Goal: Information Seeking & Learning: Learn about a topic

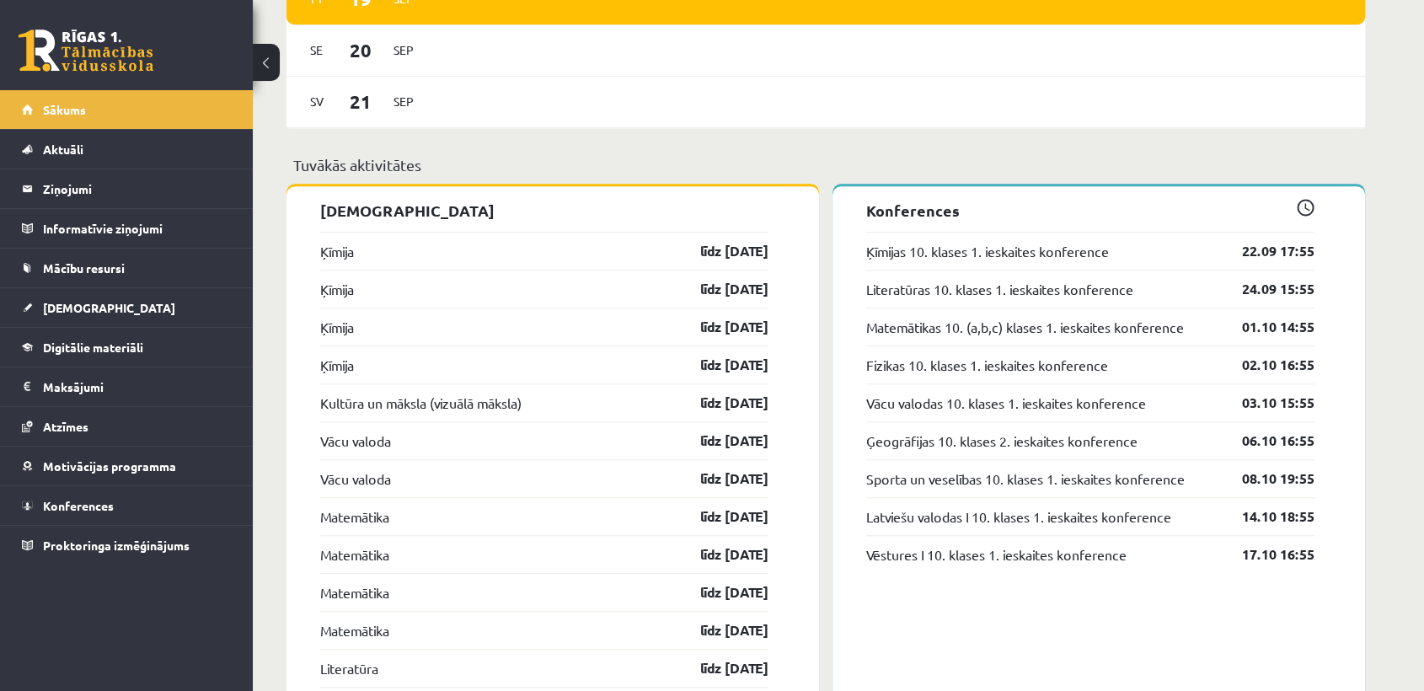
scroll to position [1478, 0]
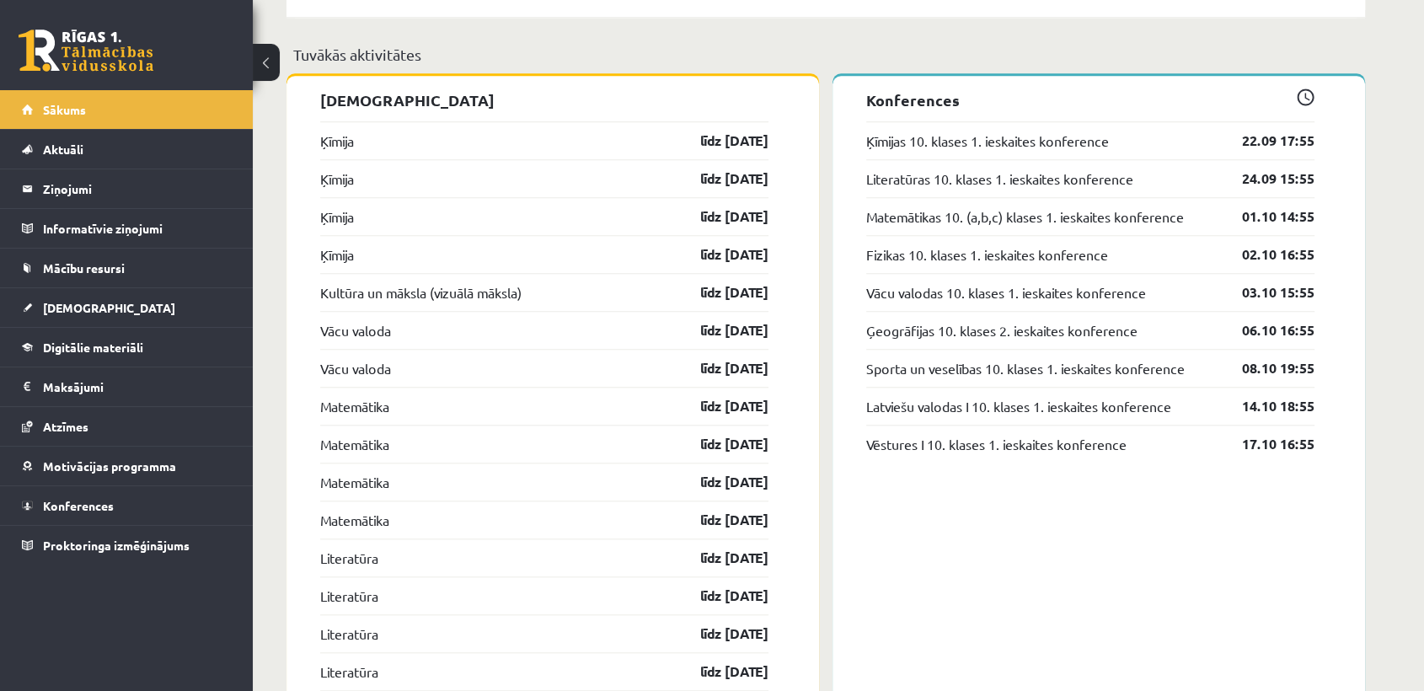
click at [87, 44] on link at bounding box center [86, 50] width 135 height 42
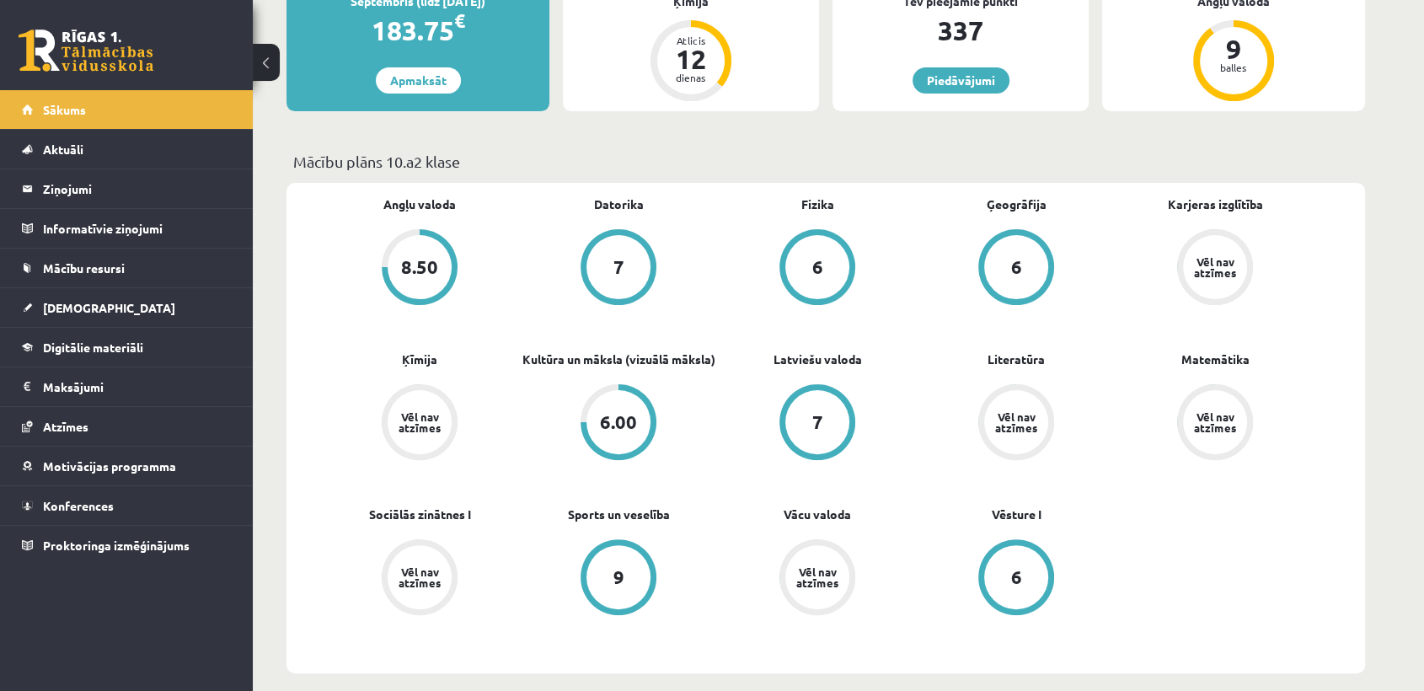
scroll to position [325, 0]
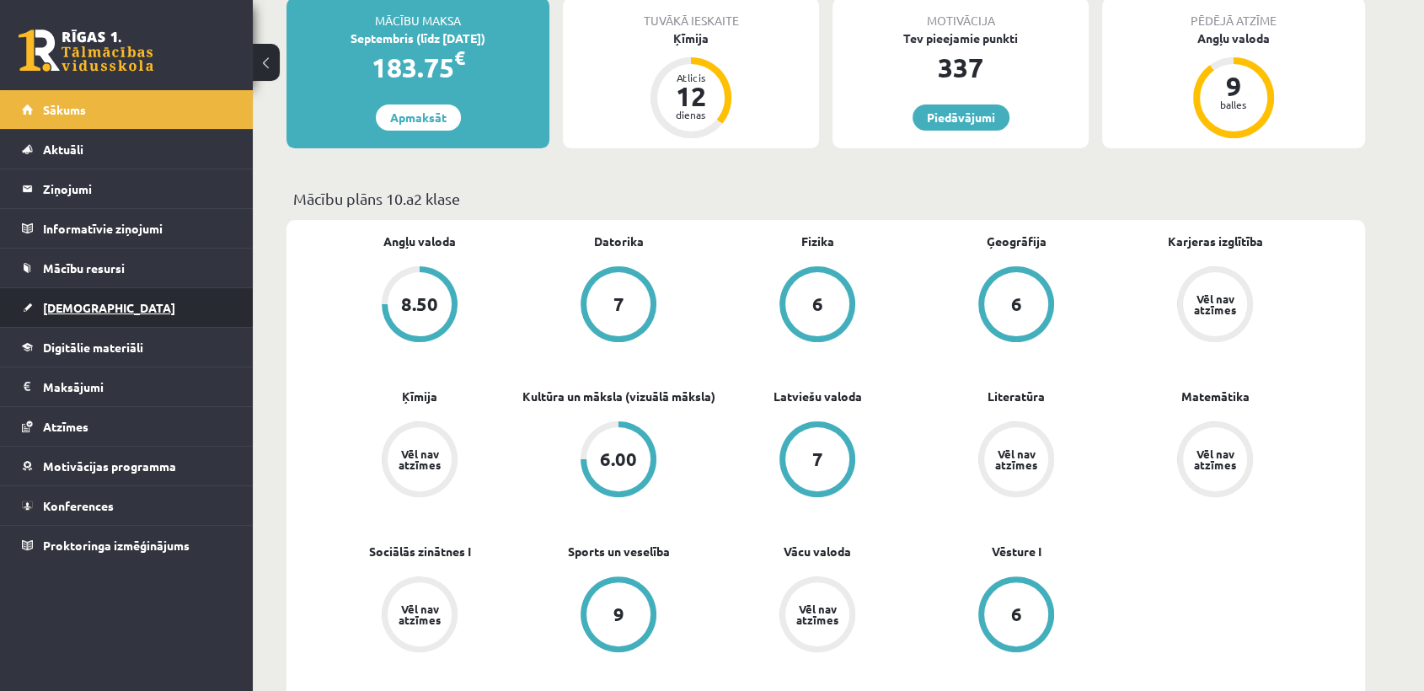
click at [101, 313] on link "[DEMOGRAPHIC_DATA]" at bounding box center [127, 307] width 210 height 39
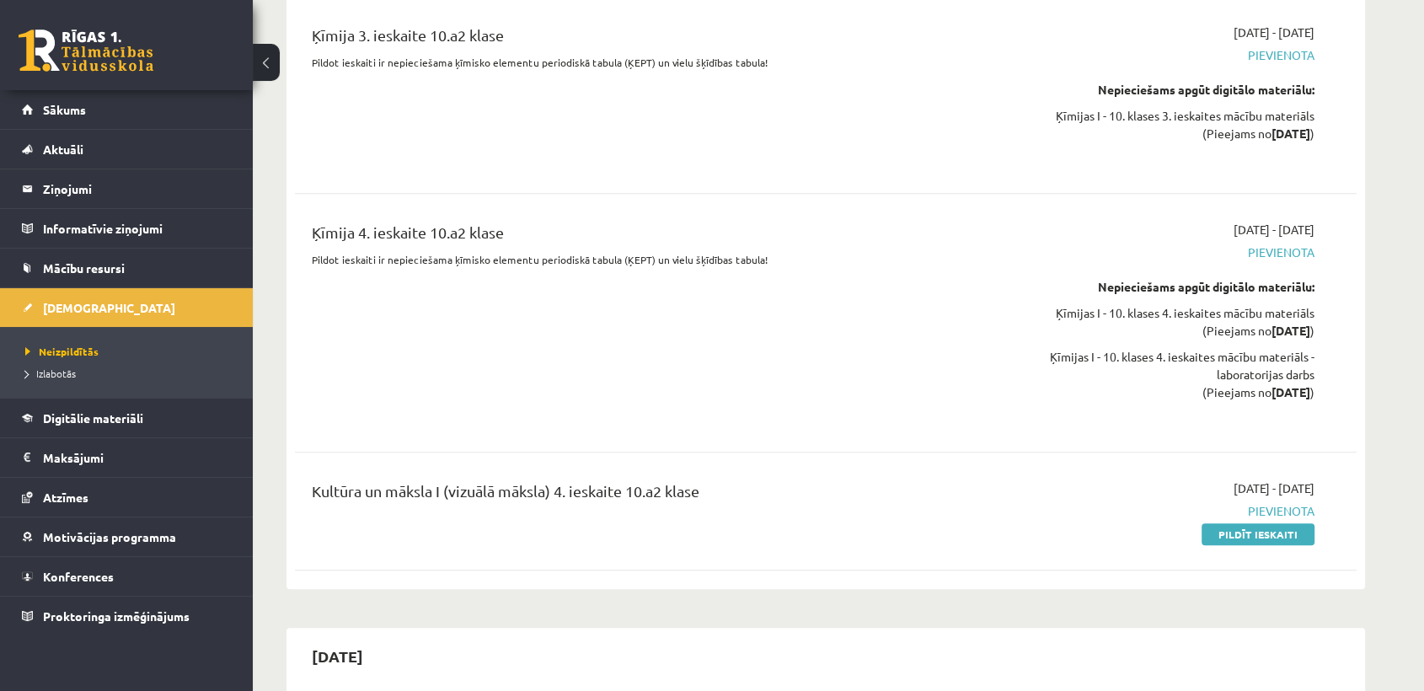
scroll to position [1072, 0]
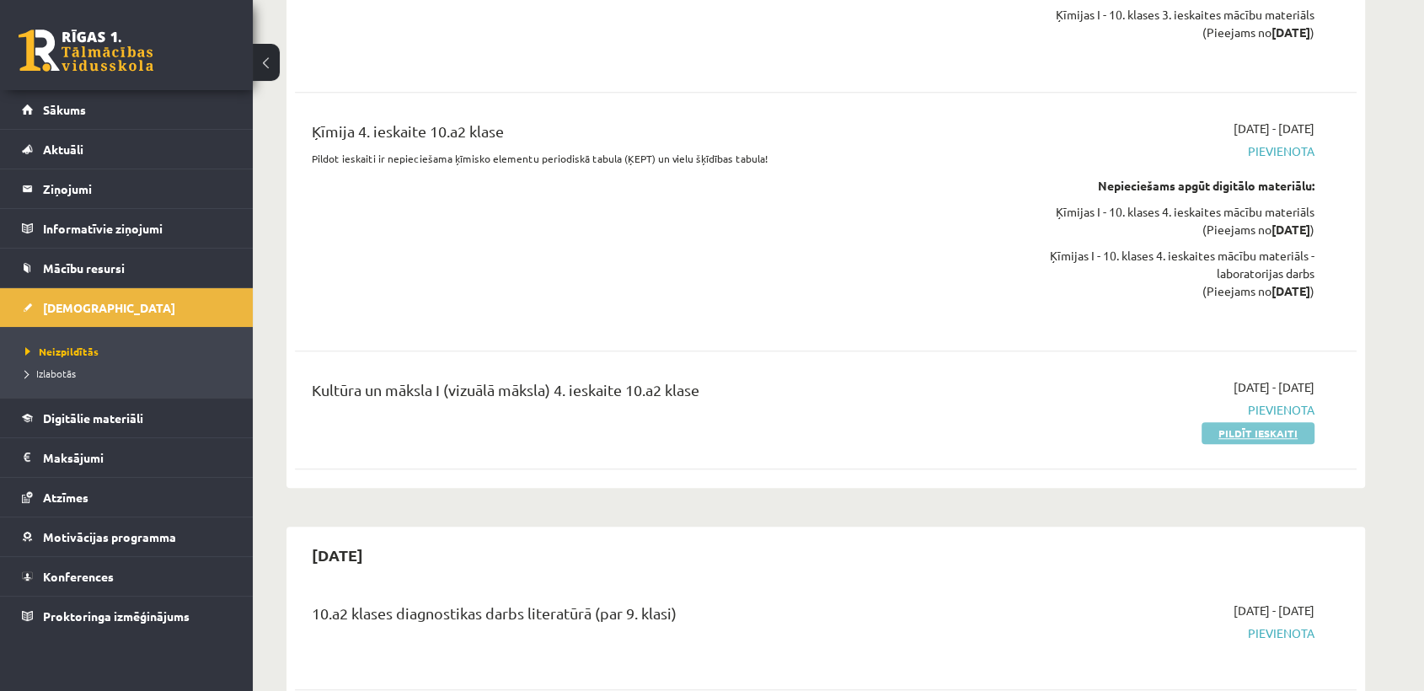
click at [1238, 444] on link "Pildīt ieskaiti" at bounding box center [1257, 433] width 113 height 22
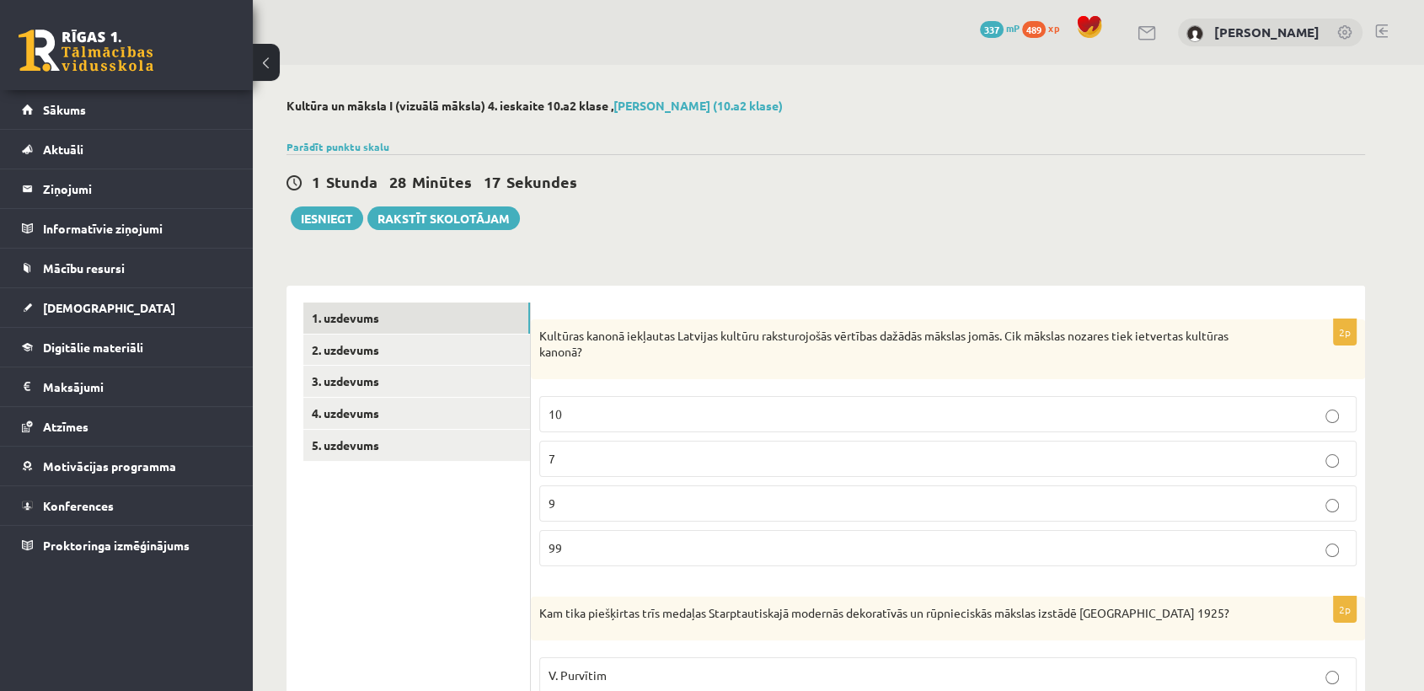
click at [1135, 466] on p "7" at bounding box center [947, 459] width 799 height 18
click at [582, 553] on p "99" at bounding box center [947, 548] width 799 height 18
click at [556, 515] on label "9" at bounding box center [947, 503] width 817 height 36
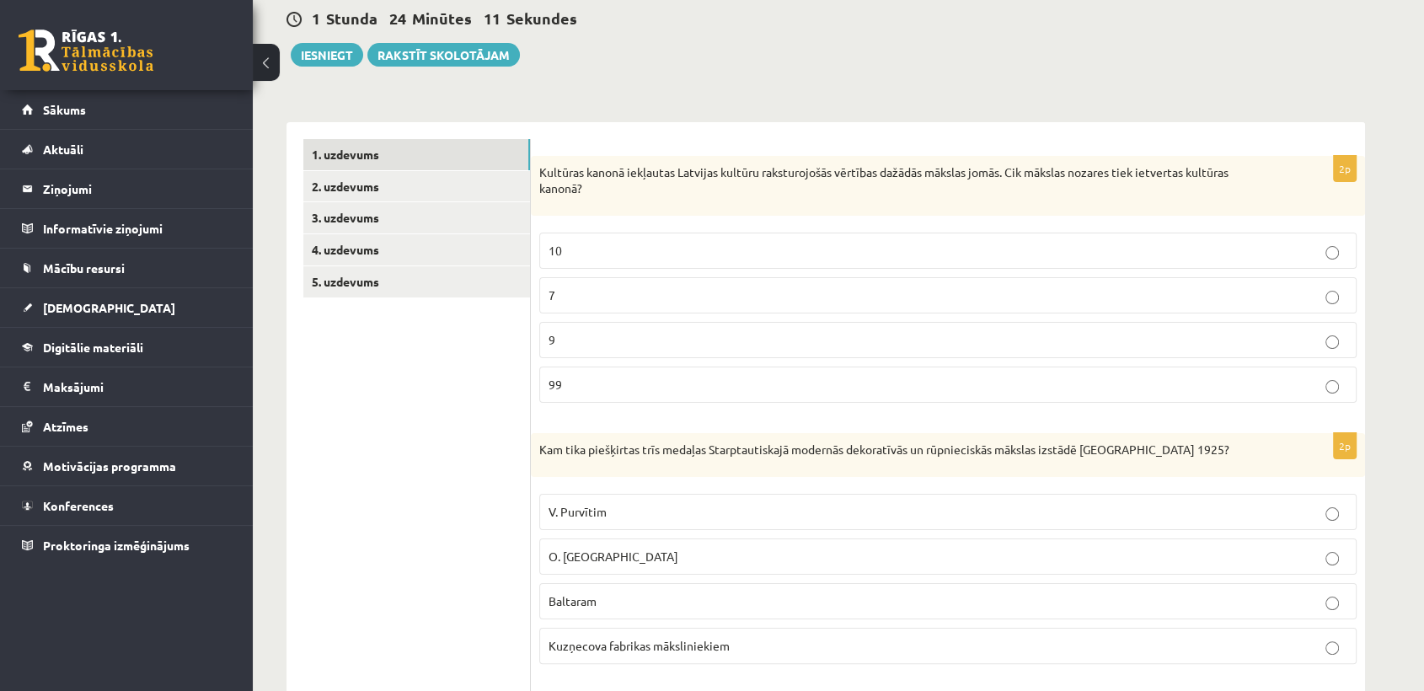
scroll to position [170, 0]
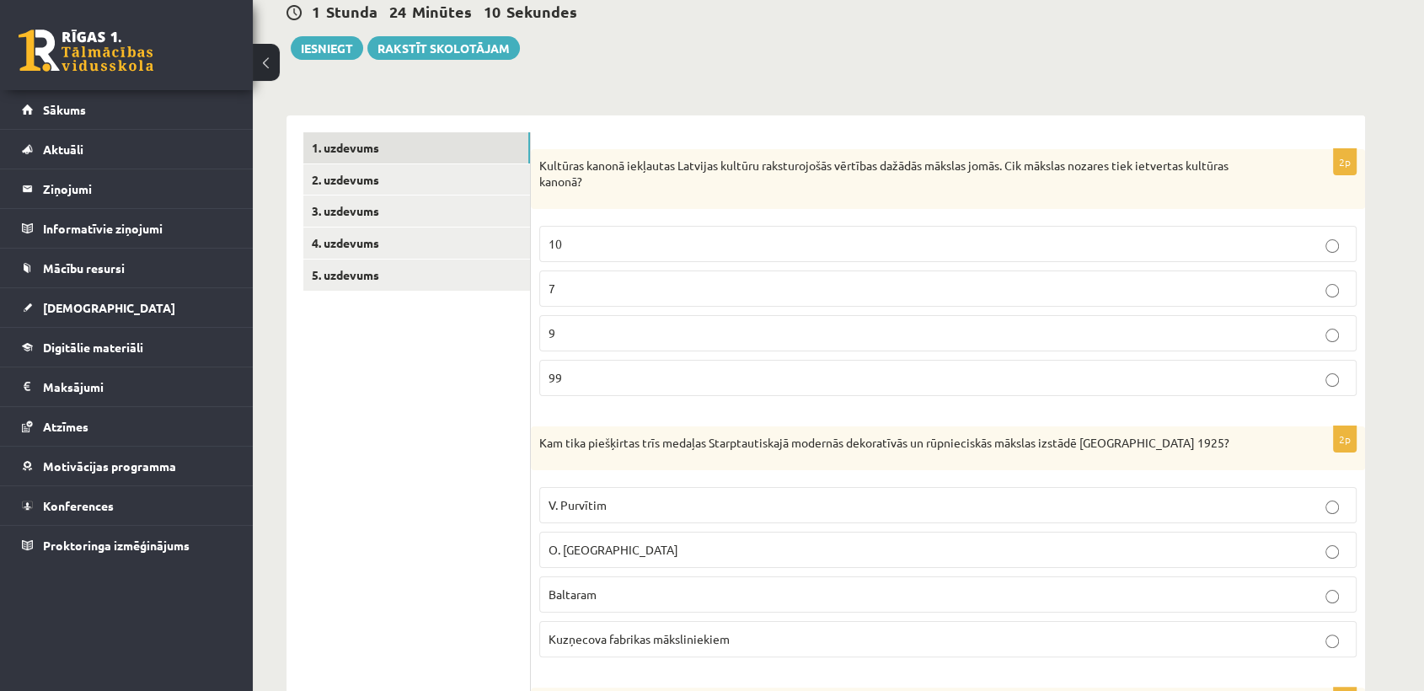
click at [559, 597] on span "Baltaram" at bounding box center [572, 593] width 48 height 15
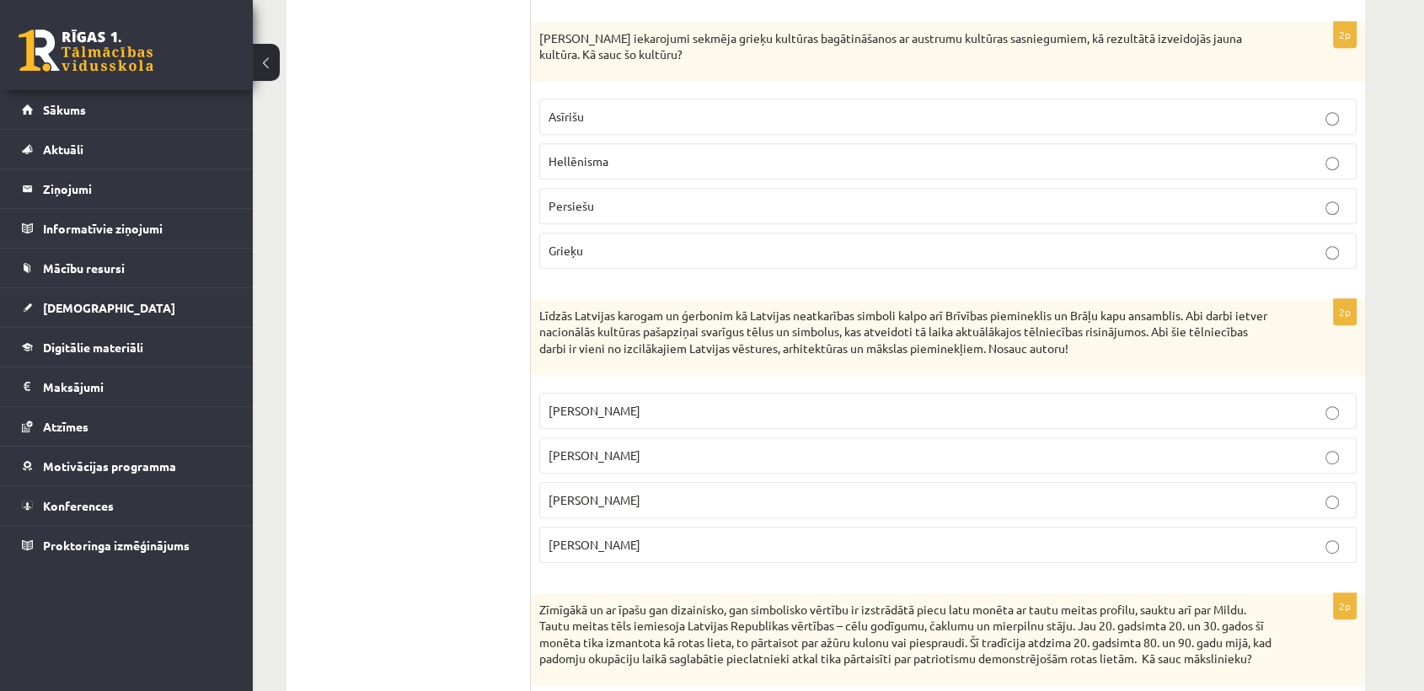
scroll to position [834, 0]
click at [663, 163] on p "Hellēnisma" at bounding box center [947, 163] width 799 height 18
click at [747, 406] on p "Kārlis Zāle" at bounding box center [947, 413] width 799 height 18
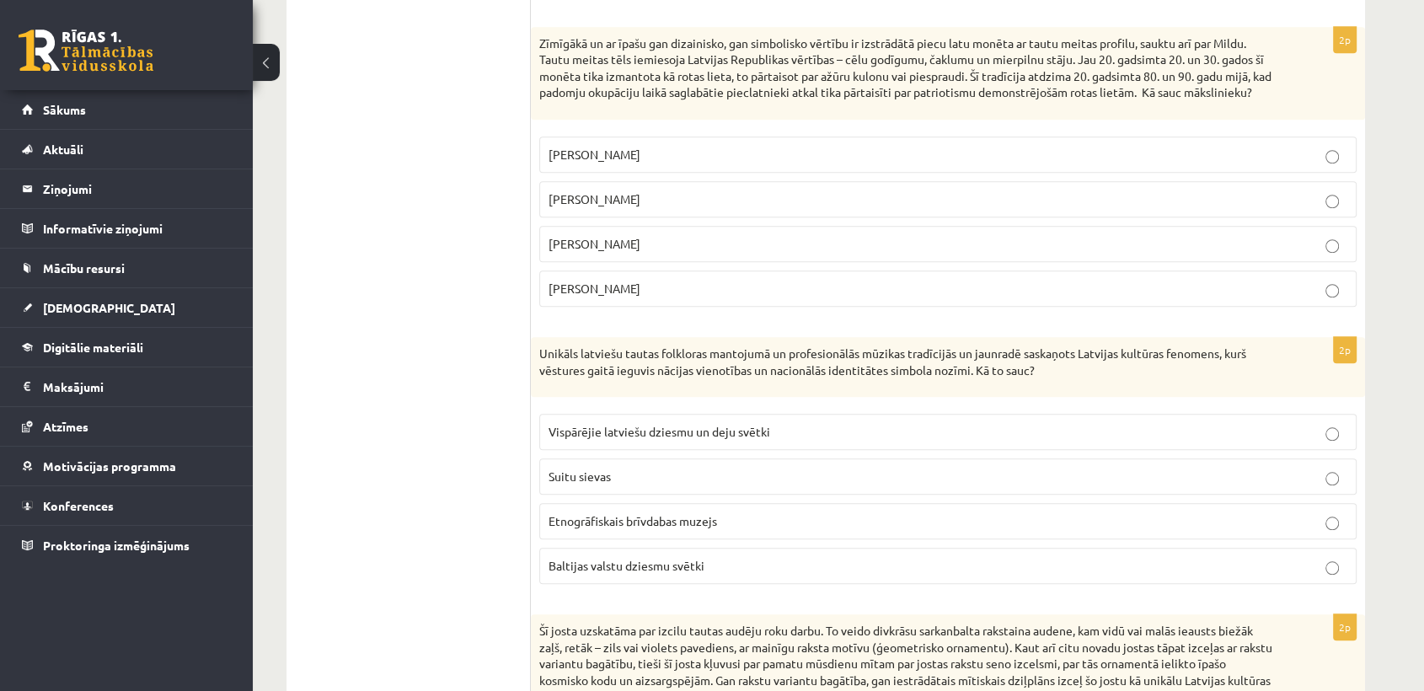
scroll to position [1401, 0]
click at [551, 164] on p "Rihards Zariņš" at bounding box center [947, 156] width 799 height 18
click at [573, 440] on span "Vispārējie latviešu dziesmu un deju svētki" at bounding box center [659, 432] width 222 height 15
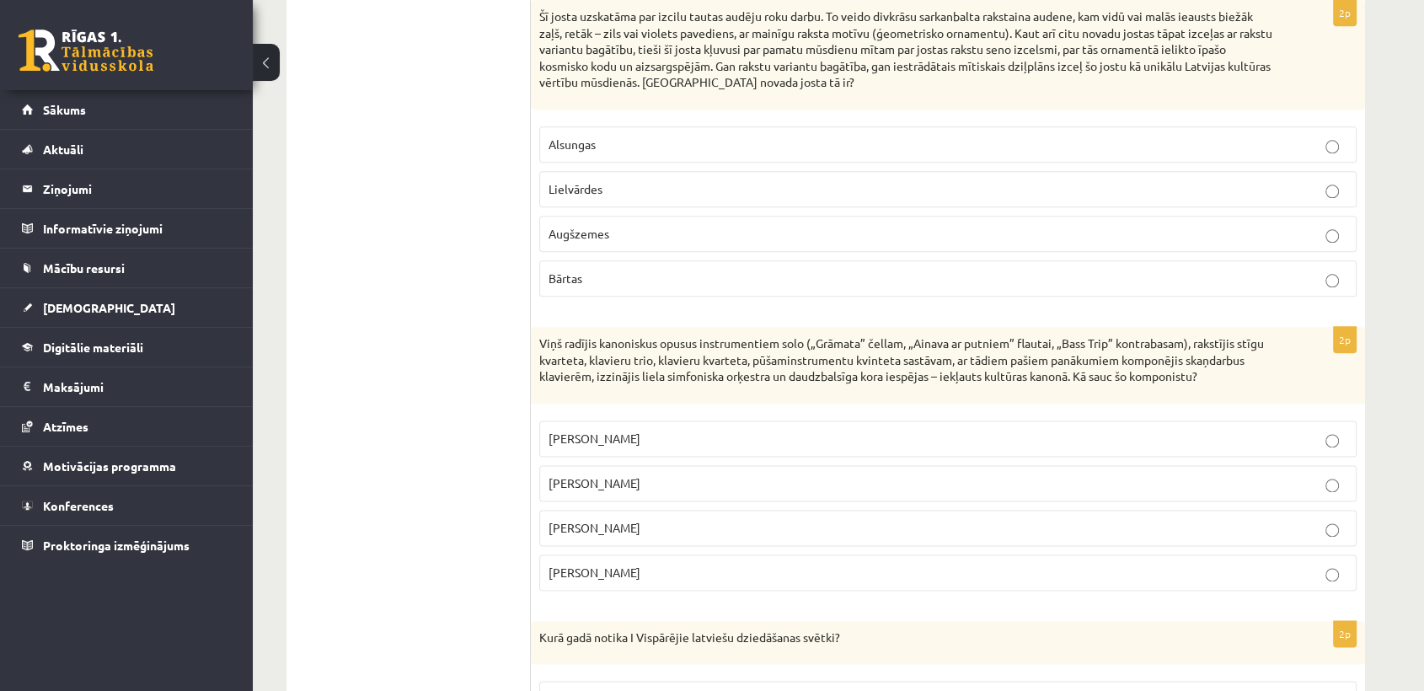
scroll to position [2017, 0]
click at [793, 197] on p "Lielvārdes" at bounding box center [947, 188] width 799 height 18
click at [820, 446] on p "Pēteris Vasks" at bounding box center [947, 438] width 799 height 18
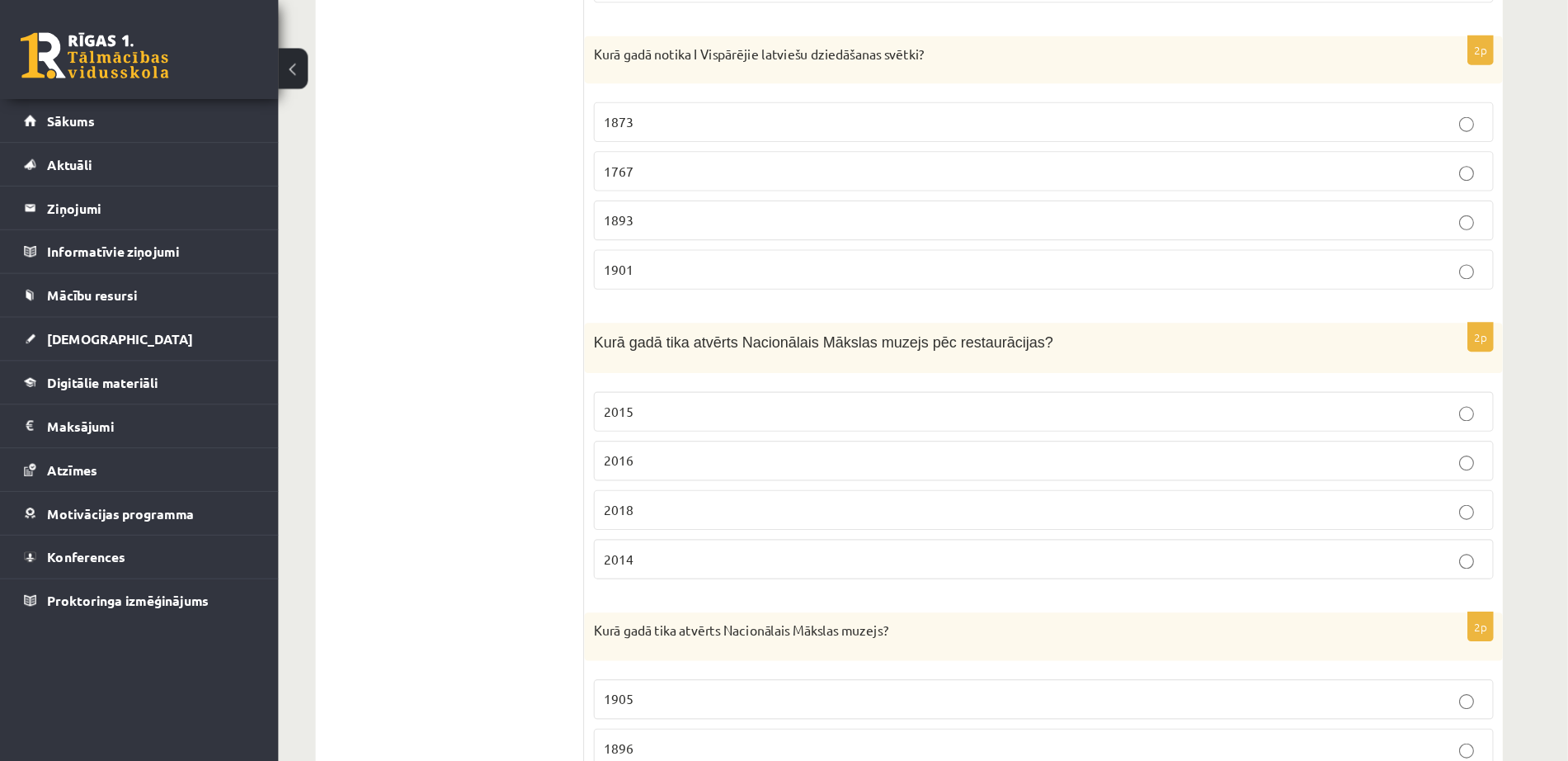
scroll to position [2551, 0]
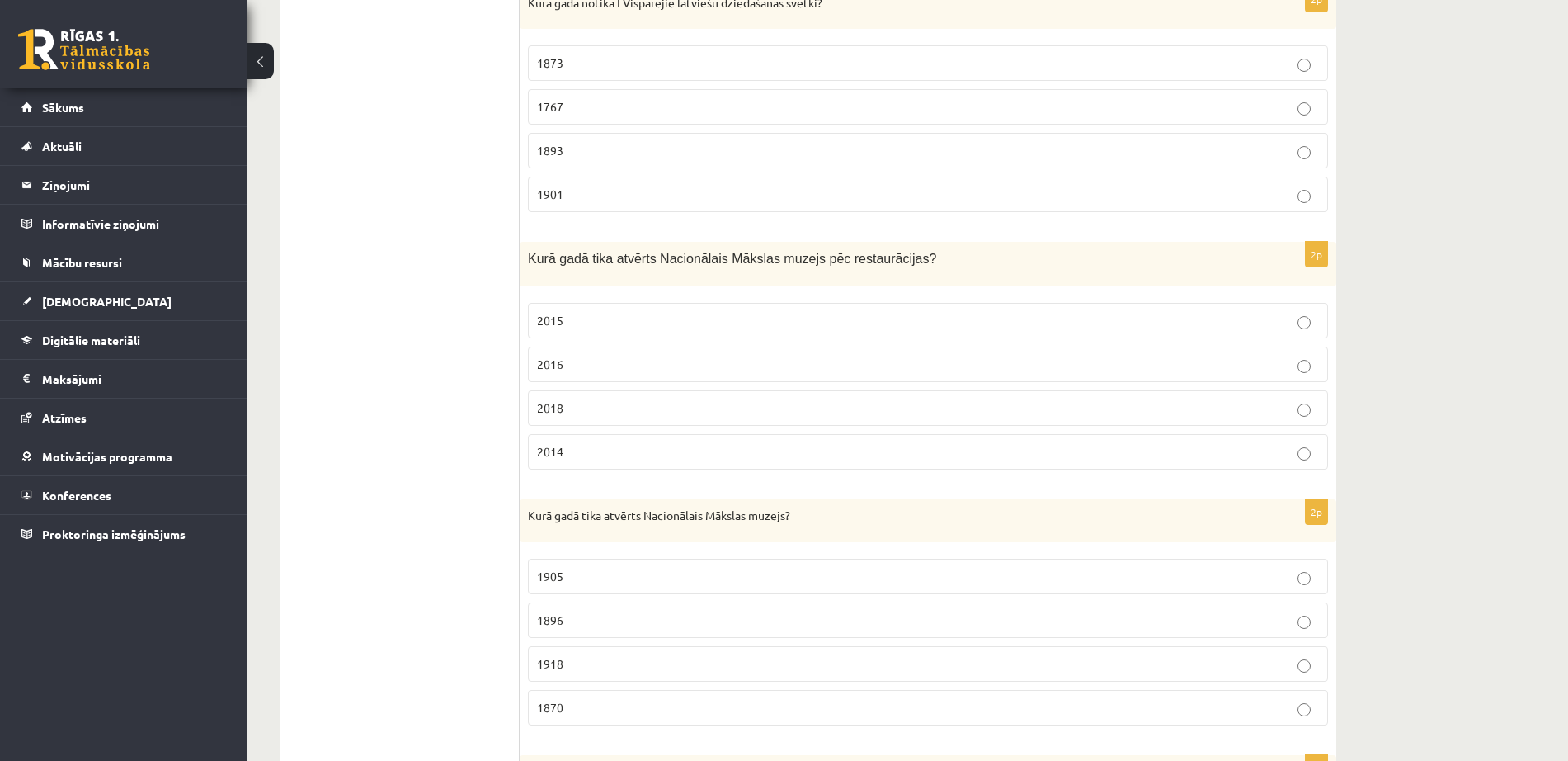
scroll to position [2591, 0]
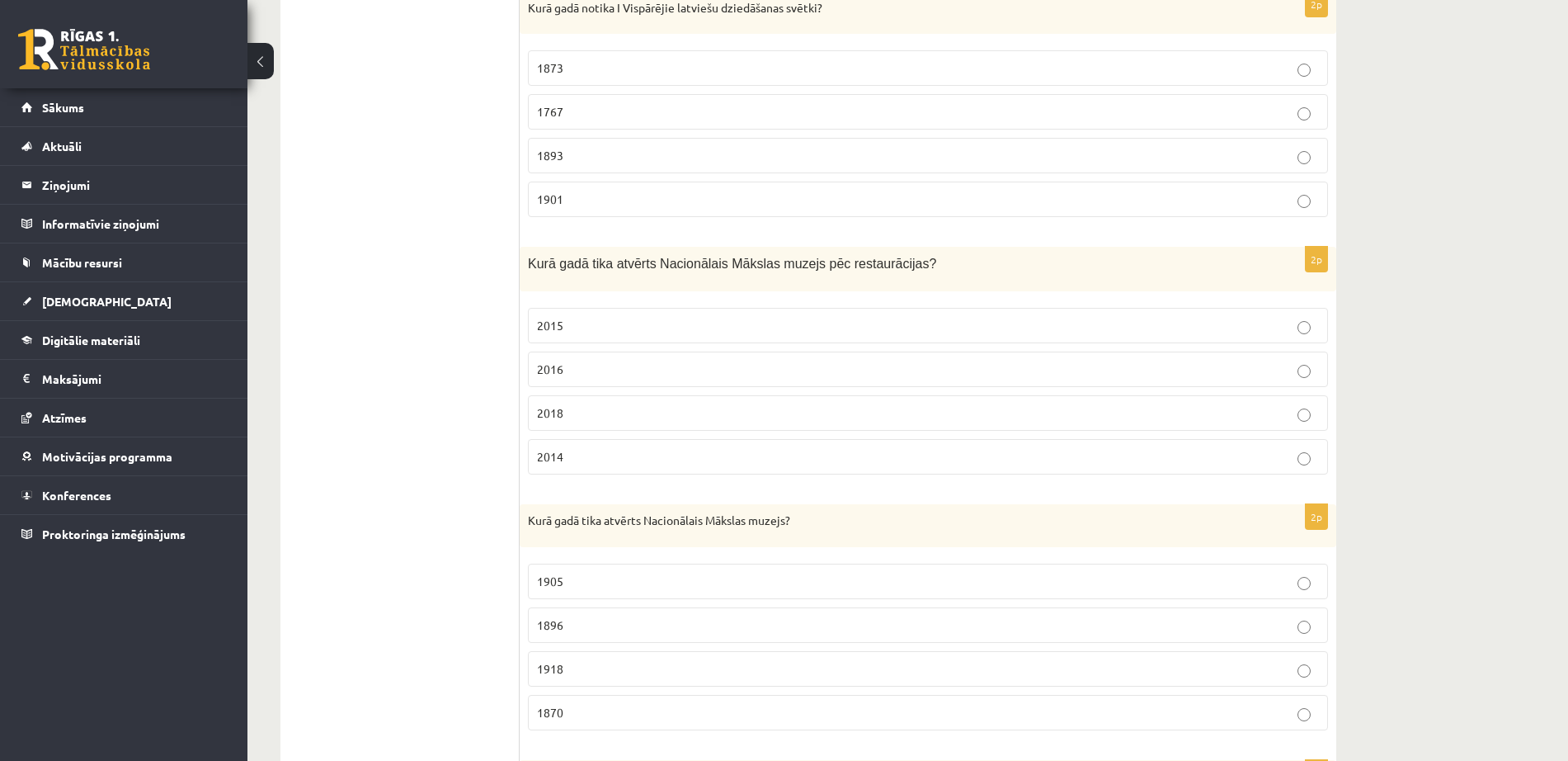
click at [868, 76] on p "1873" at bounding box center [927, 69] width 783 height 18
click at [700, 387] on label "2016" at bounding box center [927, 369] width 800 height 35
click at [749, 590] on p "1905" at bounding box center [927, 582] width 783 height 18
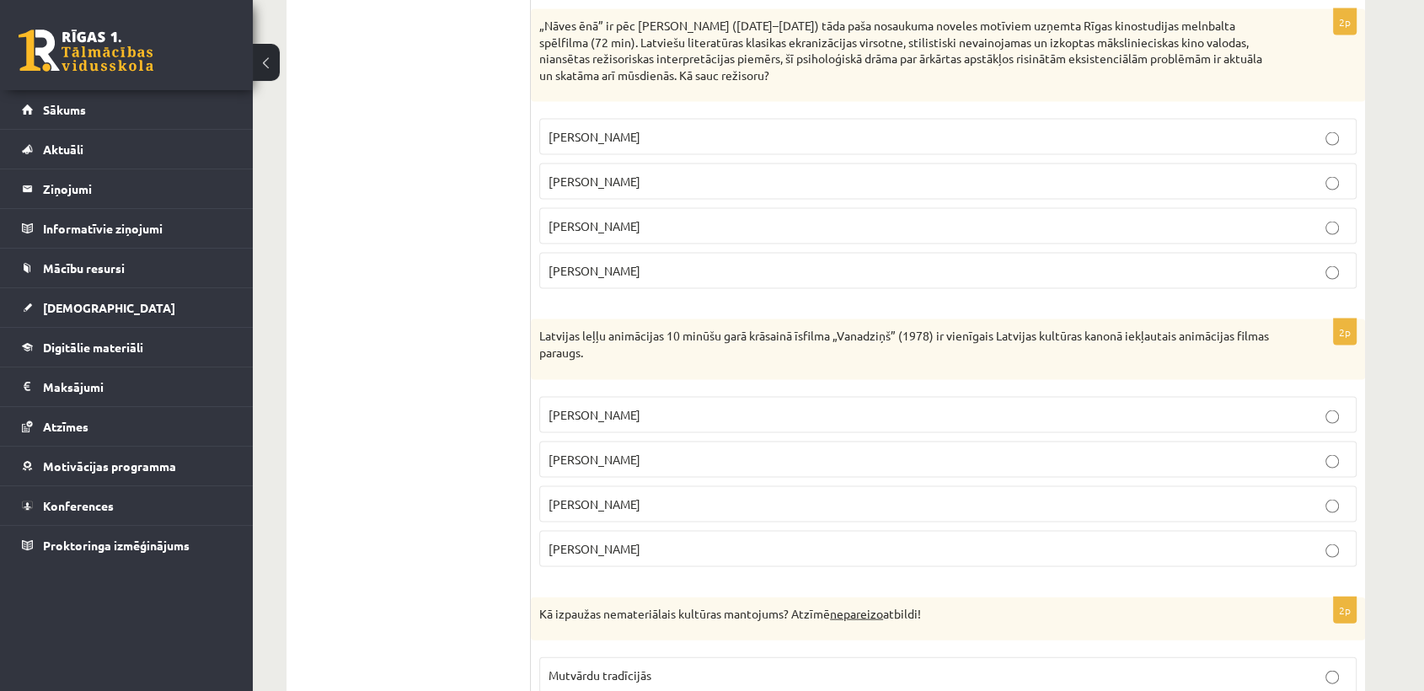
scroll to position [3402, 0]
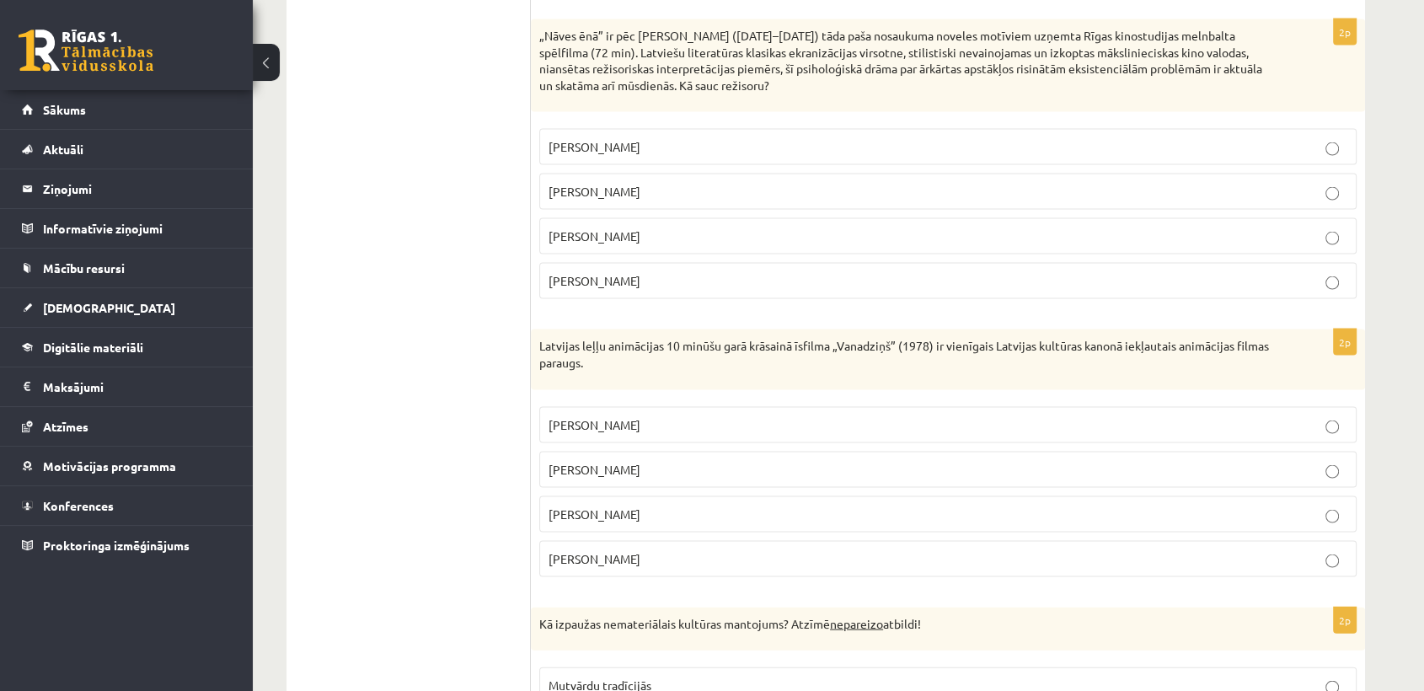
click at [593, 288] on span "Gunārs Piesis" at bounding box center [594, 280] width 92 height 15
click at [902, 521] on p "Arnolds Burovs" at bounding box center [947, 514] width 799 height 18
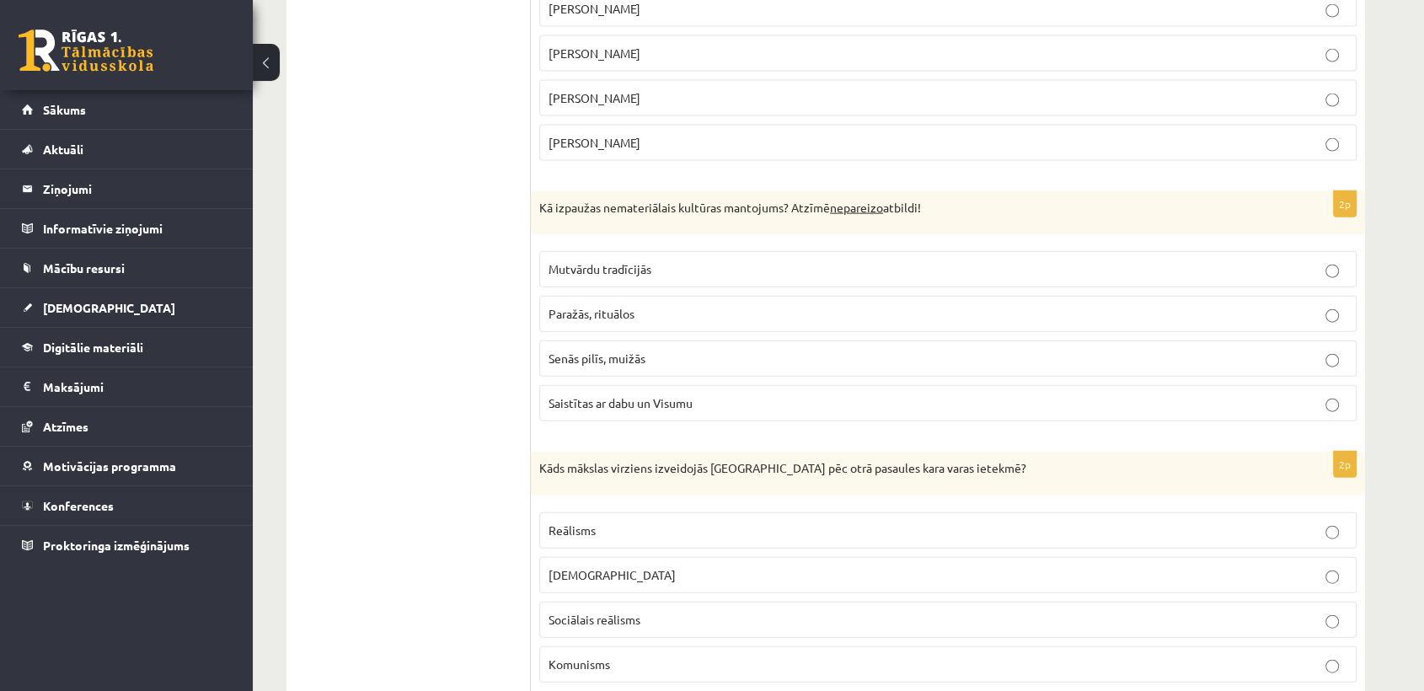
scroll to position [3879, 0]
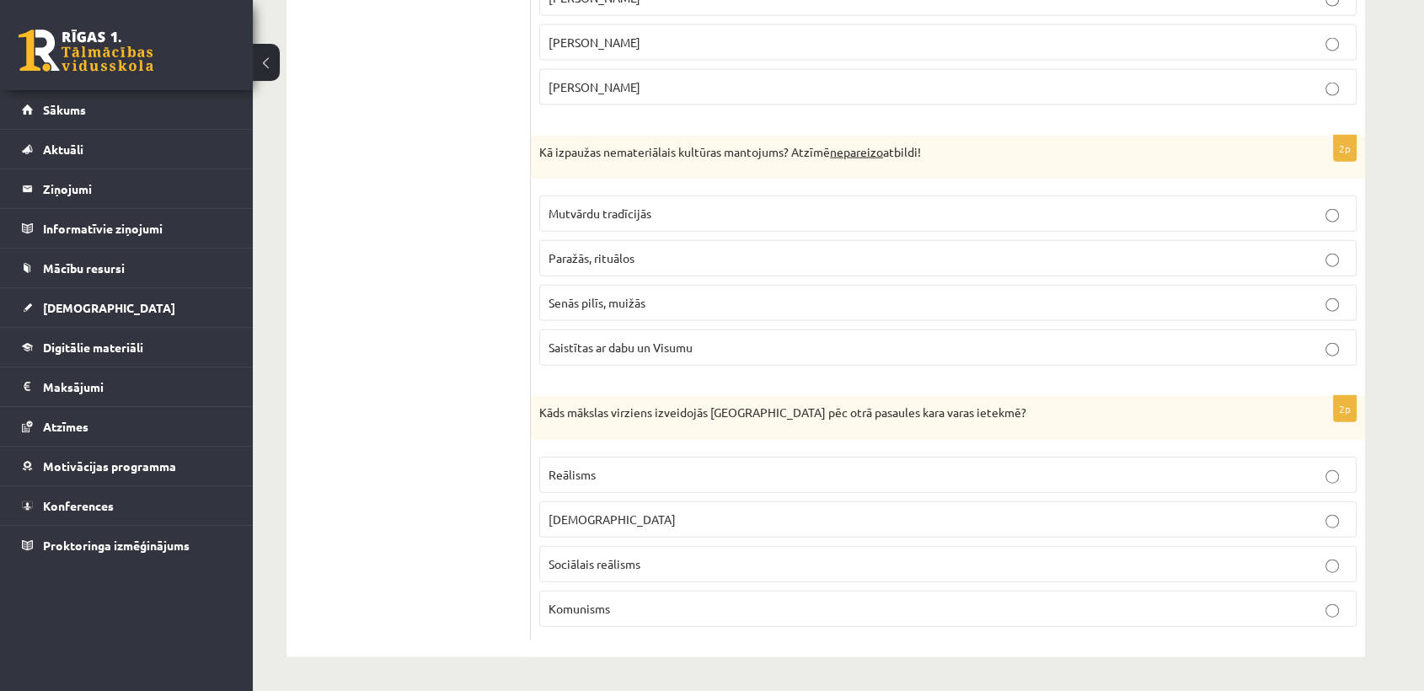
click at [626, 301] on span "Senās pilīs, muižās" at bounding box center [596, 302] width 97 height 15
click at [945, 550] on label "Sociālais reālisms" at bounding box center [947, 564] width 817 height 36
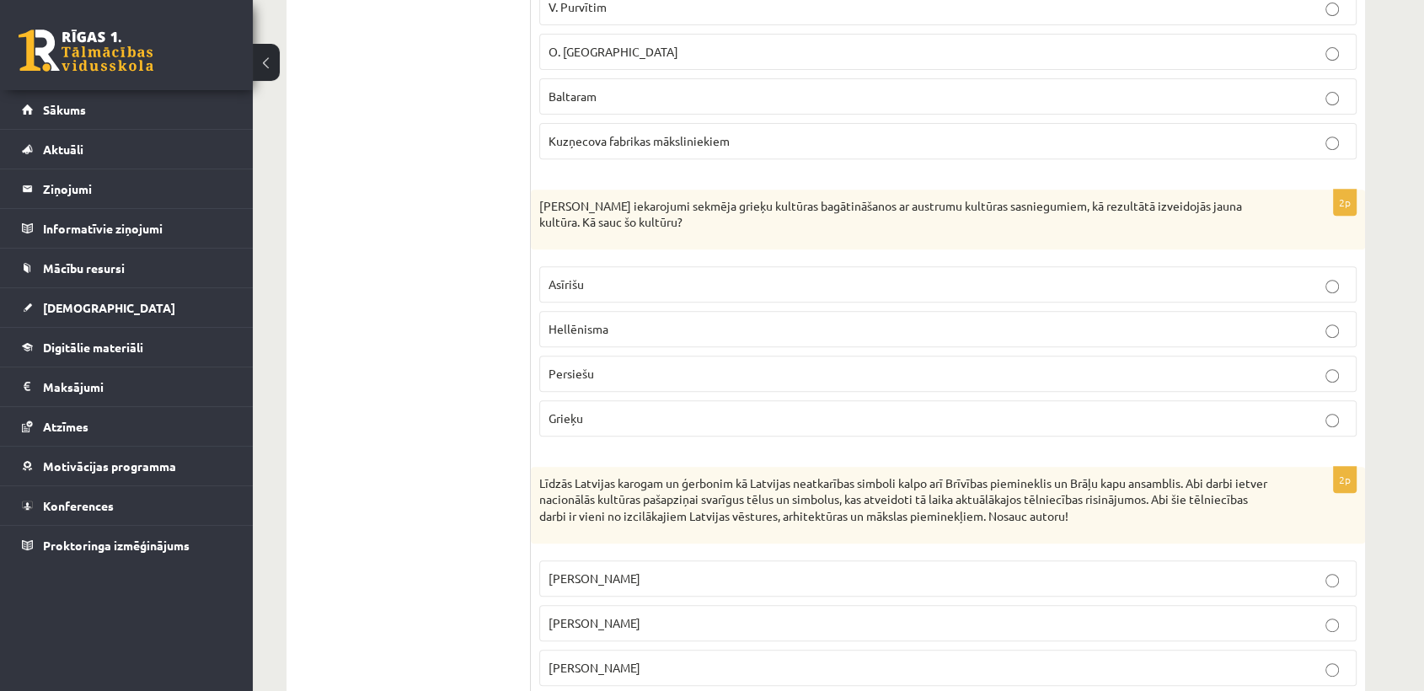
scroll to position [0, 0]
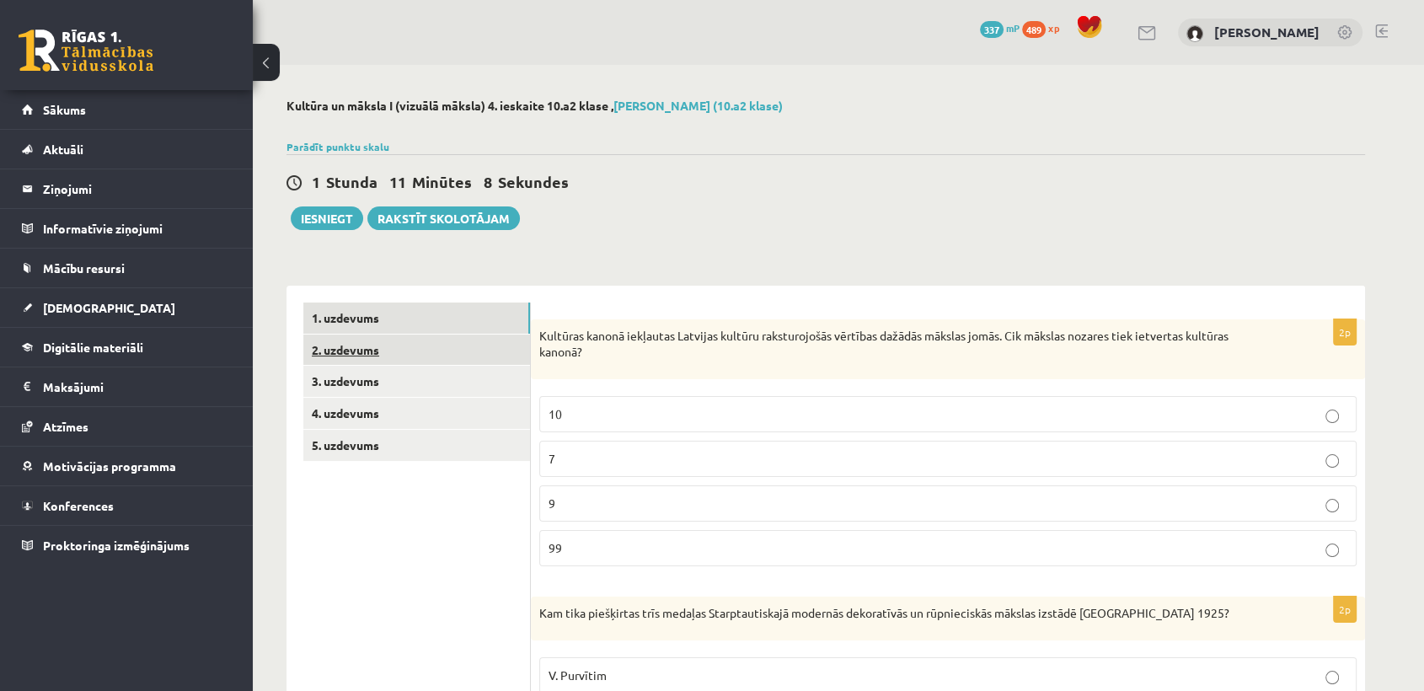
click at [431, 350] on link "2. uzdevums" at bounding box center [416, 349] width 227 height 31
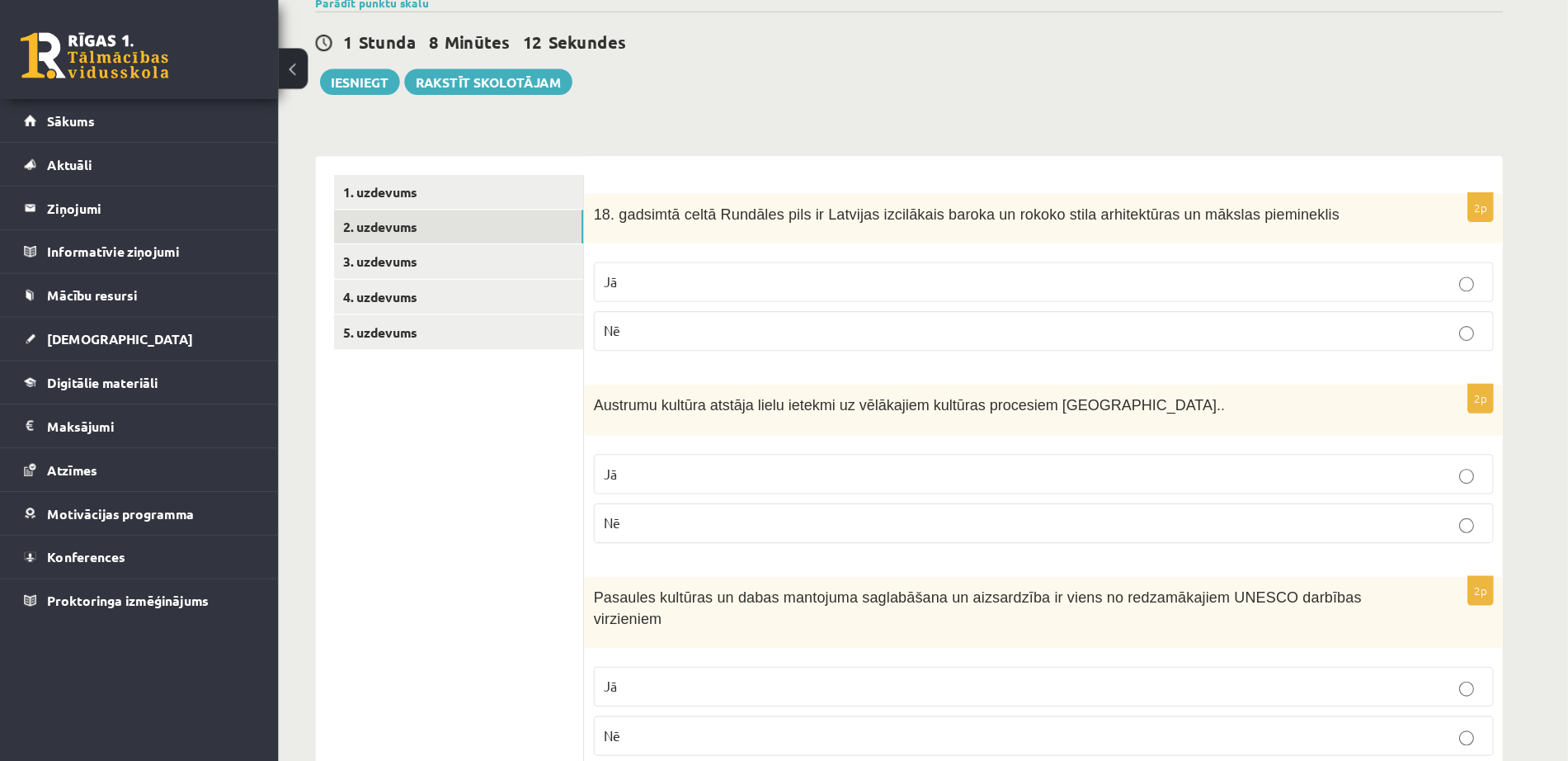
scroll to position [142, 0]
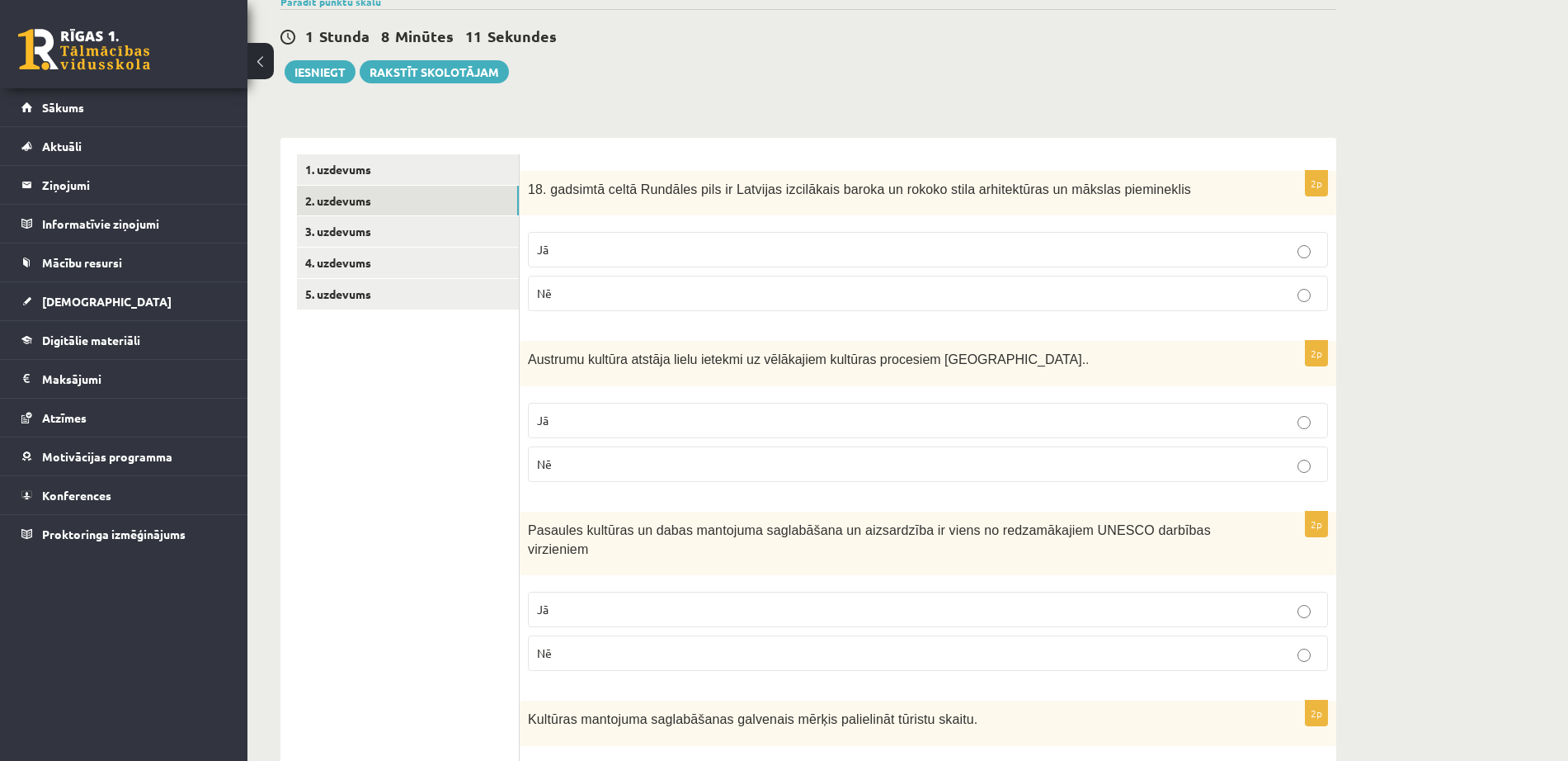
drag, startPoint x: 1409, startPoint y: 108, endPoint x: 1584, endPoint y: 138, distance: 177.6
click at [1394, 138] on html "0 Dāvanas 337 mP 489 xp Alekss Volāns Sākums Aktuāli Kā mācīties eSKOLĀ Kontakt…" at bounding box center [784, 238] width 1568 height 761
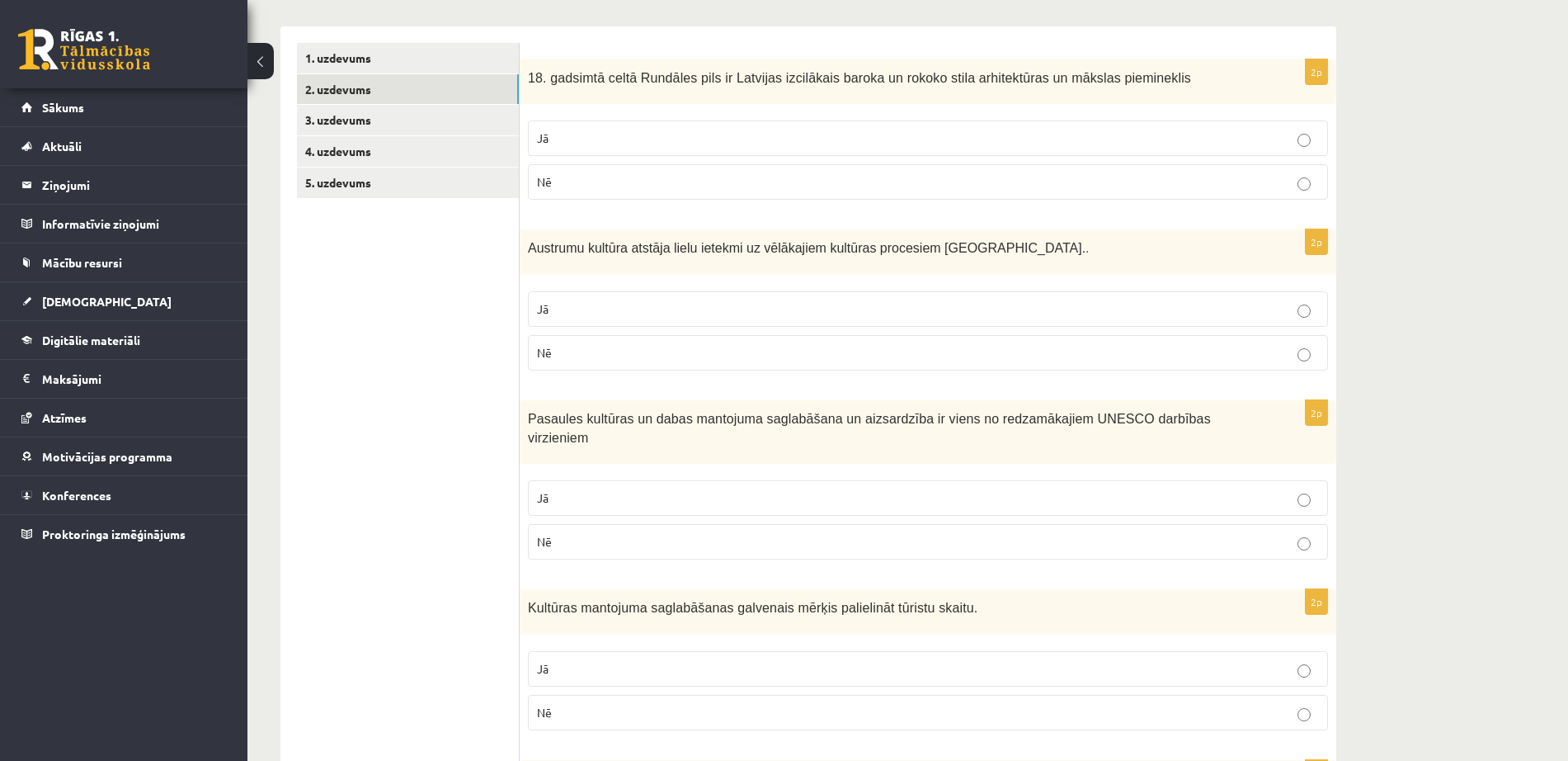
scroll to position [244, 0]
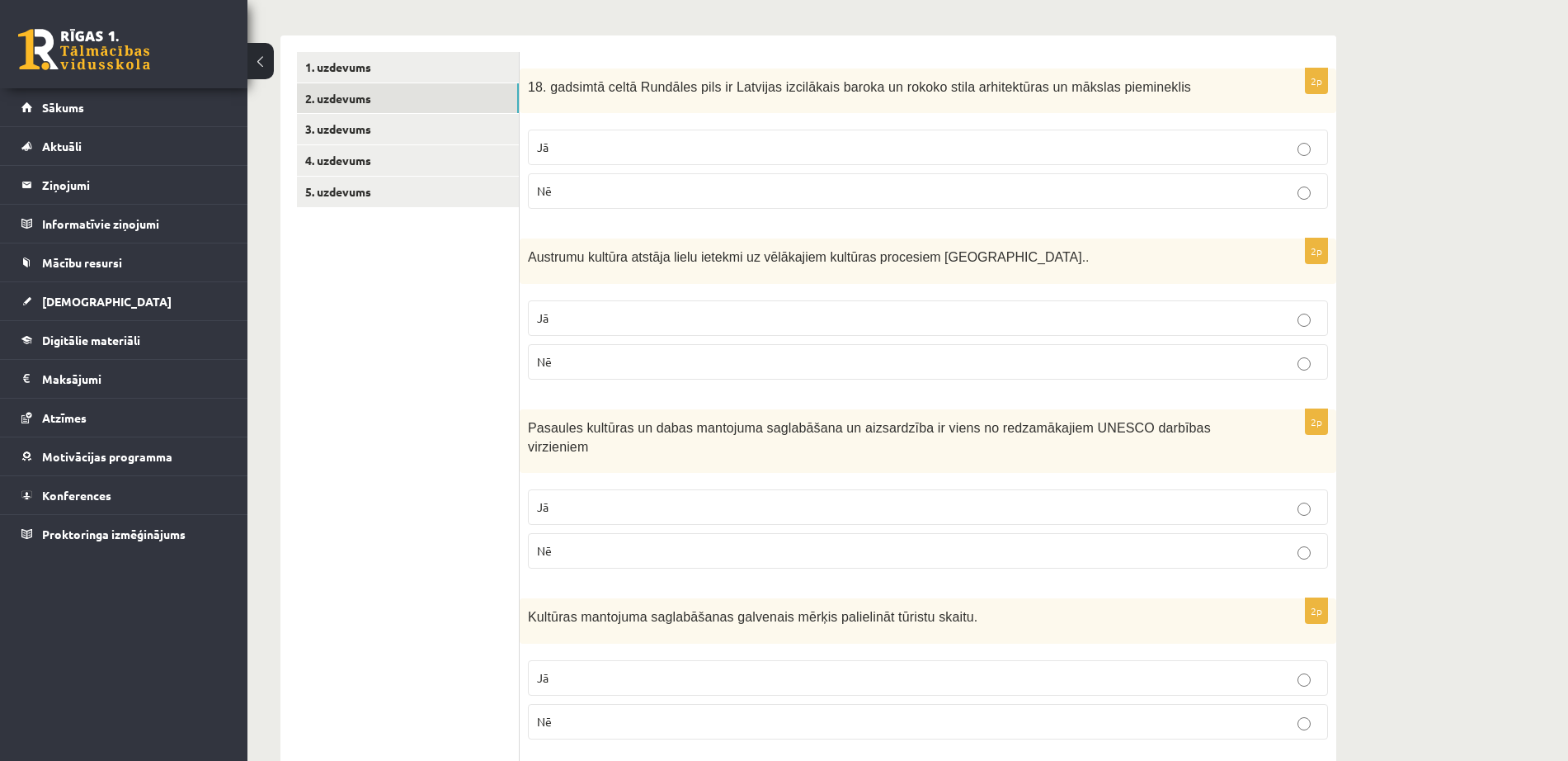
click at [1309, 133] on label "Jā" at bounding box center [927, 147] width 800 height 35
click at [1051, 323] on p "Jā" at bounding box center [927, 318] width 783 height 18
click at [1028, 499] on label "Jā" at bounding box center [927, 507] width 800 height 35
click at [974, 676] on label "Nē" at bounding box center [927, 722] width 800 height 35
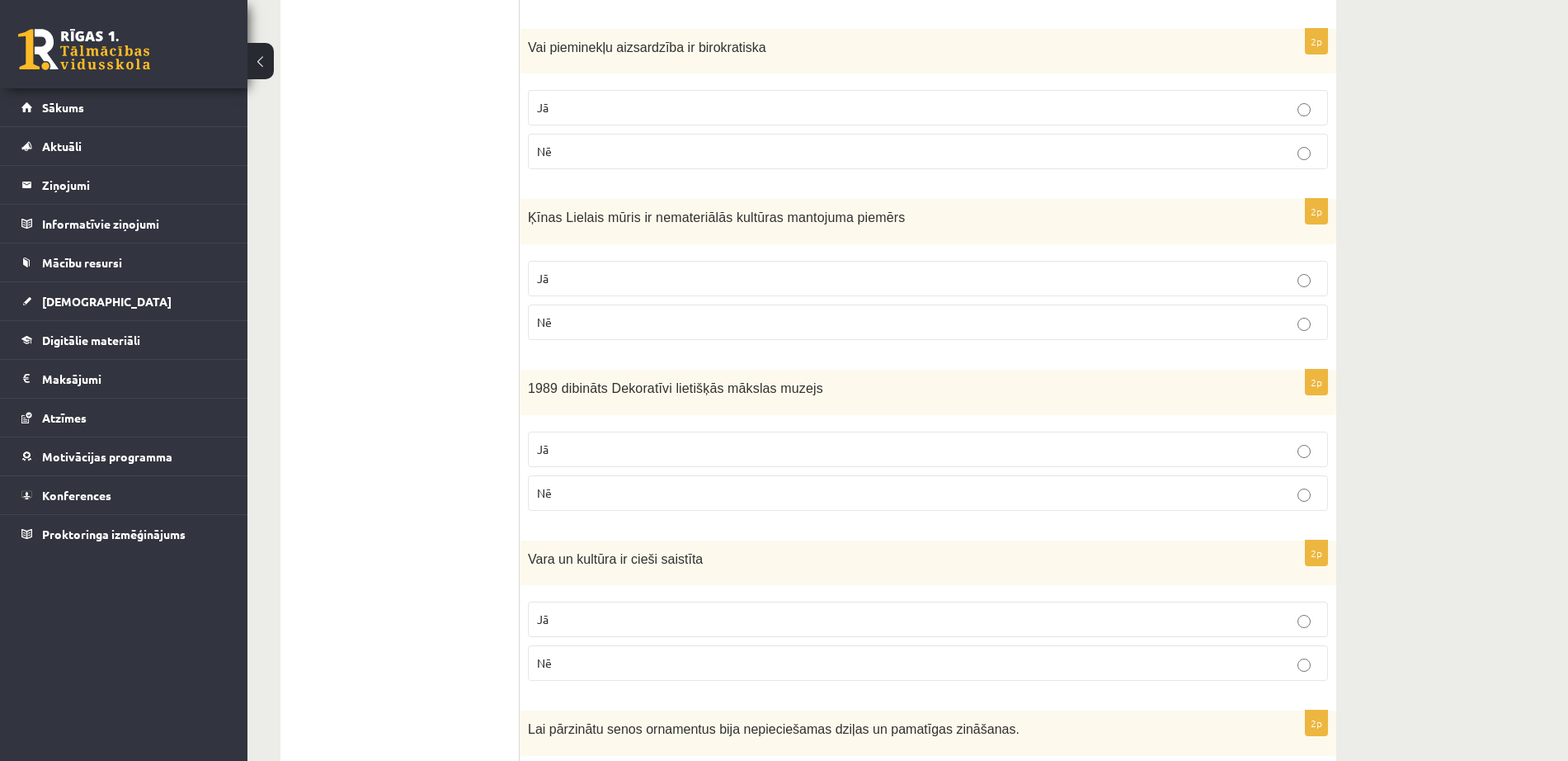
scroll to position [982, 0]
click at [671, 102] on label "Jā" at bounding box center [927, 110] width 800 height 35
click at [599, 315] on p "Nē" at bounding box center [927, 324] width 783 height 18
click at [641, 443] on p "Jā" at bounding box center [927, 452] width 783 height 18
click at [636, 603] on label "Jā" at bounding box center [927, 621] width 800 height 35
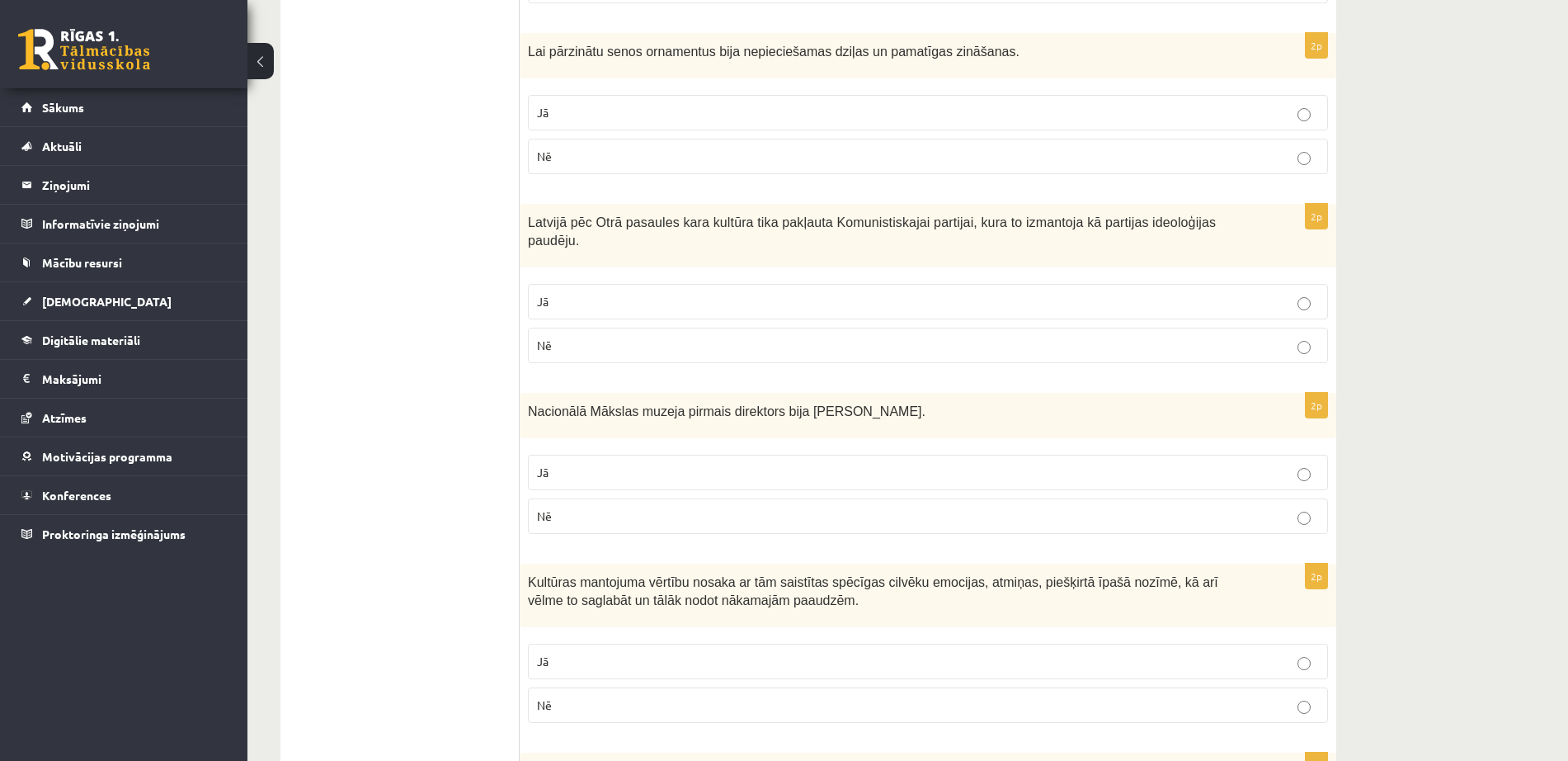
scroll to position [1666, 0]
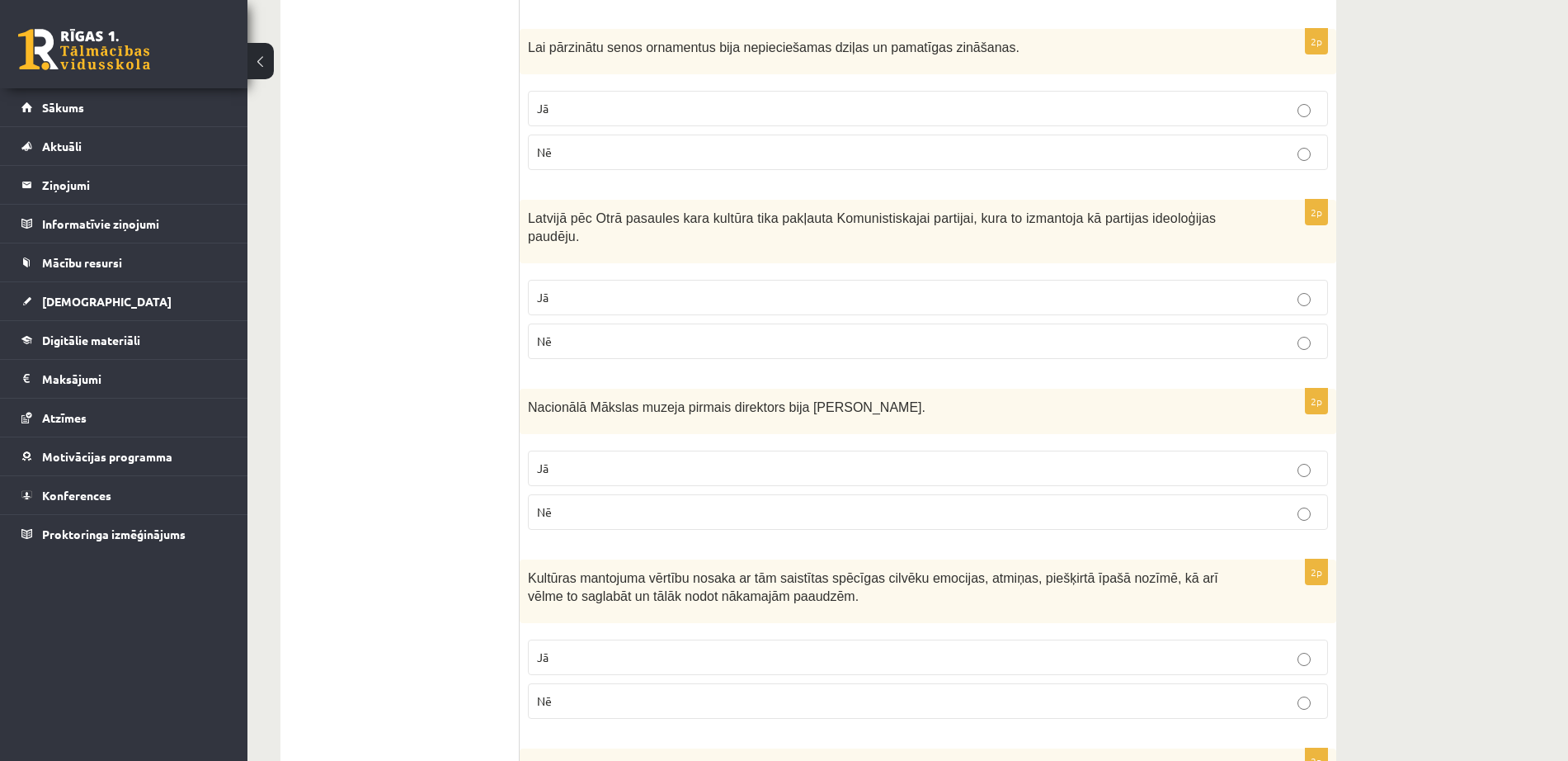
click at [1203, 100] on p "Jā" at bounding box center [927, 109] width 783 height 18
click at [1140, 280] on label "Jā" at bounding box center [927, 298] width 800 height 35
click at [986, 459] on p "Jā" at bounding box center [927, 468] width 783 height 18
click at [963, 648] on p "Jā" at bounding box center [927, 657] width 783 height 18
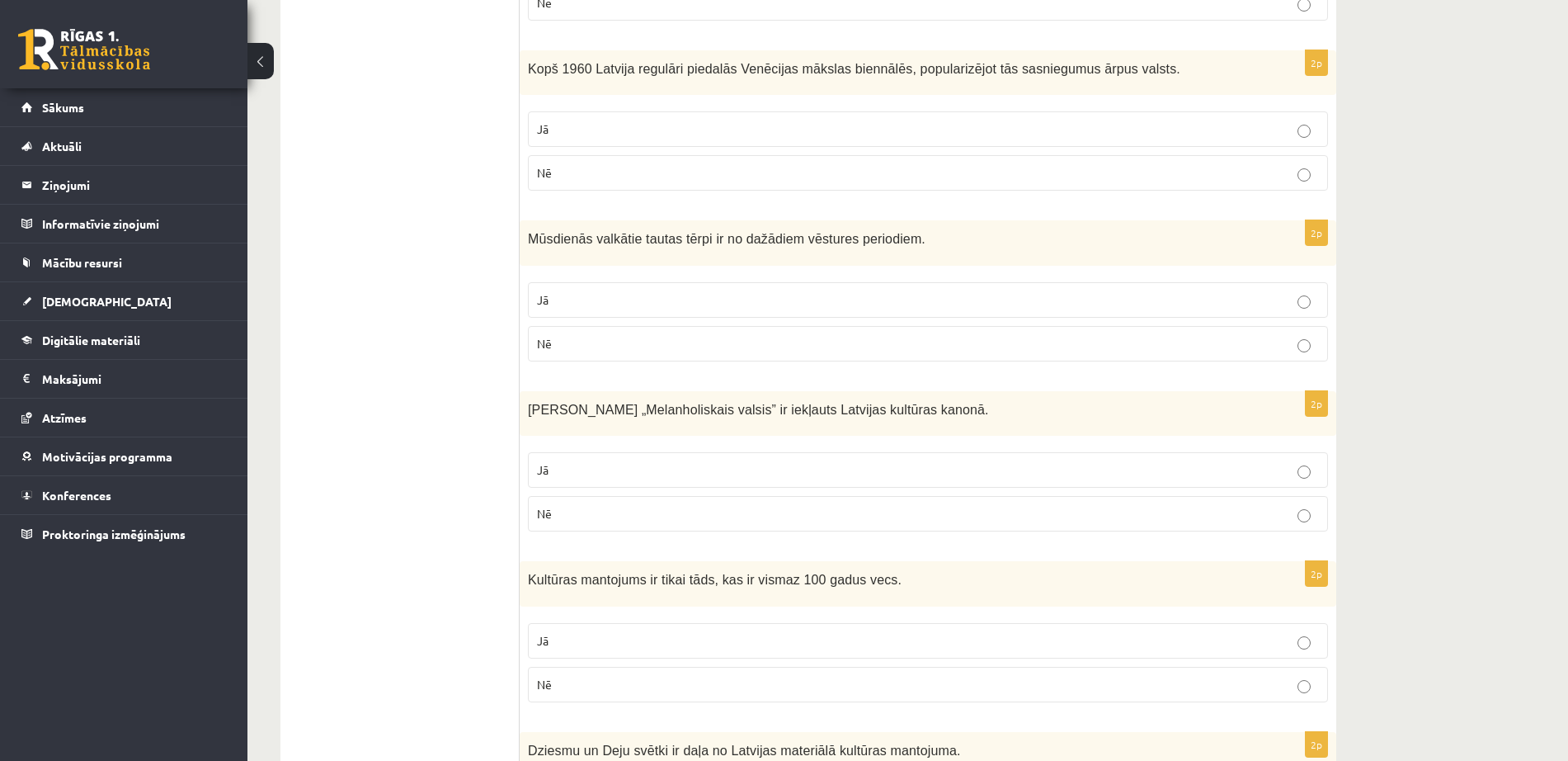
scroll to position [2363, 0]
click at [1148, 165] on p "Nē" at bounding box center [927, 173] width 783 height 18
click at [939, 292] on p "Jā" at bounding box center [927, 301] width 783 height 18
click at [777, 462] on p "Jā" at bounding box center [927, 471] width 783 height 18
click at [784, 667] on label "Nē" at bounding box center [927, 685] width 800 height 35
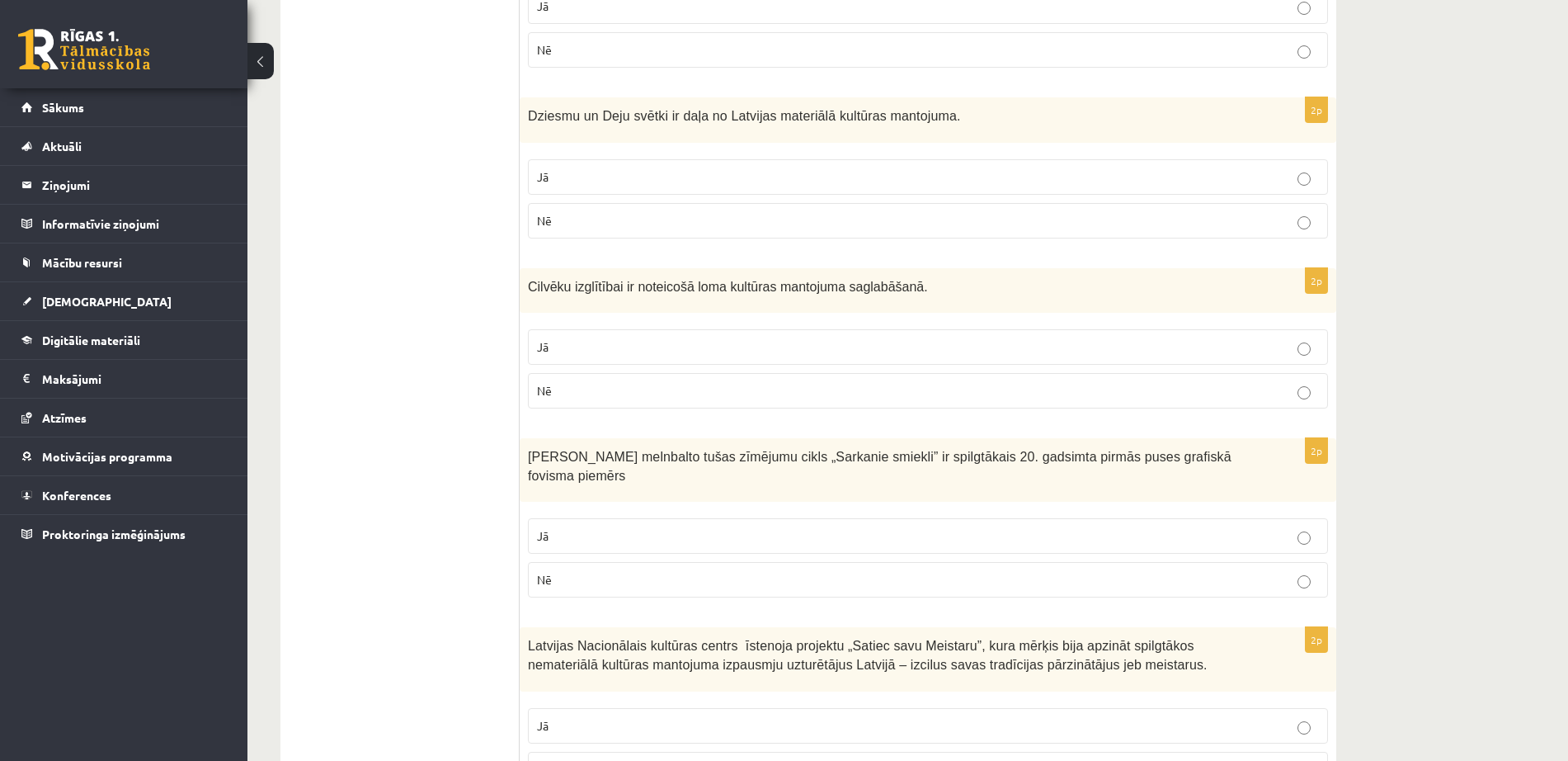
scroll to position [3032, 0]
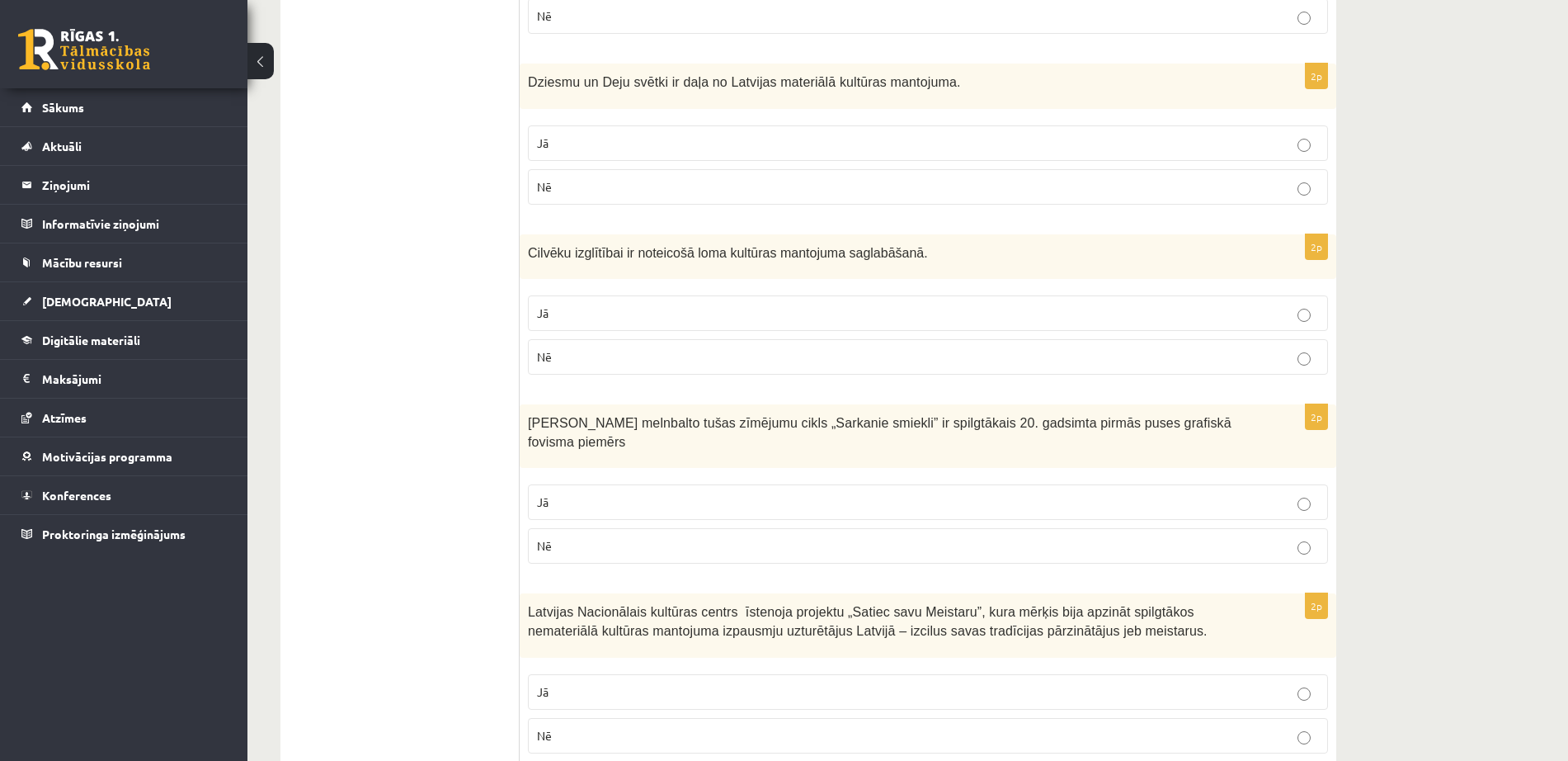
click at [553, 169] on label "Nē" at bounding box center [927, 187] width 800 height 35
click at [623, 305] on p "Jā" at bounding box center [927, 313] width 783 height 18
click at [626, 537] on p "Nē" at bounding box center [927, 546] width 783 height 18
click at [641, 676] on p "Jā" at bounding box center [927, 691] width 783 height 18
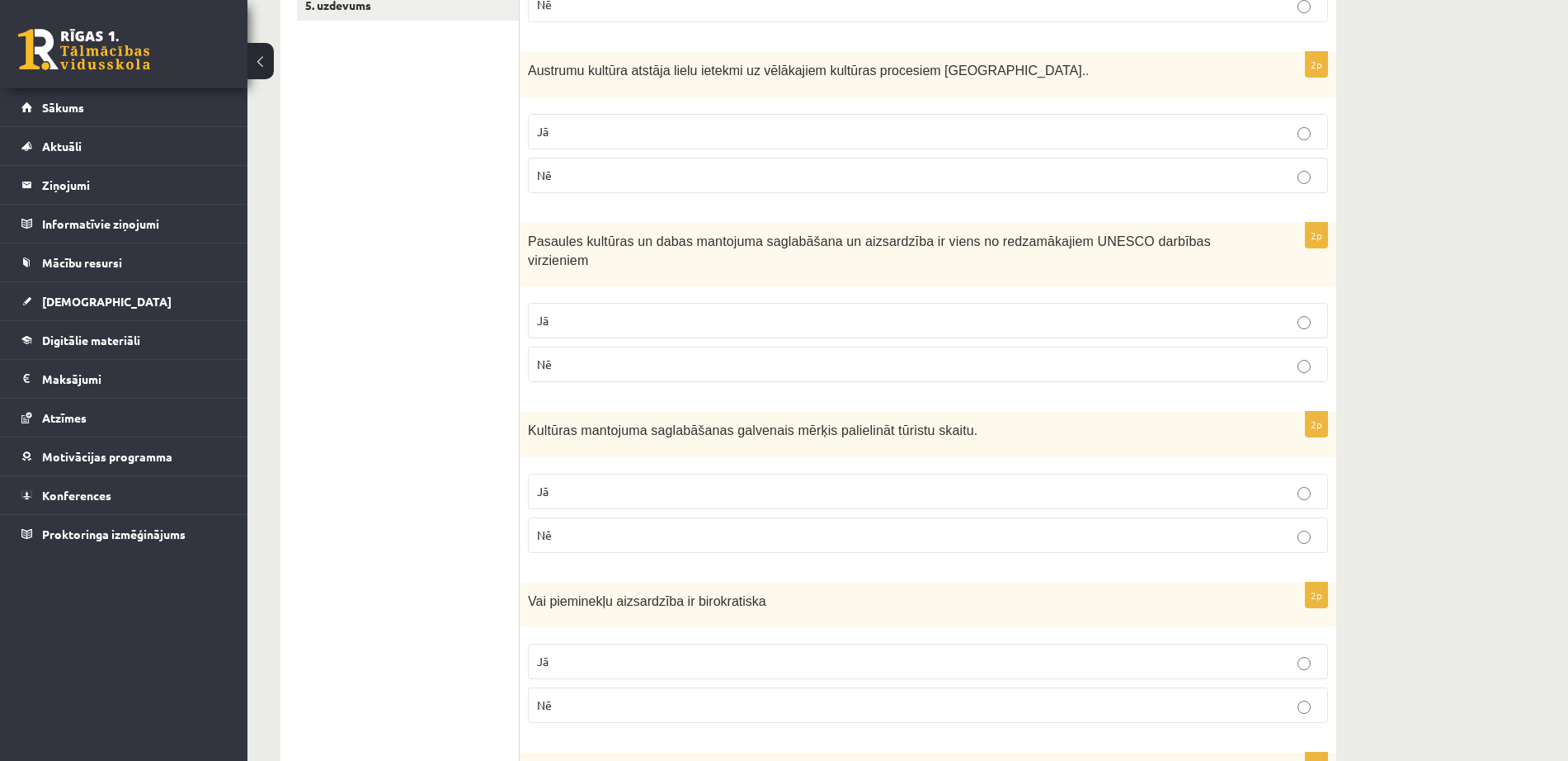
scroll to position [0, 0]
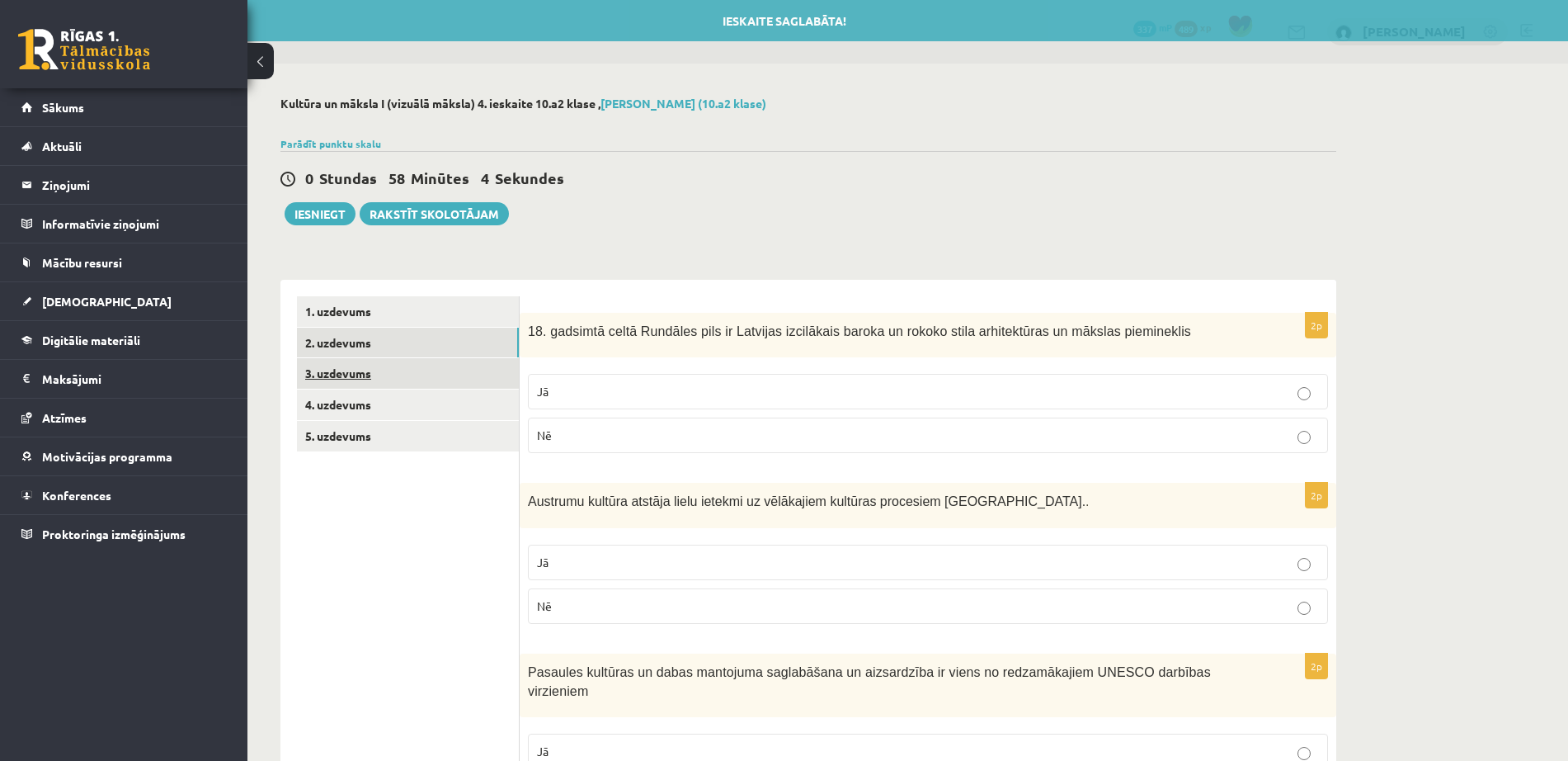
click at [464, 385] on link "3. uzdevums" at bounding box center [407, 373] width 222 height 30
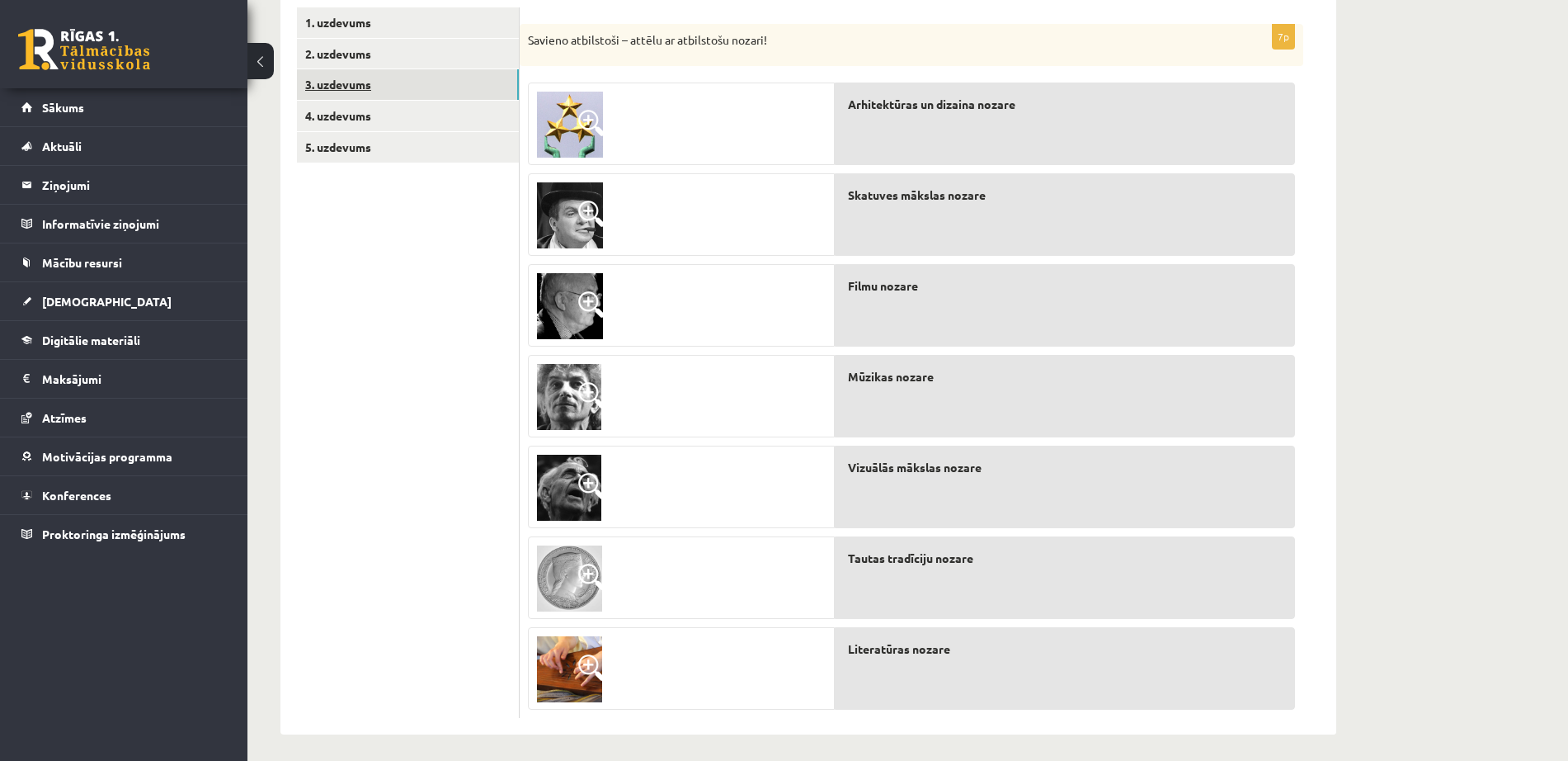
scroll to position [296, 0]
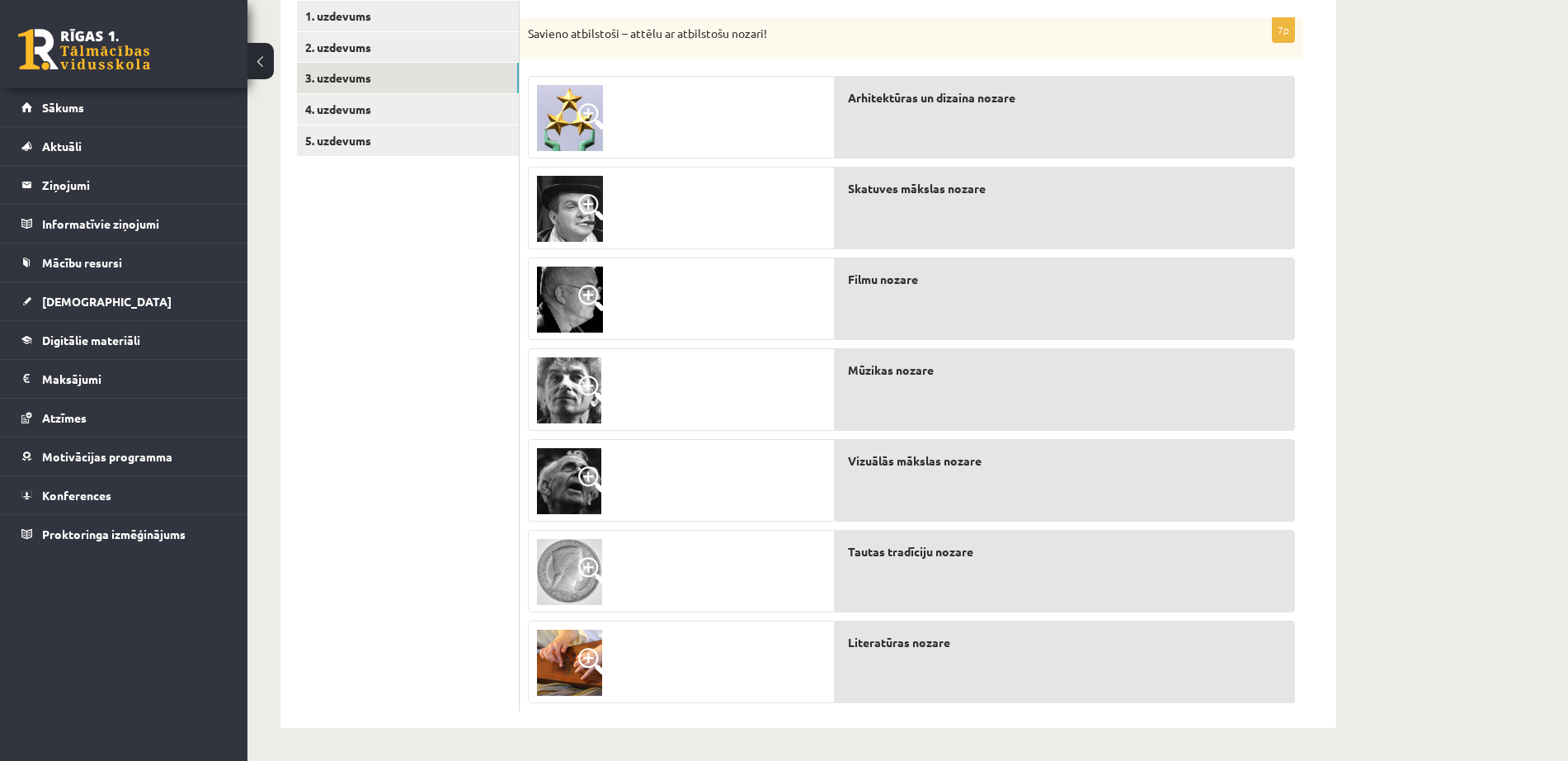
click at [574, 198] on img at bounding box center [569, 208] width 66 height 66
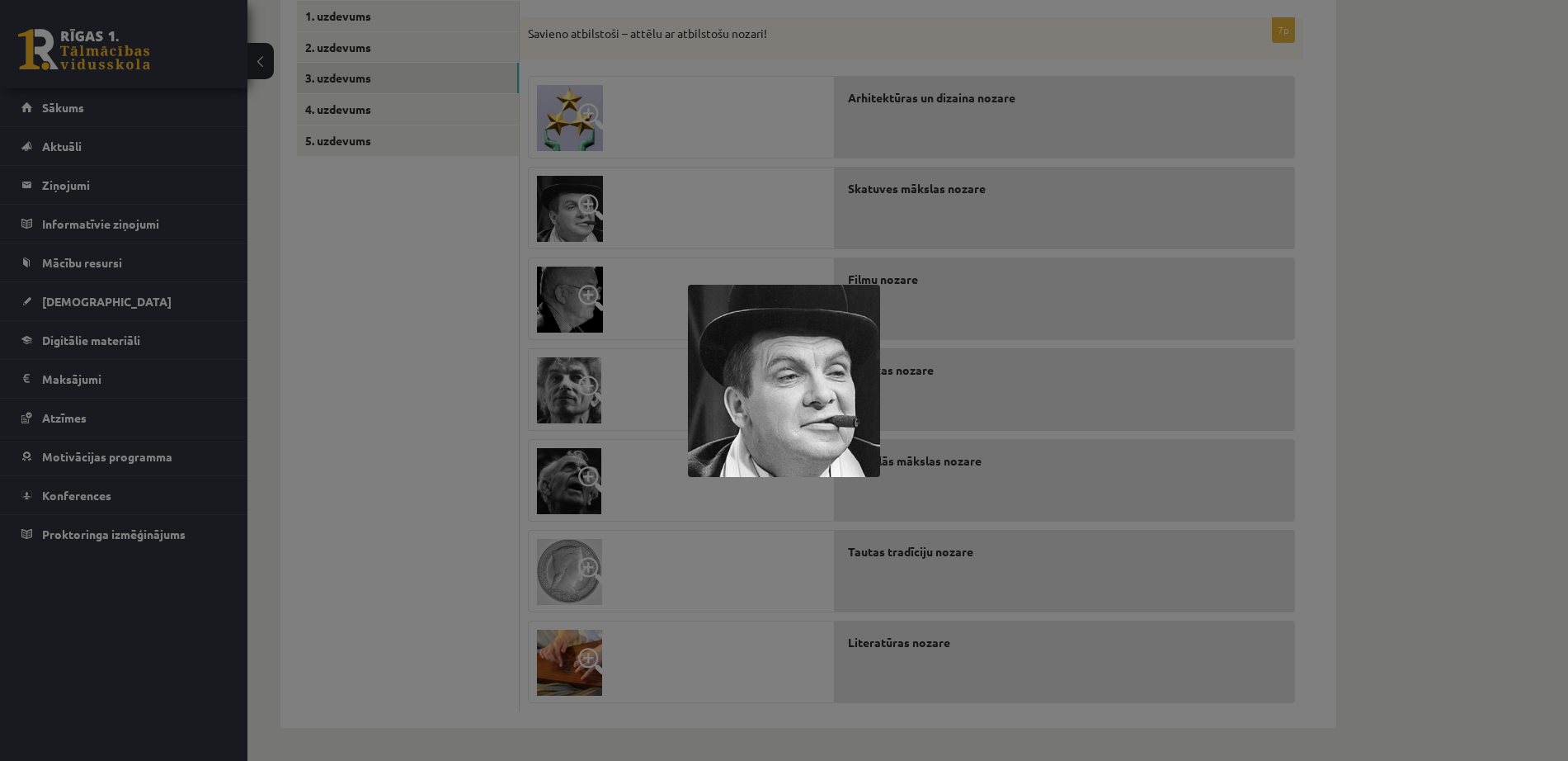
click at [584, 290] on div at bounding box center [784, 380] width 1568 height 761
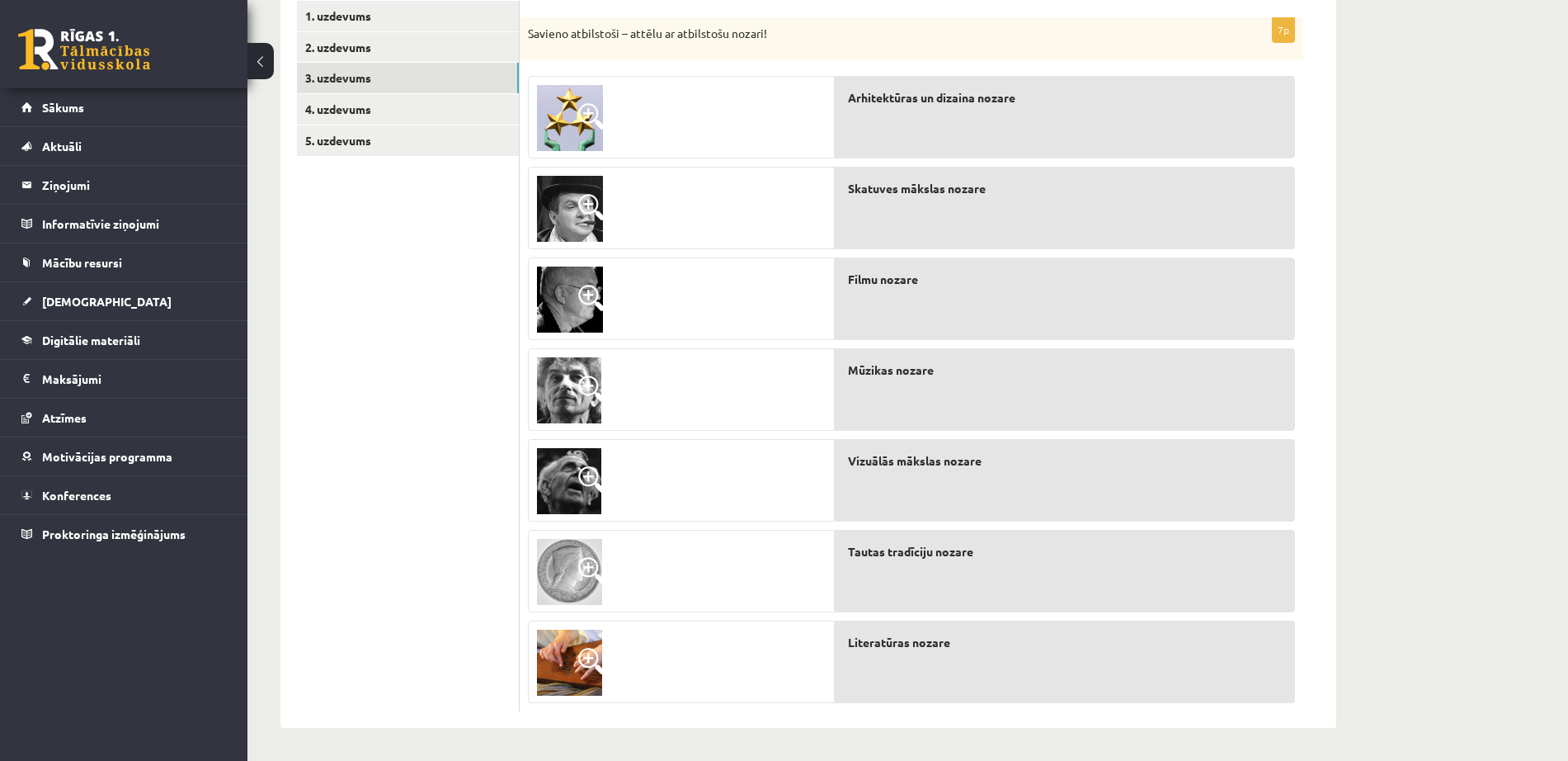
click at [584, 304] on span at bounding box center [592, 298] width 26 height 26
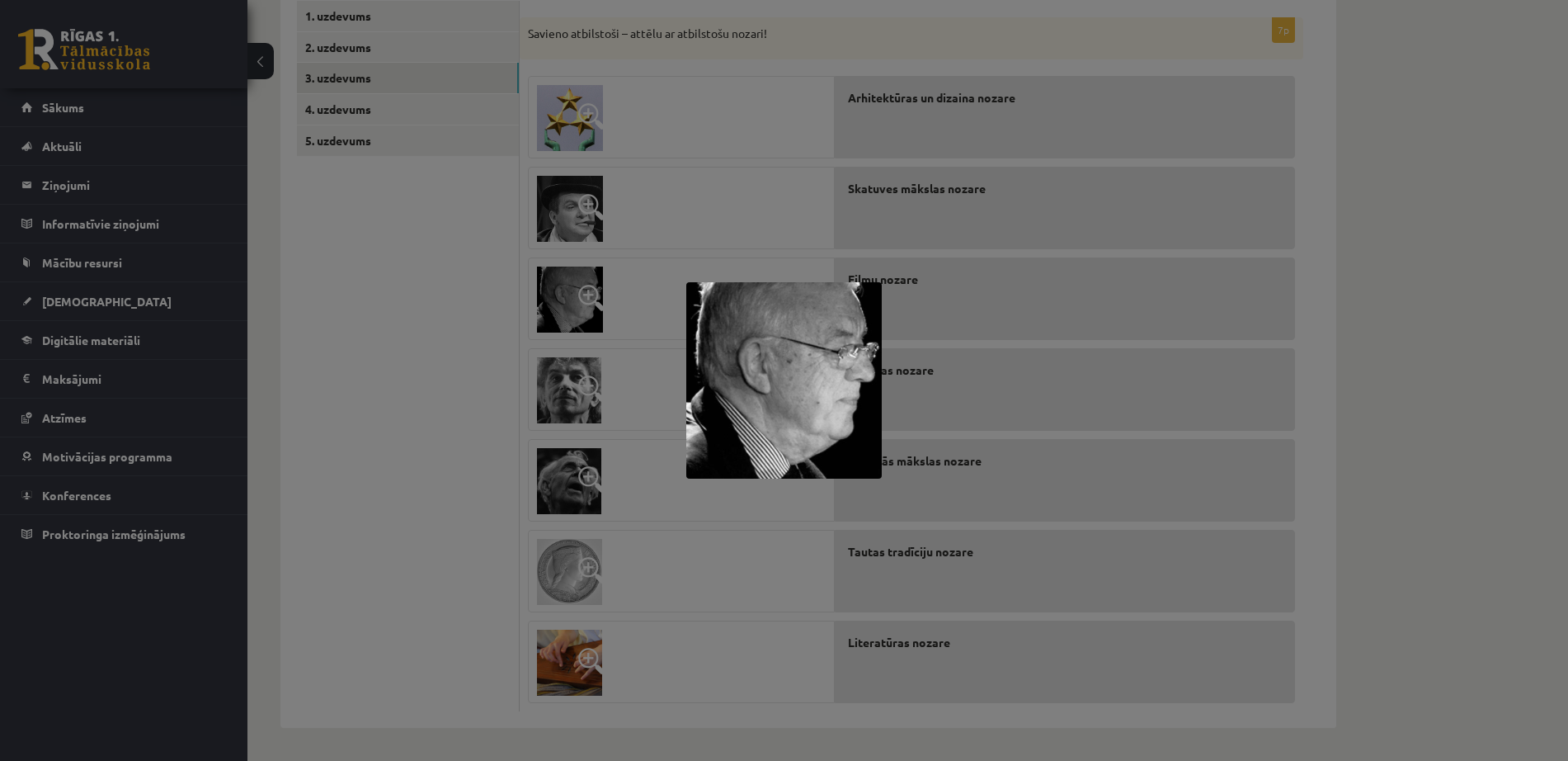
click at [607, 349] on div at bounding box center [784, 380] width 1568 height 761
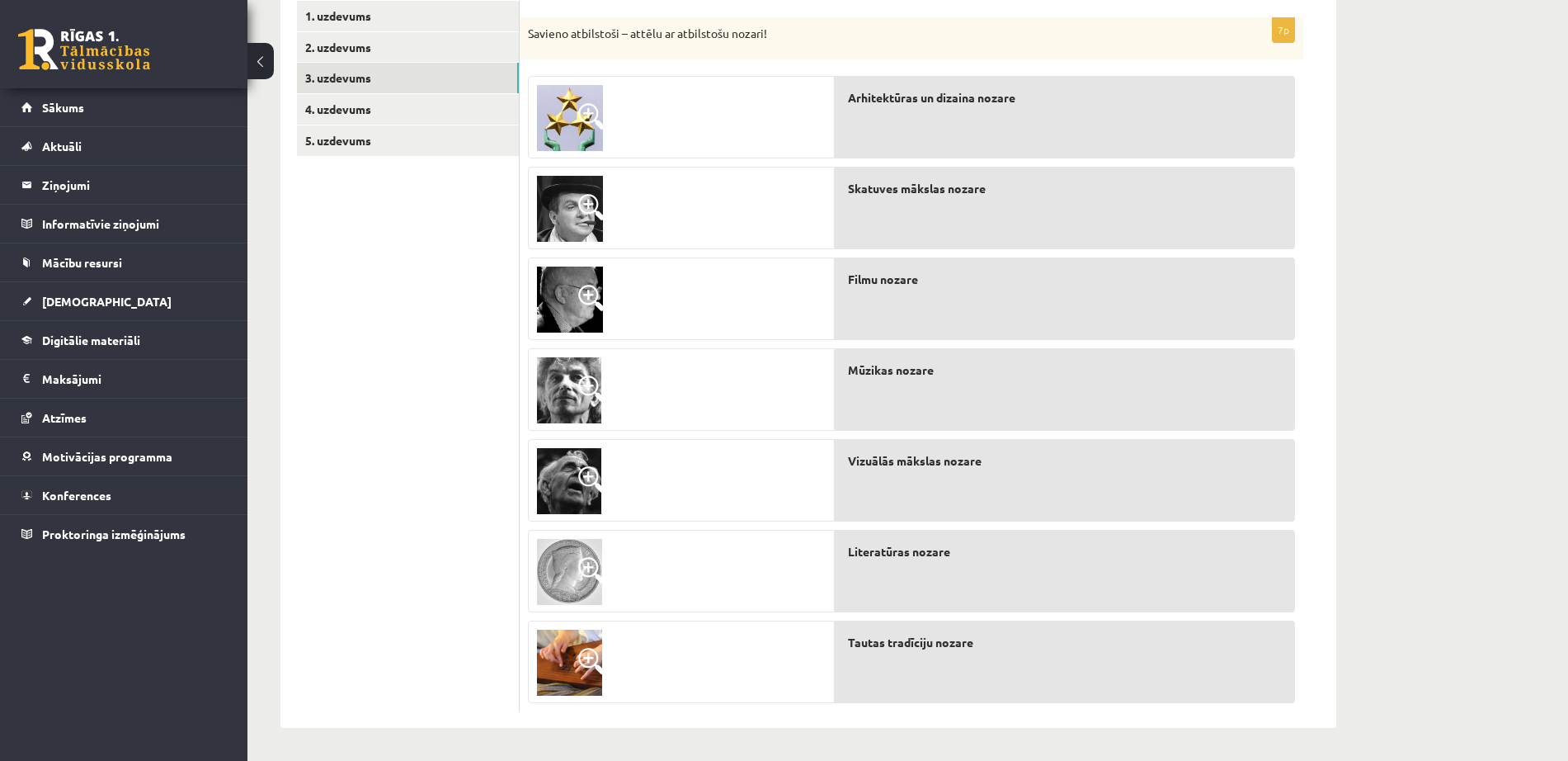
click at [572, 303] on img at bounding box center [569, 299] width 66 height 66
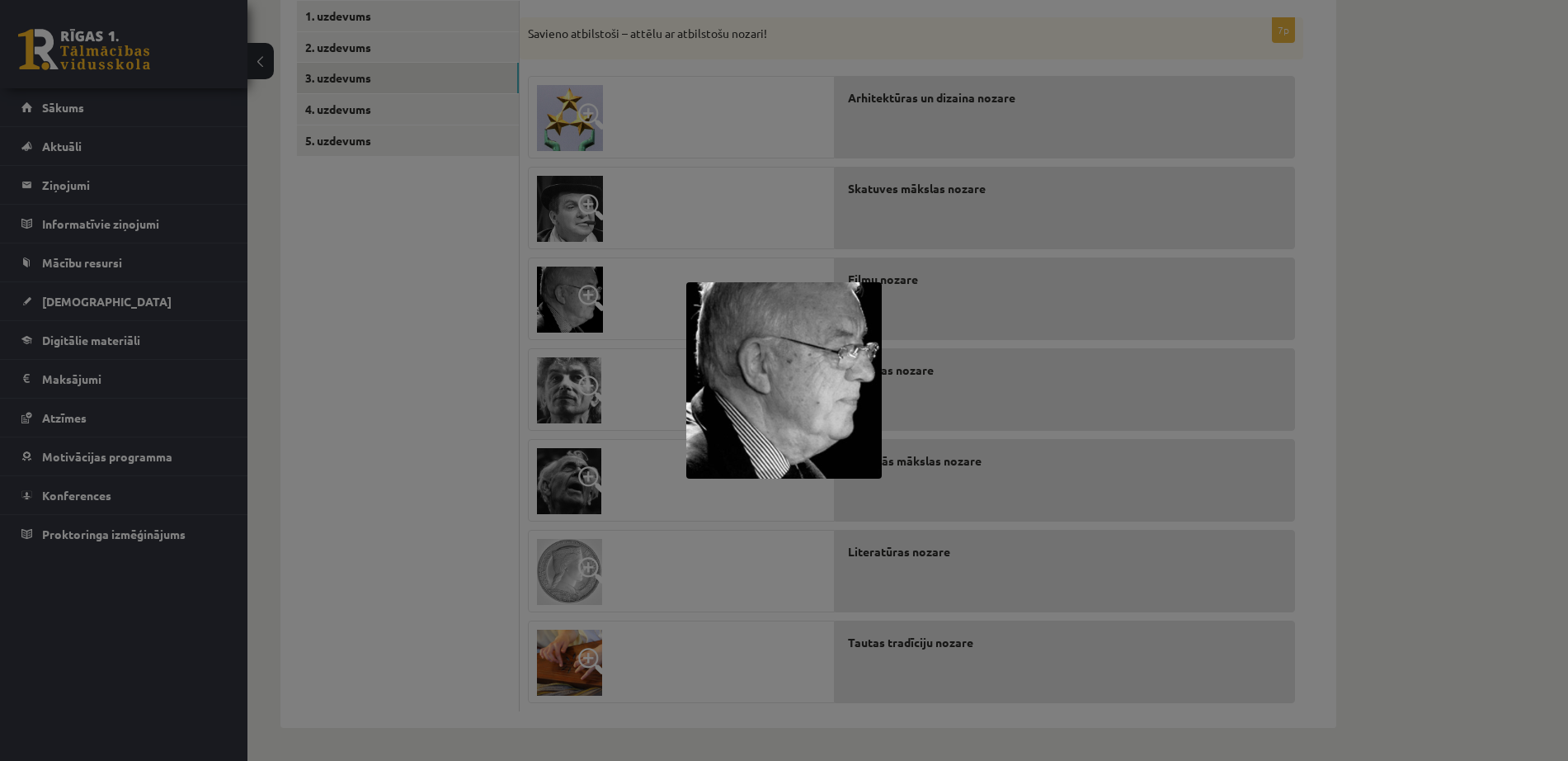
click at [495, 565] on div at bounding box center [784, 380] width 1568 height 761
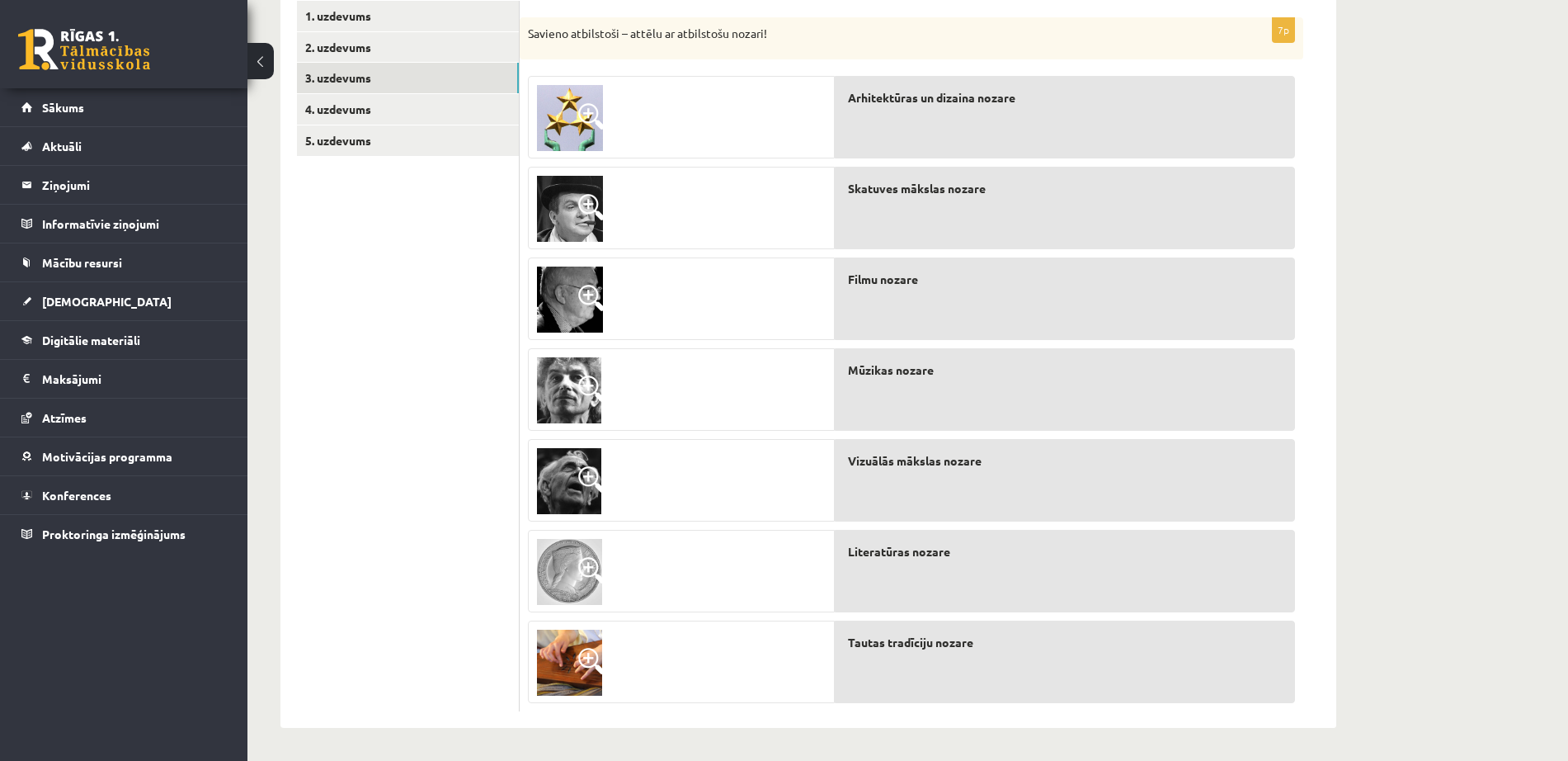
click at [557, 484] on img at bounding box center [569, 480] width 65 height 66
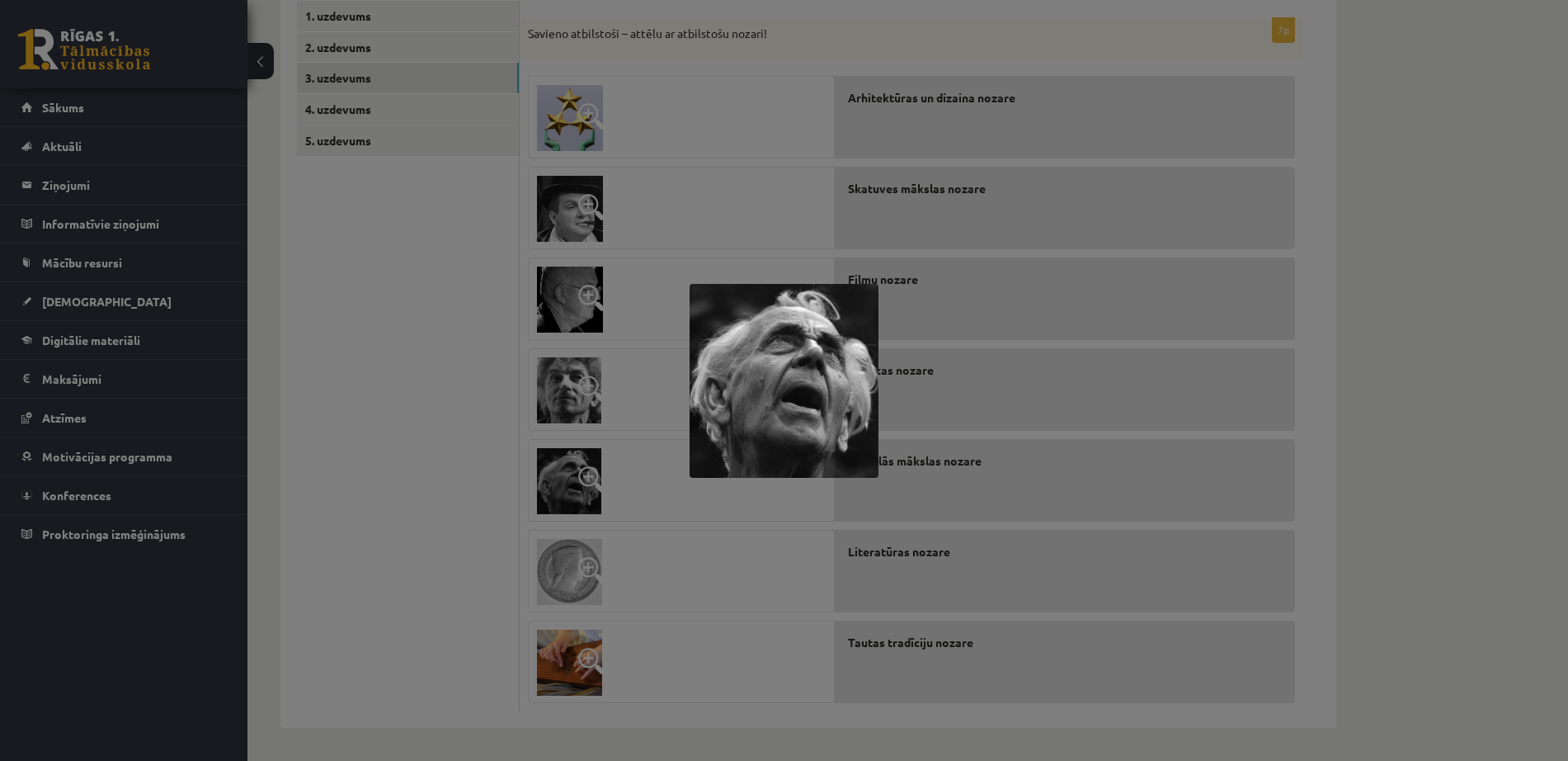
click at [642, 612] on div at bounding box center [784, 380] width 1568 height 761
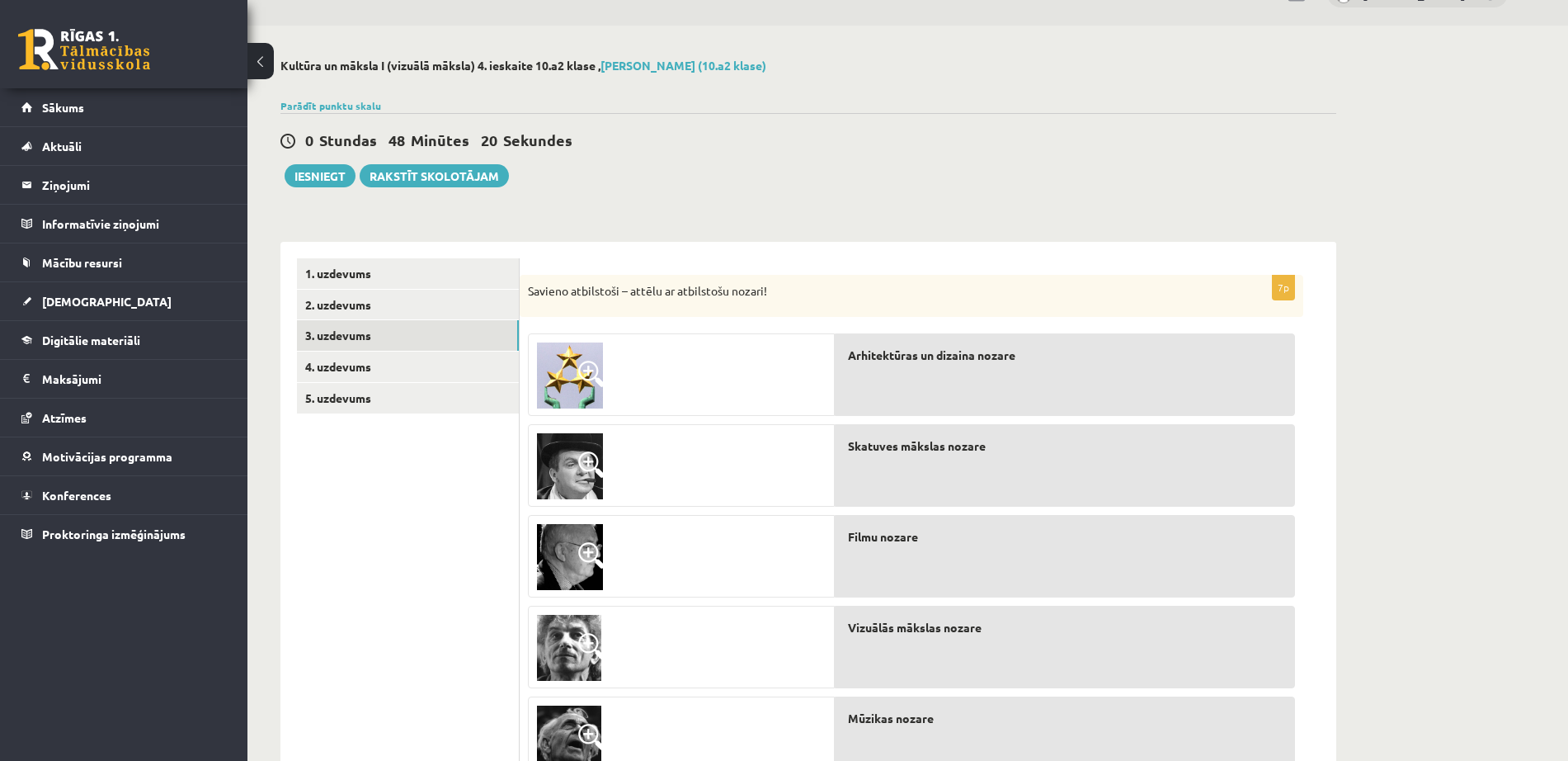
scroll to position [0, 0]
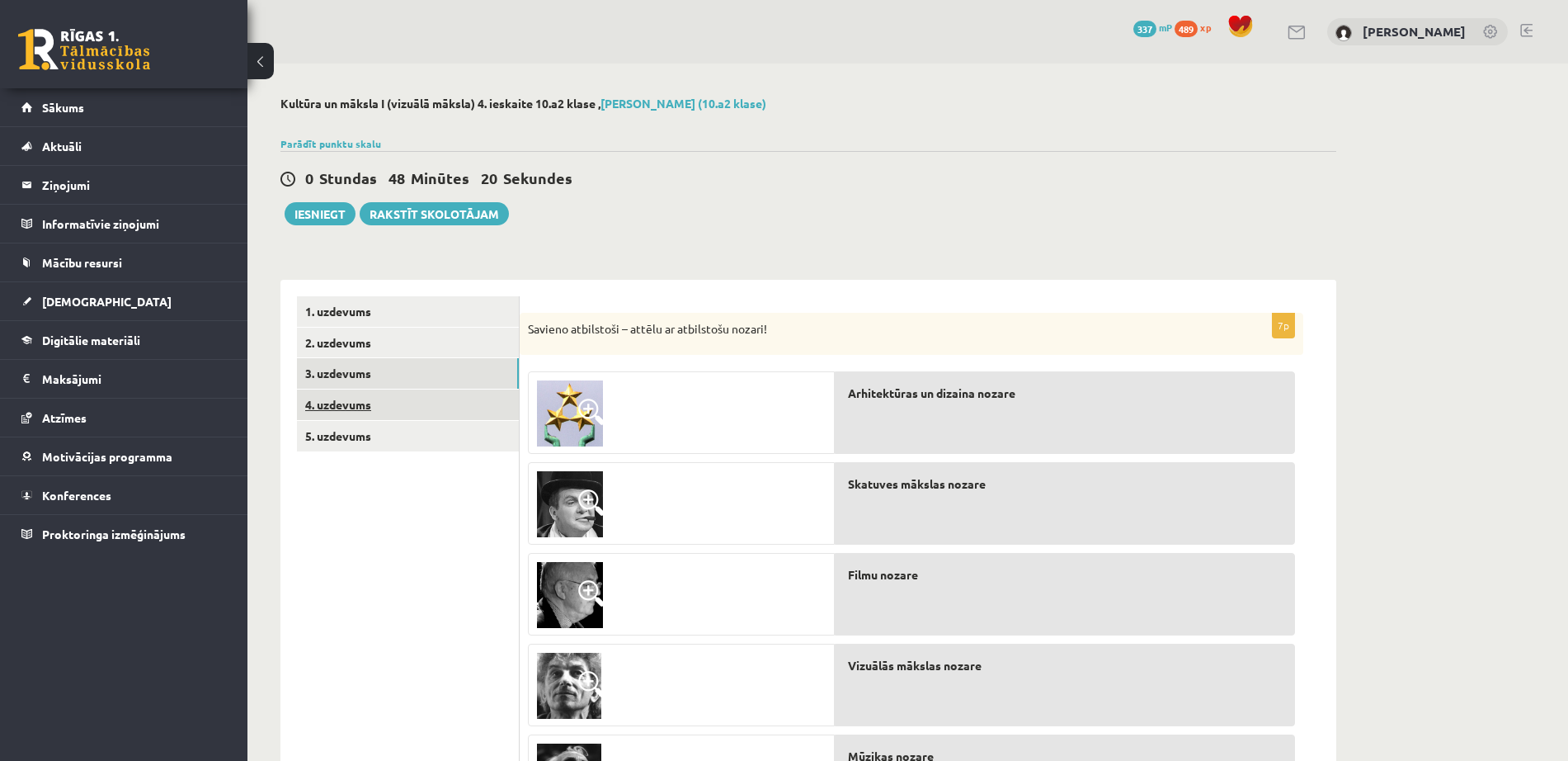
click at [408, 413] on link "4. uzdevums" at bounding box center [407, 404] width 222 height 30
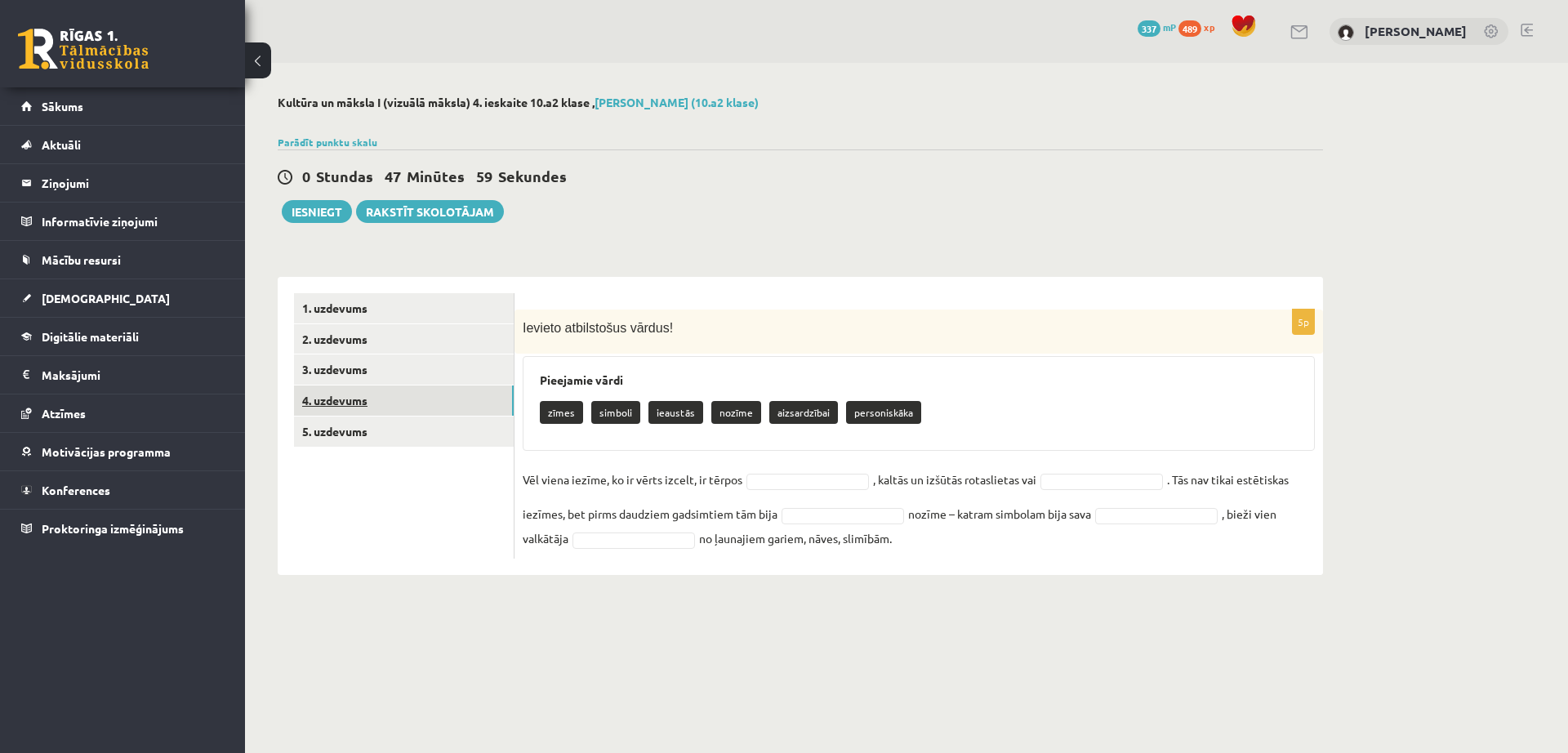
click at [464, 387] on link "4. uzdevums" at bounding box center [403, 400] width 220 height 30
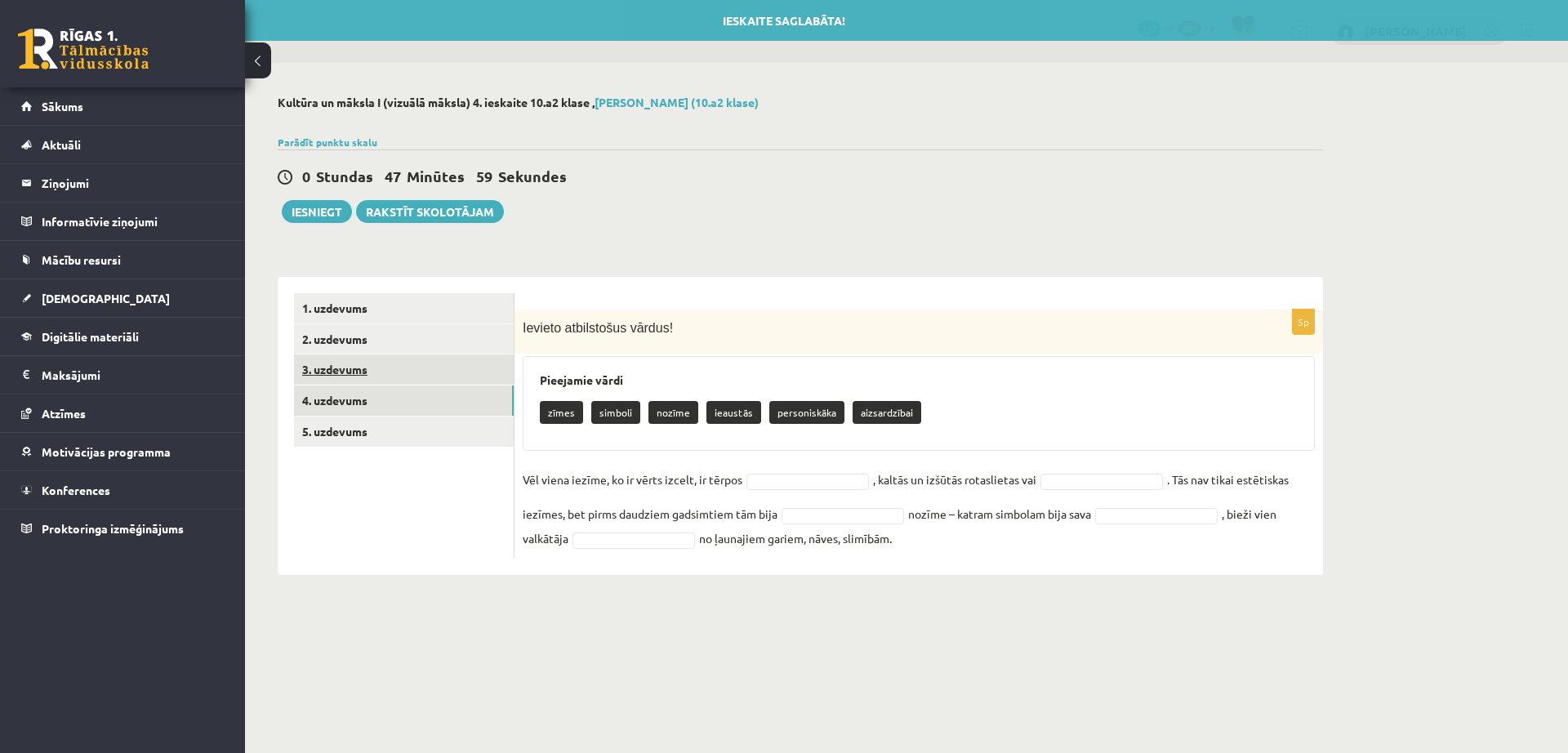
click at [431, 373] on link "3. uzdevums" at bounding box center [403, 369] width 220 height 30
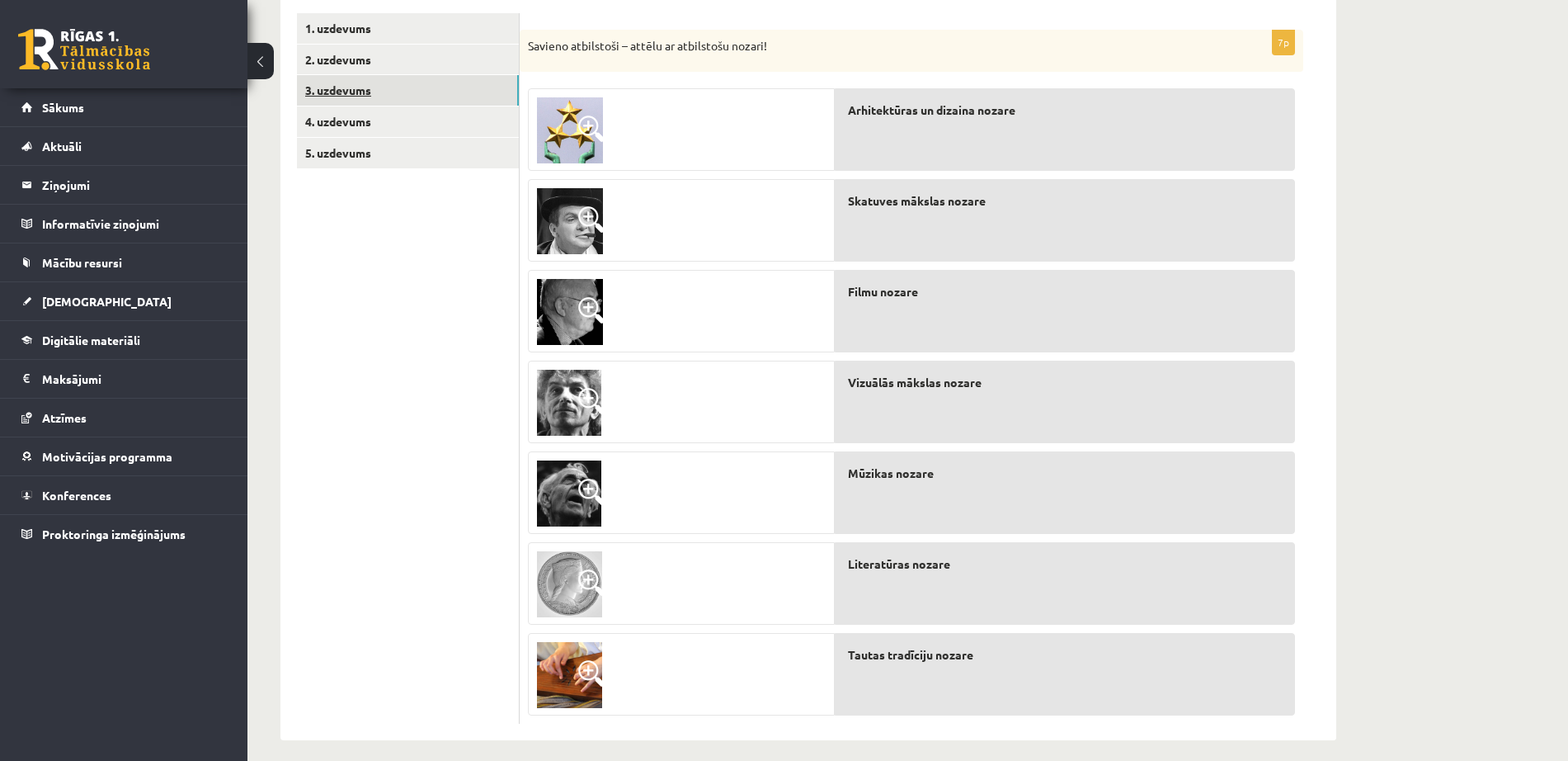
scroll to position [282, 0]
click at [605, 484] on link at bounding box center [569, 494] width 81 height 82
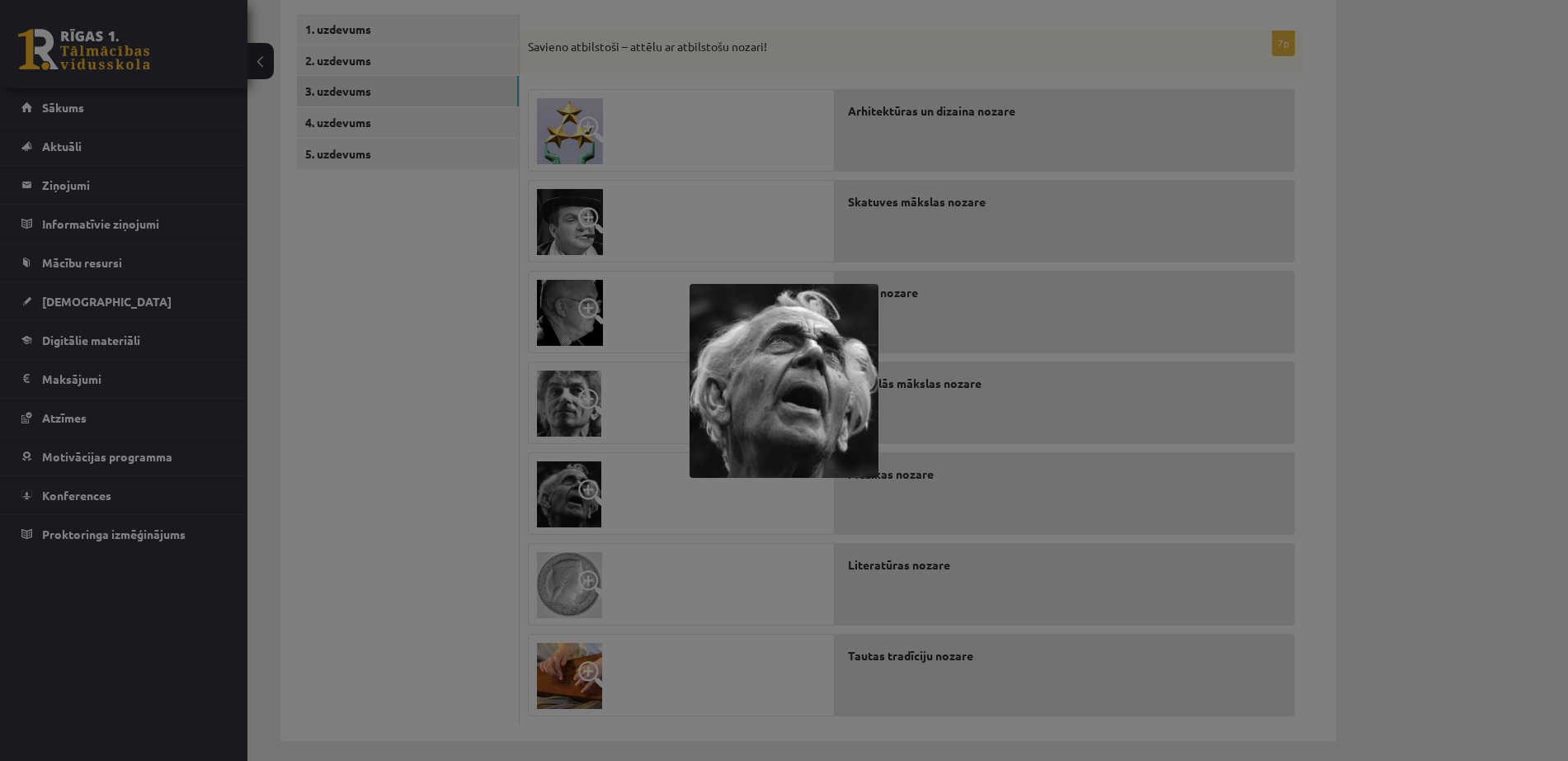
click at [467, 507] on div at bounding box center [784, 380] width 1568 height 761
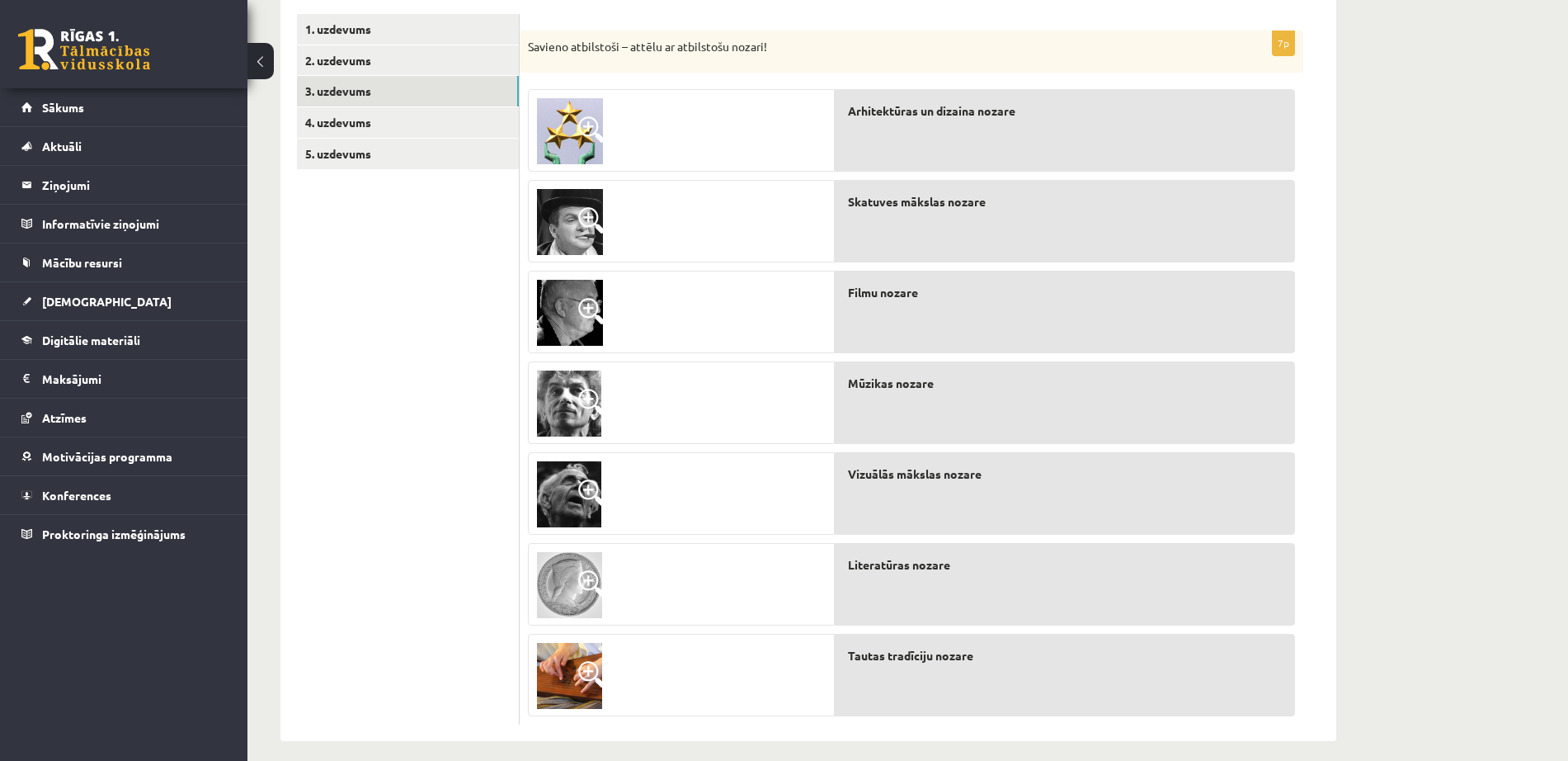
click at [588, 303] on span at bounding box center [592, 310] width 26 height 26
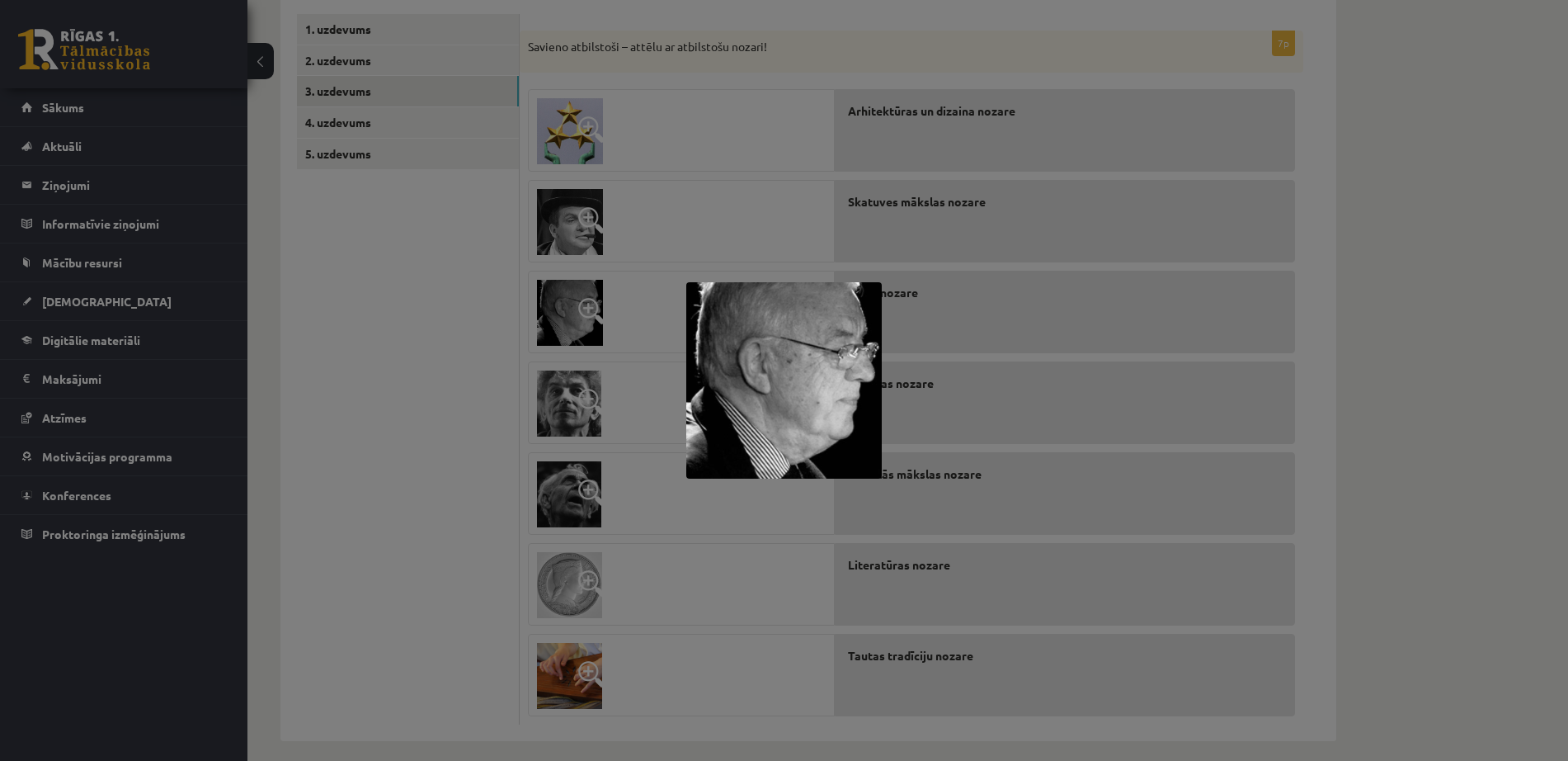
click at [437, 574] on div at bounding box center [784, 380] width 1568 height 761
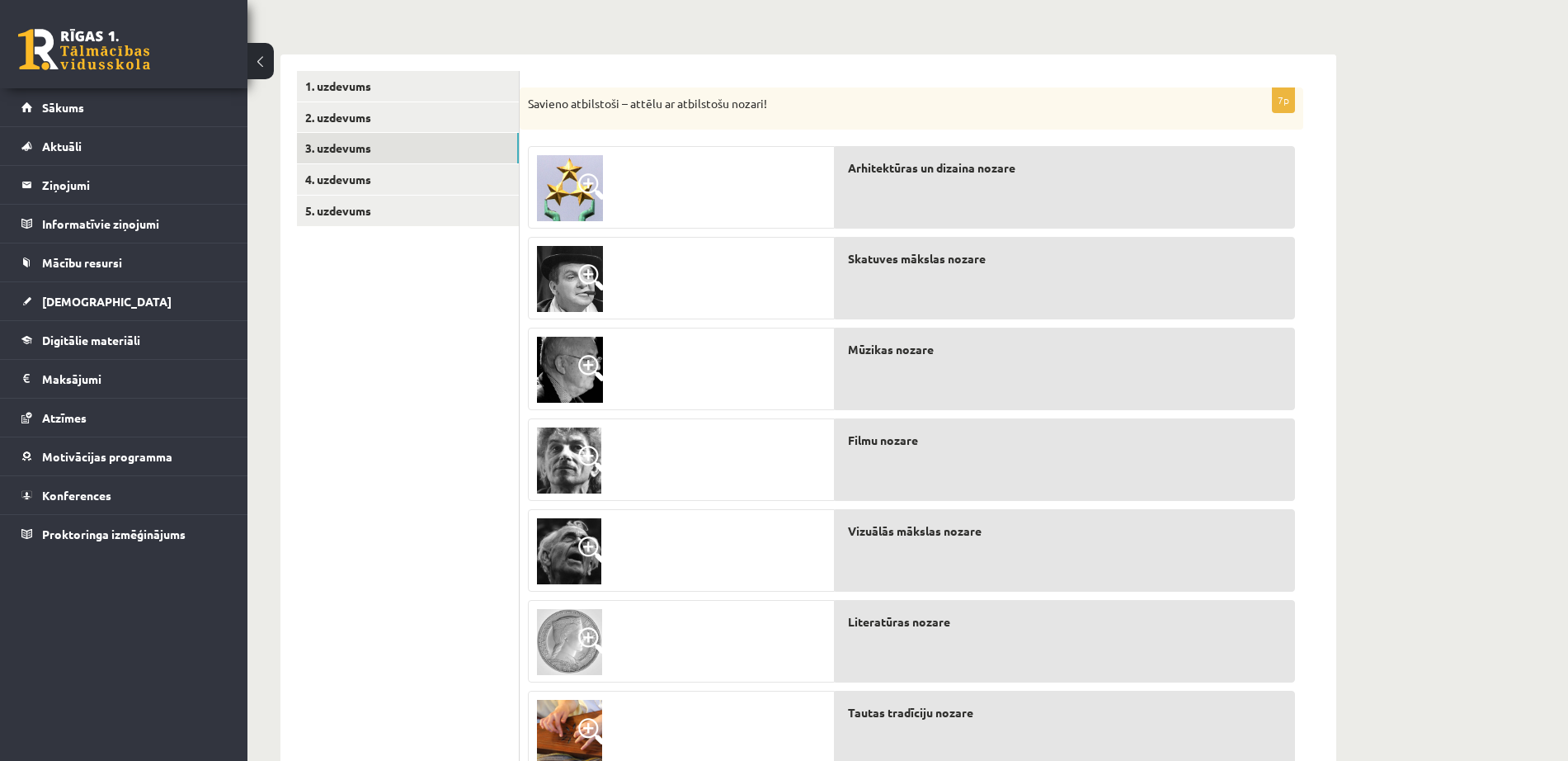
scroll to position [226, 0]
click at [583, 260] on img at bounding box center [569, 277] width 66 height 66
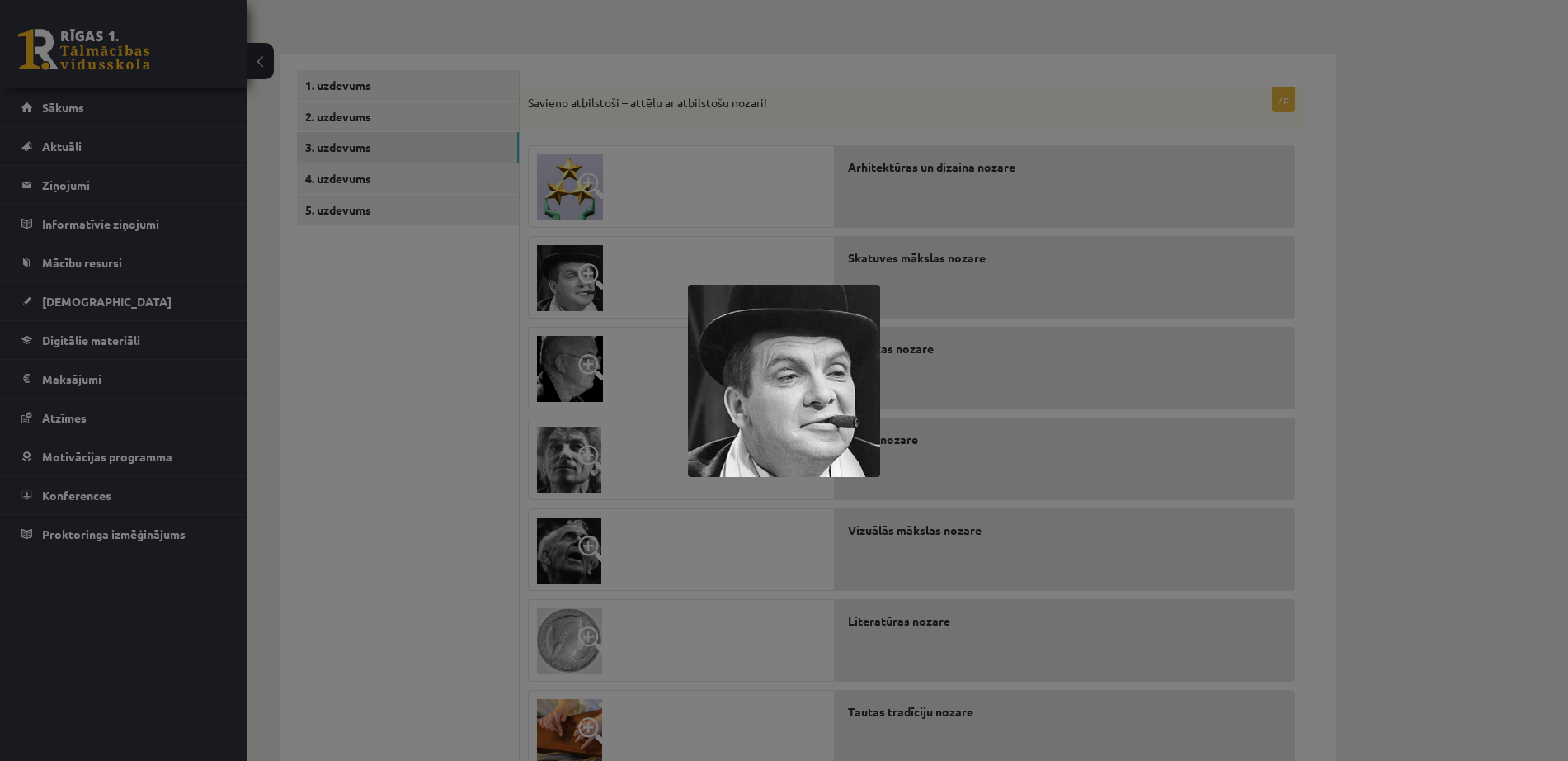
click at [403, 511] on div at bounding box center [784, 380] width 1568 height 761
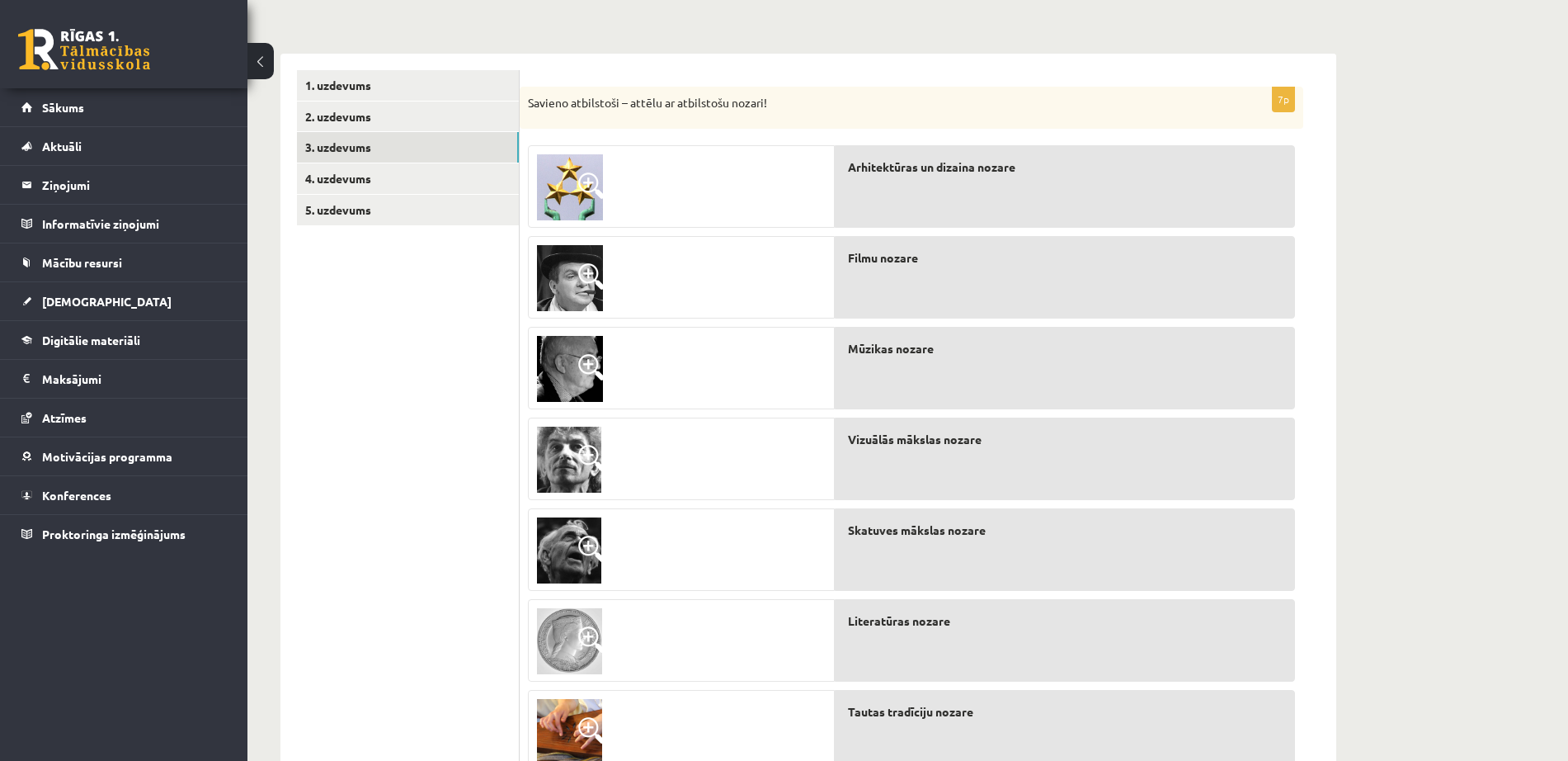
scroll to position [296, 0]
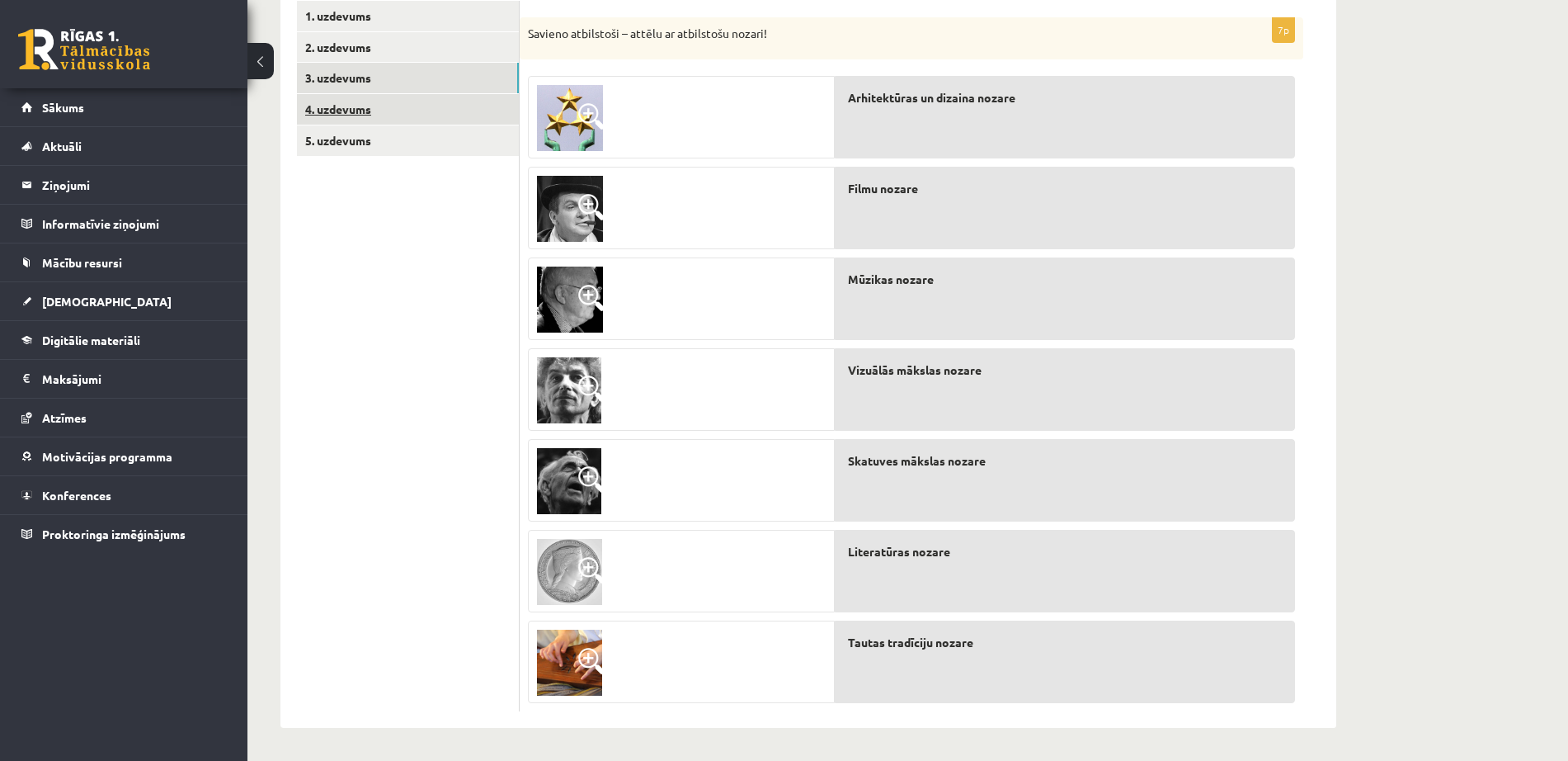
click at [472, 117] on link "4. uzdevums" at bounding box center [407, 109] width 222 height 30
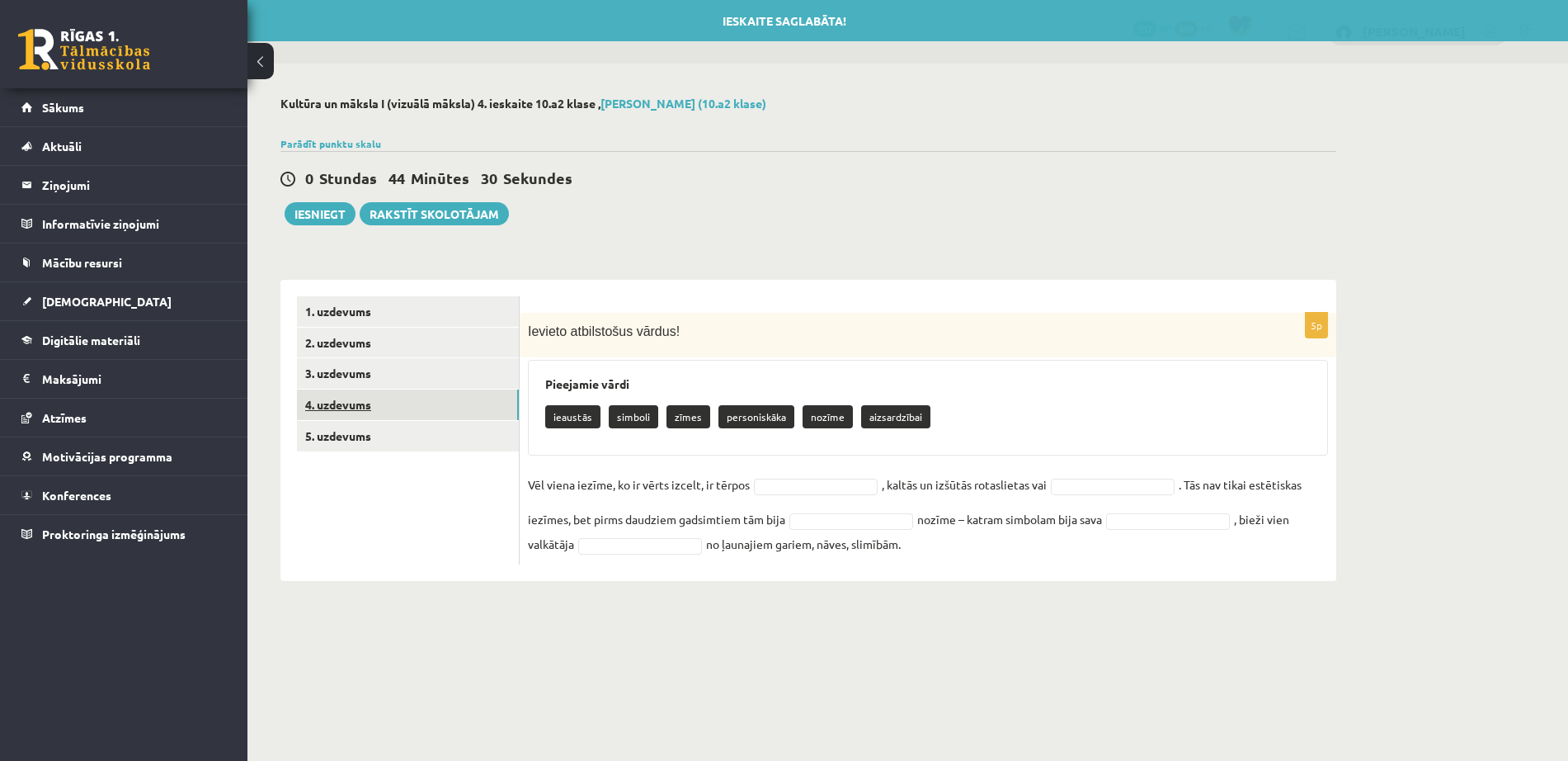
scroll to position [0, 0]
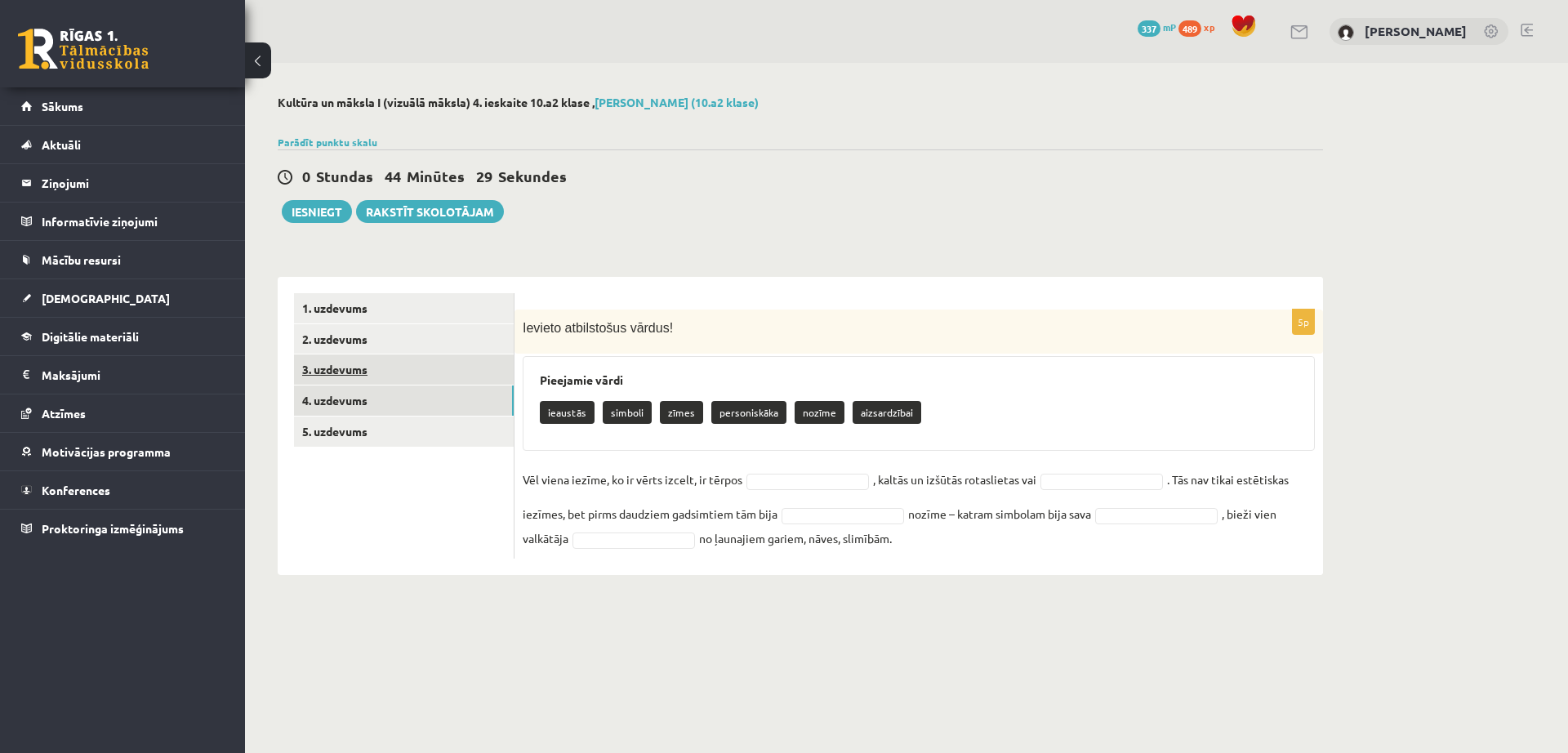
click at [423, 375] on link "3. uzdevums" at bounding box center [403, 369] width 220 height 30
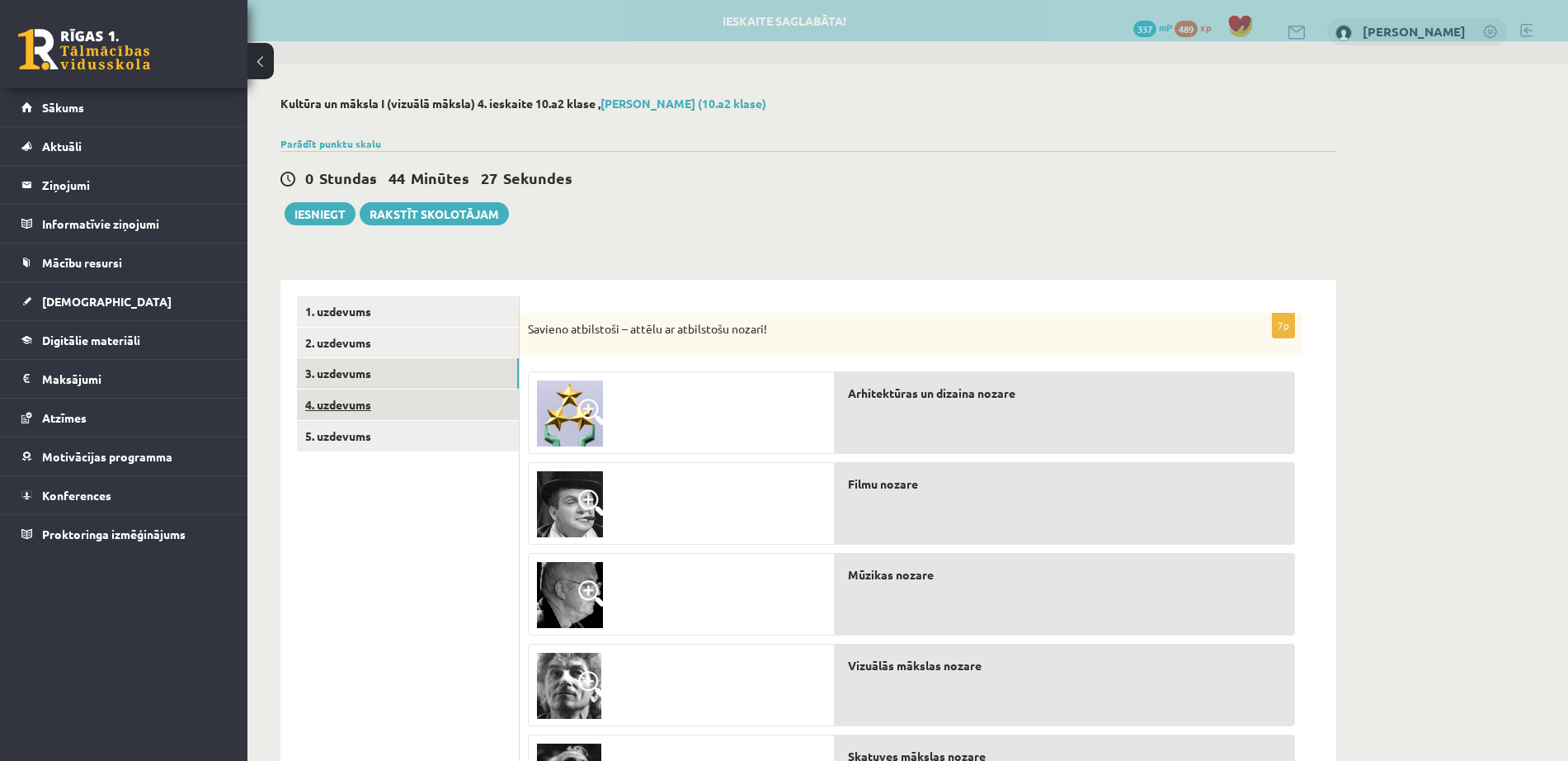
click at [401, 393] on link "4. uzdevums" at bounding box center [407, 404] width 222 height 30
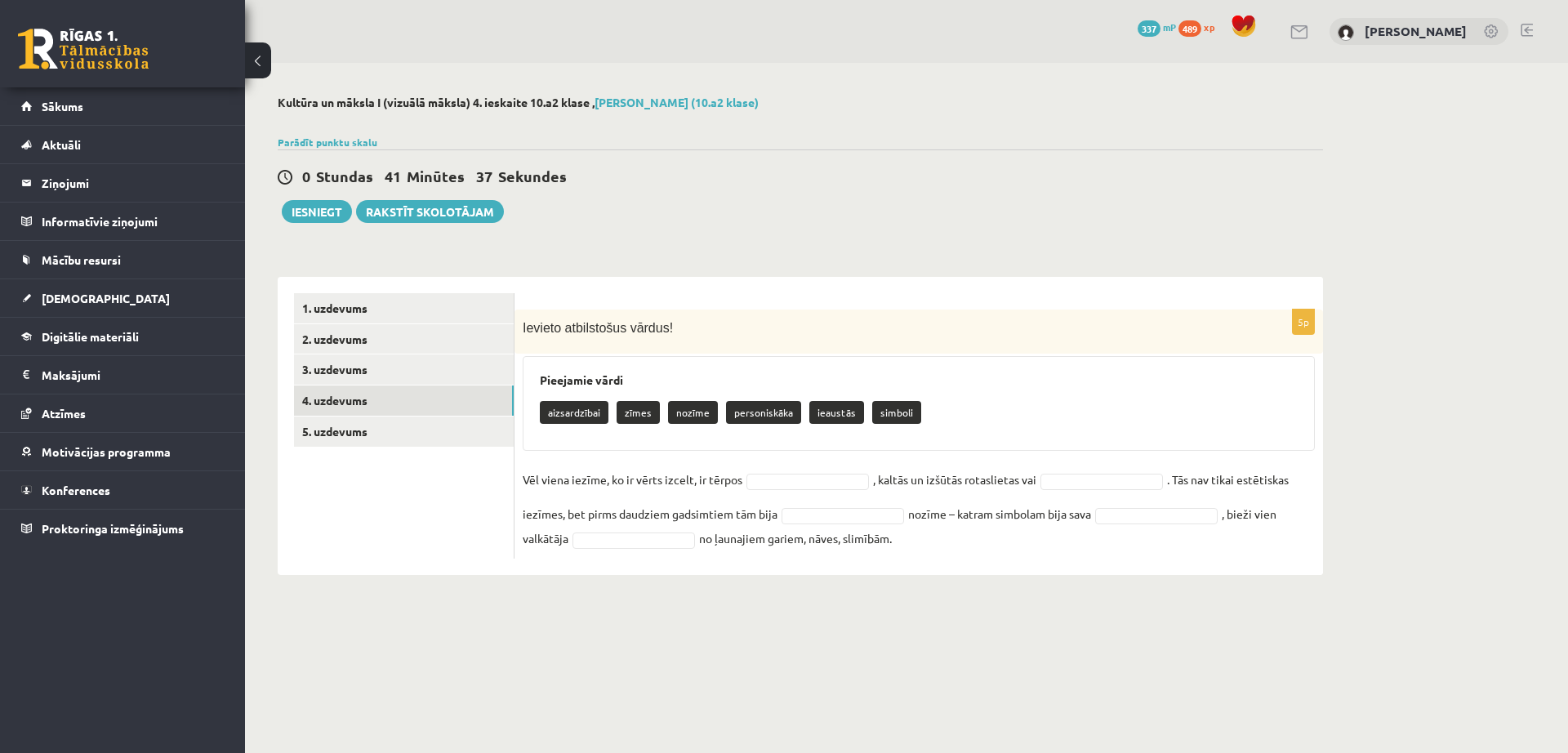
click at [832, 417] on p "ieaustās" at bounding box center [837, 413] width 54 height 23
drag, startPoint x: 832, startPoint y: 417, endPoint x: 828, endPoint y: 434, distance: 17.5
click at [828, 434] on div "Pieejamie vārdi aizsardzībai zīmes nozīme personiskāka ieaustās simboli" at bounding box center [918, 403] width 792 height 95
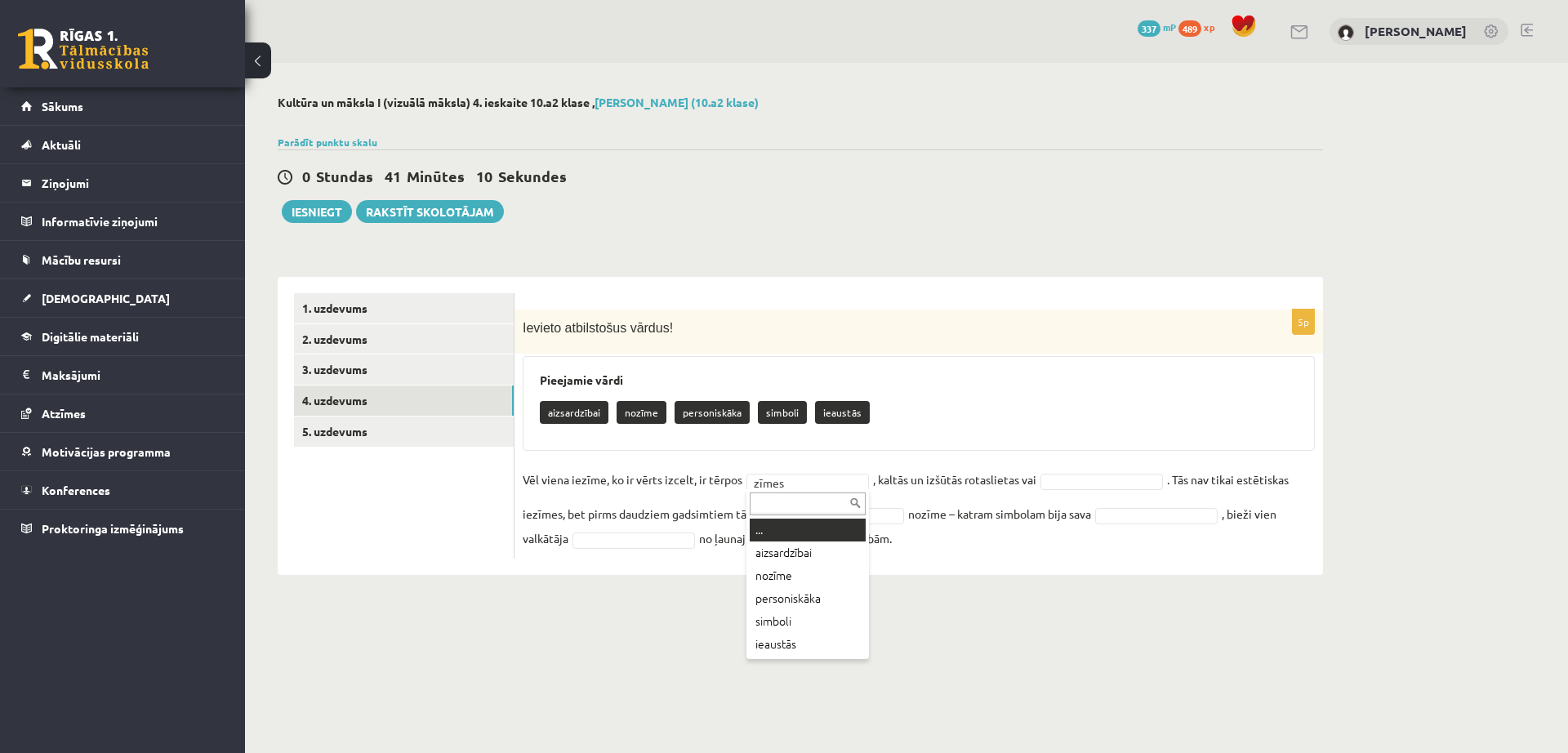
click at [811, 516] on div "... aizsardzībai nozīme personiskāka simboli ieaustās" at bounding box center [808, 574] width 122 height 170
click at [760, 510] on input "text" at bounding box center [808, 504] width 116 height 23
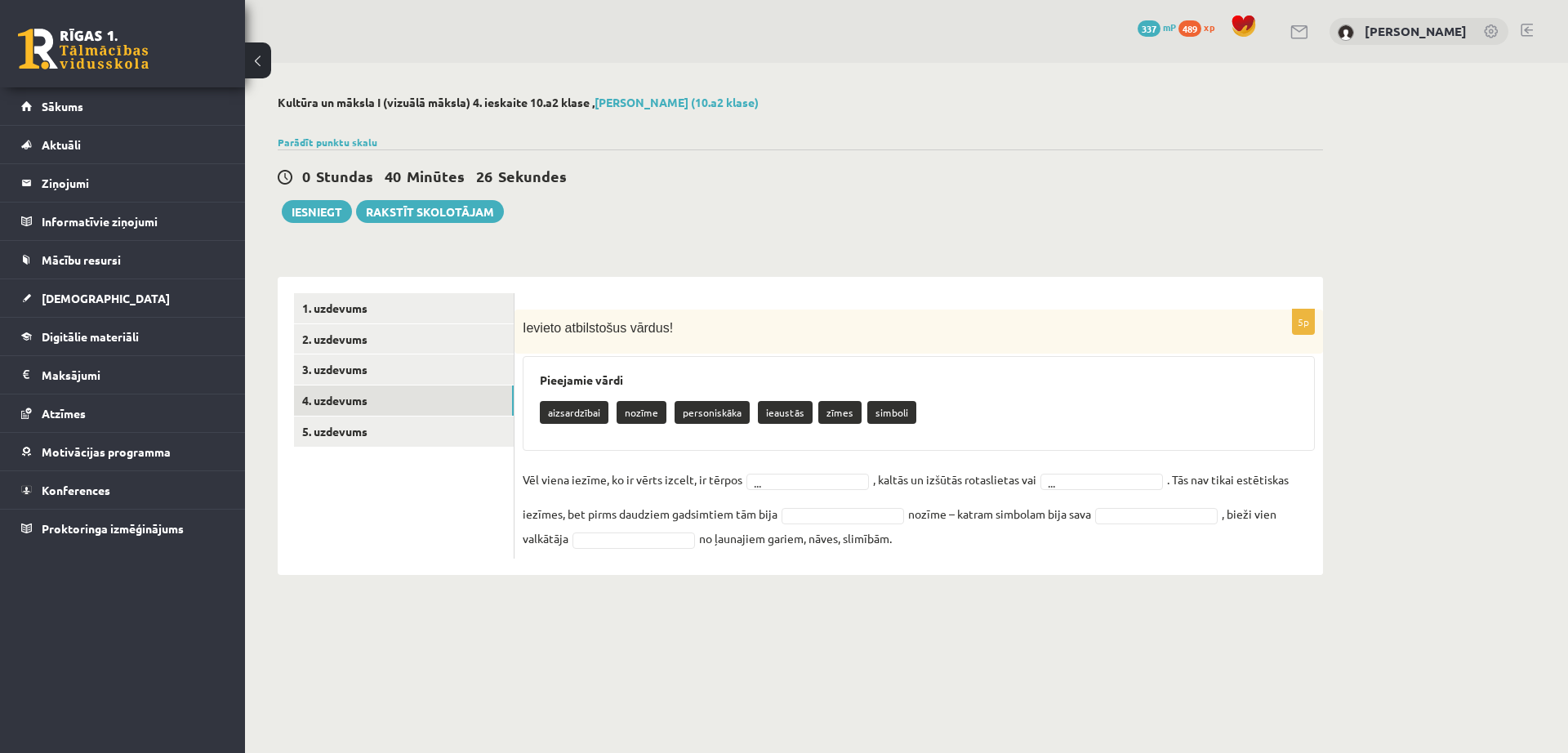
click at [1162, 578] on div "**********" at bounding box center [801, 335] width 1111 height 545
click at [889, 603] on div "**********" at bounding box center [801, 335] width 1111 height 545
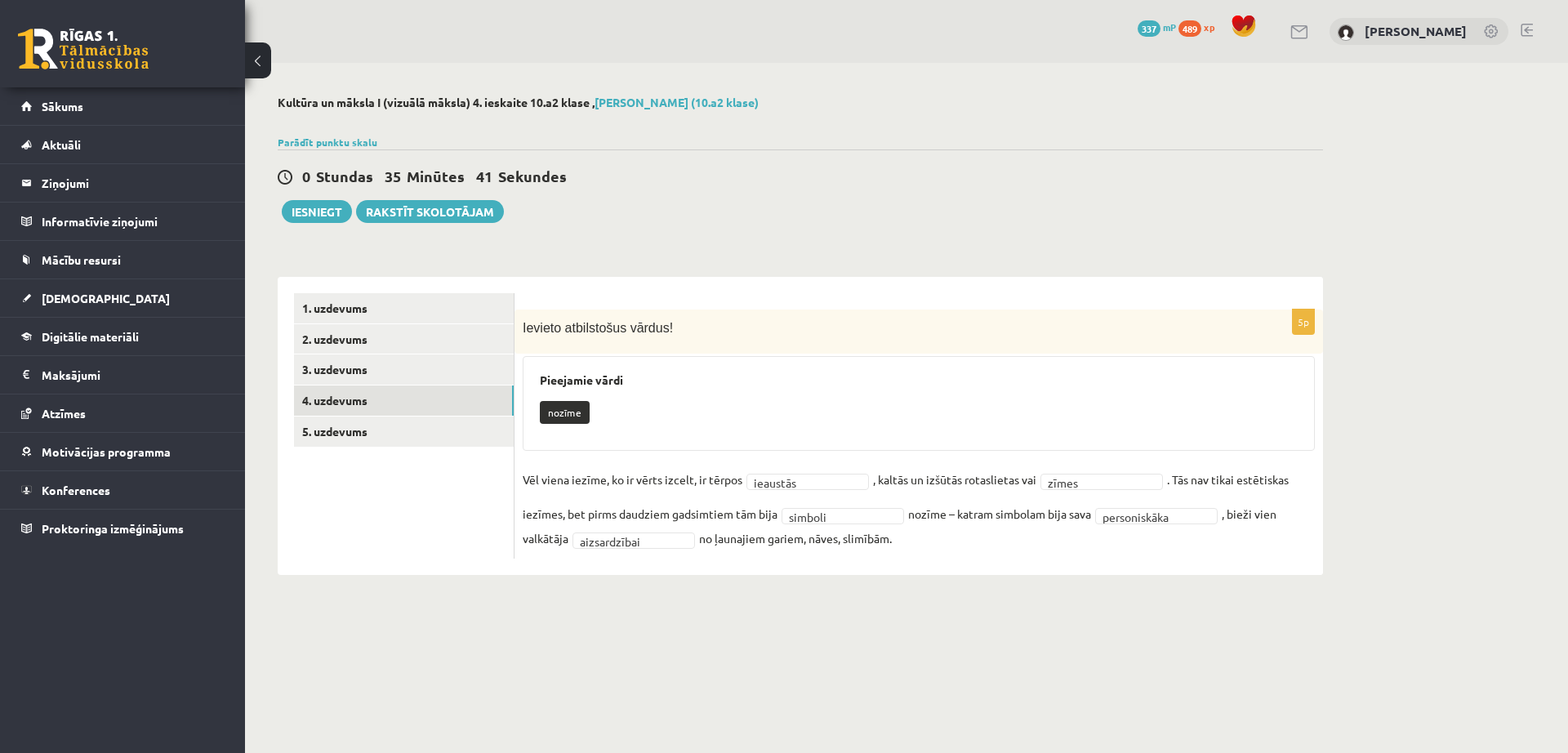
click at [873, 602] on div "**********" at bounding box center [801, 335] width 1111 height 545
click at [474, 447] on link "5. uzdevums" at bounding box center [403, 431] width 220 height 30
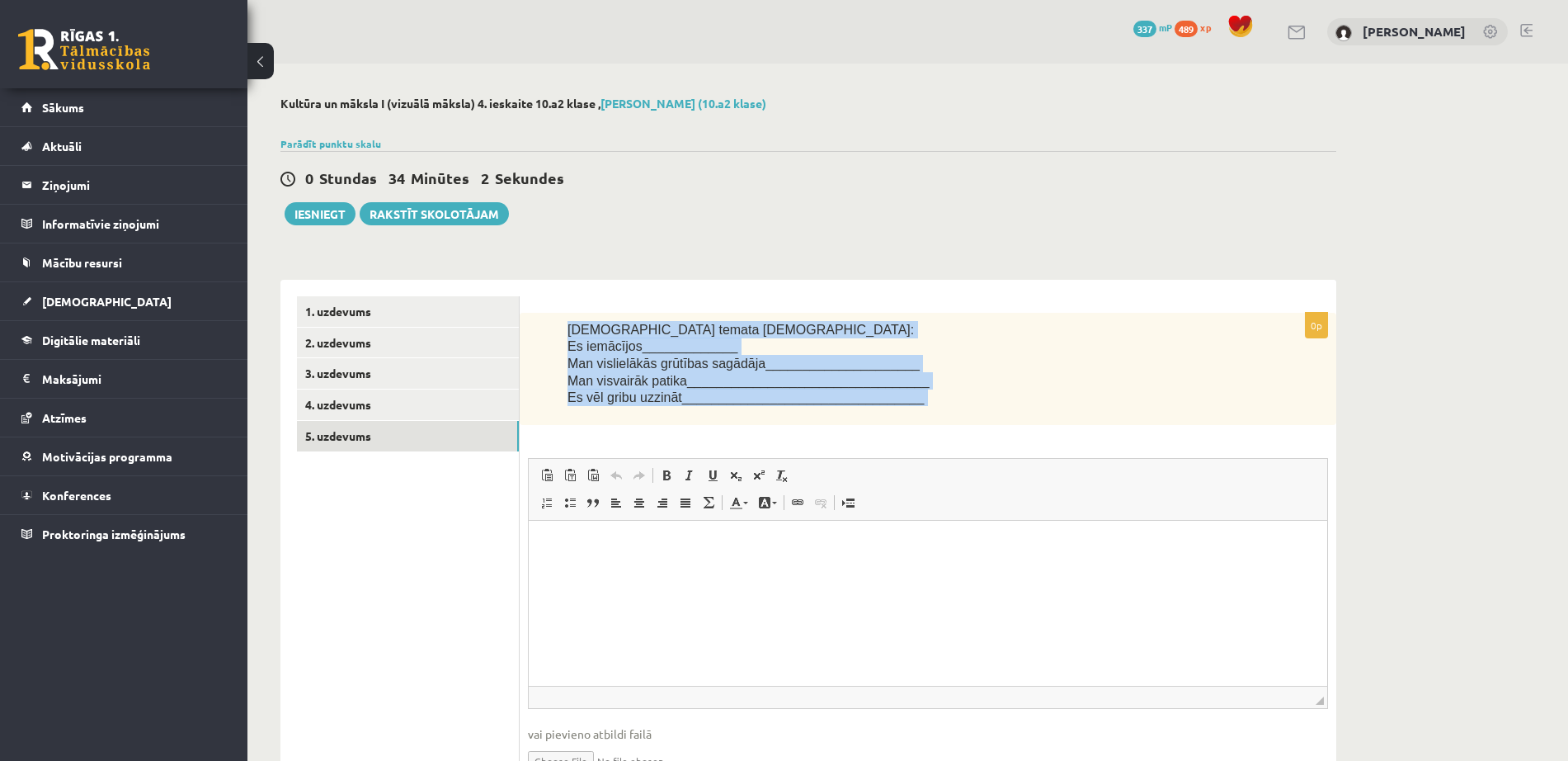
drag, startPoint x: 563, startPoint y: 332, endPoint x: 770, endPoint y: 444, distance: 235.4
click at [770, 444] on div "0p Šī temata ietvaros: Es iemācījos_____________ Man vislielākās grūtības sagād…" at bounding box center [928, 556] width 817 height 489
copy div "Šī temata ietvaros: Es iemācījos_____________ Man vislielākās grūtības sagādāja…"
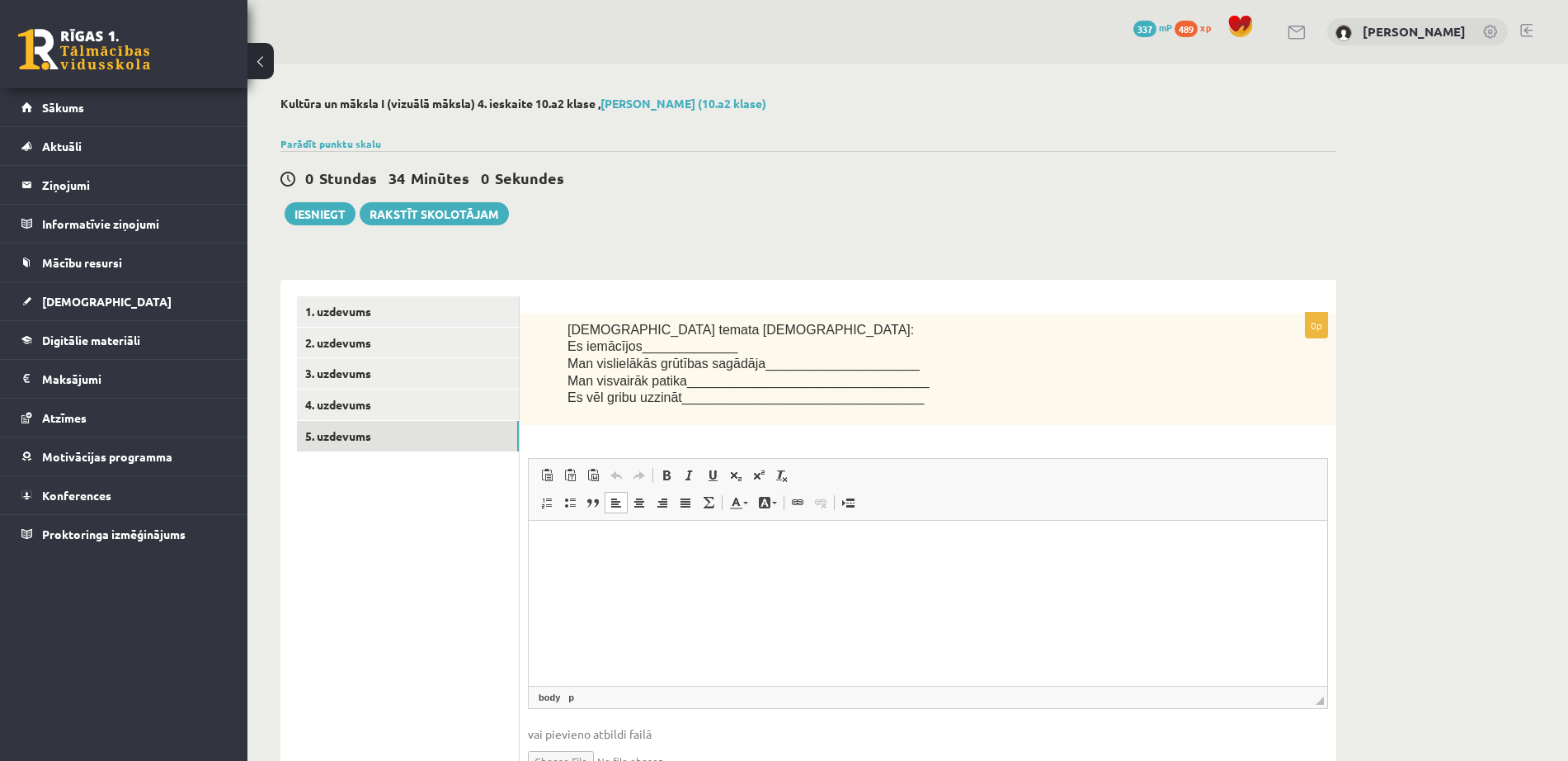
click at [811, 571] on html at bounding box center [927, 546] width 798 height 50
paste body "Визуальный текстовый редактор, wiswyg-editor-user-answer-47433849948060"
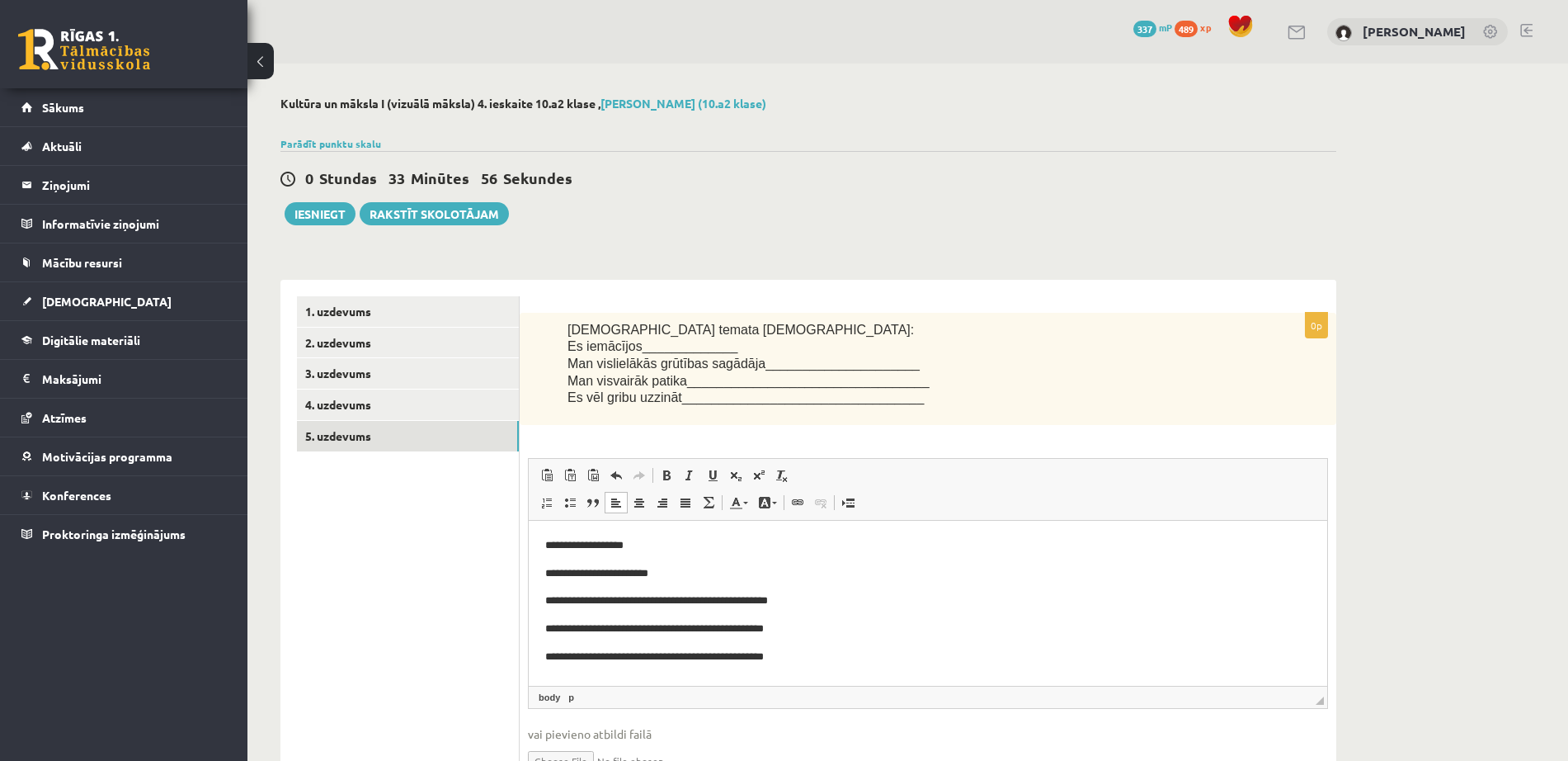
click at [708, 568] on p "**********" at bounding box center [928, 574] width 766 height 18
click at [396, 310] on link "1. uzdevums" at bounding box center [407, 310] width 222 height 30
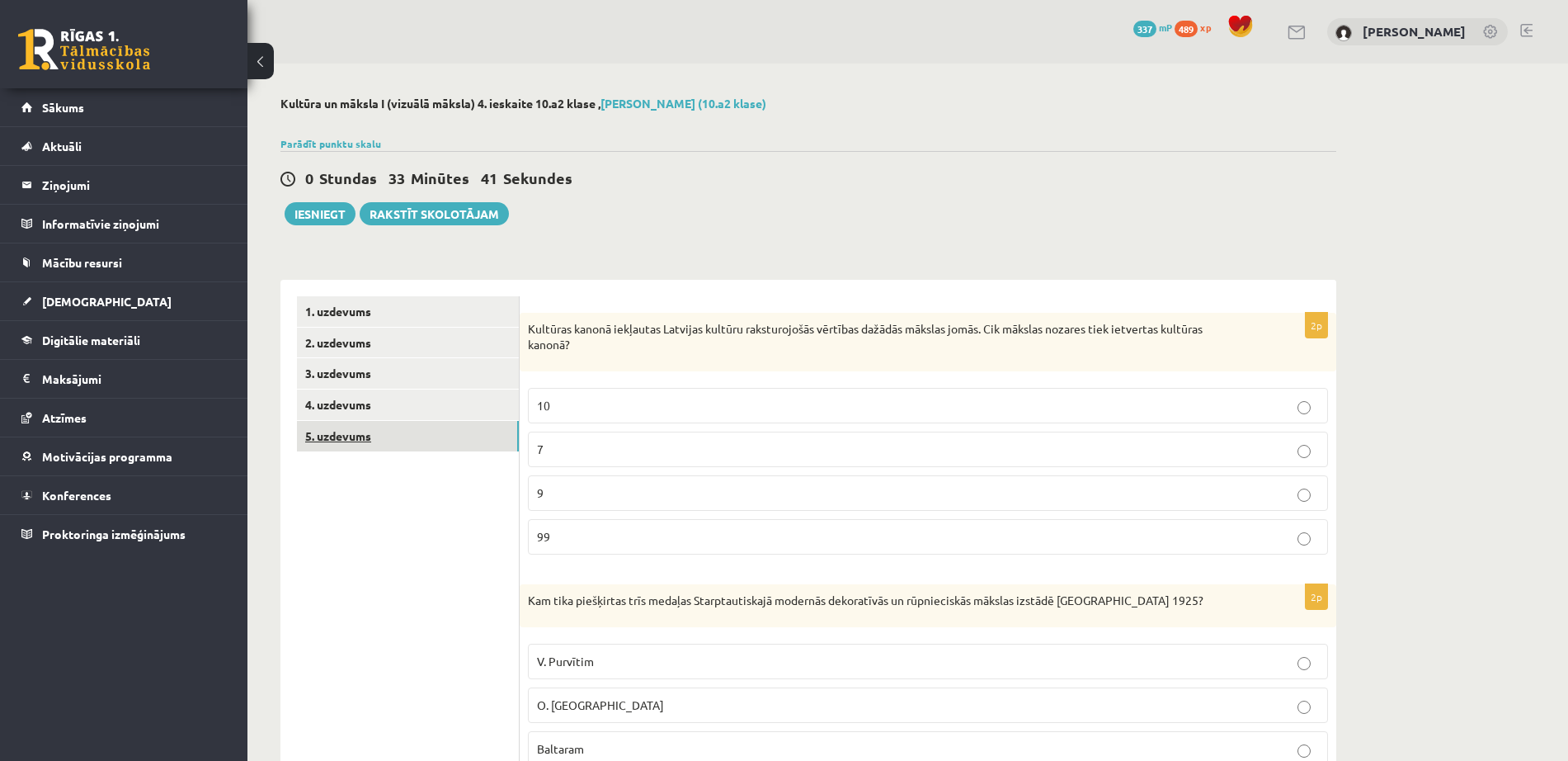
click at [379, 430] on link "5. uzdevums" at bounding box center [407, 436] width 222 height 30
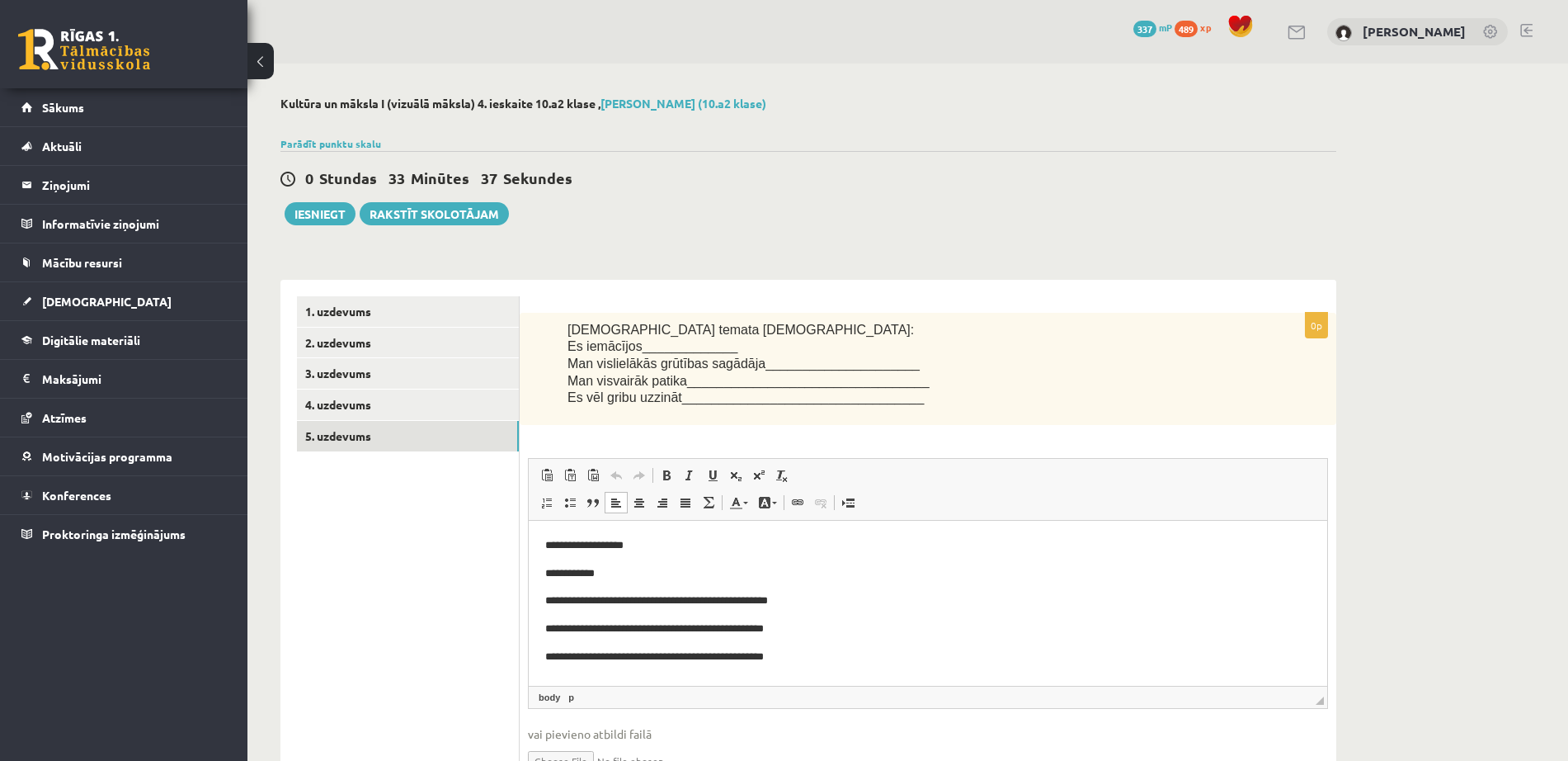
click at [702, 572] on p "**********" at bounding box center [928, 574] width 766 height 18
click at [832, 601] on p "**********" at bounding box center [928, 601] width 766 height 18
click at [847, 667] on html "**********" at bounding box center [927, 601] width 798 height 161
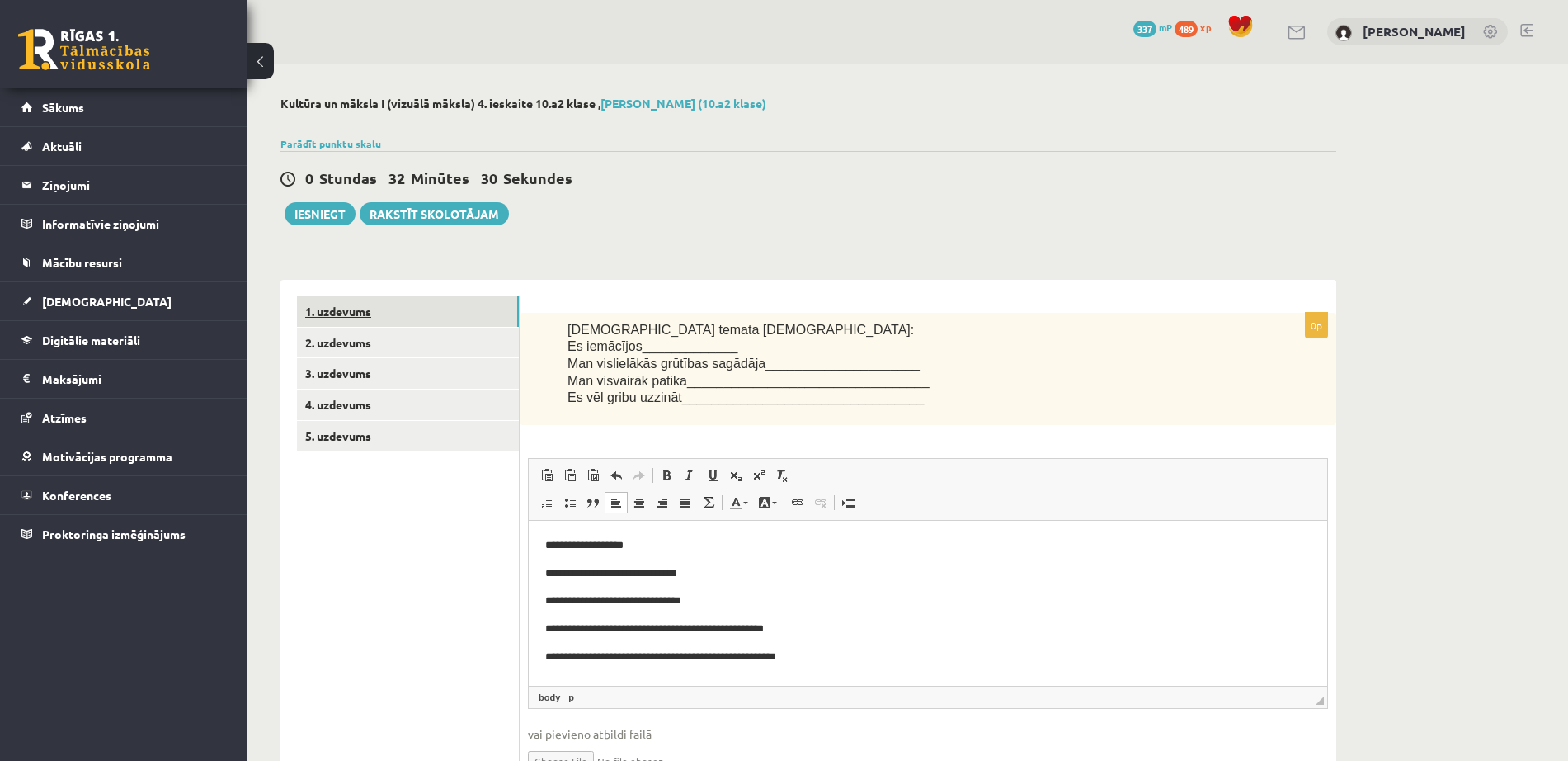
click at [425, 317] on link "1. uzdevums" at bounding box center [407, 310] width 222 height 30
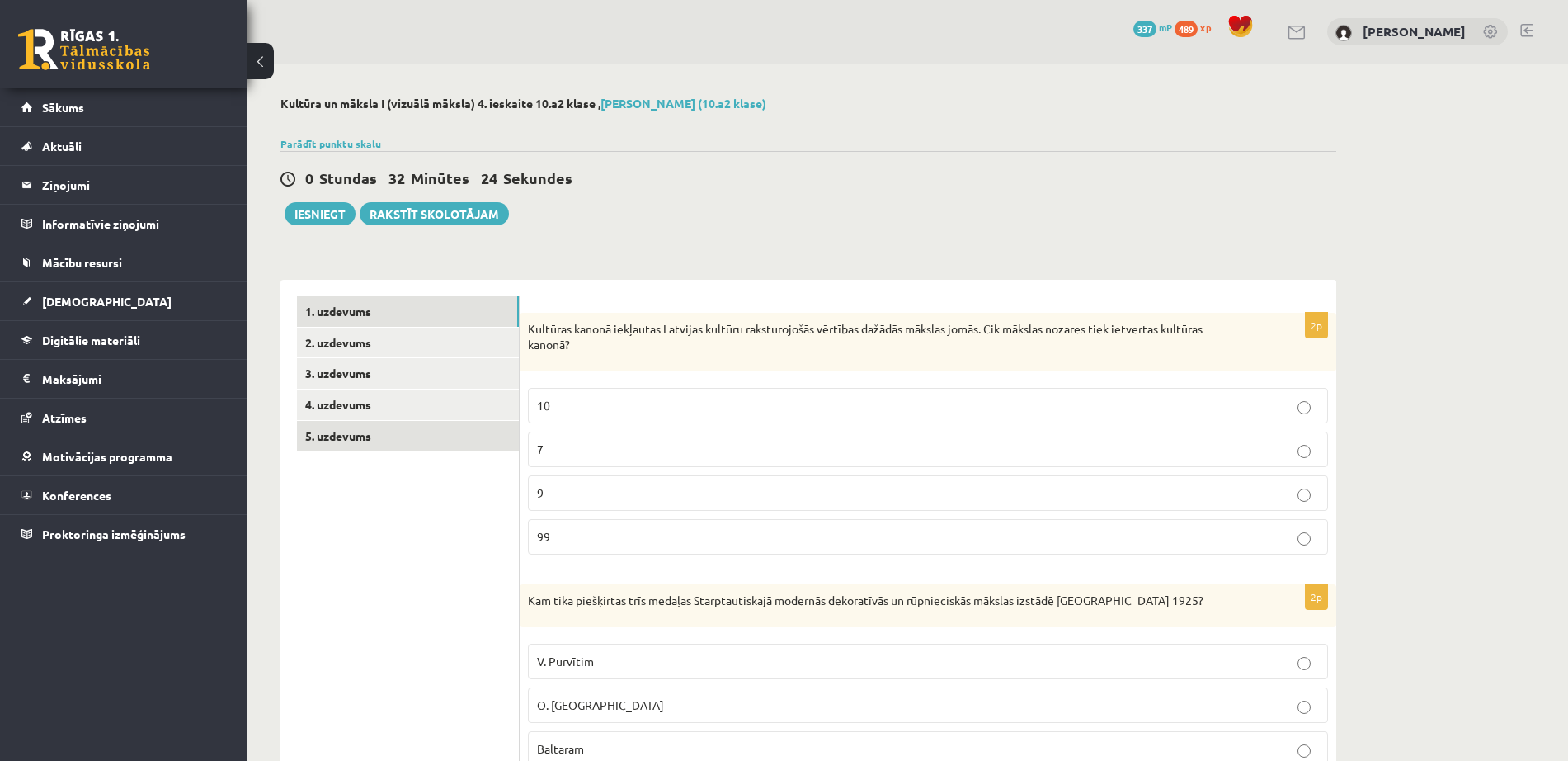
click at [422, 439] on link "5. uzdevums" at bounding box center [407, 436] width 222 height 30
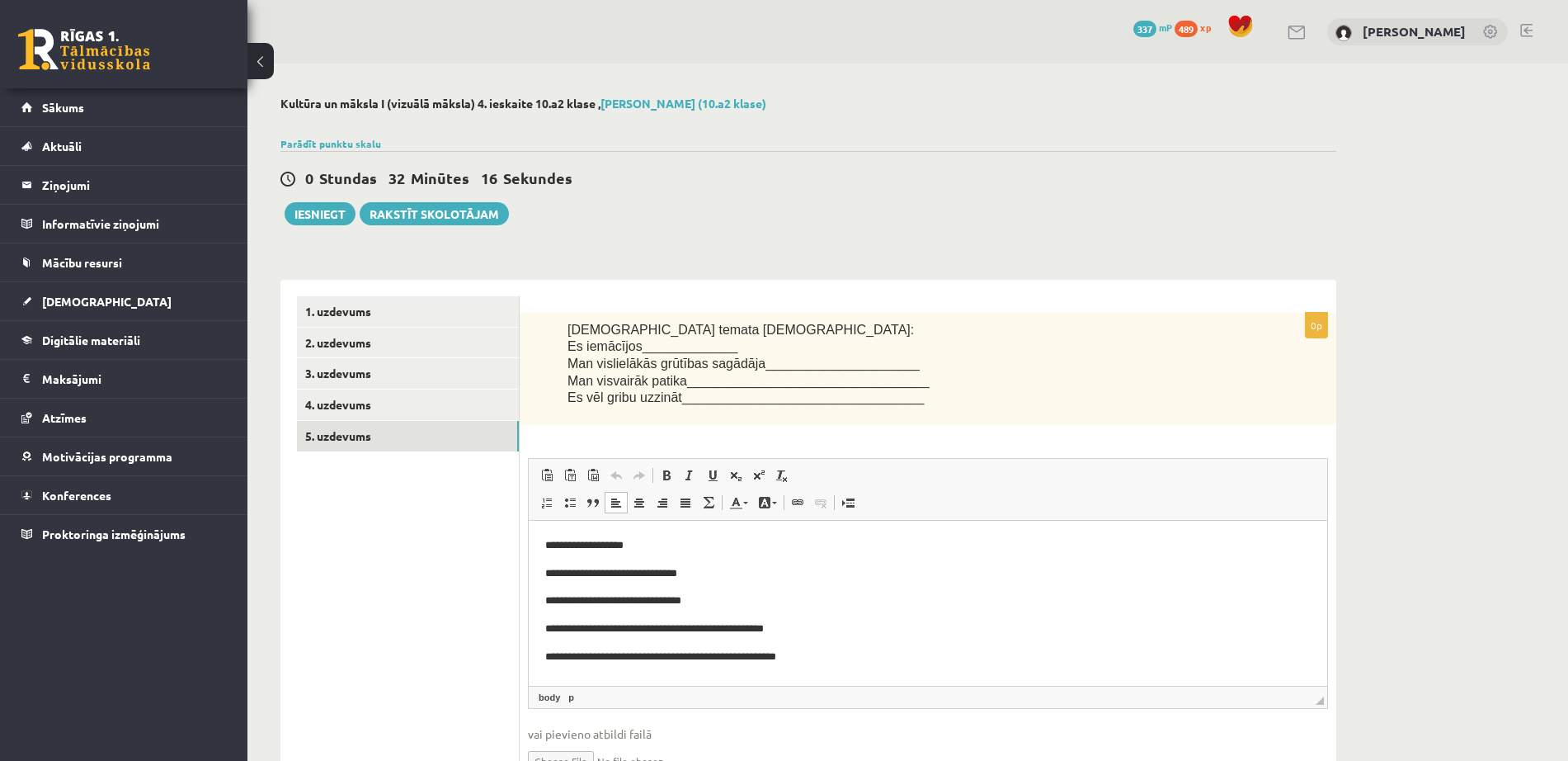
click at [787, 584] on body "**********" at bounding box center [928, 600] width 766 height 128
click at [834, 637] on p "**********" at bounding box center [928, 629] width 766 height 18
click at [846, 636] on p "**********" at bounding box center [928, 629] width 766 height 18
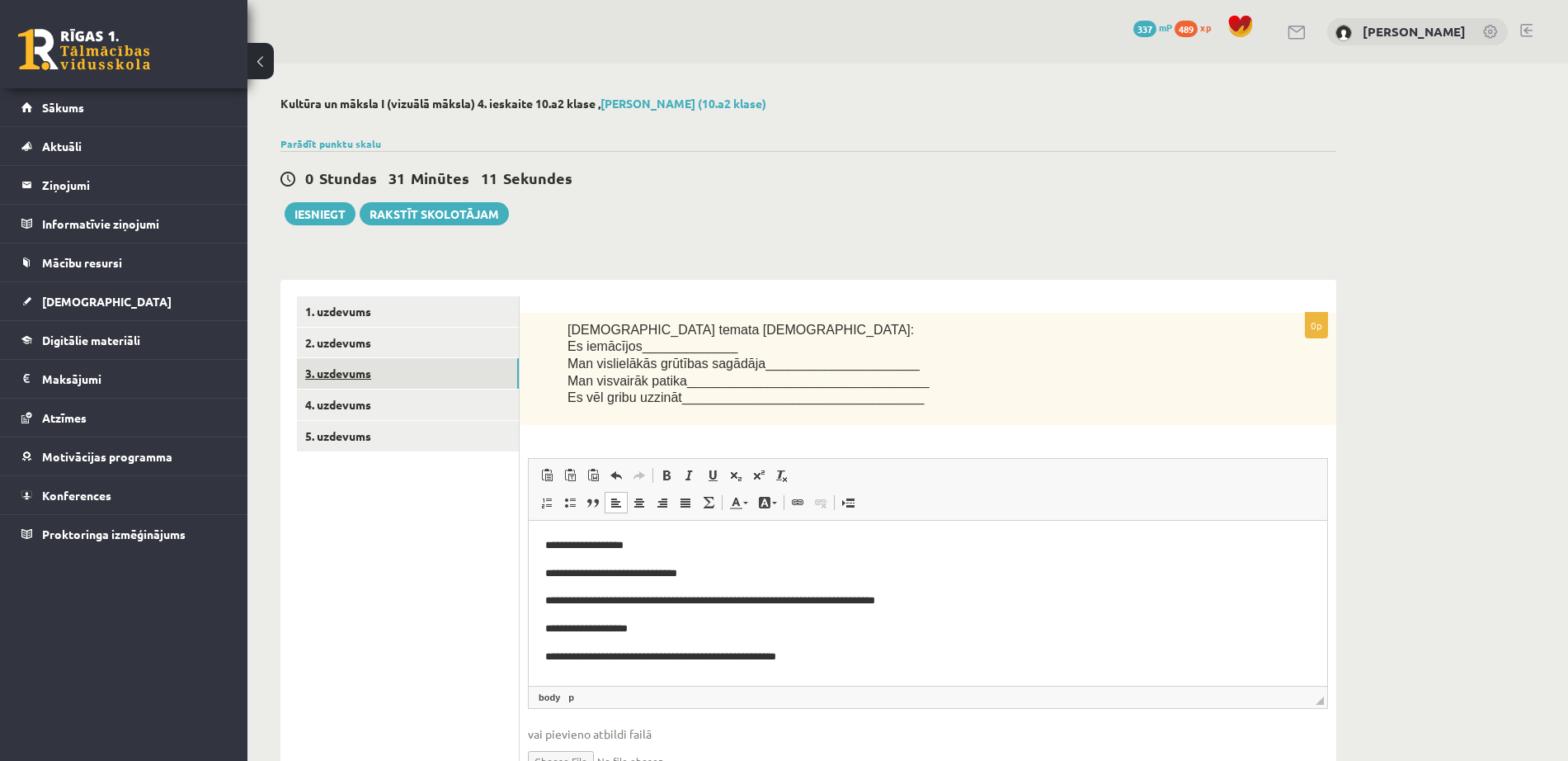
click at [402, 378] on link "3. uzdevums" at bounding box center [407, 373] width 222 height 30
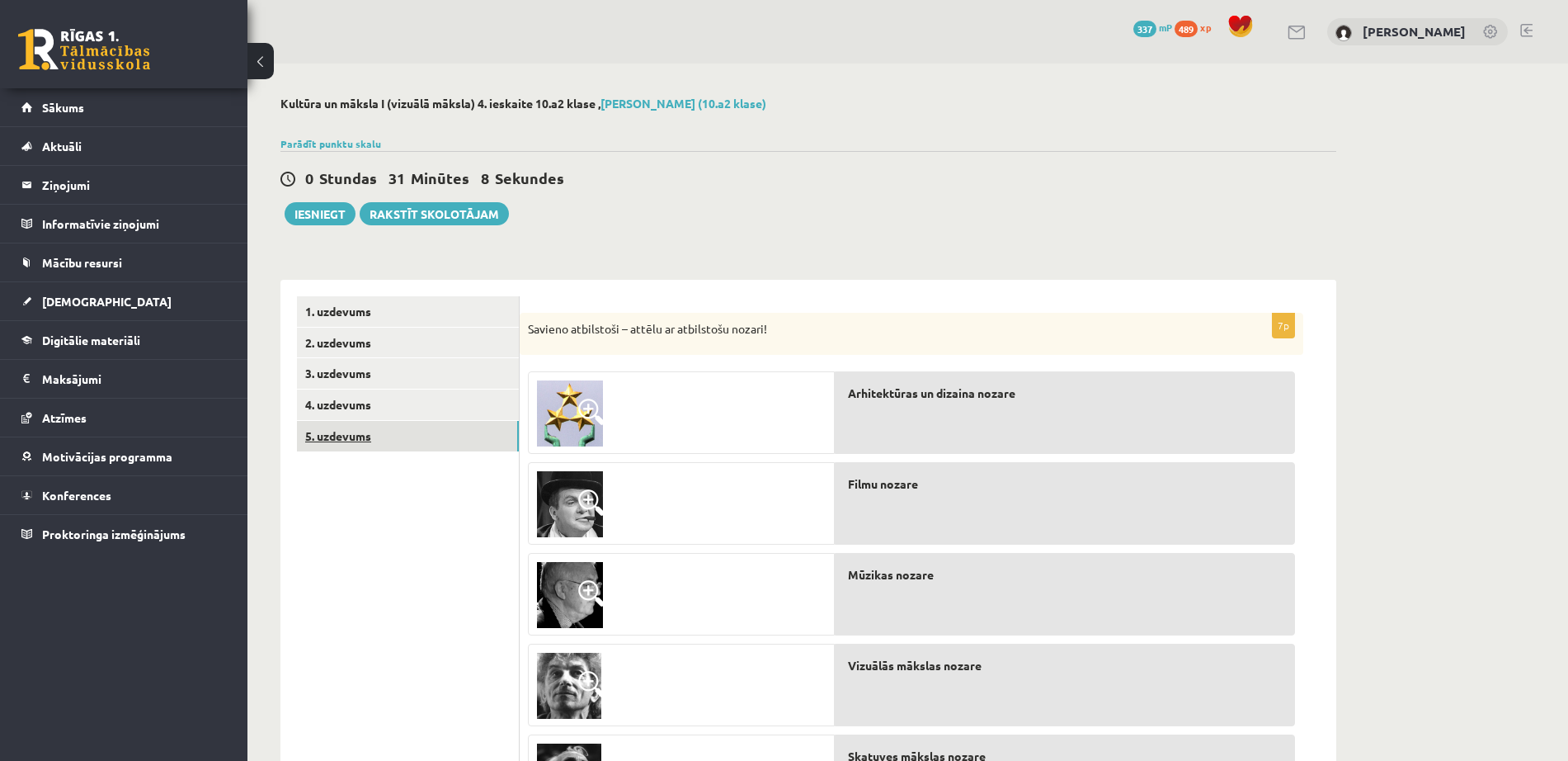
click at [415, 431] on link "5. uzdevums" at bounding box center [407, 436] width 222 height 30
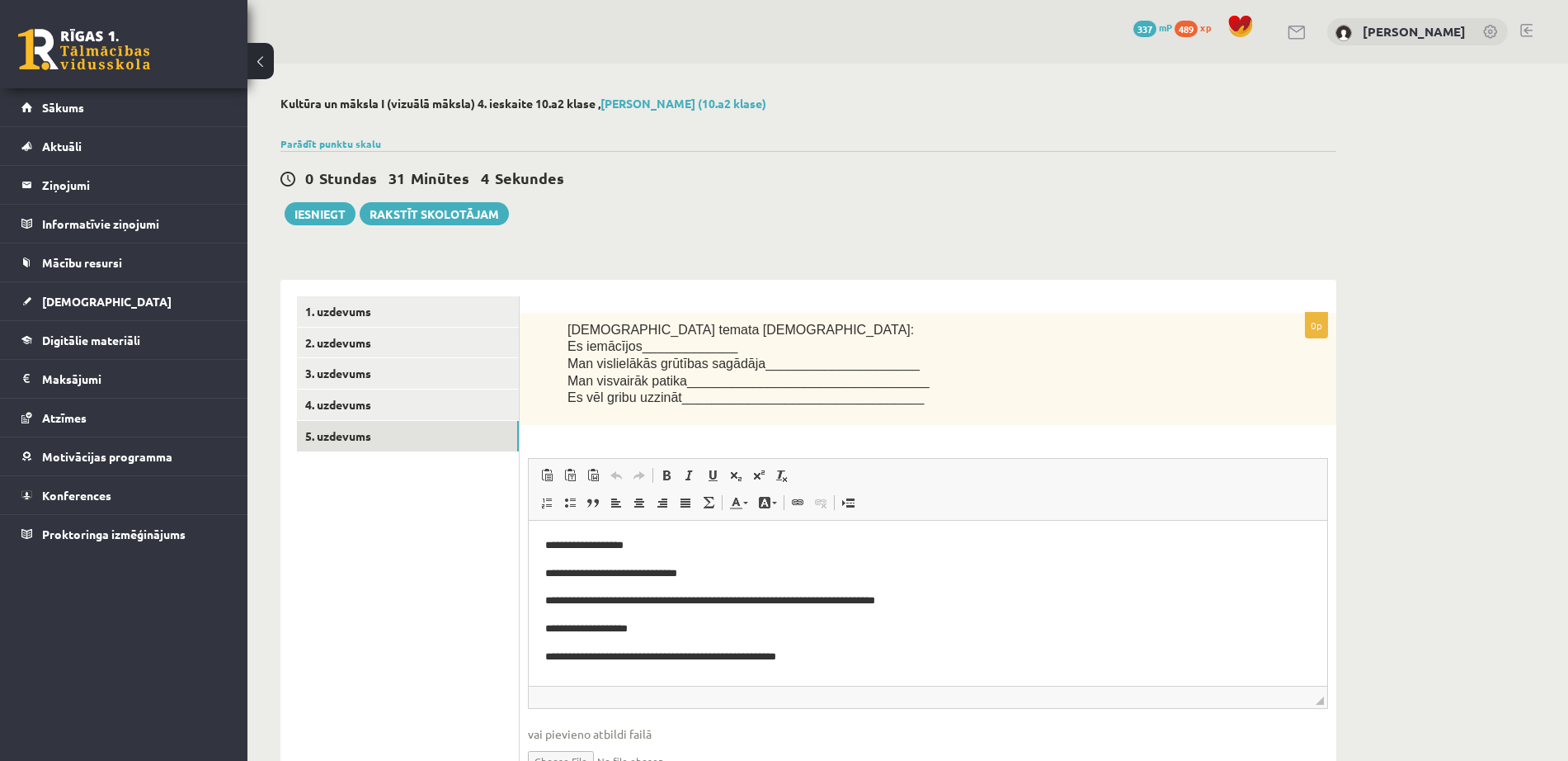
click at [788, 623] on p "**********" at bounding box center [928, 629] width 766 height 18
click at [319, 214] on button "Iesniegt" at bounding box center [320, 214] width 71 height 24
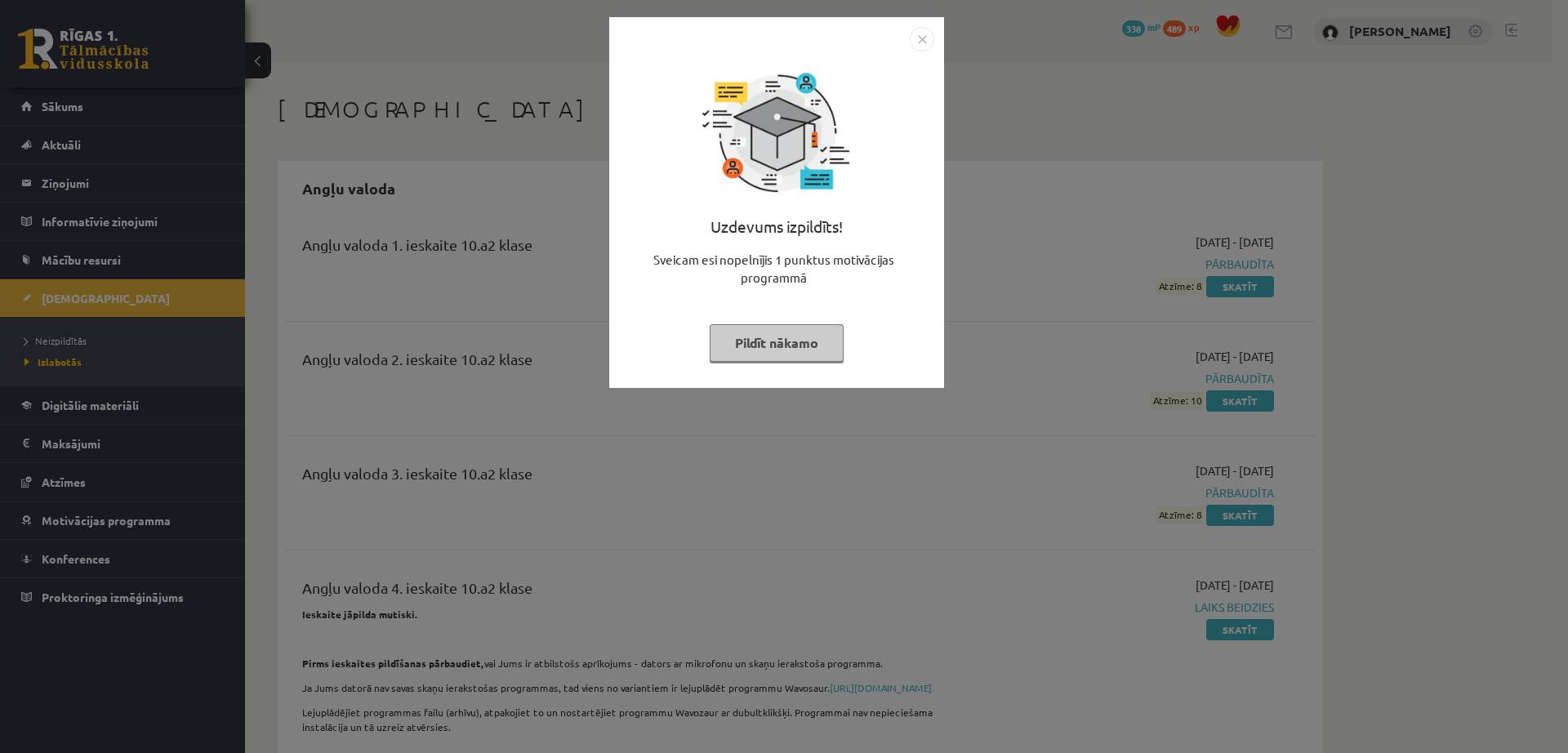
click at [806, 349] on button "Pildīt nākamo" at bounding box center [777, 342] width 134 height 38
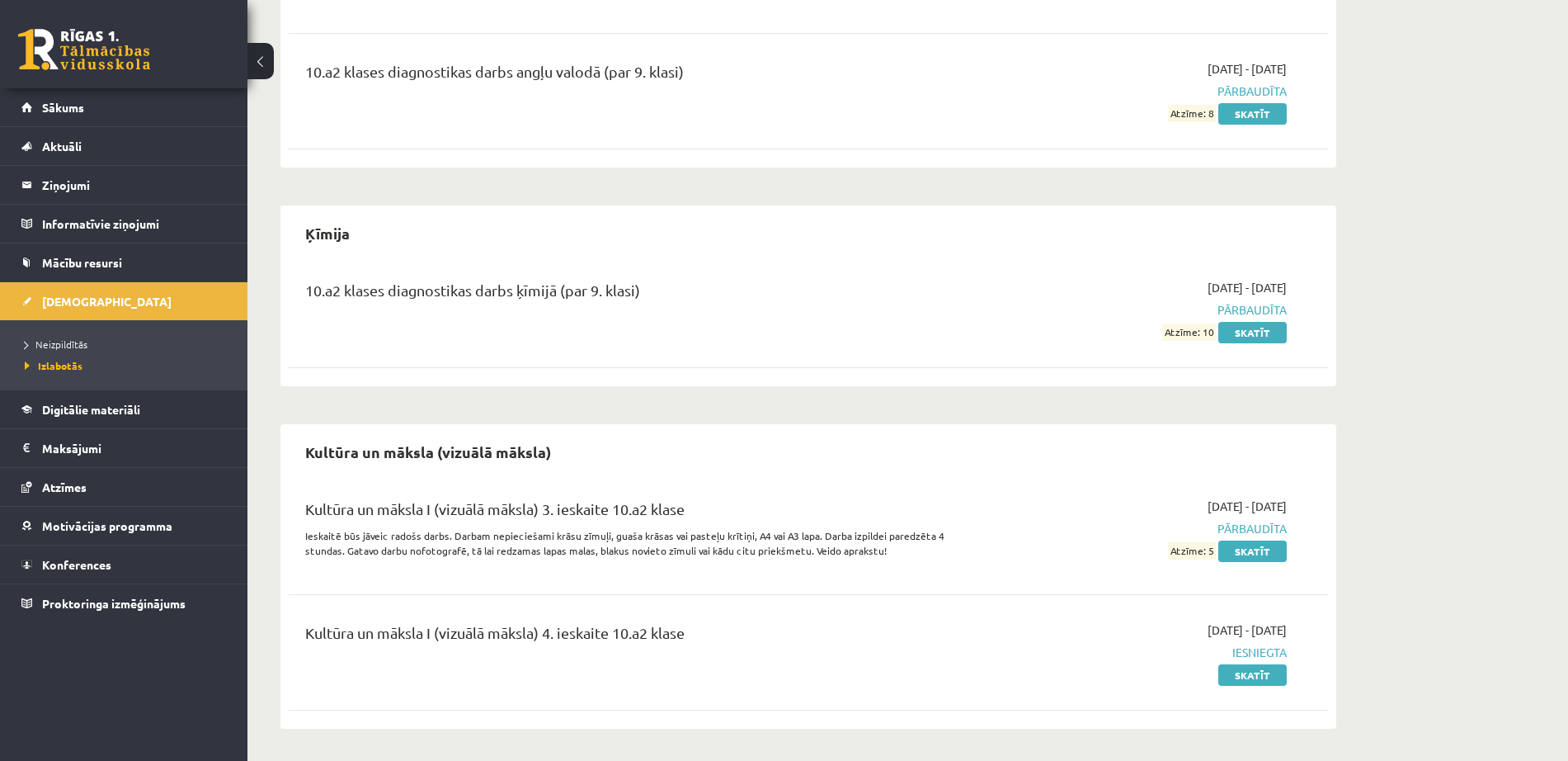
scroll to position [889, 0]
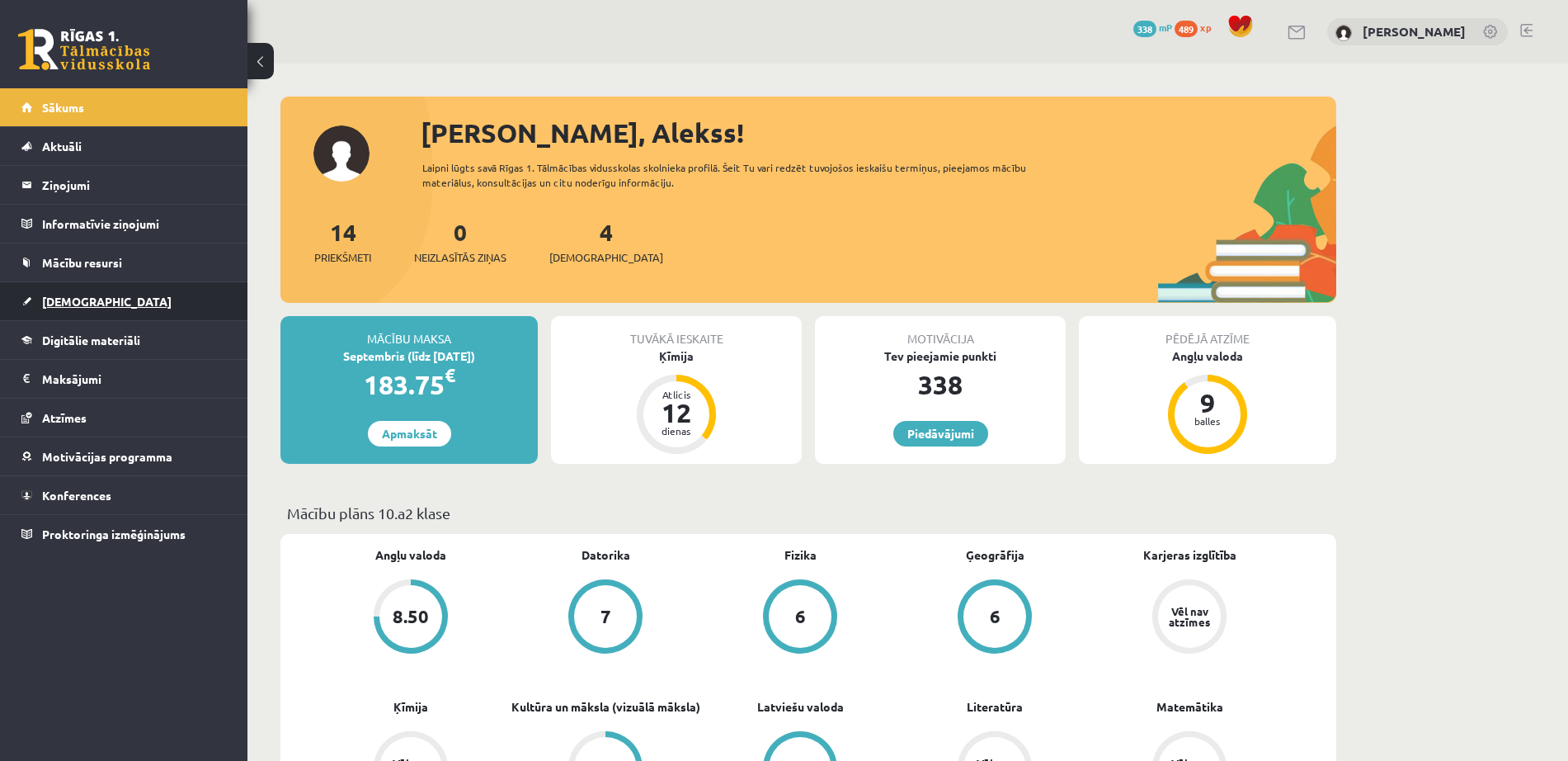
click at [140, 316] on link "[DEMOGRAPHIC_DATA]" at bounding box center [124, 301] width 206 height 38
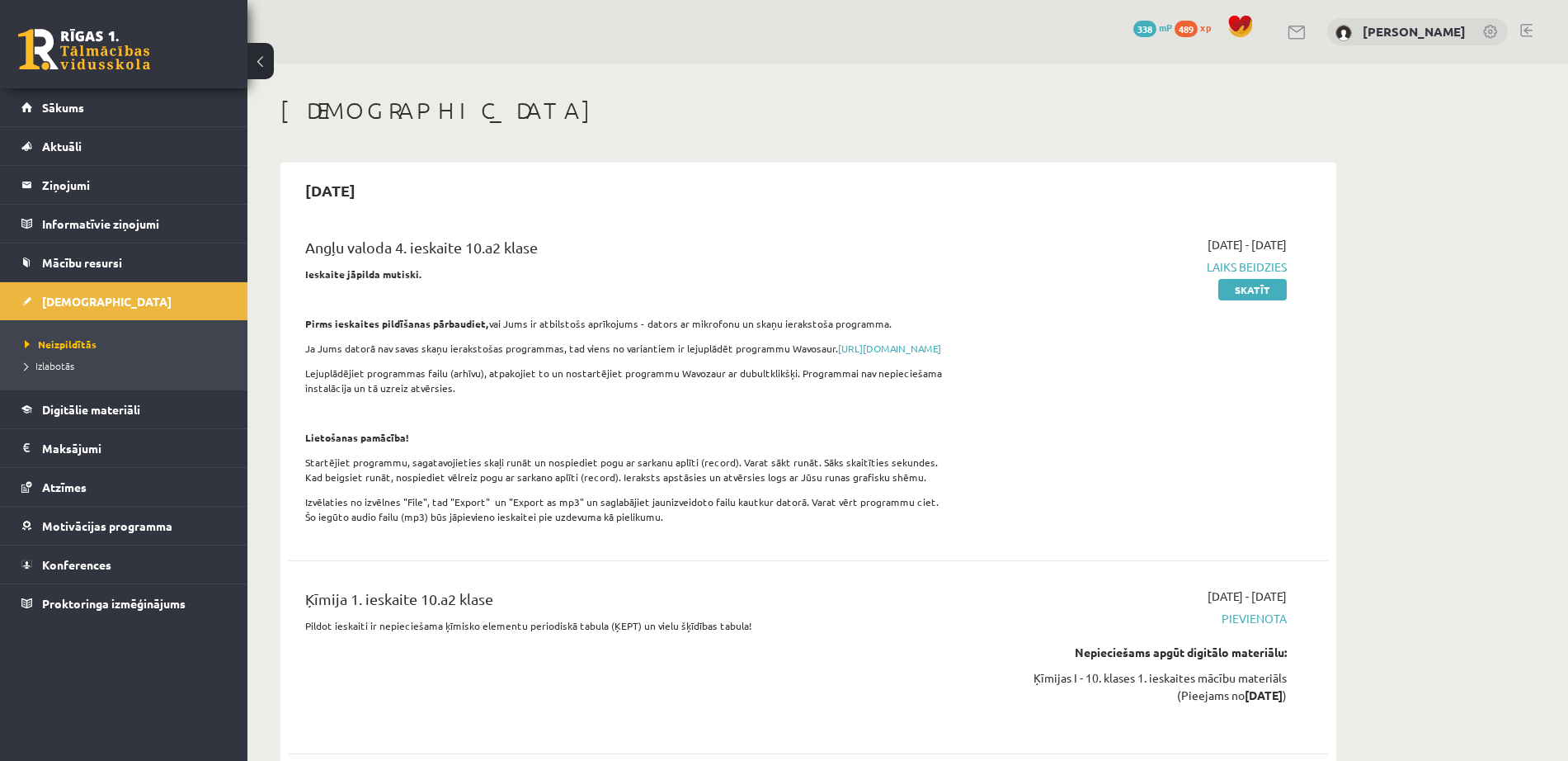
scroll to position [665, 0]
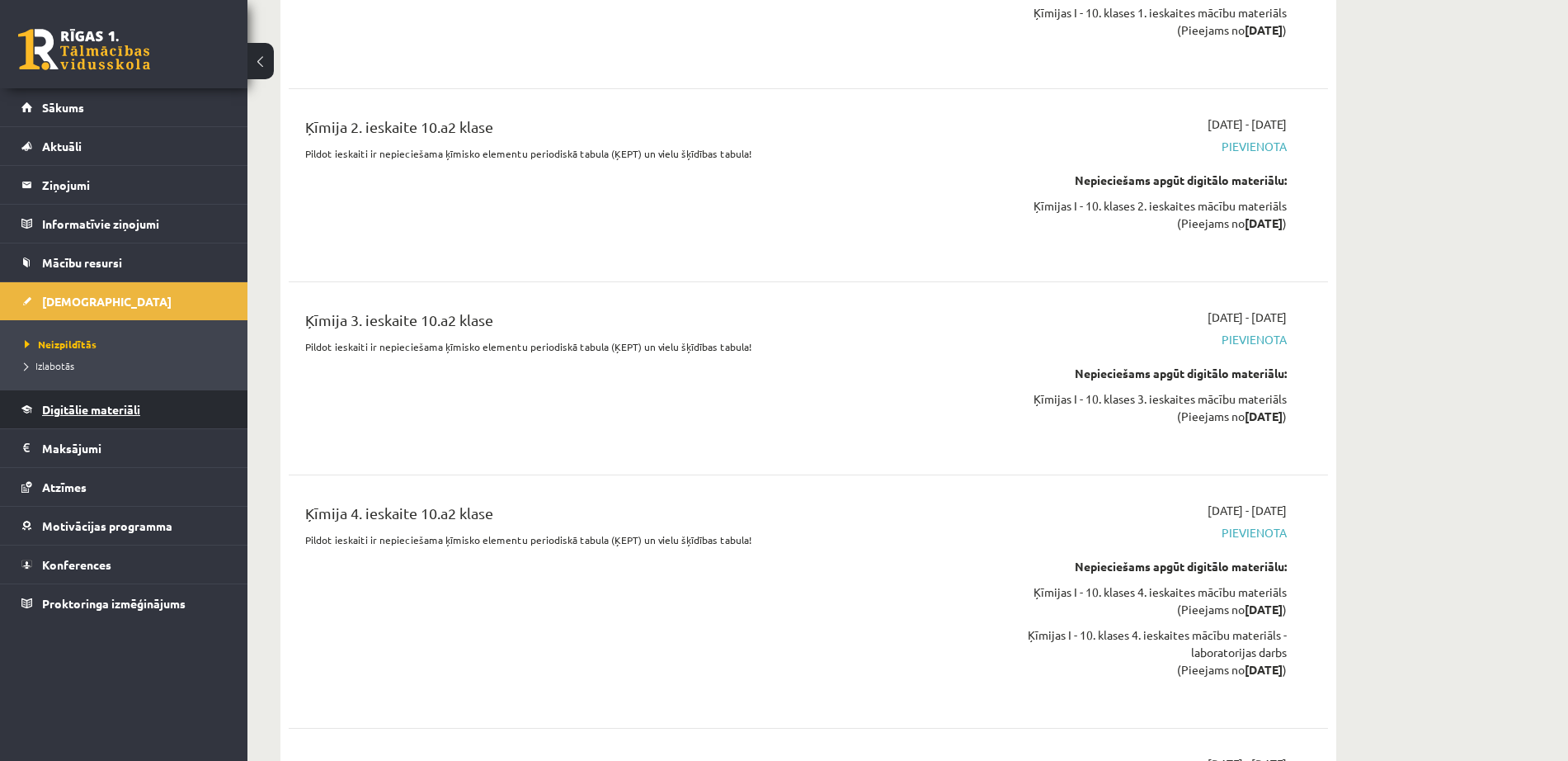
click at [156, 415] on link "Digitālie materiāli" at bounding box center [124, 408] width 206 height 38
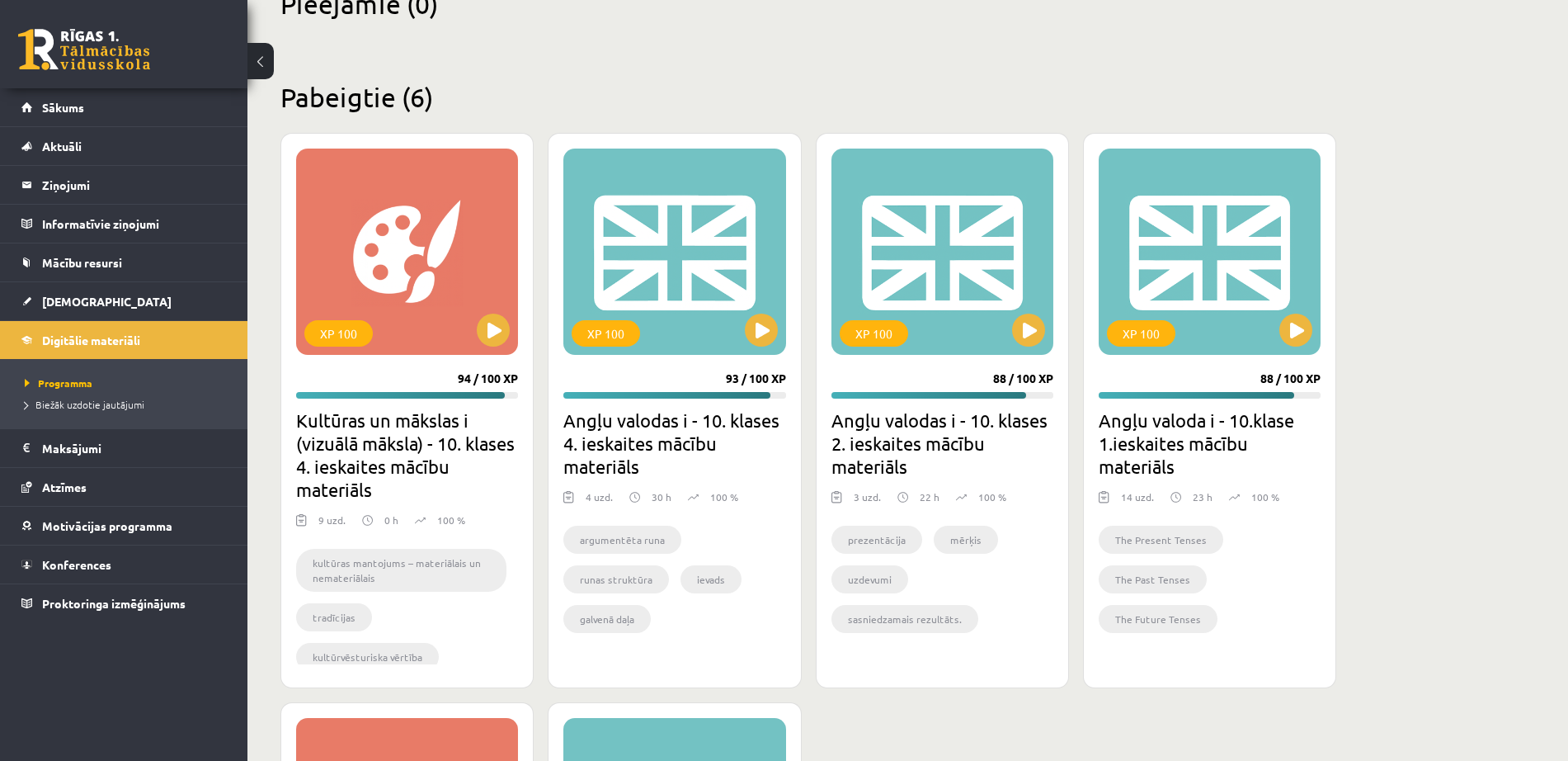
scroll to position [148, 0]
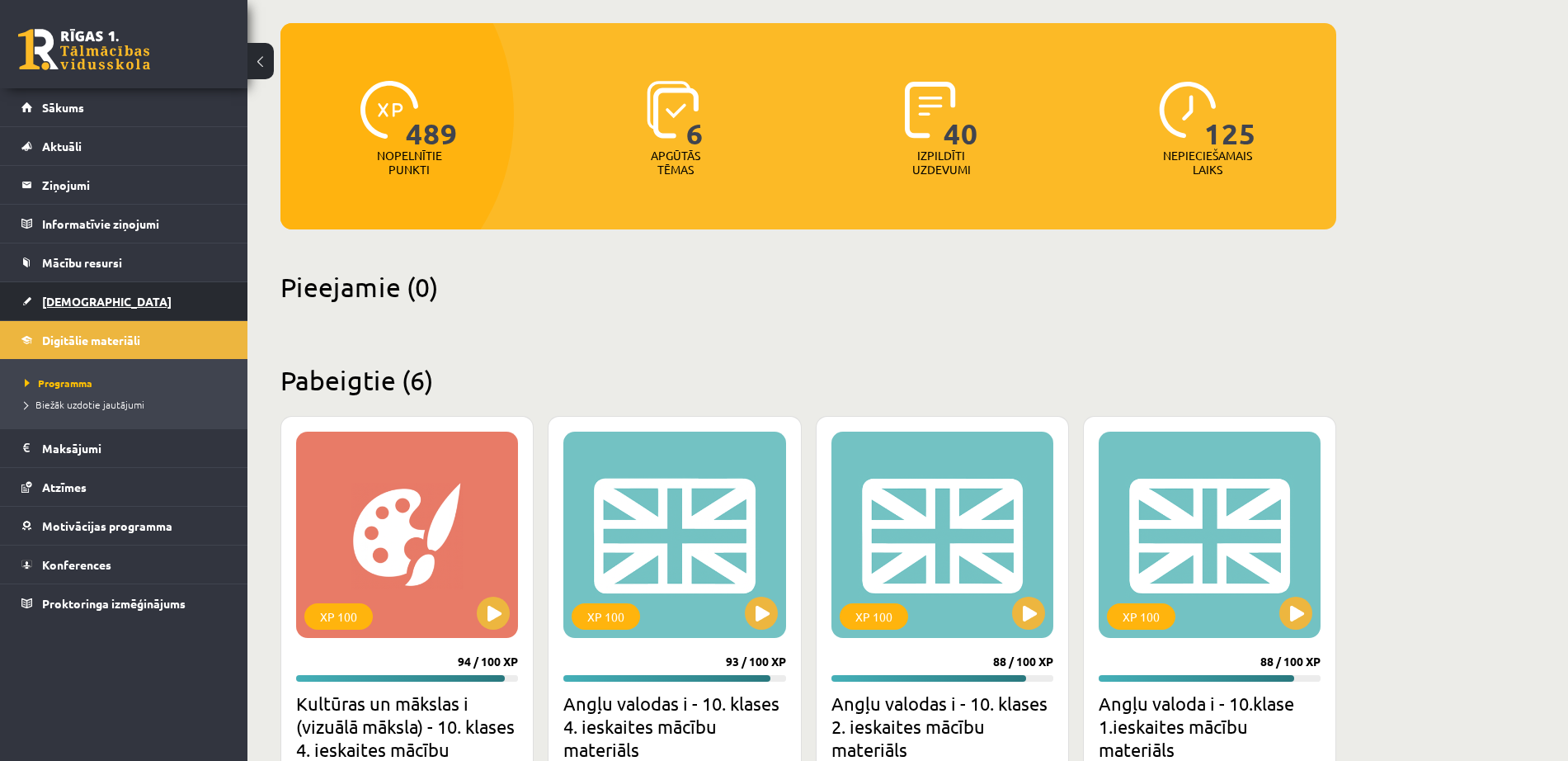
click at [133, 310] on link "[DEMOGRAPHIC_DATA]" at bounding box center [124, 301] width 206 height 38
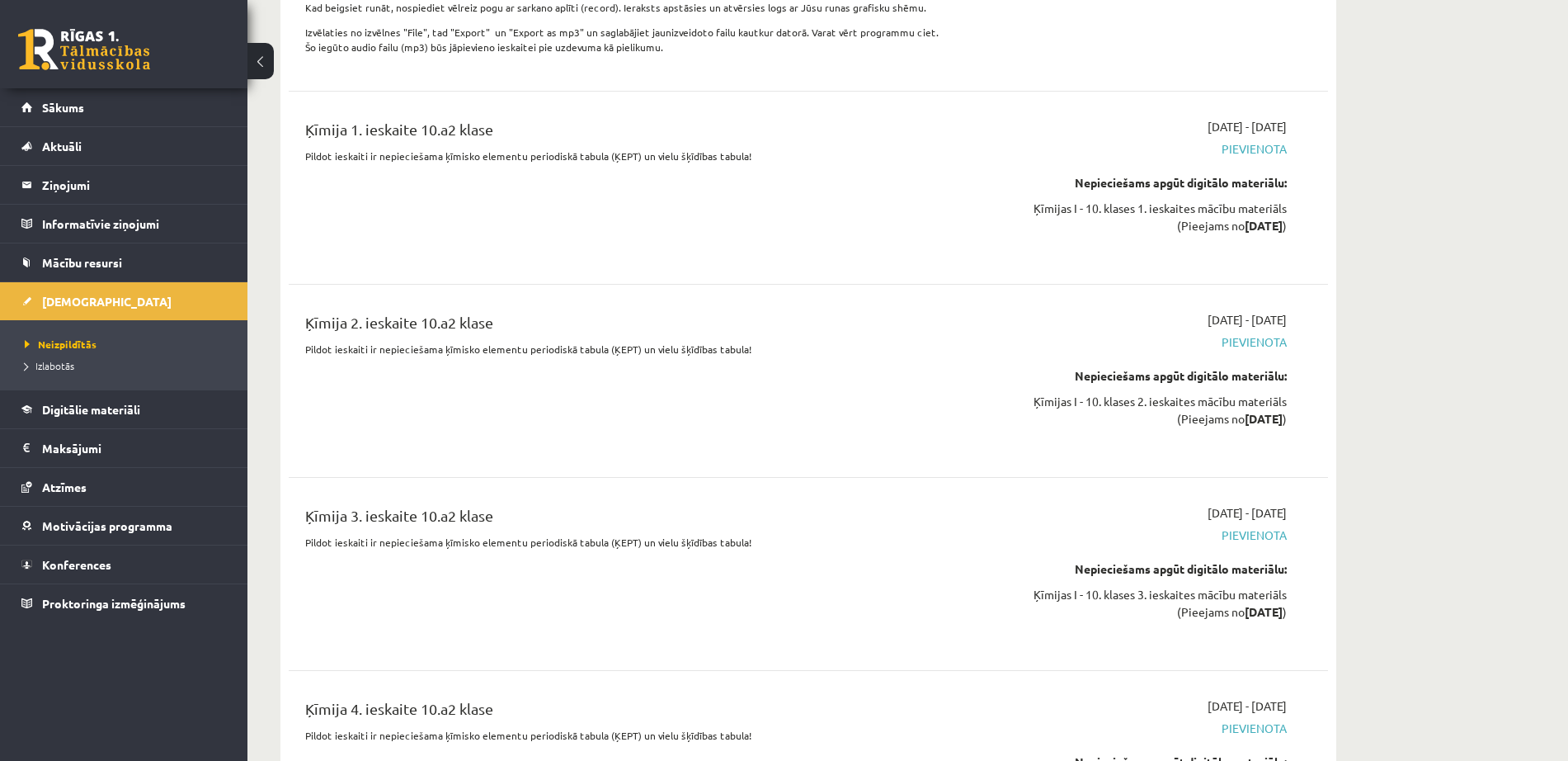
scroll to position [427, 0]
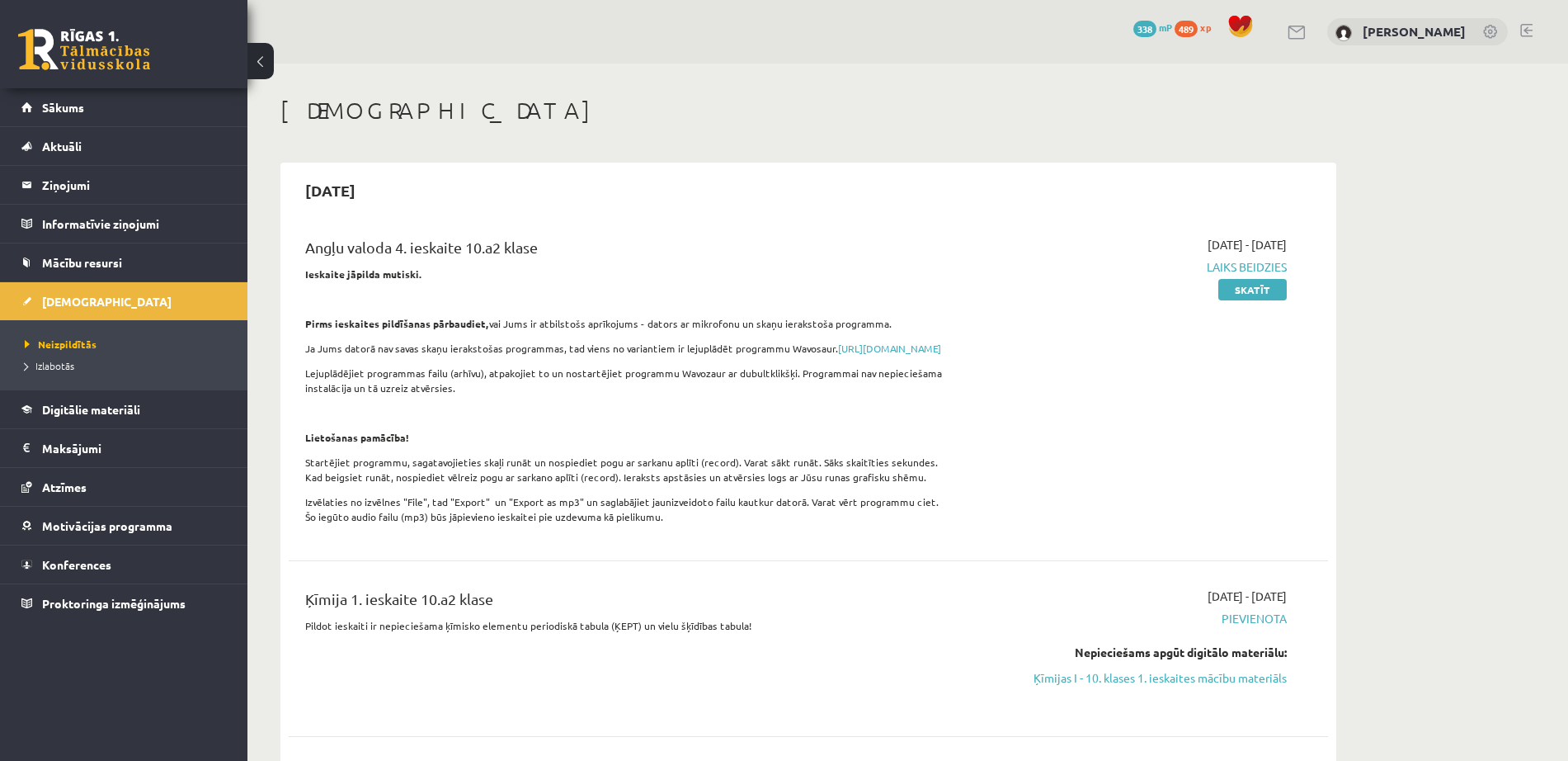
scroll to position [426, 0]
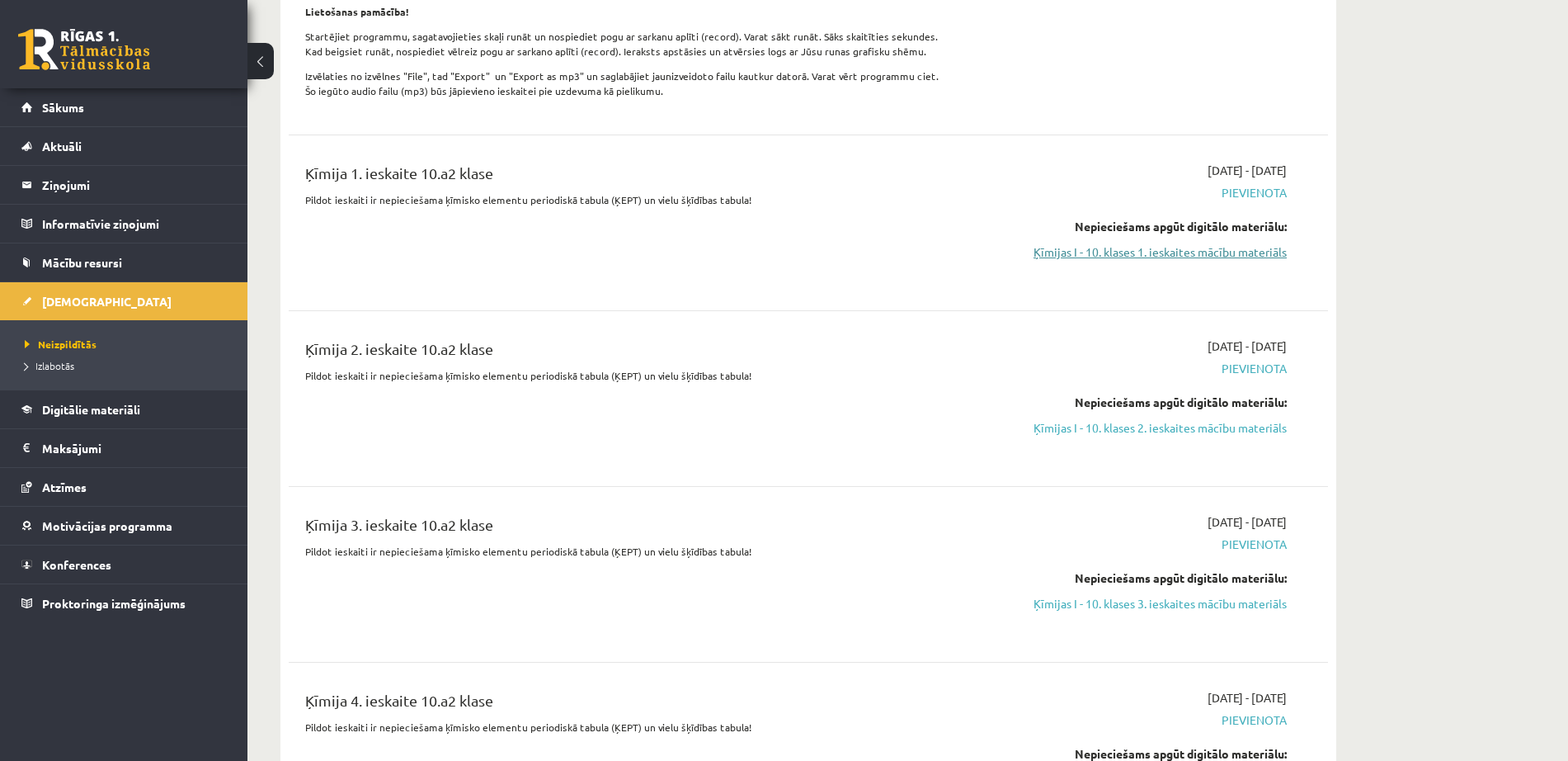
click at [1068, 261] on link "Ķīmijas I - 10. klases 1. ieskaites mācību materiāls" at bounding box center [1132, 253] width 311 height 18
click at [214, 402] on link "Digitālie materiāli" at bounding box center [124, 408] width 206 height 38
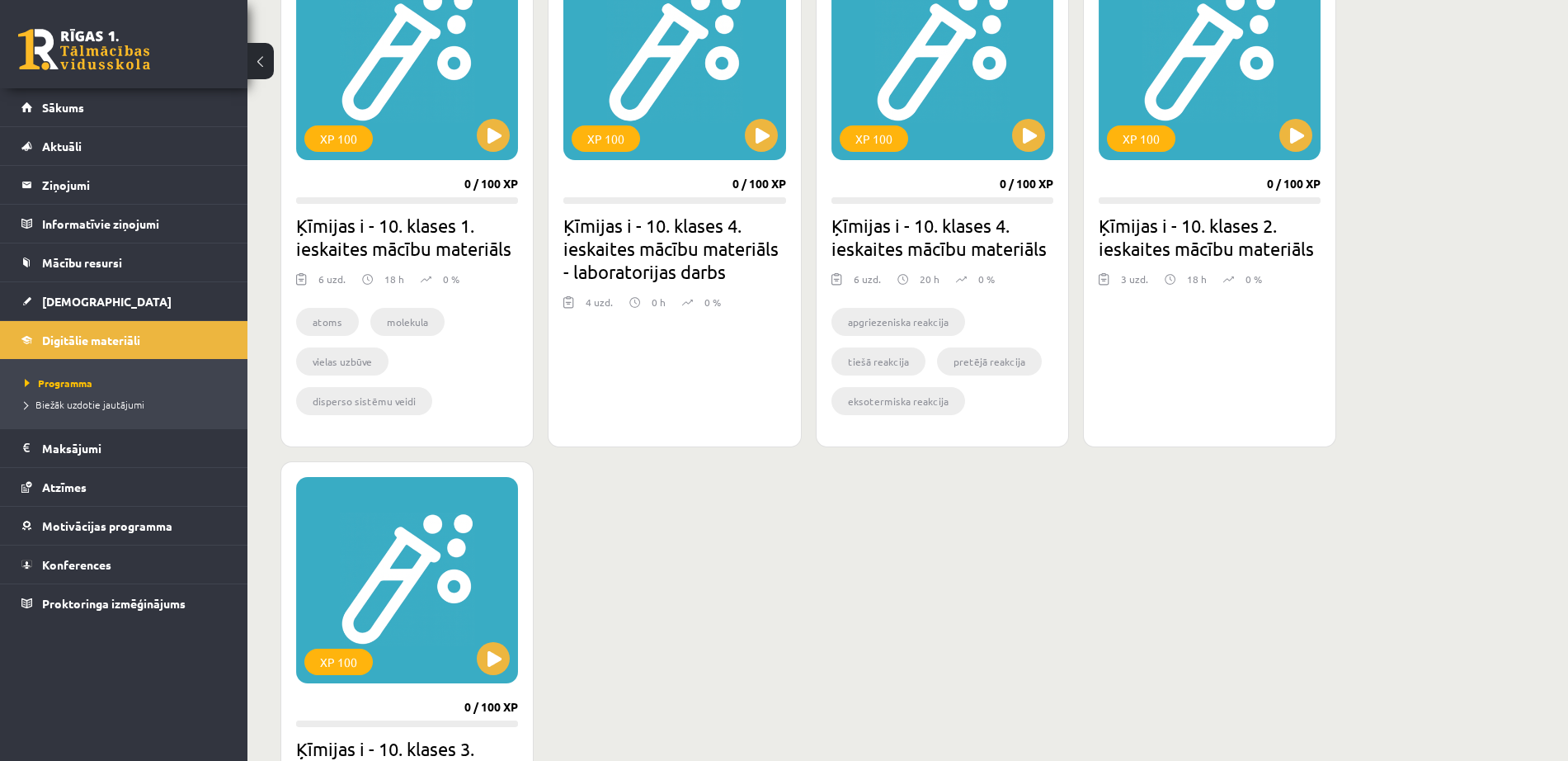
scroll to position [506, 0]
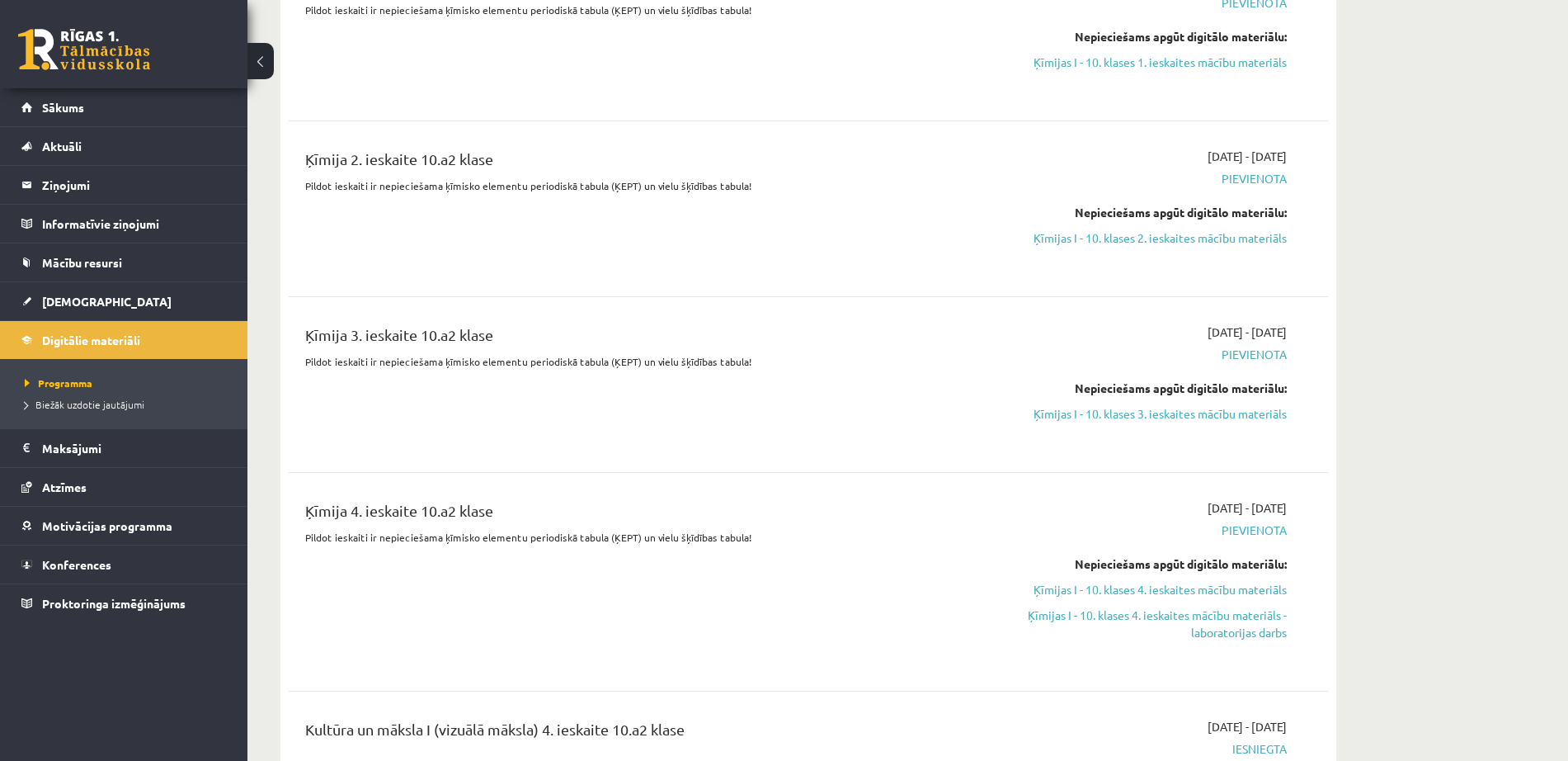
scroll to position [601, 0]
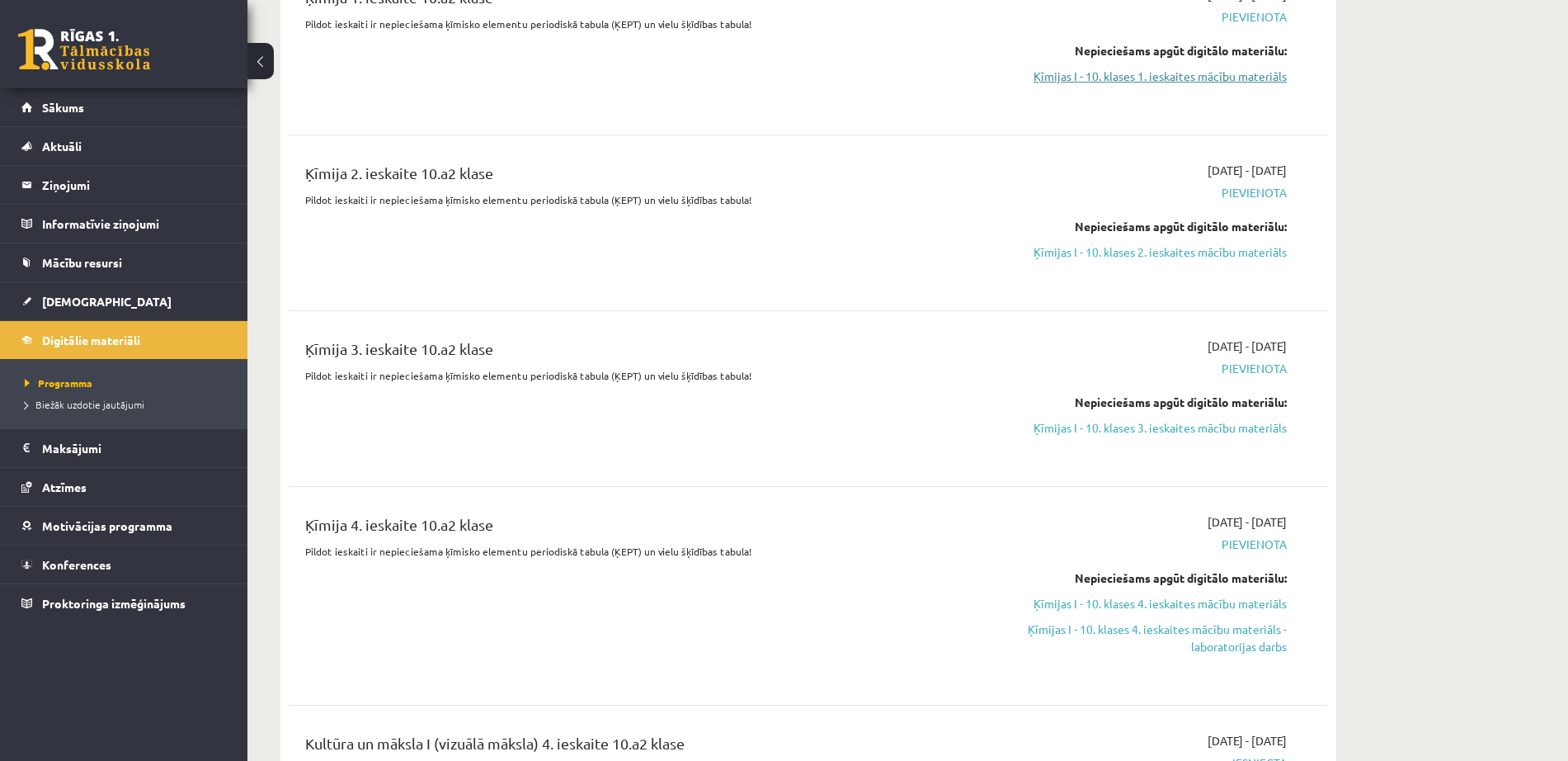
click at [1204, 85] on link "Ķīmijas I - 10. klases 1. ieskaites mācību materiāls" at bounding box center [1132, 76] width 311 height 18
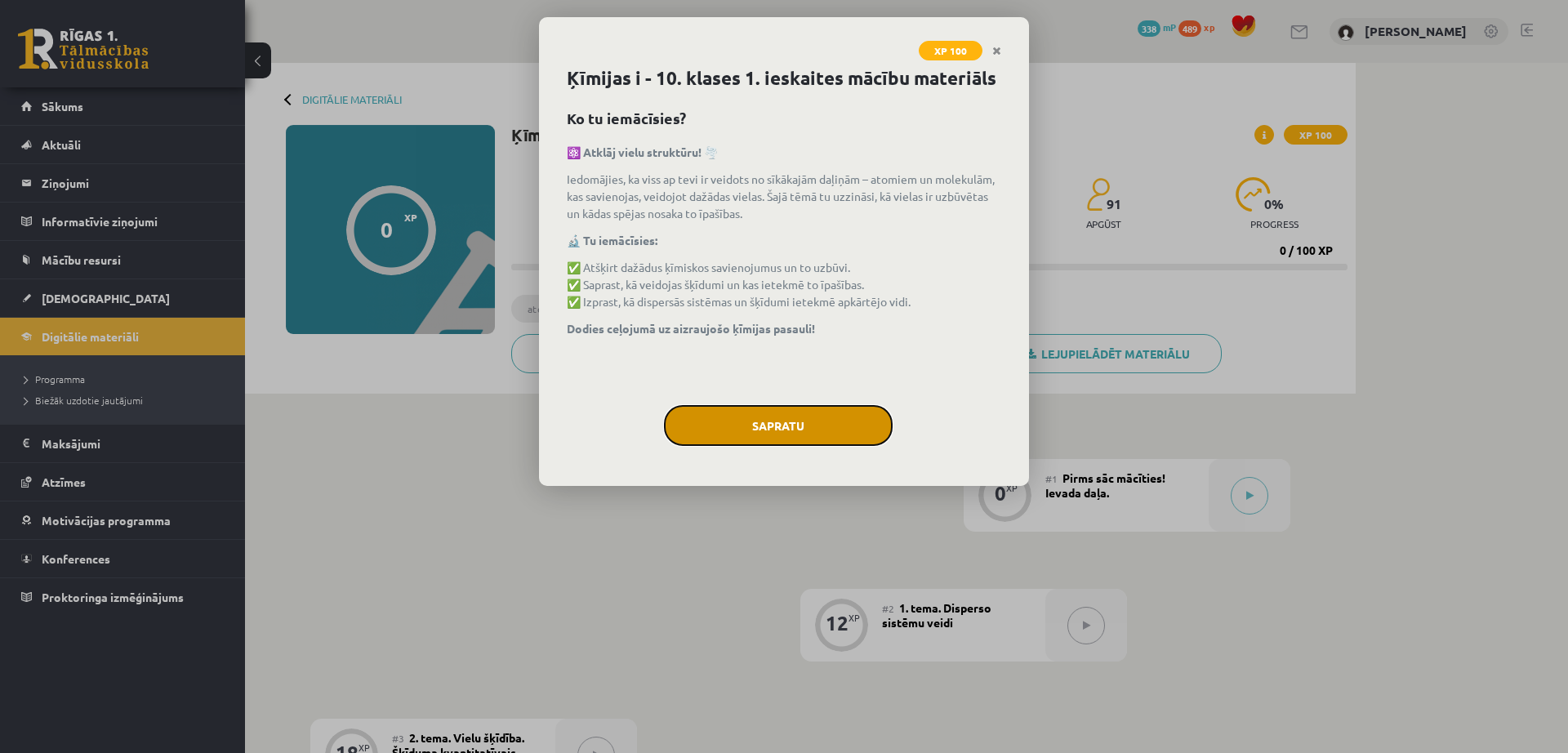
click at [806, 415] on button "Sapratu" at bounding box center [779, 425] width 229 height 41
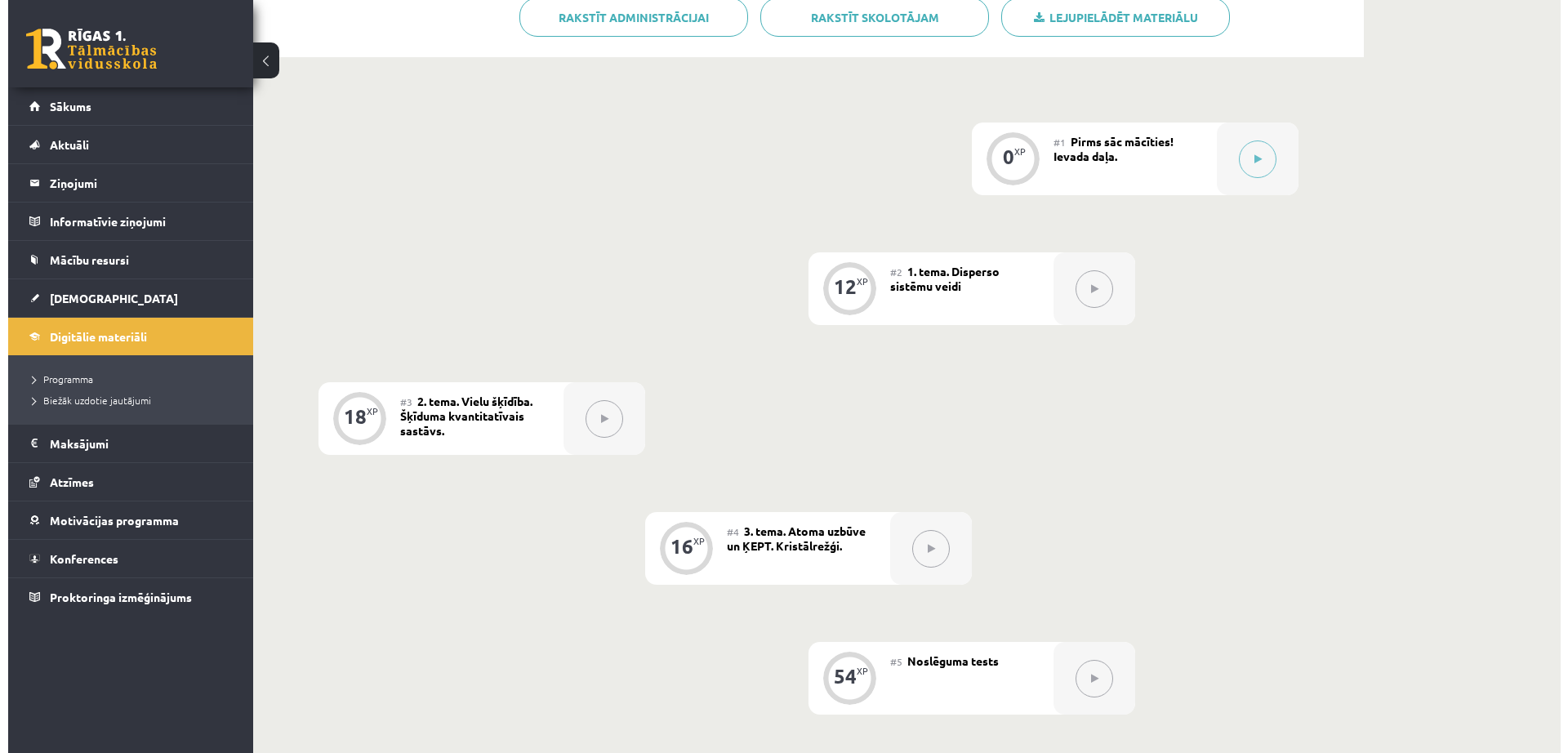
scroll to position [327, 0]
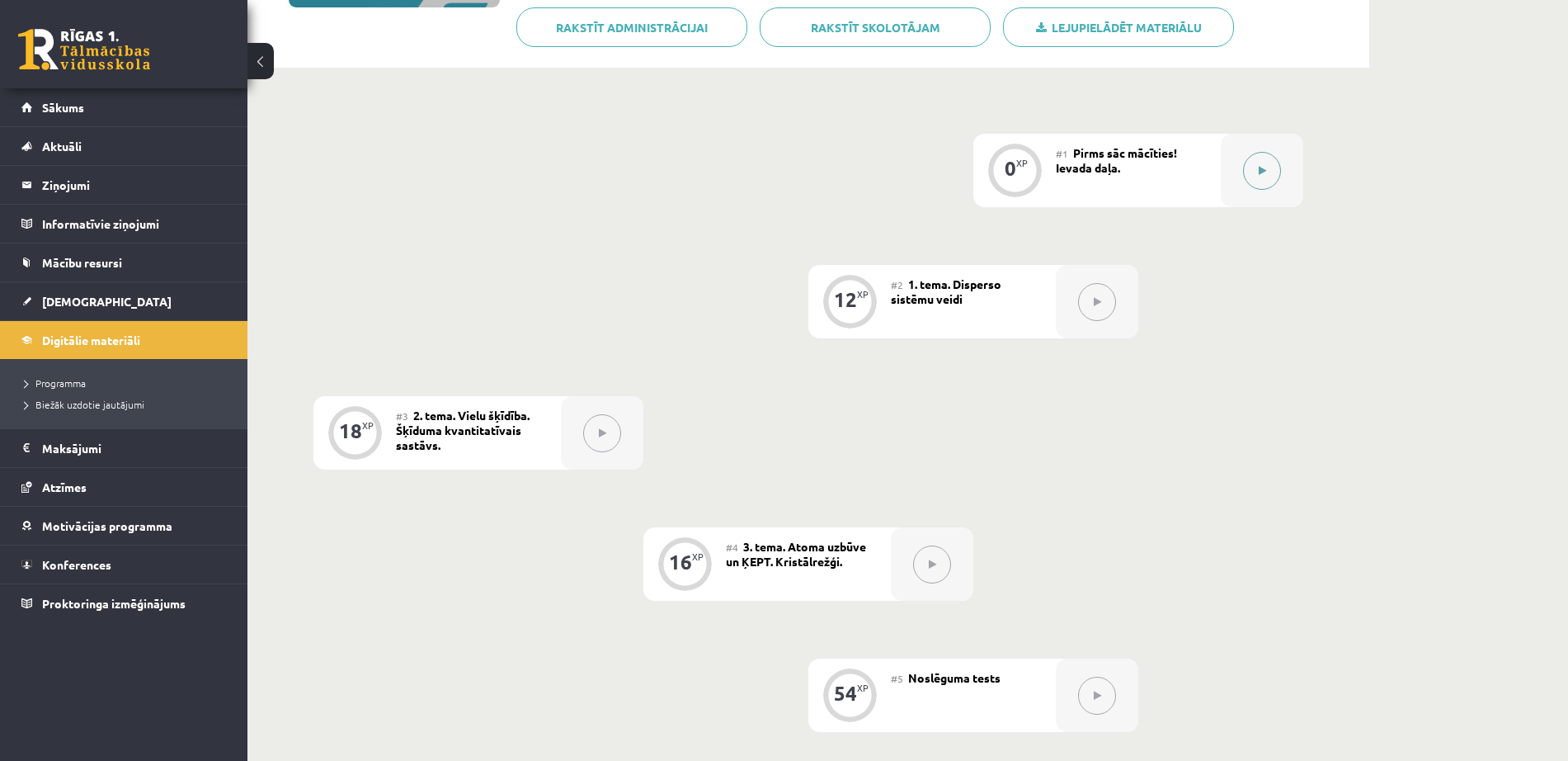
click at [1273, 190] on div at bounding box center [1262, 169] width 82 height 73
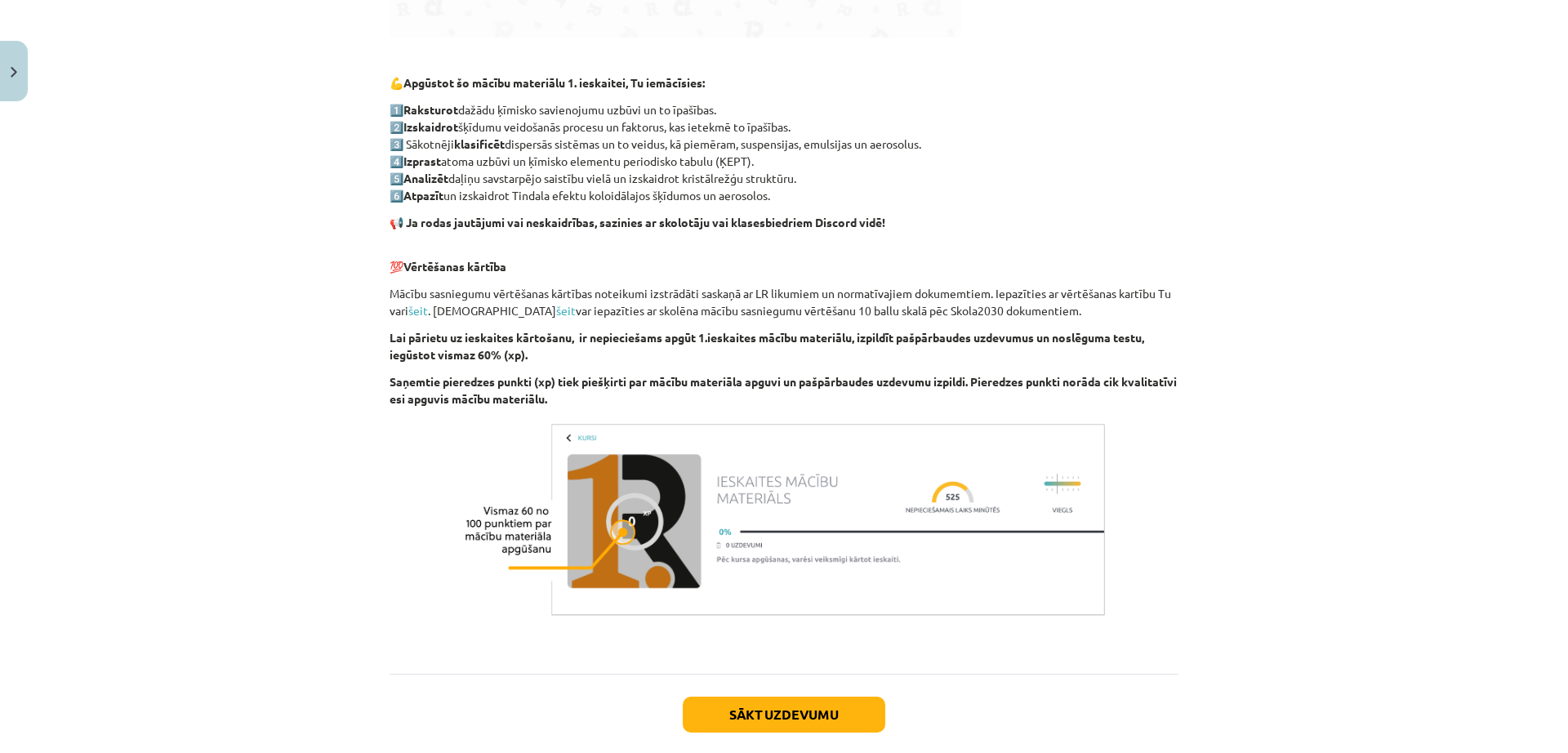
scroll to position [833, 0]
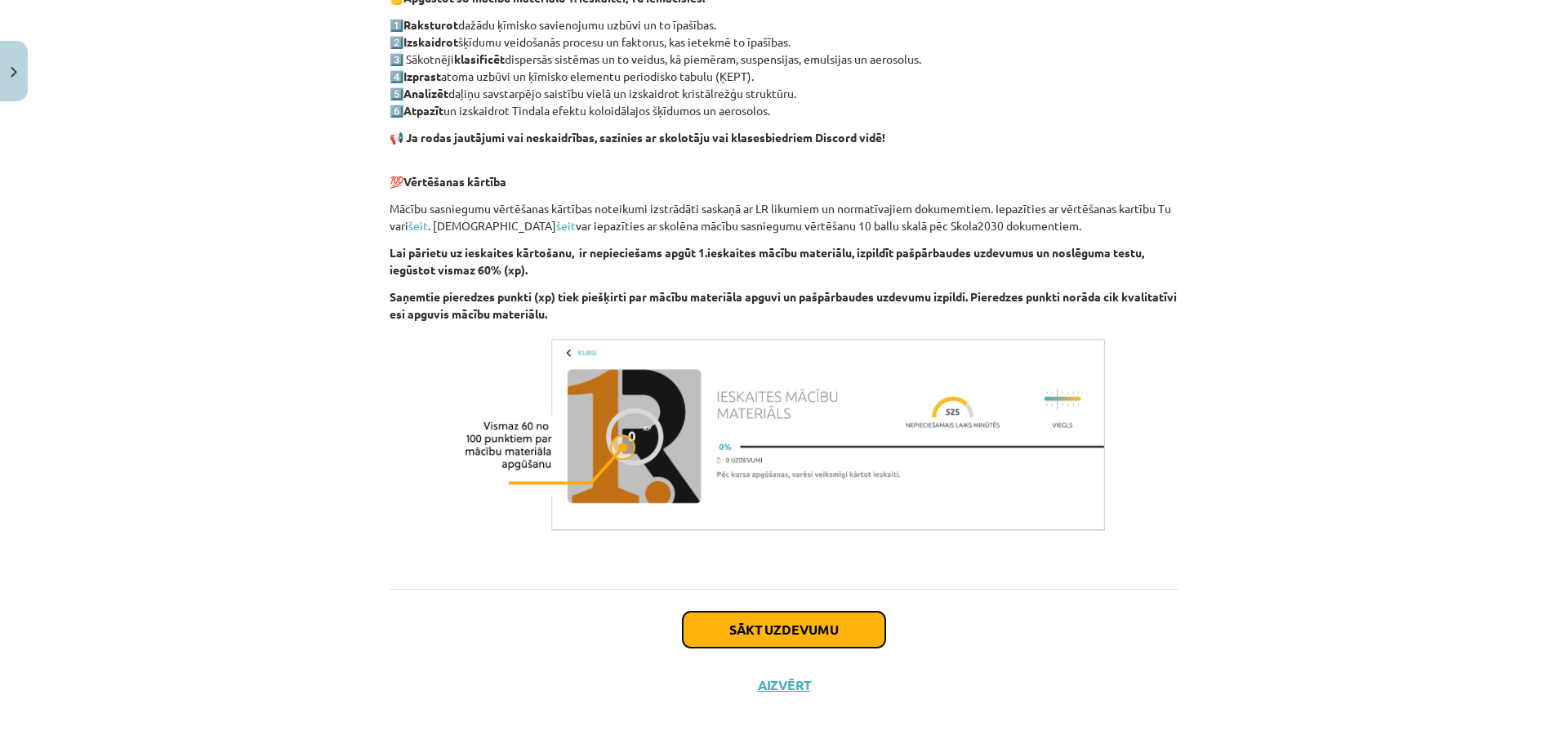
click at [821, 629] on button "Sākt uzdevumu" at bounding box center [784, 629] width 203 height 36
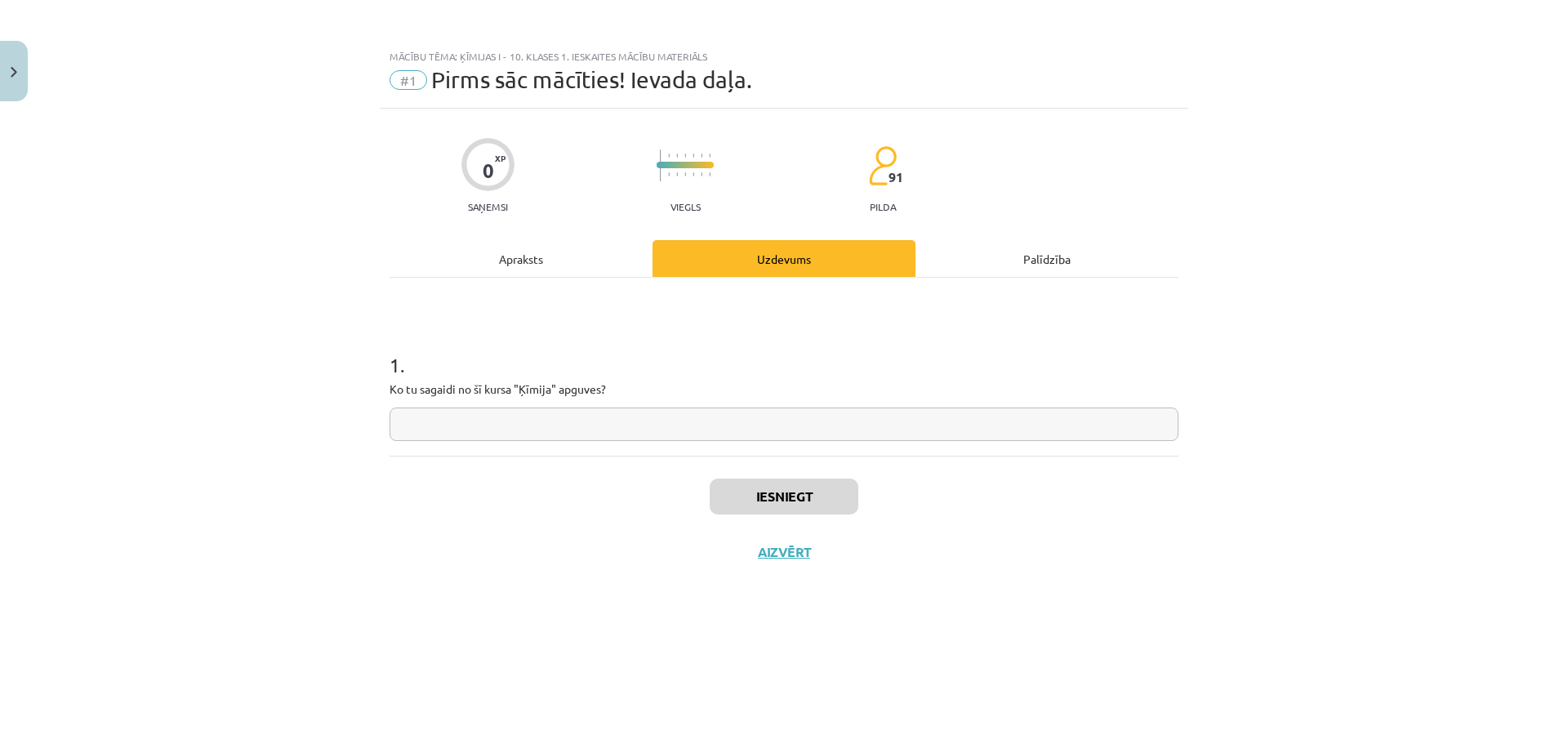
click at [586, 414] on input "text" at bounding box center [784, 424] width 789 height 34
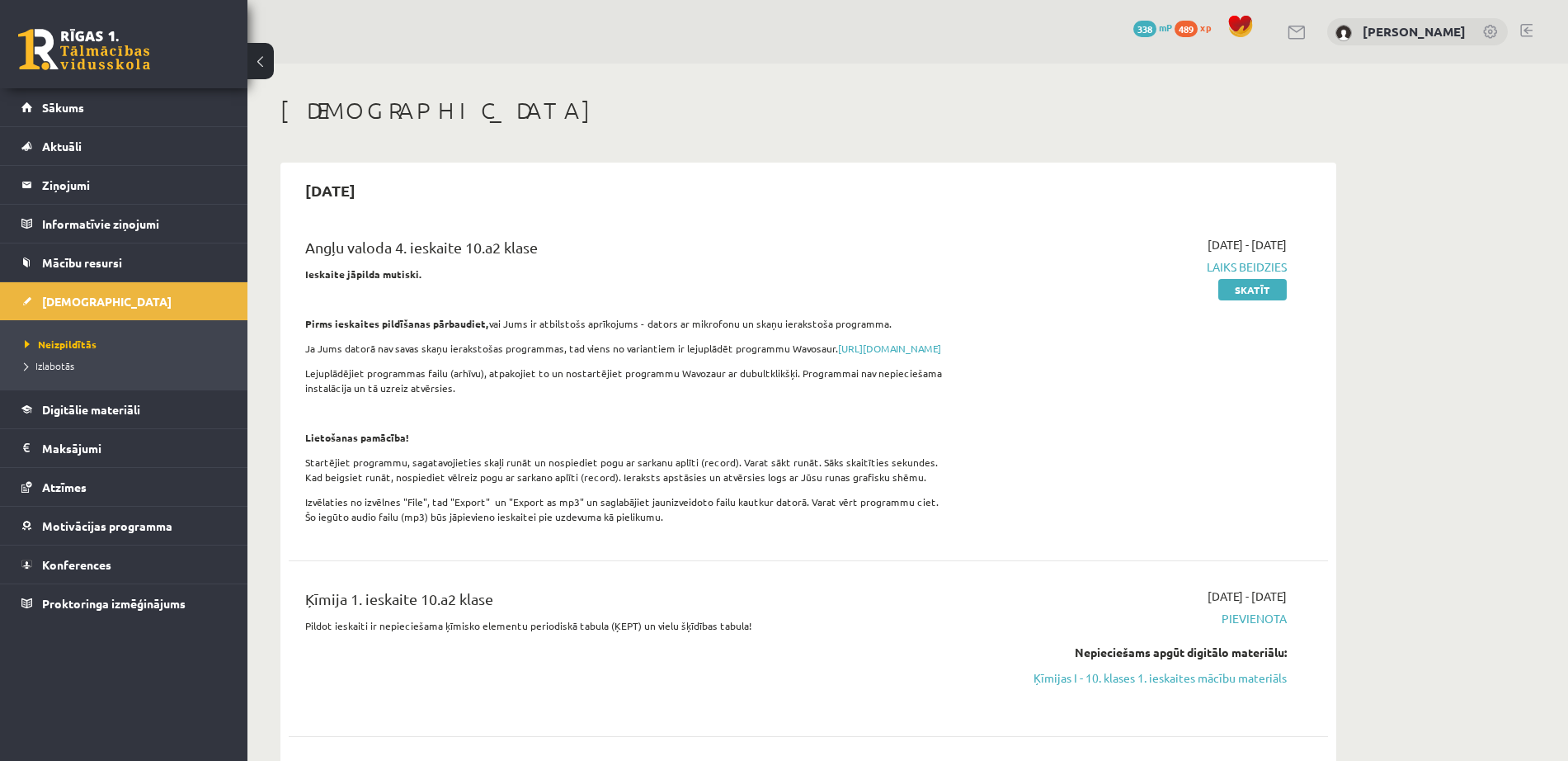
scroll to position [601, 0]
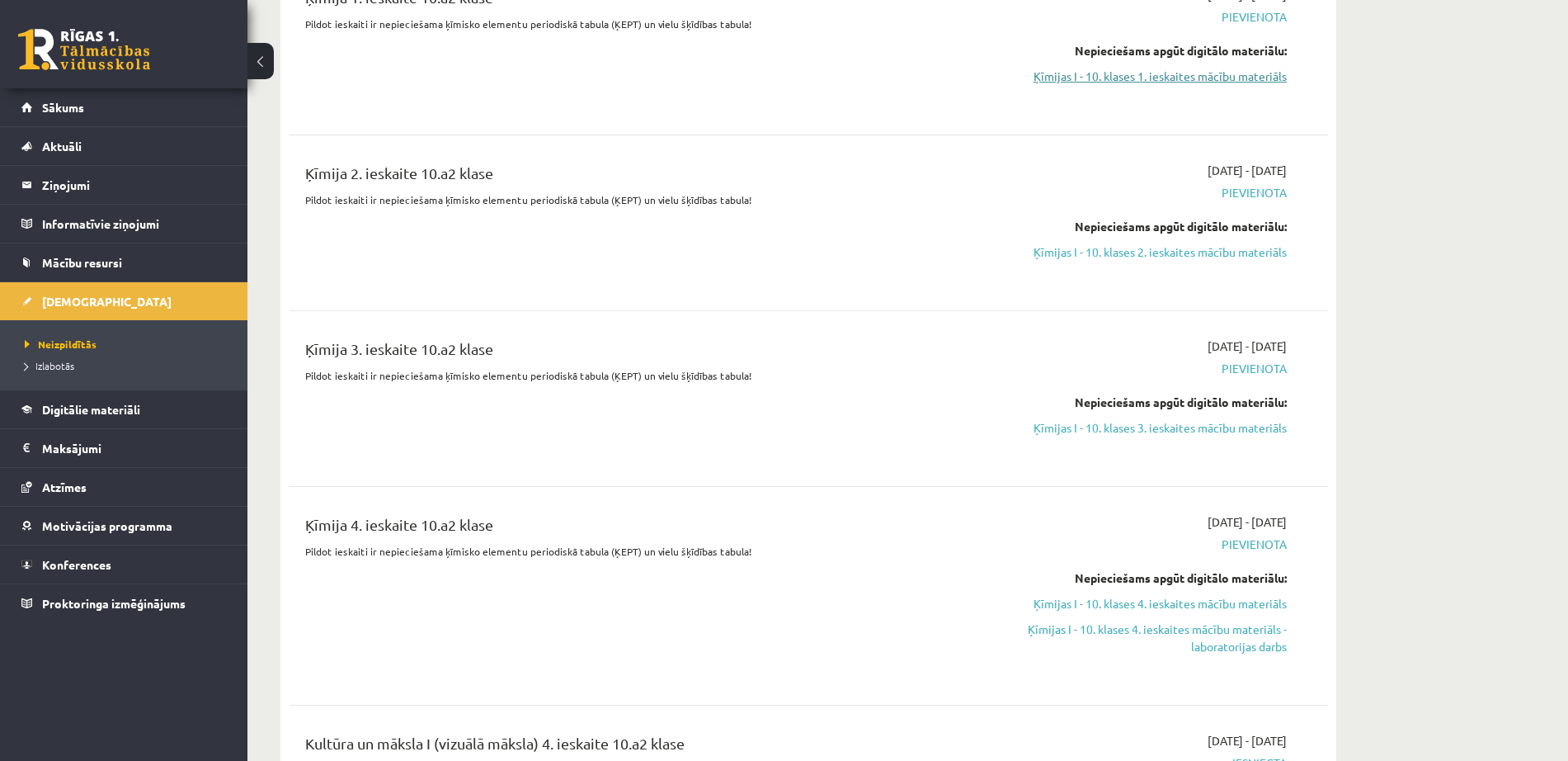
click at [1097, 85] on link "Ķīmijas I - 10. klases 1. ieskaites mācību materiāls" at bounding box center [1132, 76] width 311 height 18
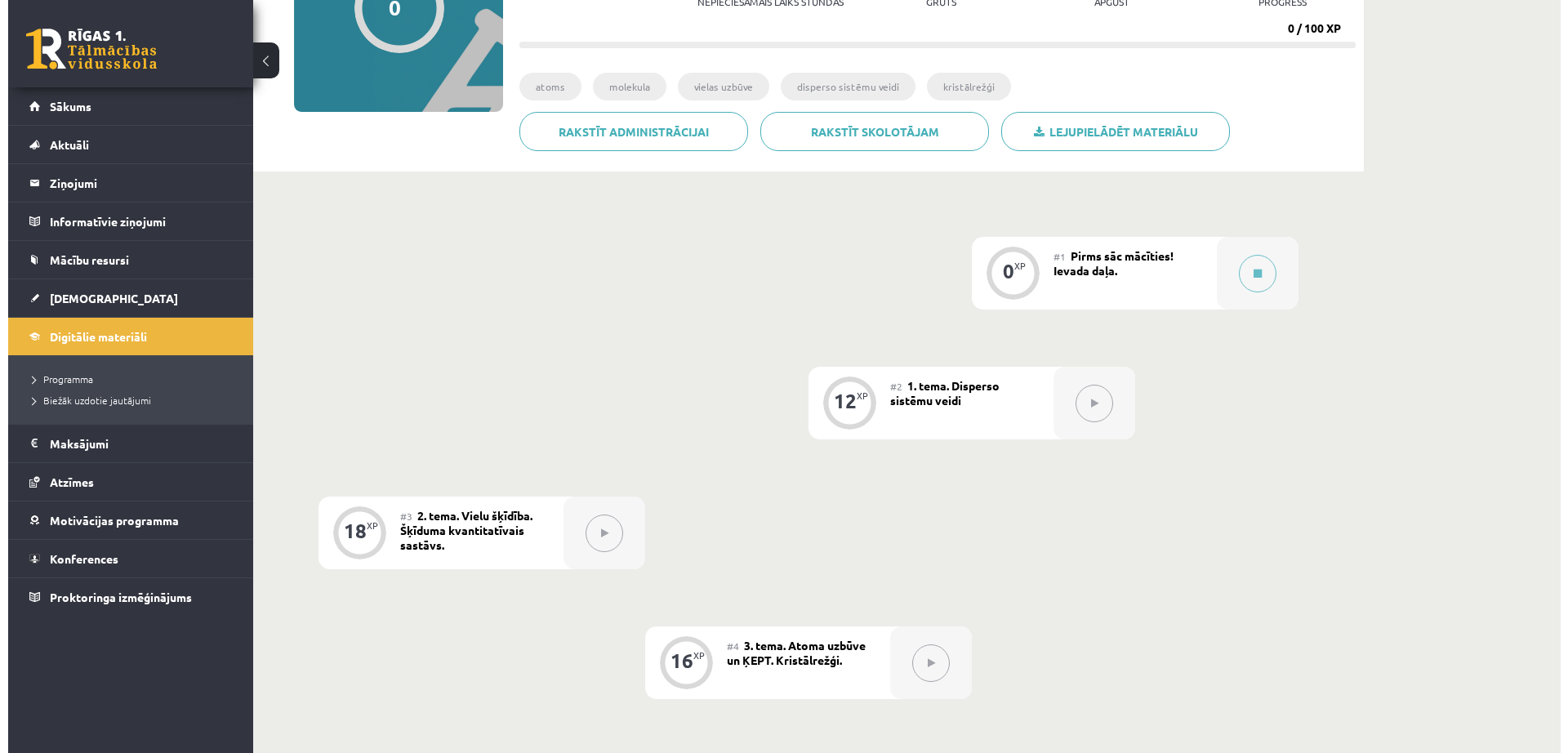
scroll to position [233, 0]
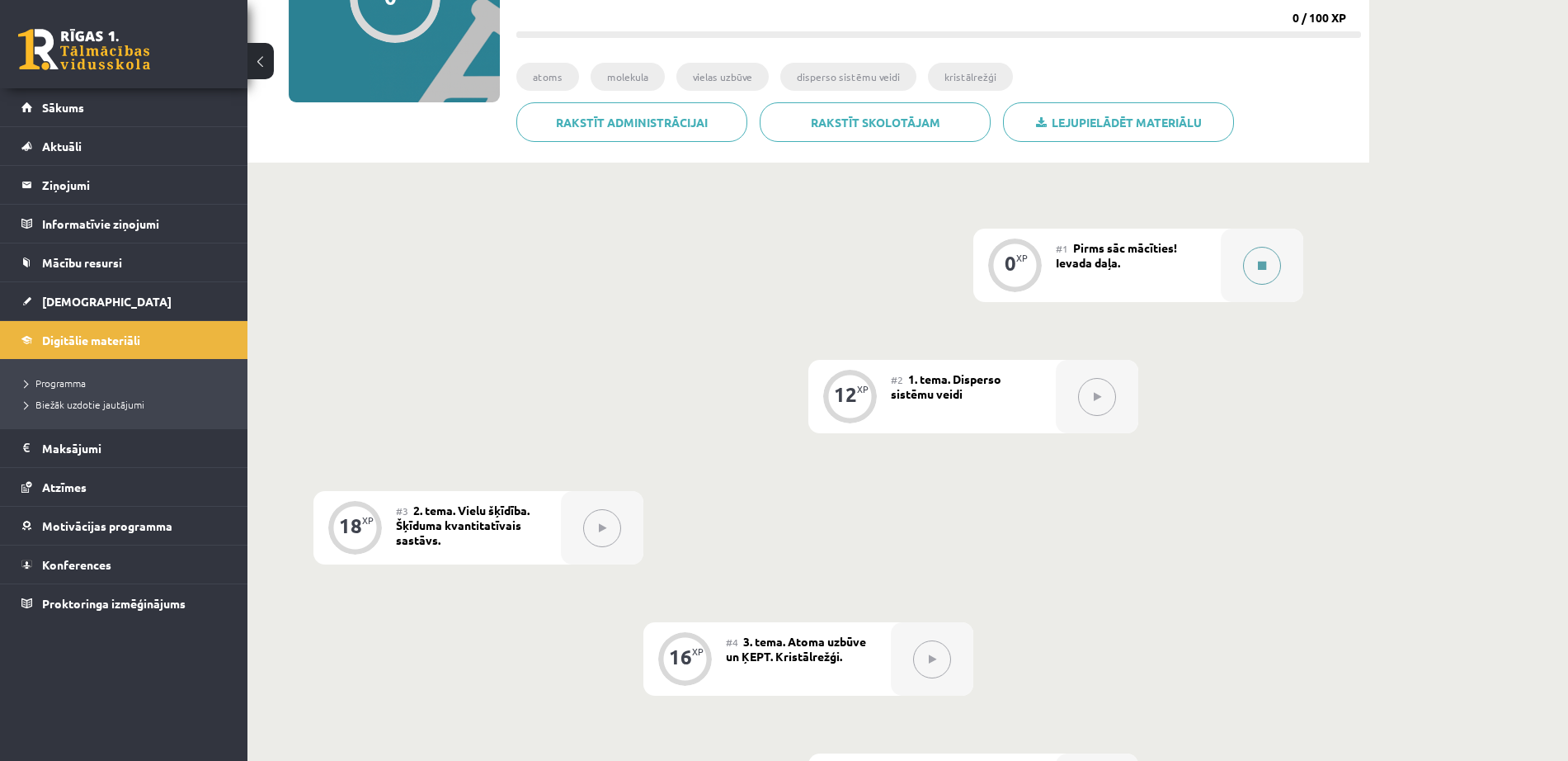
click at [1276, 244] on div at bounding box center [1262, 264] width 82 height 73
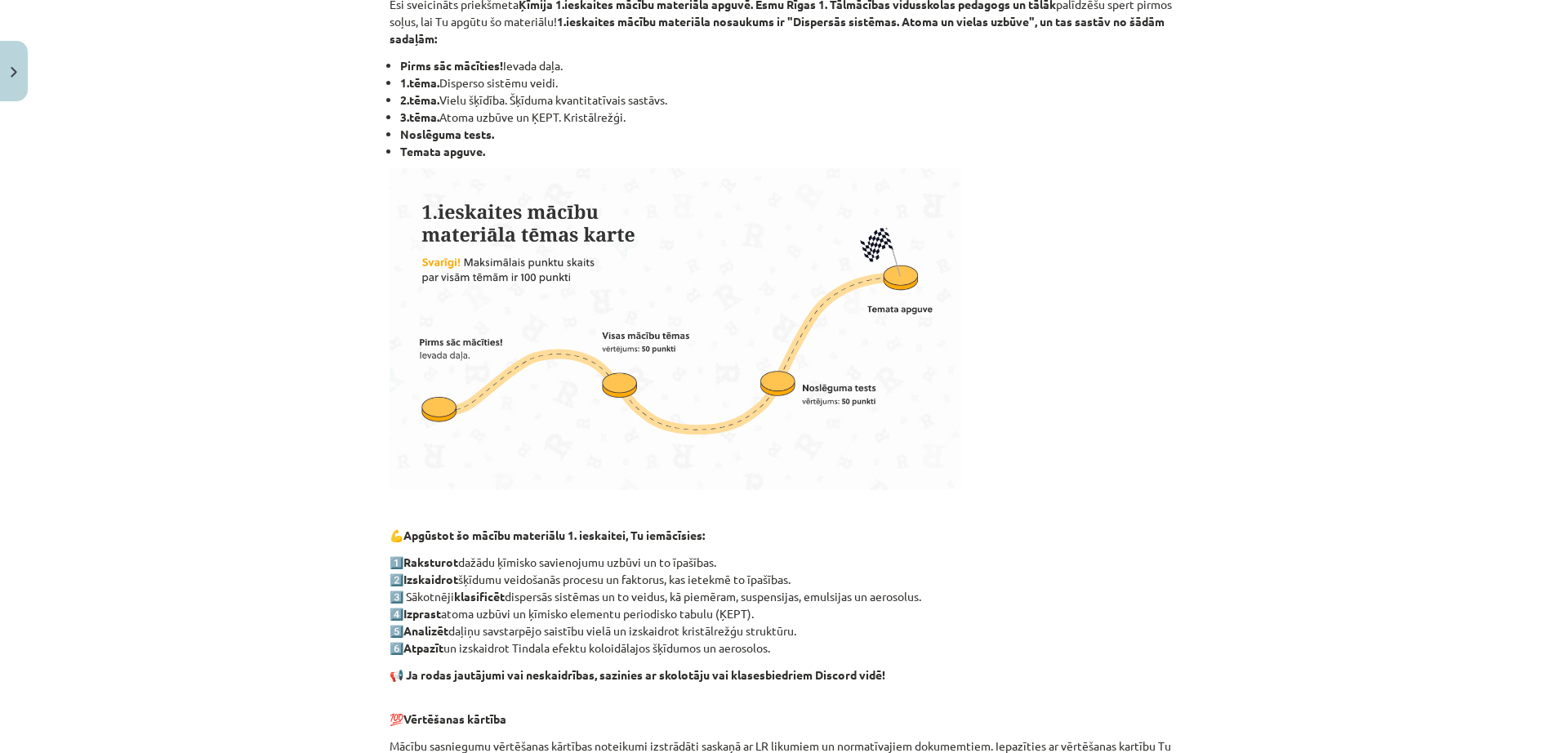
scroll to position [537, 0]
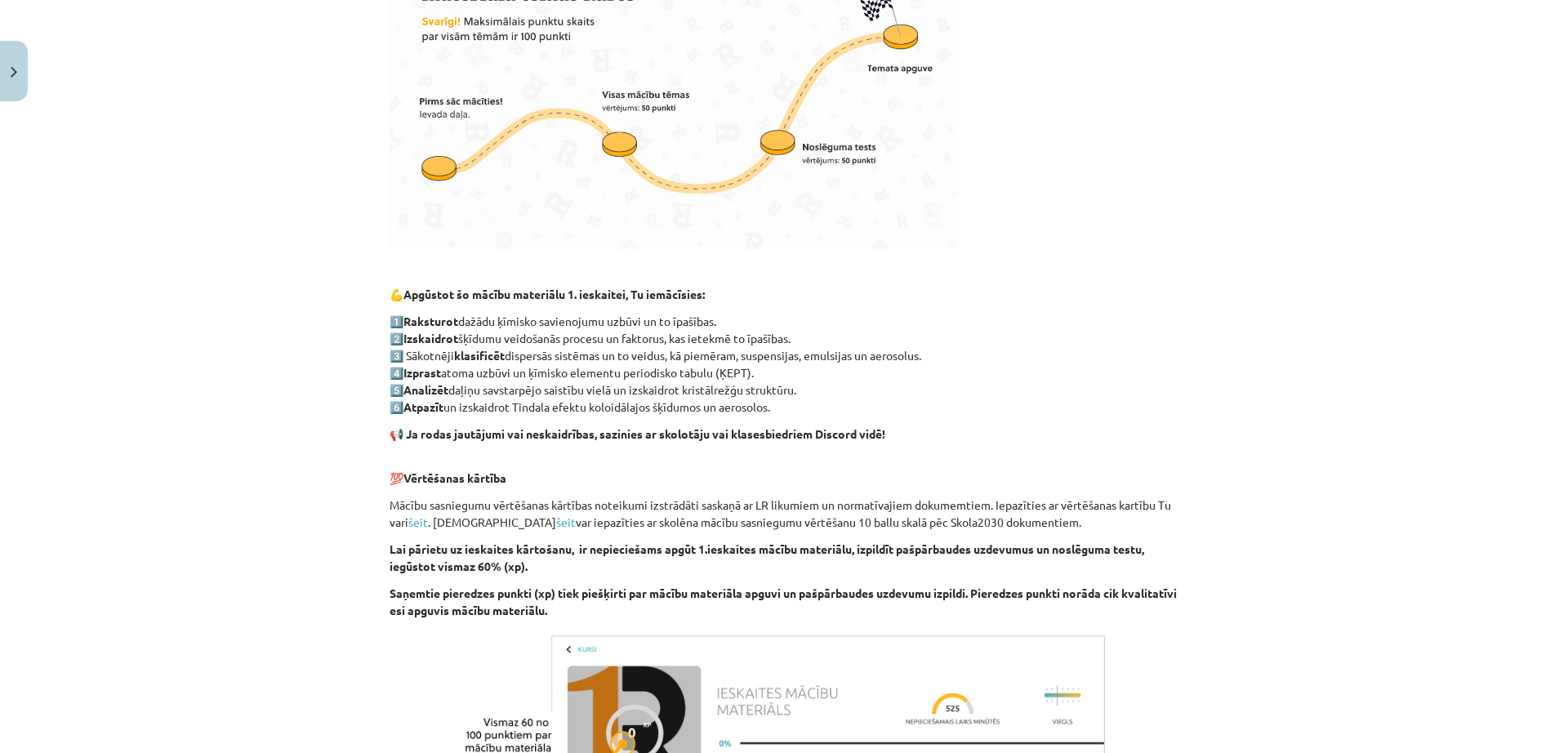
drag, startPoint x: 1546, startPoint y: 448, endPoint x: 1521, endPoint y: 613, distance: 166.9
click at [1521, 613] on div "Mācību tēma: Ķīmijas i - 10. klases 1. ieskaites mācību materiāls #1 Pirms sāc …" at bounding box center [784, 376] width 1568 height 753
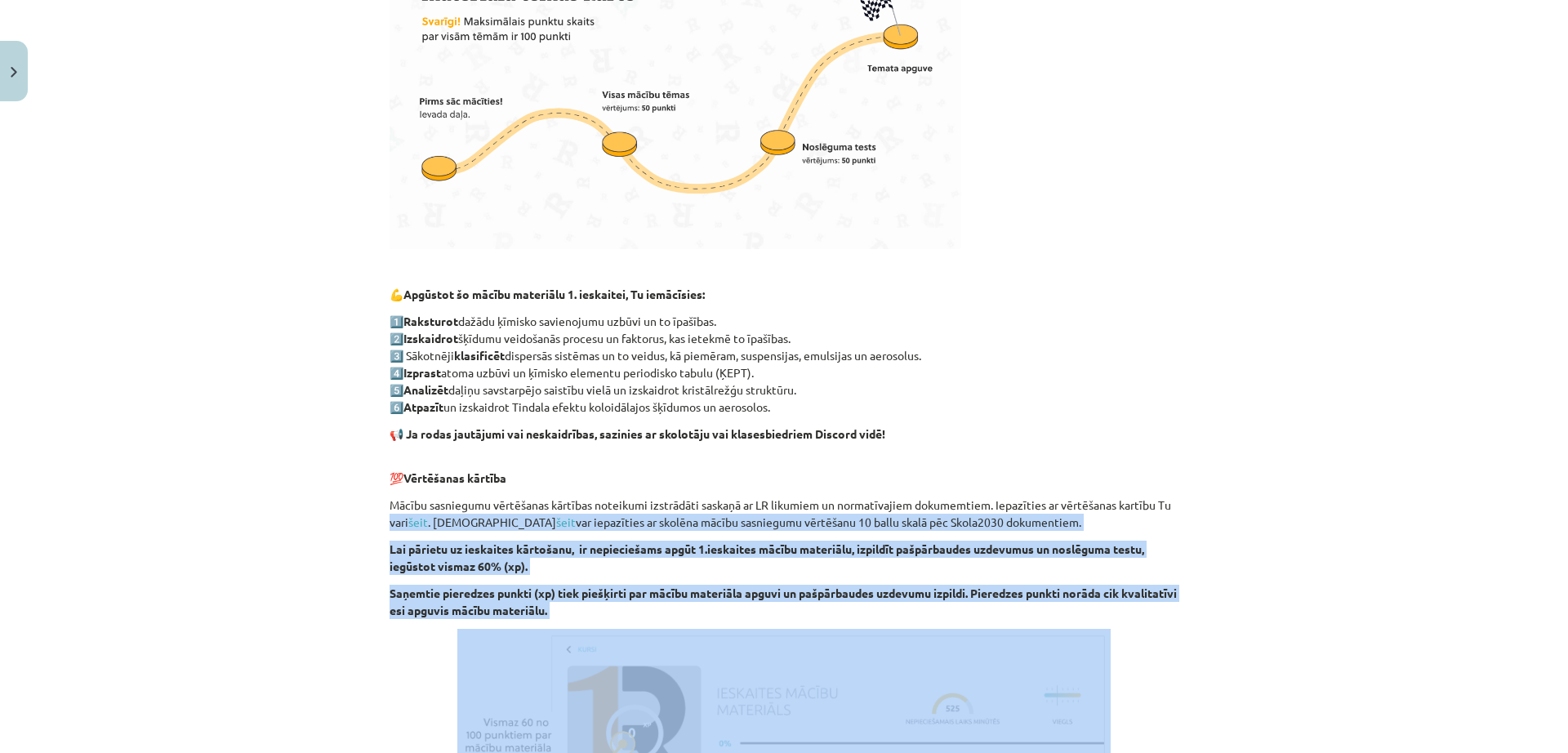
drag, startPoint x: 1459, startPoint y: 643, endPoint x: 1568, endPoint y: 510, distance: 172.0
click at [1568, 510] on div "Mācību tēma: Ķīmijas i - 10. klases 1. ieskaites mācību materiāls #1 Pirms sāc …" at bounding box center [784, 376] width 1568 height 753
click at [1494, 549] on div "Mācību tēma: Ķīmijas i - 10. klases 1. ieskaites mācību materiāls #1 Pirms sāc …" at bounding box center [784, 376] width 1568 height 753
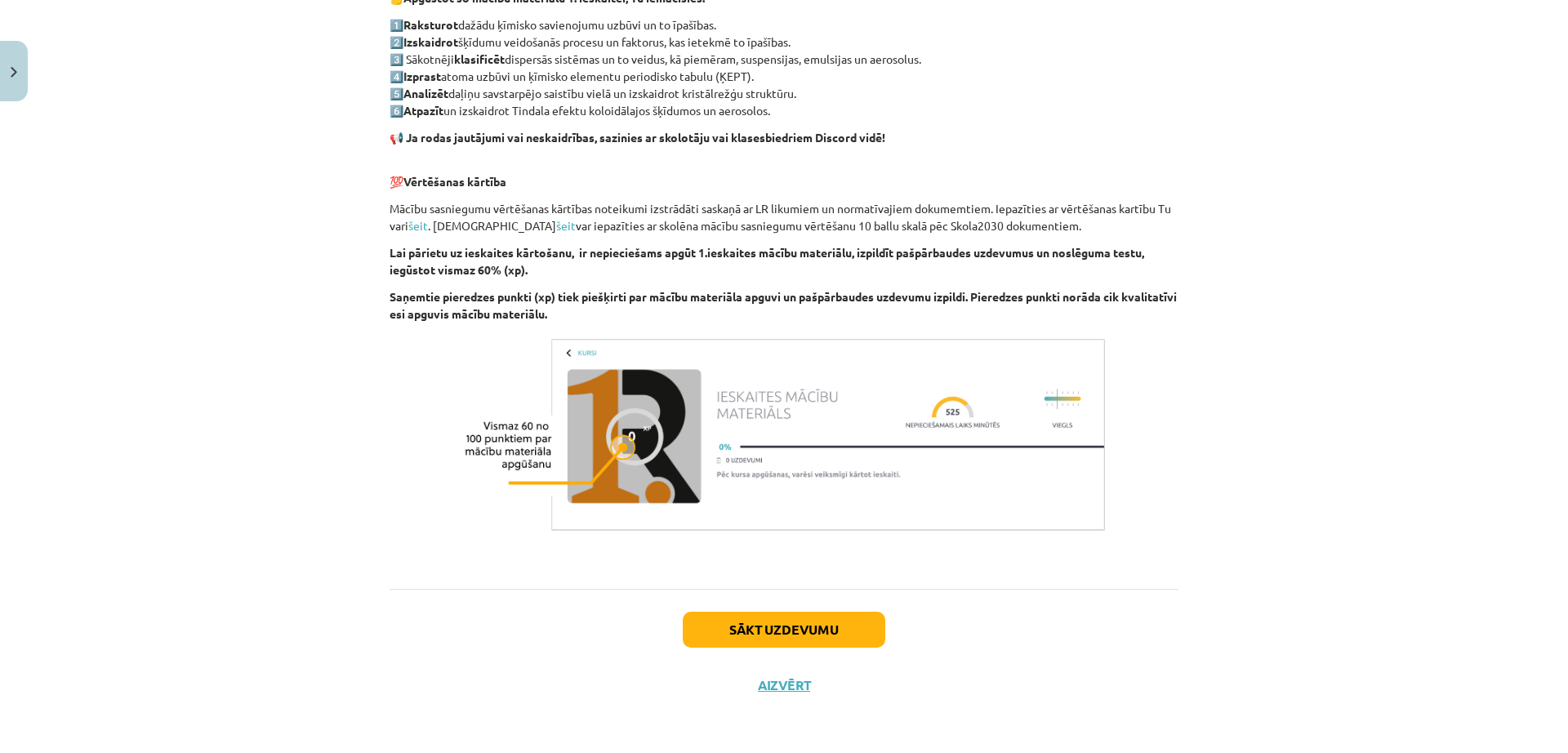
scroll to position [834, 0]
click at [770, 629] on button "Sākt uzdevumu" at bounding box center [784, 628] width 203 height 36
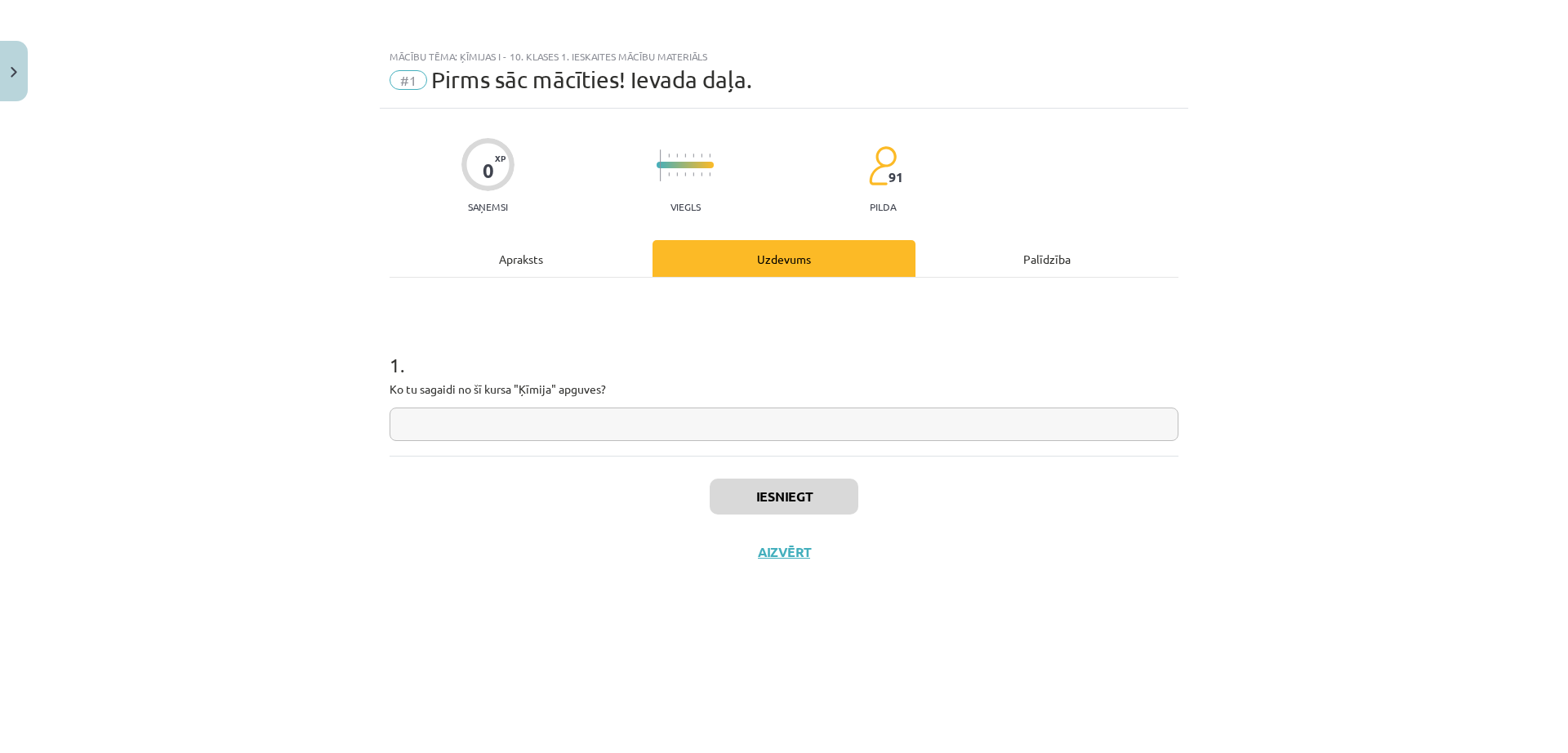
click at [605, 432] on input "text" at bounding box center [784, 424] width 789 height 34
type input "*"
type input "**********"
click at [843, 494] on button "Iesniegt" at bounding box center [784, 496] width 148 height 36
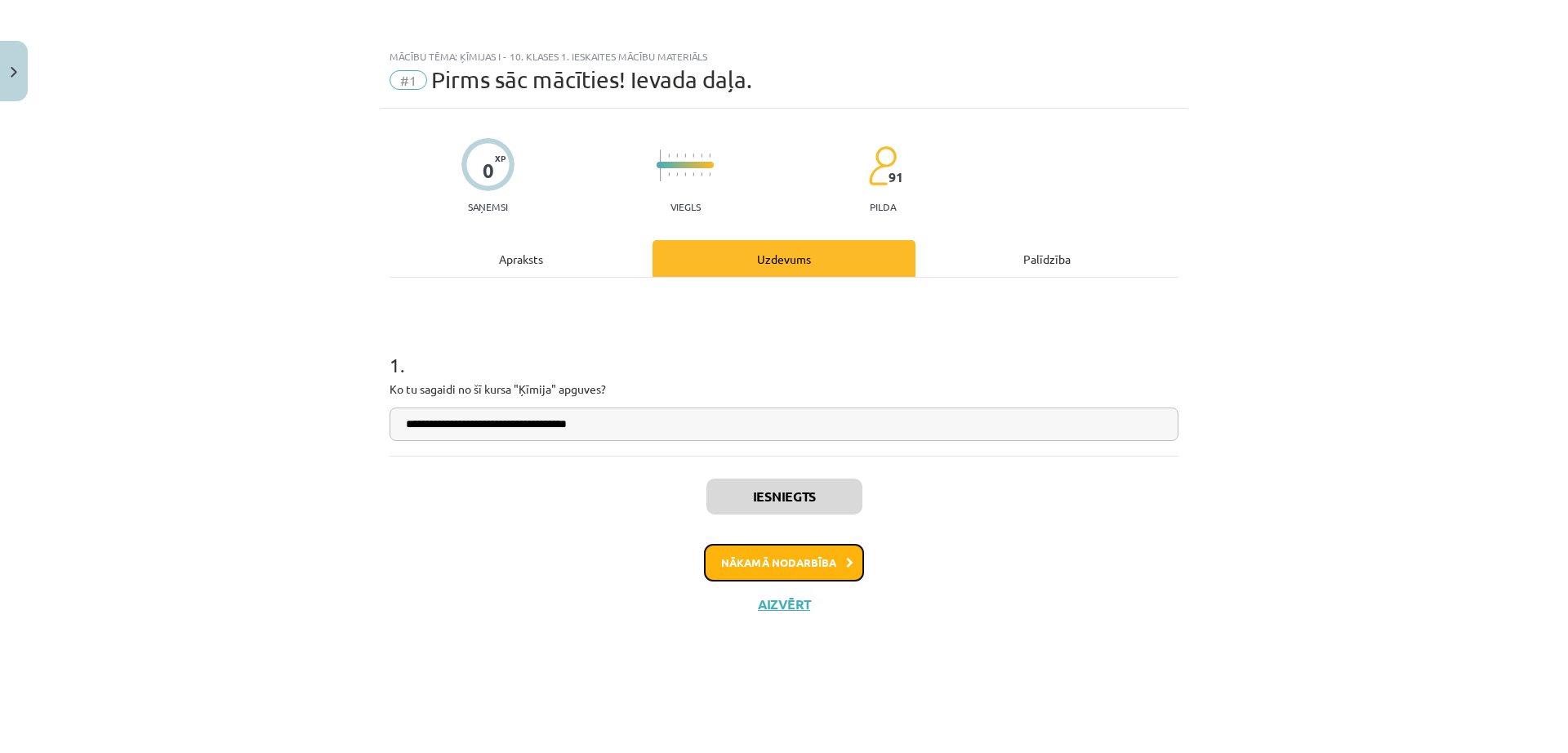
click at [850, 547] on button "Nākamā nodarbība" at bounding box center [784, 562] width 160 height 38
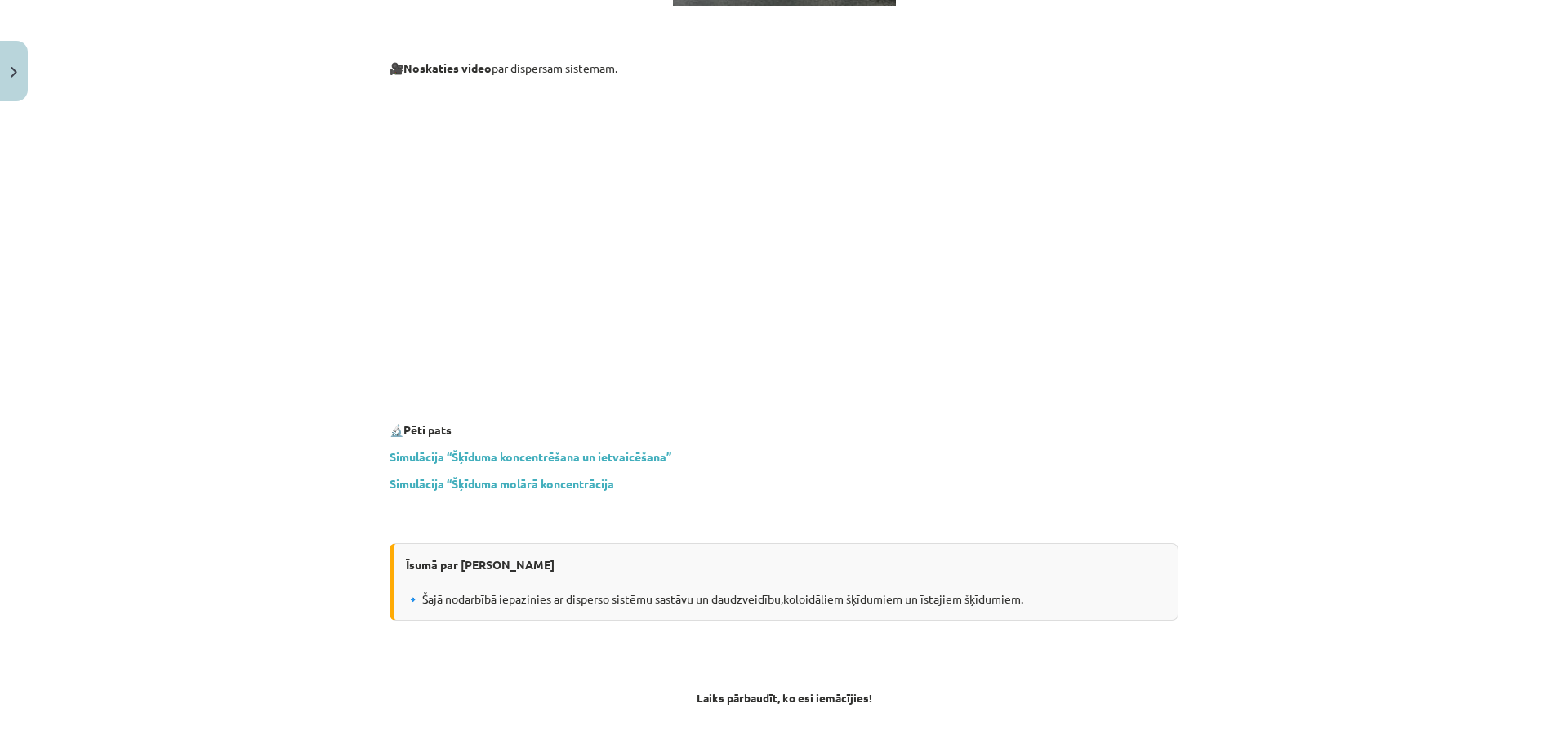
scroll to position [4612, 0]
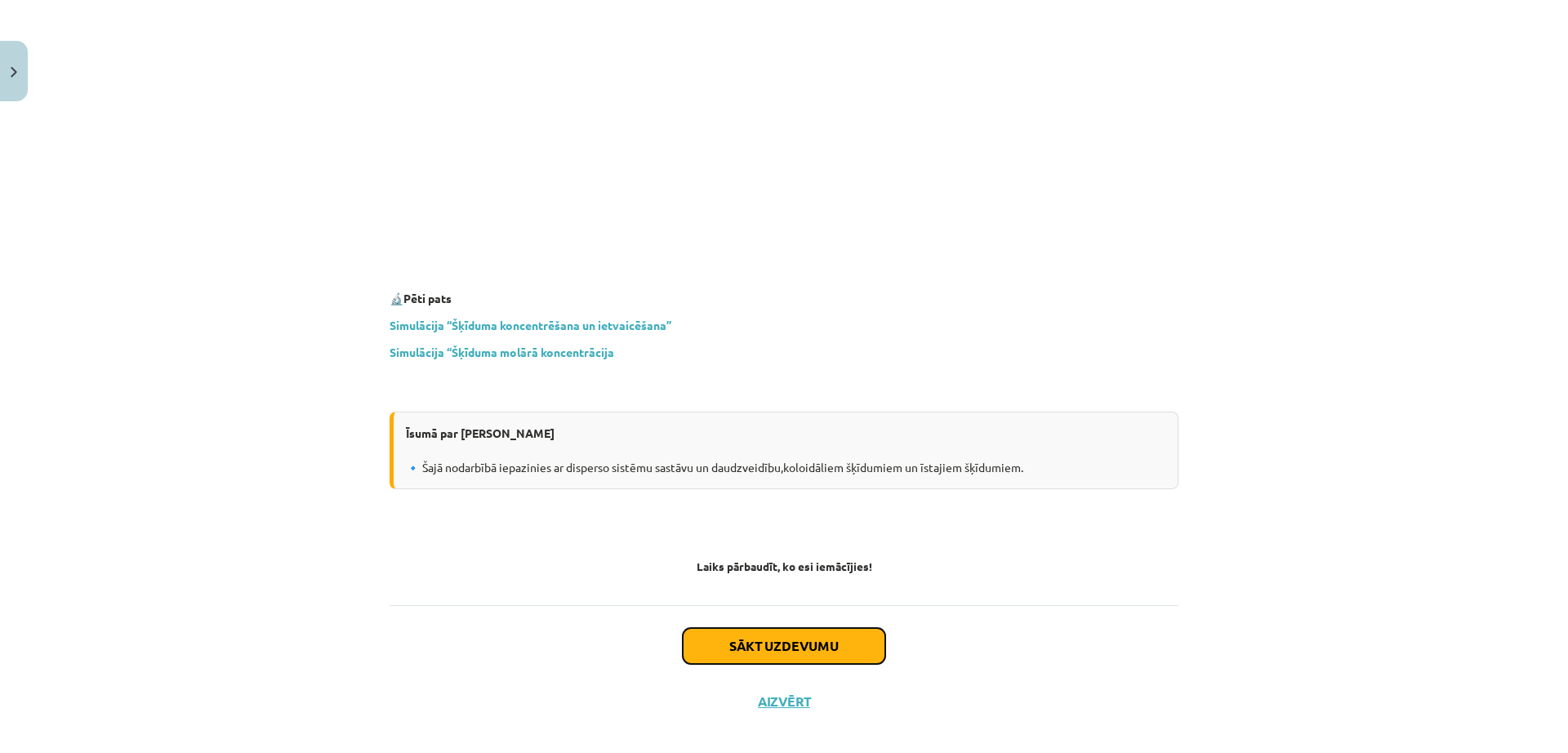
click at [794, 628] on button "Sākt uzdevumu" at bounding box center [784, 645] width 203 height 36
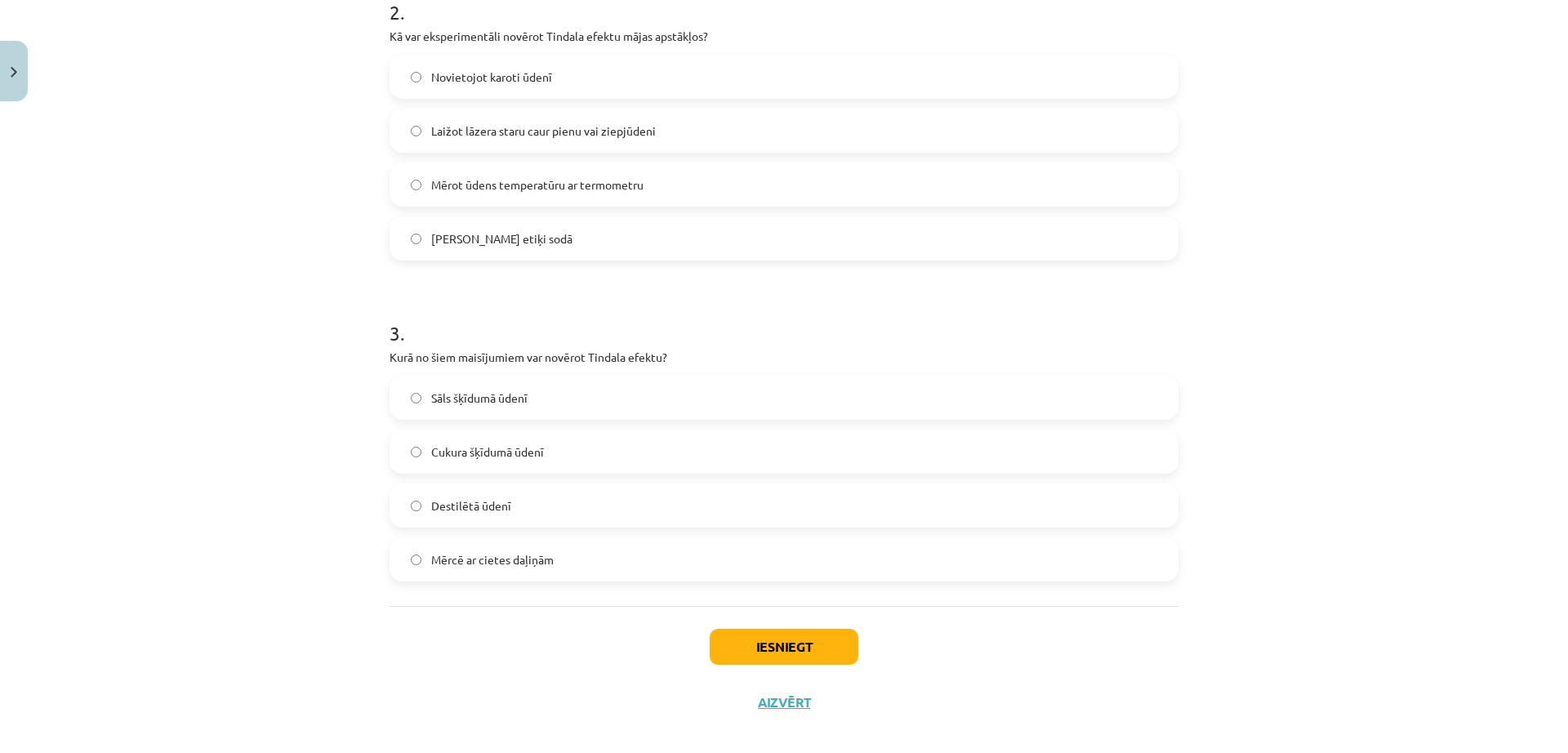
scroll to position [692, 0]
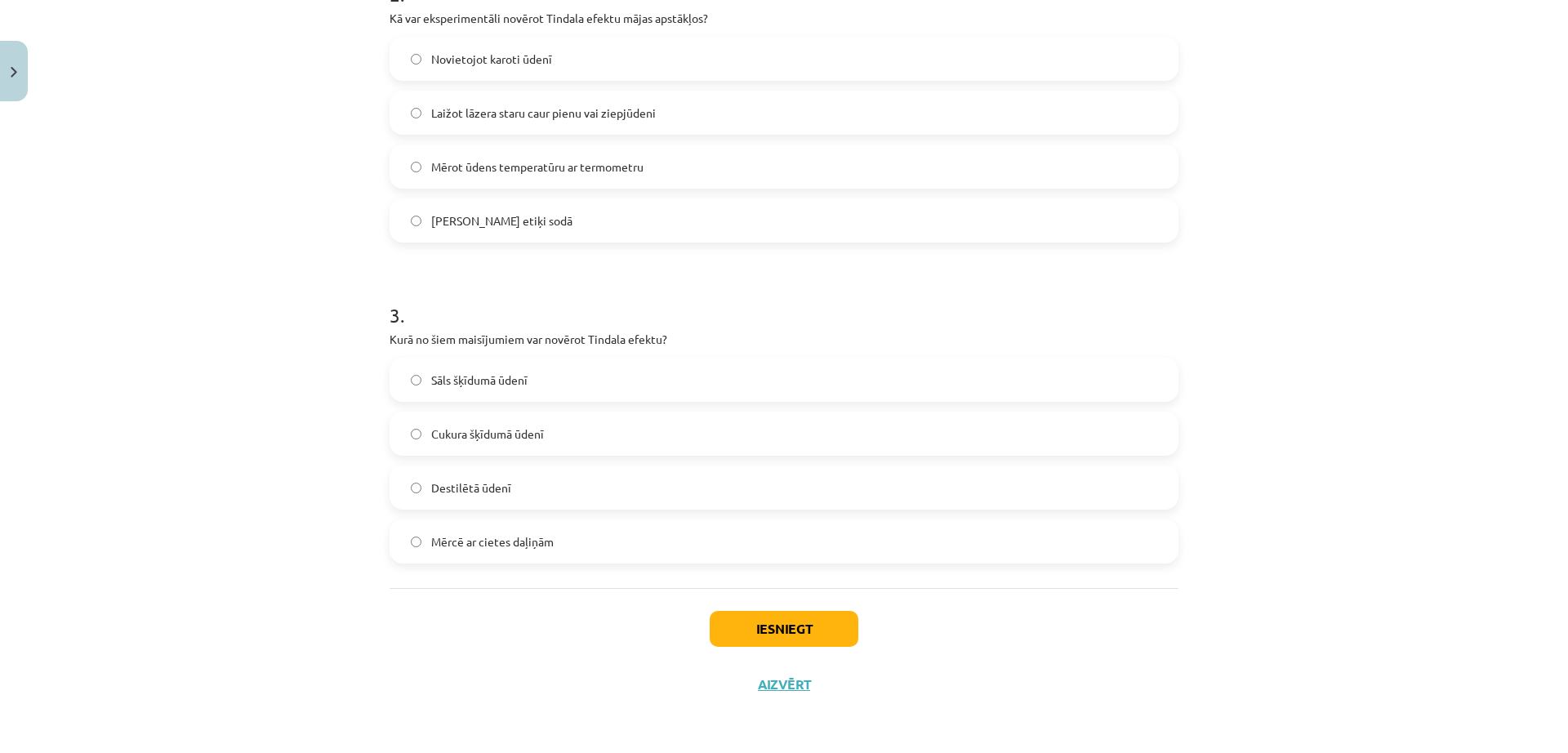
click at [853, 549] on label "Mērcē ar cietes daļiņām" at bounding box center [784, 541] width 785 height 41
click at [826, 633] on button "Iesniegt" at bounding box center [784, 628] width 148 height 36
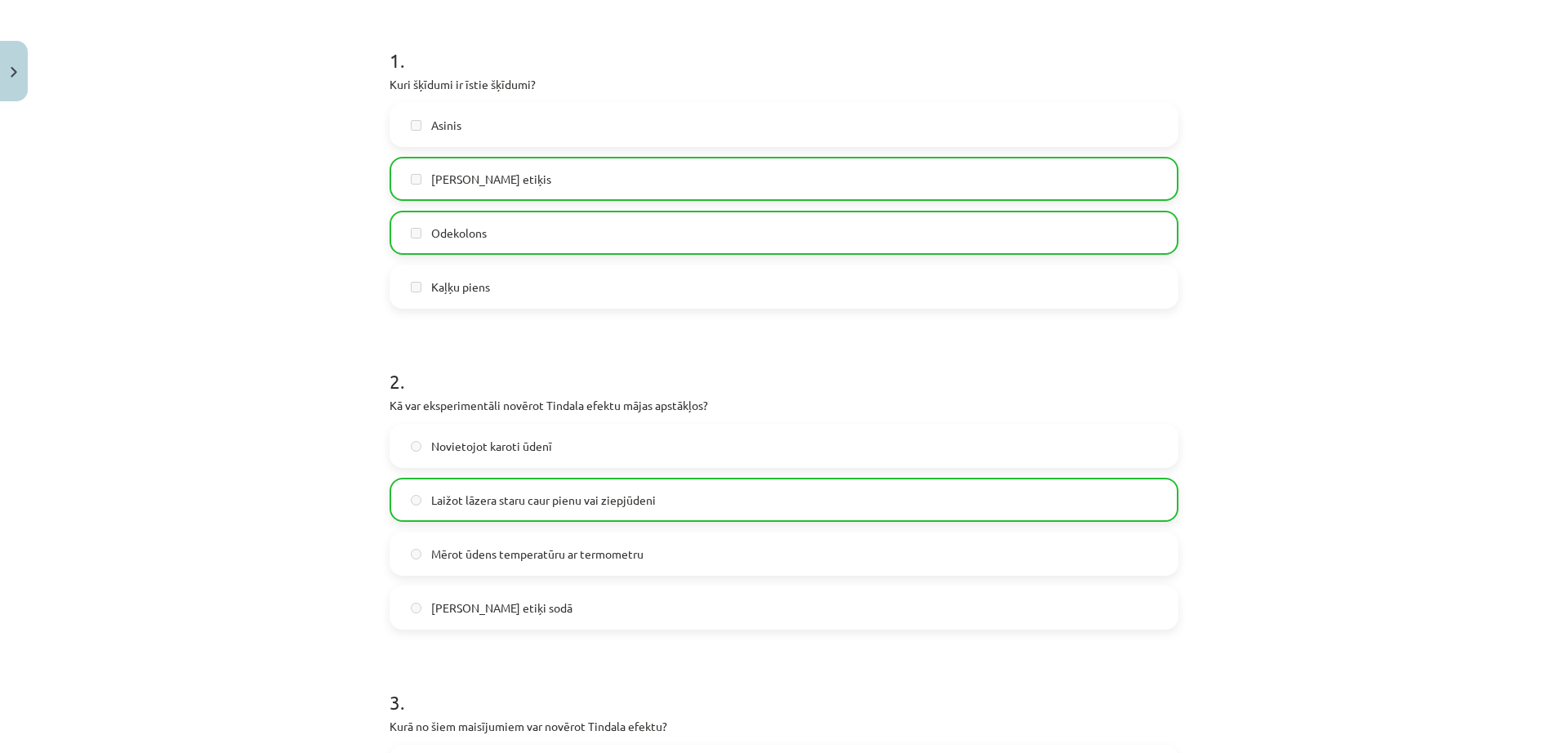
scroll to position [743, 0]
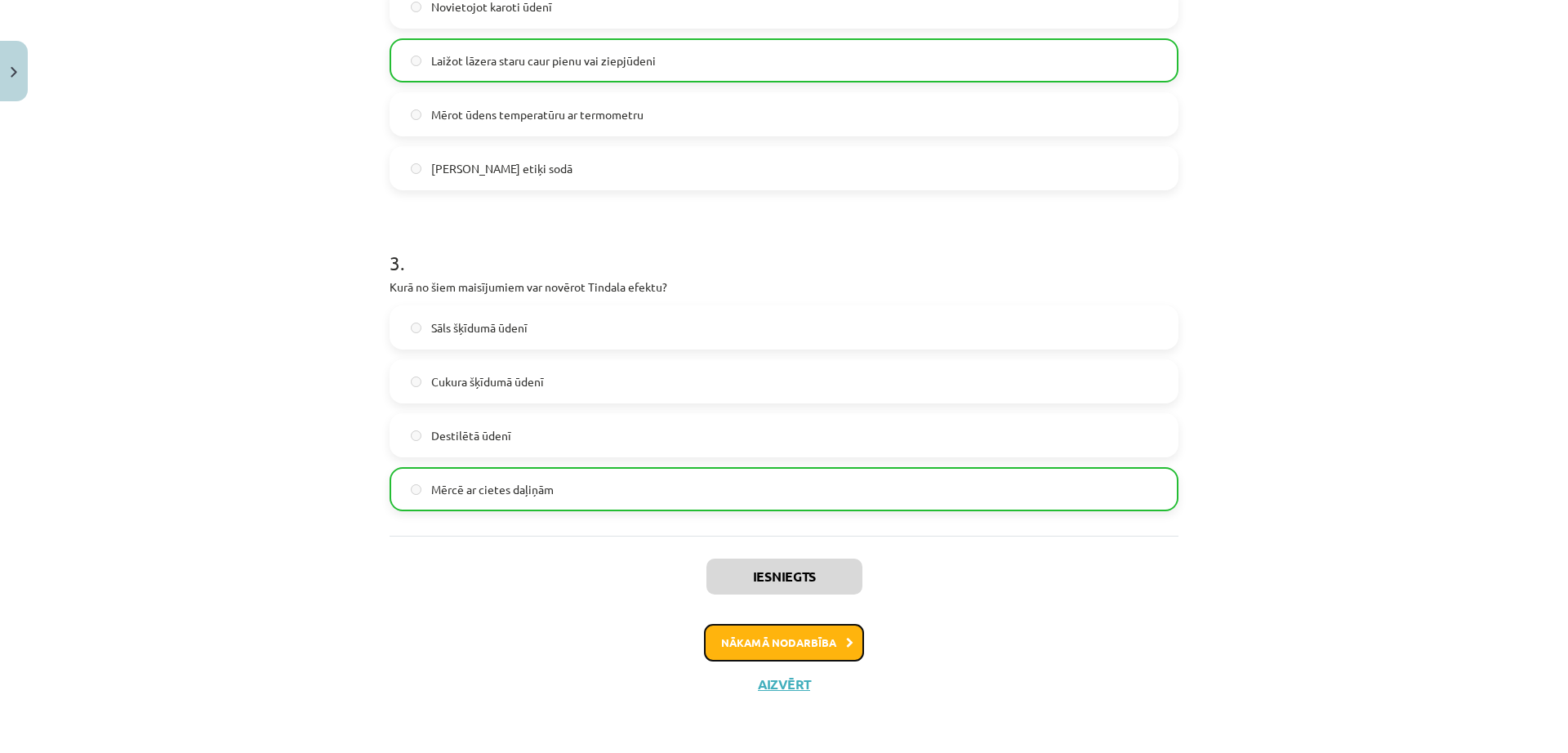
click at [825, 644] on button "Nākamā nodarbība" at bounding box center [784, 643] width 160 height 38
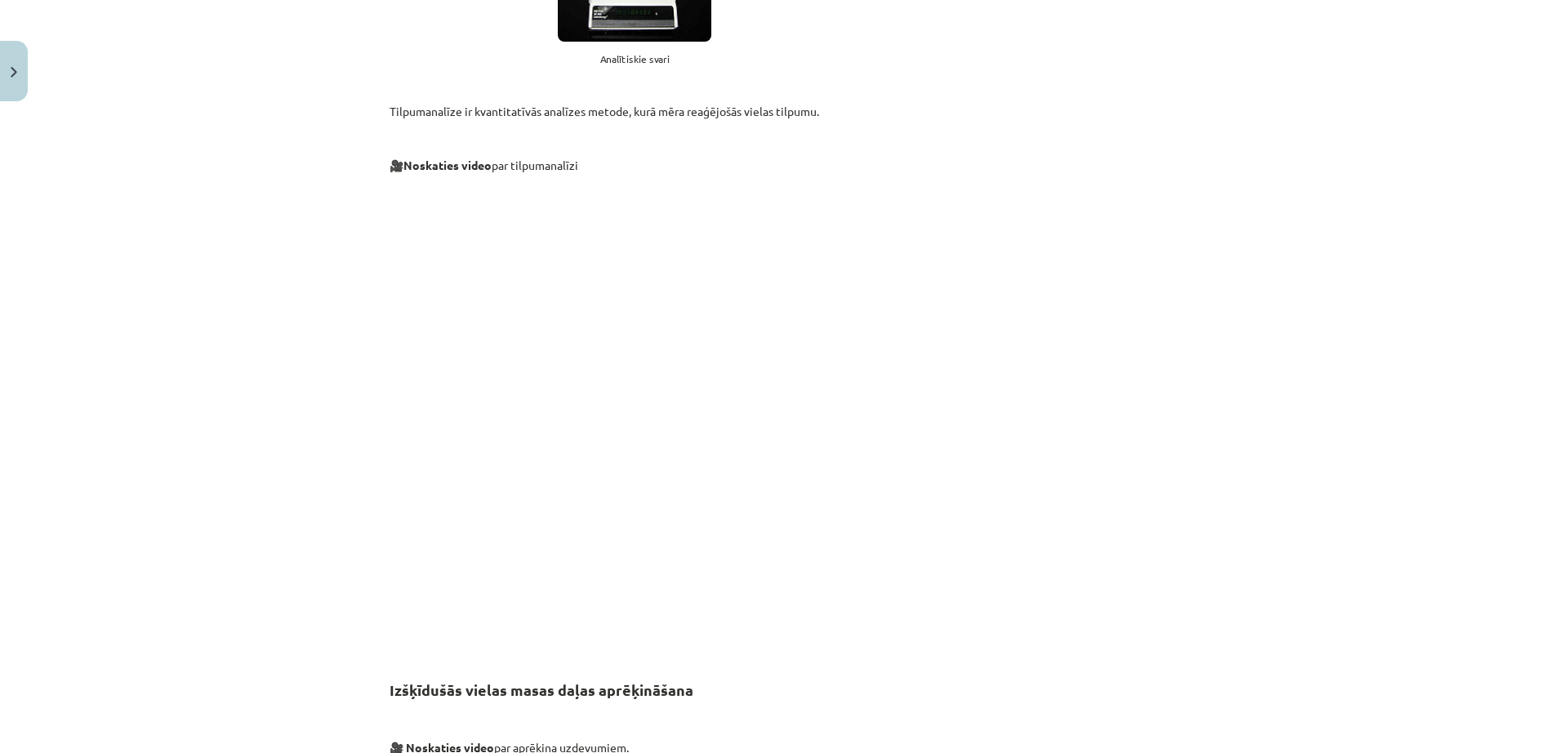
scroll to position [6289, 0]
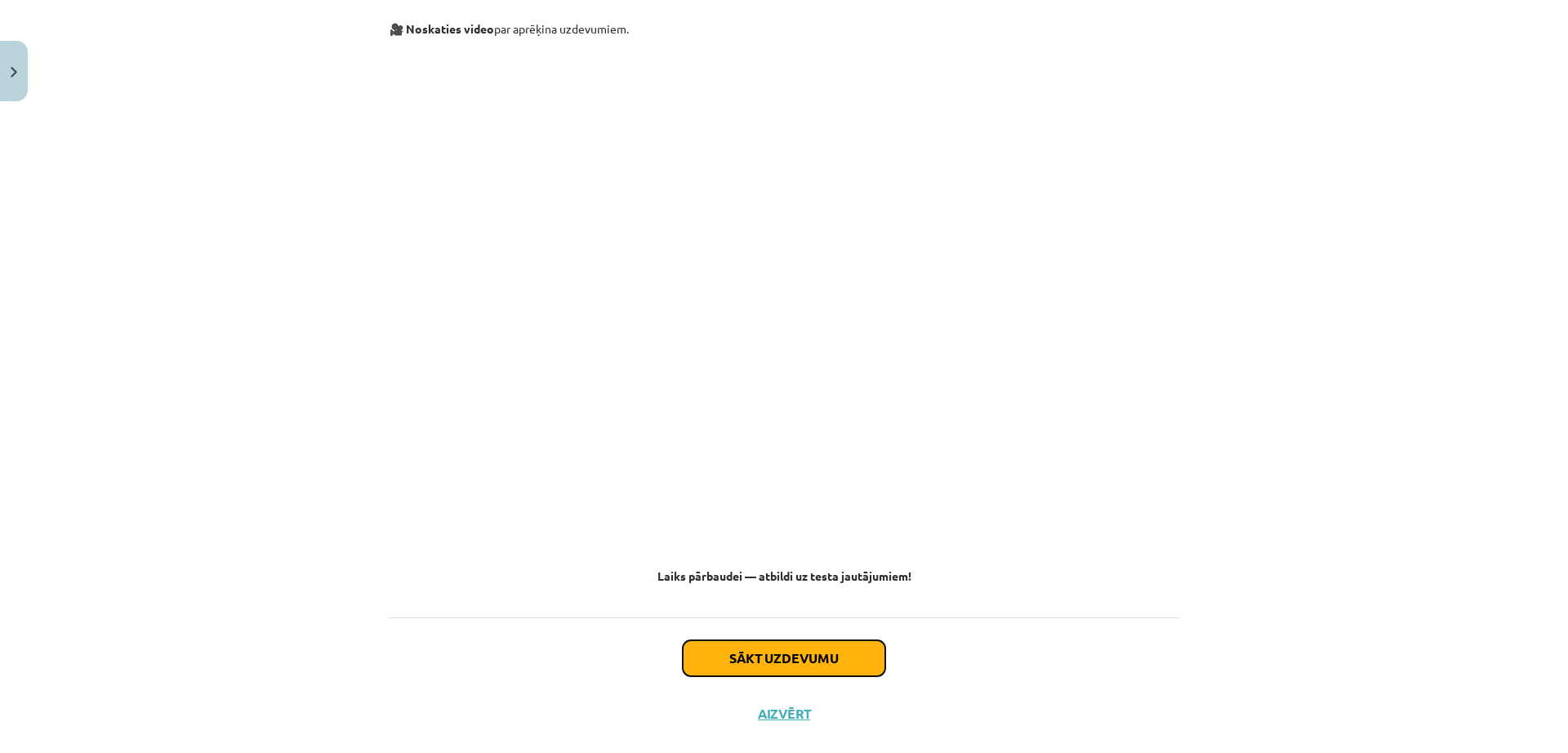
click at [845, 640] on button "Sākt uzdevumu" at bounding box center [784, 657] width 203 height 36
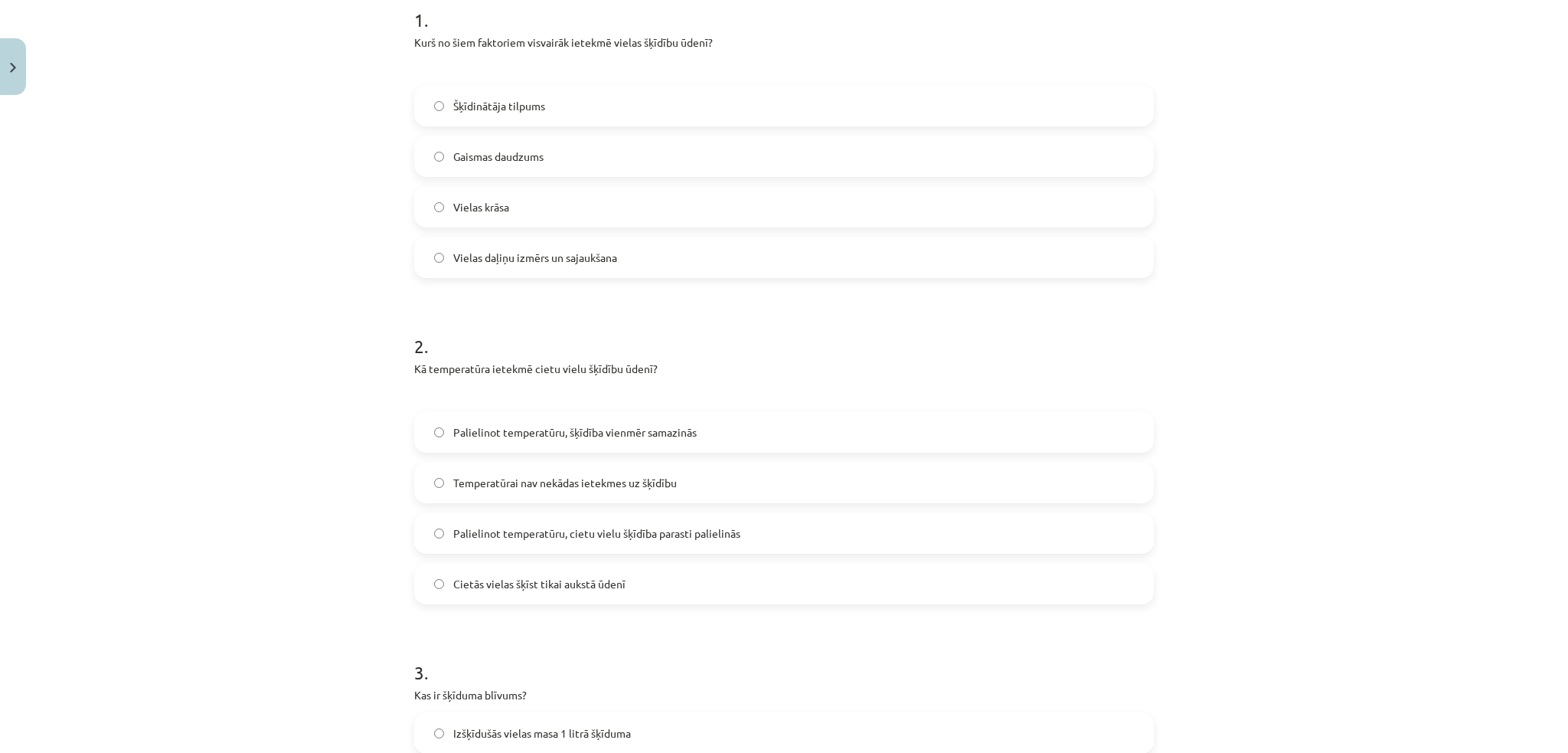
scroll to position [312, 0]
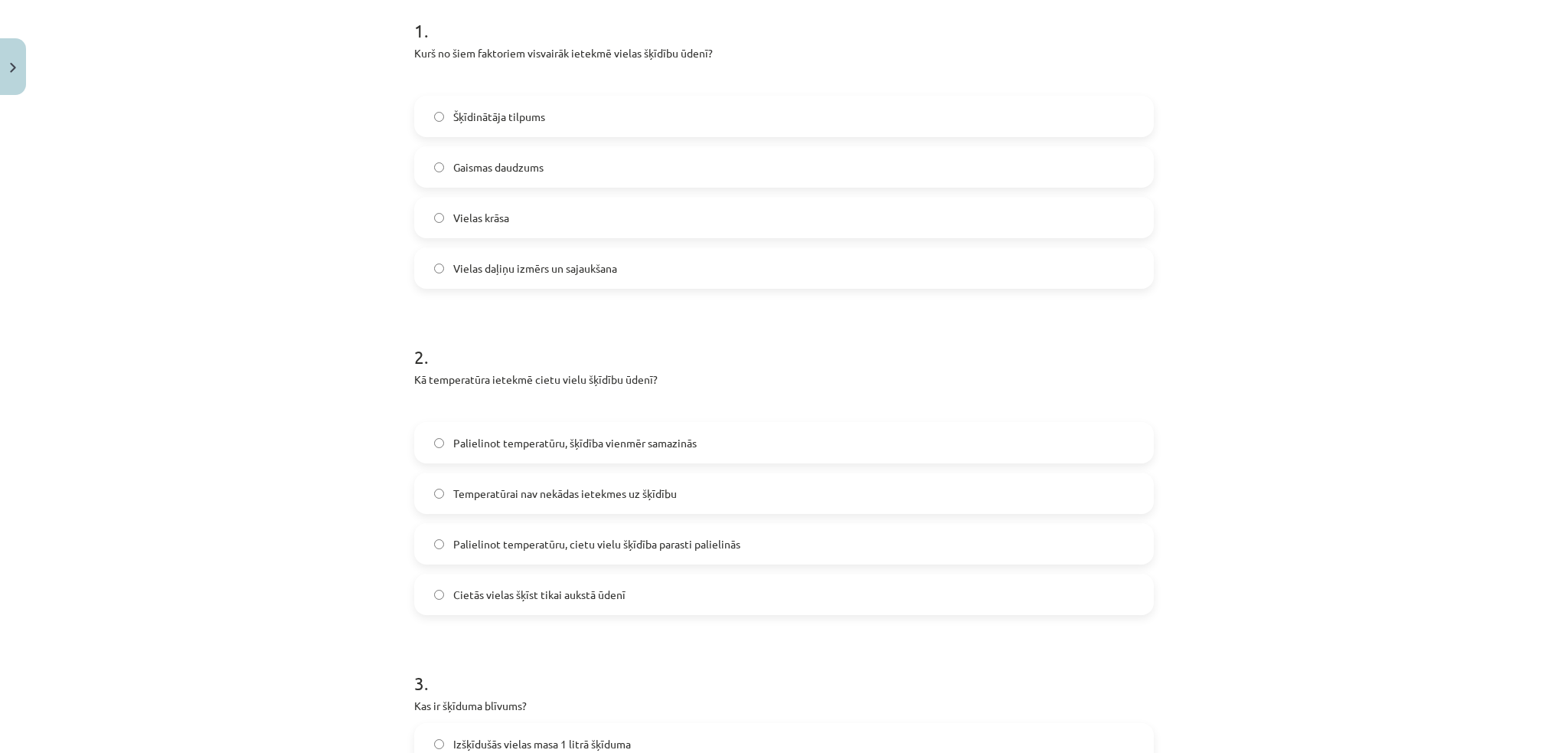
click at [905, 280] on label "Vielas daļiņu izmērs un sajaukšana" at bounding box center [784, 268] width 736 height 38
click at [713, 550] on span "Palielinot temperatūru, cietu vielu šķīdība parasti palielinās" at bounding box center [597, 545] width 287 height 16
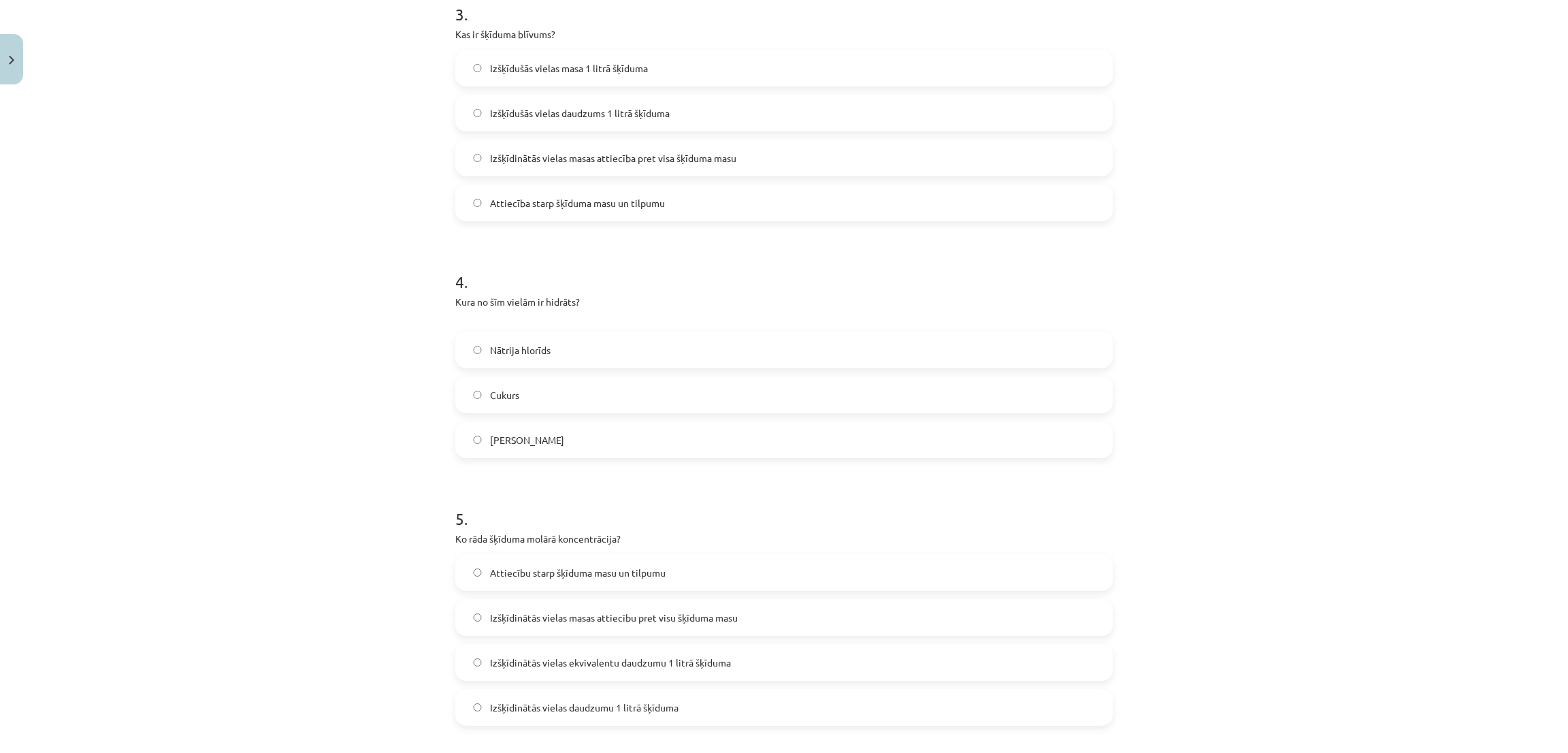
scroll to position [871, 0]
click at [498, 627] on span "Izšķīdinātās vielas ekvivalentu daudzumu 1 litrā šķīduma" at bounding box center [611, 662] width 241 height 15
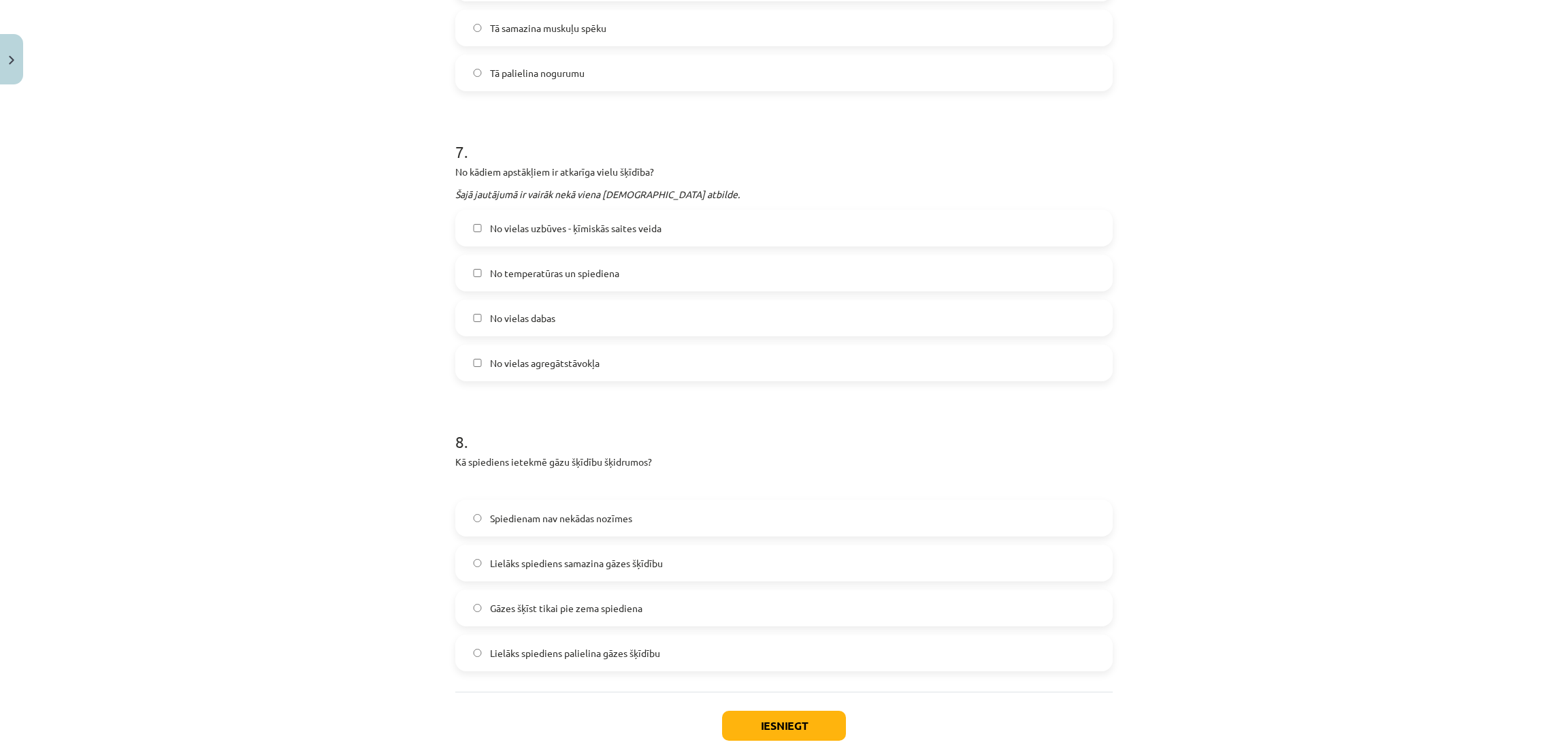
scroll to position [1861, 0]
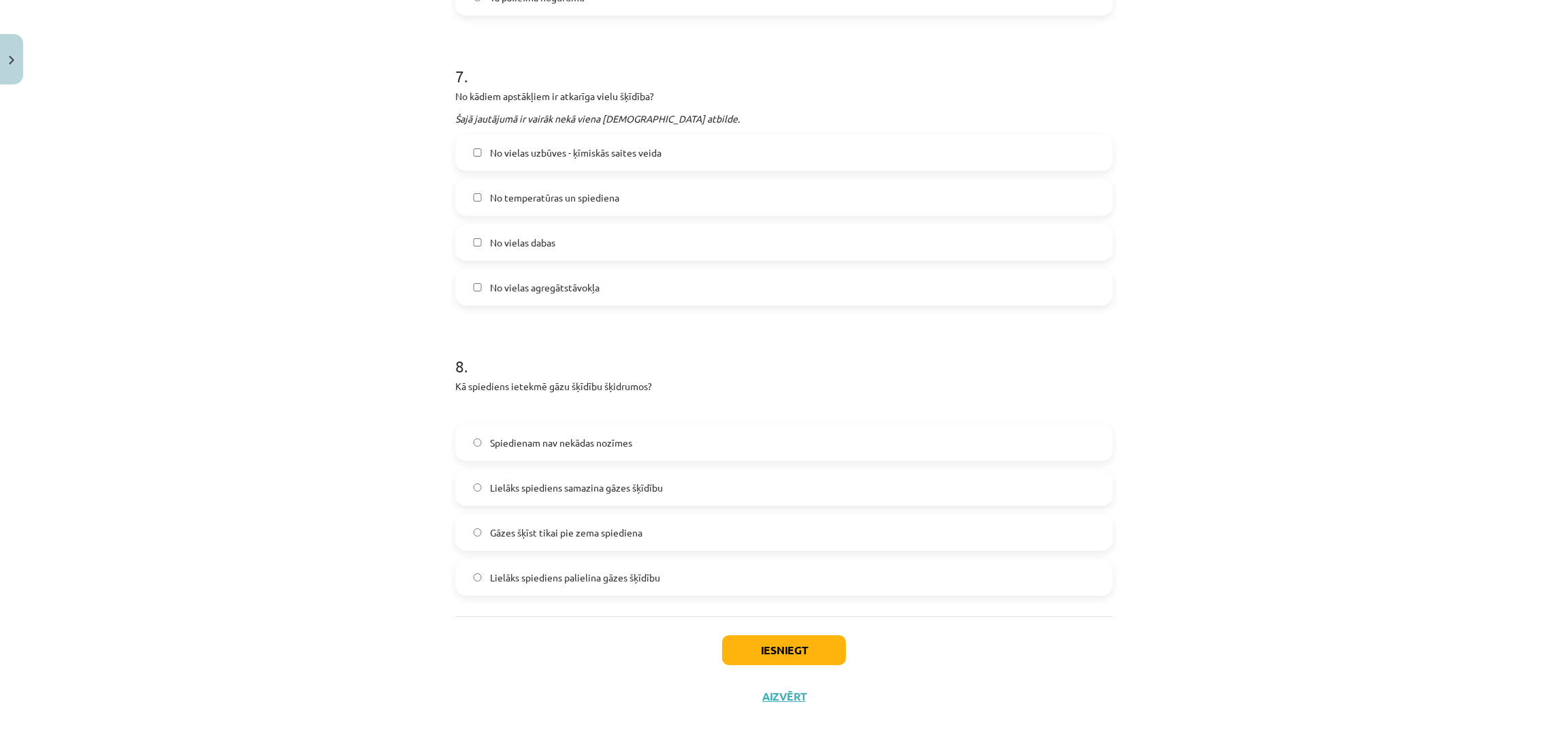
click at [456, 524] on label "Gāzes šķīst tikai pie zema spiediena" at bounding box center [784, 532] width 654 height 34
click at [822, 627] on button "Iesniegt" at bounding box center [784, 650] width 124 height 30
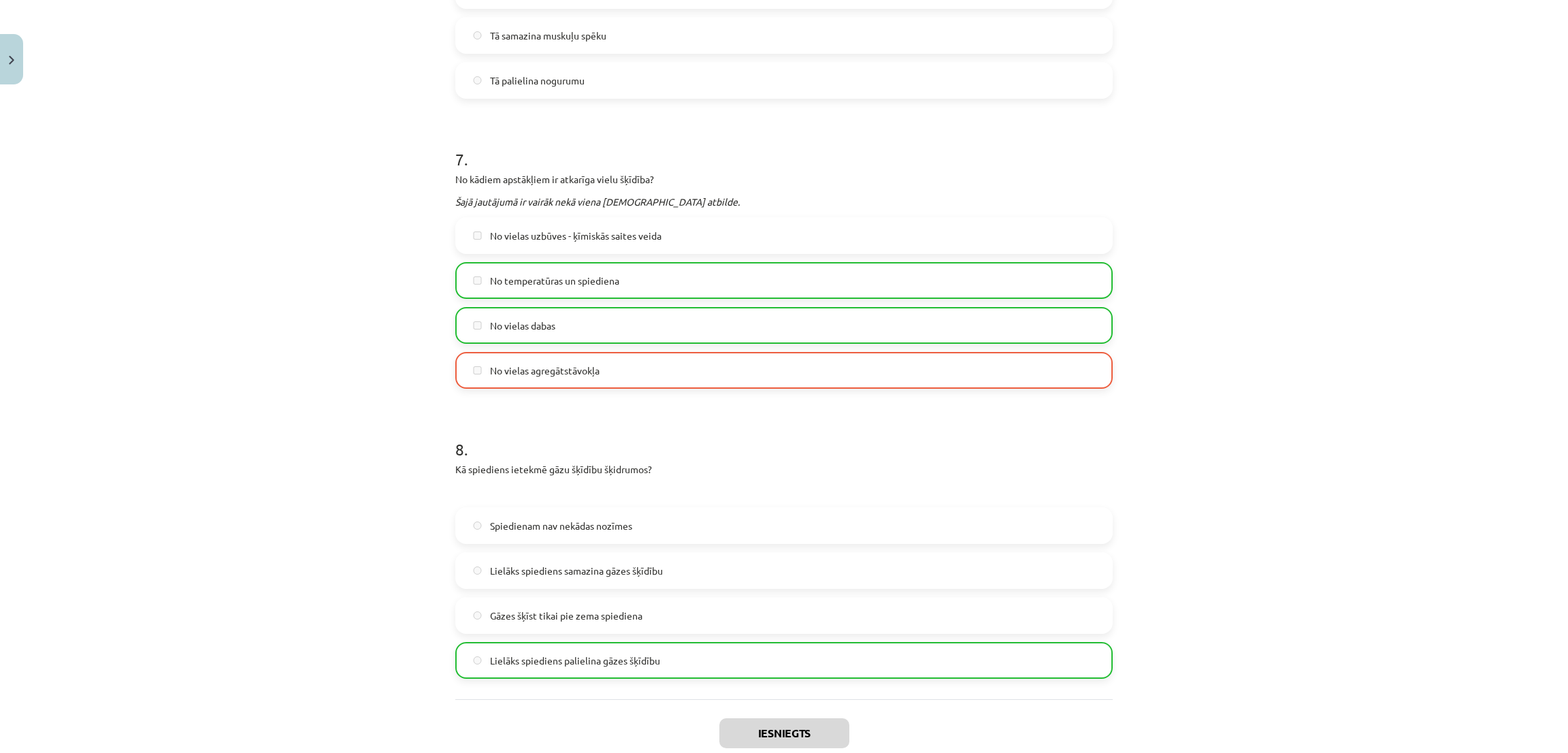
scroll to position [1905, 0]
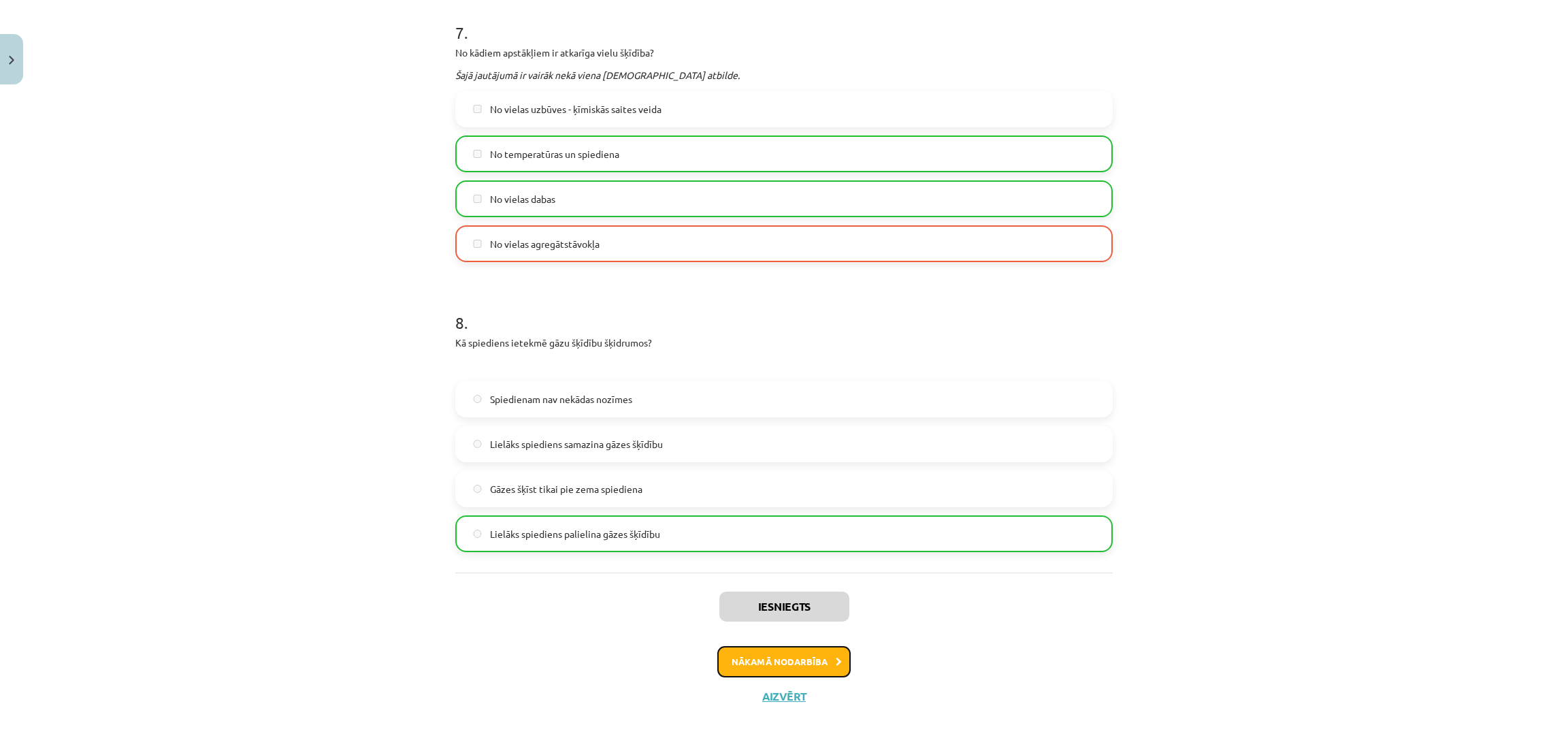
click at [809, 627] on button "Nākamā nodarbība" at bounding box center [784, 661] width 133 height 32
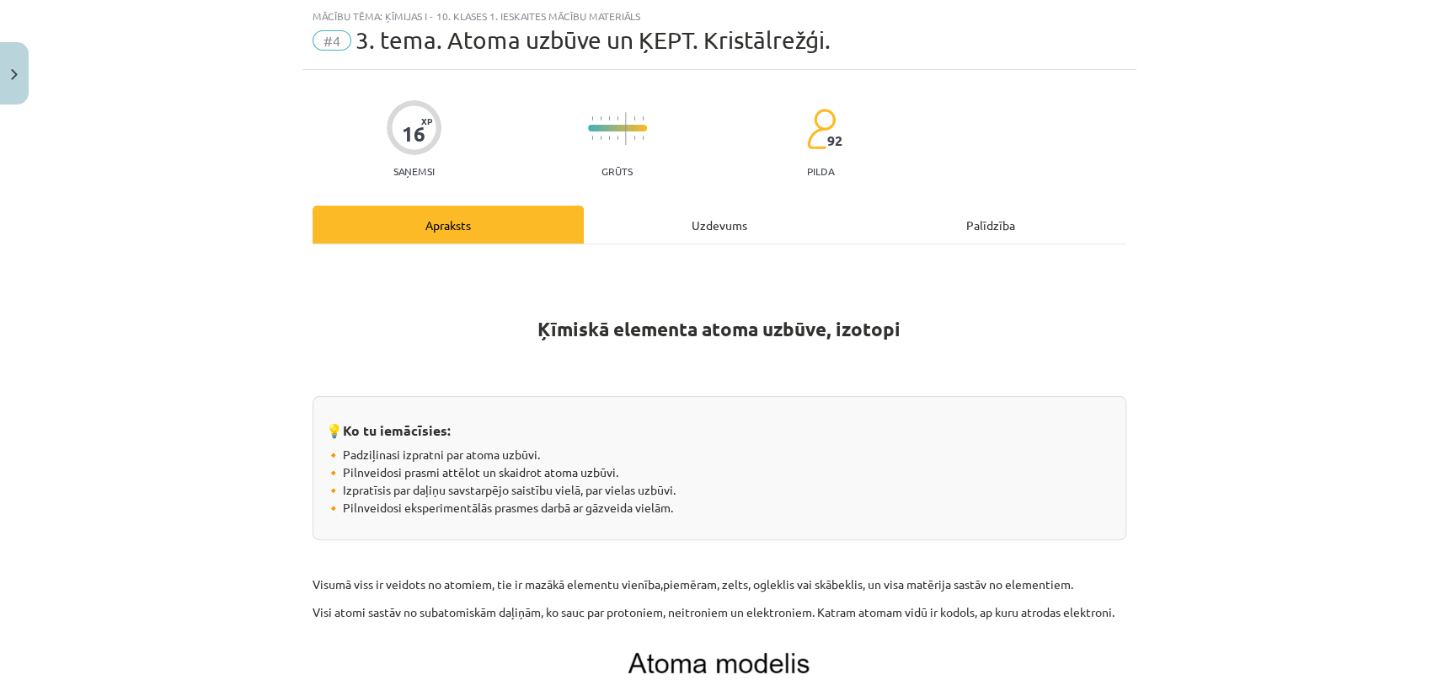
scroll to position [41, 0]
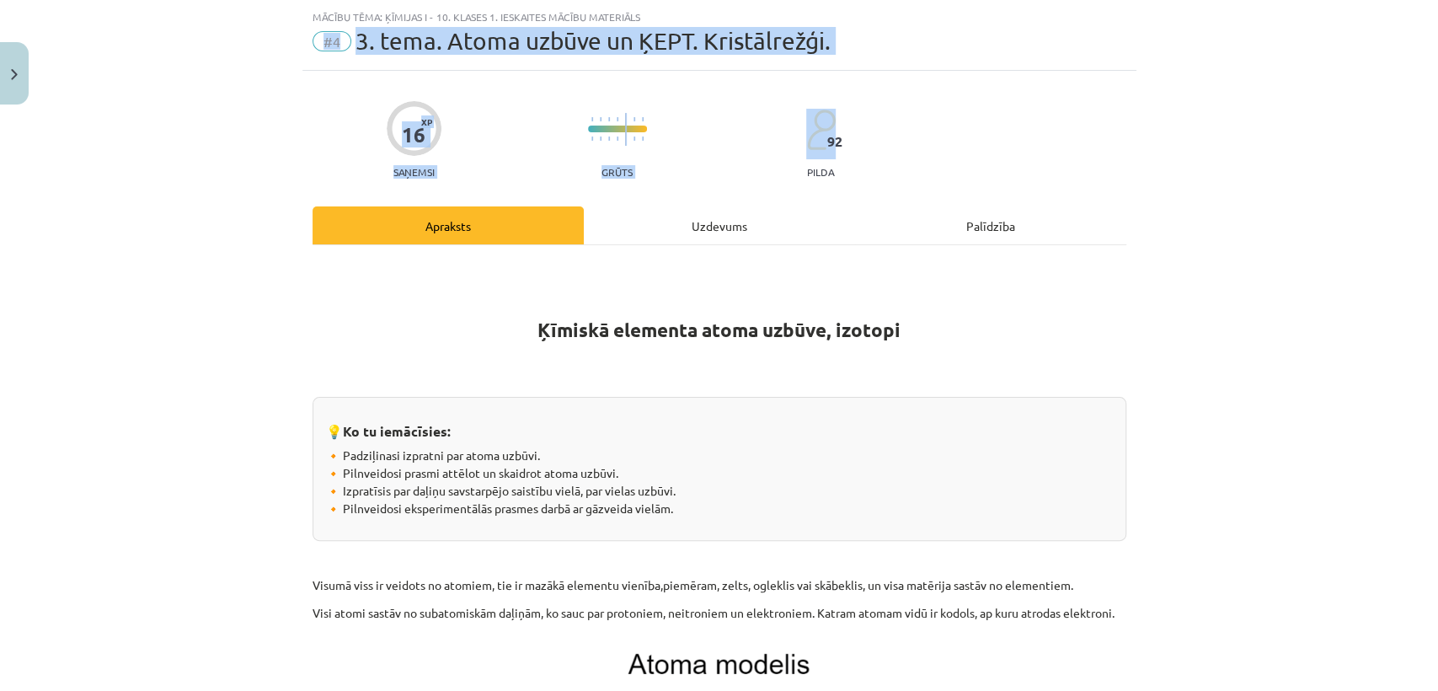
drag, startPoint x: 1368, startPoint y: 86, endPoint x: 1436, endPoint y: 0, distance: 109.7
click at [1436, 0] on div "Mācību tēma: Ķīmijas i - 10. klases 1. ieskaites mācību materiāls #4 3. tema. A…" at bounding box center [719, 345] width 1438 height 691
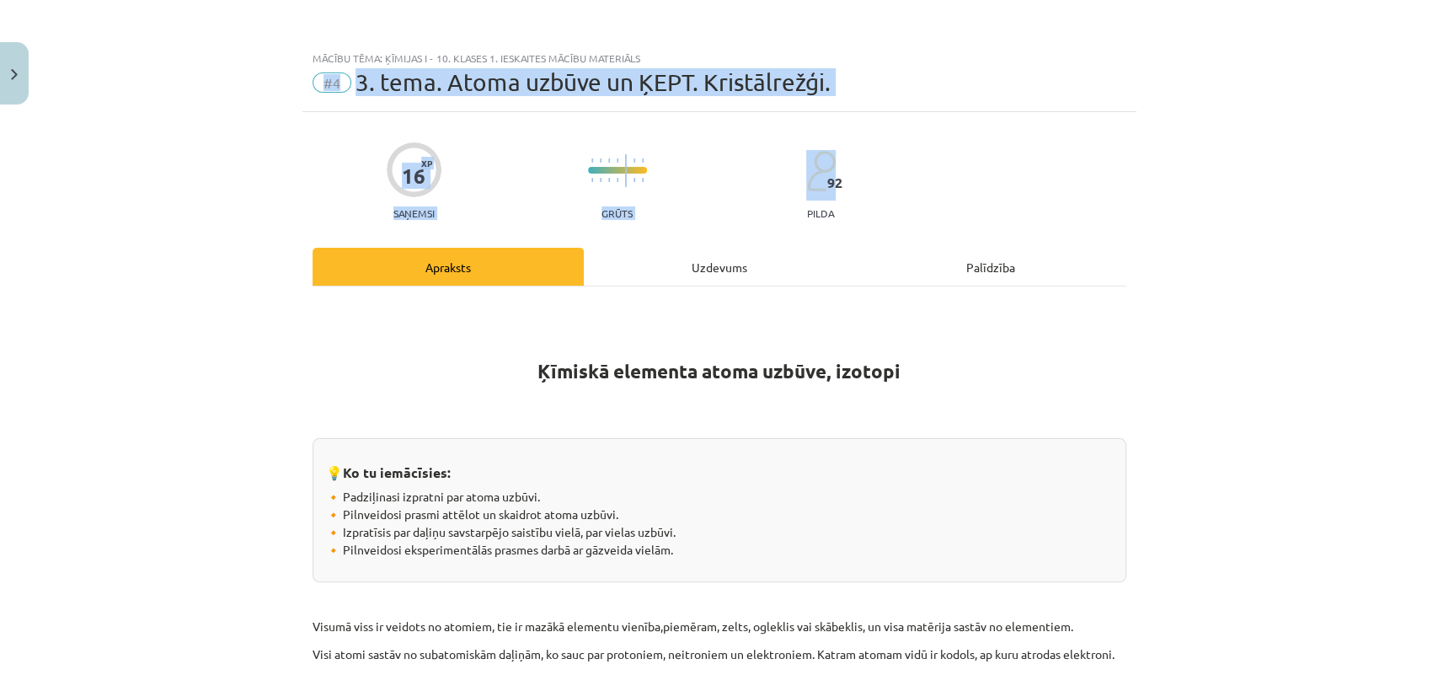
click at [1330, 88] on div "Mācību tēma: Ķīmijas i - 10. klases 1. ieskaites mācību materiāls #4 3. tema. A…" at bounding box center [719, 345] width 1438 height 691
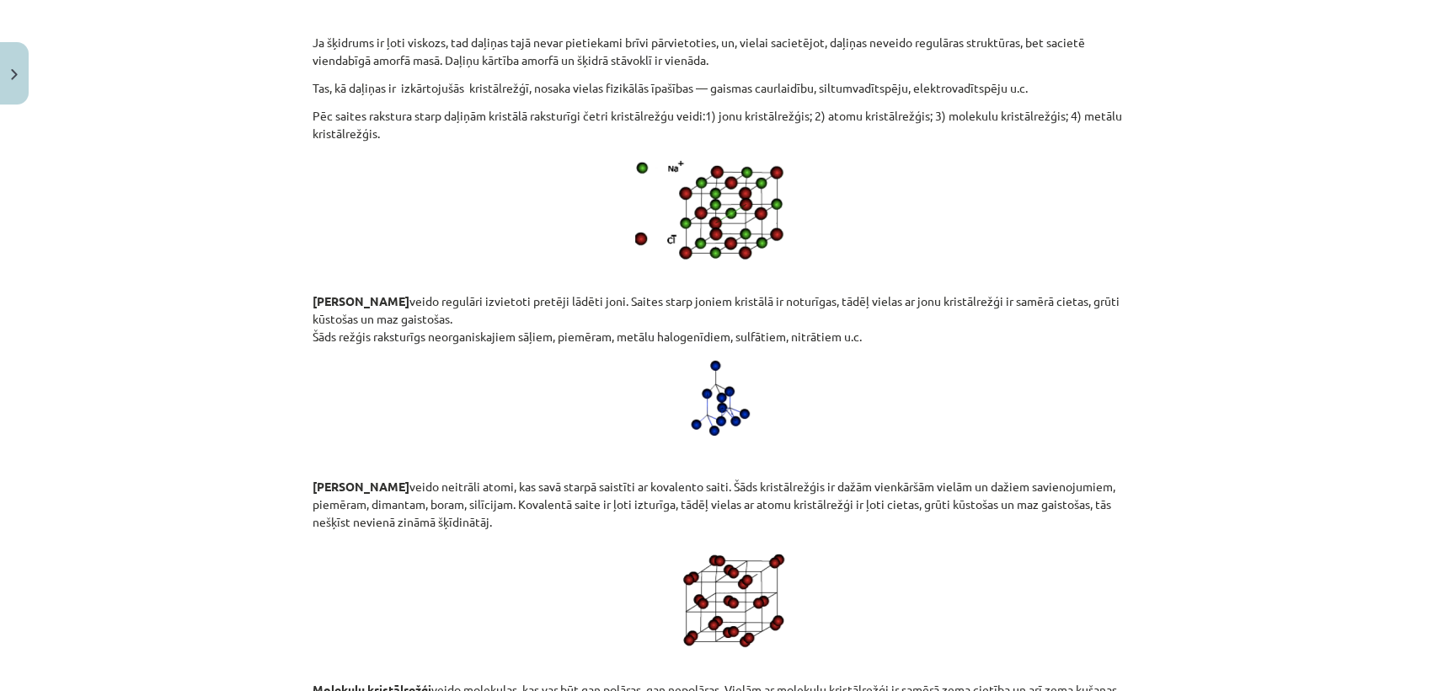
scroll to position [8599, 0]
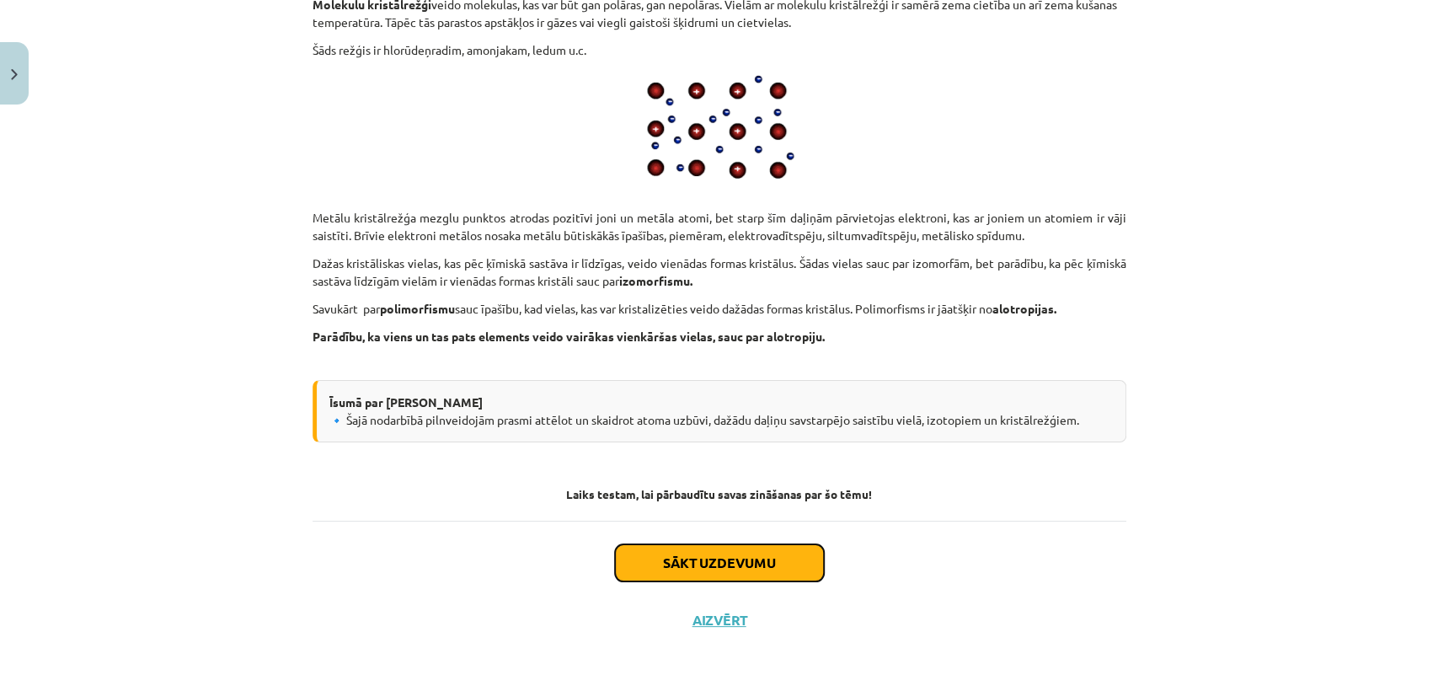
click at [794, 562] on button "Sākt uzdevumu" at bounding box center [719, 562] width 209 height 37
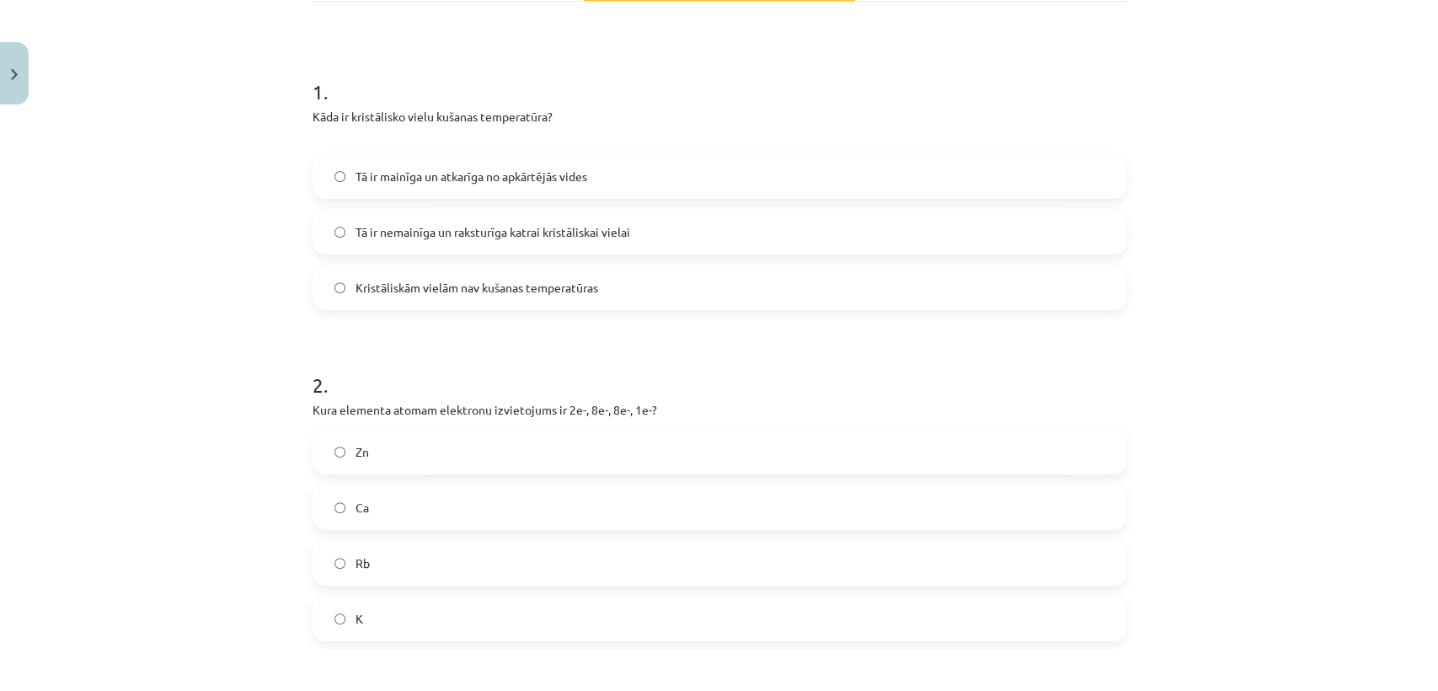
scroll to position [288, 0]
click at [418, 232] on span "Tā ir nemainīga un raksturīga katrai kristāliskai vielai" at bounding box center [492, 229] width 275 height 18
click at [918, 629] on label "K" at bounding box center [719, 615] width 810 height 42
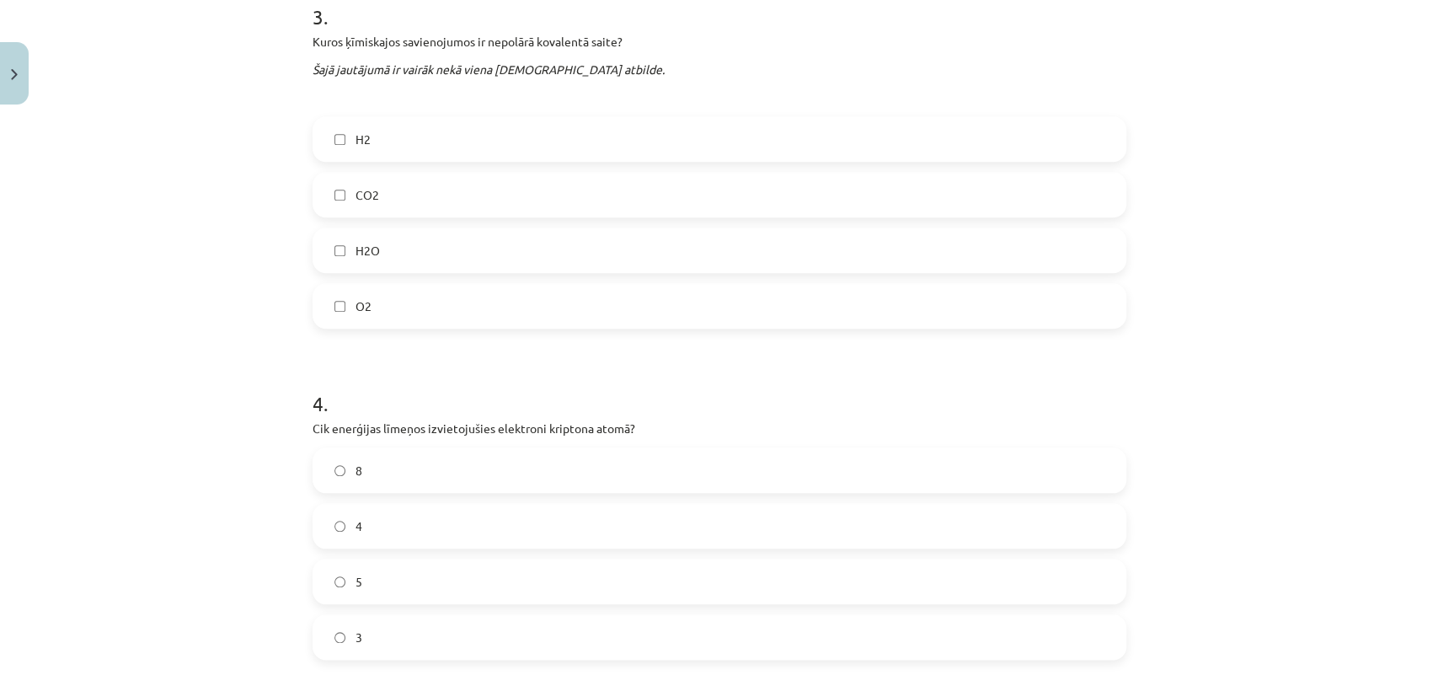
scroll to position [977, 0]
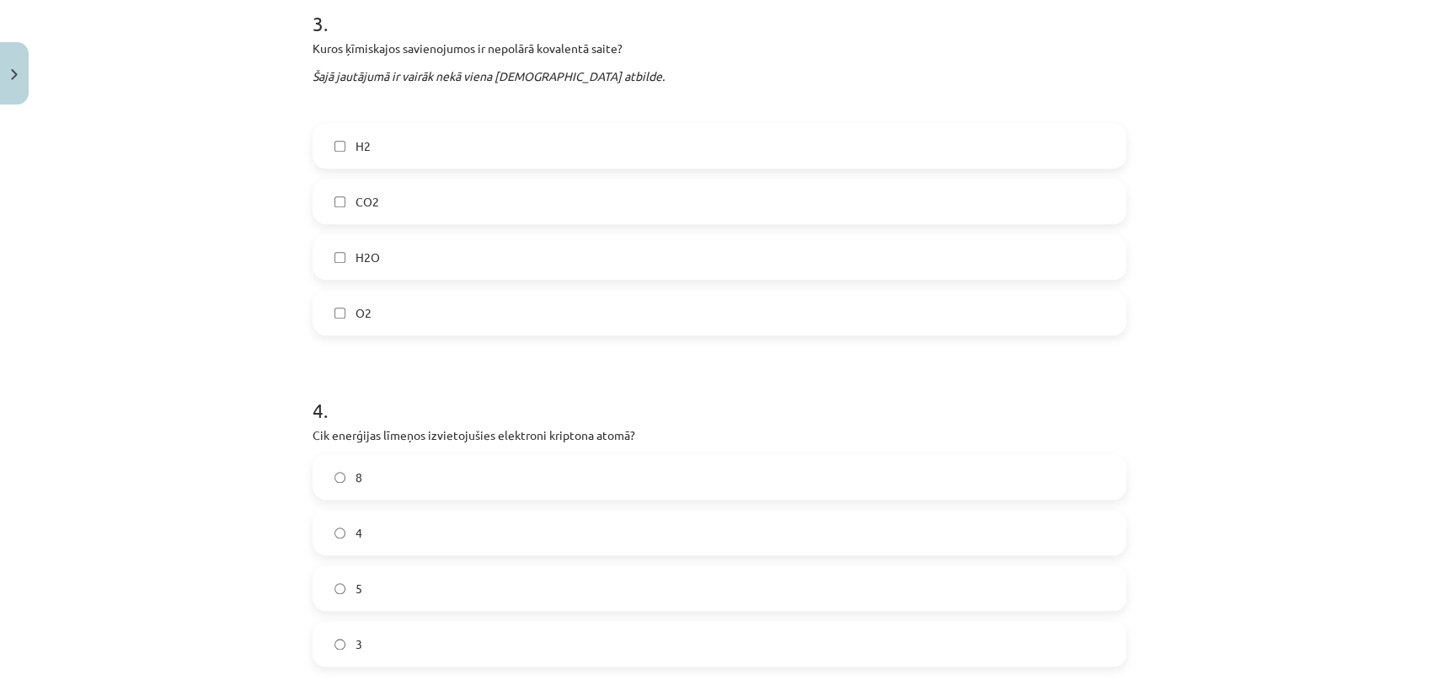
click at [976, 153] on label "H2" at bounding box center [719, 146] width 810 height 42
click at [746, 321] on label "O2" at bounding box center [719, 312] width 810 height 42
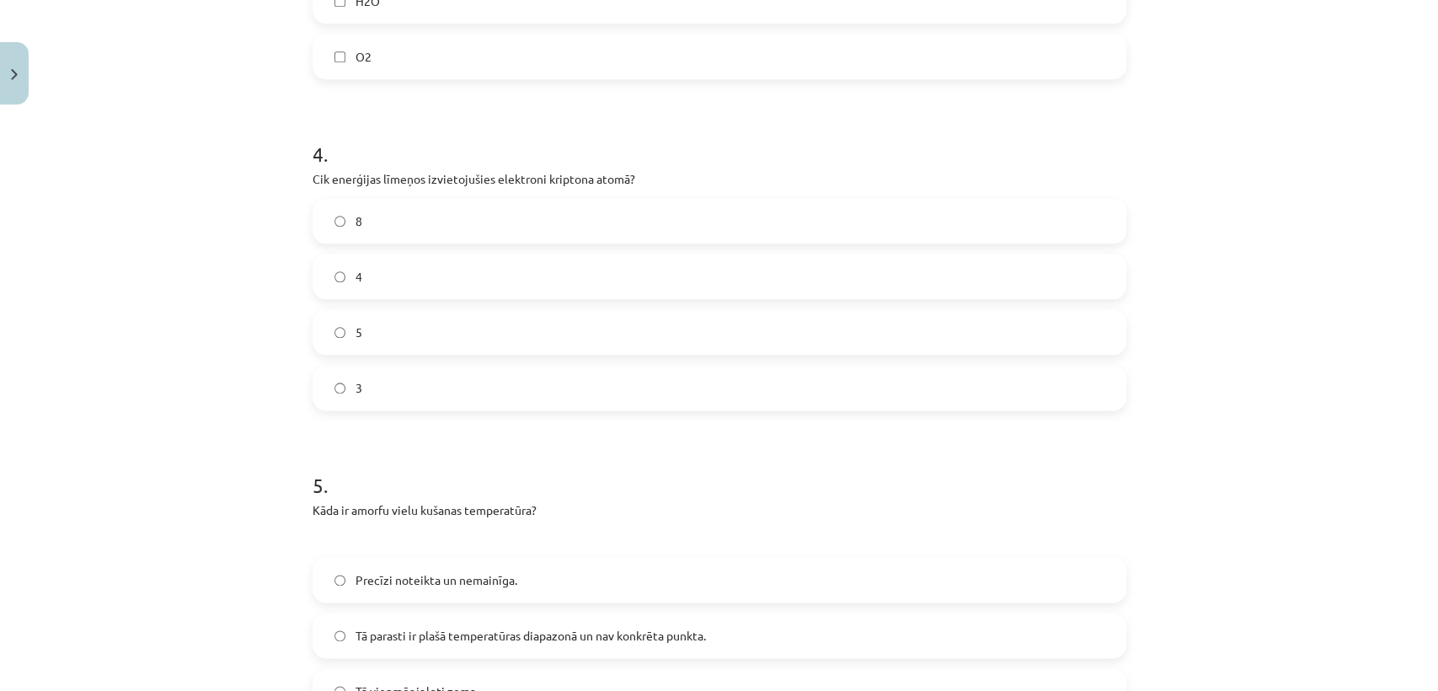
scroll to position [1275, 0]
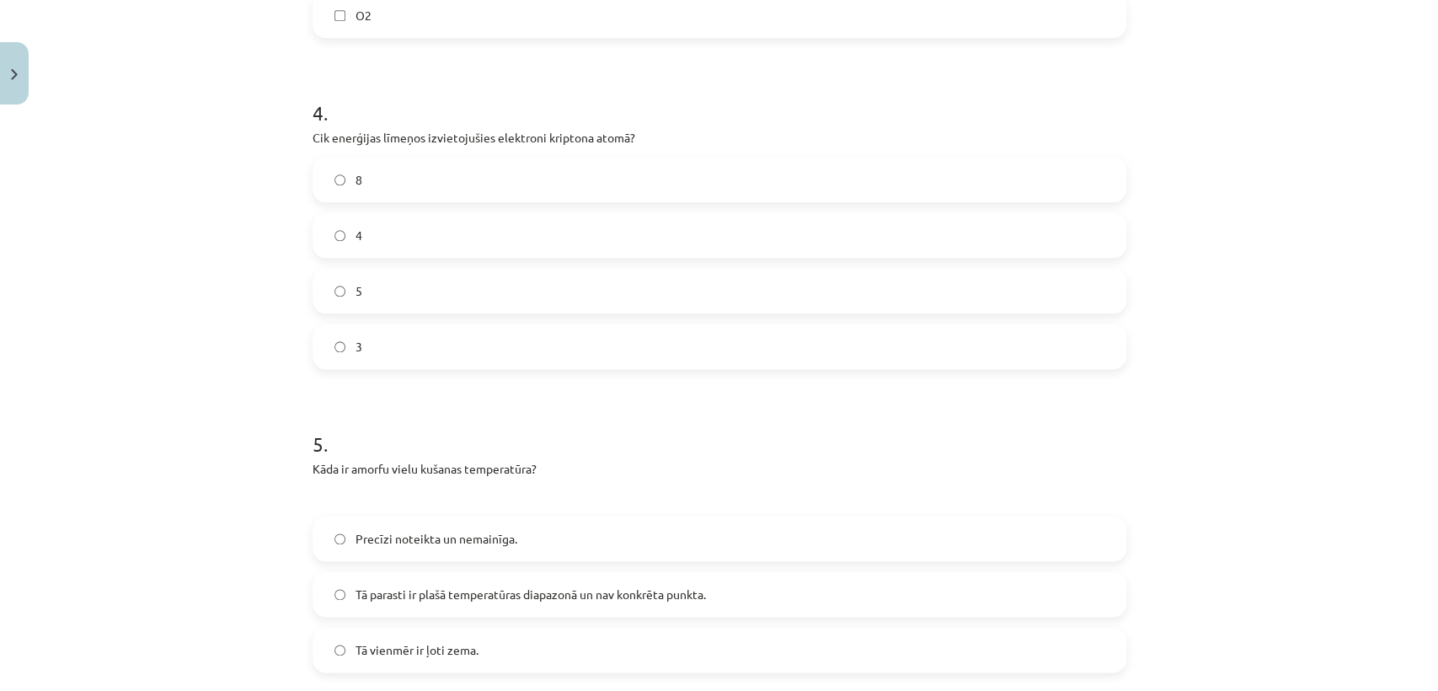
click at [984, 238] on label "4" at bounding box center [719, 235] width 810 height 42
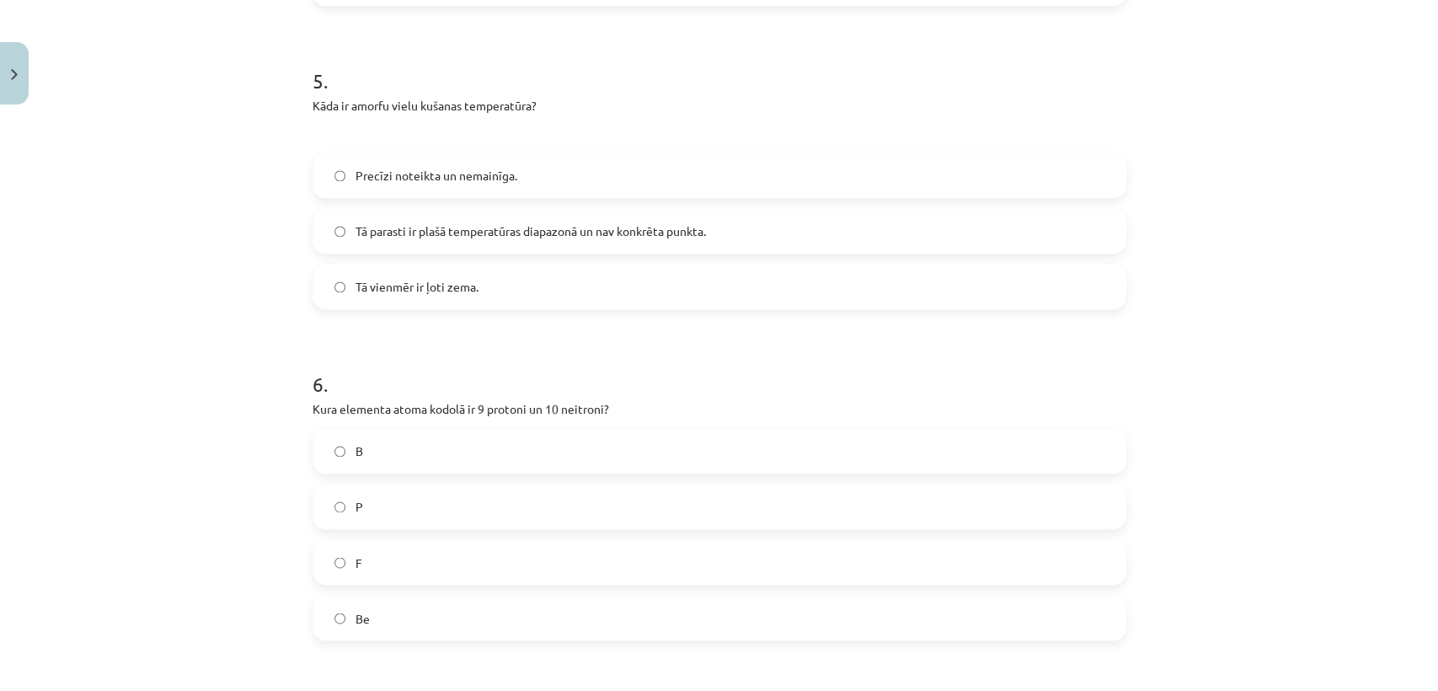
scroll to position [1640, 0]
click at [883, 230] on label "Tā parasti ir plašā temperatūras diapazonā un nav konkrēta punkta." at bounding box center [719, 228] width 810 height 42
click at [896, 565] on label "F" at bounding box center [719, 559] width 810 height 42
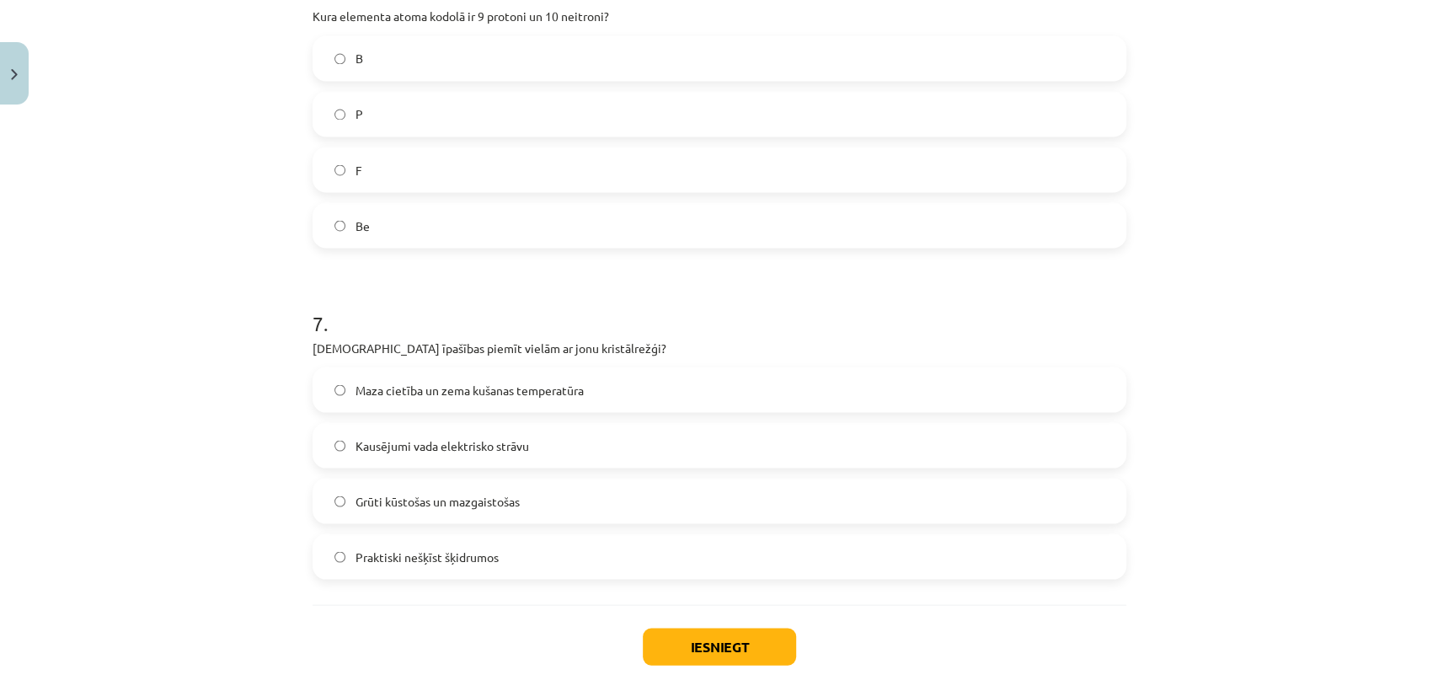
scroll to position [2114, 0]
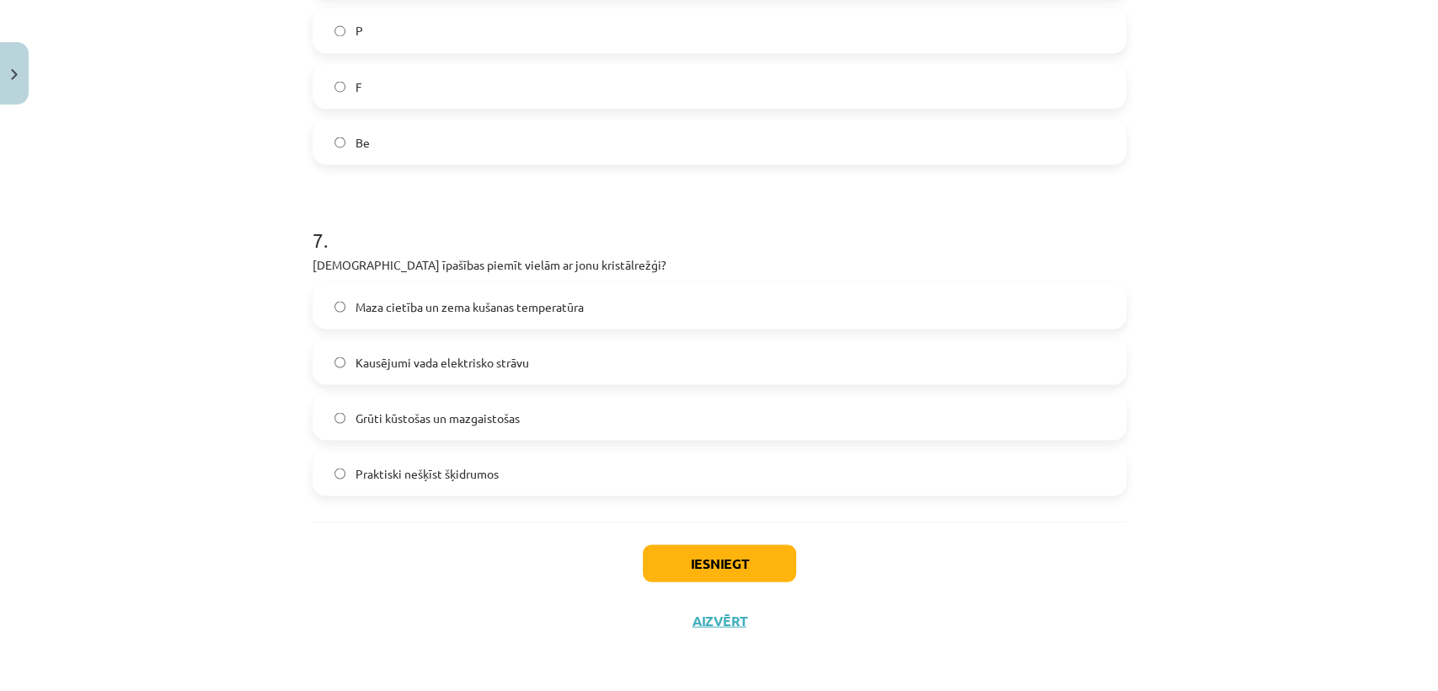
click at [504, 368] on span "Kausējumi vada elektrisko strāvu" at bounding box center [442, 362] width 174 height 18
click at [681, 558] on button "Iesniegt" at bounding box center [719, 562] width 153 height 37
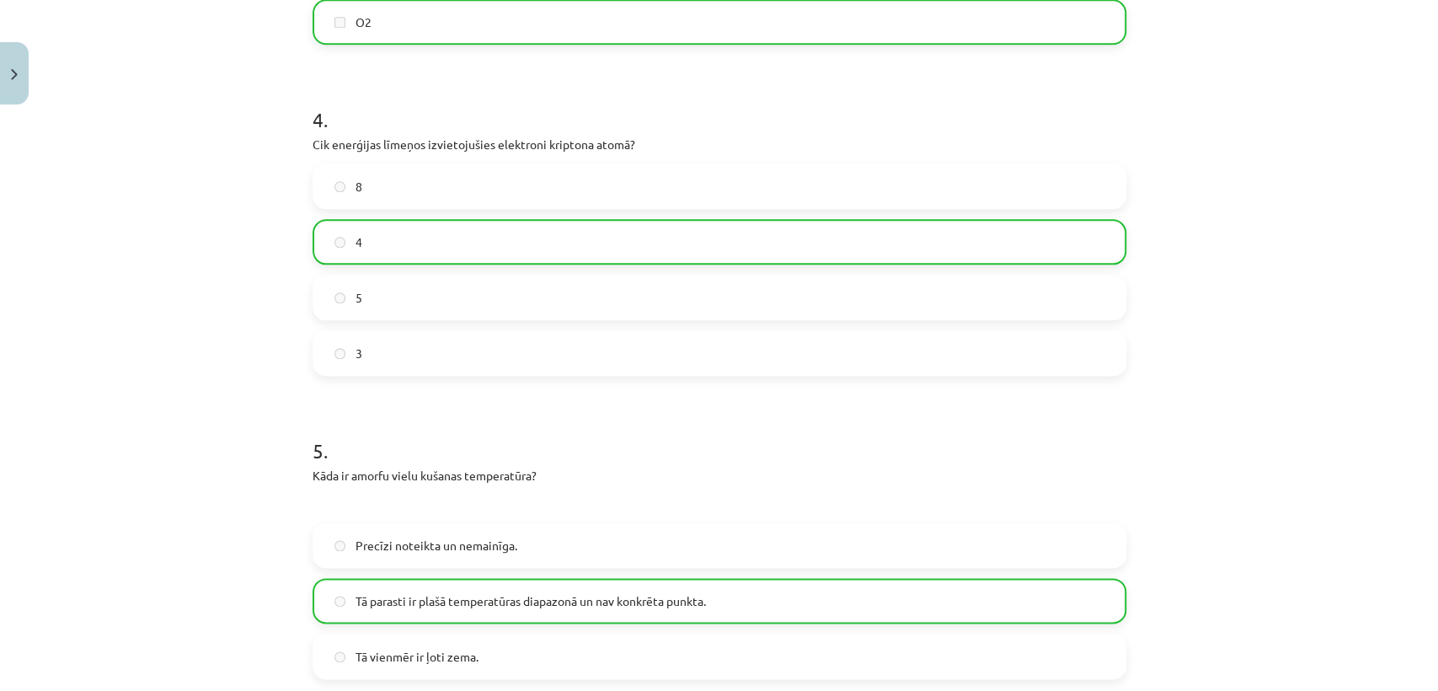
scroll to position [2167, 0]
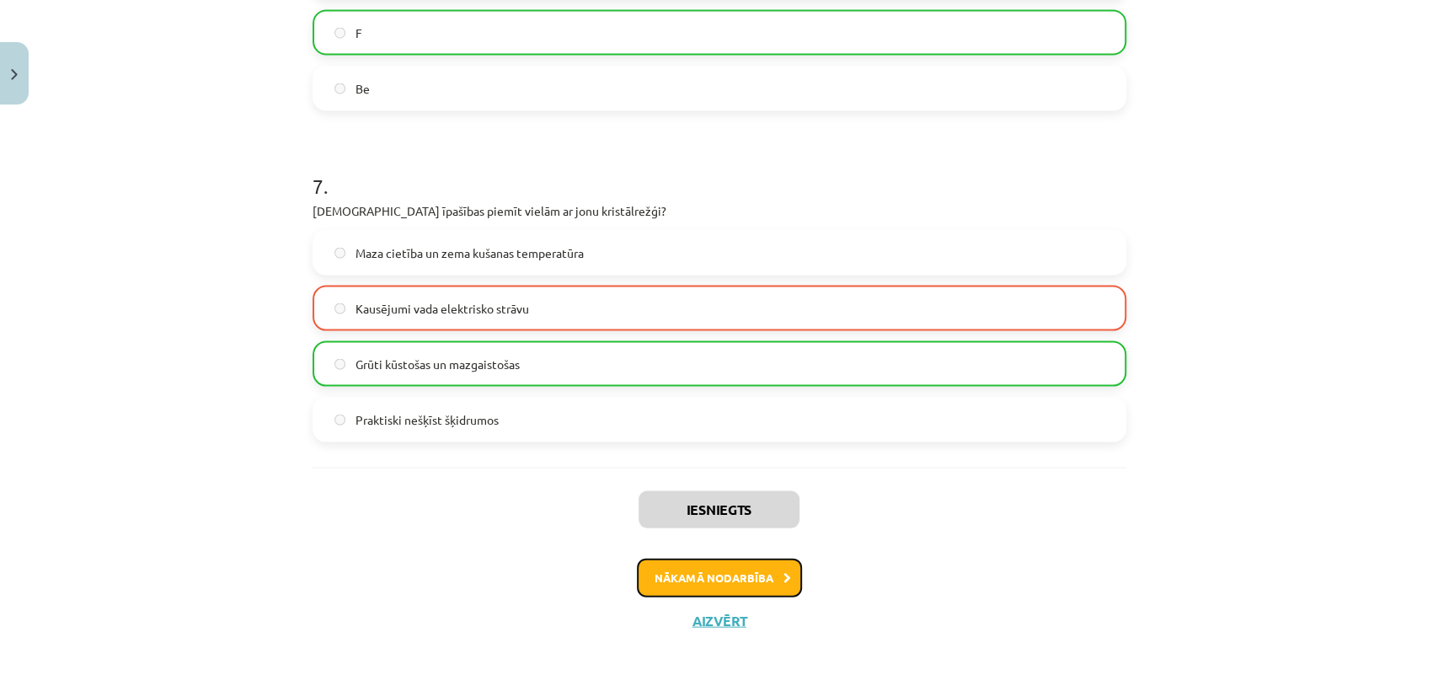
click at [772, 585] on button "Nākamā nodarbība" at bounding box center [719, 578] width 165 height 39
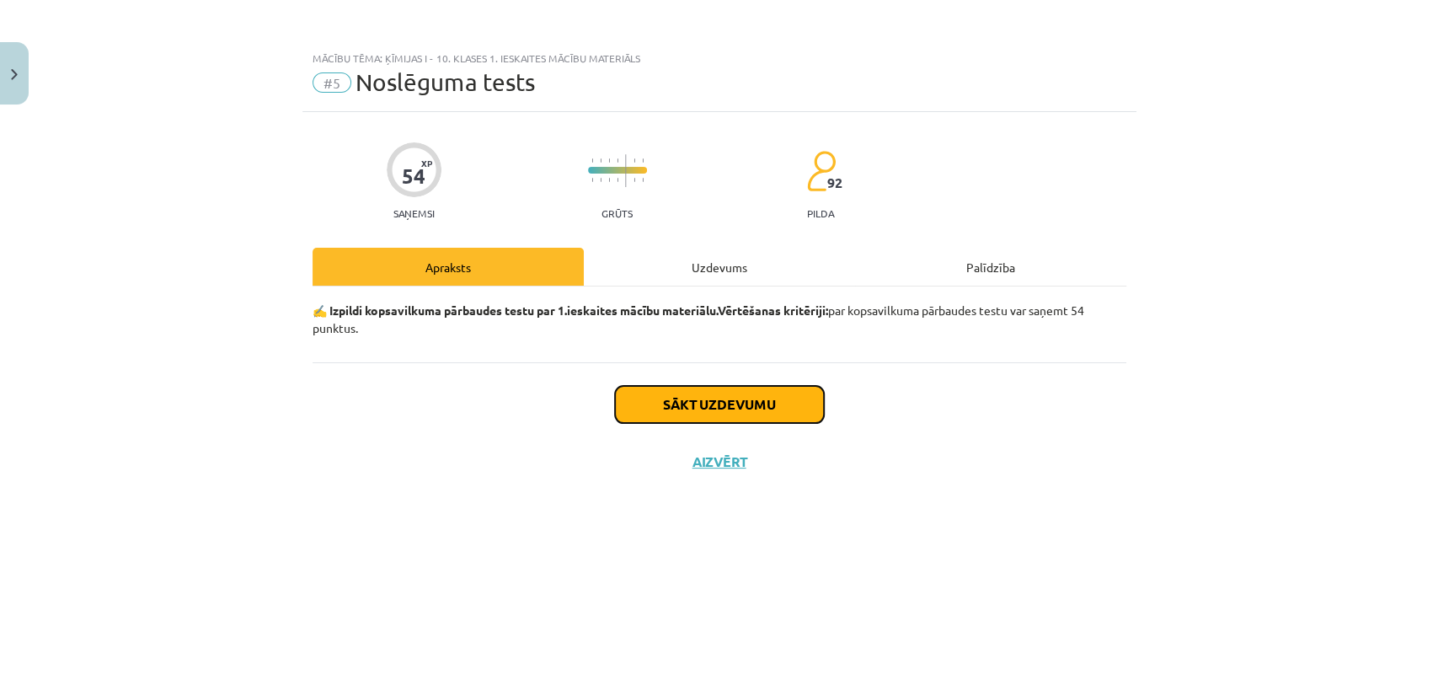
click at [740, 398] on button "Sākt uzdevumu" at bounding box center [719, 404] width 209 height 37
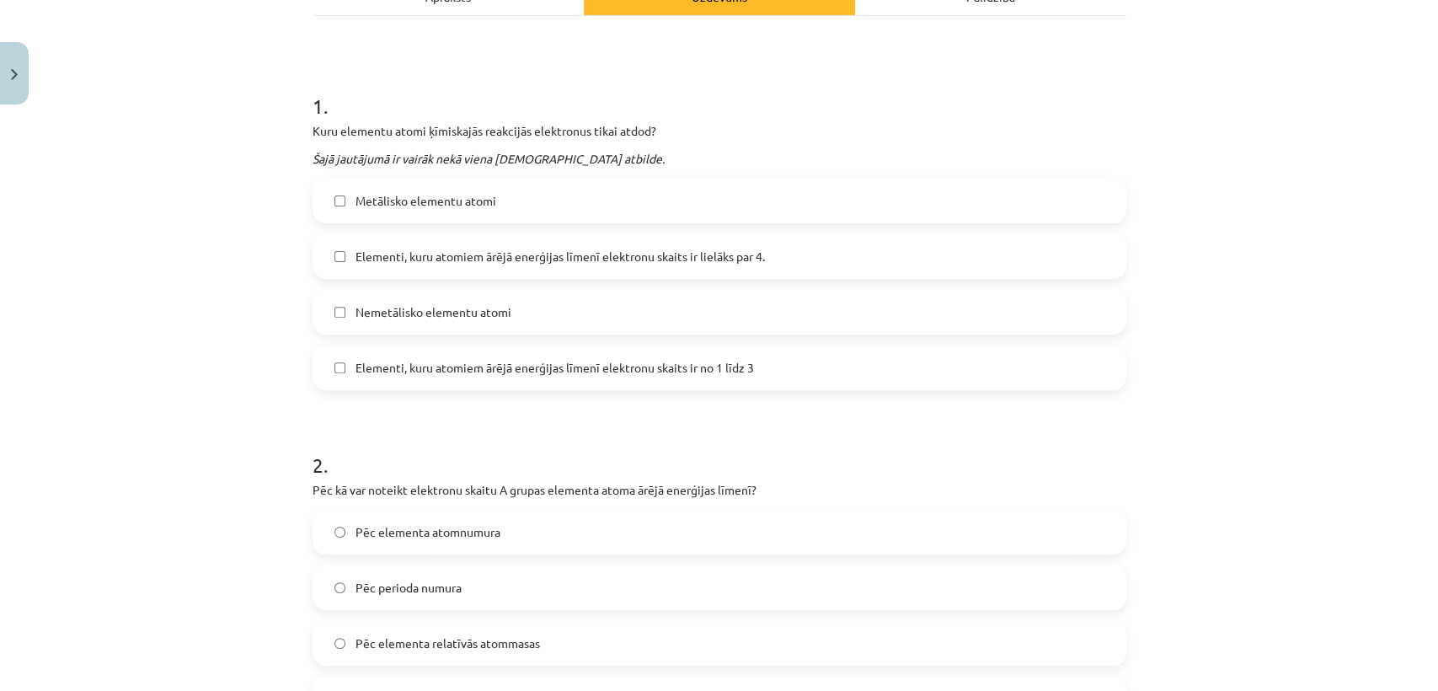
scroll to position [293, 0]
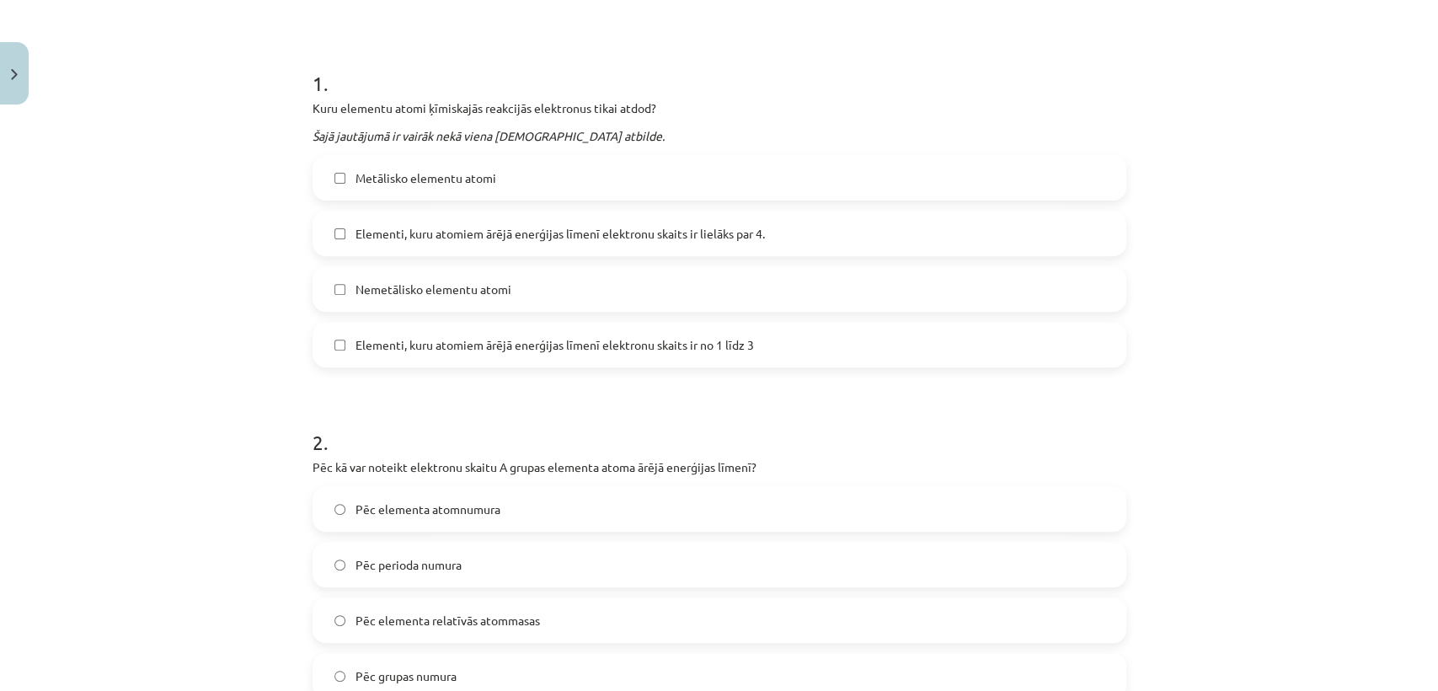
click at [1424, 170] on div "Mācību tēma: Ķīmijas i - 10. klases 1. ieskaites mācību materiāls #5 Noslēguma …" at bounding box center [719, 345] width 1438 height 691
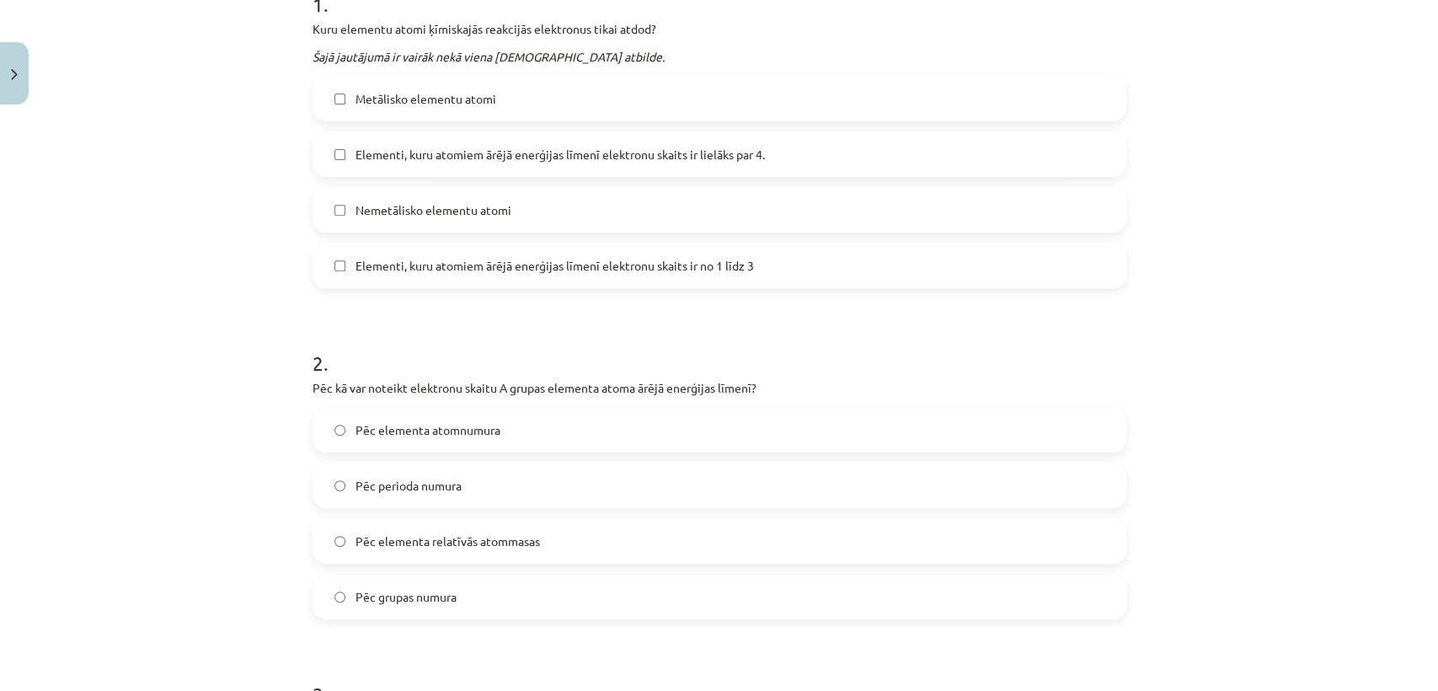
scroll to position [359, 0]
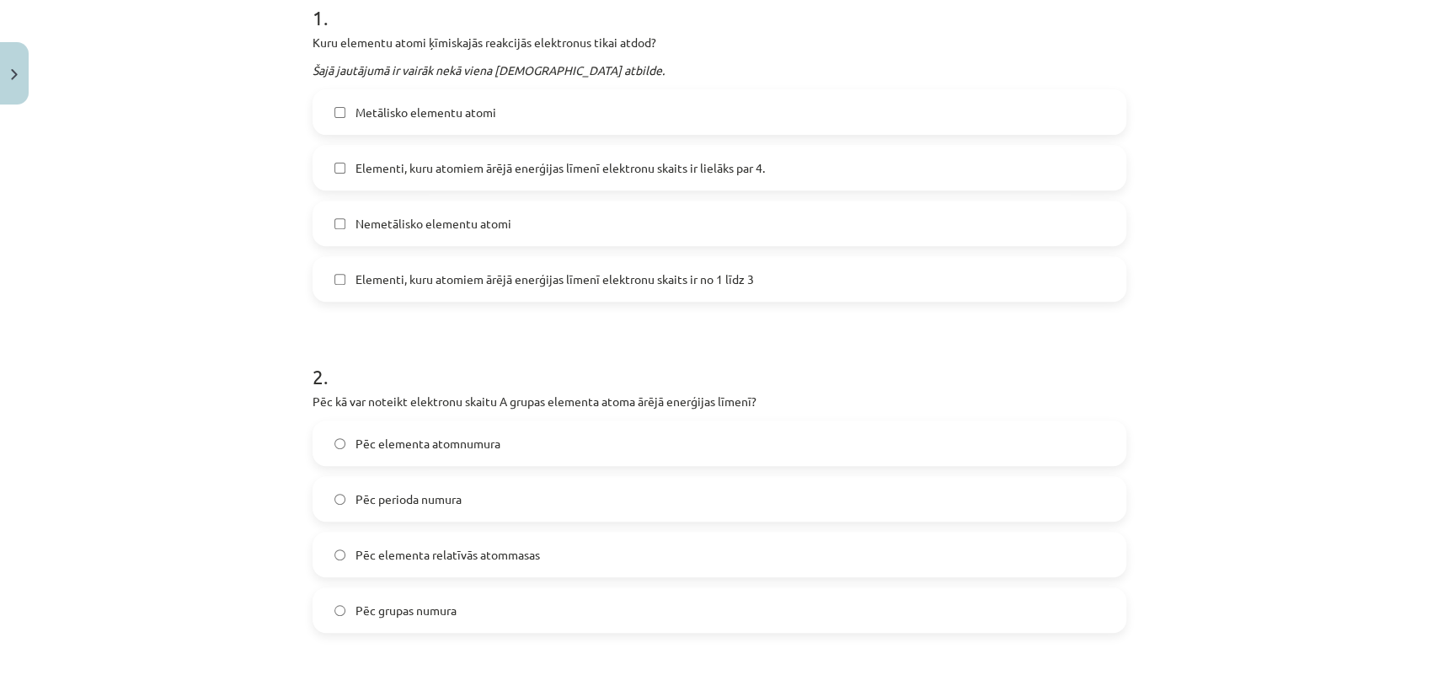
click at [970, 123] on label "Metālisko elementu atomi" at bounding box center [719, 112] width 810 height 42
click at [753, 270] on label "Elementi, kuru atomiem ārējā enerģijas līmenī elektronu skaits ir no 1 līdz 3" at bounding box center [719, 279] width 810 height 42
click at [609, 601] on label "Pēc grupas numura" at bounding box center [719, 610] width 810 height 42
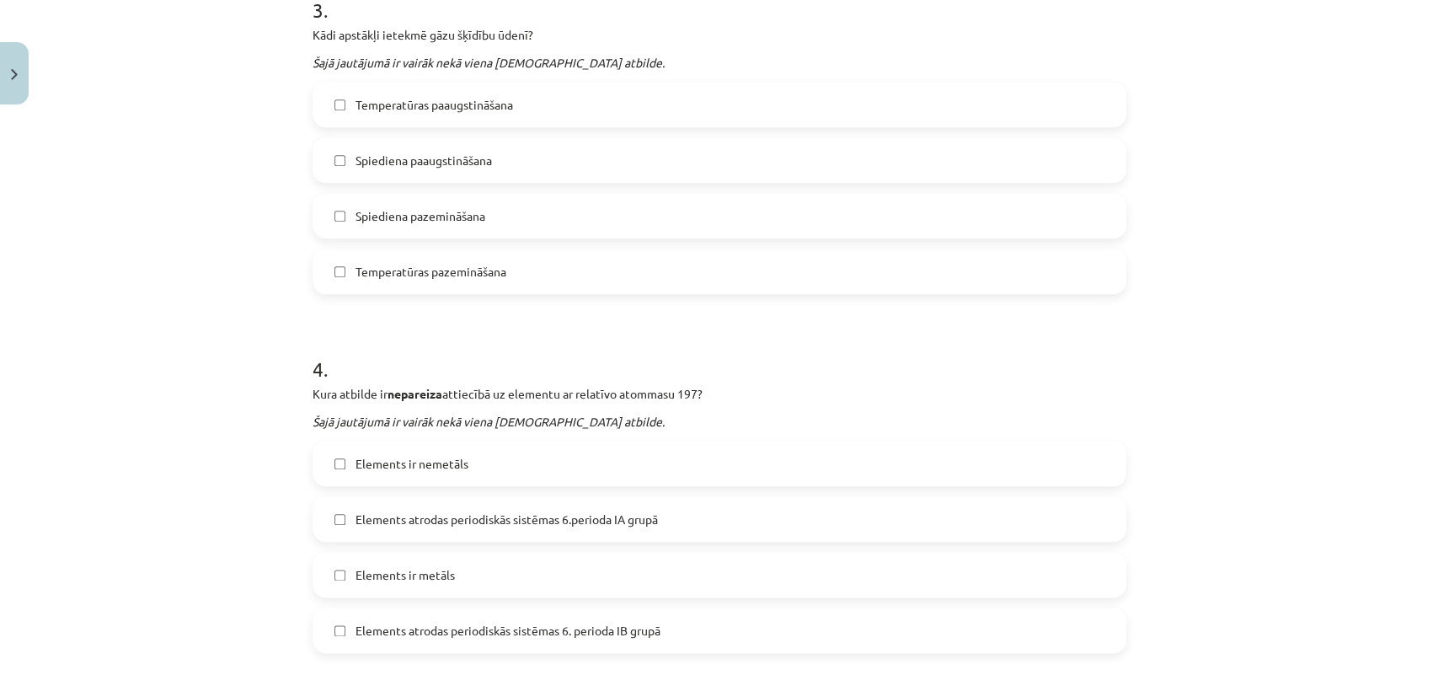
scroll to position [1047, 0]
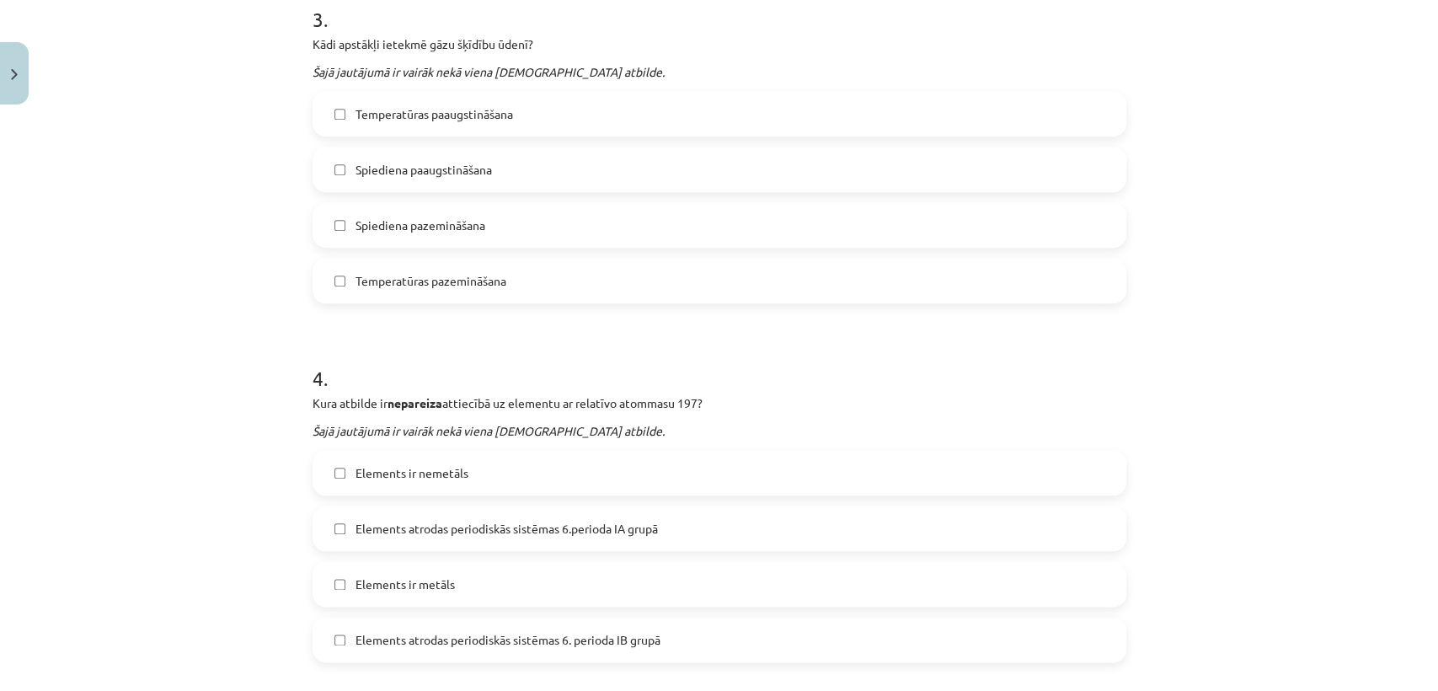
click at [526, 172] on label "Spiediena paaugstināšana" at bounding box center [719, 169] width 810 height 42
click at [506, 290] on label "Temperatūras pazemināšana" at bounding box center [719, 280] width 810 height 42
click at [523, 170] on label "Spiediena paaugstināšana" at bounding box center [719, 169] width 810 height 42
click at [483, 458] on label "Elements ir nemetāls" at bounding box center [719, 473] width 810 height 42
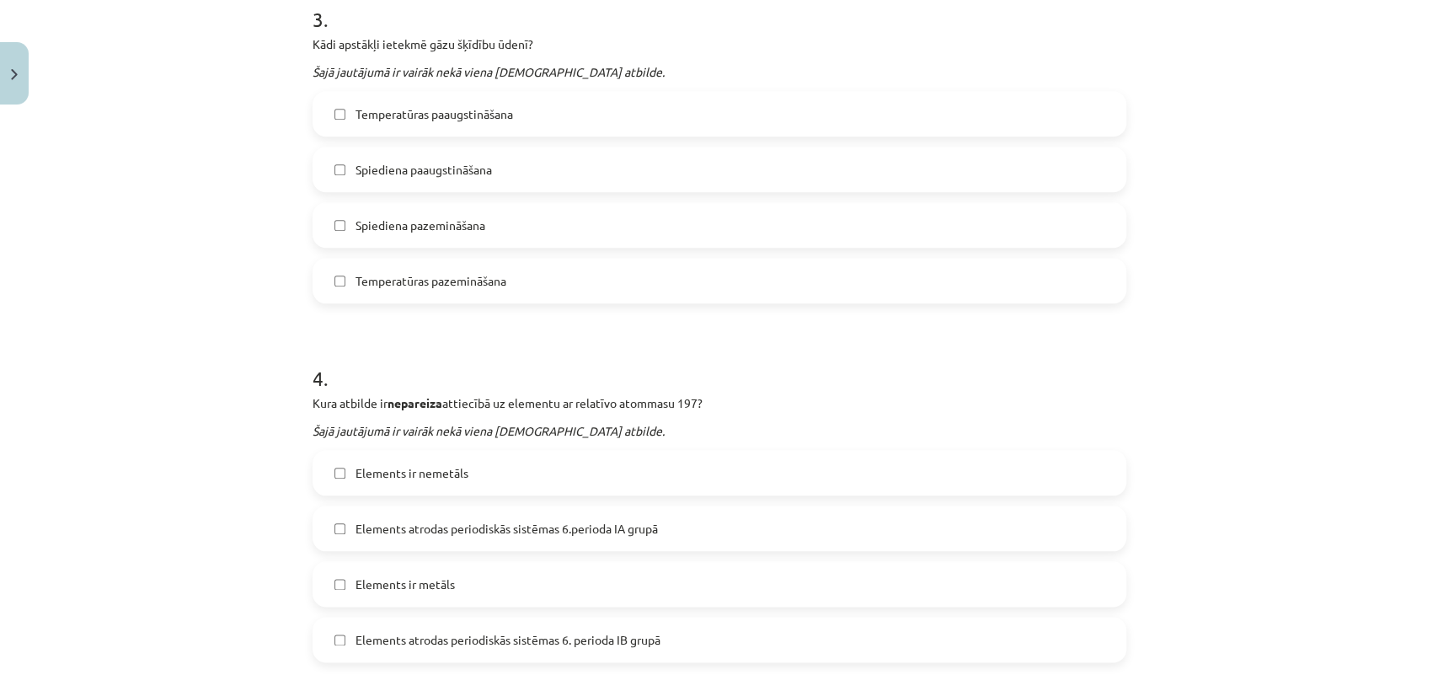
click at [498, 527] on span "Elements atrodas periodiskās sistēmas 6.perioda IA grupā" at bounding box center [506, 529] width 302 height 18
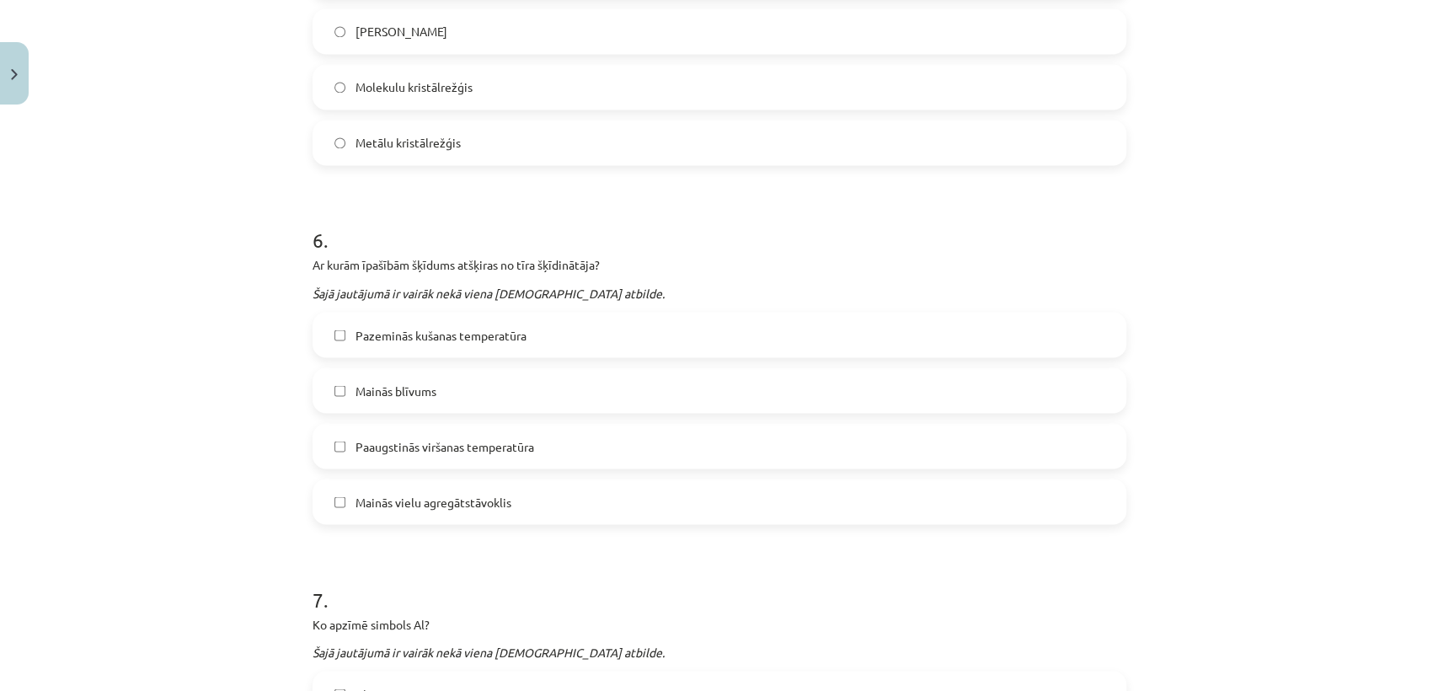
scroll to position [1878, 0]
click at [371, 441] on span "Paaugstinās viršanas temperatūra" at bounding box center [444, 444] width 179 height 18
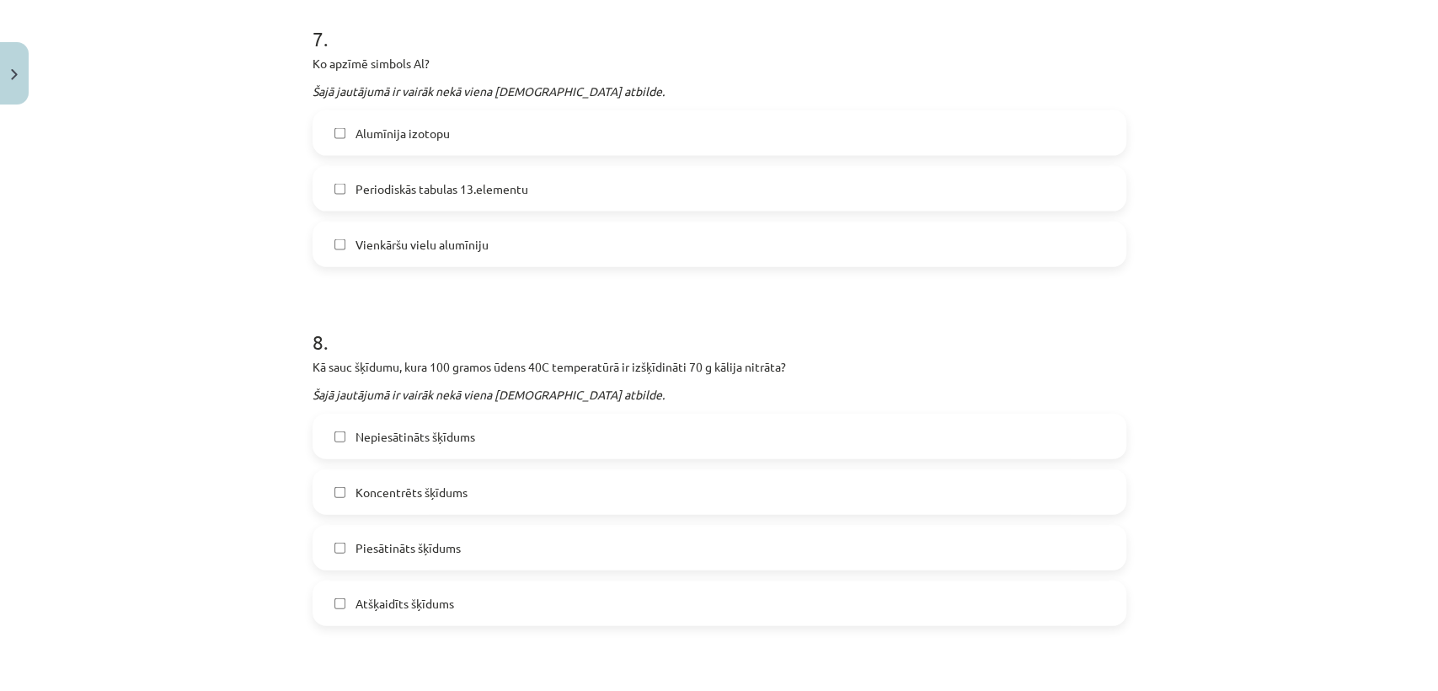
scroll to position [2439, 0]
click at [779, 177] on label "Periodiskās tabulas 13.elementu" at bounding box center [719, 185] width 810 height 42
click at [673, 235] on label "Vienkāršu vielu alumīniju" at bounding box center [719, 241] width 810 height 42
click at [392, 546] on span "Piesātināts šķīdums" at bounding box center [407, 545] width 105 height 18
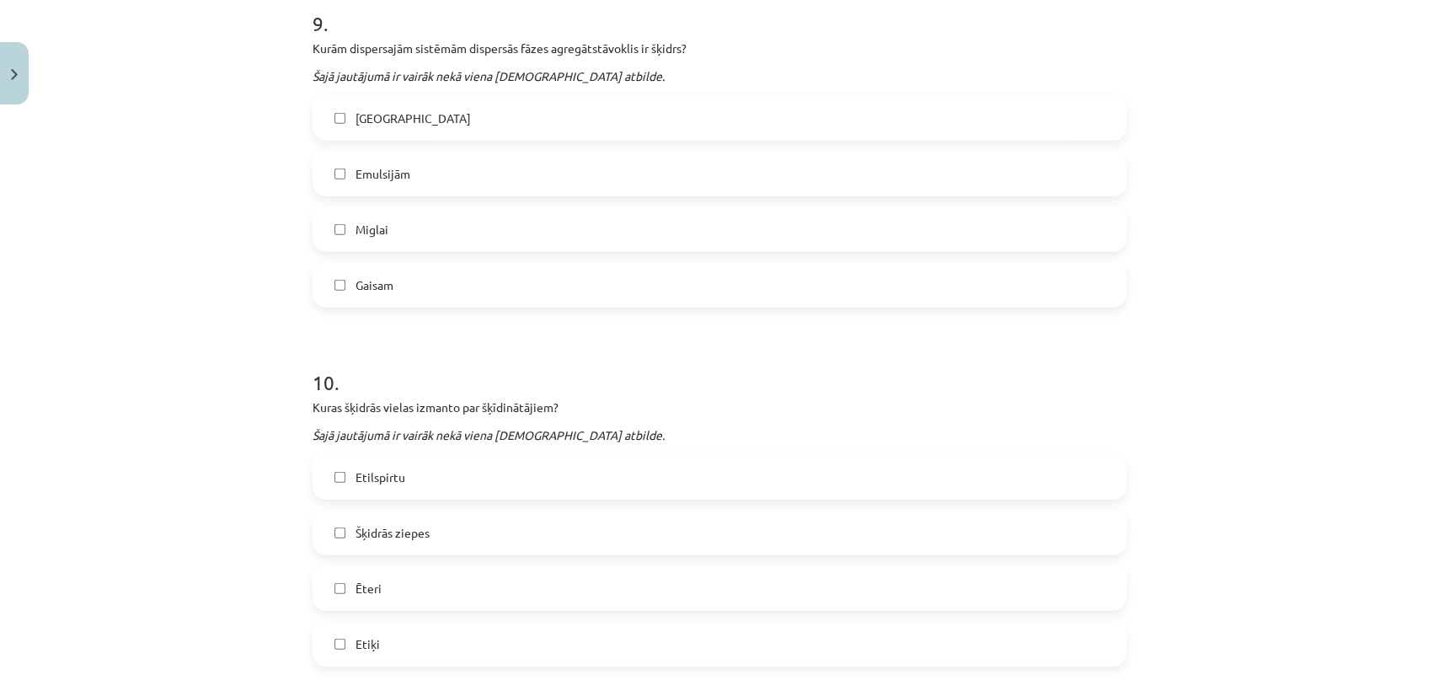
scroll to position [3112, 0]
click at [401, 179] on span "Emulsijām" at bounding box center [382, 175] width 55 height 18
click at [425, 225] on label "Miglai" at bounding box center [719, 230] width 810 height 42
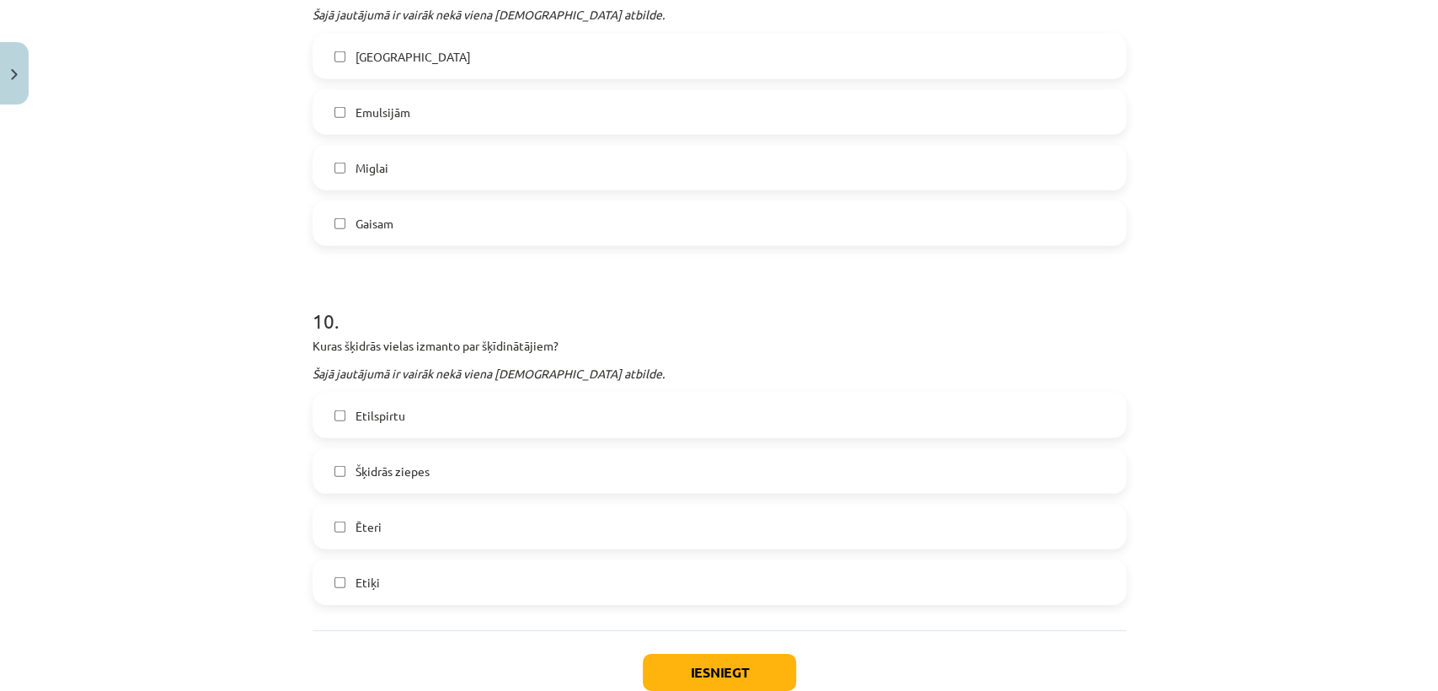
scroll to position [3183, 0]
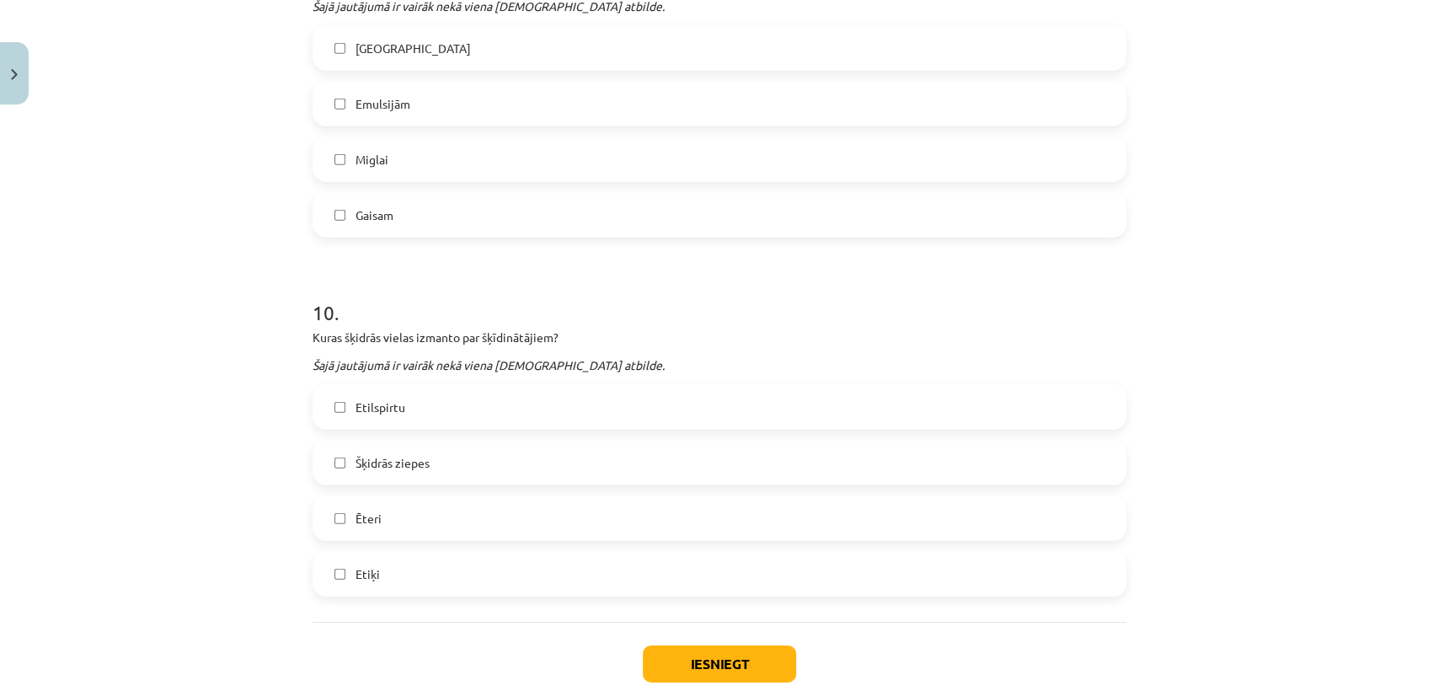
click at [906, 409] on label "Etilspirtu" at bounding box center [719, 407] width 810 height 42
click at [778, 510] on label "Ēteri" at bounding box center [719, 518] width 810 height 42
click at [736, 657] on button "Iesniegt" at bounding box center [719, 663] width 153 height 37
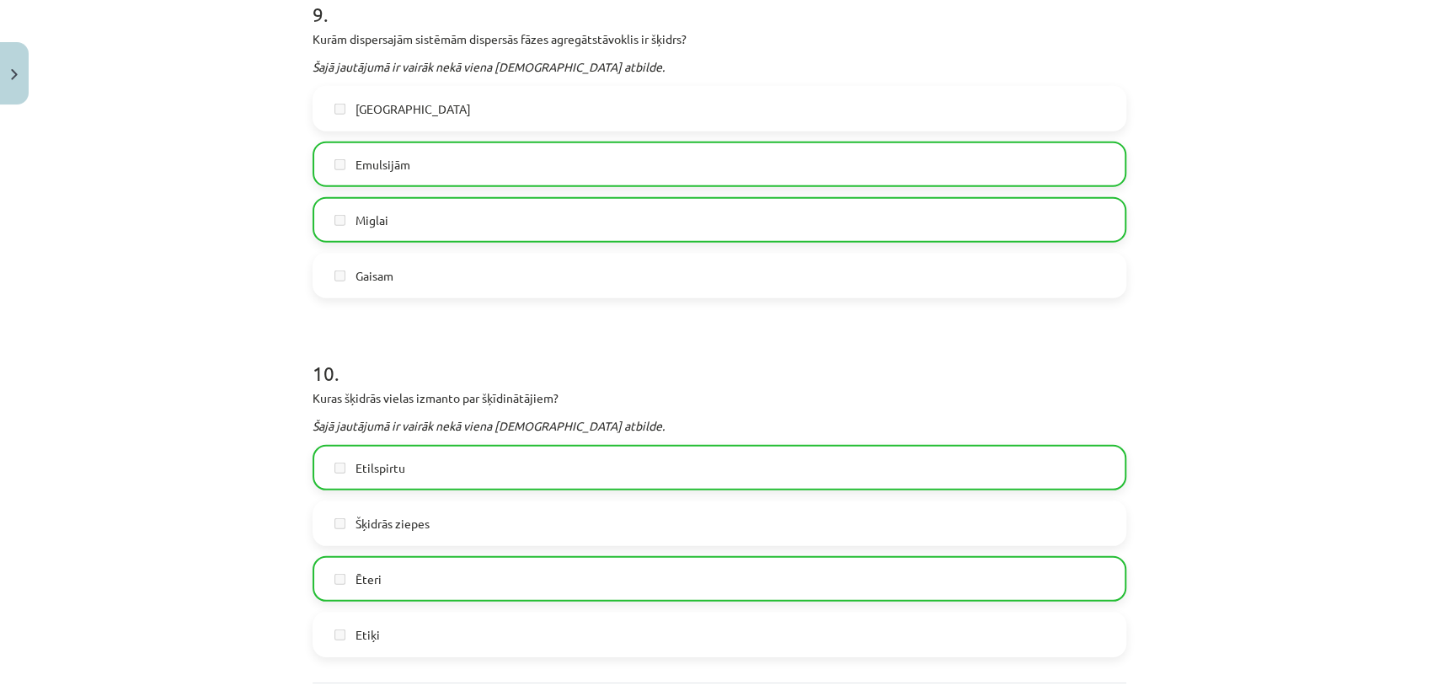
scroll to position [3337, 0]
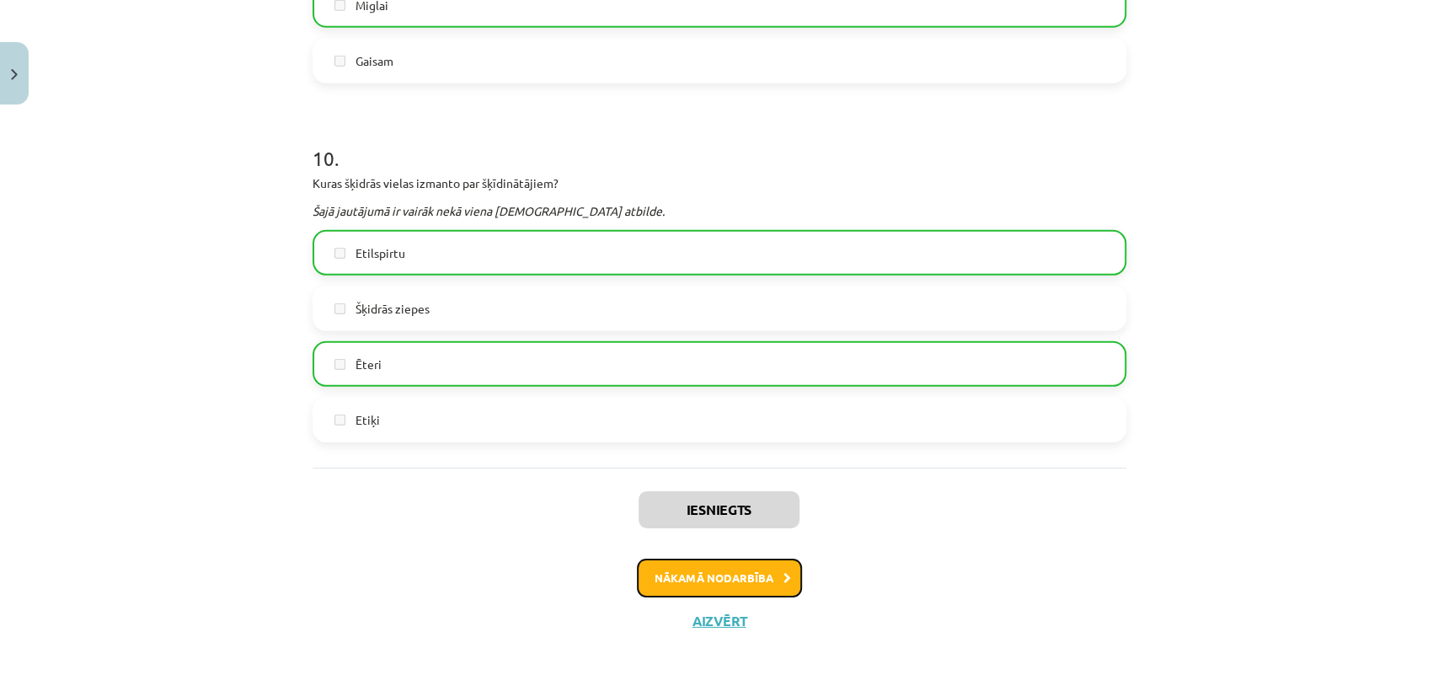
click at [783, 577] on icon at bounding box center [787, 578] width 8 height 11
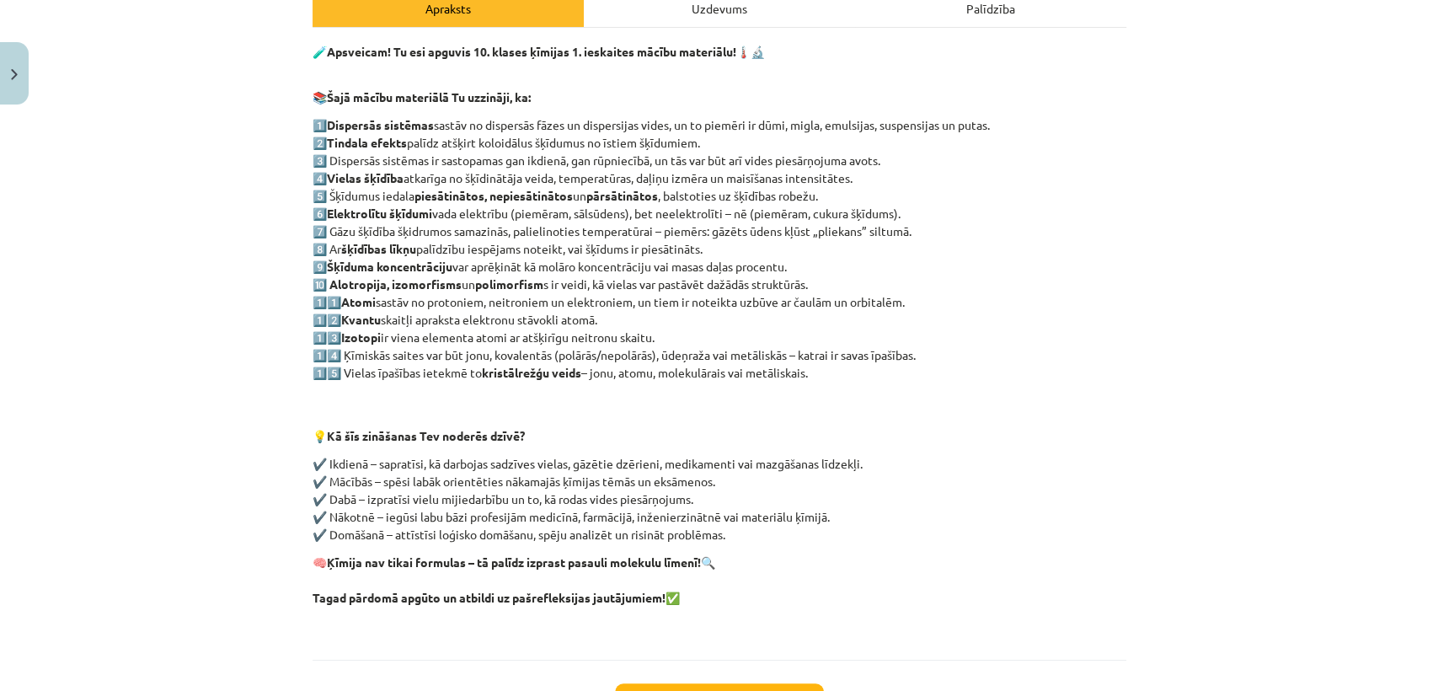
scroll to position [398, 0]
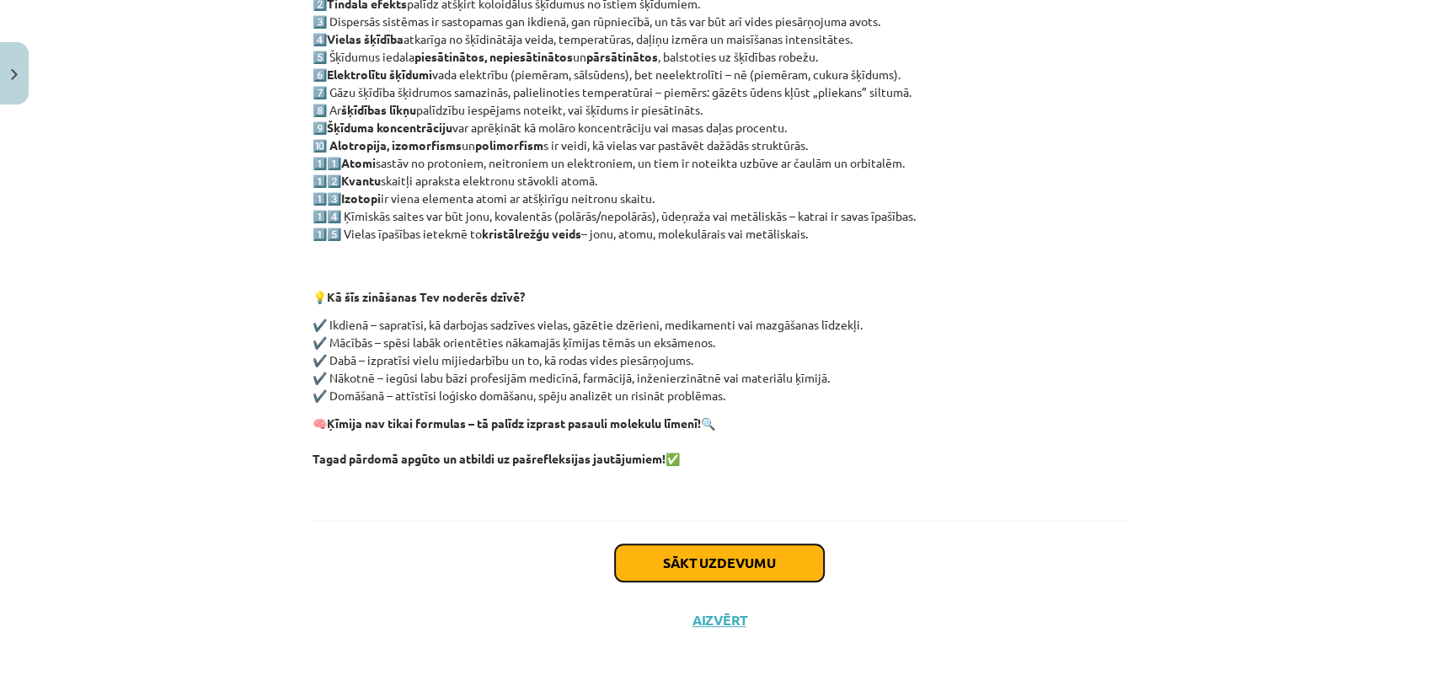
click at [798, 548] on button "Sākt uzdevumu" at bounding box center [719, 562] width 209 height 37
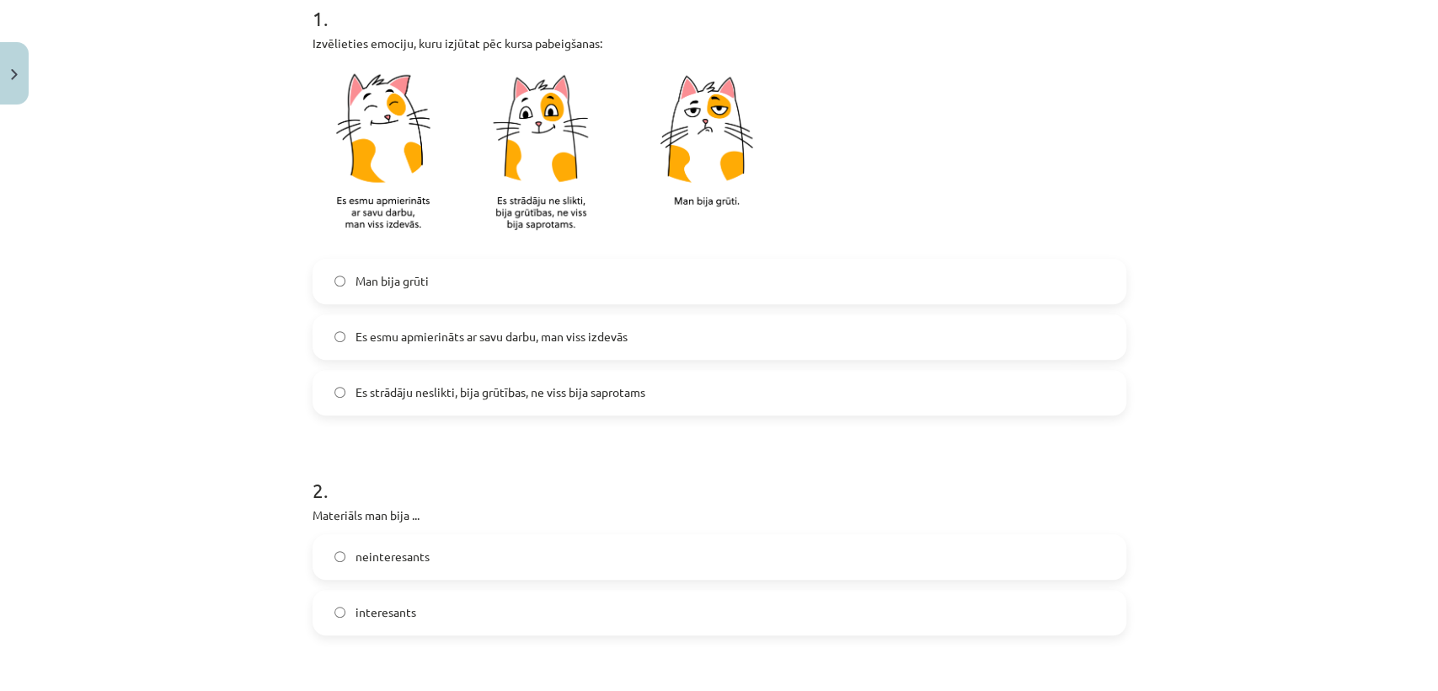
scroll to position [368, 0]
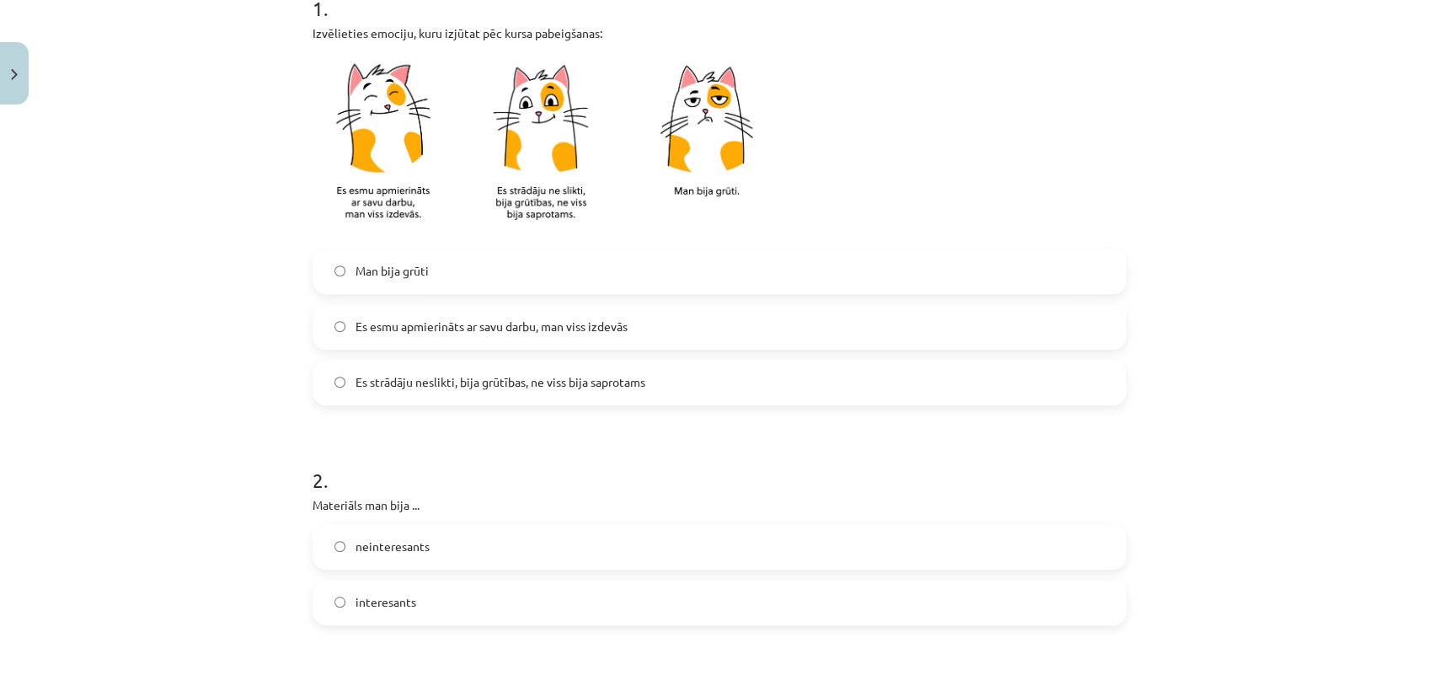
click at [701, 326] on label "Es esmu apmierināts ar savu darbu, man viss izdevās" at bounding box center [719, 327] width 810 height 42
click at [526, 607] on label "interesants" at bounding box center [719, 602] width 810 height 42
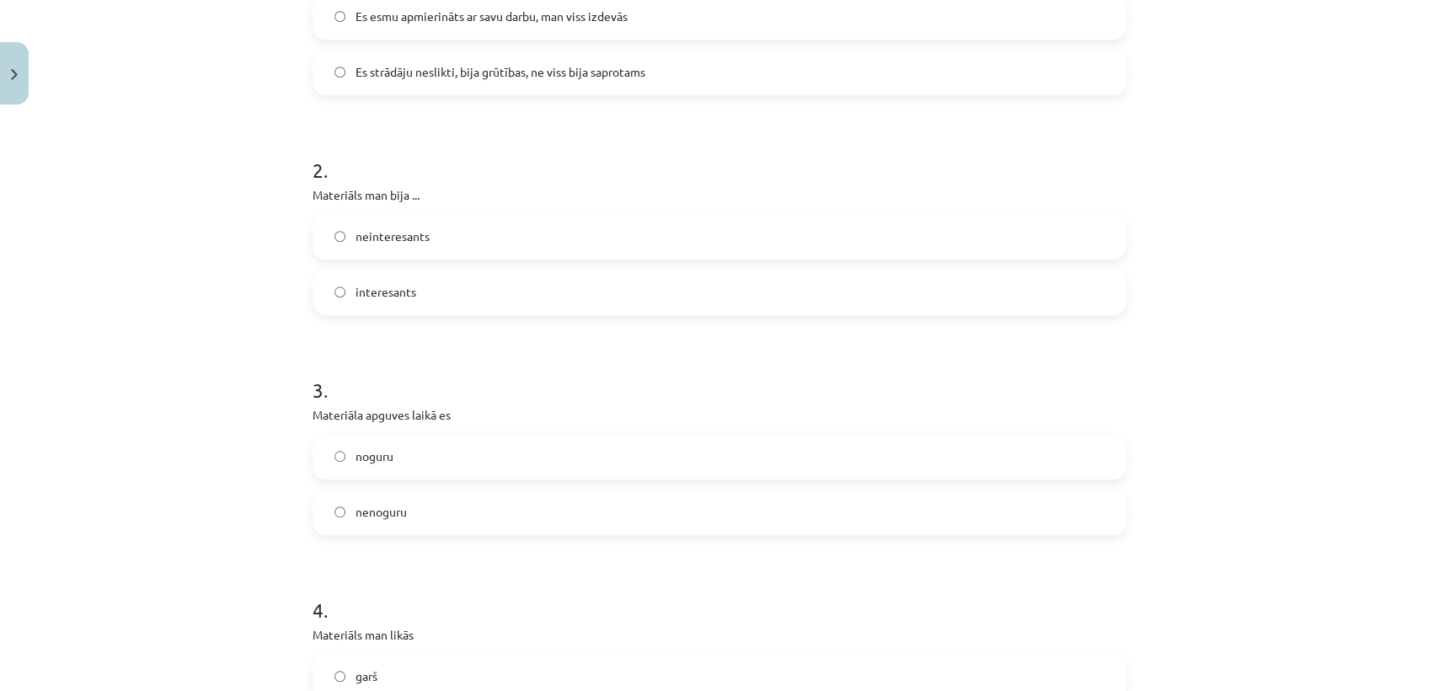
scroll to position [772, 0]
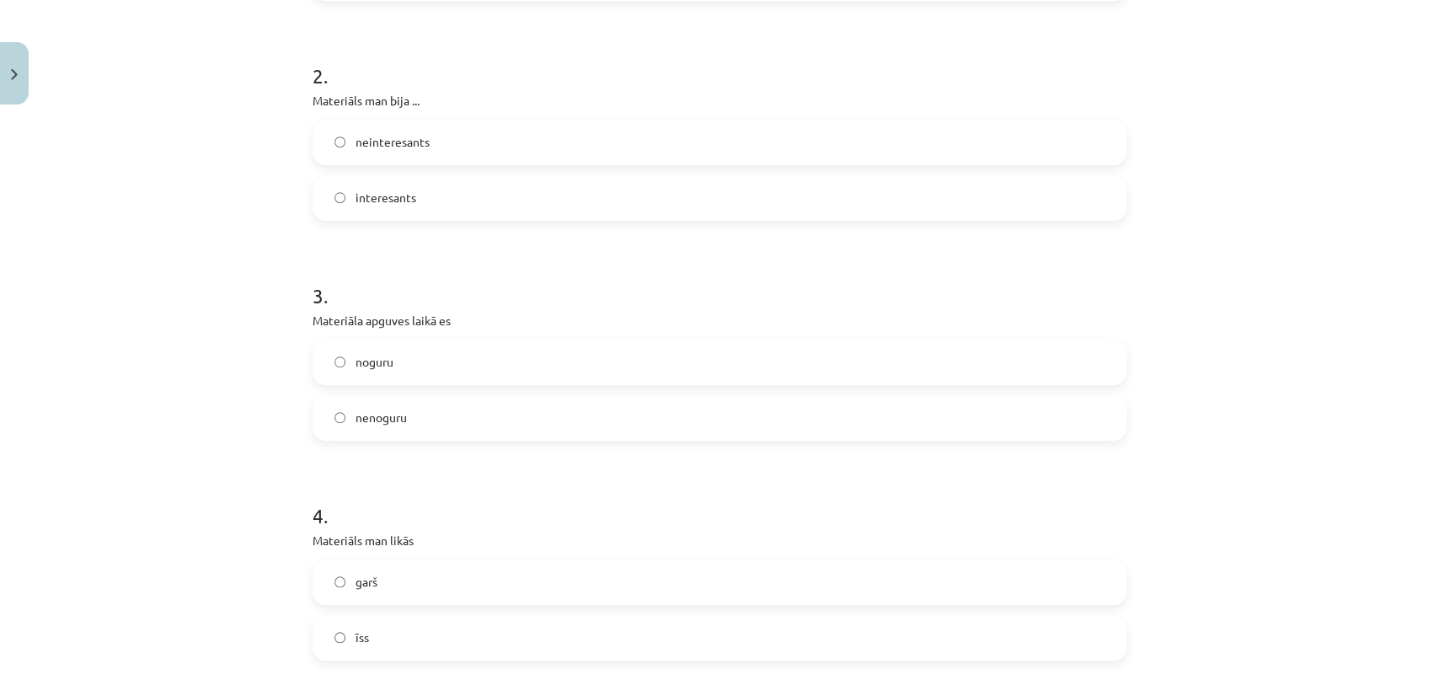
click at [539, 403] on label "nenoguru" at bounding box center [719, 418] width 810 height 42
click at [435, 631] on label "īss" at bounding box center [719, 638] width 810 height 42
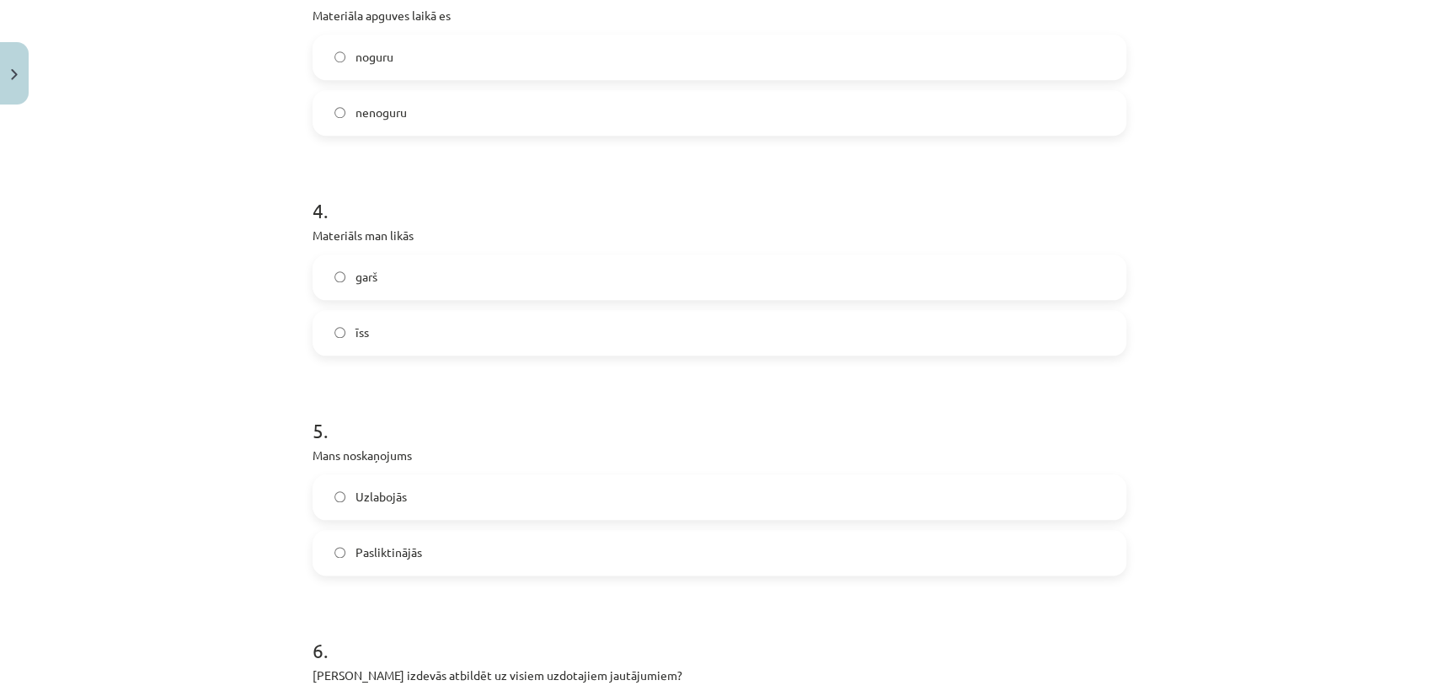
scroll to position [1130, 0]
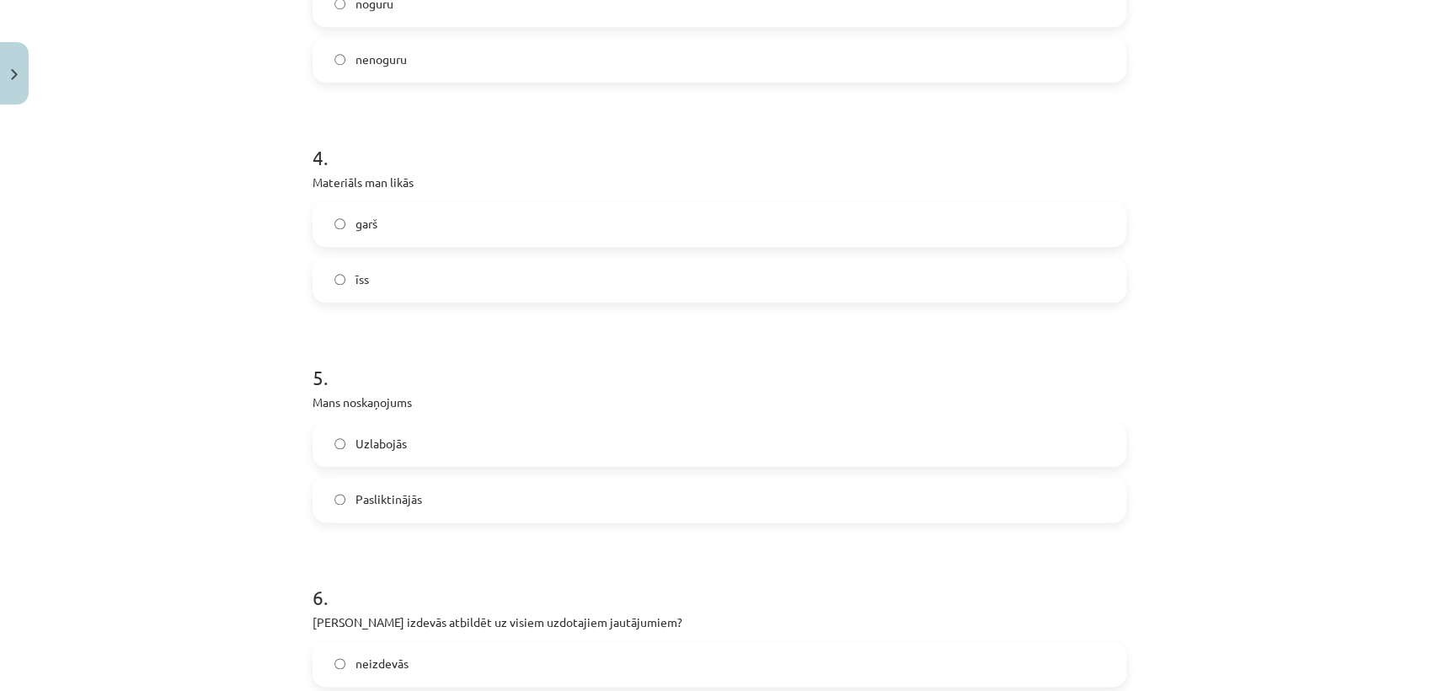
click at [607, 451] on label "Uzlabojās" at bounding box center [719, 444] width 810 height 42
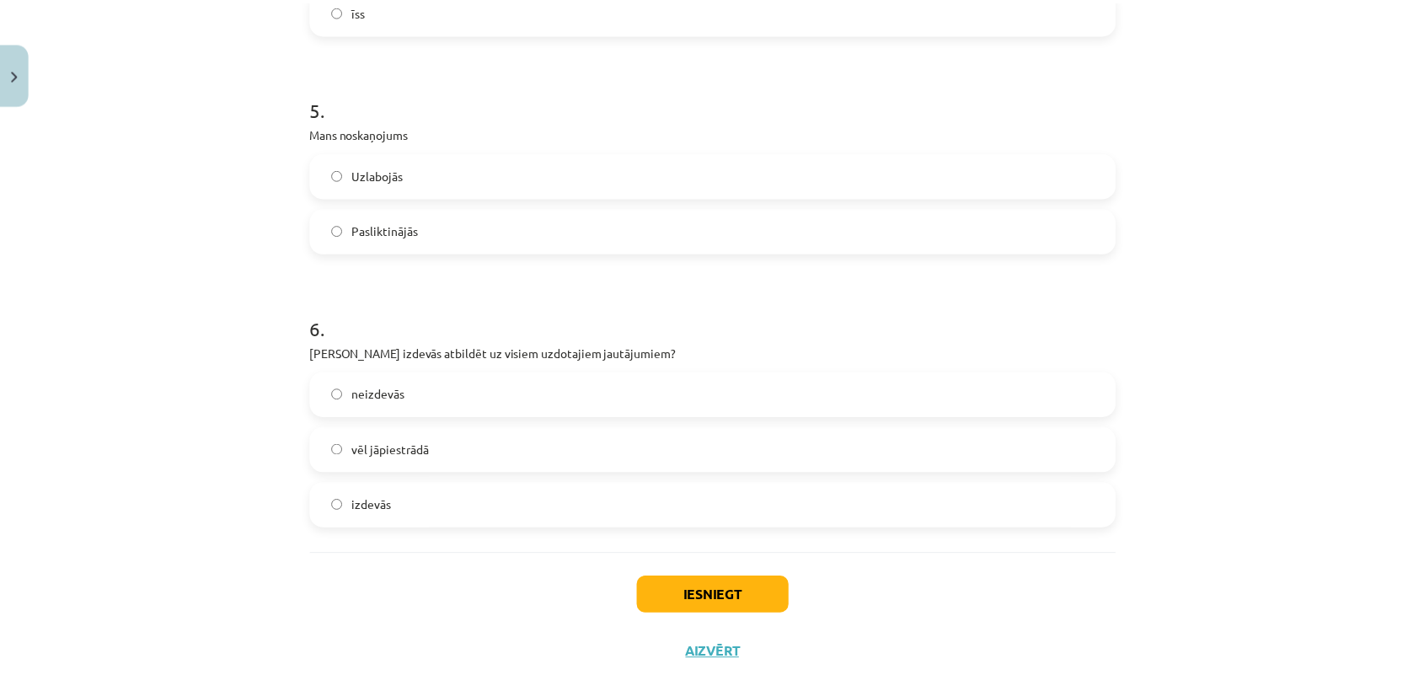
scroll to position [1432, 0]
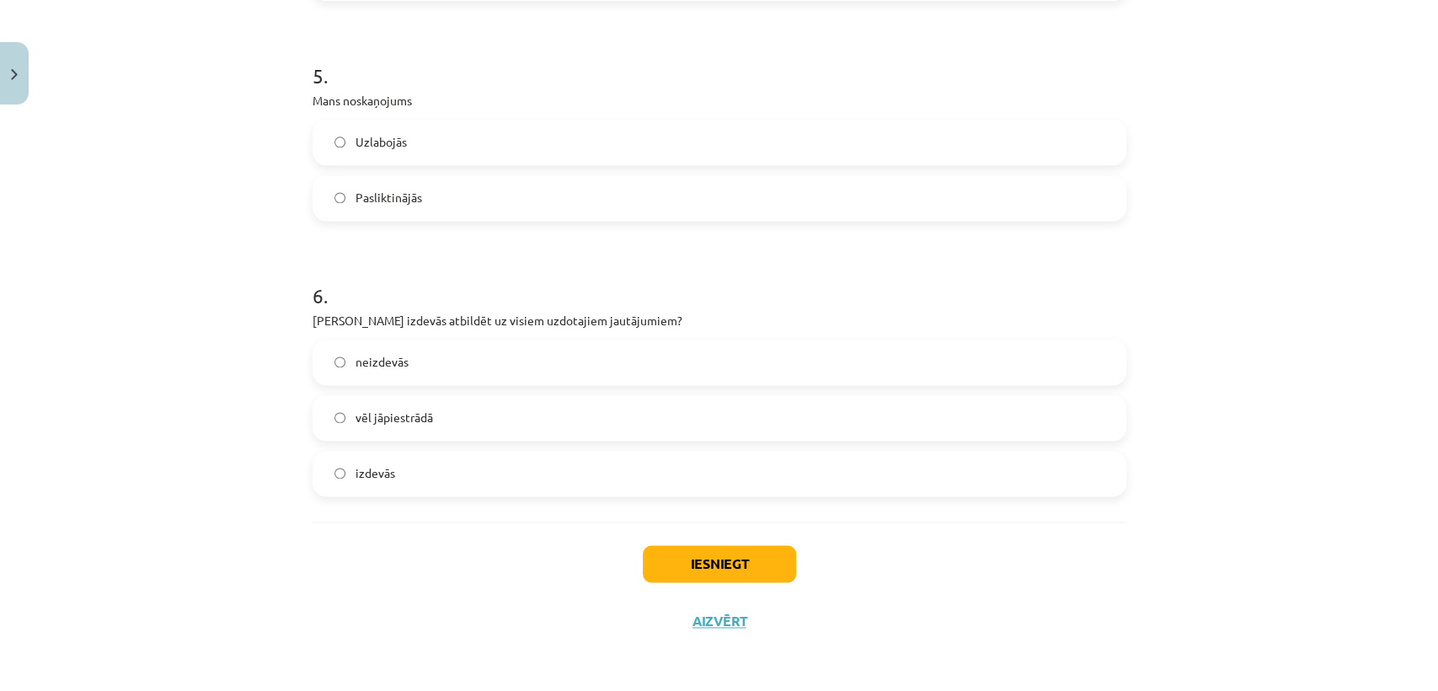
click at [478, 470] on label "izdevās" at bounding box center [719, 473] width 810 height 42
click at [735, 574] on button "Iesniegt" at bounding box center [719, 563] width 153 height 37
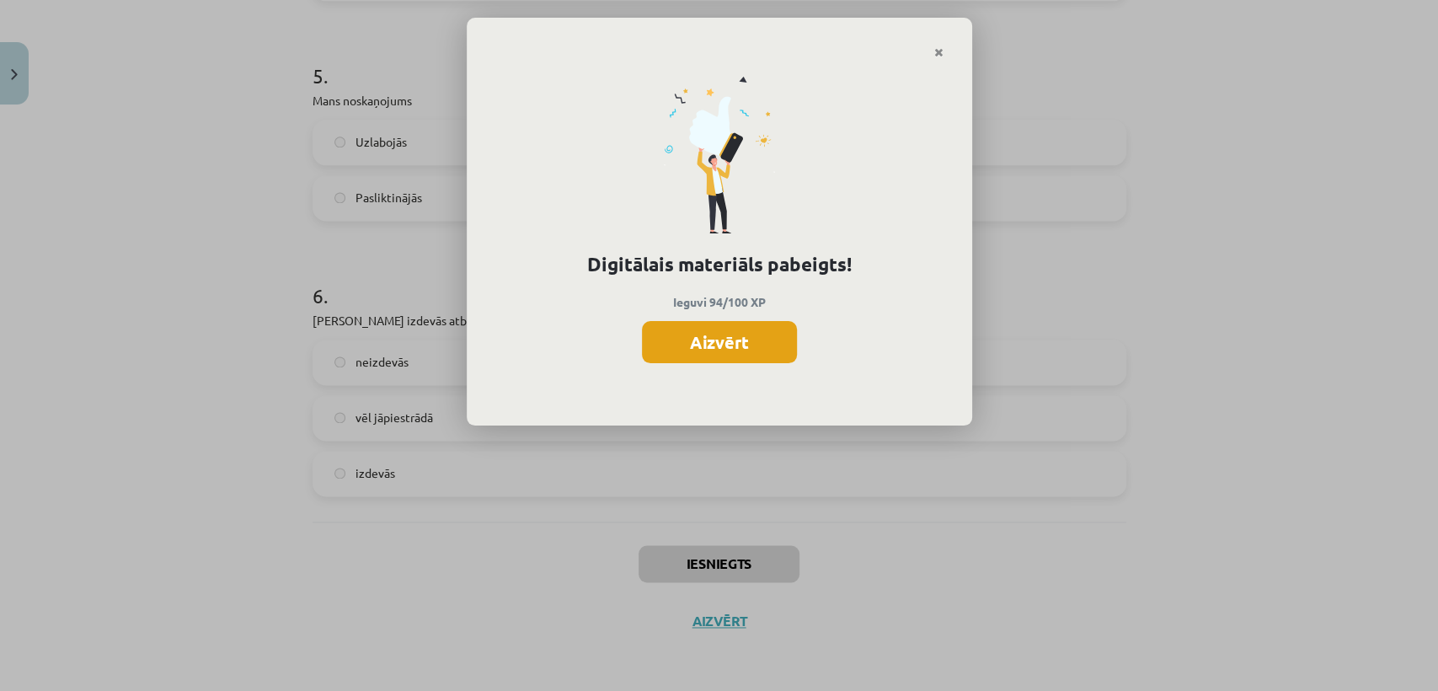
click at [751, 357] on button "Aizvērt" at bounding box center [719, 342] width 155 height 42
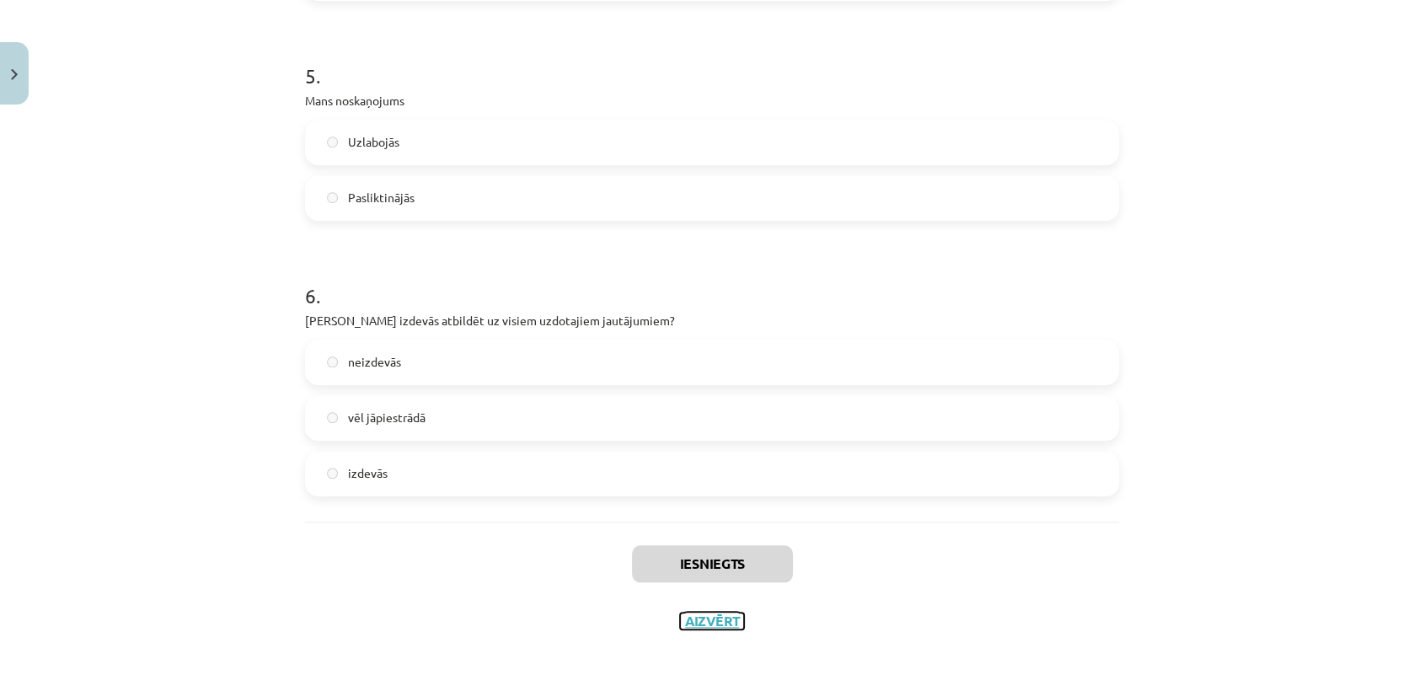
click at [711, 618] on button "Aizvērt" at bounding box center [712, 620] width 64 height 17
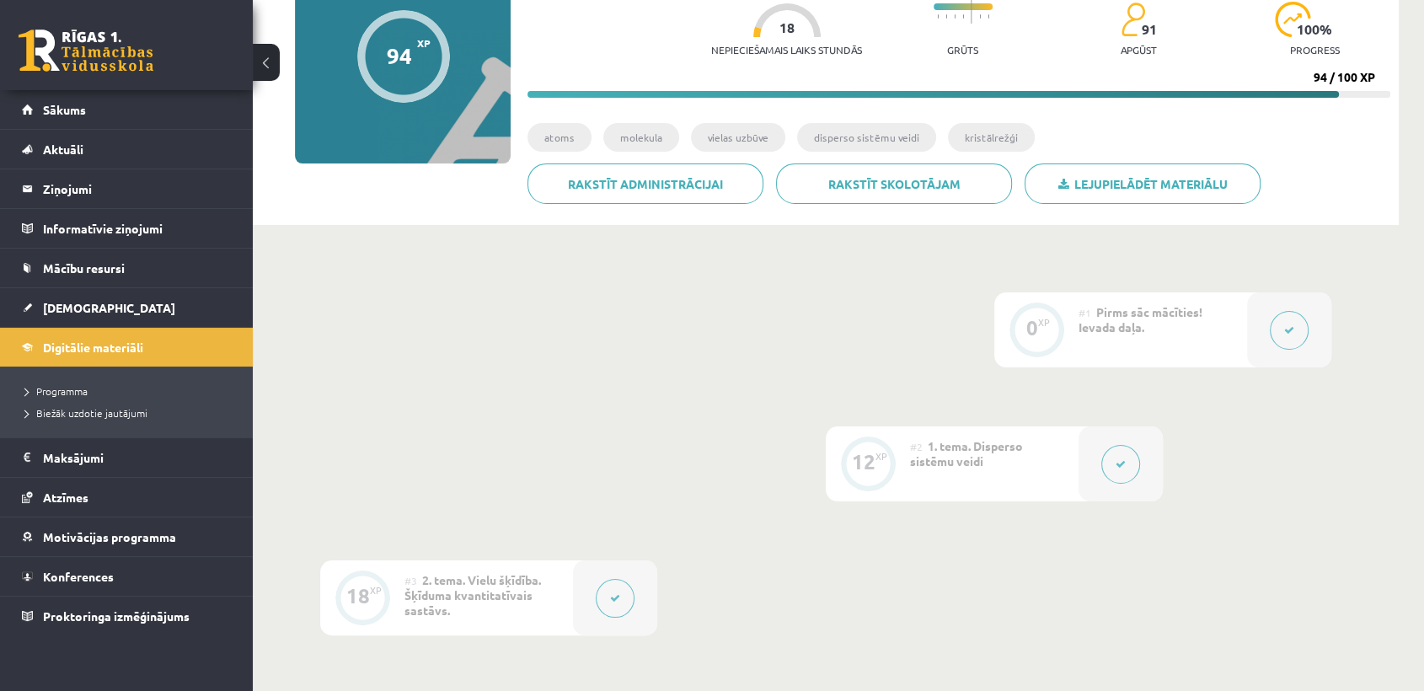
scroll to position [4, 0]
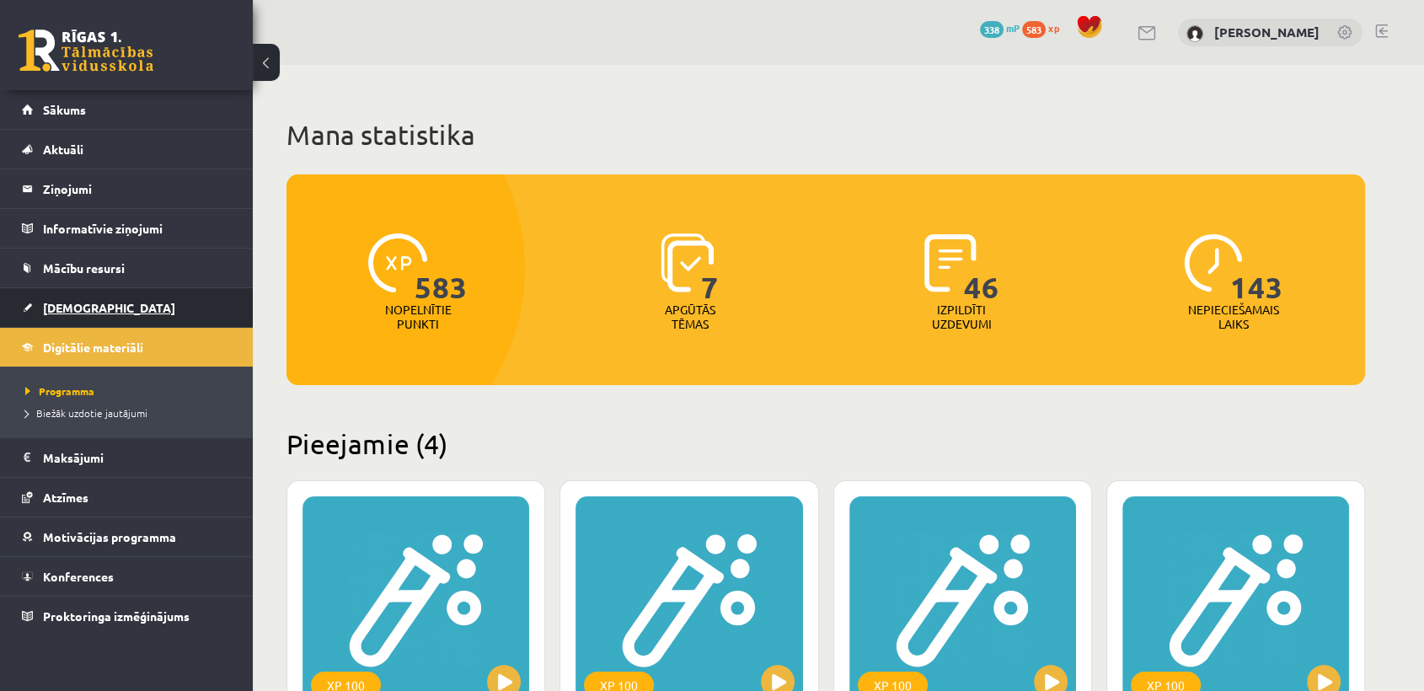
click at [108, 313] on link "[DEMOGRAPHIC_DATA]" at bounding box center [127, 307] width 210 height 39
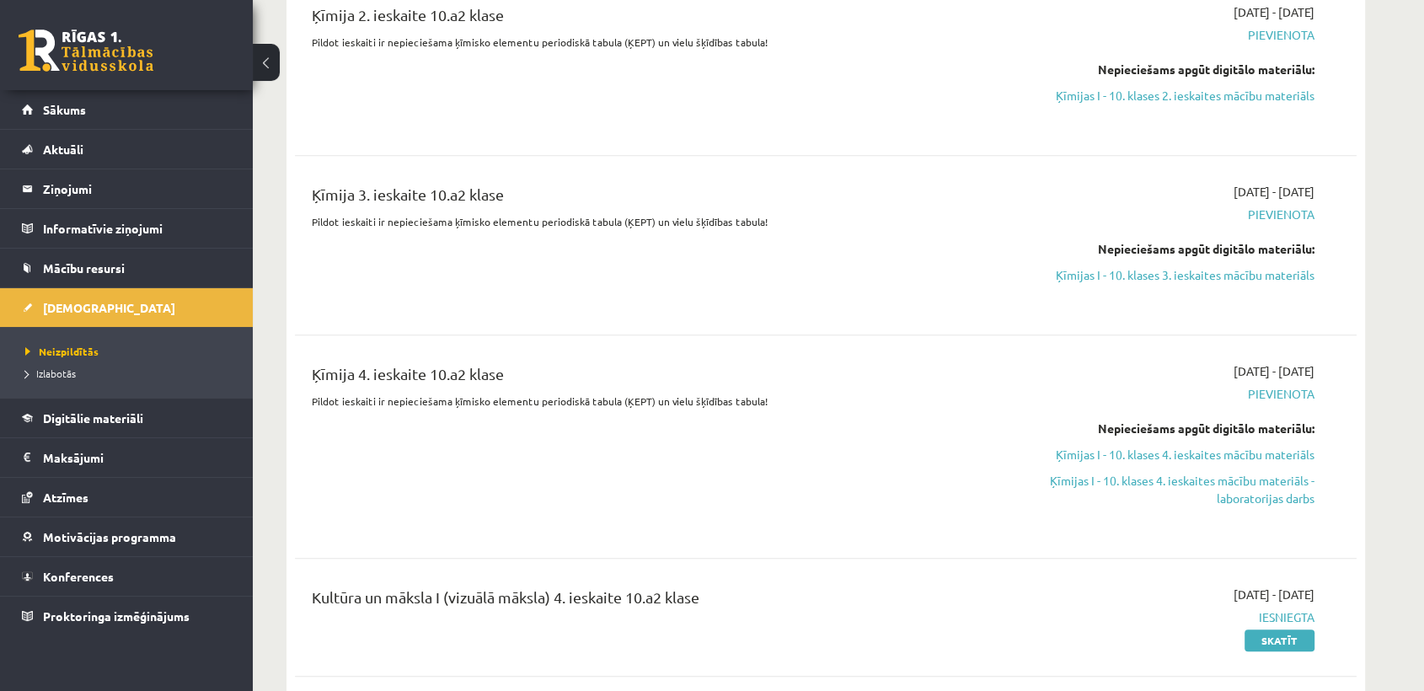
scroll to position [628, 0]
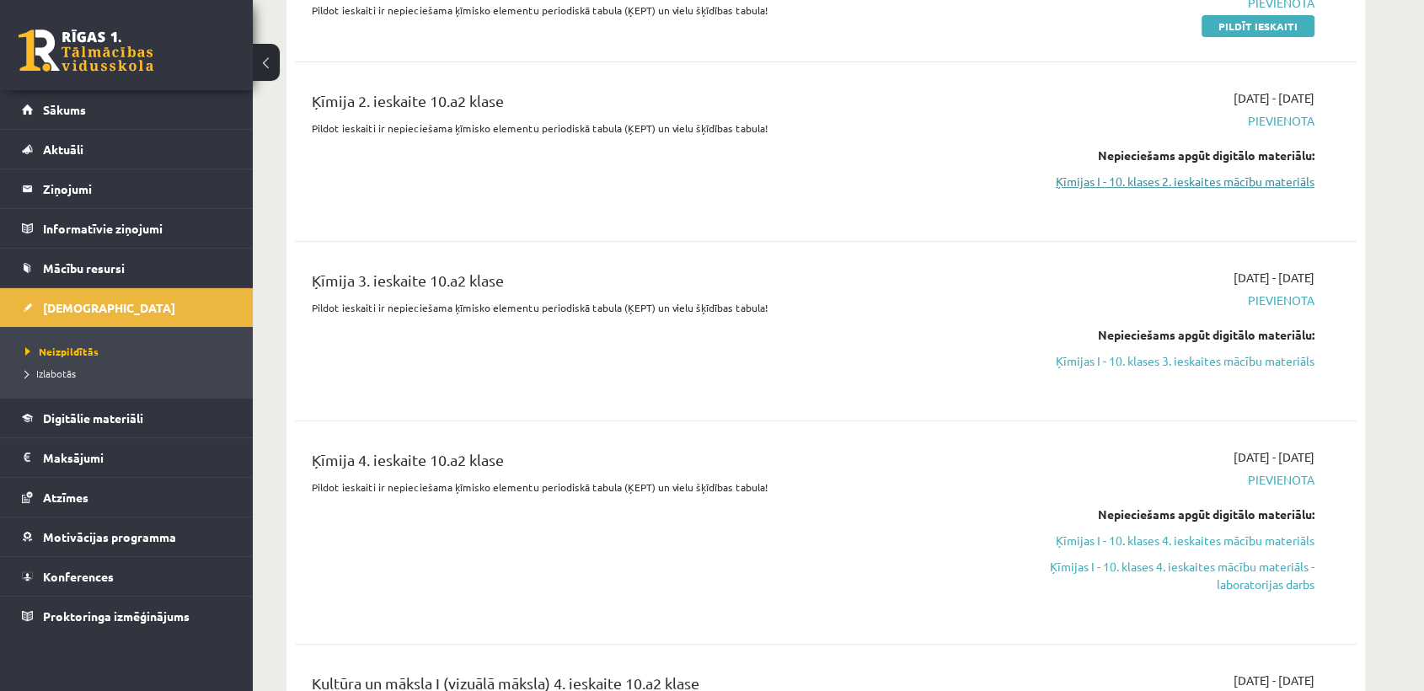
click at [1258, 190] on link "Ķīmijas I - 10. klases 2. ieskaites mācību materiāls" at bounding box center [1156, 182] width 318 height 18
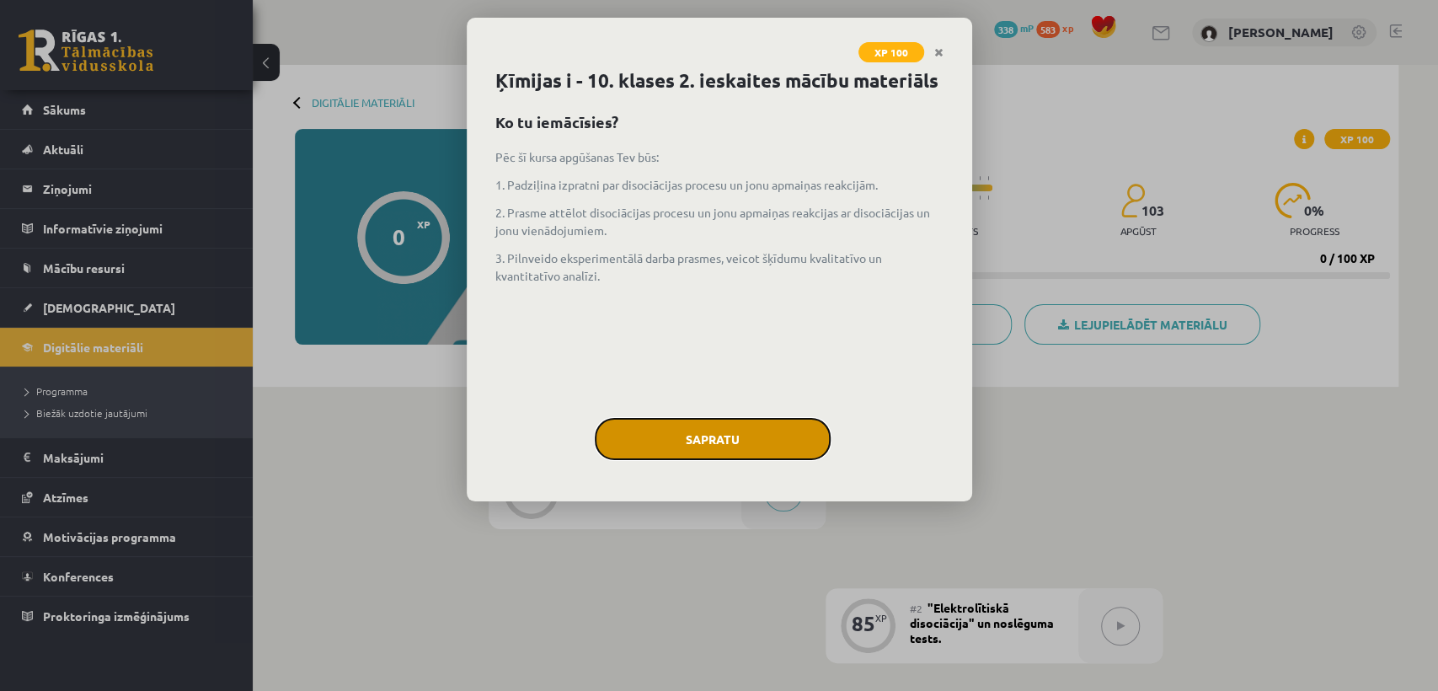
click at [757, 434] on button "Sapratu" at bounding box center [713, 439] width 236 height 42
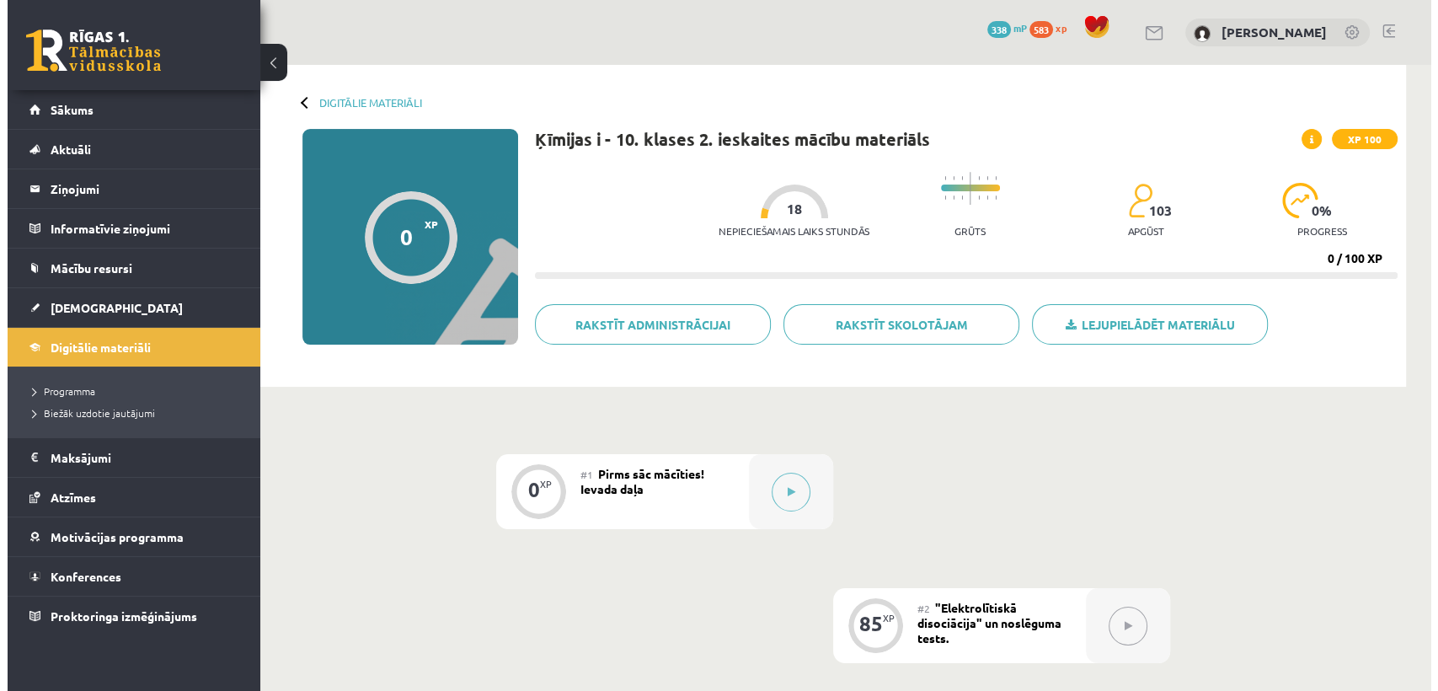
scroll to position [276, 0]
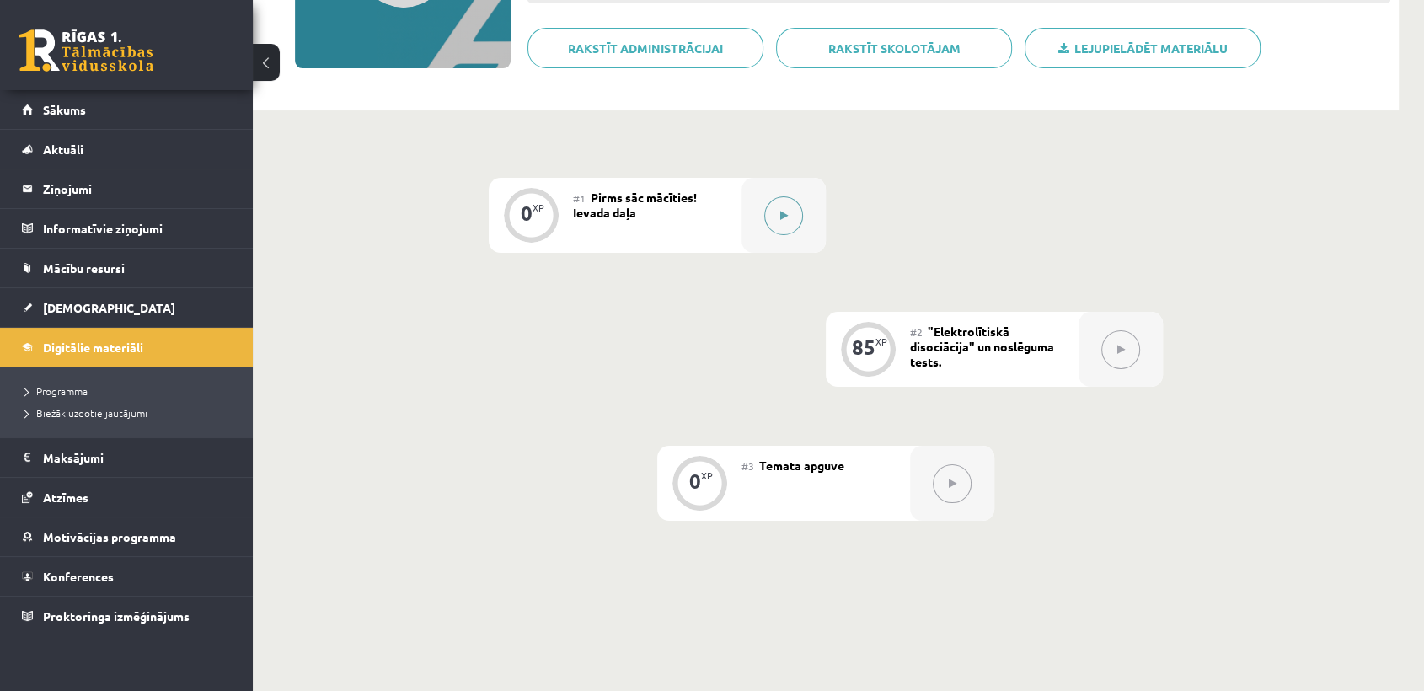
click at [791, 219] on button at bounding box center [783, 215] width 39 height 39
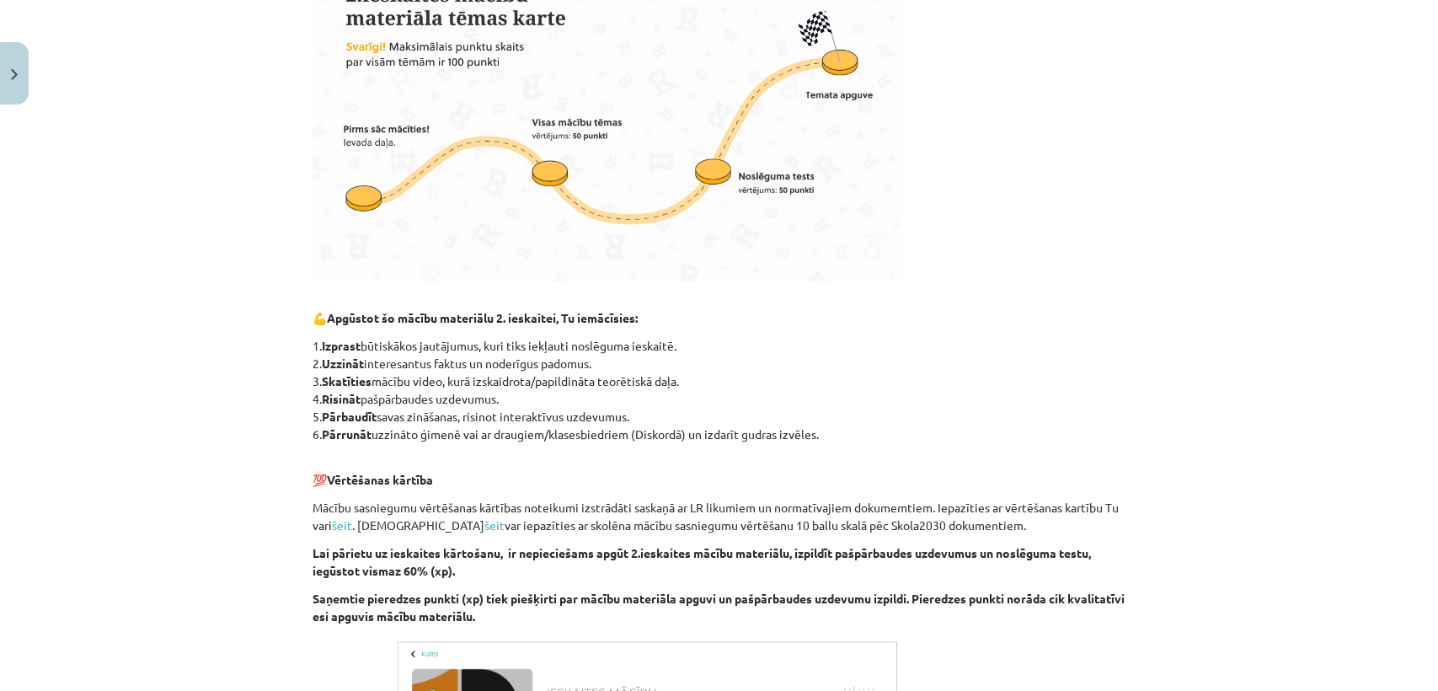
scroll to position [783, 0]
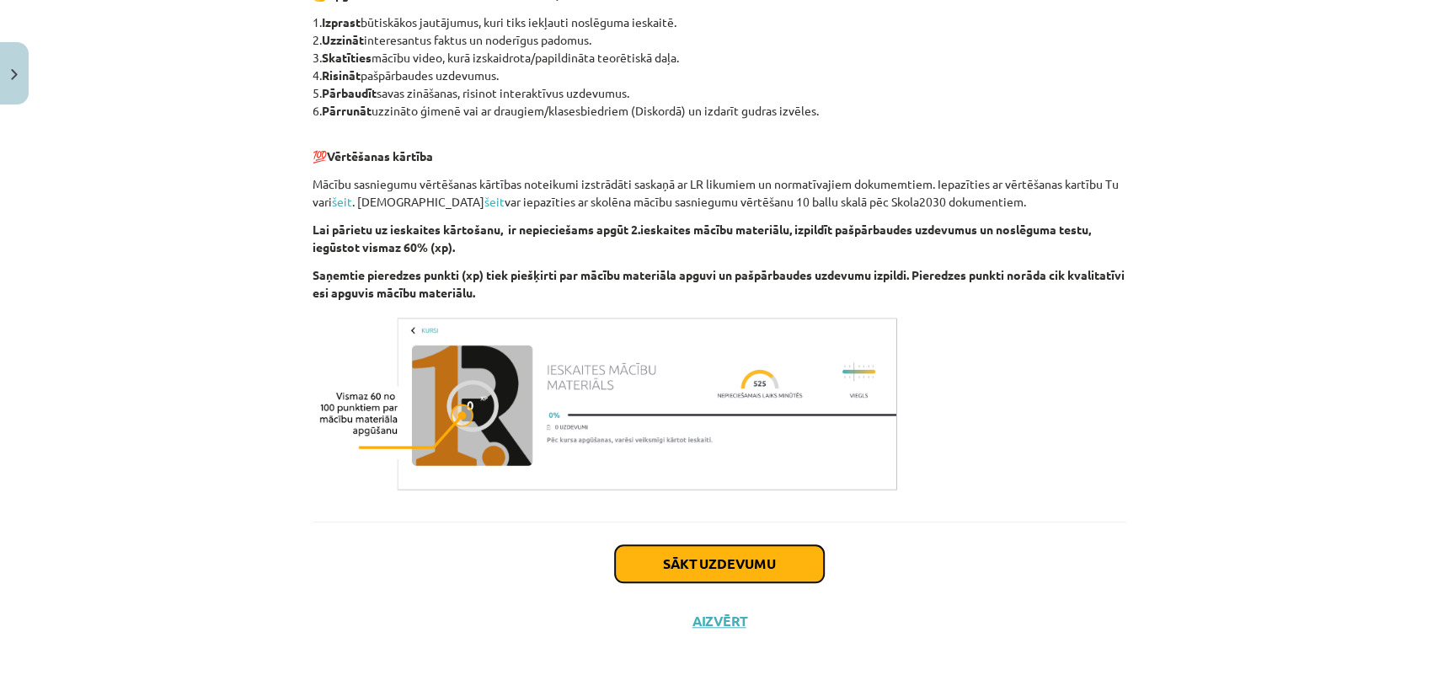
click at [782, 564] on button "Sākt uzdevumu" at bounding box center [719, 563] width 209 height 37
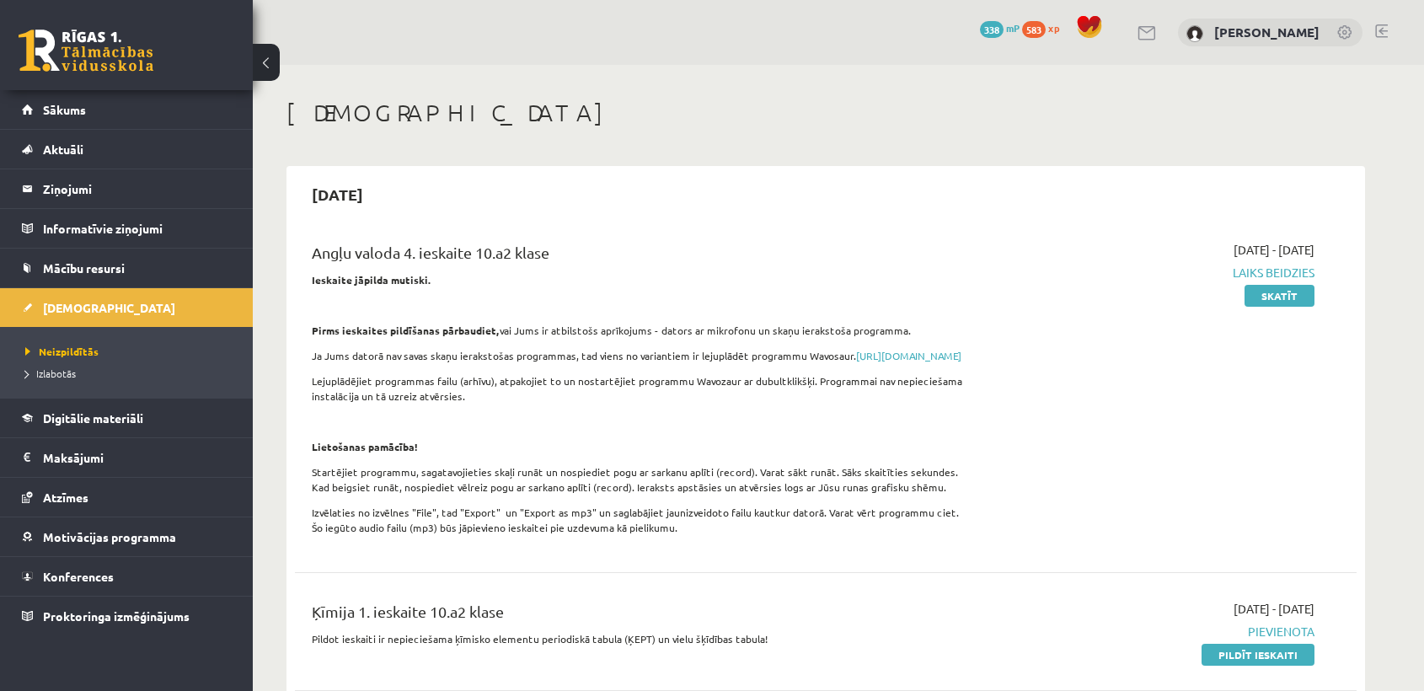
scroll to position [627, 0]
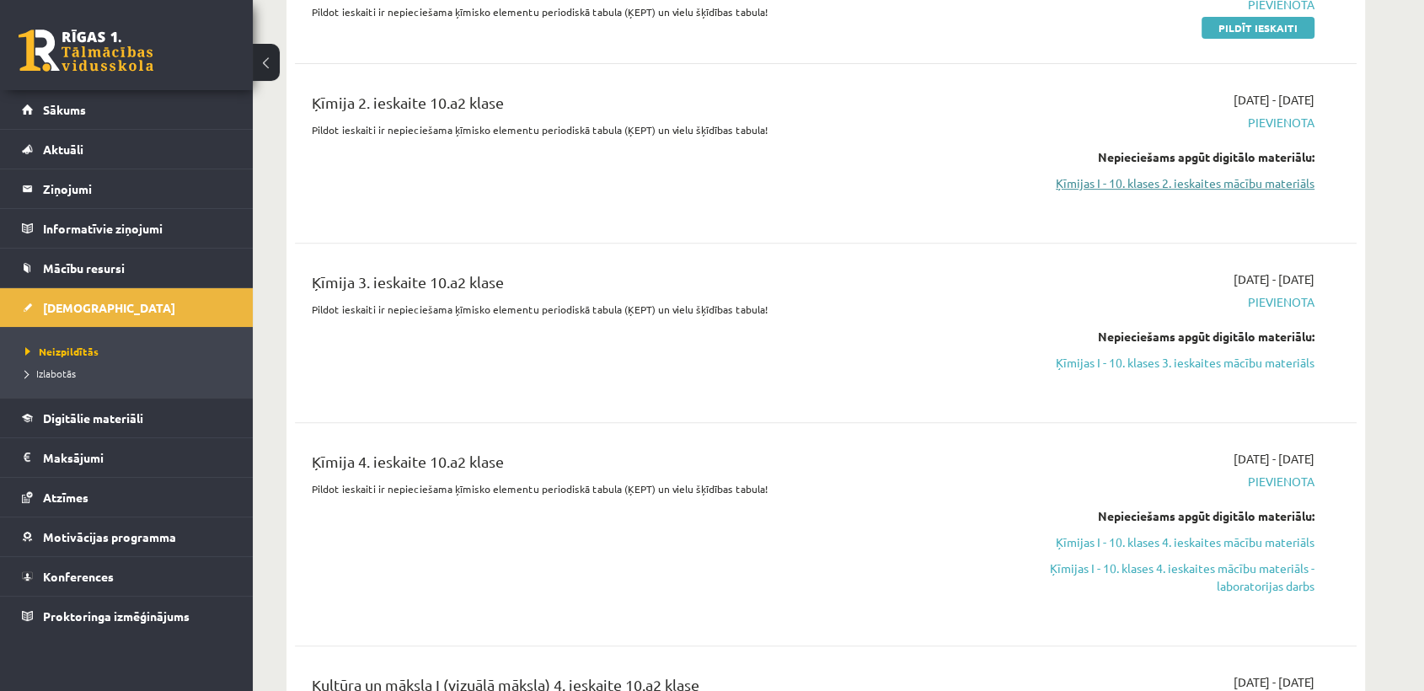
click at [1186, 192] on link "Ķīmijas I - 10. klases 2. ieskaites mācību materiāls" at bounding box center [1156, 183] width 318 height 18
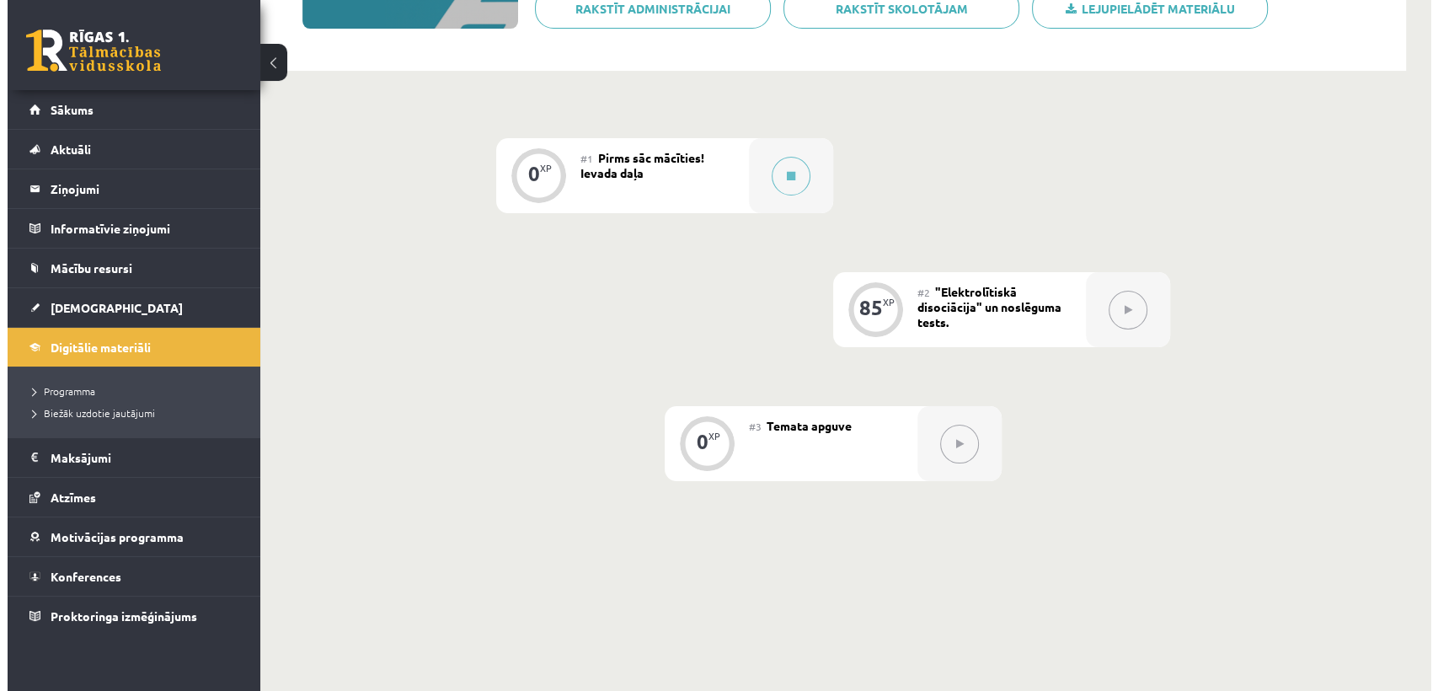
scroll to position [301, 0]
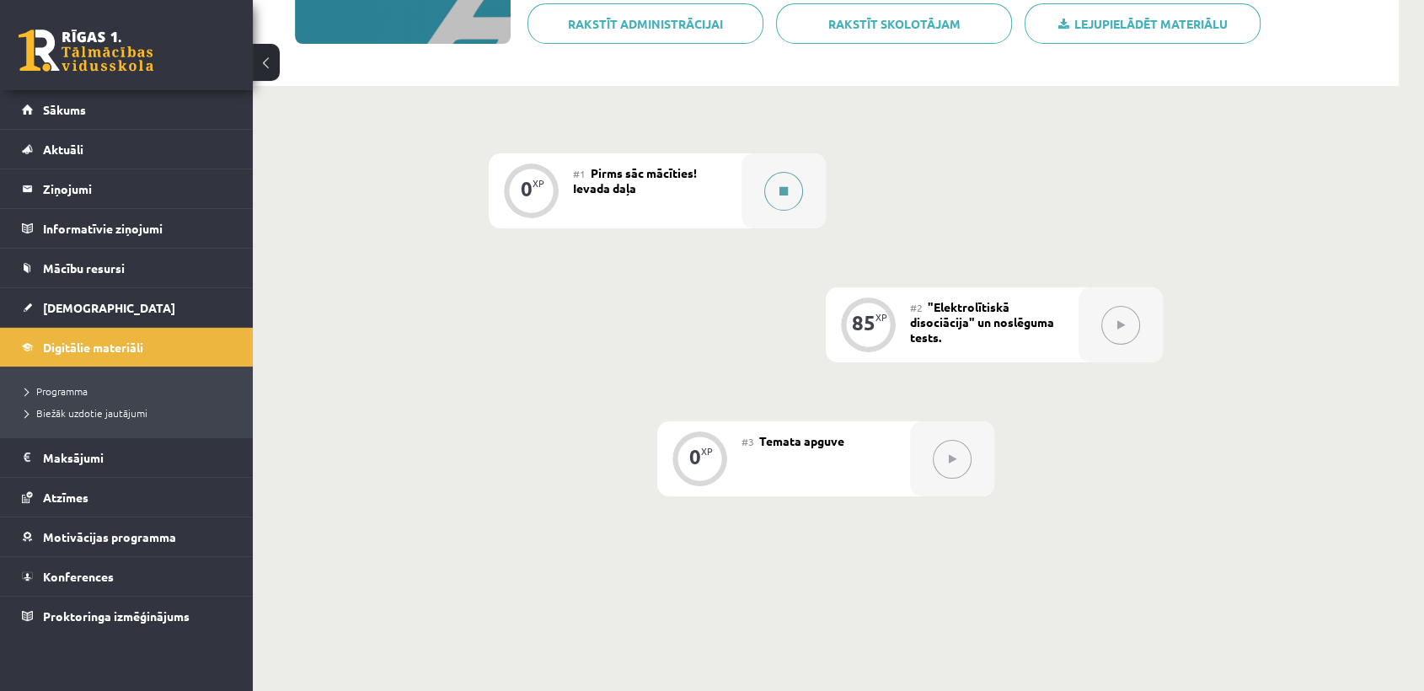
click at [787, 208] on button at bounding box center [783, 191] width 39 height 39
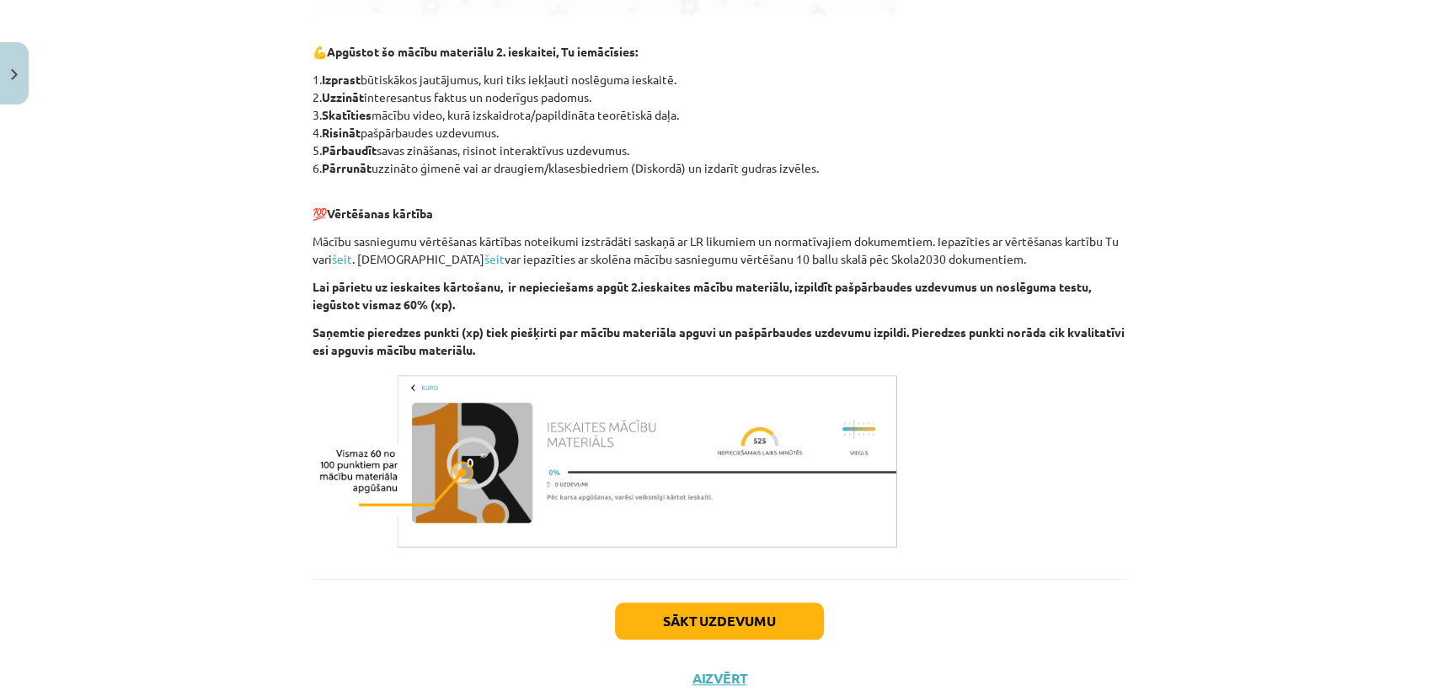
scroll to position [783, 0]
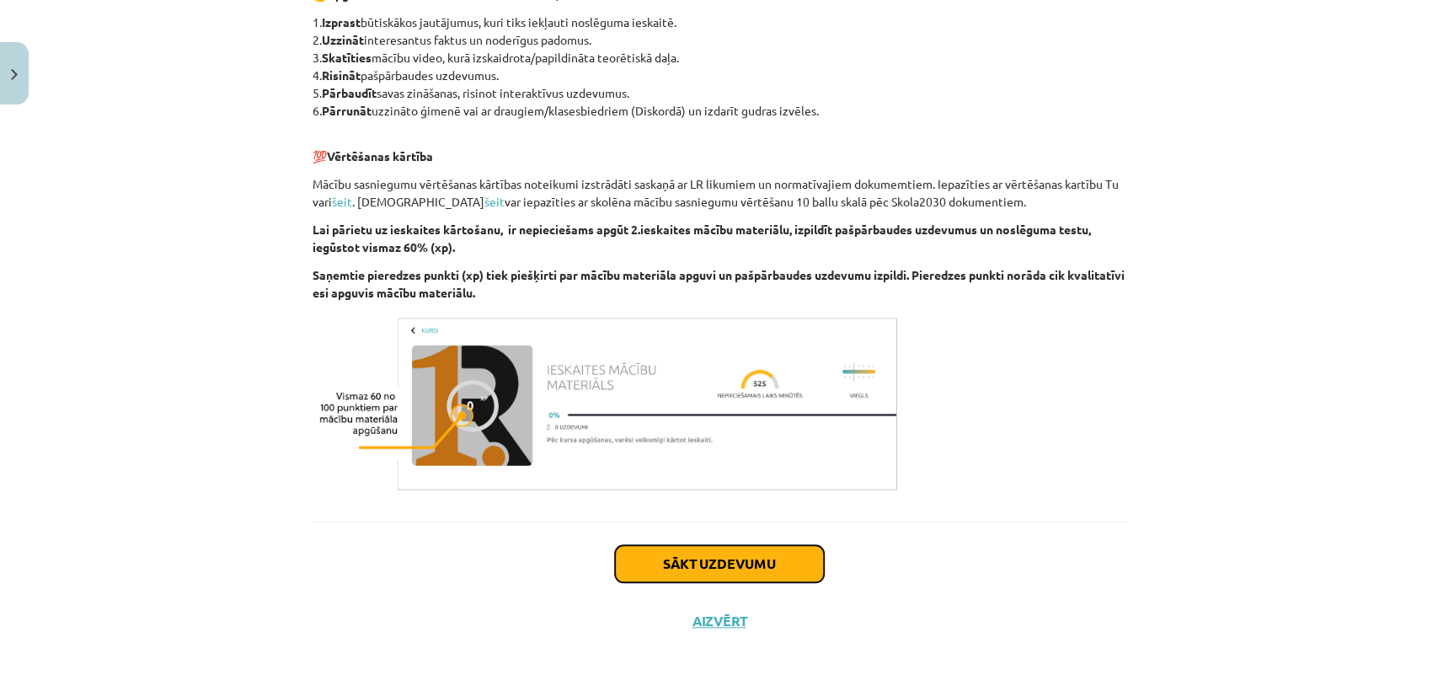
click at [746, 552] on button "Sākt uzdevumu" at bounding box center [719, 563] width 209 height 37
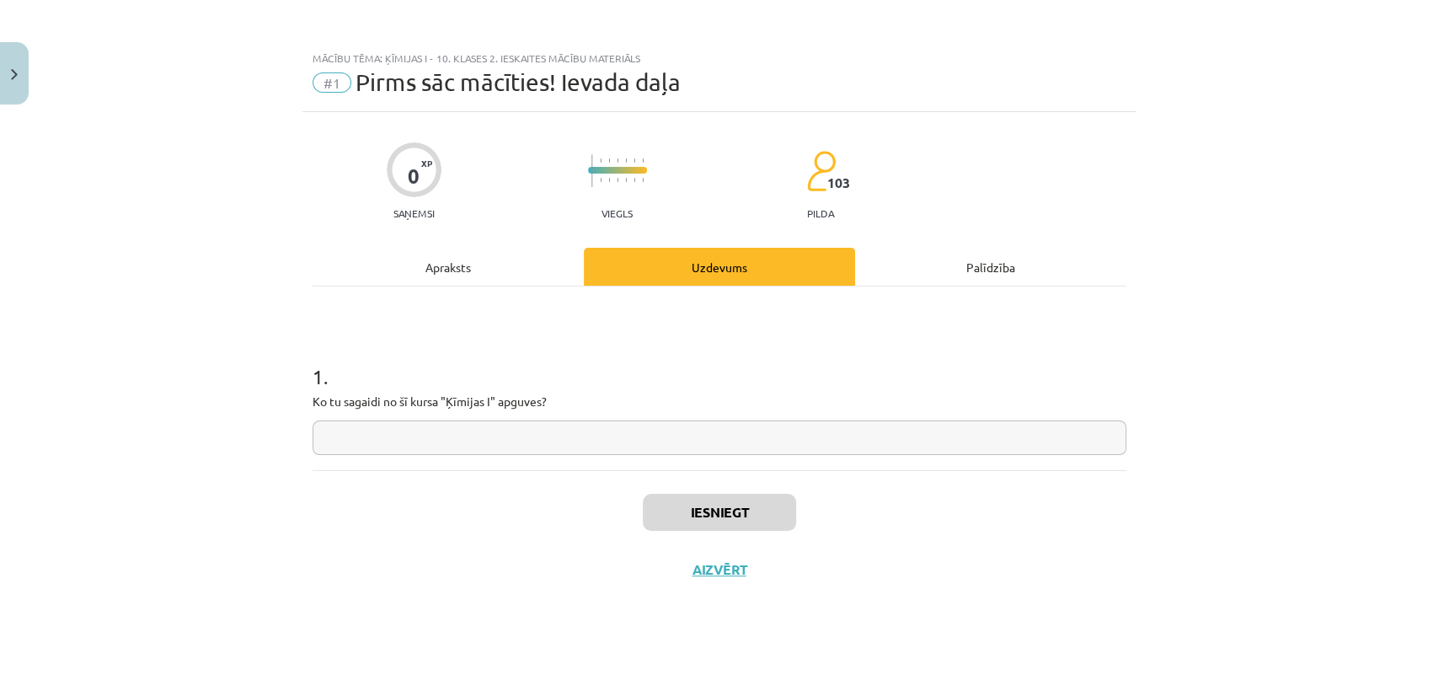
click at [526, 448] on input "text" at bounding box center [720, 437] width 814 height 35
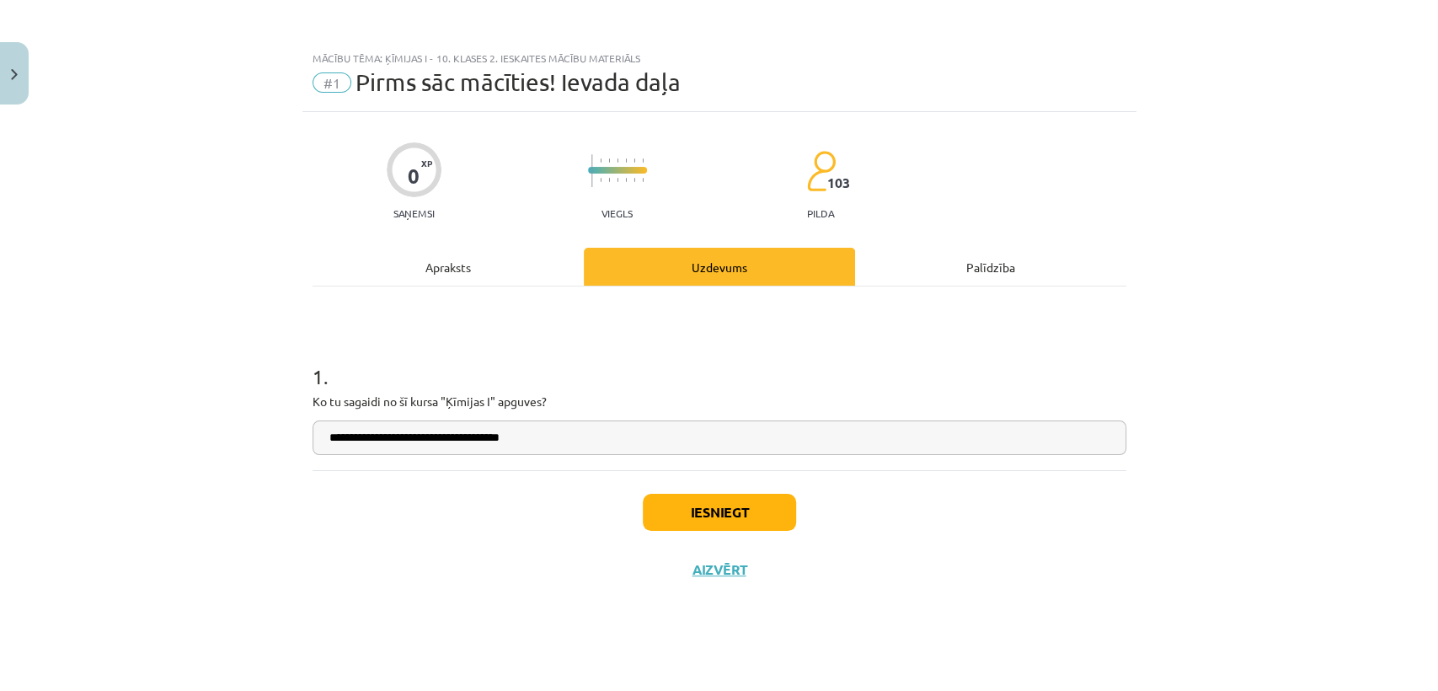
type input "**********"
click at [725, 500] on button "Iesniegt" at bounding box center [719, 512] width 153 height 37
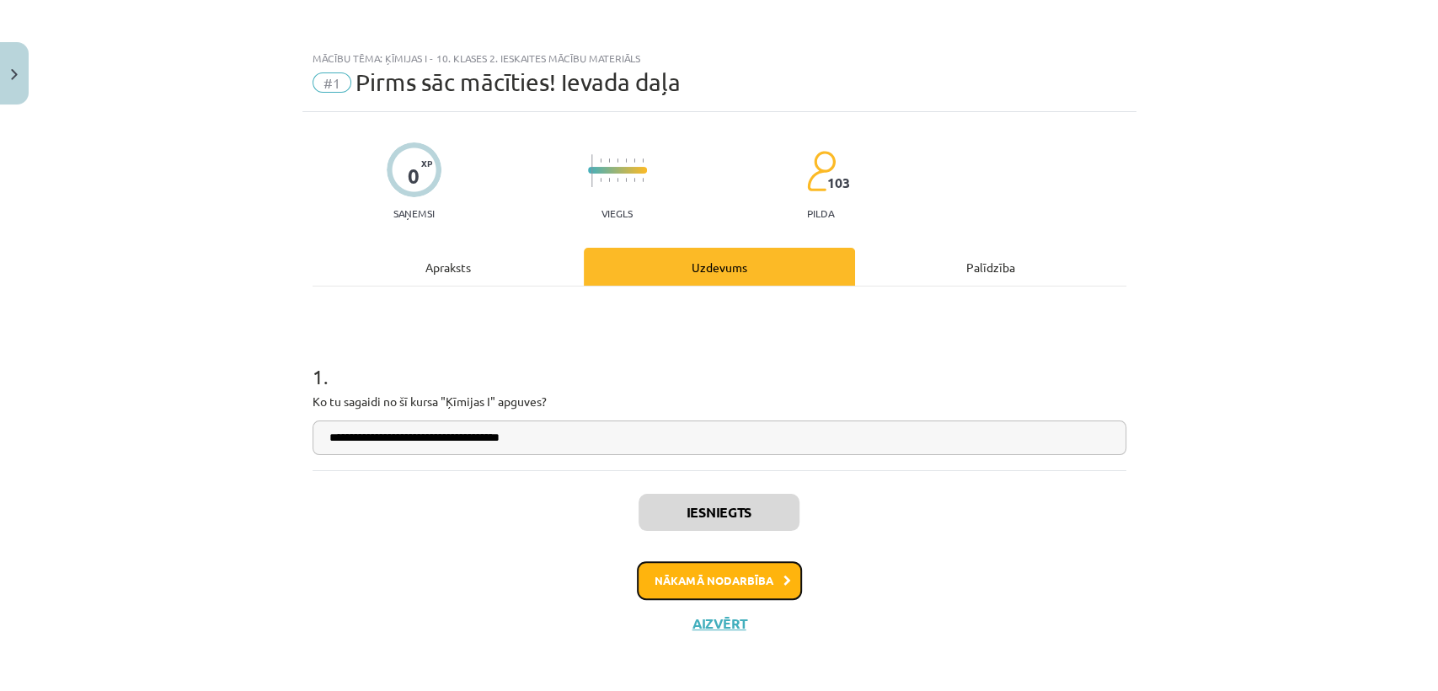
click at [783, 581] on icon at bounding box center [787, 580] width 8 height 11
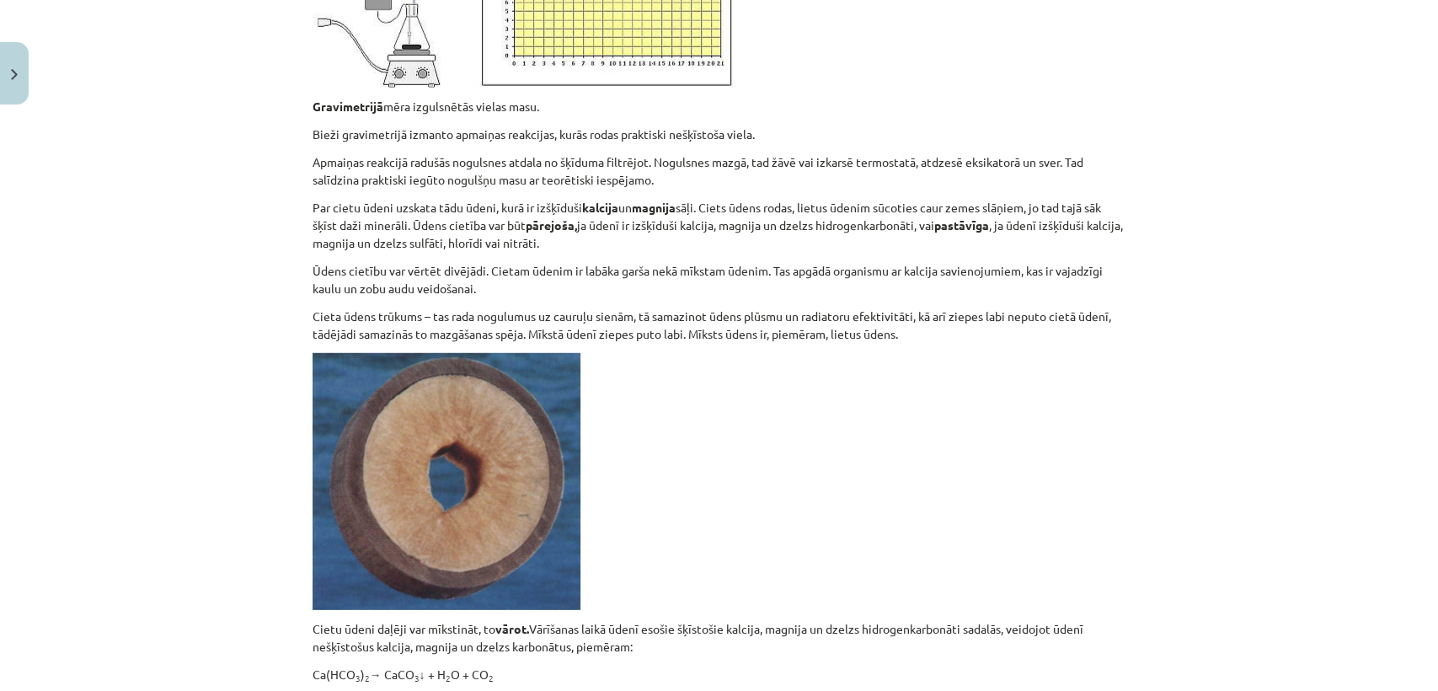
scroll to position [7847, 0]
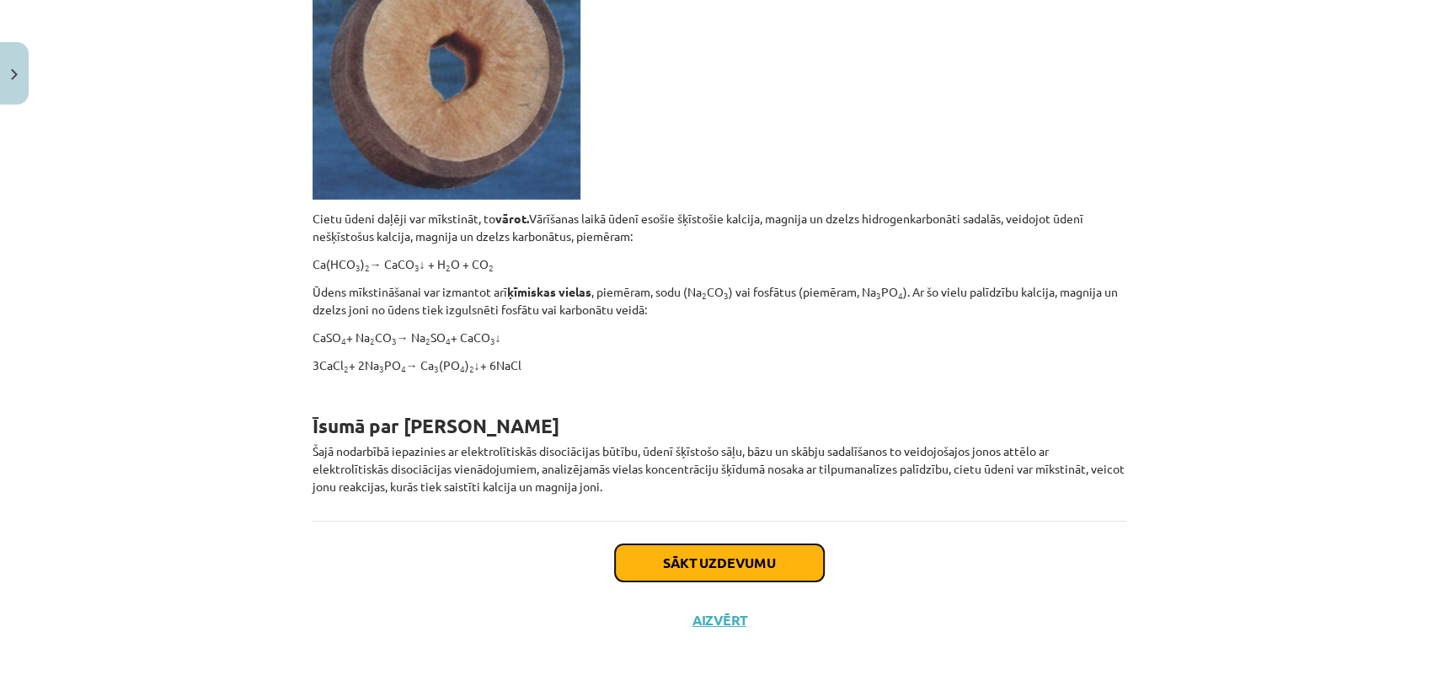
click at [747, 567] on button "Sākt uzdevumu" at bounding box center [719, 562] width 209 height 37
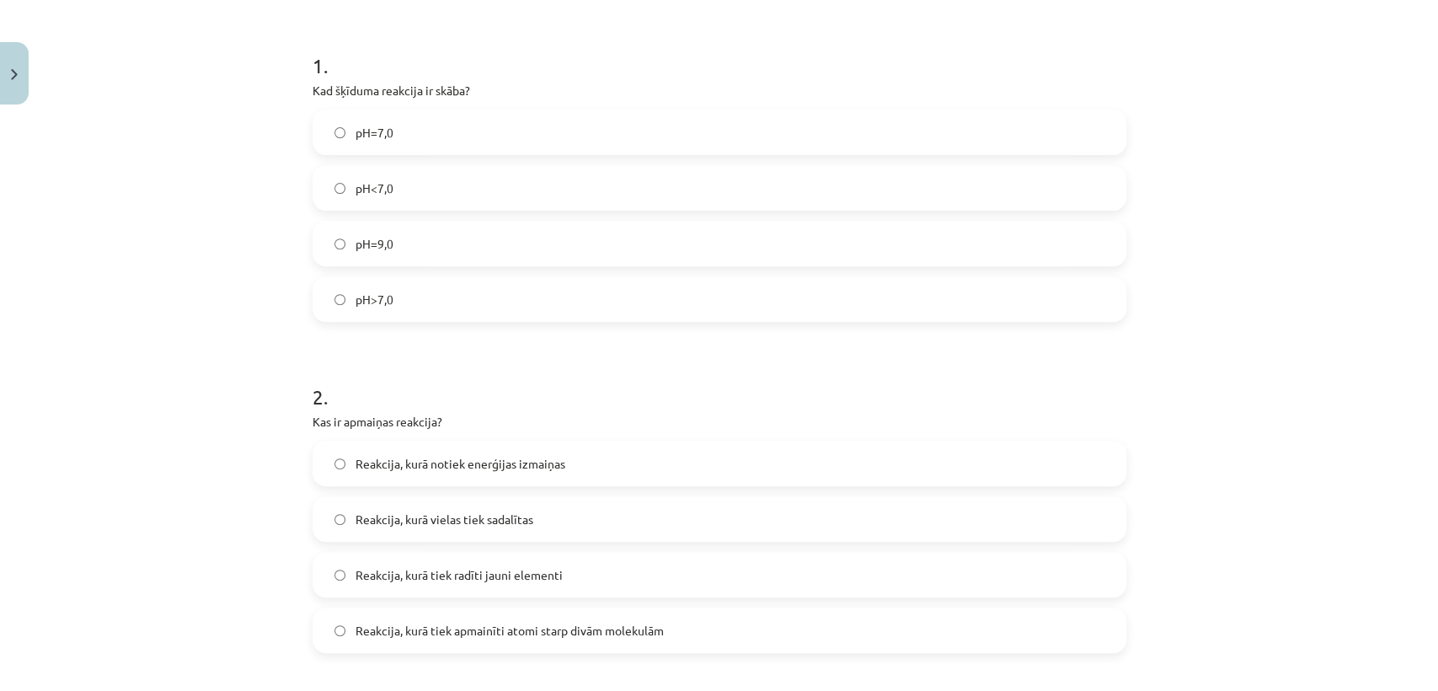
scroll to position [304, 0]
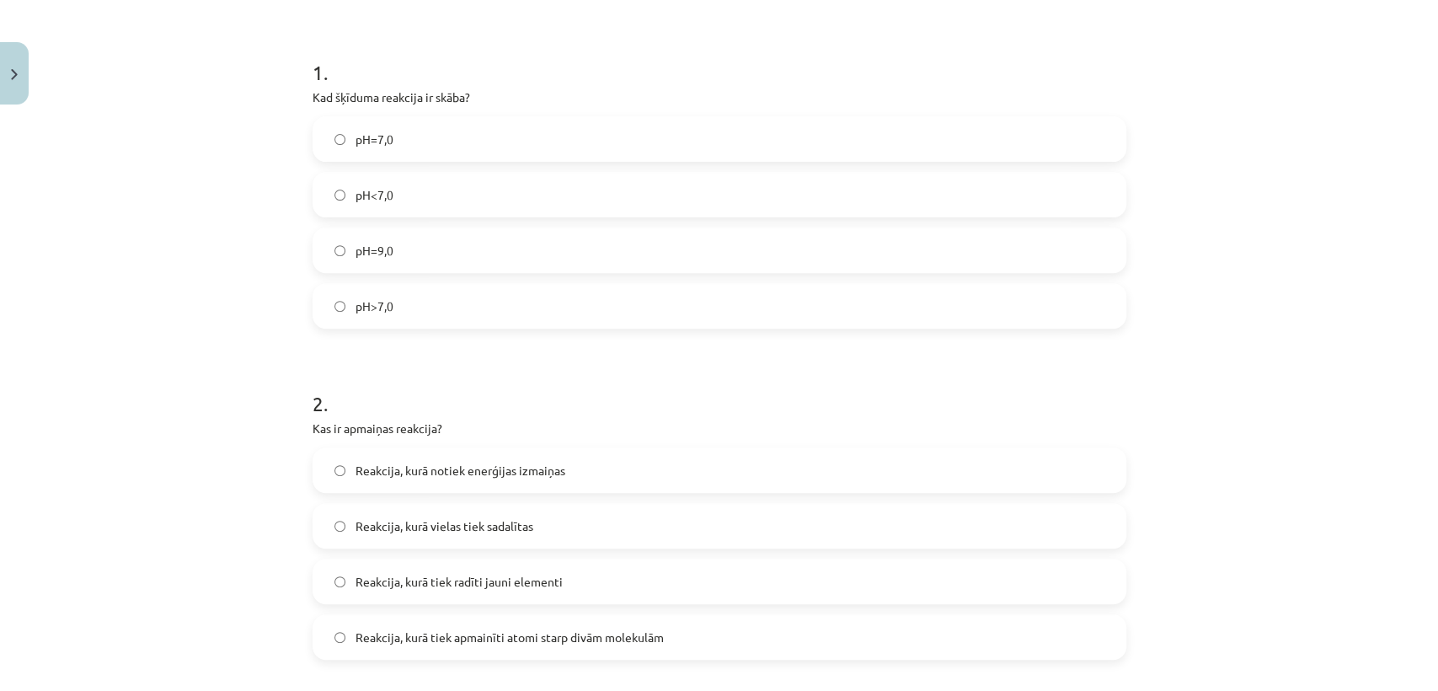
click at [805, 184] on label "pH<7,0" at bounding box center [719, 195] width 810 height 42
click at [584, 628] on span "Reakcija, kurā tiek apmainīti atomi starp divām molekulām" at bounding box center [509, 637] width 308 height 18
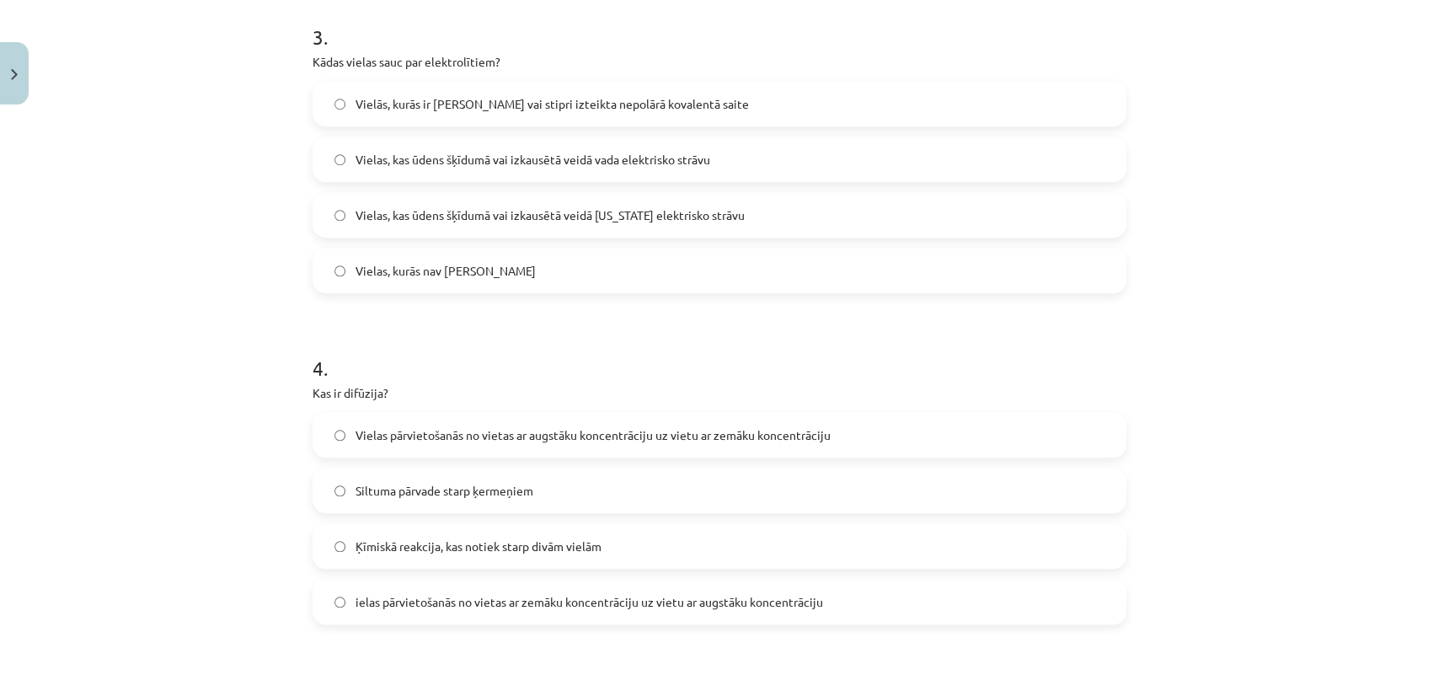
scroll to position [998, 0]
click at [529, 159] on span "Vielas, kas ūdens šķīdumā vai izkausētā veidā vada elektrisko strāvu" at bounding box center [532, 163] width 355 height 18
click at [667, 430] on span "Vielas pārvietošanās no vietas ar augstāku koncentrāciju uz vietu ar zemāku kon…" at bounding box center [592, 439] width 475 height 18
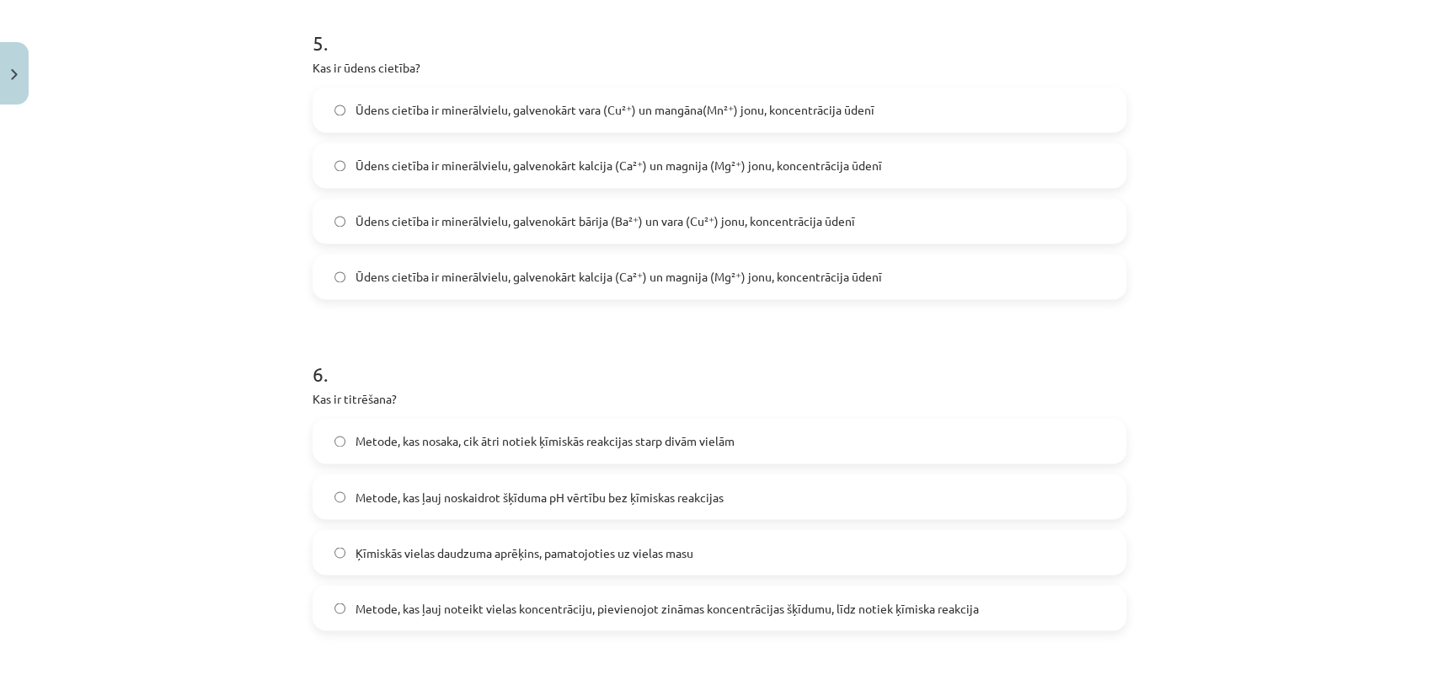
scroll to position [1665, 0]
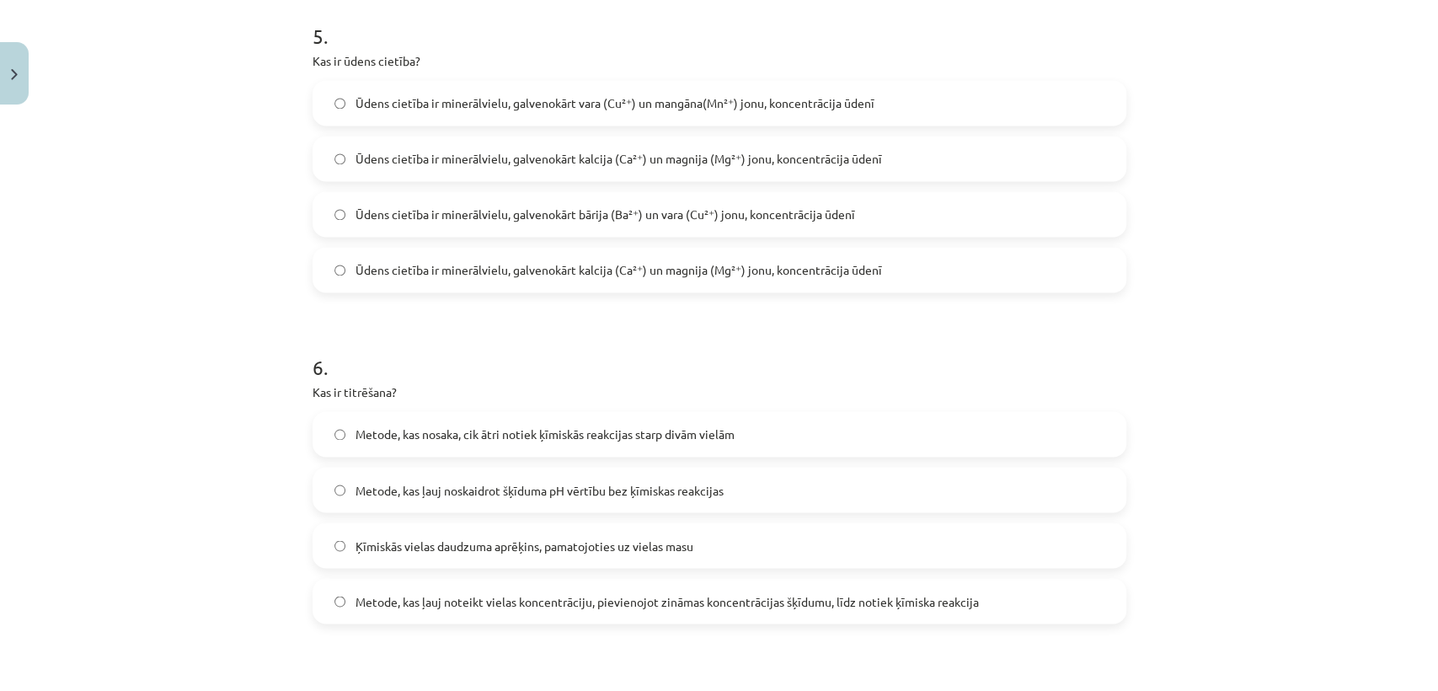
click at [591, 154] on span "Ūdens cietība ir minerālvielu, galvenokārt kalcija (Ca²⁺) un magnija (Mg²⁺) jon…" at bounding box center [618, 159] width 526 height 18
click at [516, 607] on span "Metode, kas ļauj noteikt vielas koncentrāciju, pievienojot zināmas koncentrācij…" at bounding box center [666, 601] width 623 height 18
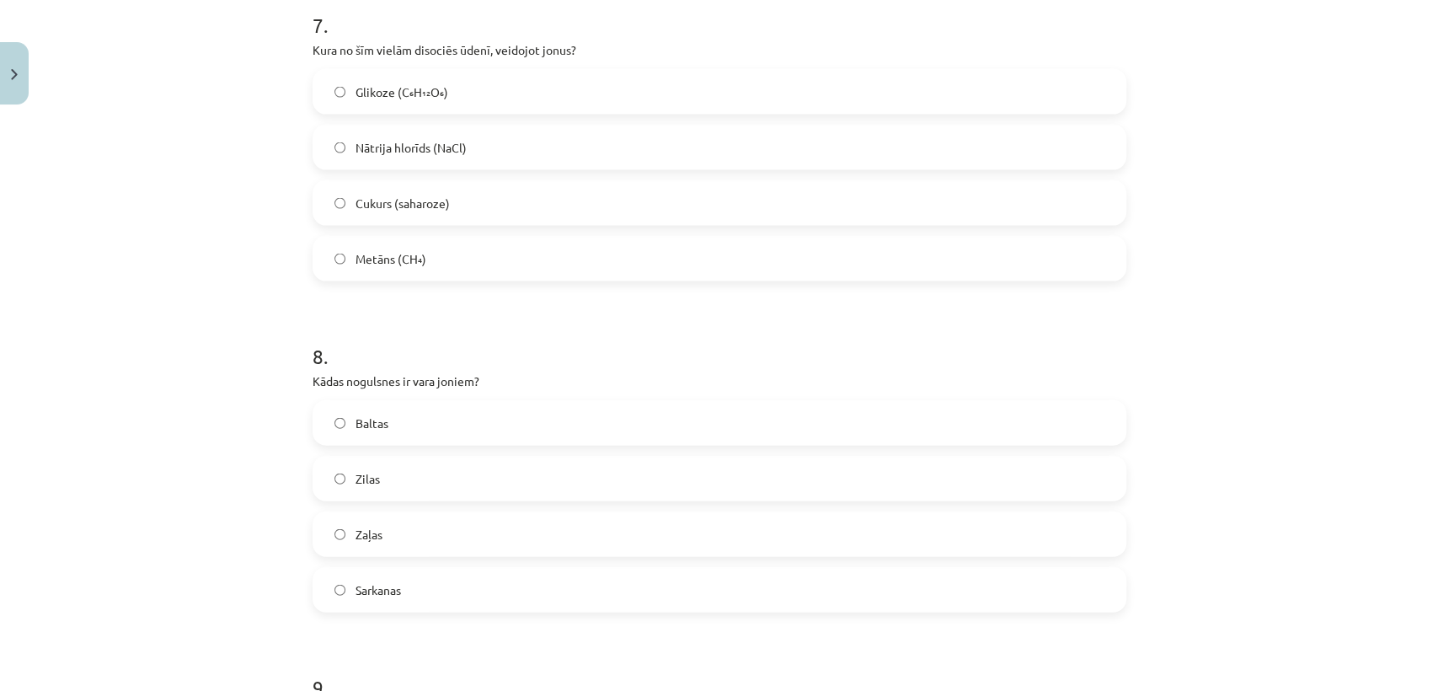
scroll to position [2338, 0]
click at [519, 148] on label "Nātrija hlorīds (NaCl)" at bounding box center [719, 147] width 810 height 42
click at [510, 467] on label "Zilas" at bounding box center [719, 478] width 810 height 42
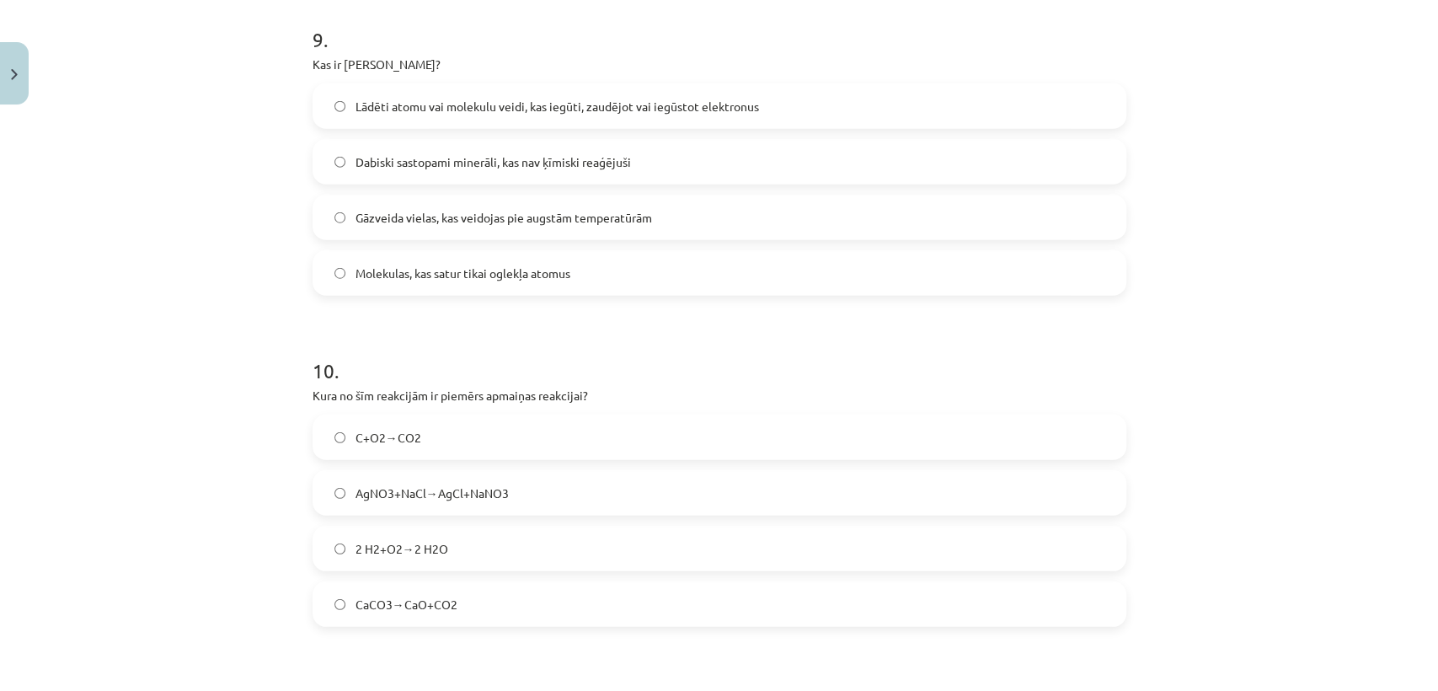
scroll to position [2979, 0]
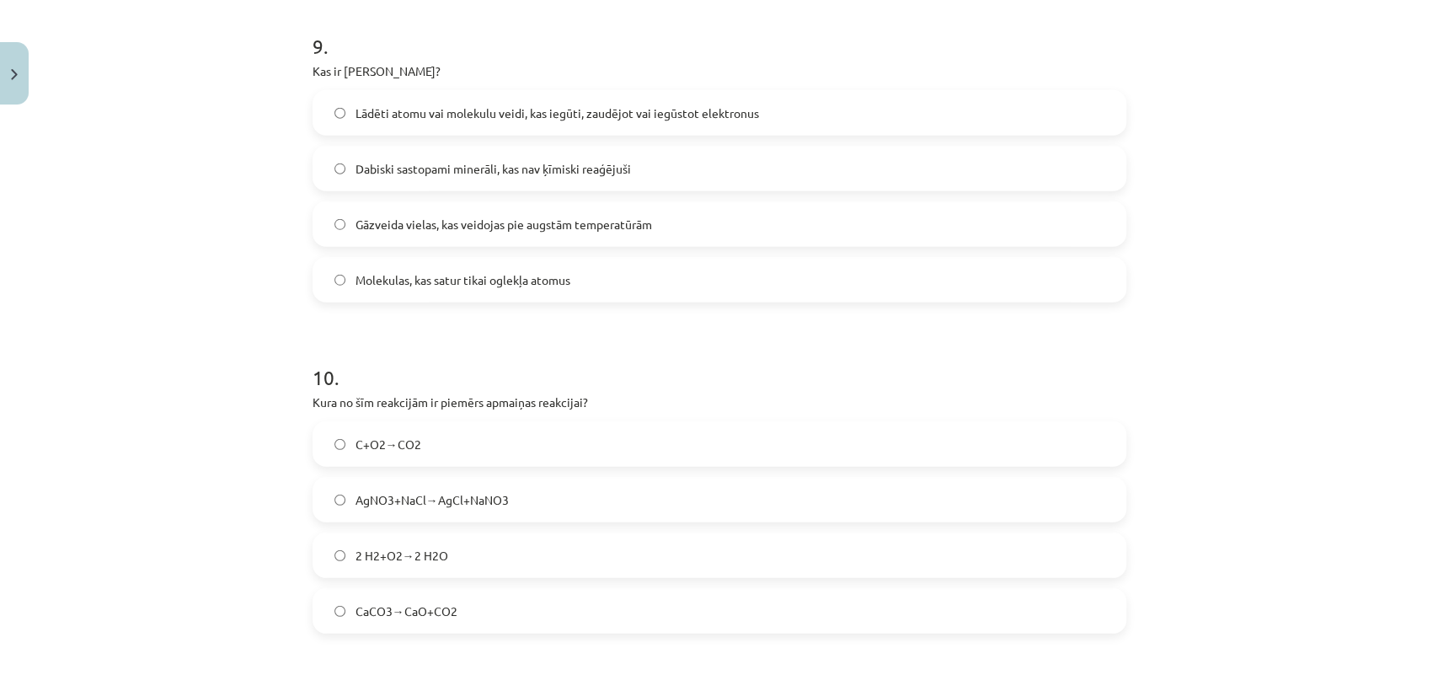
click at [600, 101] on label "Lādēti atomu vai molekulu veidi, kas iegūti, zaudējot vai iegūstot elektronus" at bounding box center [719, 113] width 810 height 42
click at [512, 492] on label "AgNO3+NaCl→AgCl+NaNO3" at bounding box center [719, 499] width 810 height 42
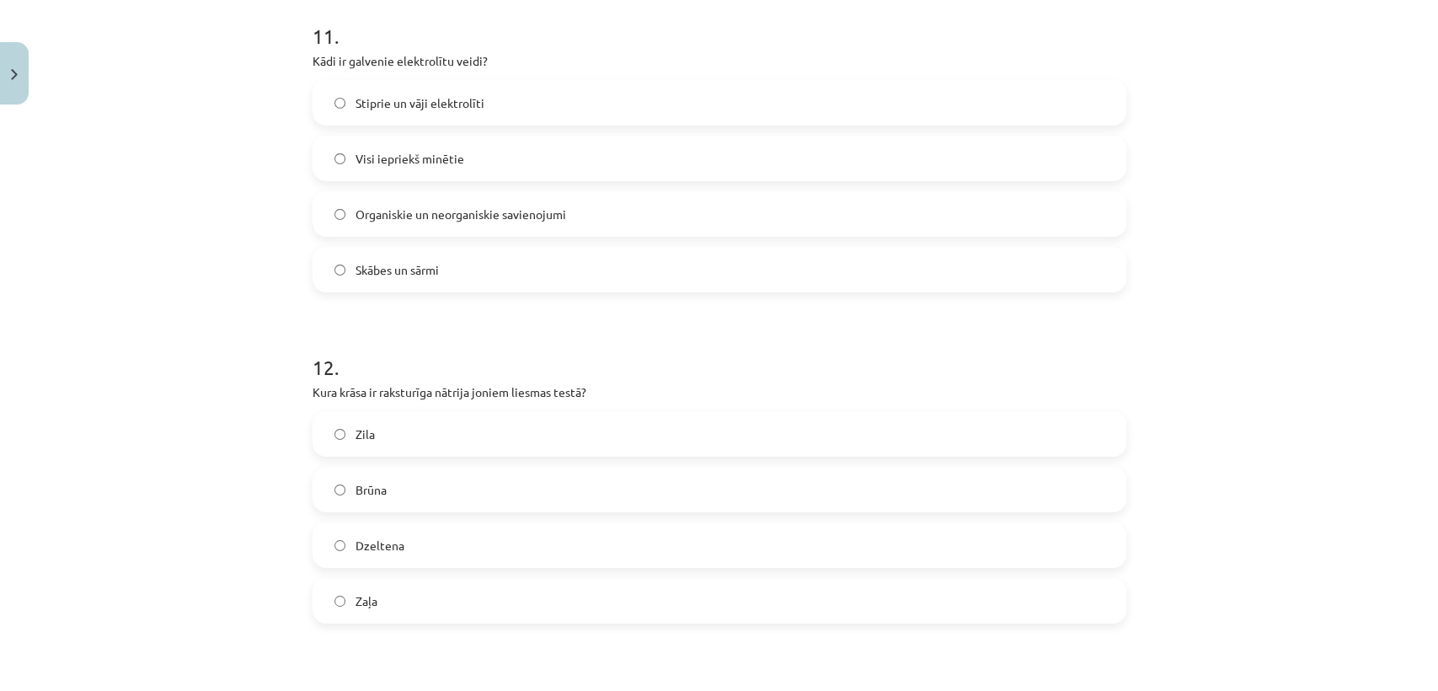
scroll to position [3644, 0]
click at [553, 119] on label "Stiprie un vāji elektrolīti" at bounding box center [719, 109] width 810 height 42
click at [428, 544] on label "Dzeltena" at bounding box center [719, 552] width 810 height 42
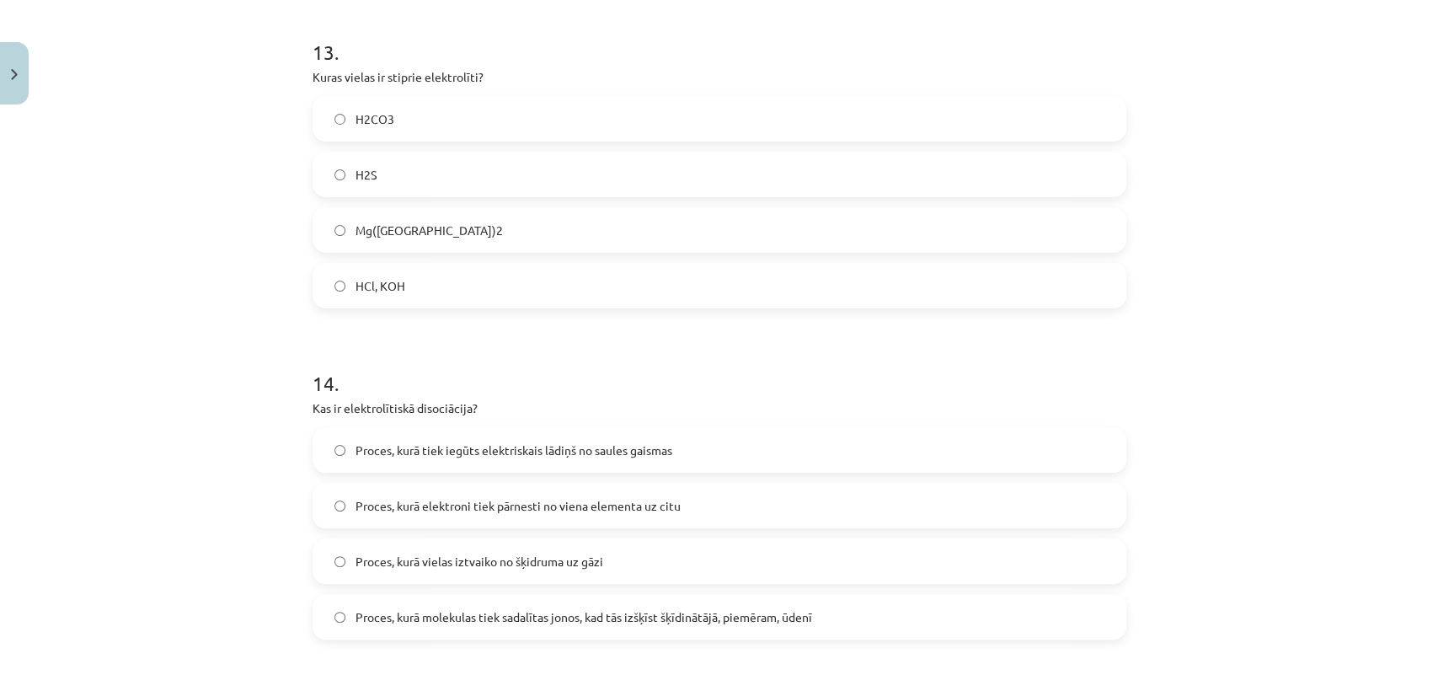
scroll to position [4304, 0]
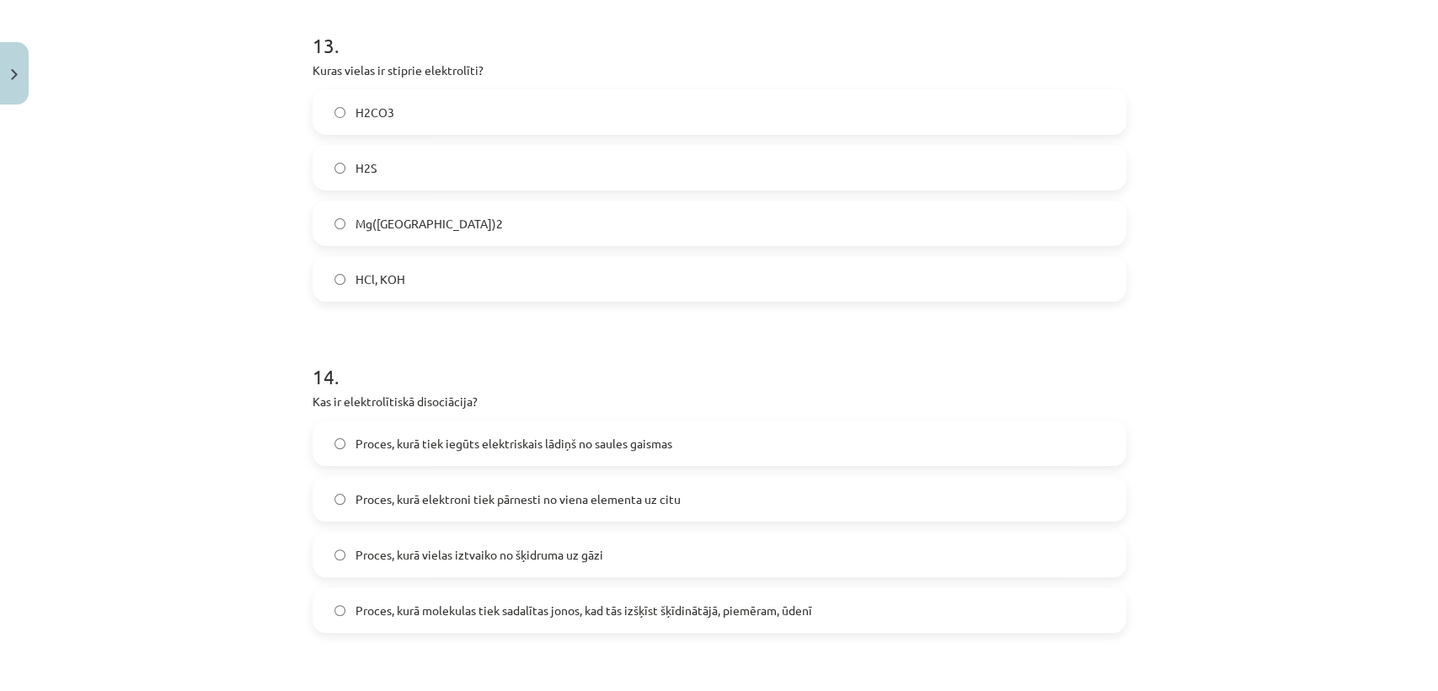
click at [1039, 260] on label "HCl, KOH" at bounding box center [719, 279] width 810 height 42
click at [505, 617] on span "Proces, kurā molekulas tiek sadalītas jonos, kad tās izšķīst šķīdinātājā, piemē…" at bounding box center [583, 610] width 457 height 18
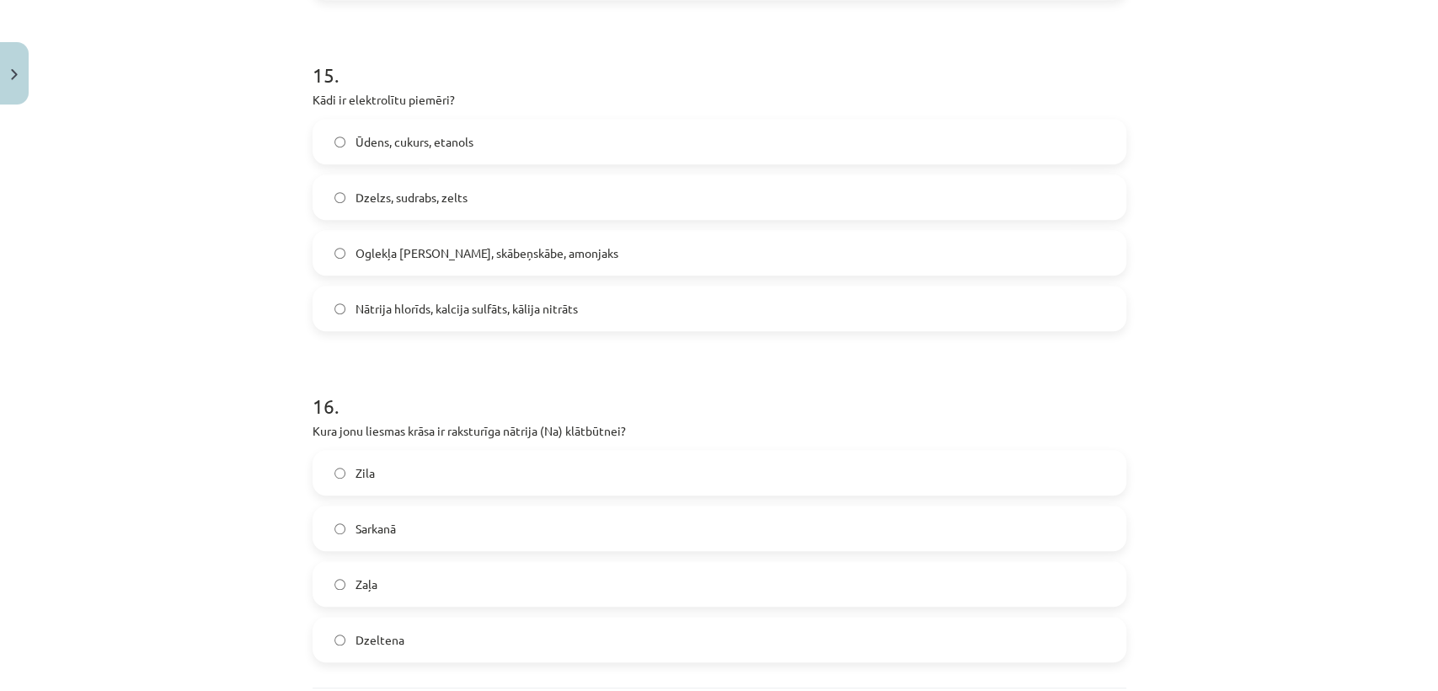
scroll to position [4950, 0]
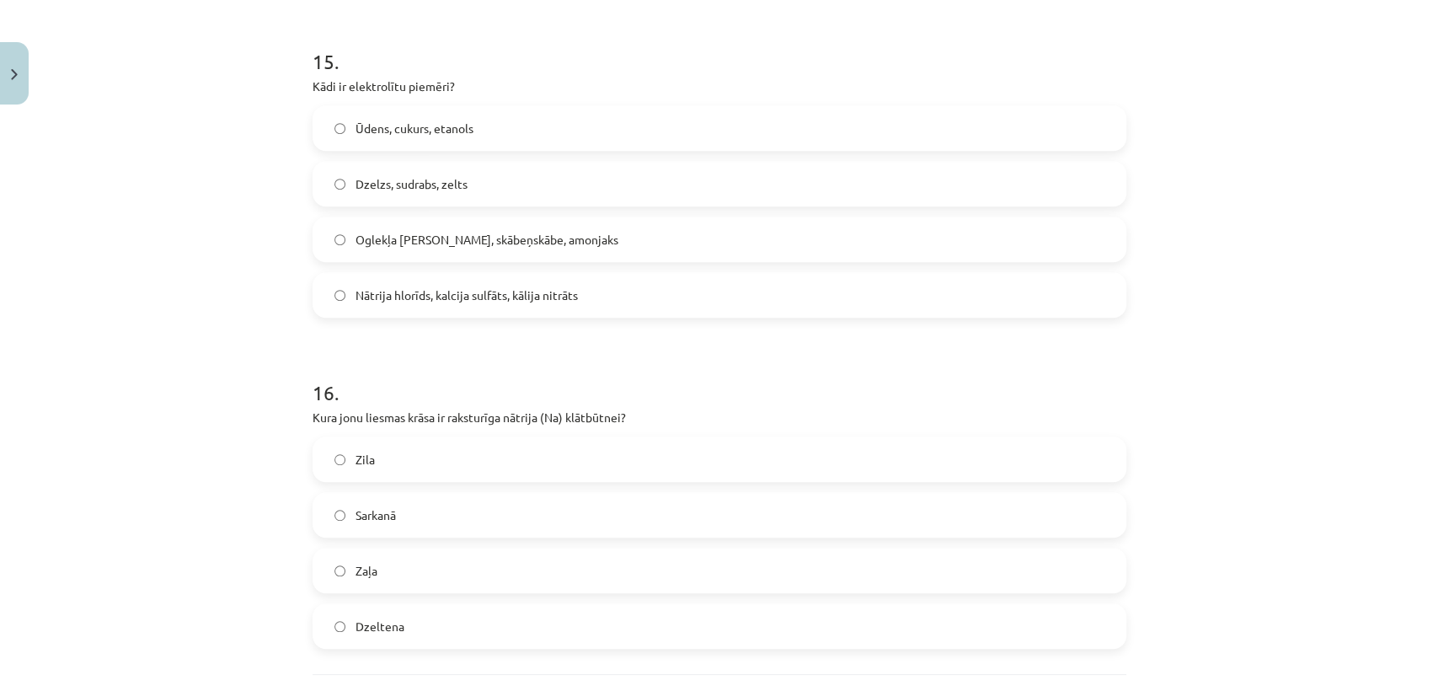
click at [699, 288] on label "Nātrija hlorīds, kalcija sulfāts, kālija nitrāts" at bounding box center [719, 295] width 810 height 42
click at [638, 628] on label "Dzeltena" at bounding box center [719, 626] width 810 height 42
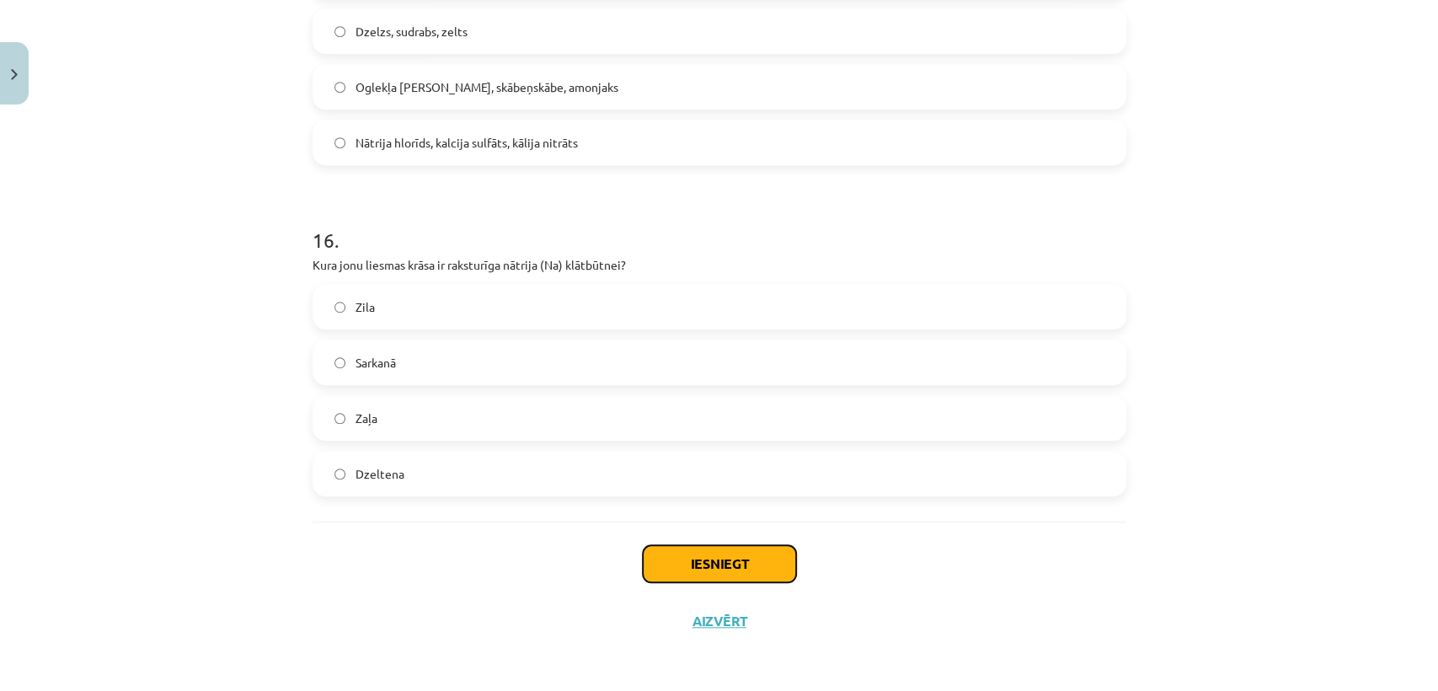
click at [754, 546] on button "Iesniegt" at bounding box center [719, 563] width 153 height 37
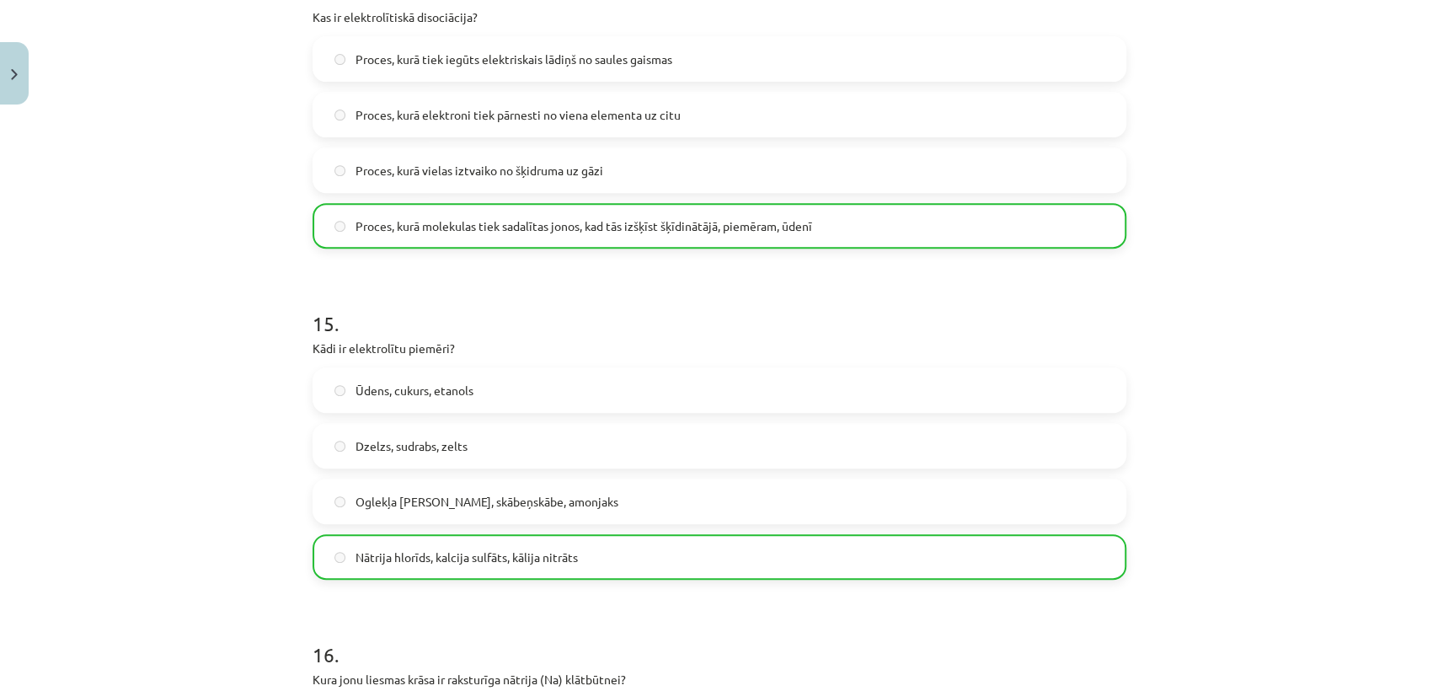
scroll to position [5156, 0]
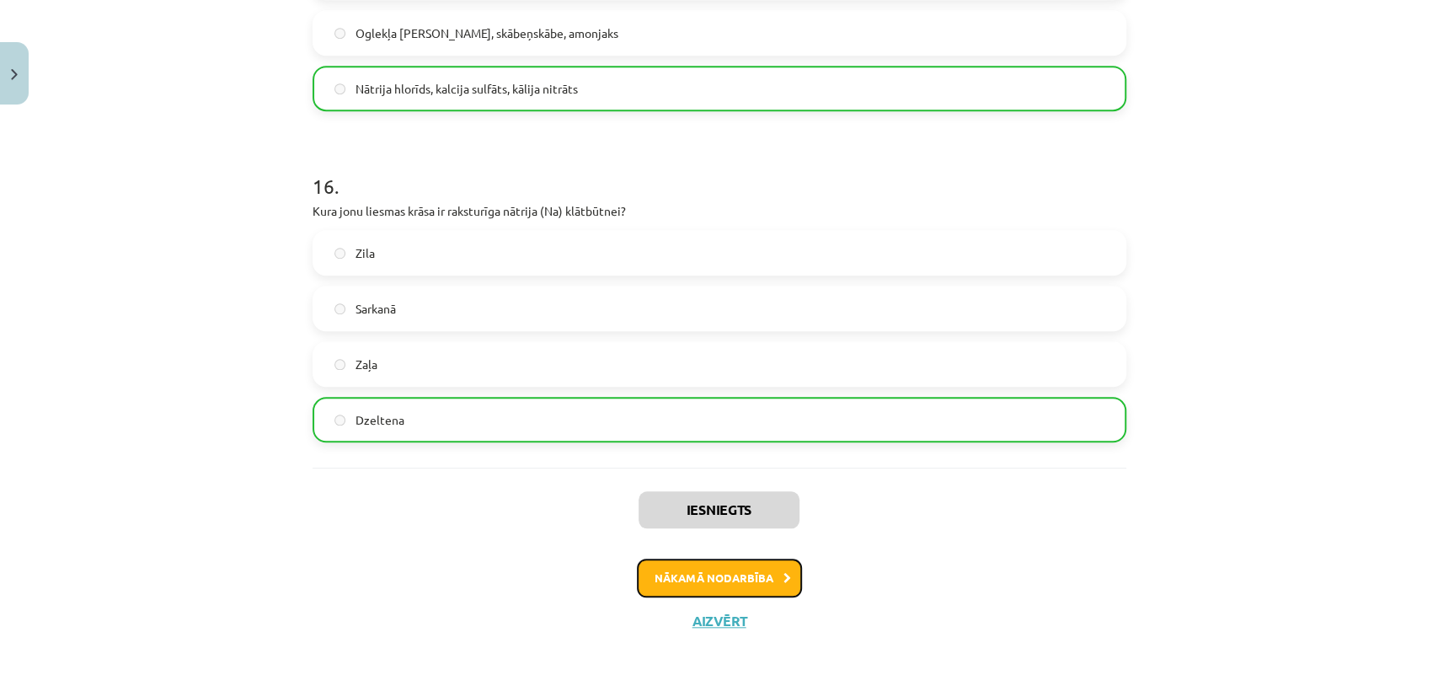
click at [783, 576] on icon at bounding box center [787, 578] width 8 height 11
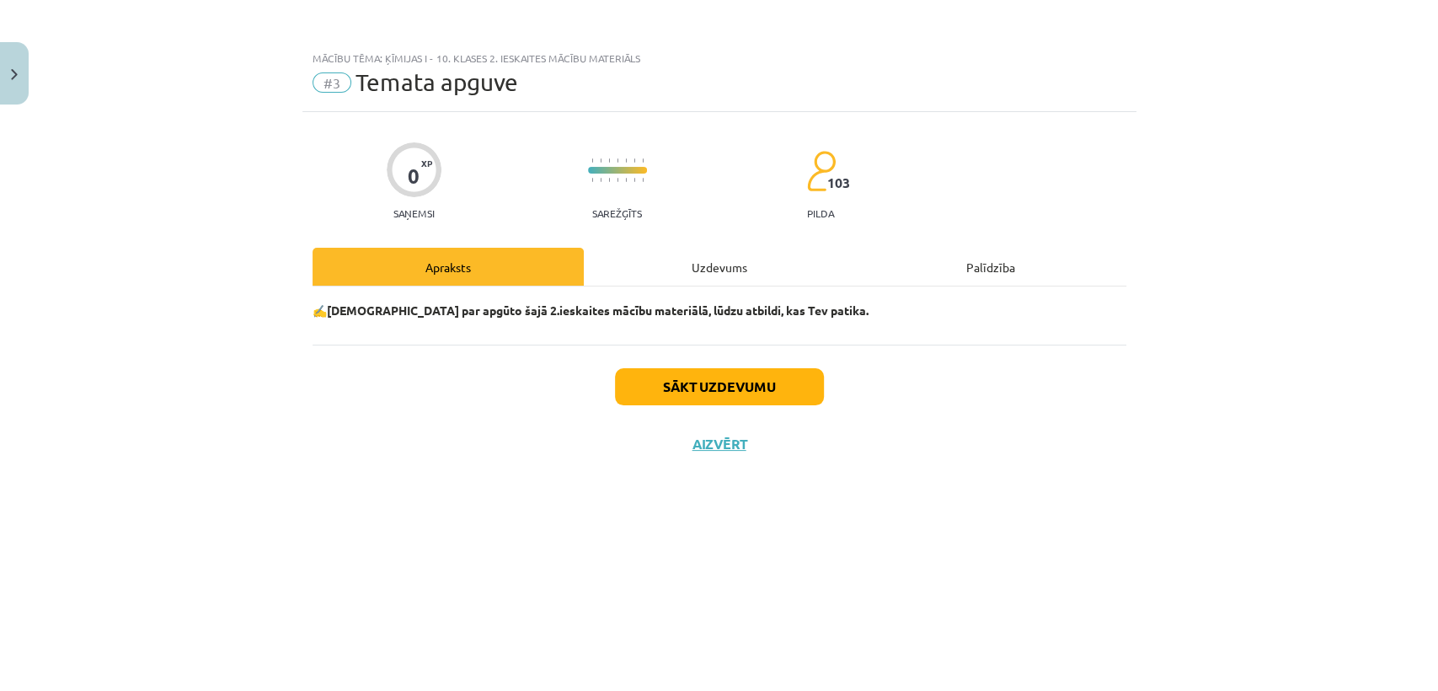
scroll to position [0, 0]
click at [808, 390] on button "Sākt uzdevumu" at bounding box center [719, 386] width 209 height 37
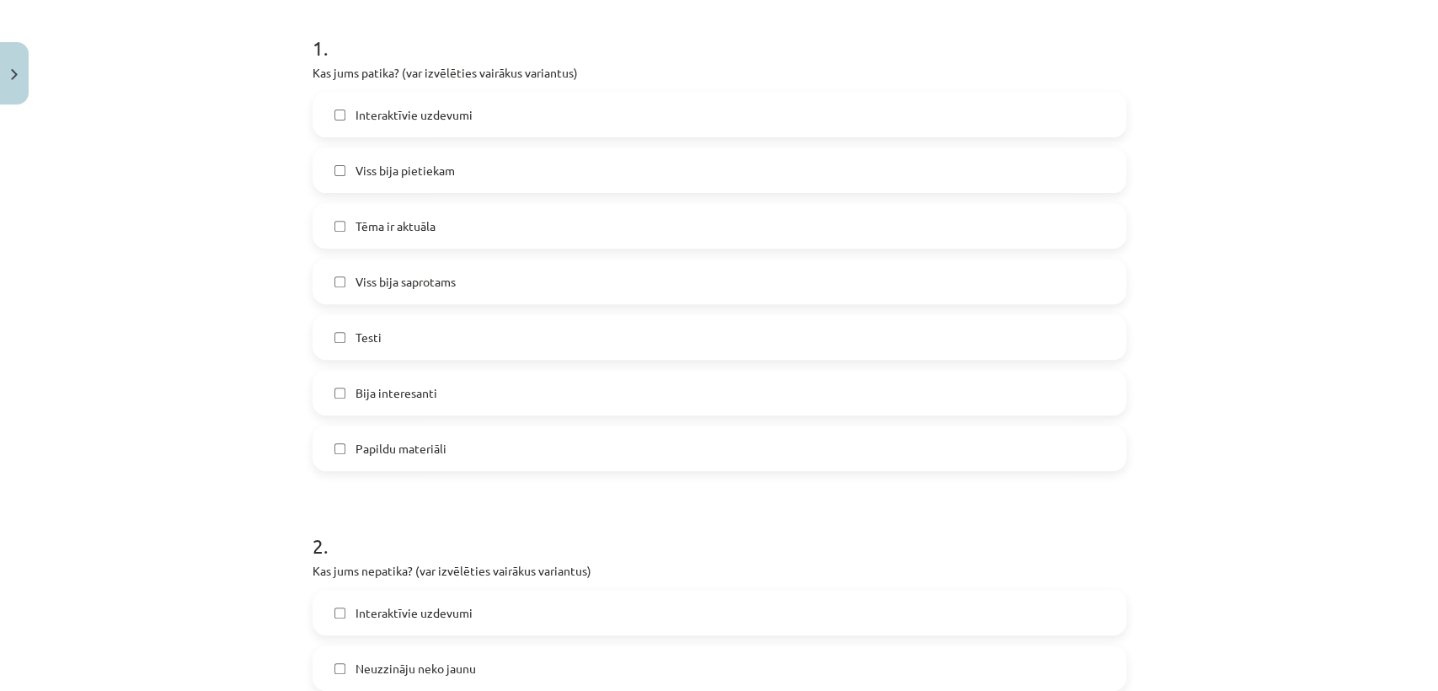
scroll to position [330, 0]
click at [489, 230] on label "Tēma ir aktuāla" at bounding box center [719, 224] width 810 height 42
click at [478, 290] on label "Viss bija saprotams" at bounding box center [719, 280] width 810 height 42
click at [475, 350] on label "Testi" at bounding box center [719, 335] width 810 height 42
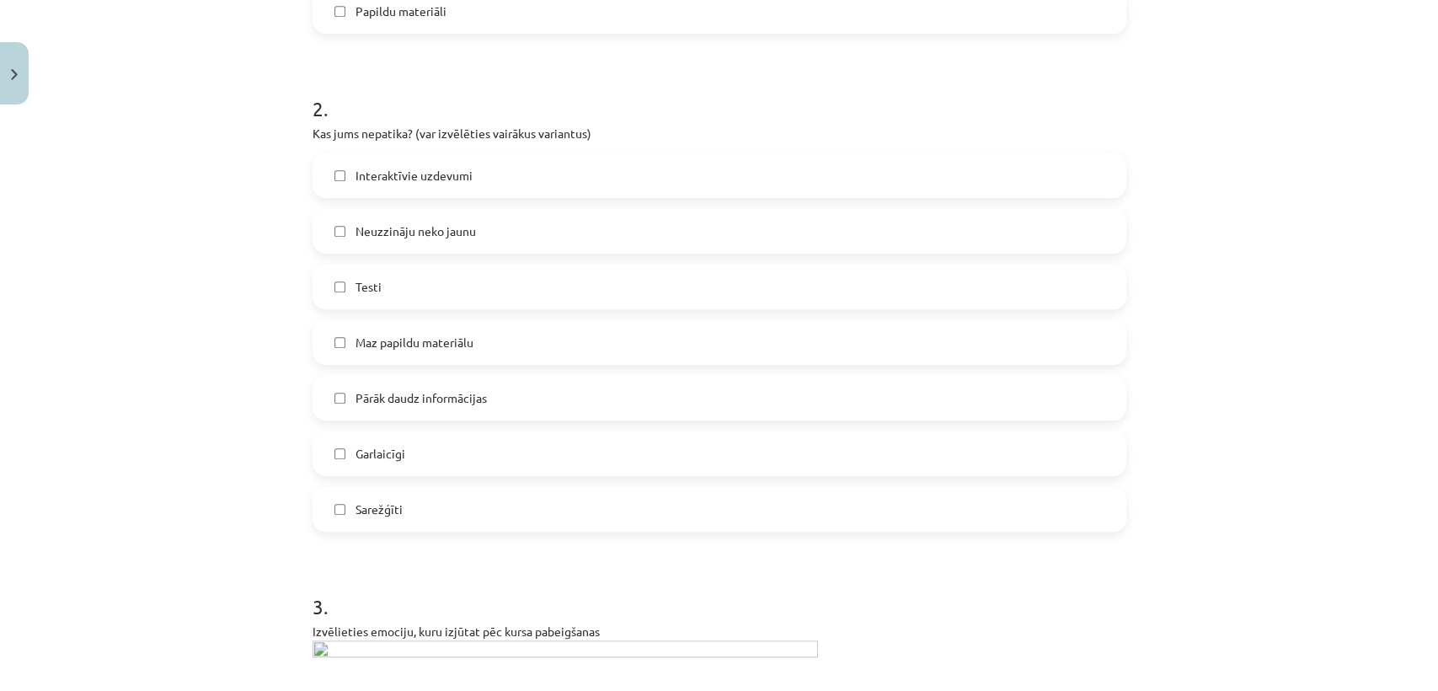
scroll to position [767, 0]
click at [497, 393] on label "Pārāk daudz informācijas" at bounding box center [719, 397] width 810 height 42
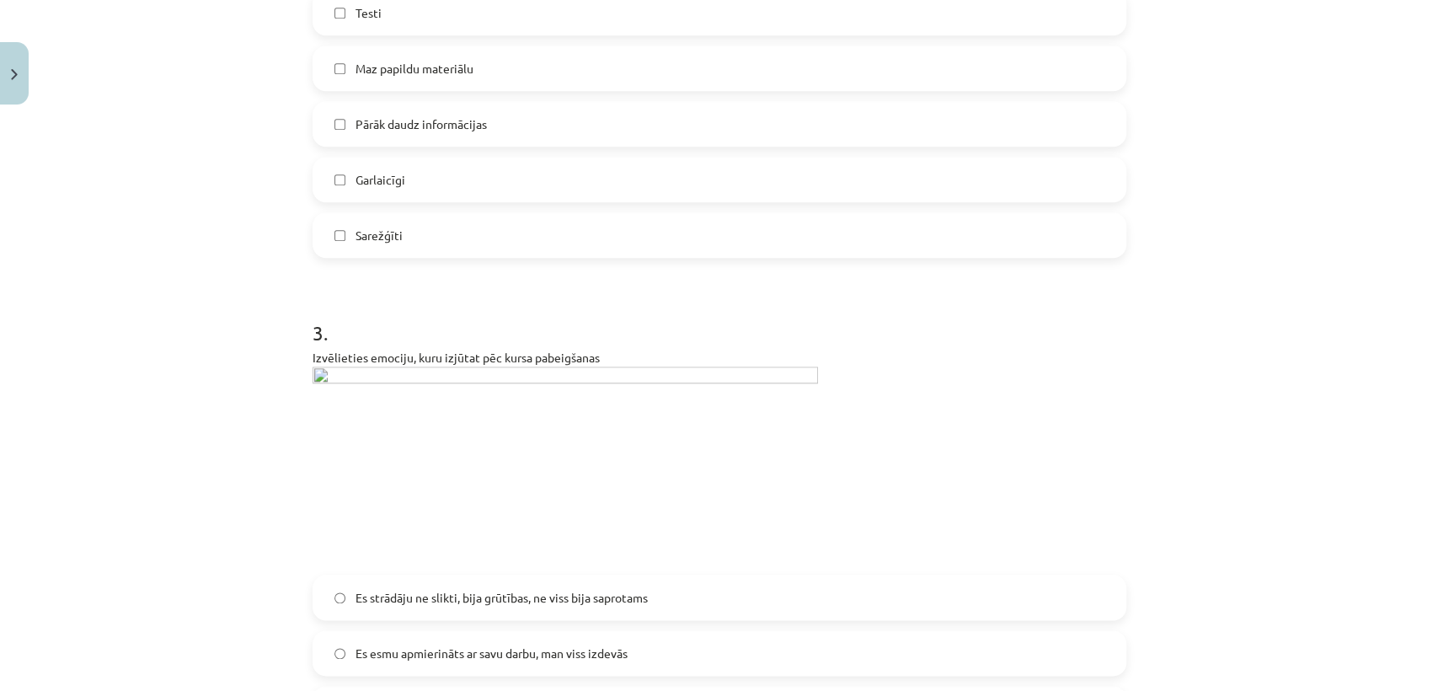
scroll to position [1040, 0]
click at [596, 54] on label "Maz papildu materiālu" at bounding box center [719, 67] width 810 height 42
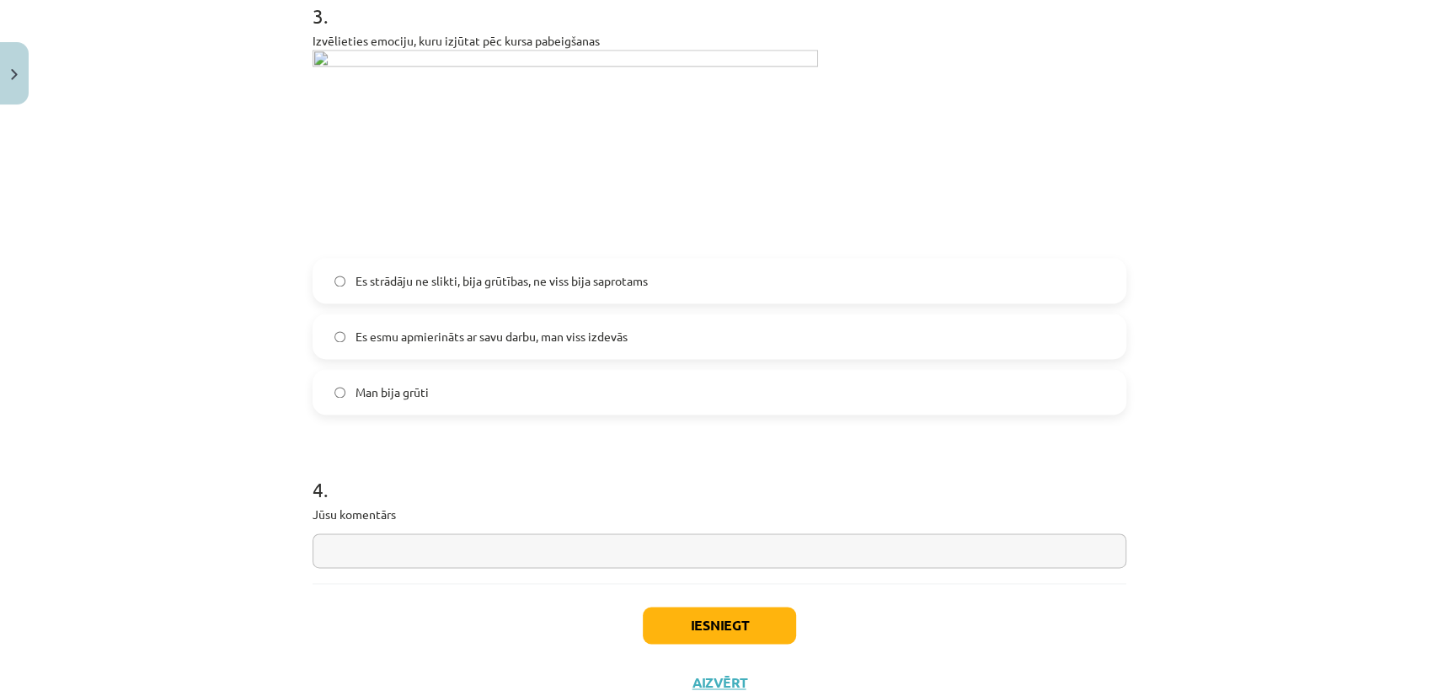
scroll to position [1414, 0]
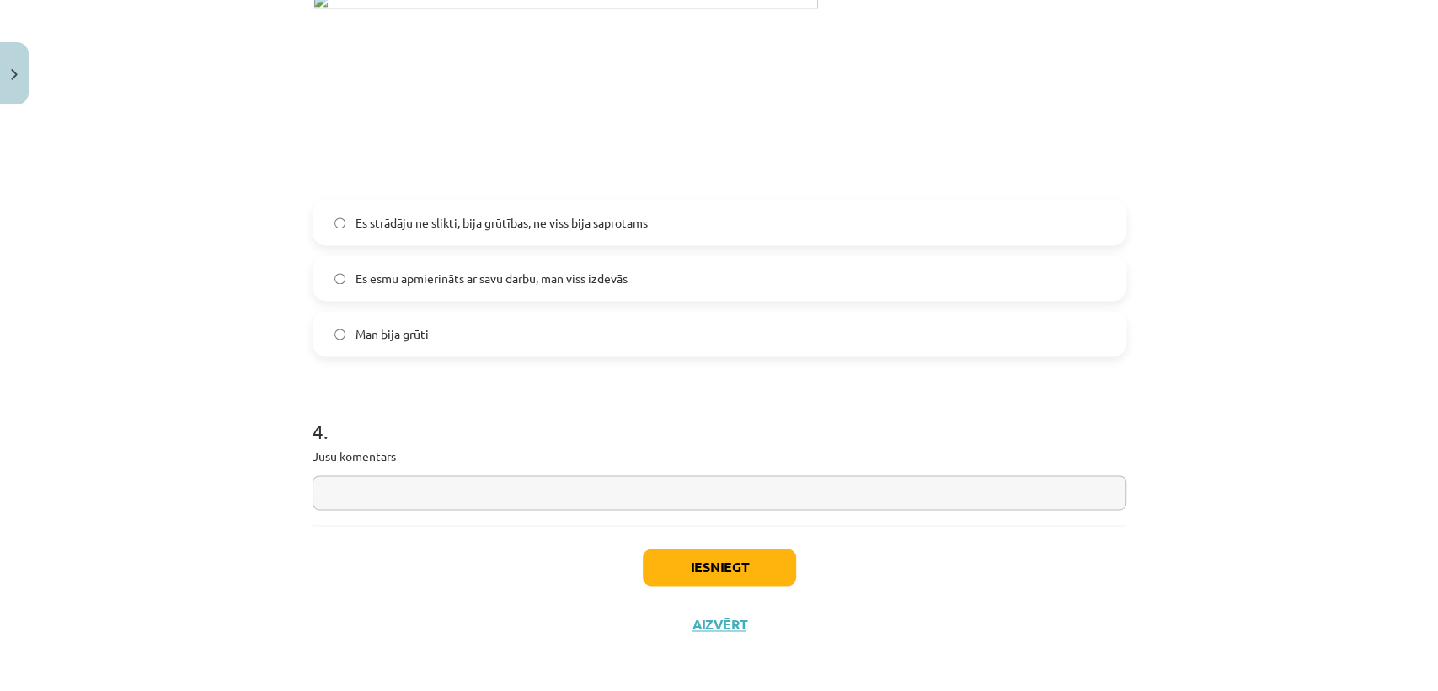
click at [546, 288] on label "Es esmu apmierināts ar savu darbu, man viss izdevās" at bounding box center [719, 278] width 810 height 42
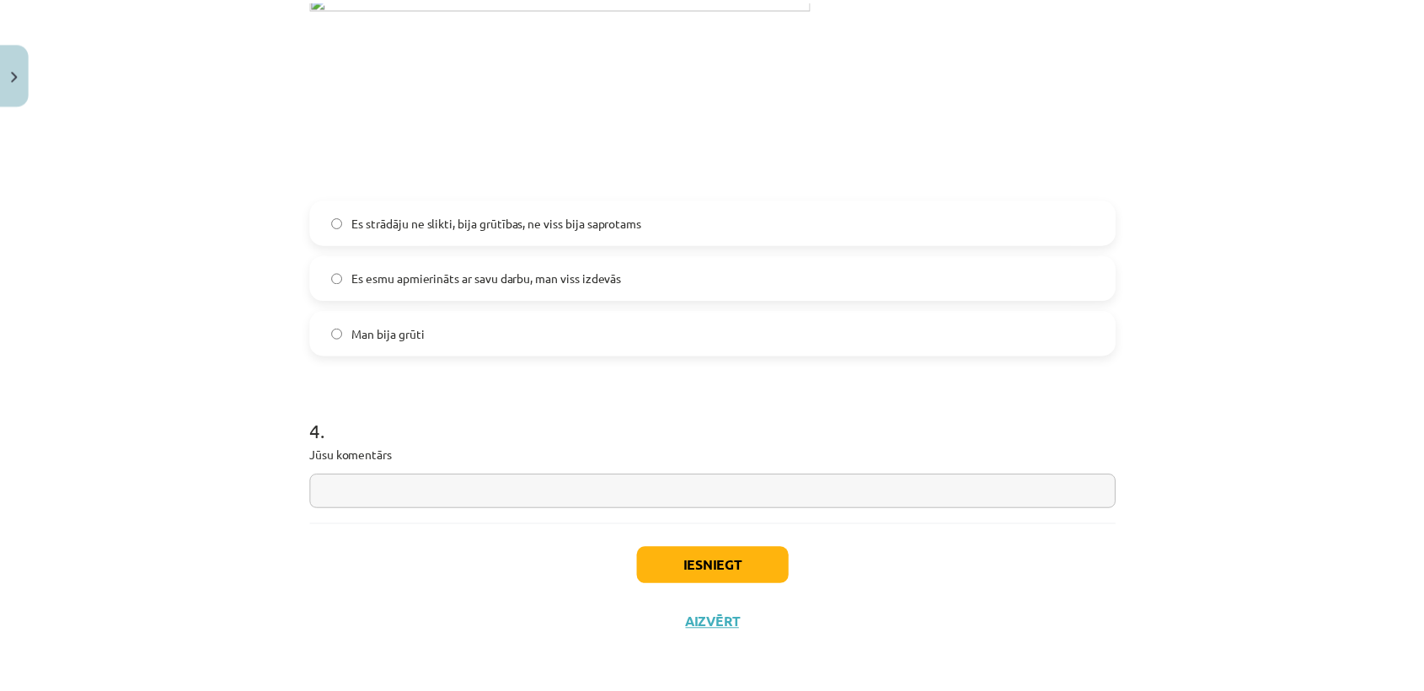
scroll to position [1419, 0]
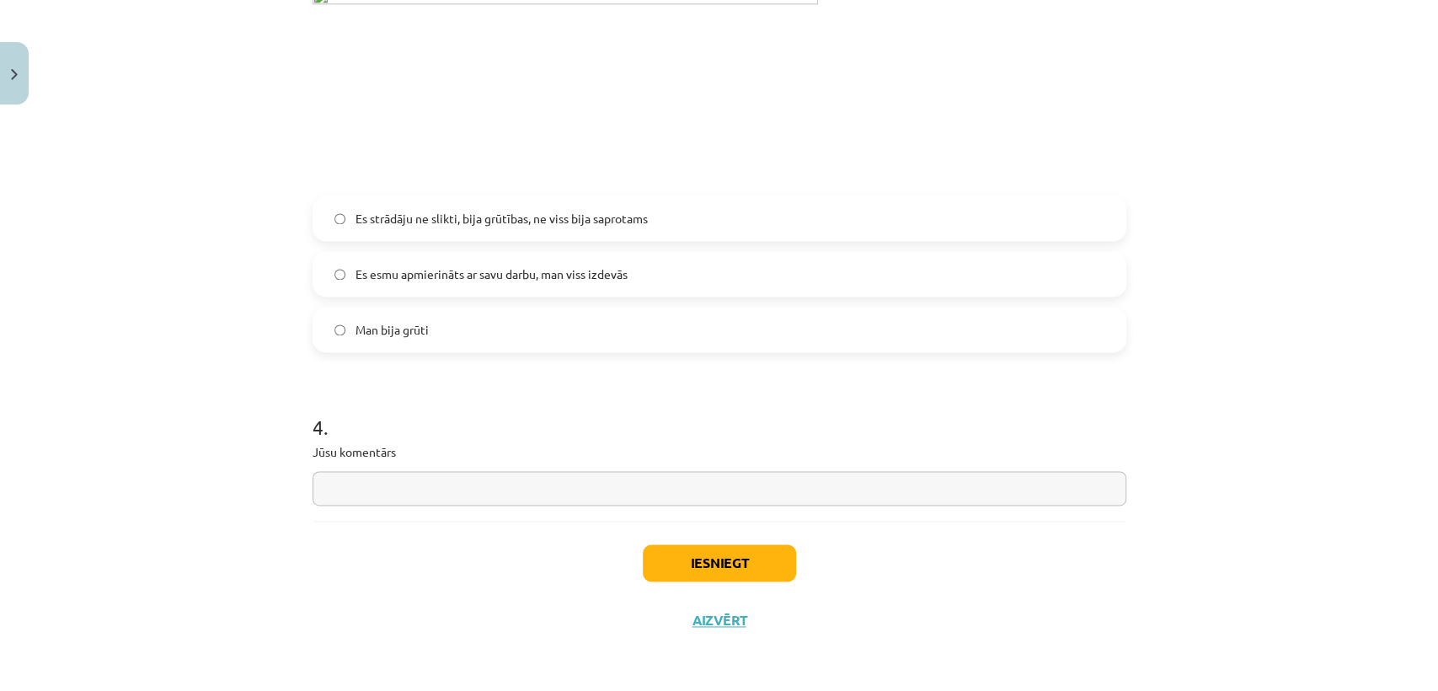
click at [577, 489] on input "text" at bounding box center [720, 488] width 814 height 35
type input "**********"
click at [726, 573] on button "Iesniegt" at bounding box center [719, 562] width 153 height 37
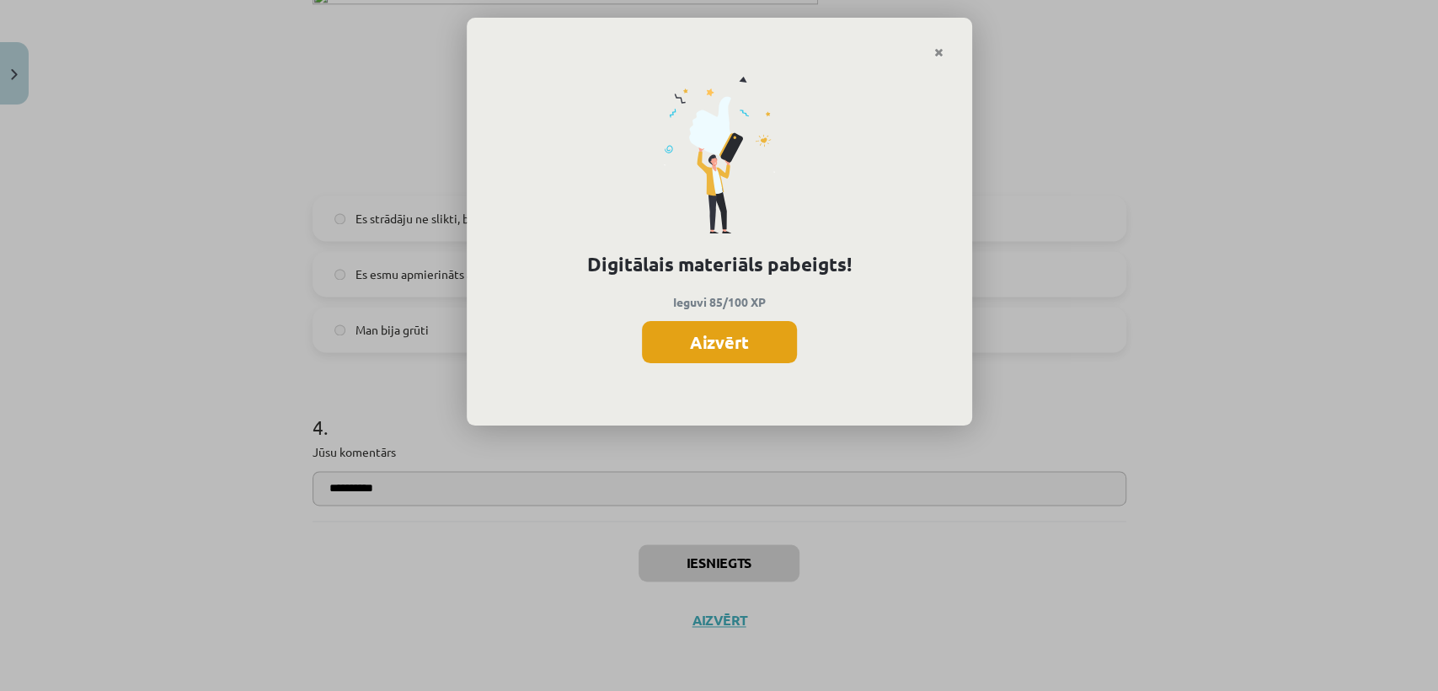
click at [783, 343] on button "Aizvērt" at bounding box center [719, 342] width 155 height 42
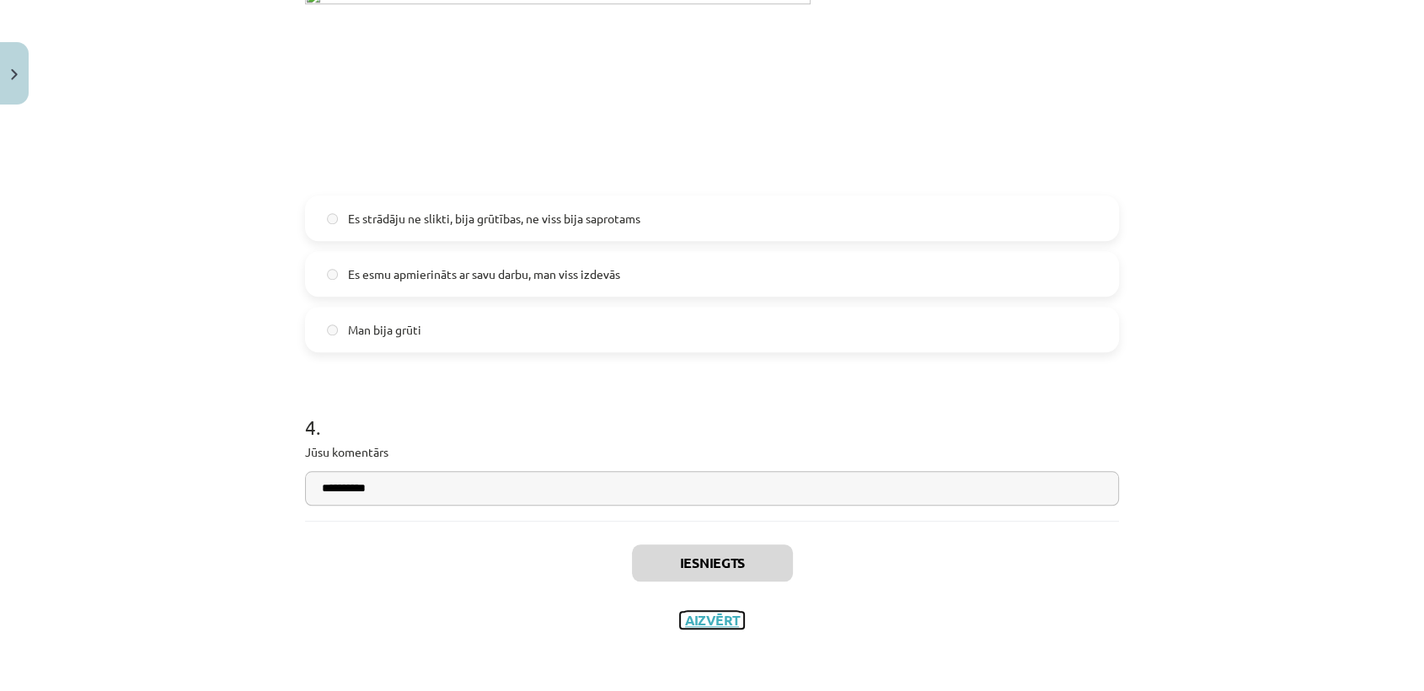
click at [719, 622] on button "Aizvērt" at bounding box center [712, 620] width 64 height 17
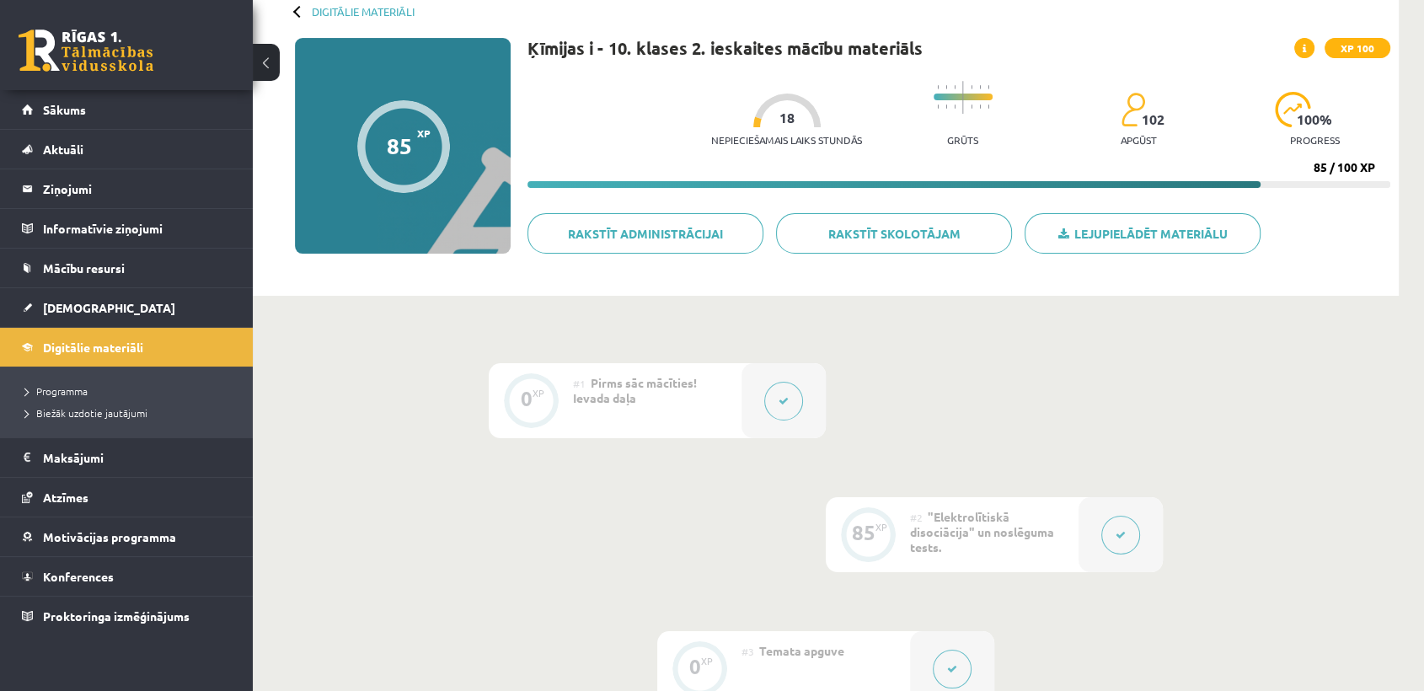
scroll to position [88, 0]
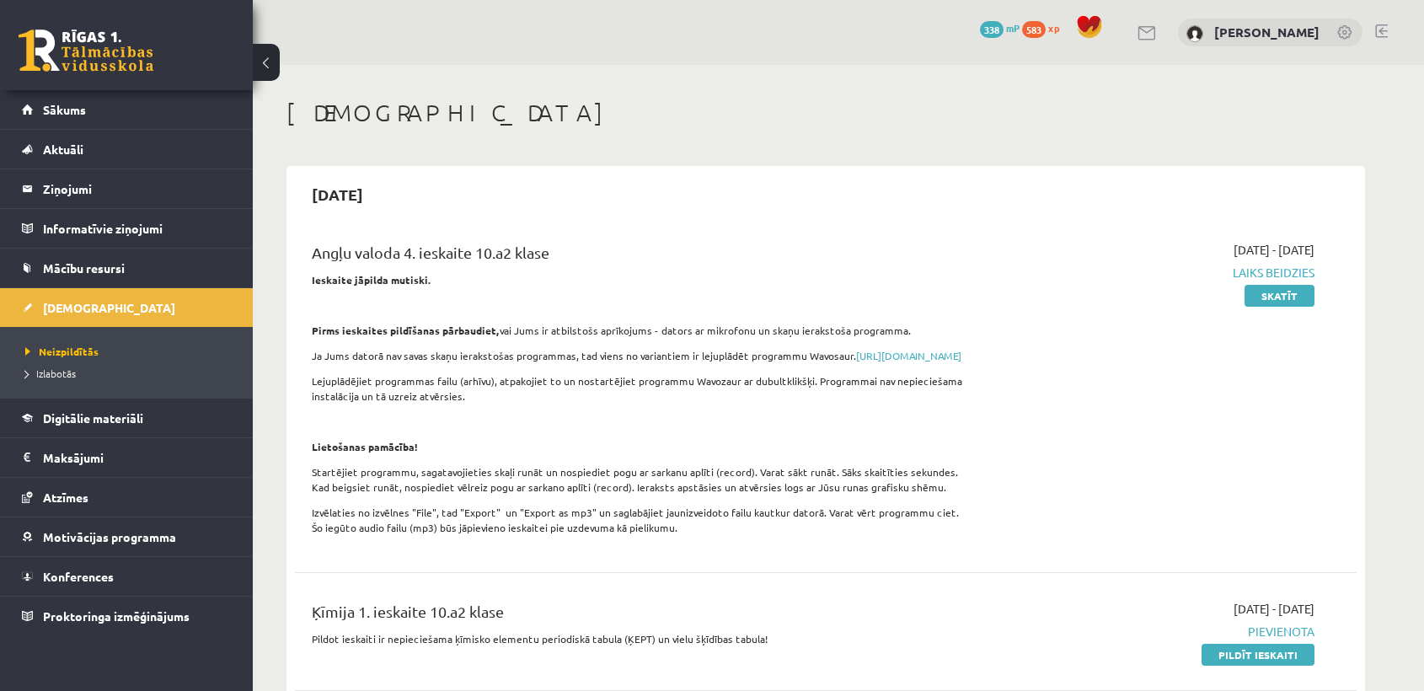
scroll to position [624, 0]
click at [1045, 33] on span "668" at bounding box center [1034, 29] width 24 height 17
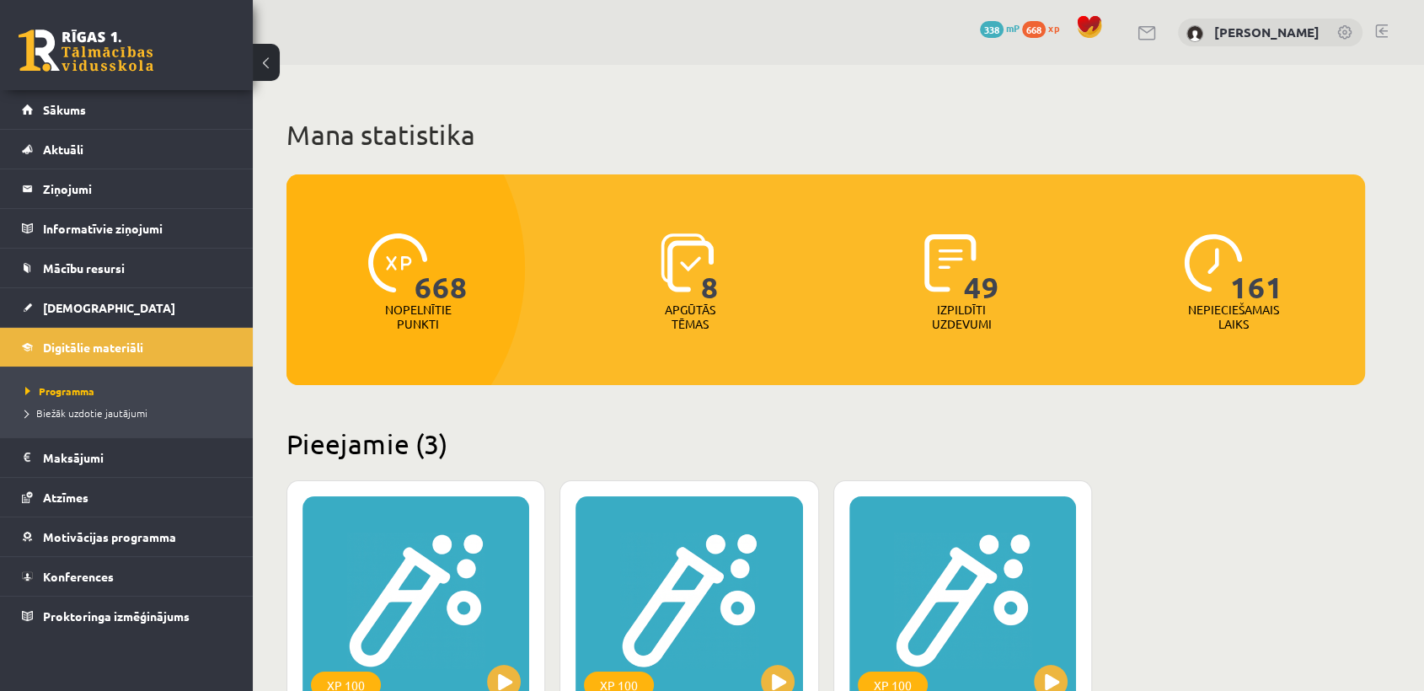
click at [1102, 24] on span at bounding box center [1089, 26] width 25 height 25
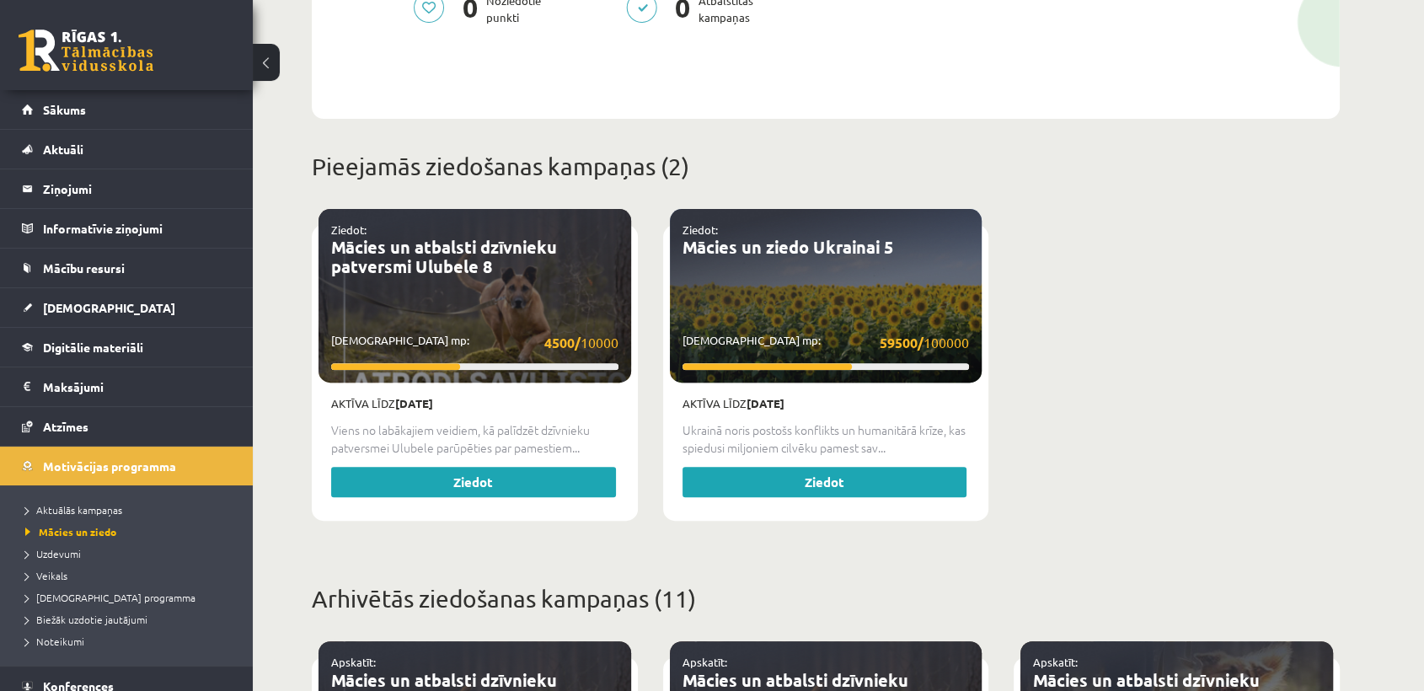
scroll to position [506, 0]
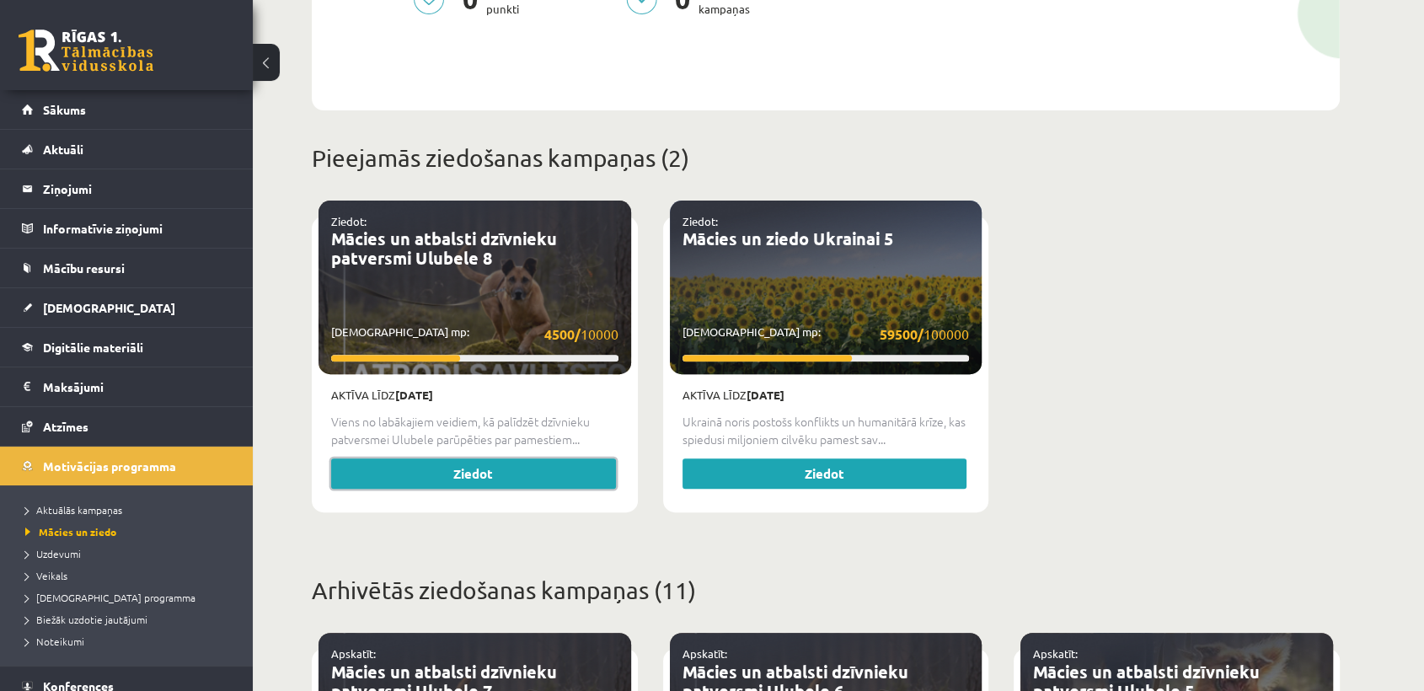
click at [548, 471] on link "Ziedot" at bounding box center [473, 473] width 285 height 30
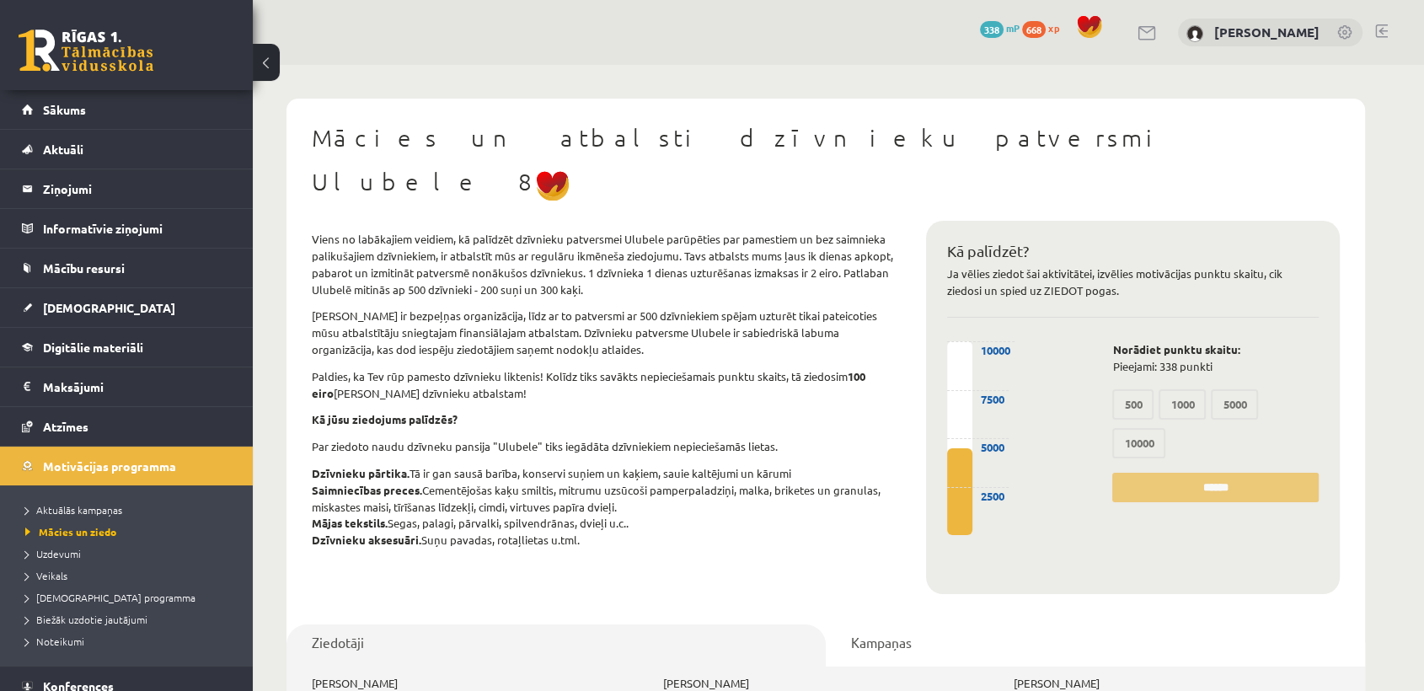
click at [1102, 27] on span at bounding box center [1089, 26] width 25 height 25
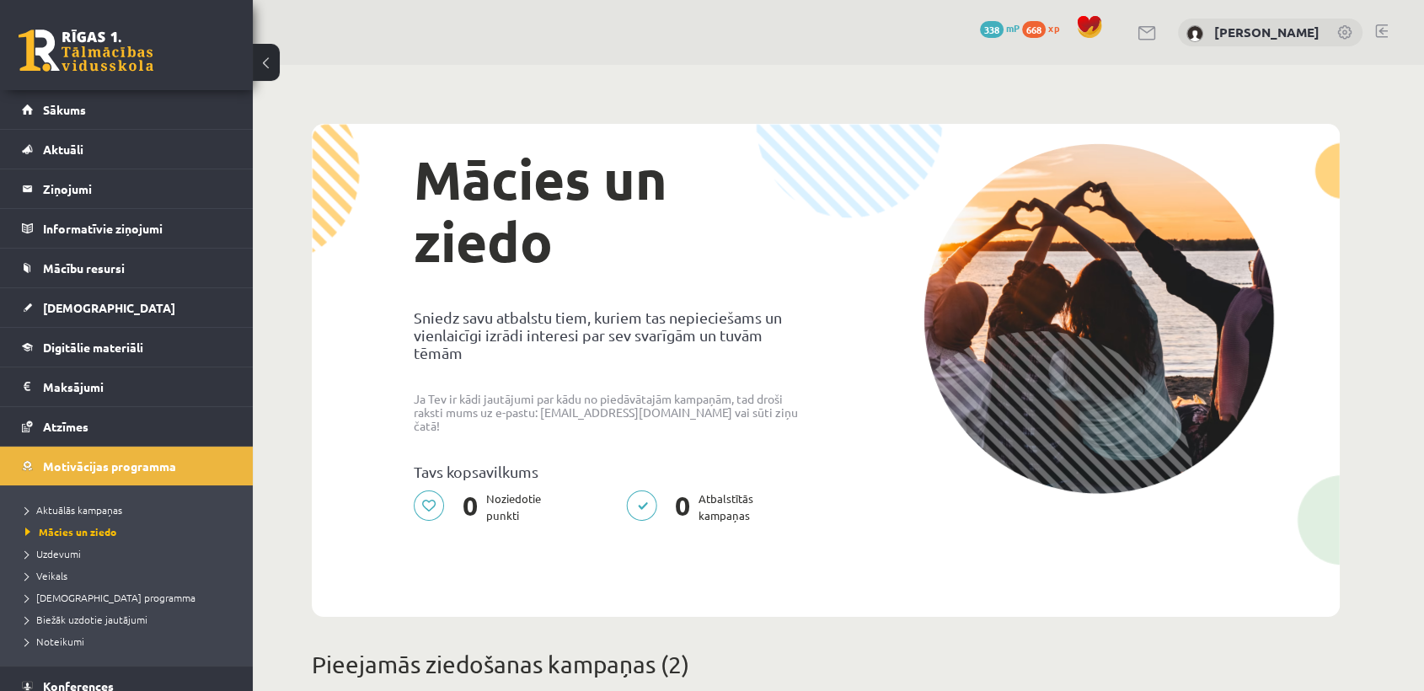
click at [114, 62] on link at bounding box center [86, 50] width 135 height 42
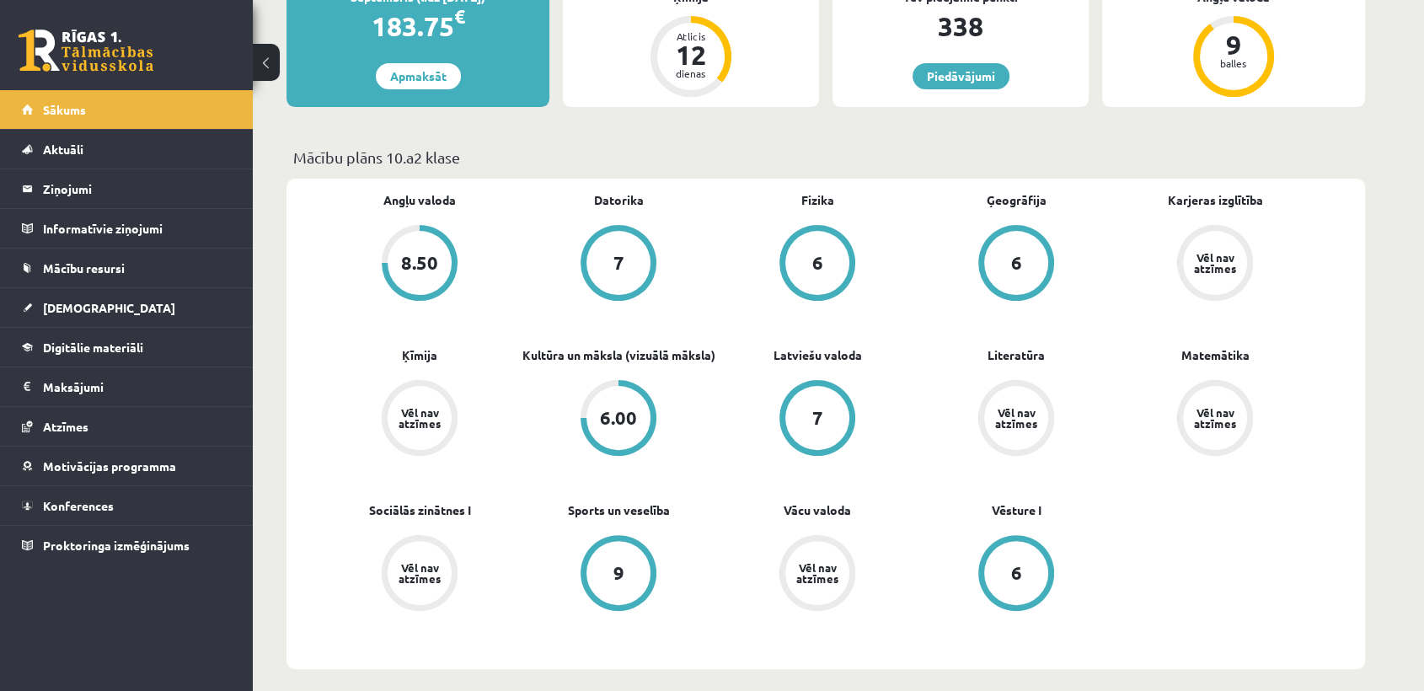
scroll to position [348, 0]
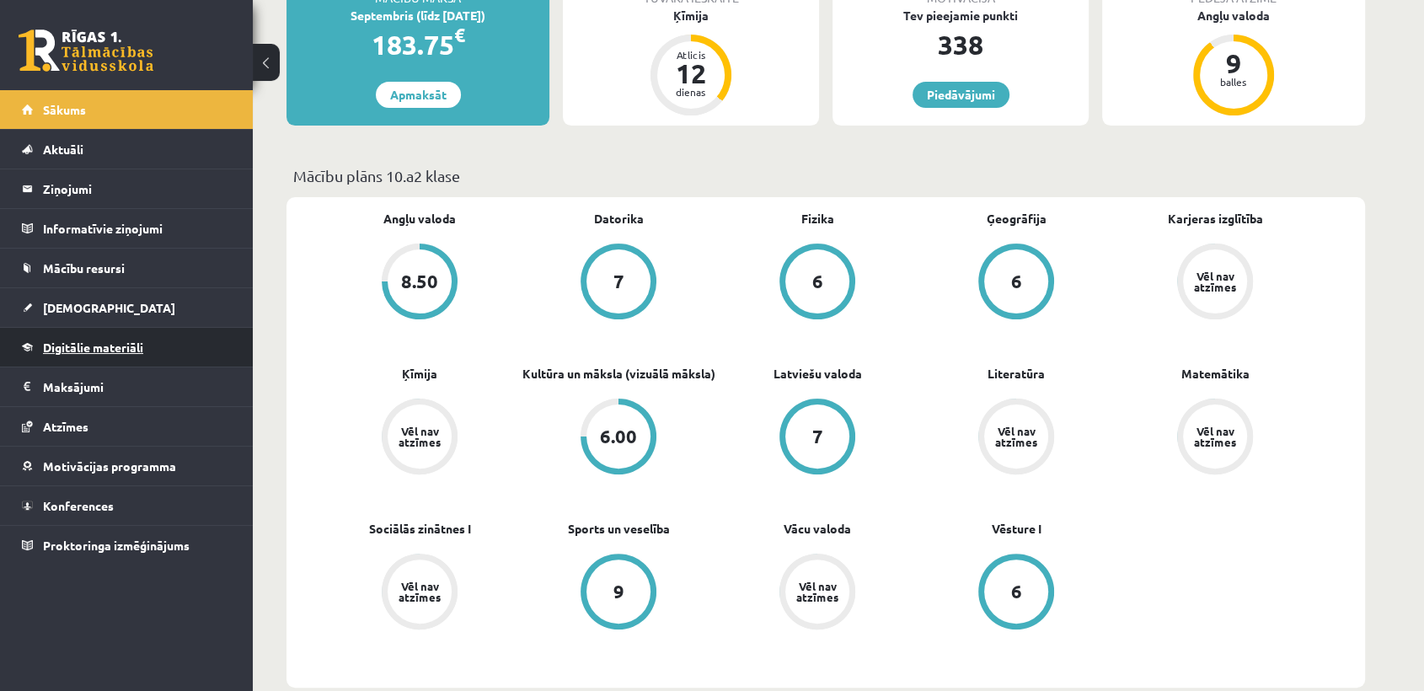
click at [194, 339] on link "Digitālie materiāli" at bounding box center [127, 347] width 210 height 39
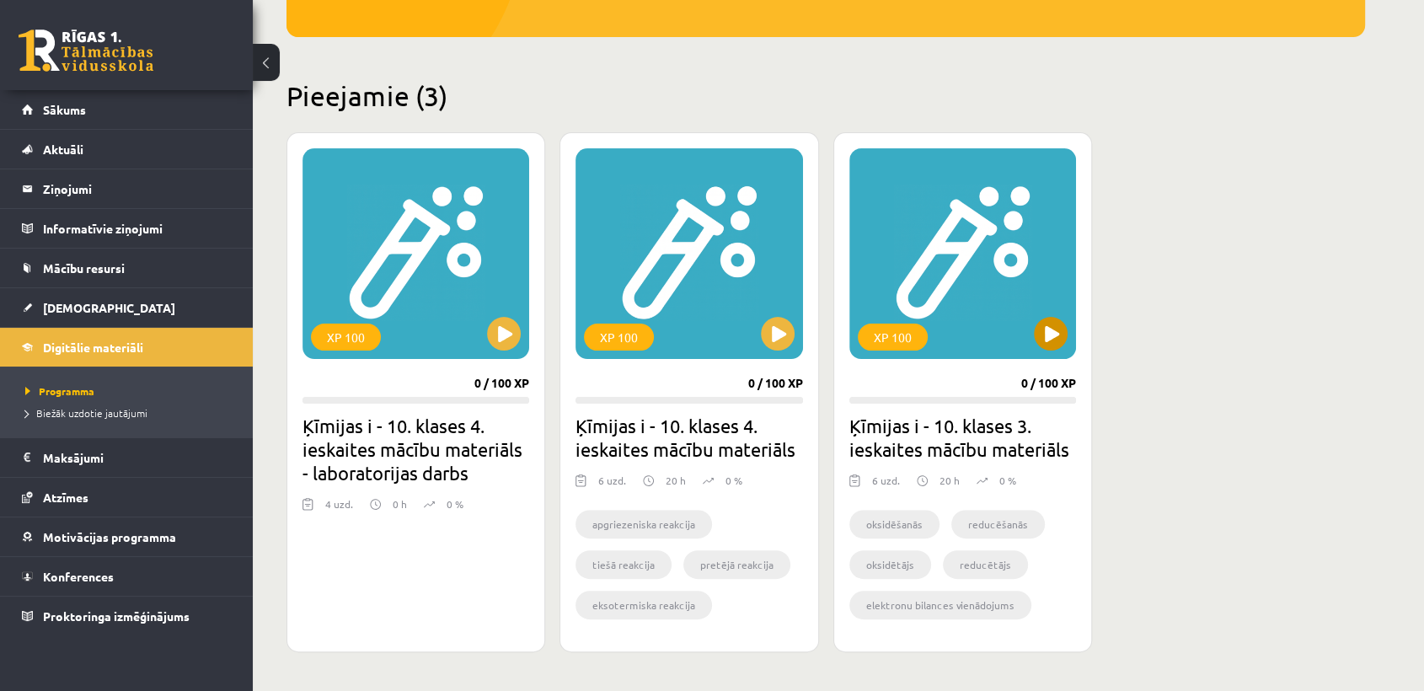
click at [911, 241] on div "XP 100" at bounding box center [962, 253] width 227 height 211
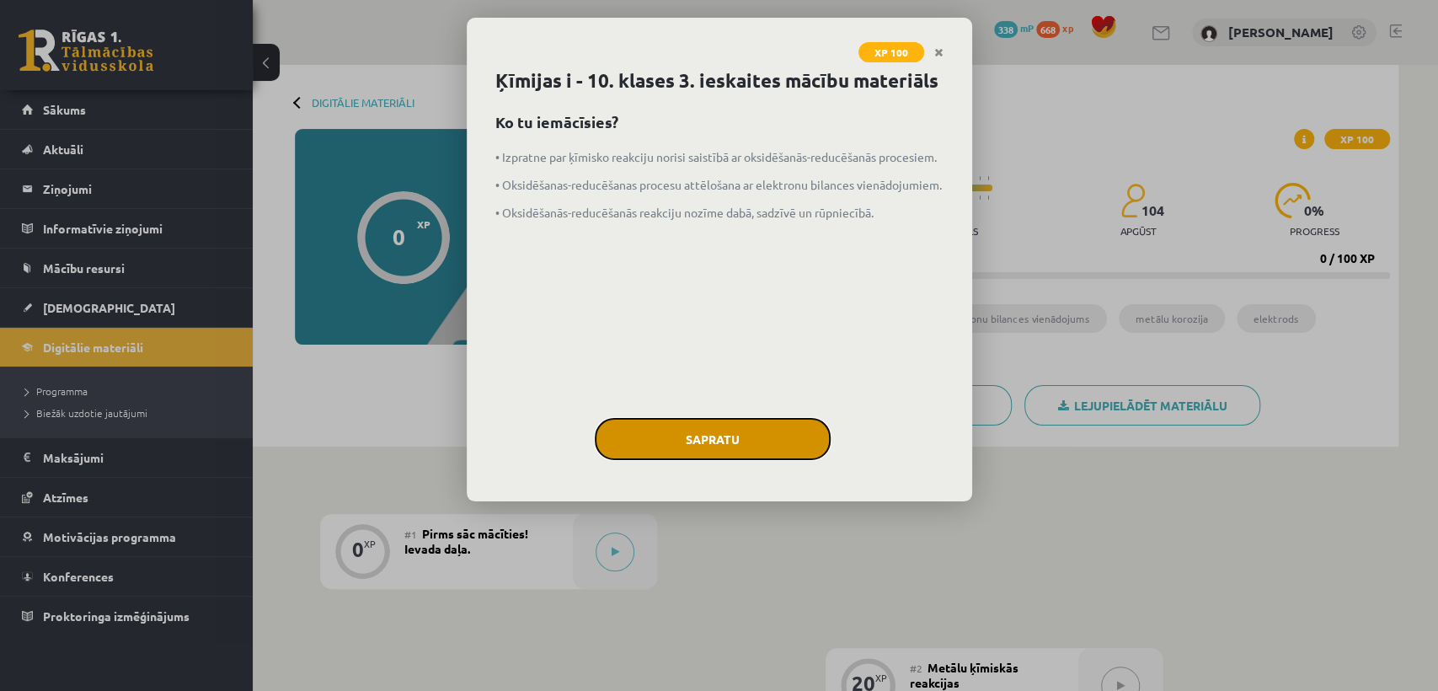
click at [788, 445] on button "Sapratu" at bounding box center [713, 439] width 236 height 42
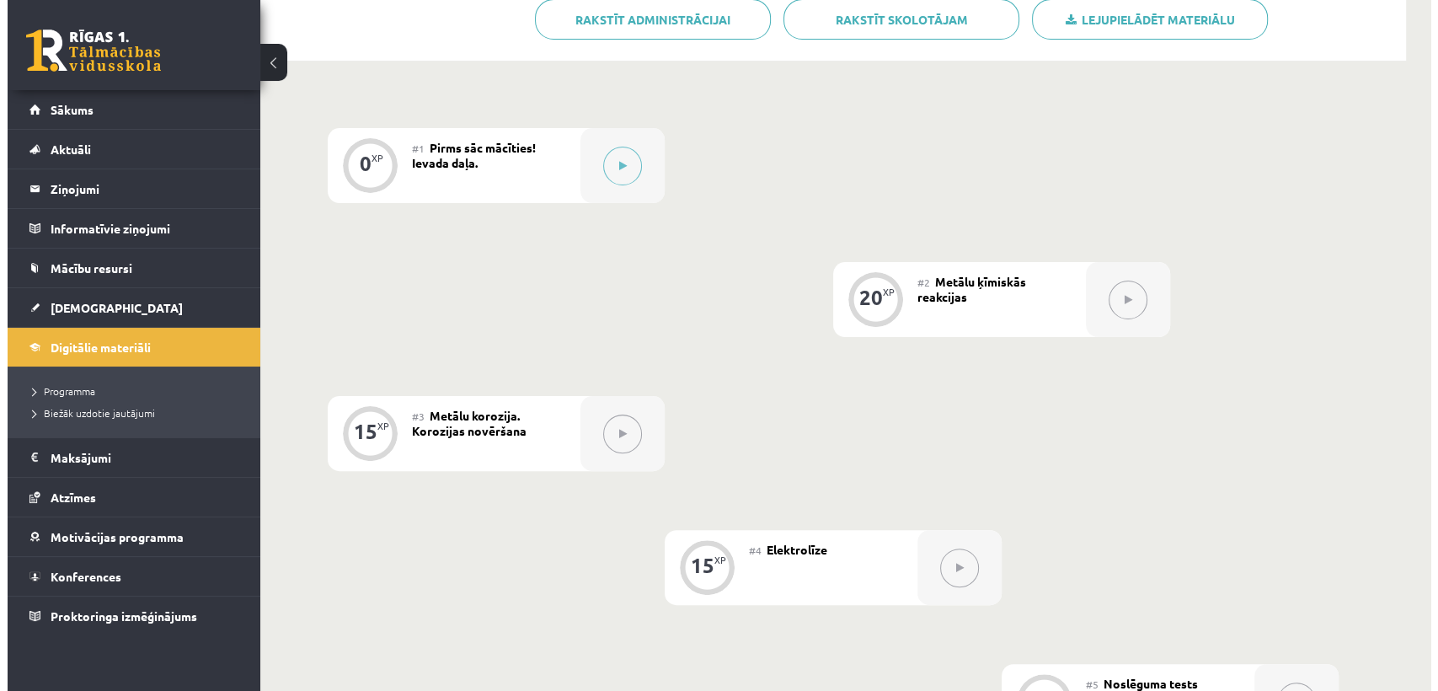
scroll to position [380, 0]
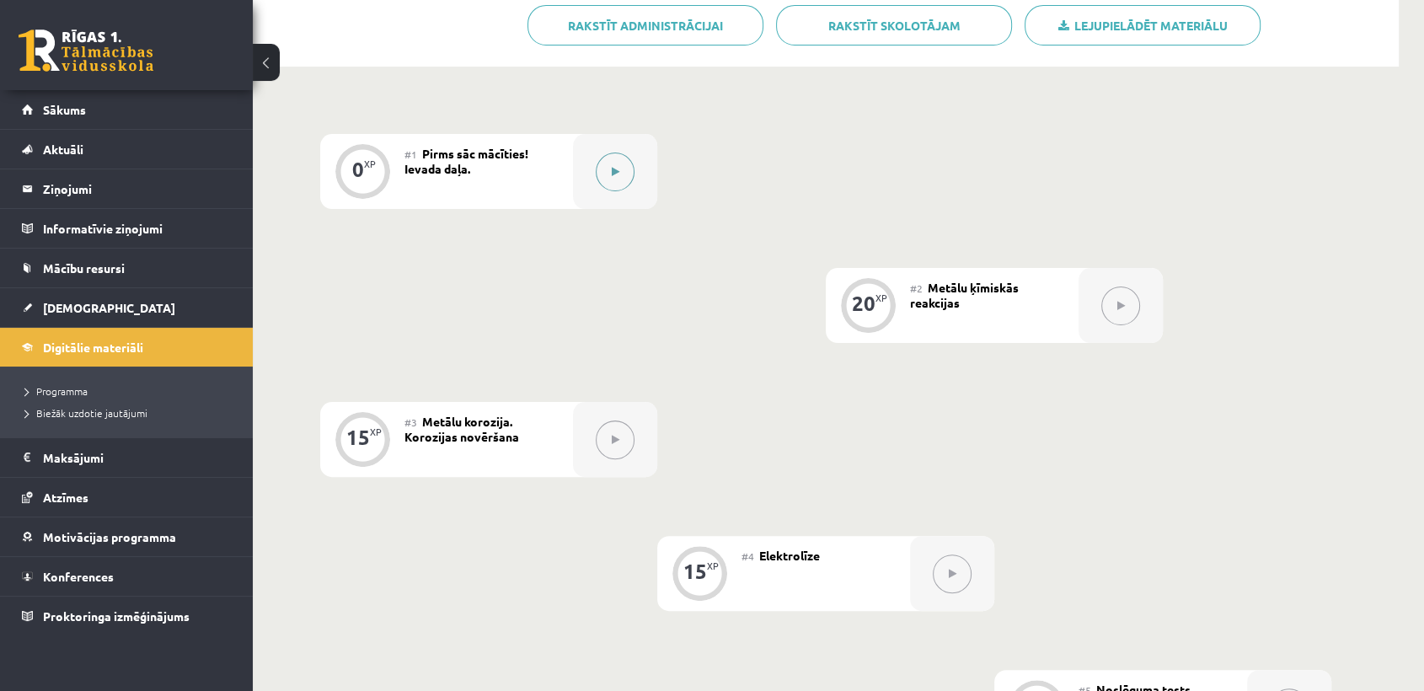
click at [581, 179] on div at bounding box center [615, 171] width 84 height 75
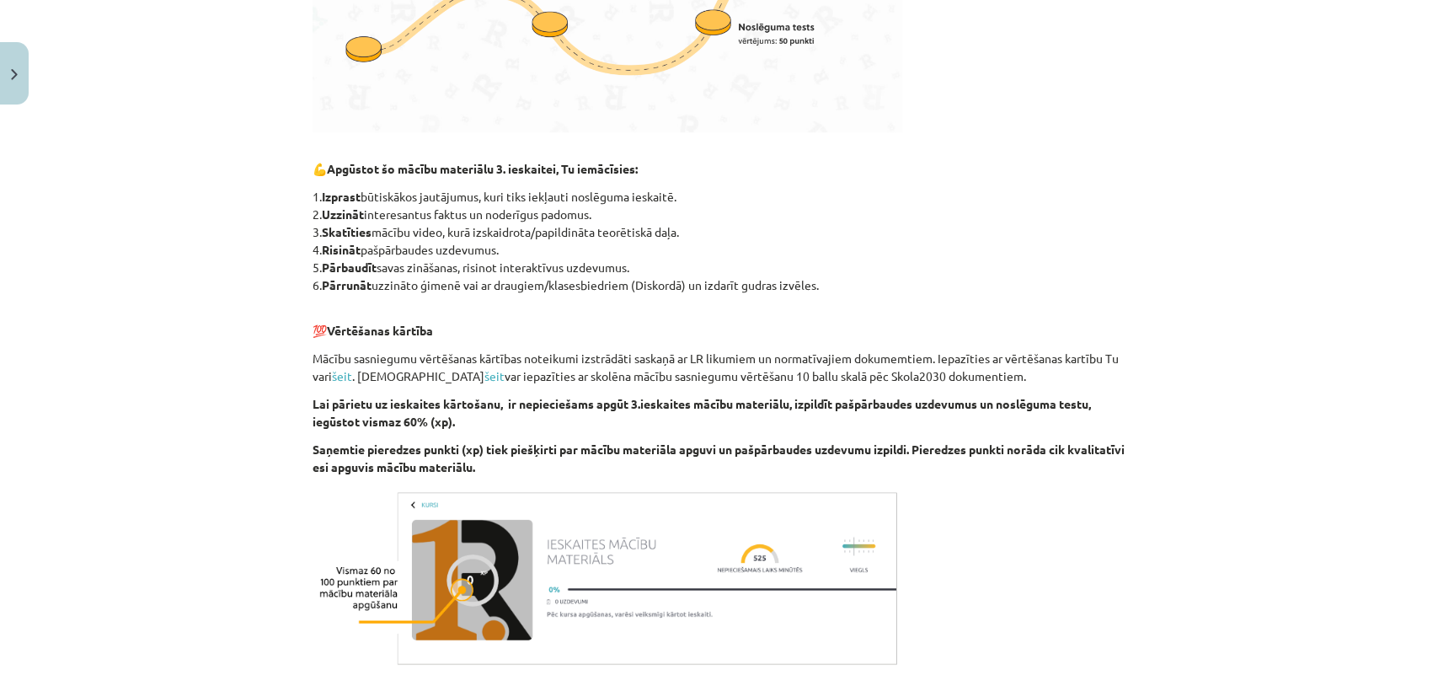
scroll to position [854, 0]
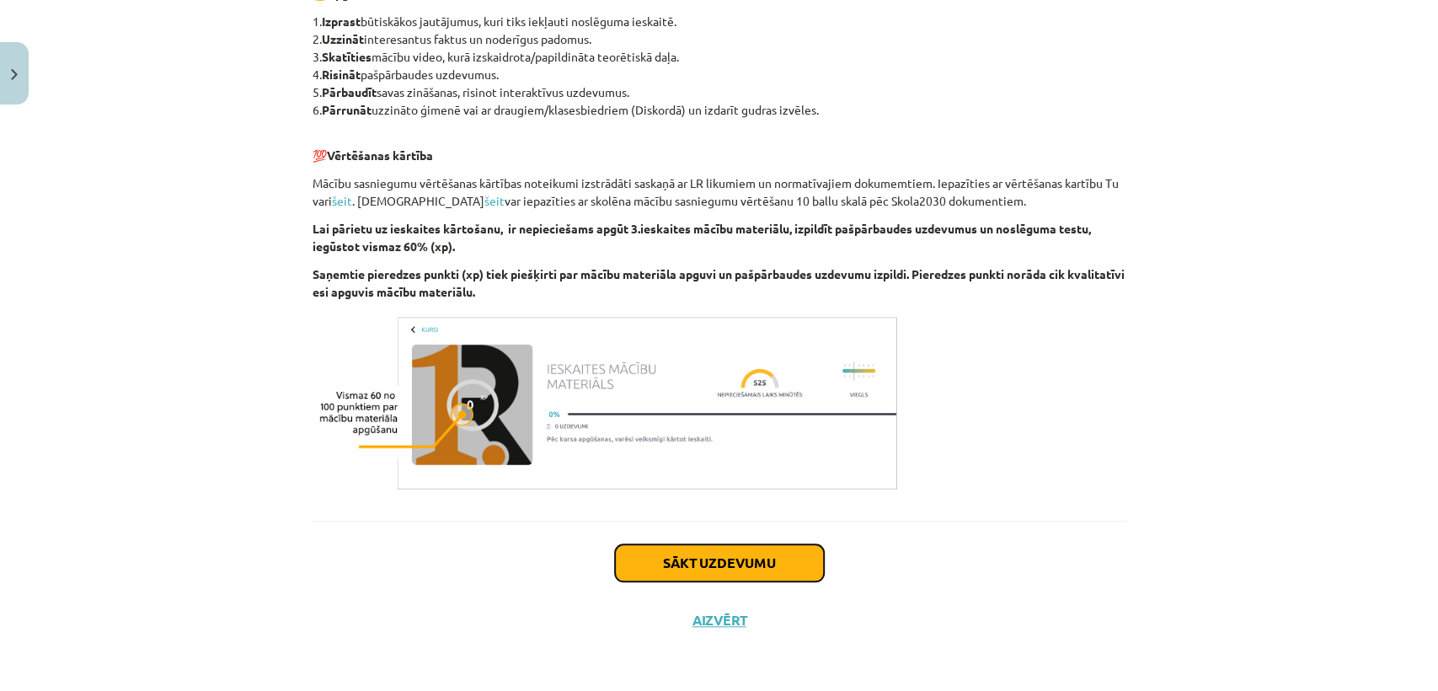
click at [778, 564] on button "Sākt uzdevumu" at bounding box center [719, 562] width 209 height 37
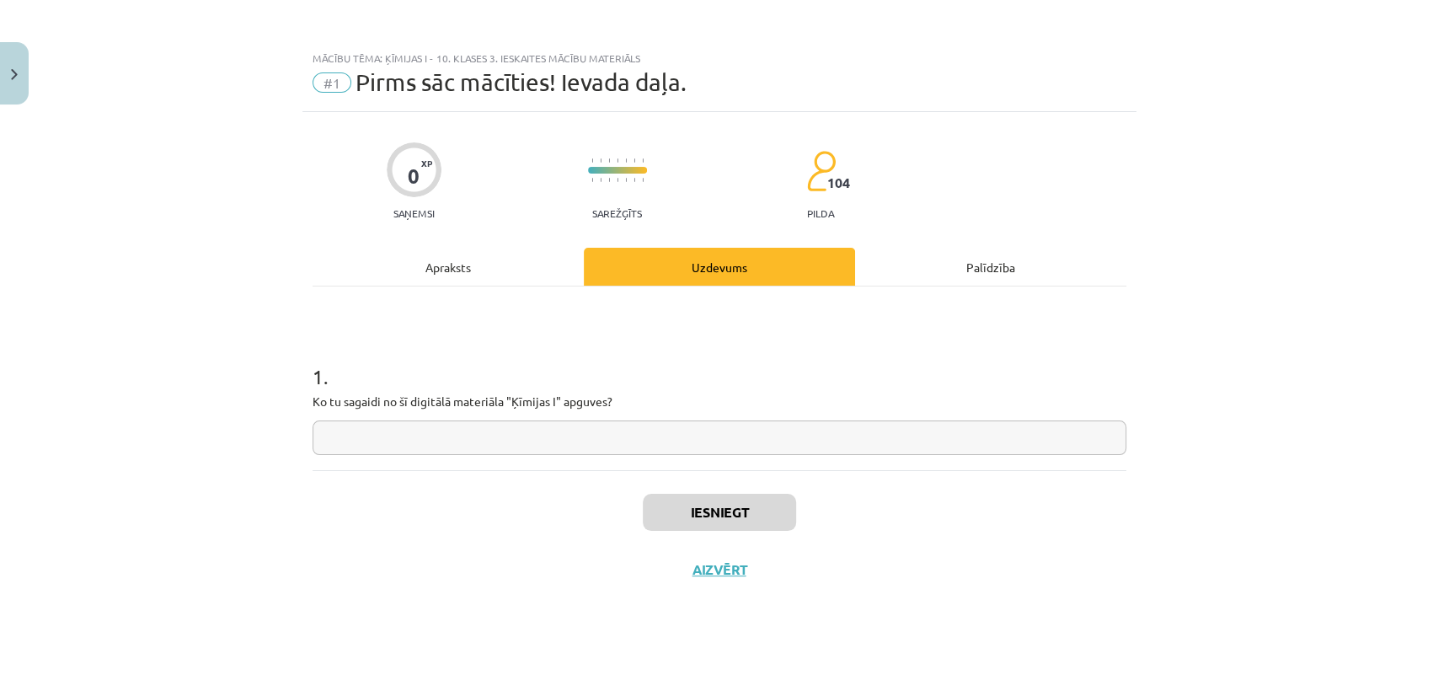
scroll to position [0, 0]
click at [680, 437] on input "text" at bounding box center [720, 437] width 814 height 35
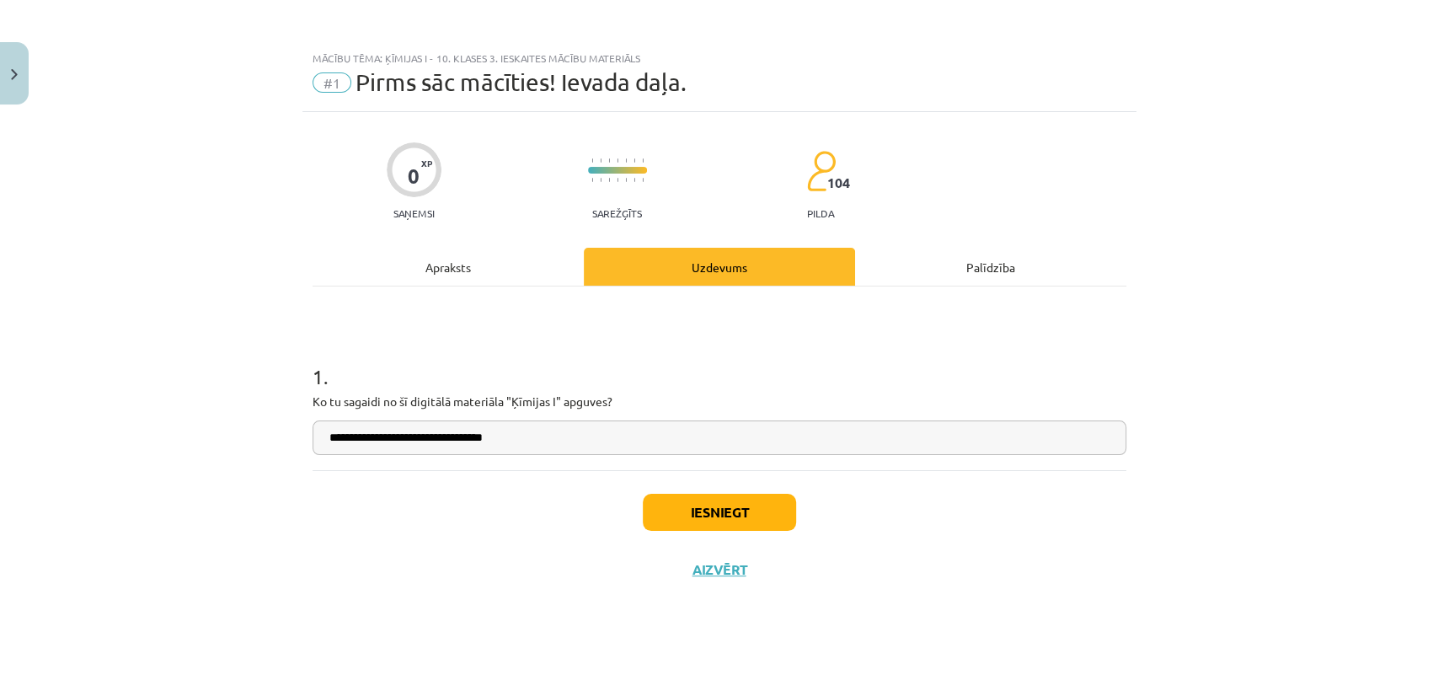
type input "**********"
click at [716, 494] on button "Iesniegt" at bounding box center [719, 512] width 153 height 37
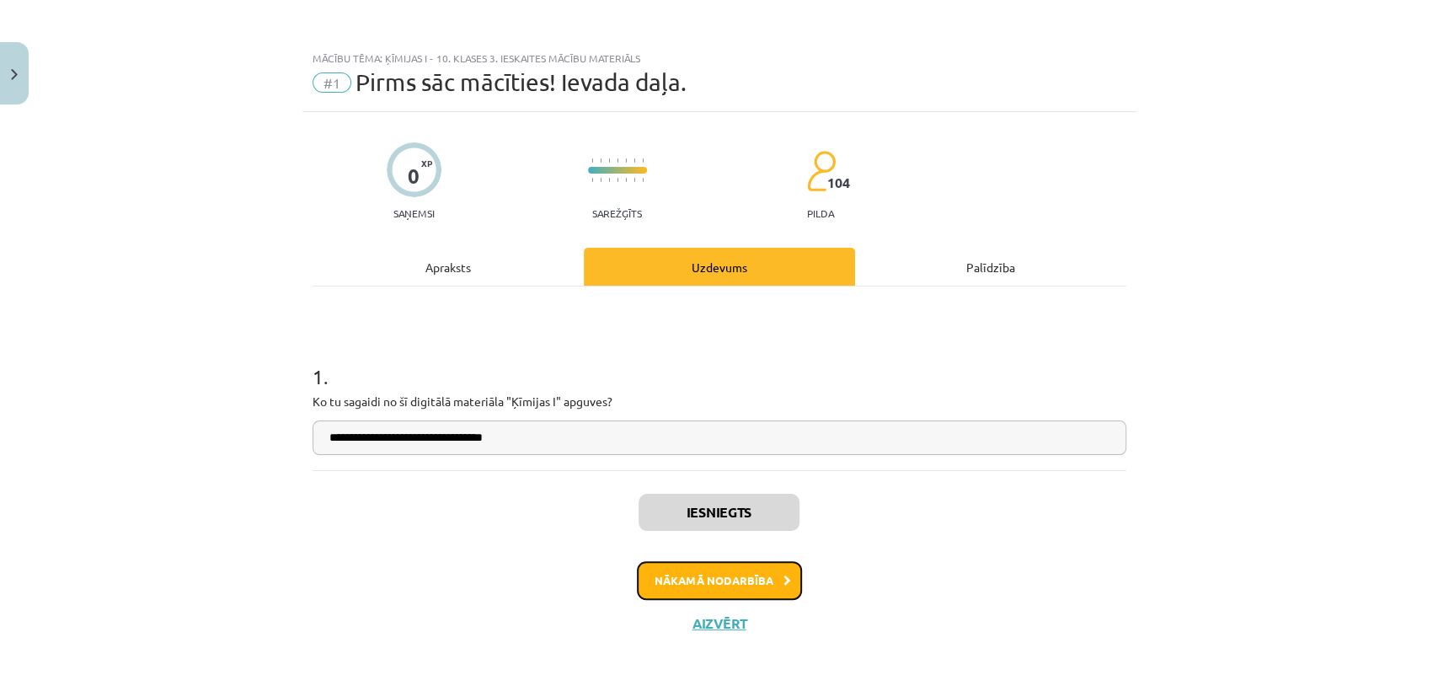
click at [755, 591] on button "Nākamā nodarbība" at bounding box center [719, 580] width 165 height 39
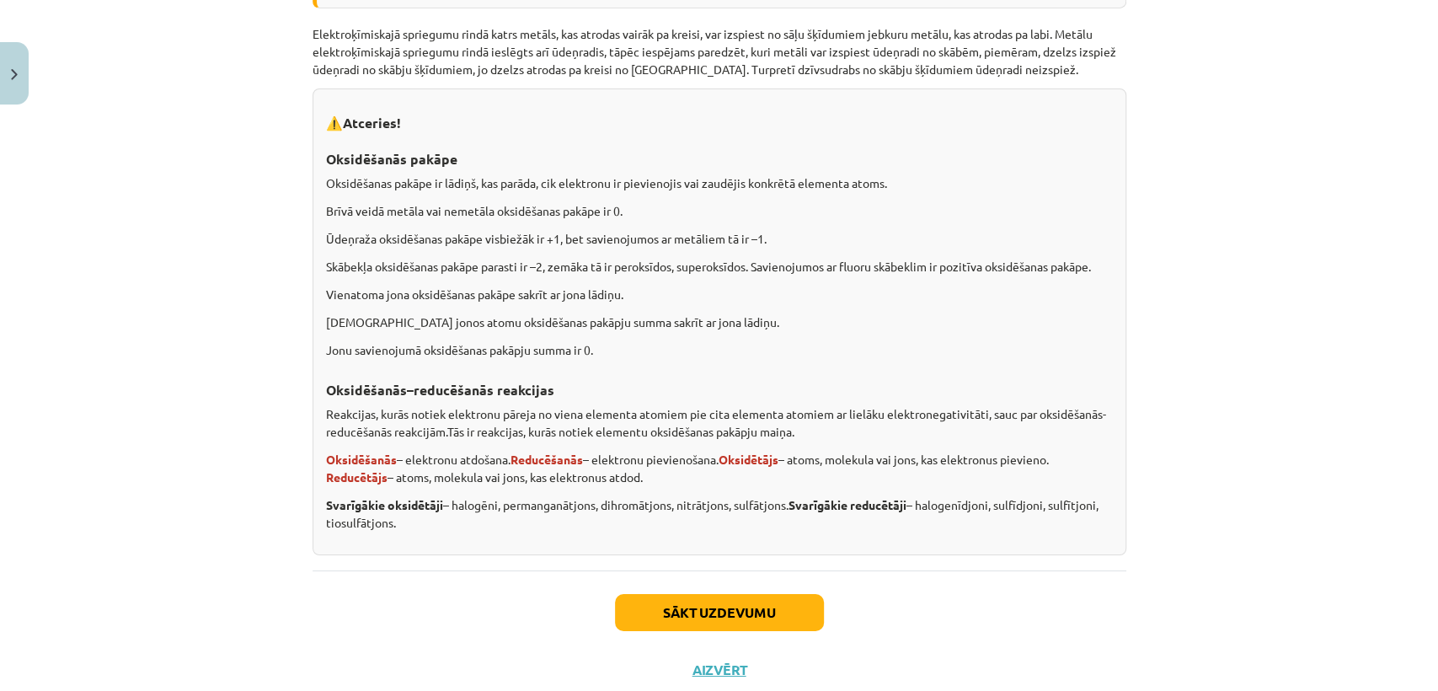
scroll to position [3881, 0]
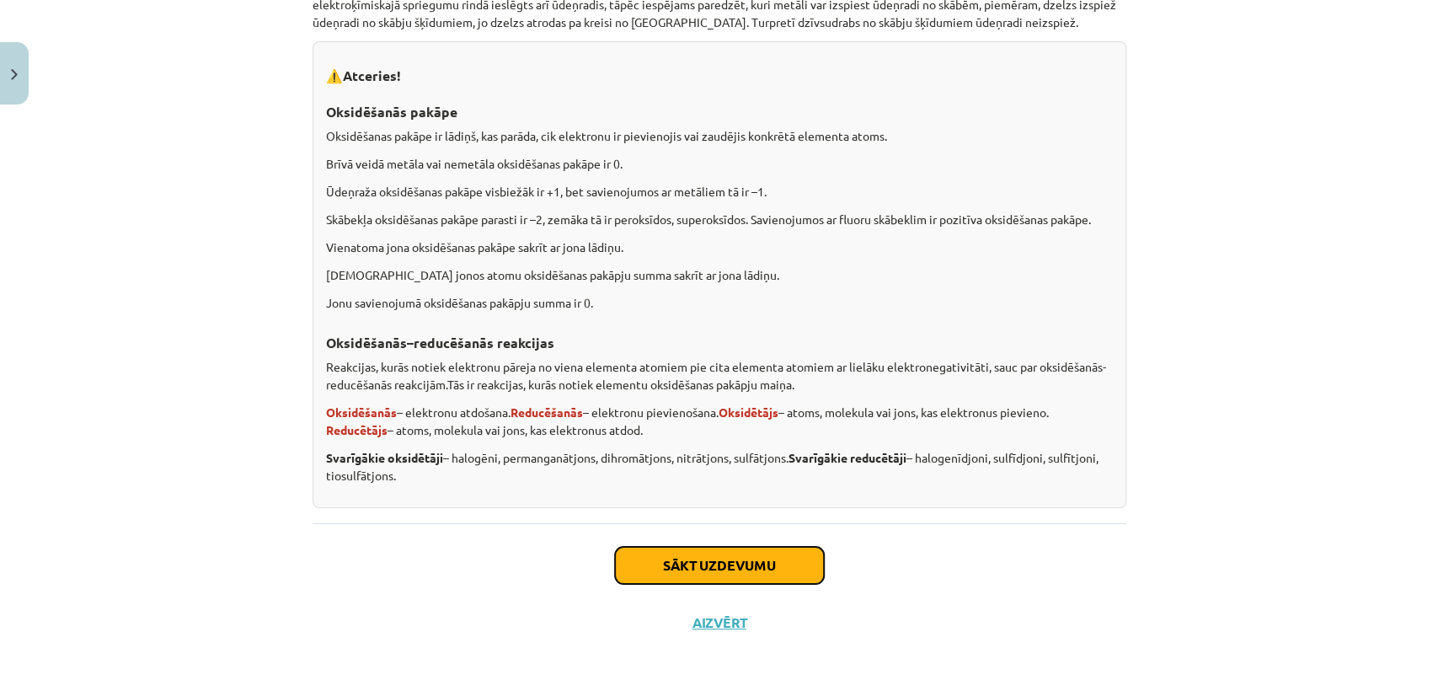
click at [796, 556] on button "Sākt uzdevumu" at bounding box center [719, 565] width 209 height 37
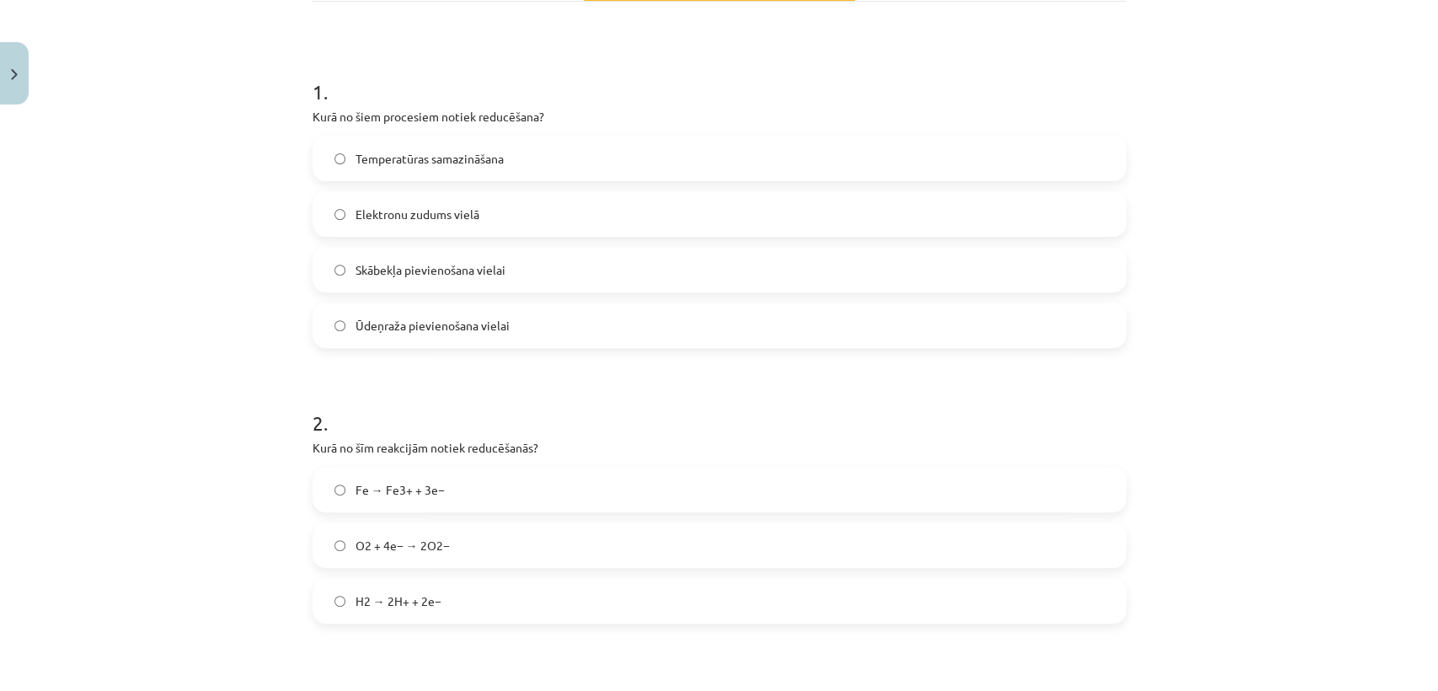
scroll to position [287, 0]
click at [1090, 321] on label "Ūdeņraža pievienošana vielai" at bounding box center [719, 323] width 810 height 42
click at [628, 541] on label "O2 + 4e− → 2O2−" at bounding box center [719, 542] width 810 height 42
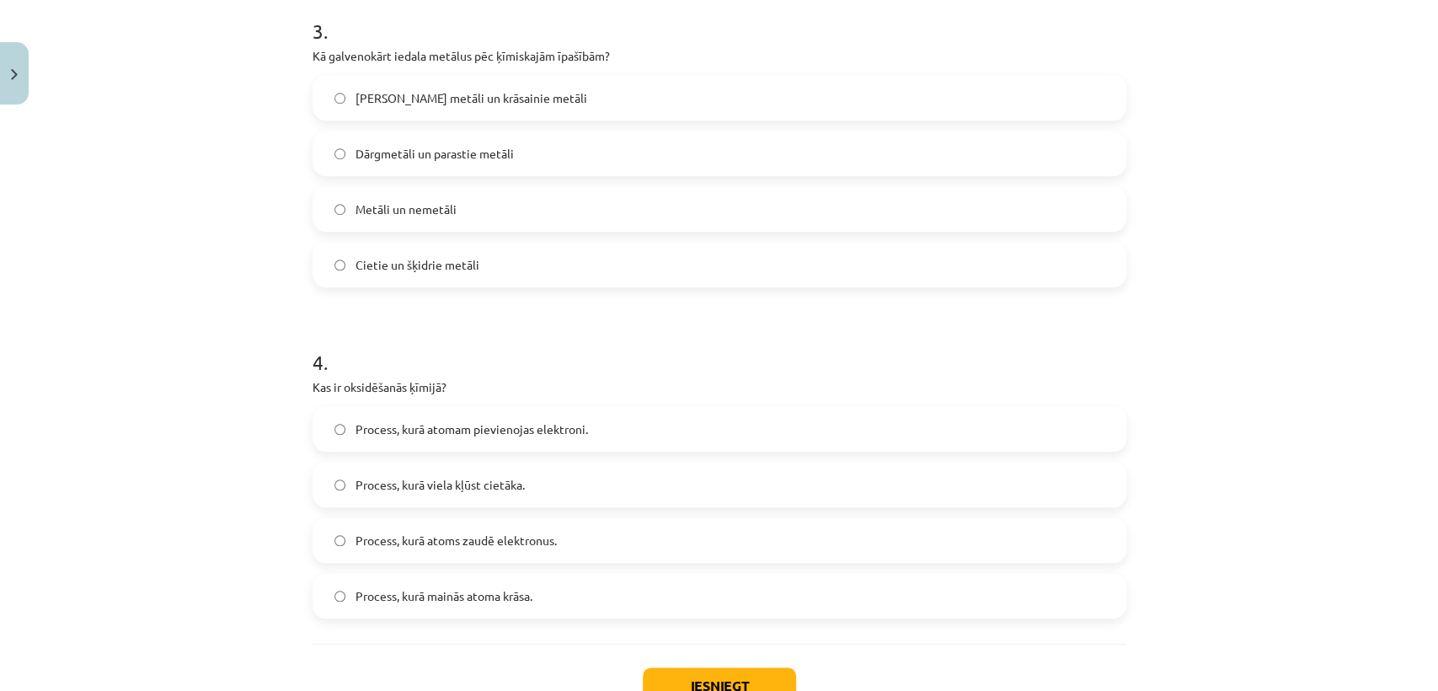
scroll to position [950, 0]
click at [865, 152] on label "Dārgmetāli un parastie metāli" at bounding box center [719, 155] width 810 height 42
click at [504, 440] on label "Process, kurā atomam pievienojas elektroni." at bounding box center [719, 430] width 810 height 42
click at [537, 544] on span "Process, kurā atoms zaudē elektronus." at bounding box center [455, 542] width 201 height 18
click at [701, 679] on button "Iesniegt" at bounding box center [719, 687] width 153 height 37
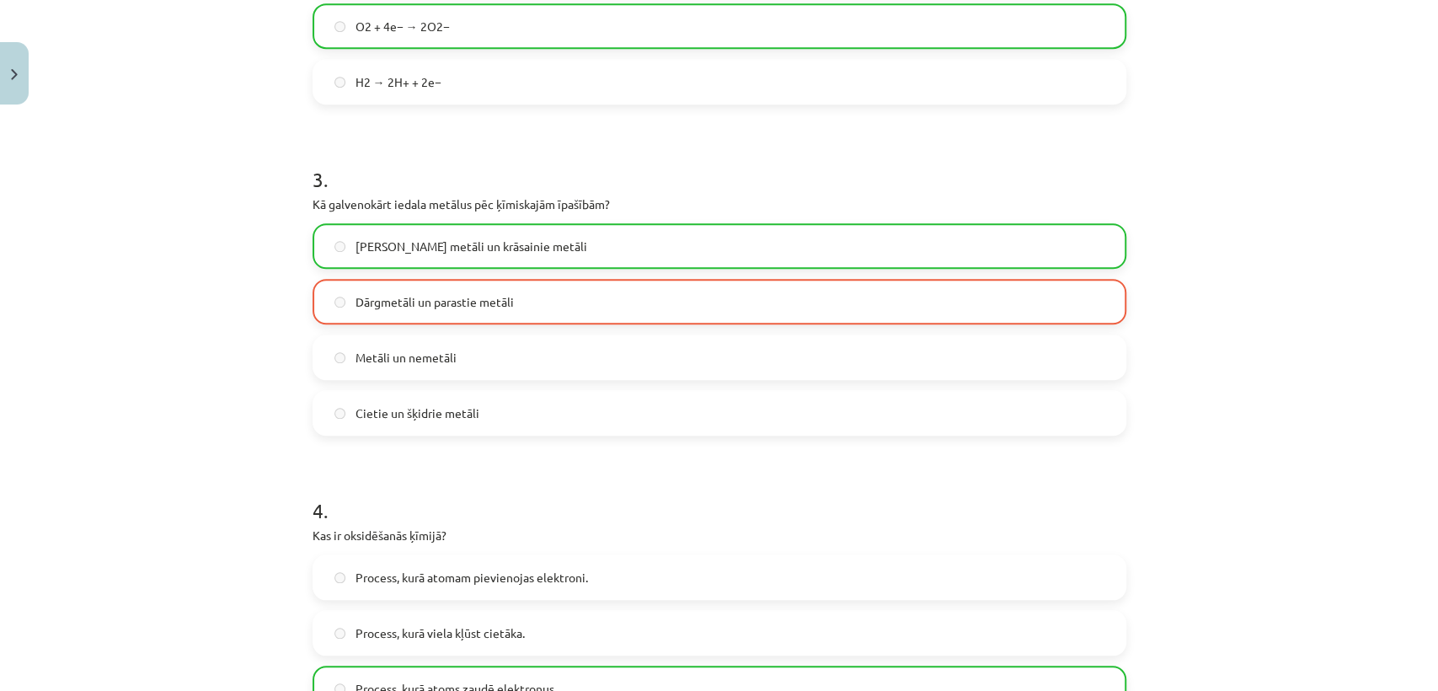
scroll to position [1034, 0]
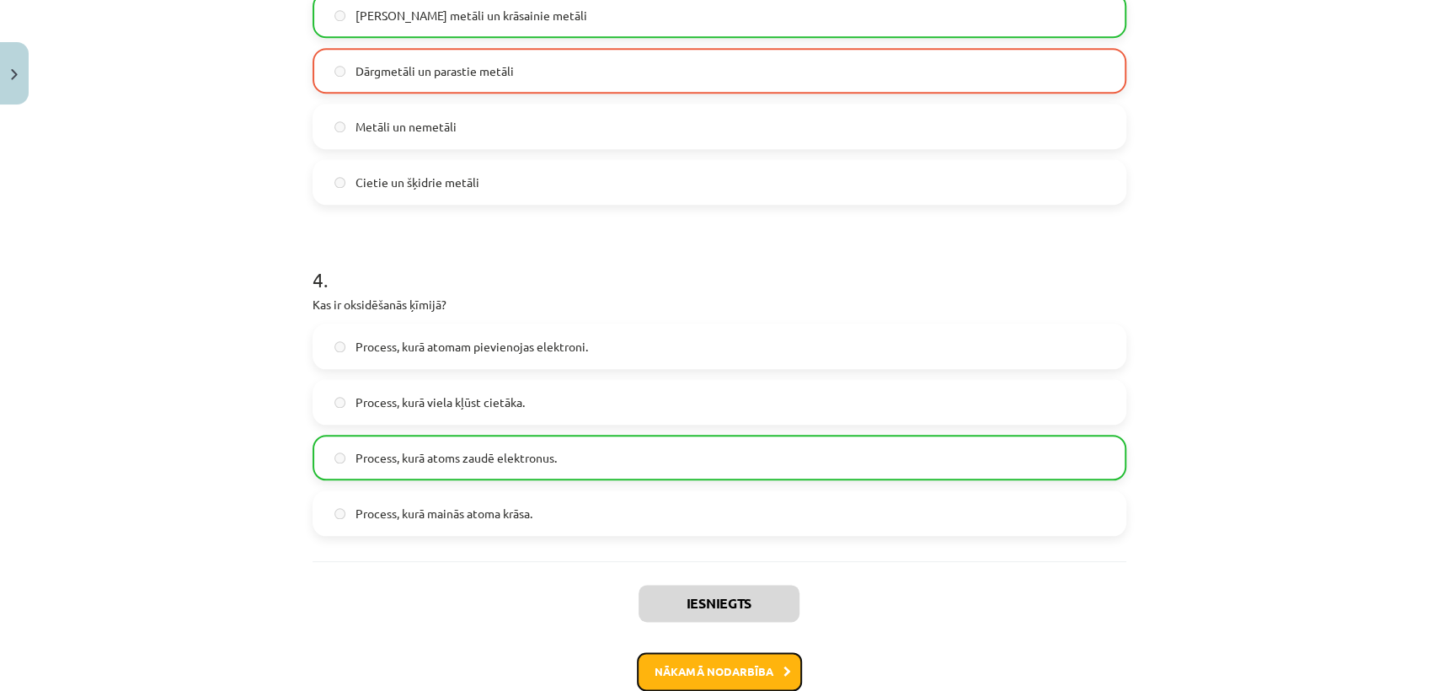
click at [751, 660] on button "Nākamā nodarbība" at bounding box center [719, 671] width 165 height 39
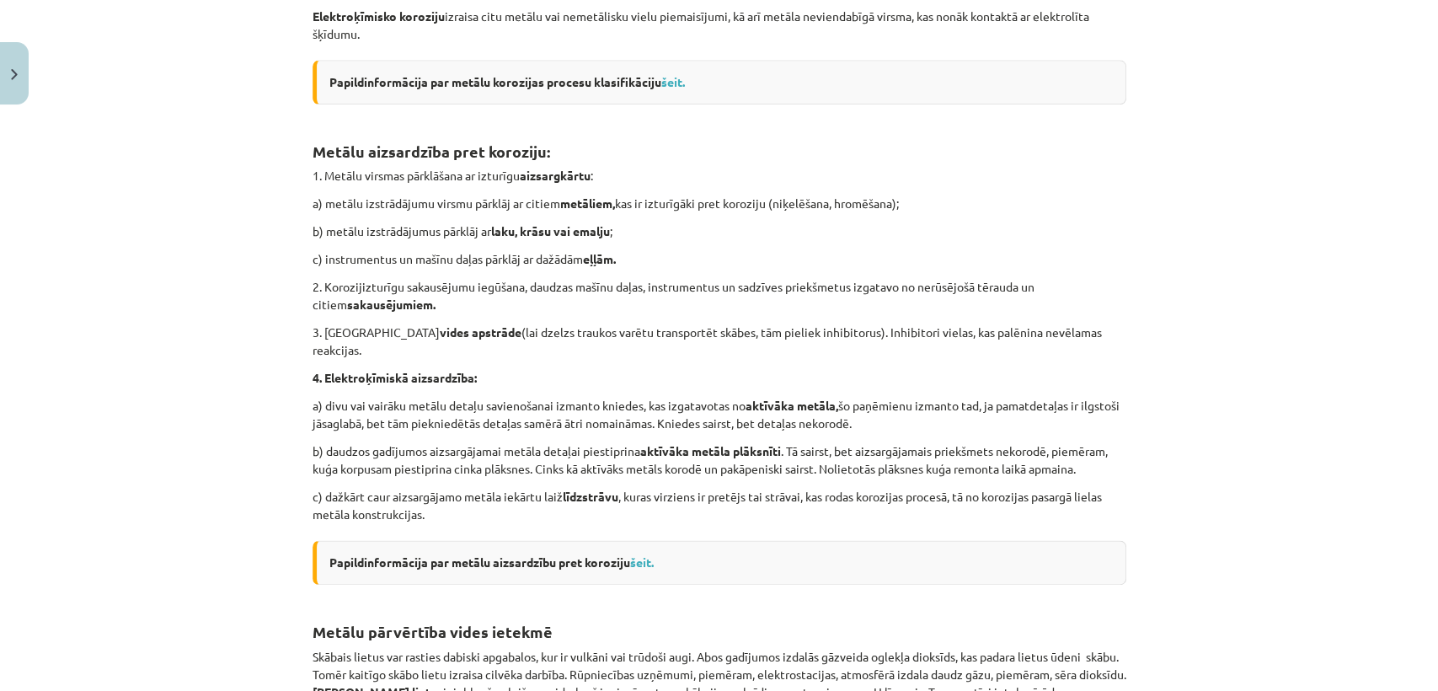
scroll to position [1724, 0]
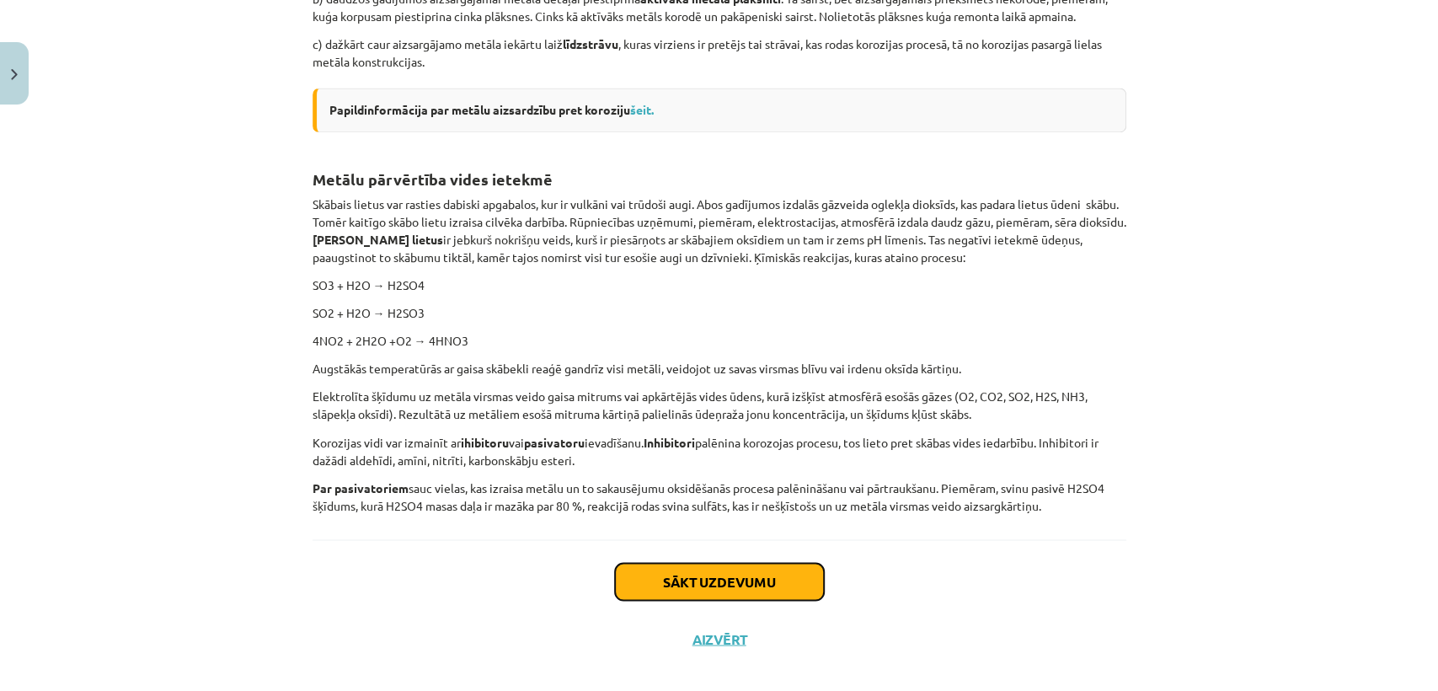
click at [761, 568] on button "Sākt uzdevumu" at bounding box center [719, 581] width 209 height 37
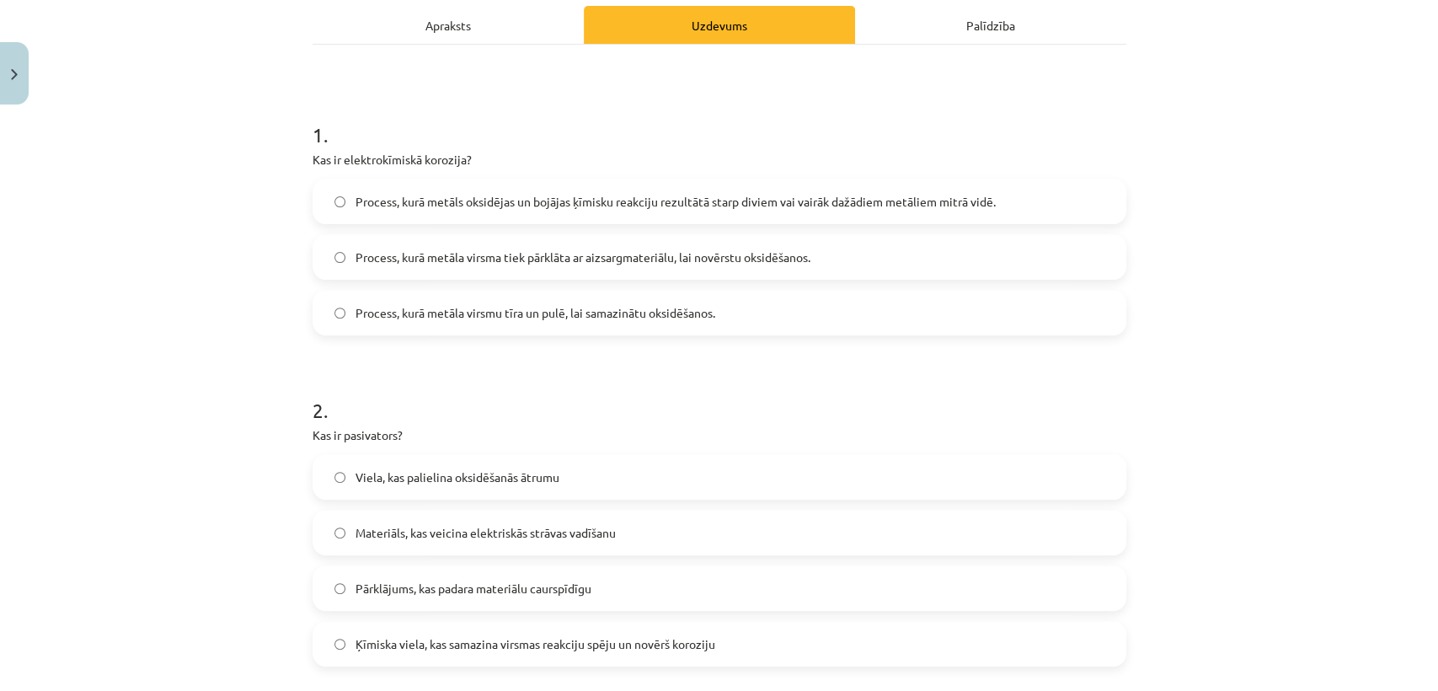
scroll to position [251, 0]
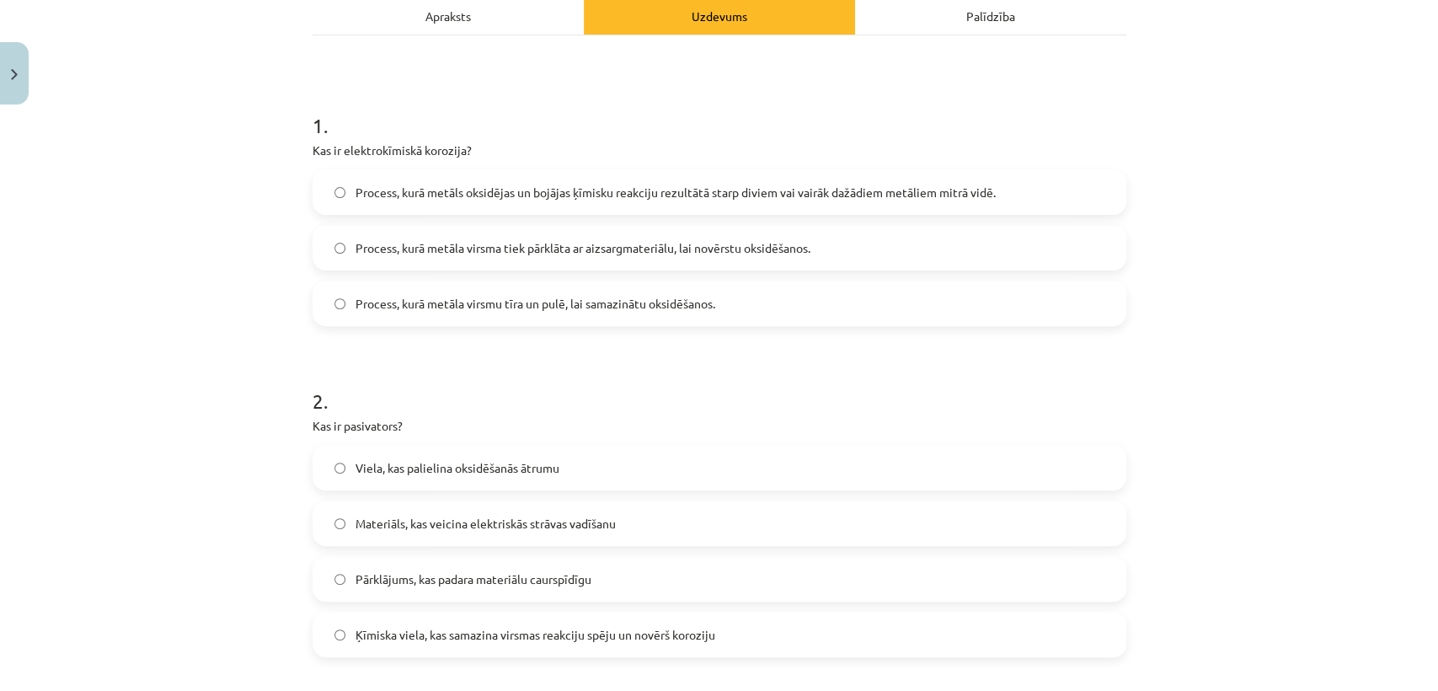
click at [748, 193] on span "Process, kurā metāls oksidējas un bojājas ķīmisku reakciju rezultātā starp divi…" at bounding box center [675, 193] width 640 height 18
click at [532, 636] on span "Ķīmiska viela, kas samazina virsmas reakciju spēju un novērš koroziju" at bounding box center [535, 635] width 360 height 18
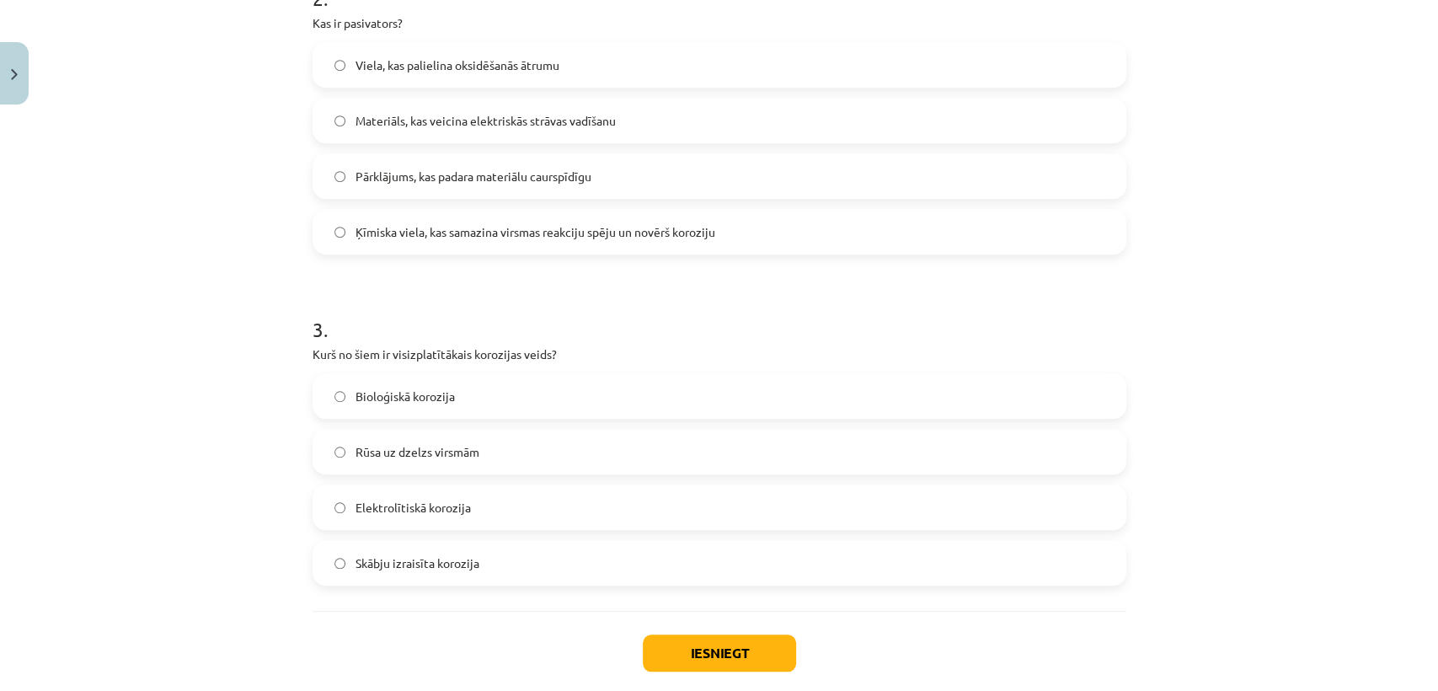
scroll to position [731, 0]
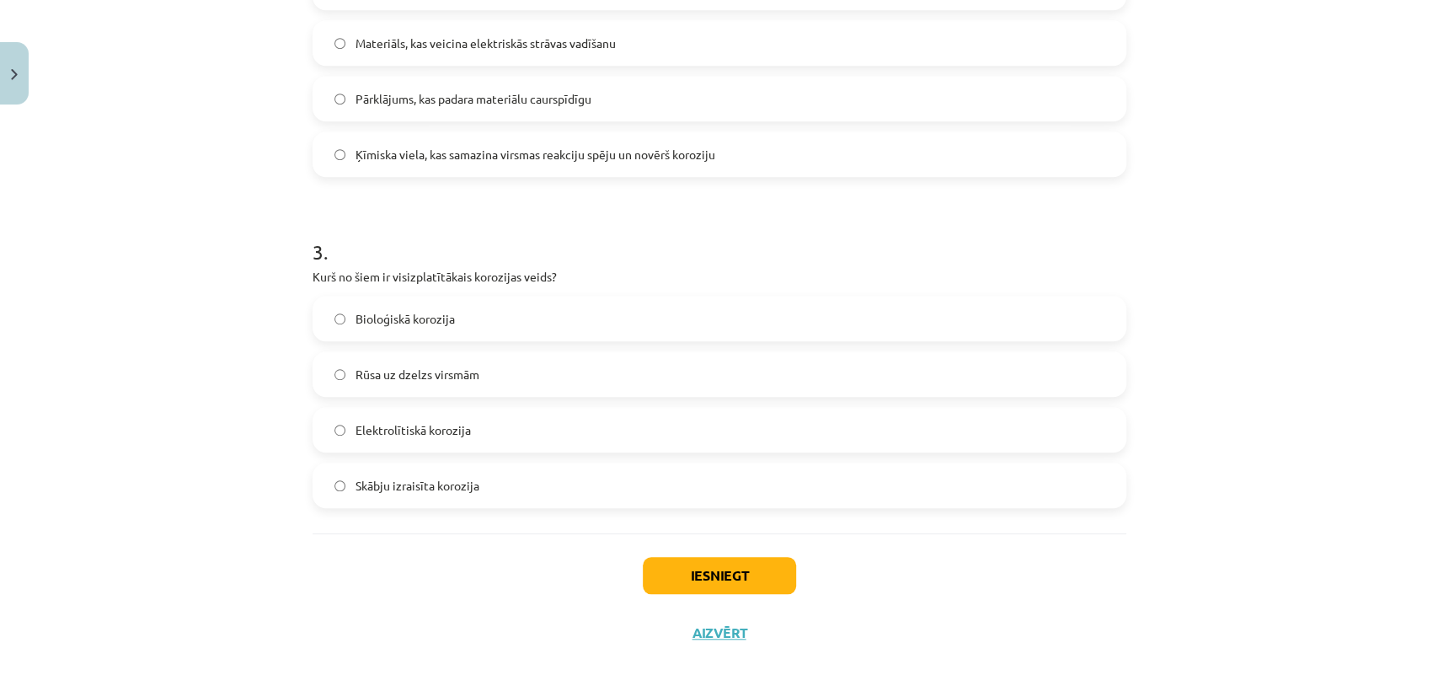
click at [675, 376] on label "Rūsa uz dzelzs virsmām" at bounding box center [719, 374] width 810 height 42
click at [724, 575] on button "Iesniegt" at bounding box center [719, 575] width 153 height 37
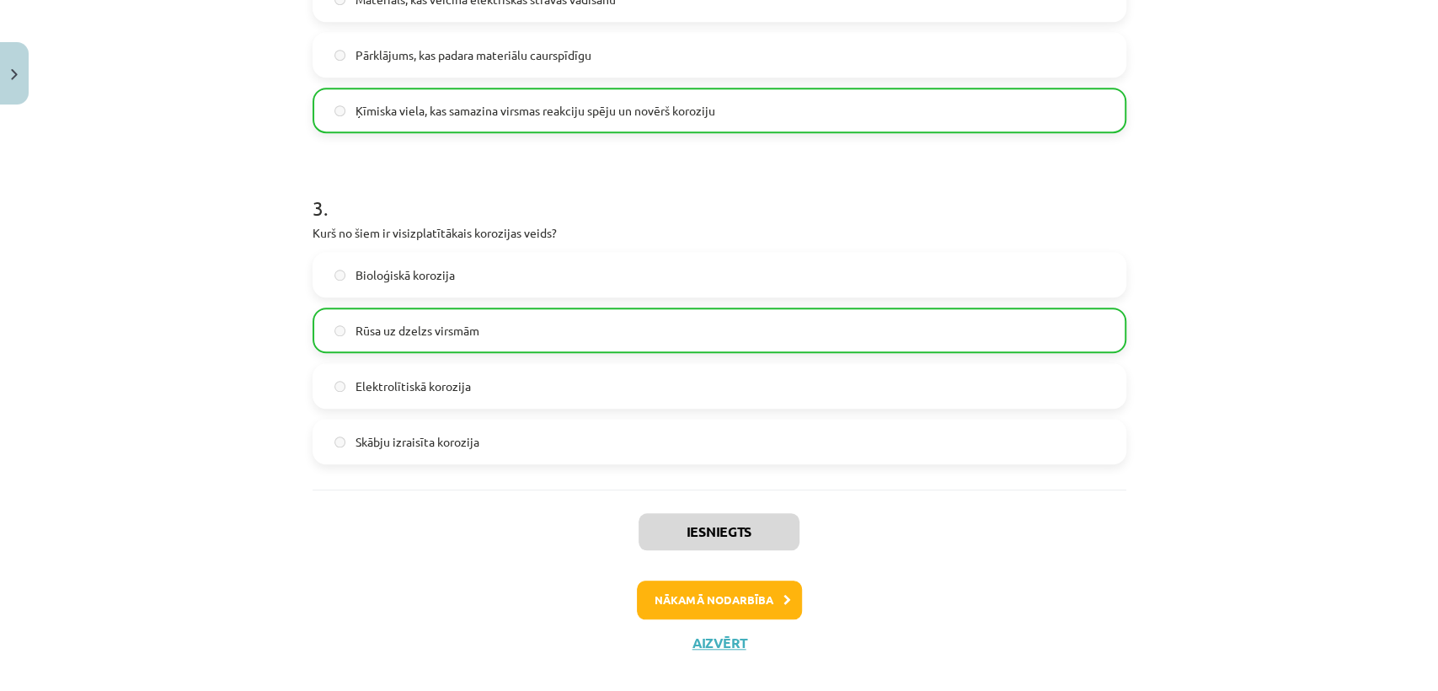
scroll to position [797, 0]
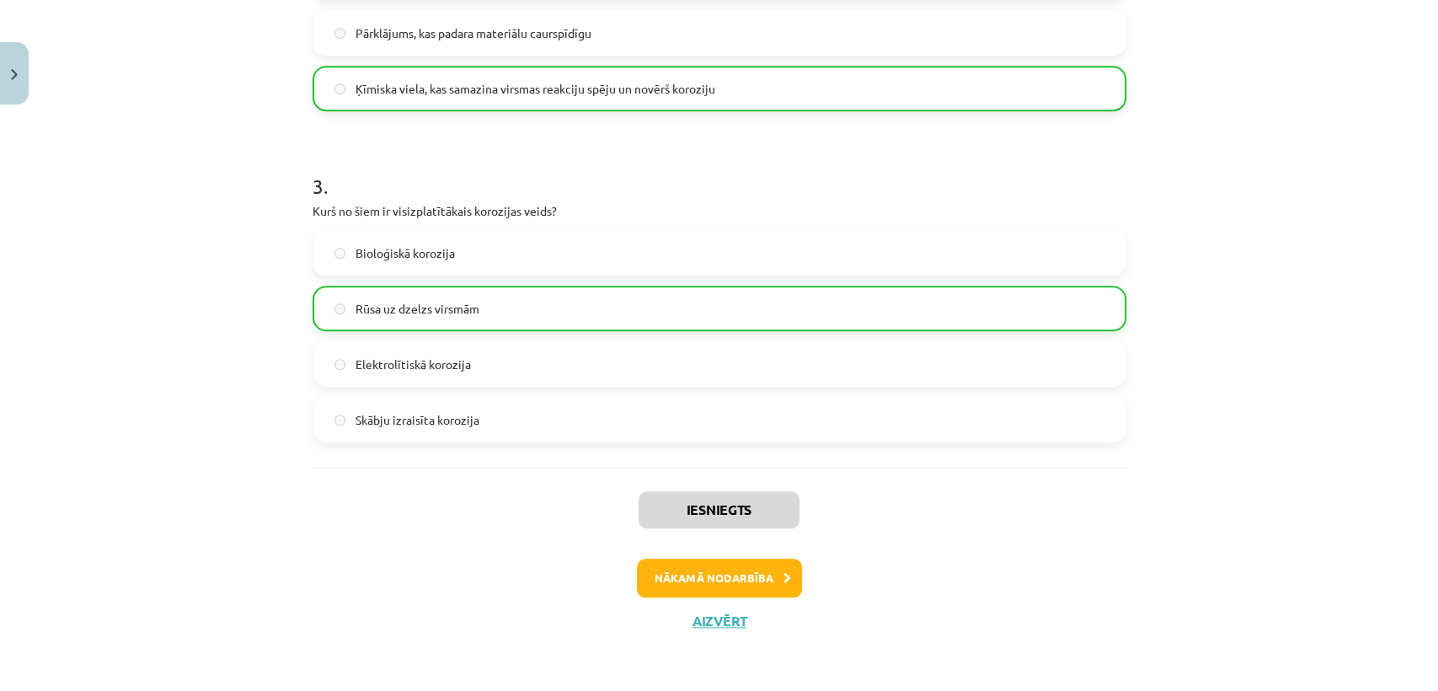
click at [713, 555] on div "Iesniegts Nākamā nodarbība Aizvērt" at bounding box center [720, 554] width 814 height 172
click at [722, 568] on button "Nākamā nodarbība" at bounding box center [719, 578] width 165 height 39
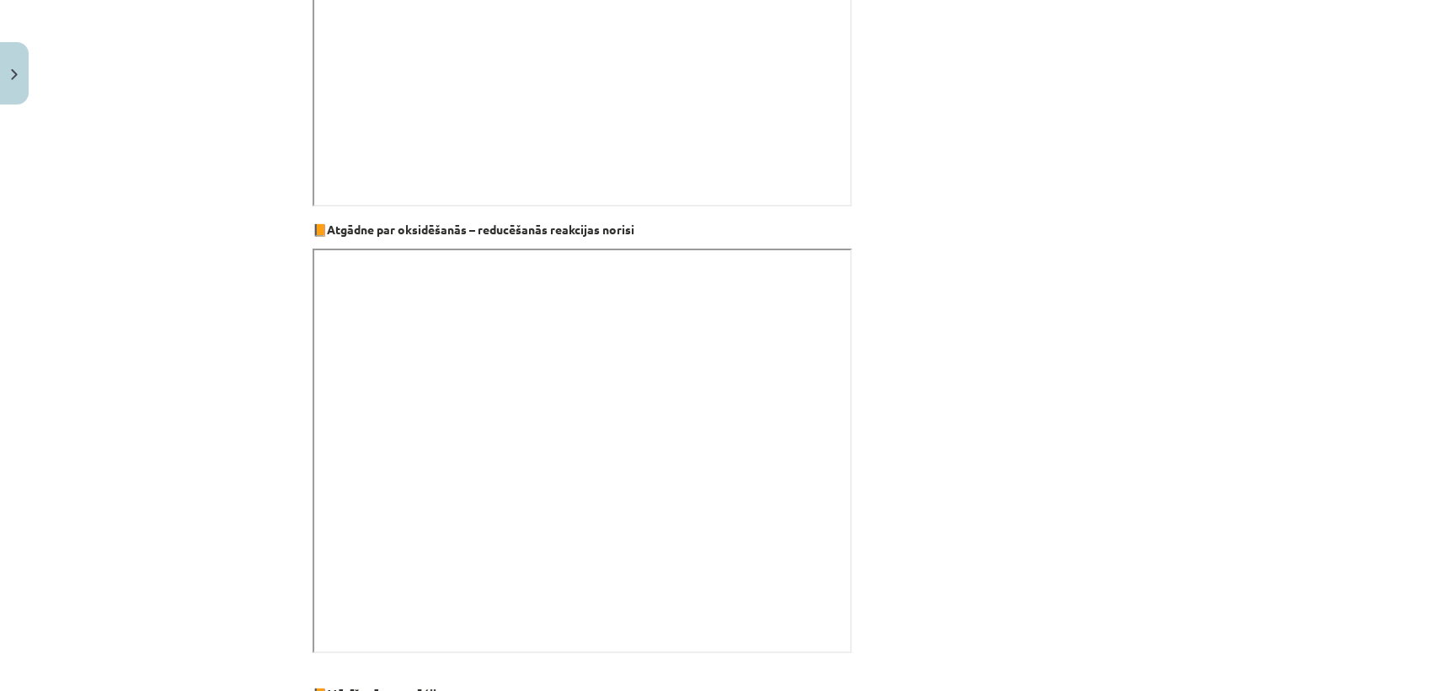
scroll to position [4639, 0]
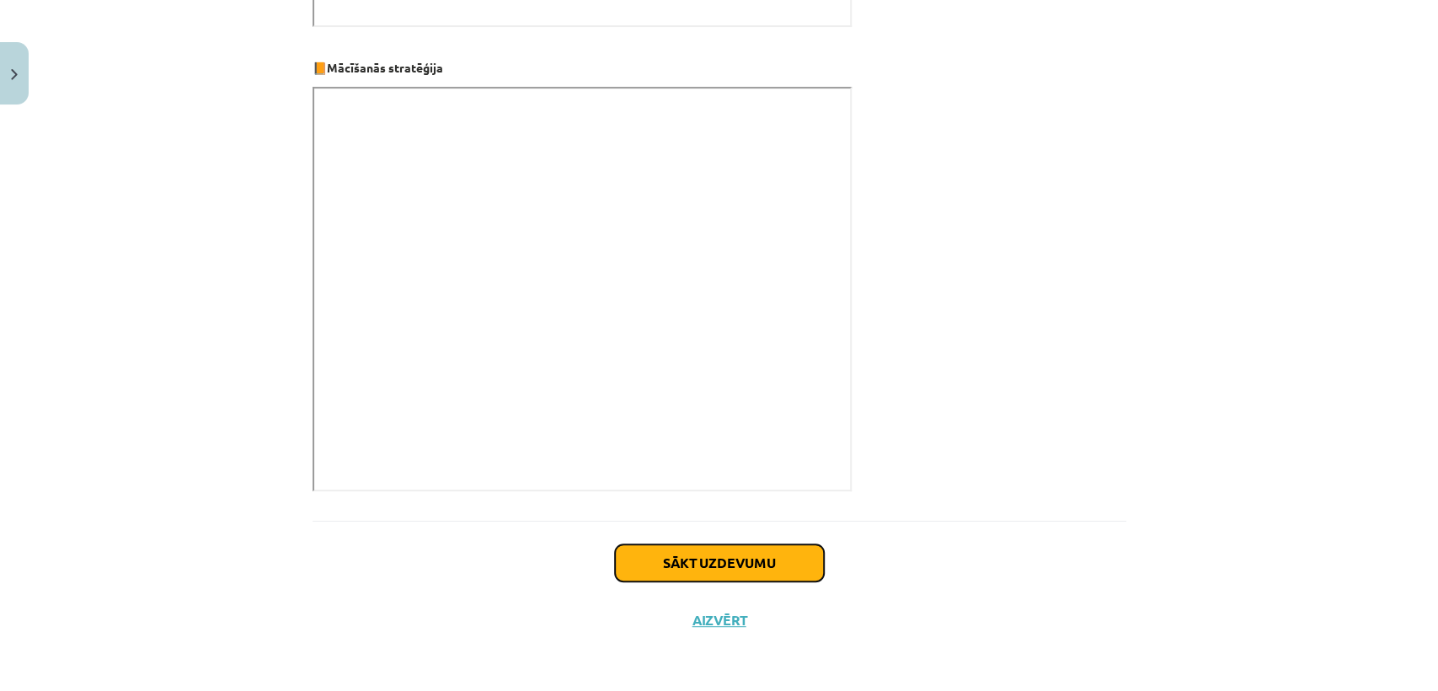
click at [782, 572] on button "Sākt uzdevumu" at bounding box center [719, 562] width 209 height 37
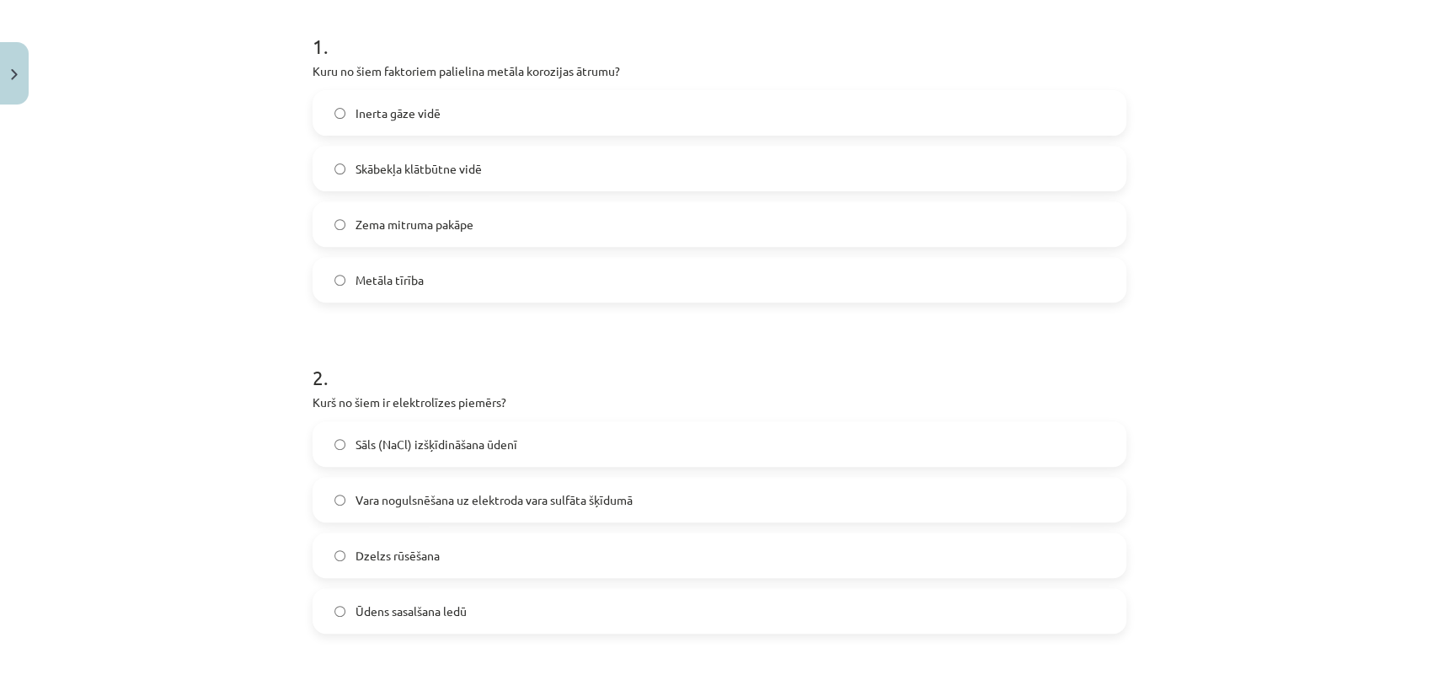
scroll to position [329, 0]
click at [764, 180] on label "Skābekļa klātbūtne vidē" at bounding box center [719, 170] width 810 height 42
click at [615, 500] on span "Vara nogulsnēšana uz elektroda vara sulfāta šķīdumā" at bounding box center [493, 502] width 277 height 18
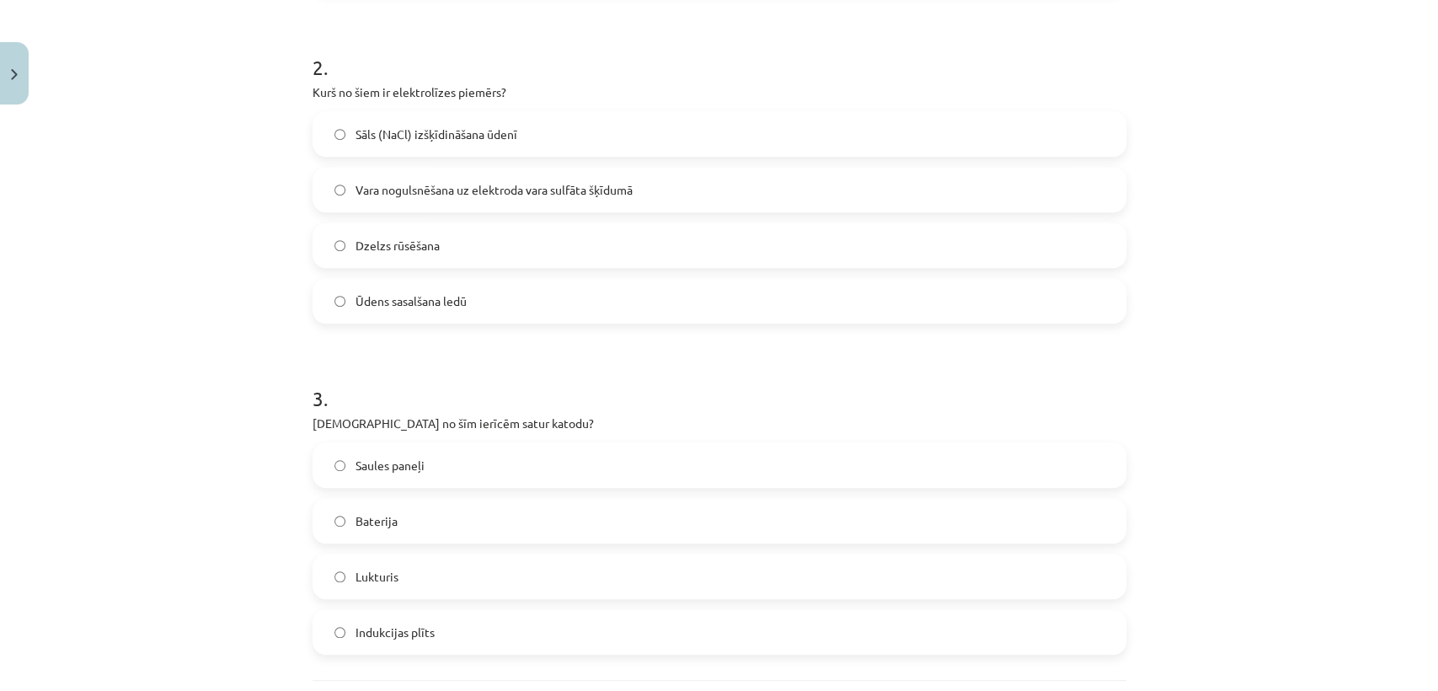
scroll to position [799, 0]
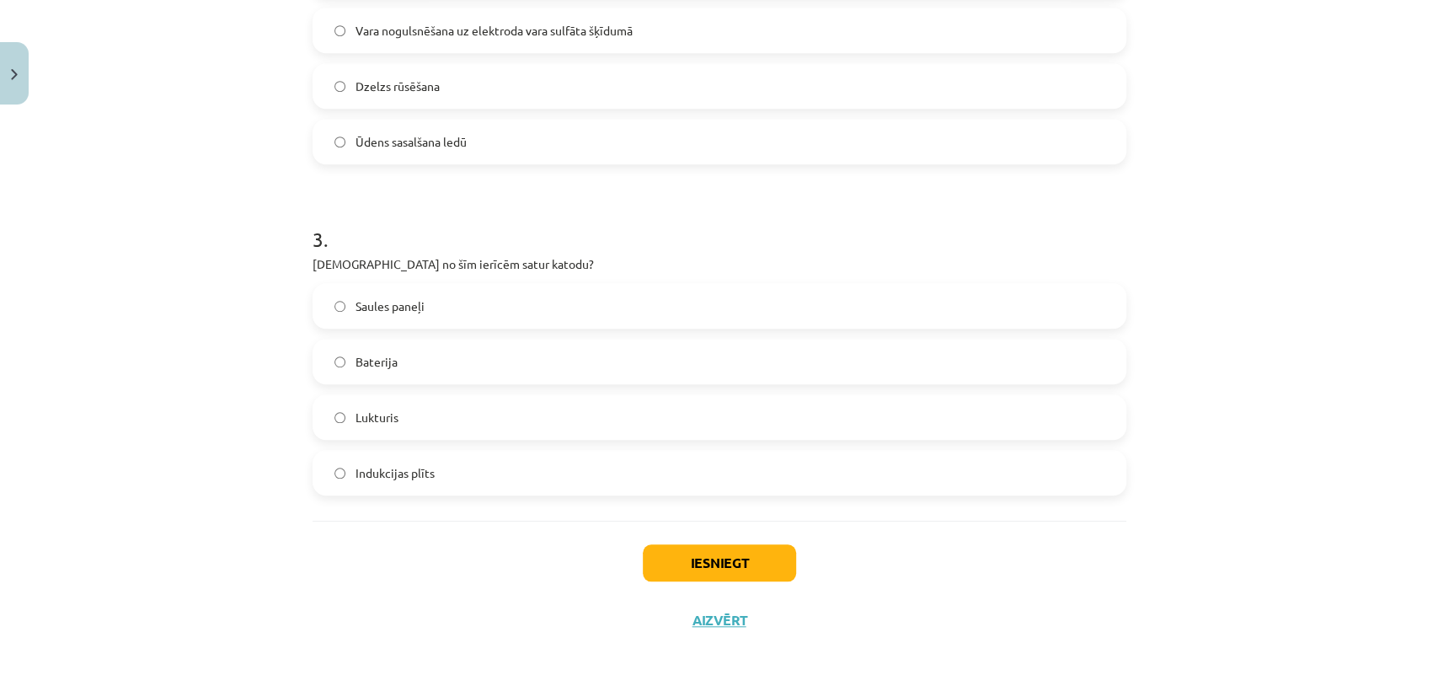
click at [779, 363] on label "Baterija" at bounding box center [719, 361] width 810 height 42
click at [734, 554] on button "Iesniegt" at bounding box center [719, 562] width 153 height 37
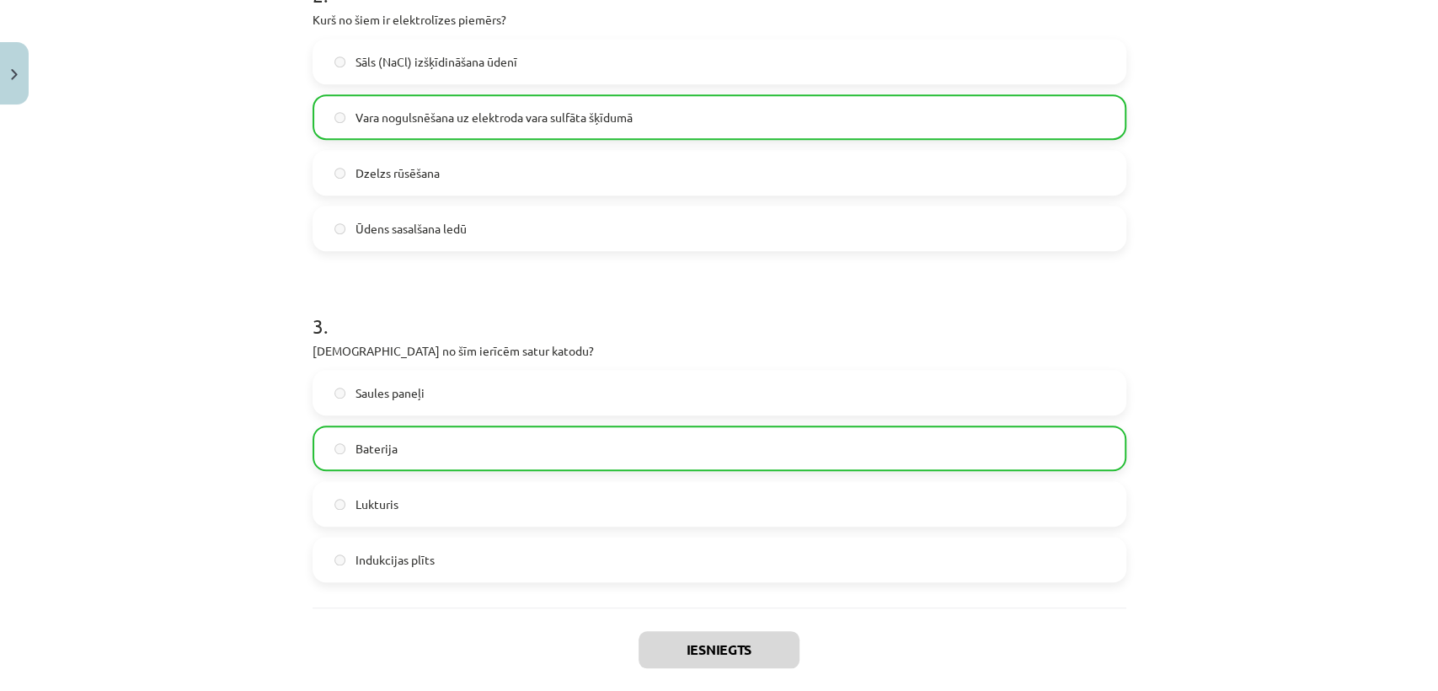
scroll to position [852, 0]
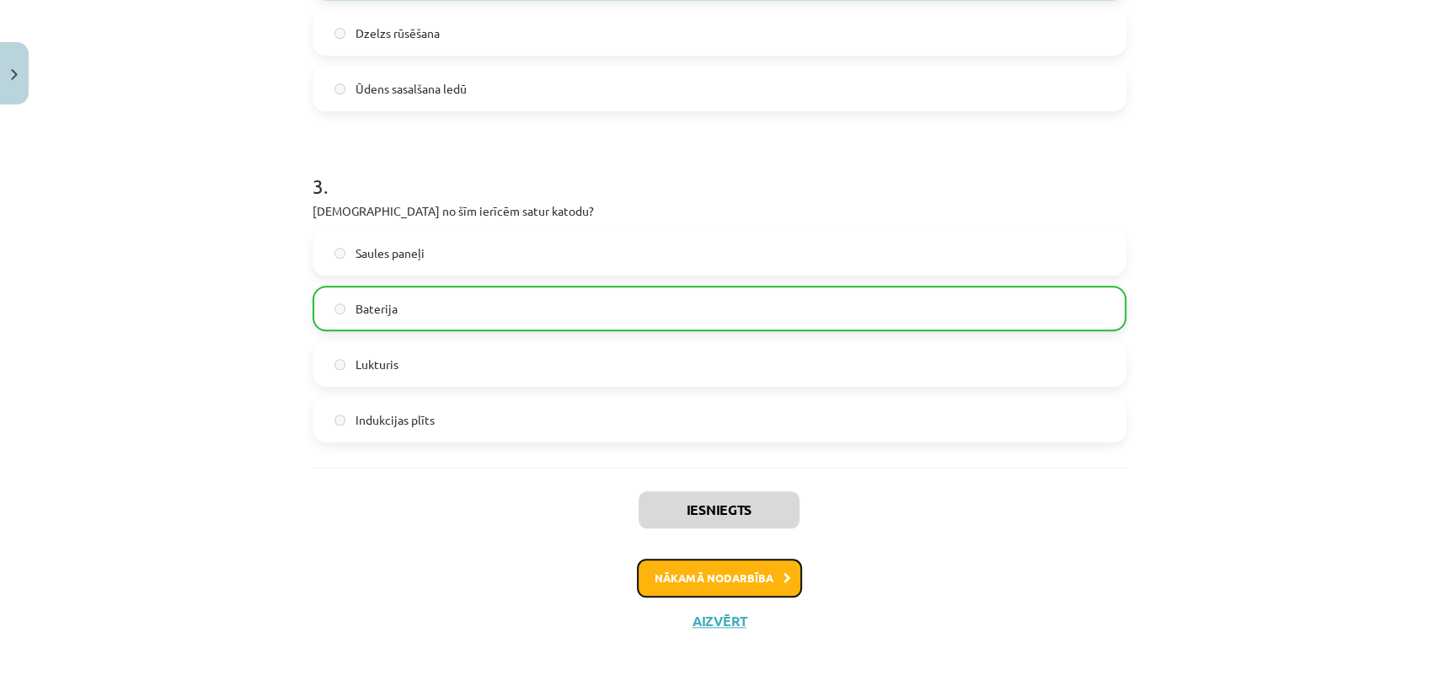
click at [747, 586] on button "Nākamā nodarbība" at bounding box center [719, 578] width 165 height 39
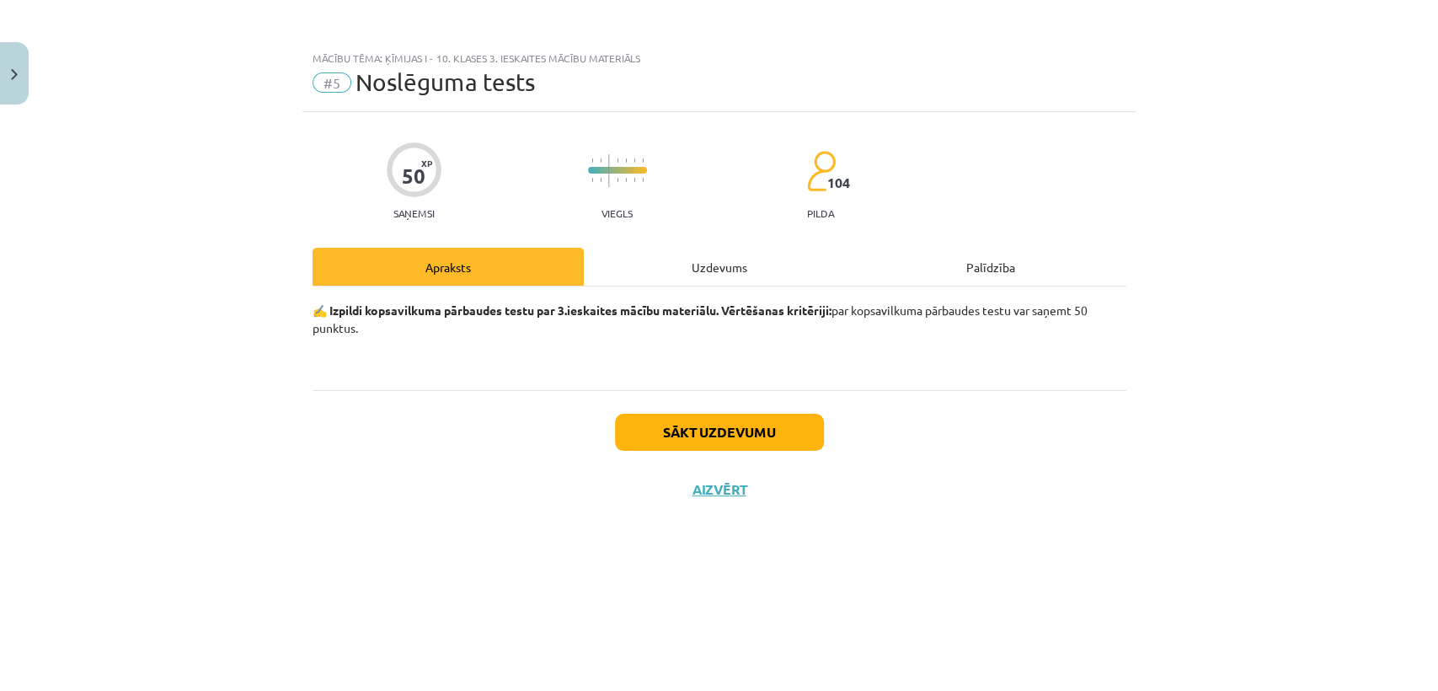
scroll to position [0, 0]
click at [763, 449] on button "Sākt uzdevumu" at bounding box center [719, 432] width 209 height 37
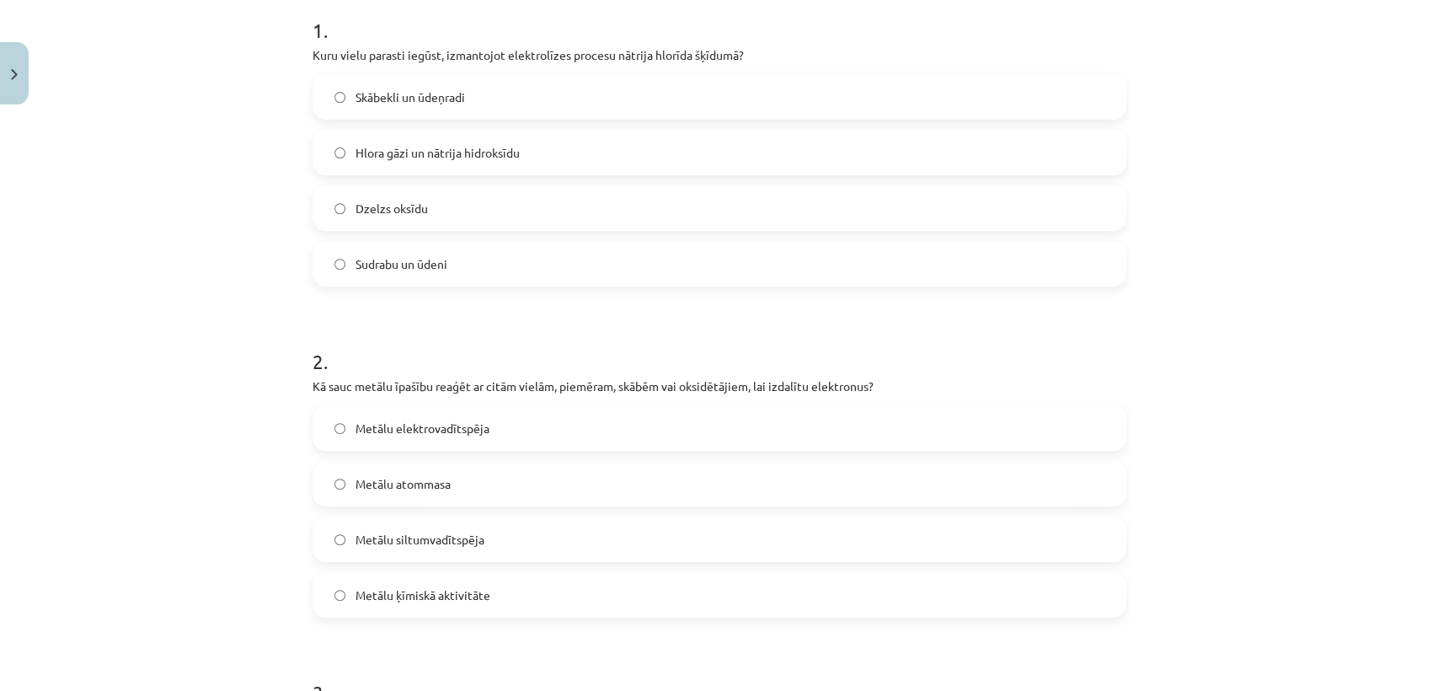
scroll to position [329, 0]
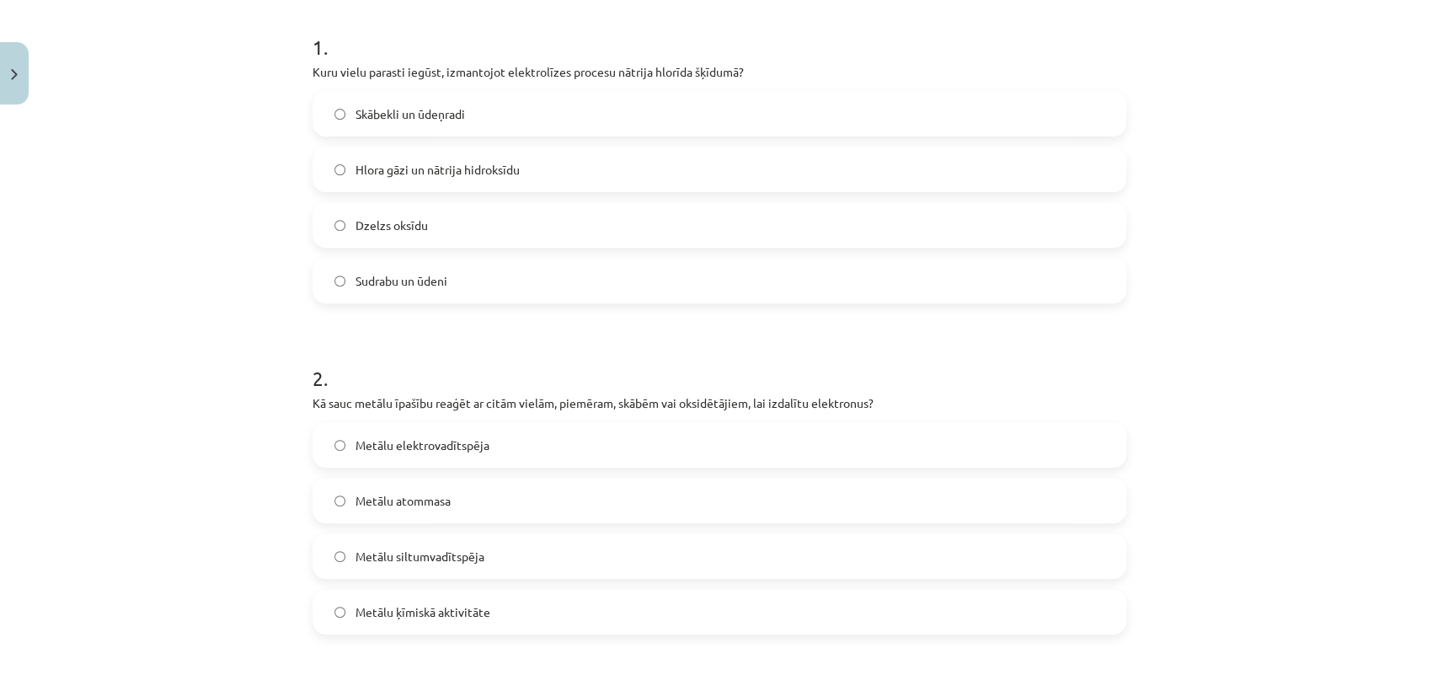
click at [733, 154] on label "Hlora gāzi un nātrija hidroksīdu" at bounding box center [719, 169] width 810 height 42
click at [464, 612] on span "Metālu ķīmiskā aktivitāte" at bounding box center [422, 612] width 135 height 18
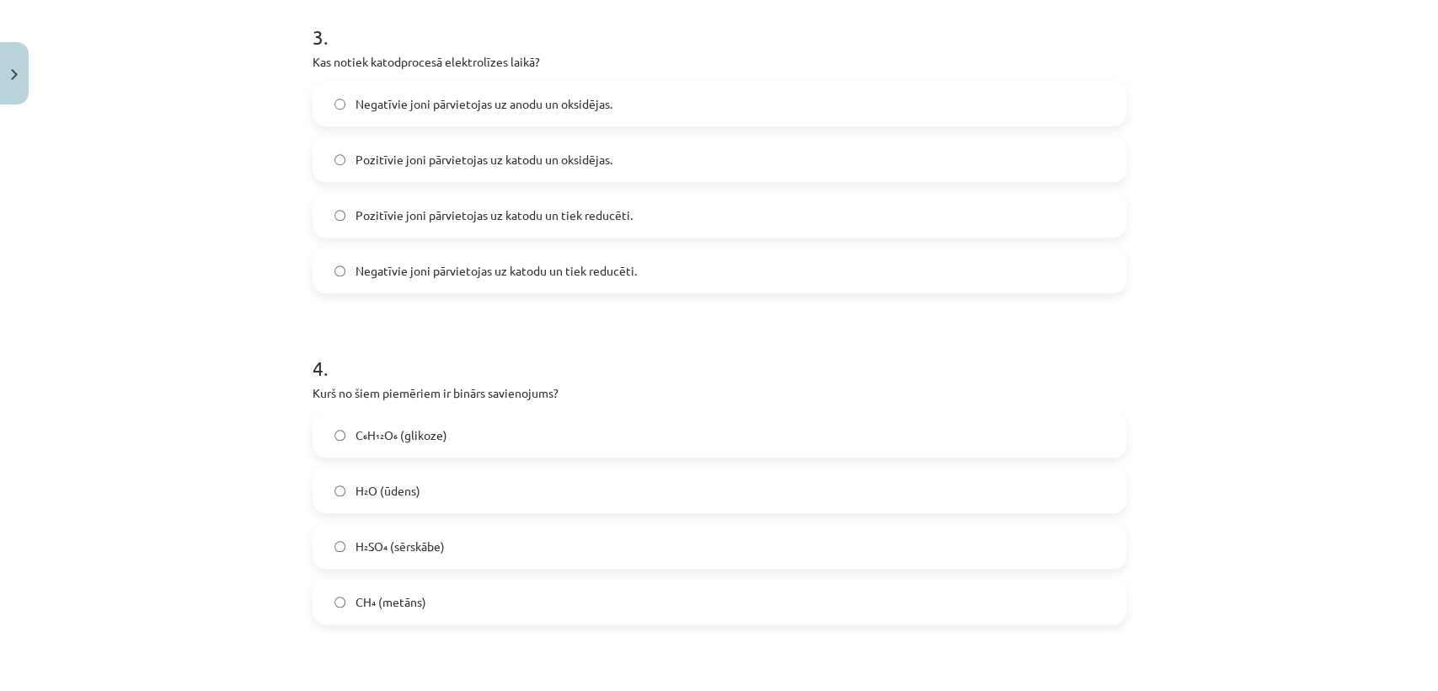
scroll to position [1006, 0]
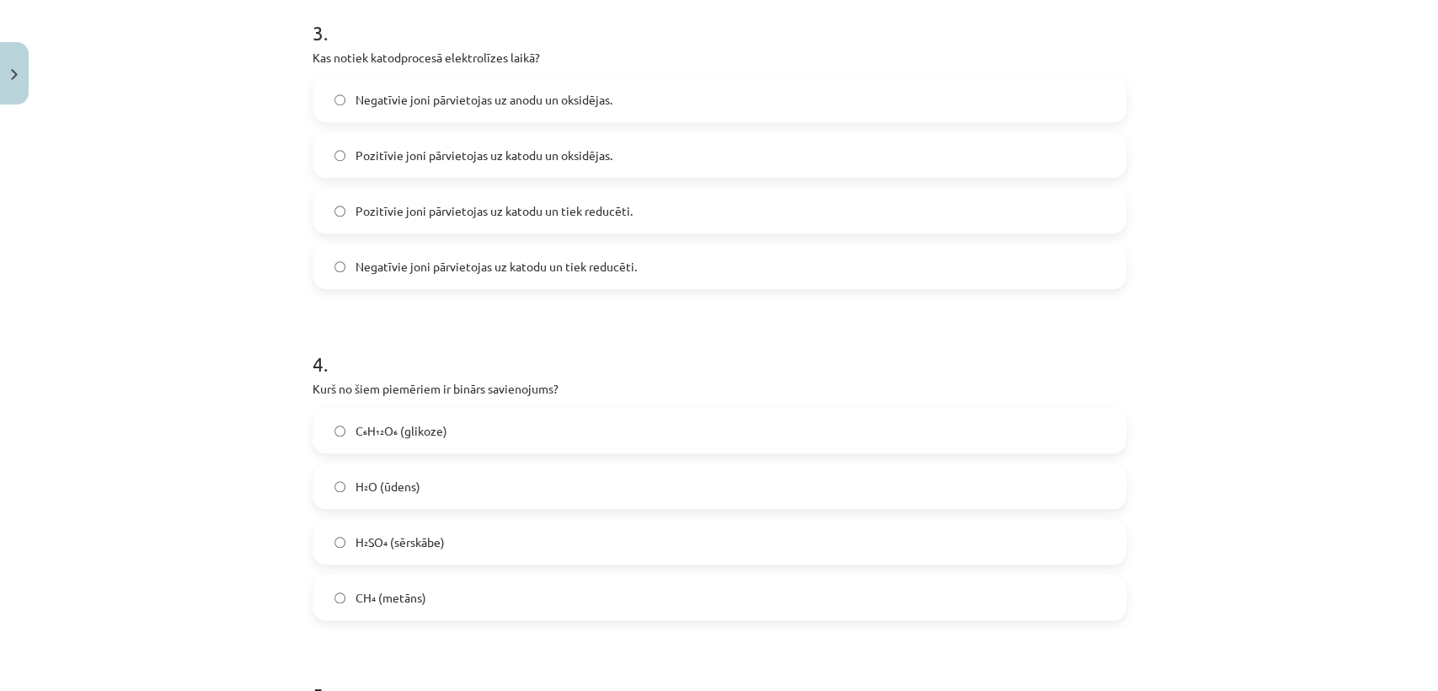
click at [638, 201] on label "Pozitīvie joni pārvietojas uz katodu un tiek reducēti." at bounding box center [719, 211] width 810 height 42
click at [781, 588] on label "CH₄ (metāns)" at bounding box center [719, 597] width 810 height 42
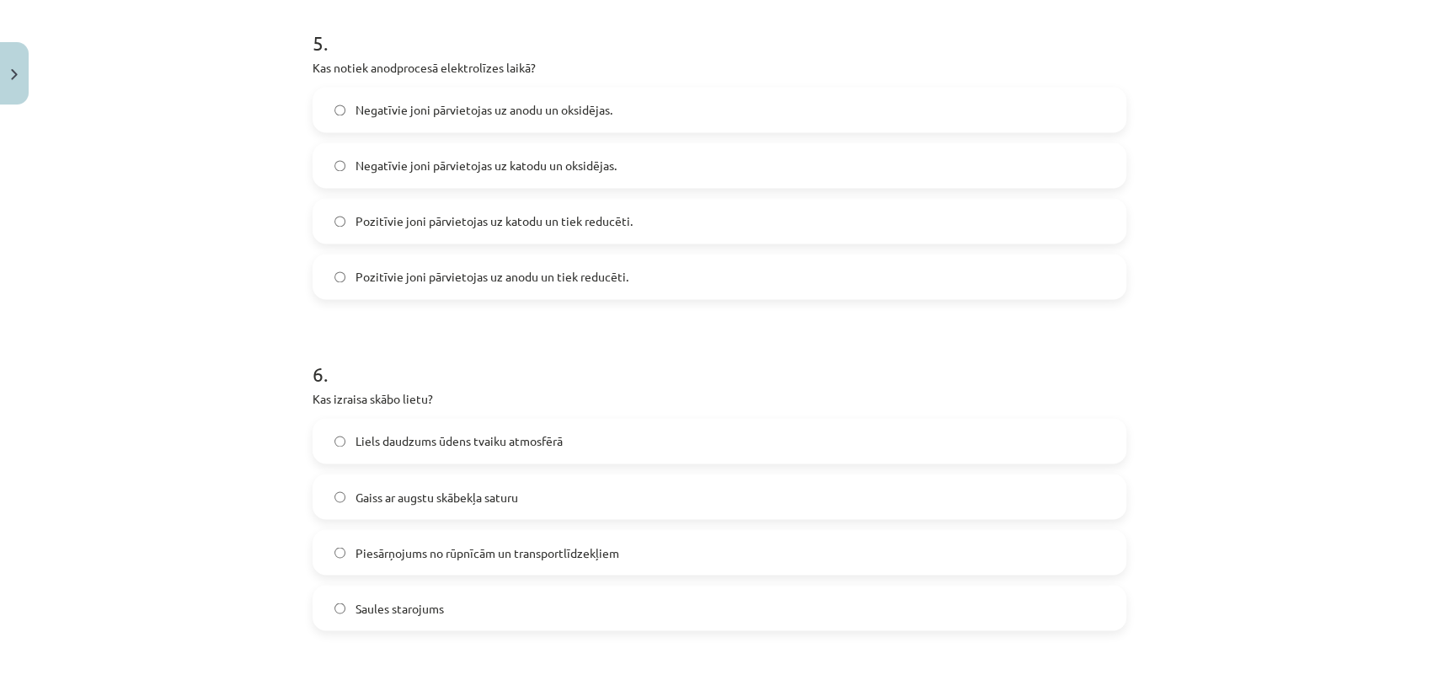
scroll to position [1665, 0]
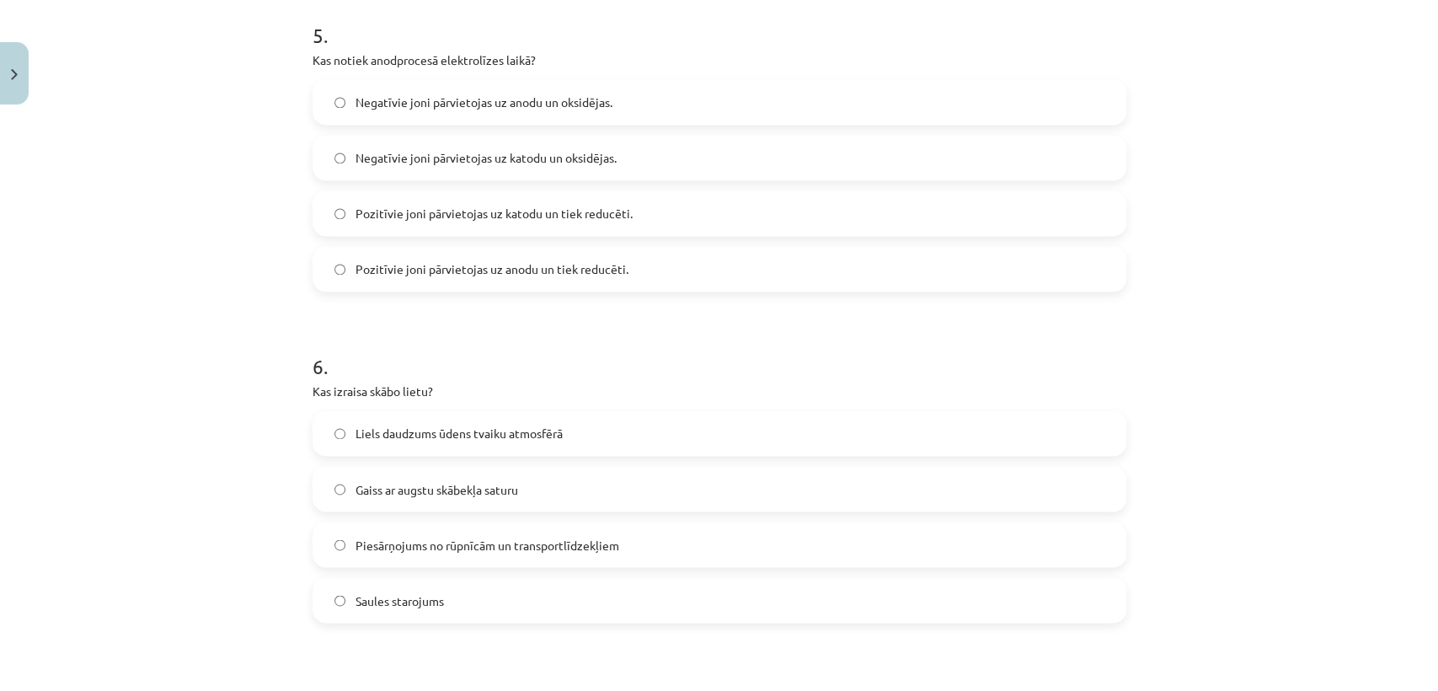
click at [602, 257] on label "Pozitīvie joni pārvietojas uz anodu un tiek reducēti." at bounding box center [719, 269] width 810 height 42
click at [521, 154] on span "Negatīvie joni pārvietojas uz katodu un oksidējas." at bounding box center [485, 158] width 261 height 18
click at [566, 107] on span "Negatīvie joni pārvietojas uz anodu un oksidējas." at bounding box center [483, 103] width 257 height 18
click at [733, 538] on label "Piesārņojums no rūpnīcām un transportlīdzekļiem" at bounding box center [719, 544] width 810 height 42
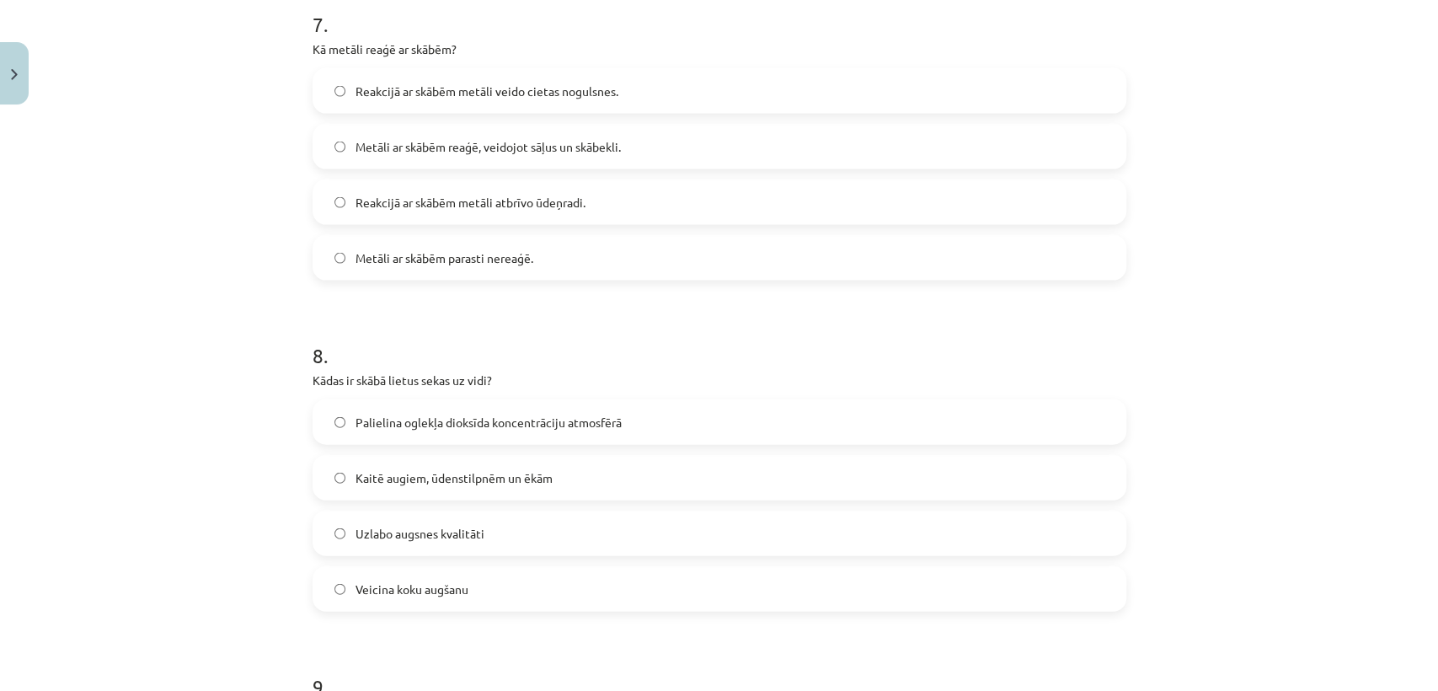
scroll to position [2325, 0]
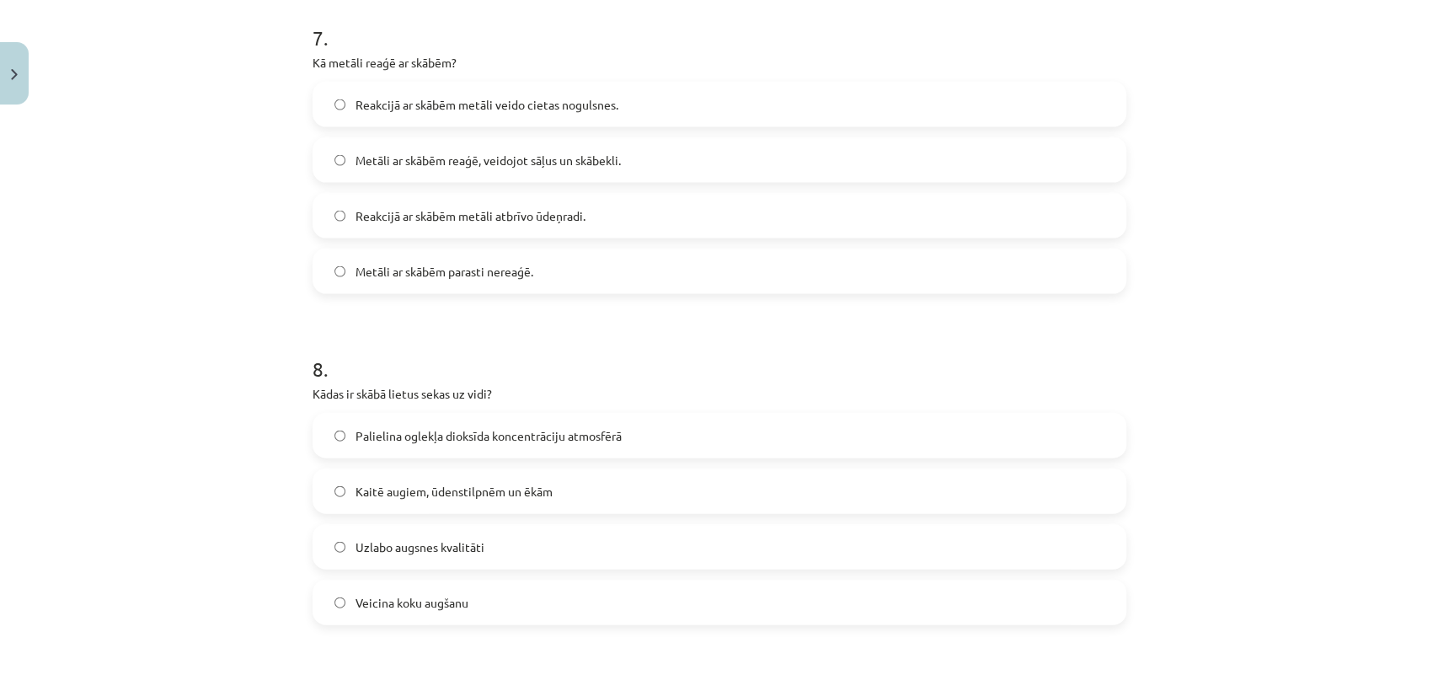
click at [706, 98] on label "Reakcijā ar skābēm metāli veido cietas nogulsnes." at bounding box center [719, 104] width 810 height 42
click at [559, 216] on span "Reakcijā ar skābēm metāli atbrīvo ūdeņradi." at bounding box center [470, 216] width 230 height 18
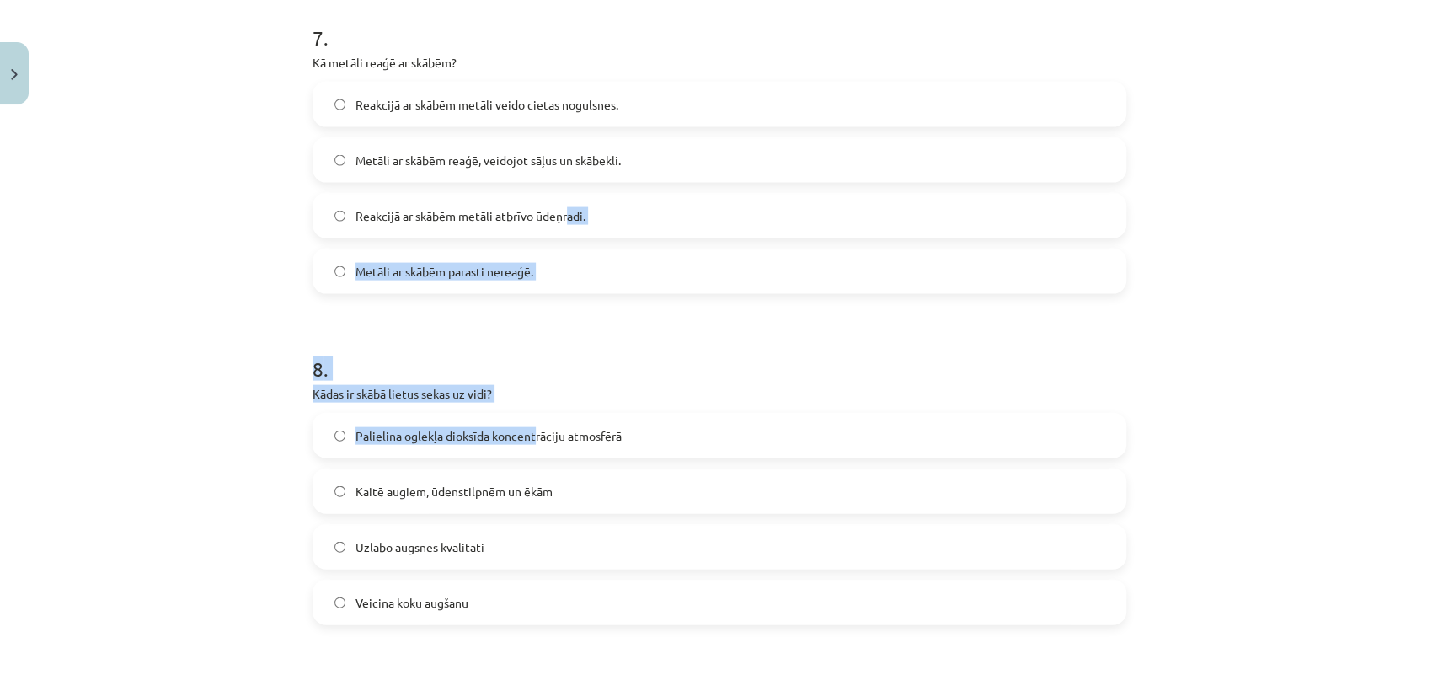
drag, startPoint x: 559, startPoint y: 216, endPoint x: 528, endPoint y: 424, distance: 210.3
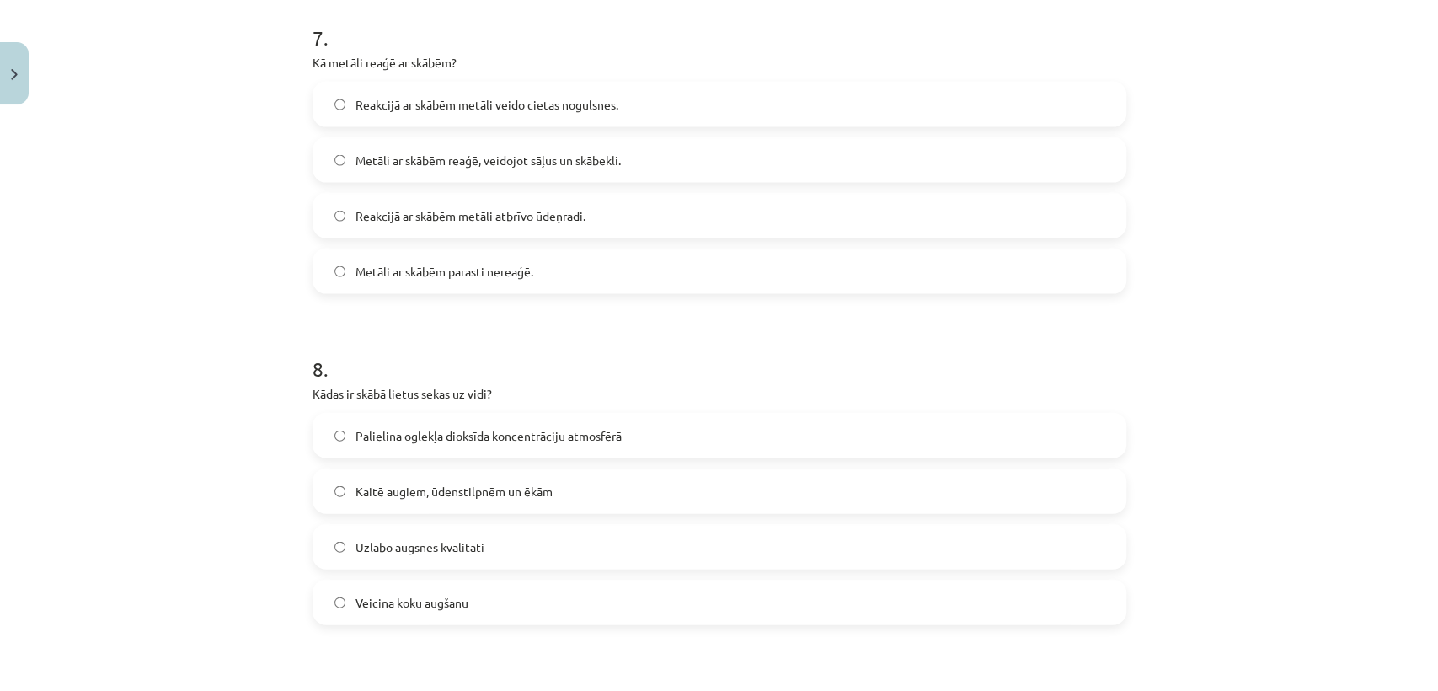
click at [462, 480] on label "Kaitē augiem, ūdenstilpnēm un ēkām" at bounding box center [719, 491] width 810 height 42
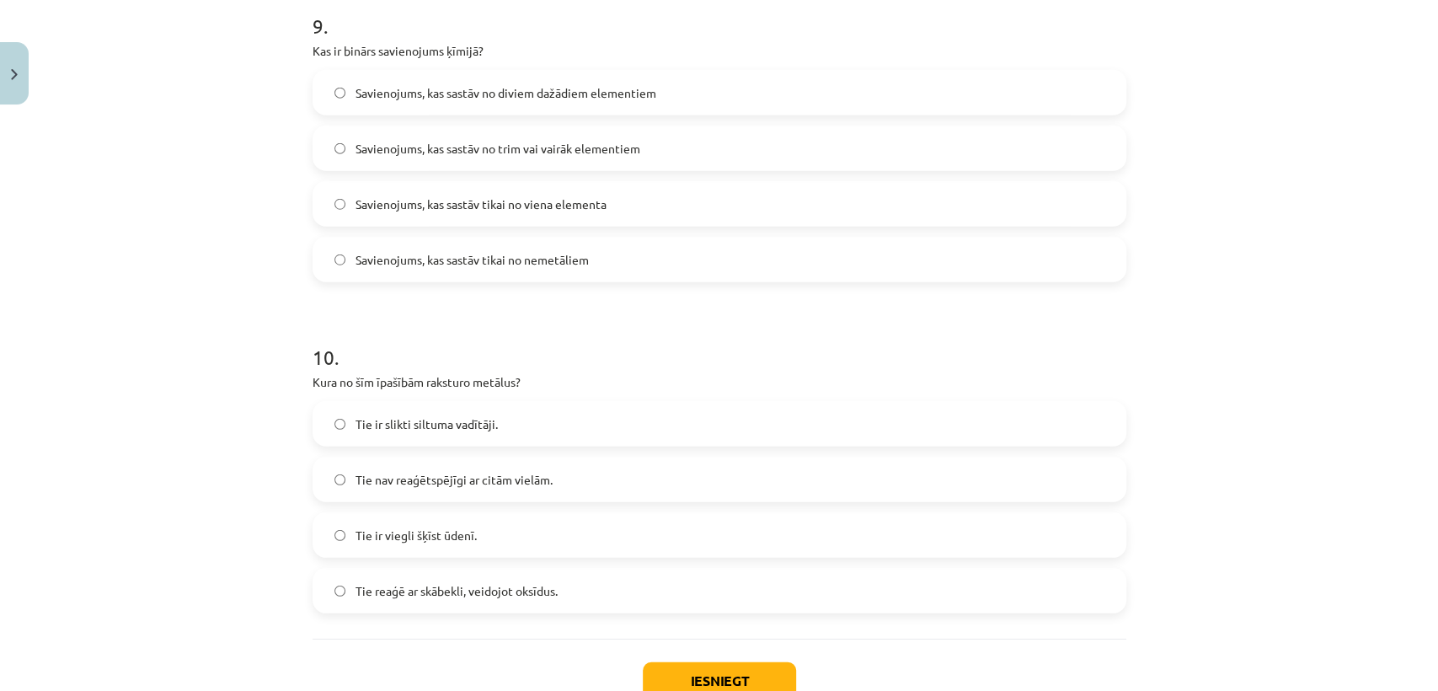
scroll to position [3003, 0]
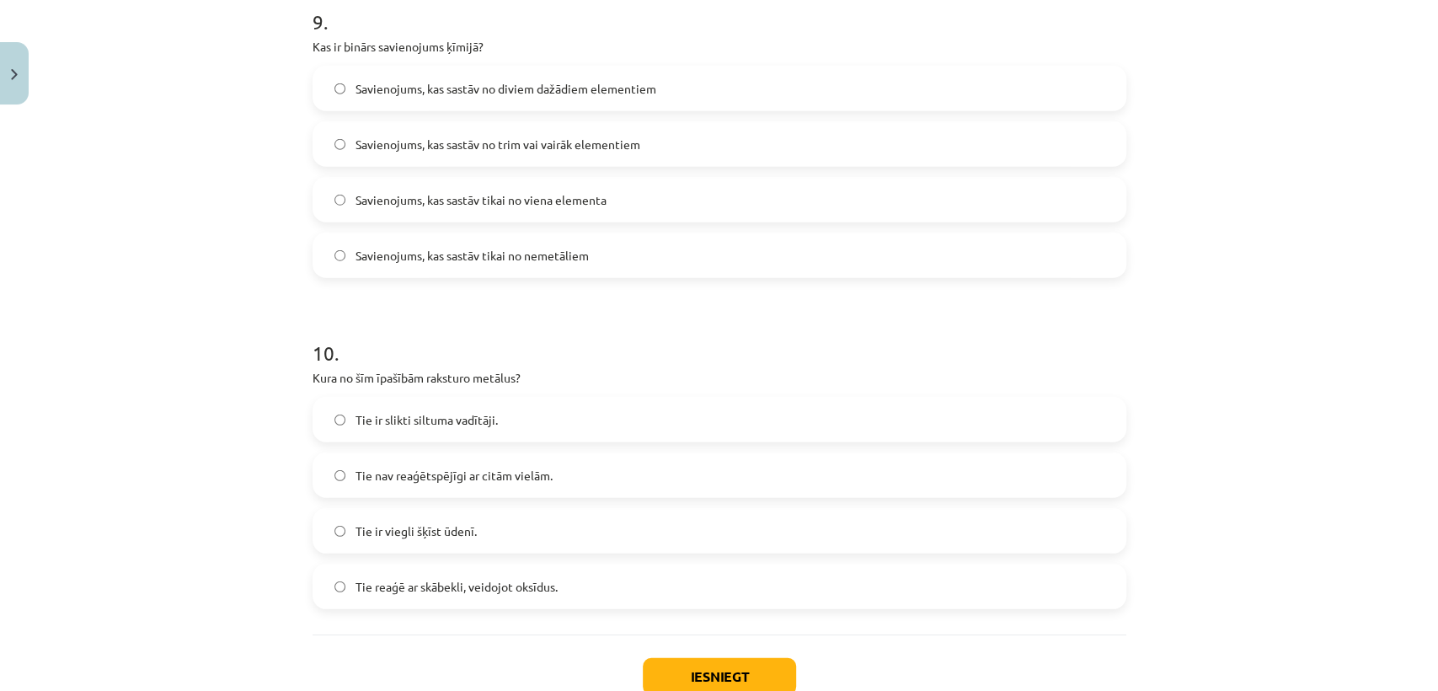
click at [603, 88] on span "Savienojums, kas sastāv no diviem dažādiem elementiem" at bounding box center [505, 89] width 301 height 18
click at [393, 579] on span "Tie reaģē ar skābekli, veidojot oksīdus." at bounding box center [456, 587] width 202 height 18
click at [667, 666] on button "Iesniegt" at bounding box center [719, 676] width 153 height 37
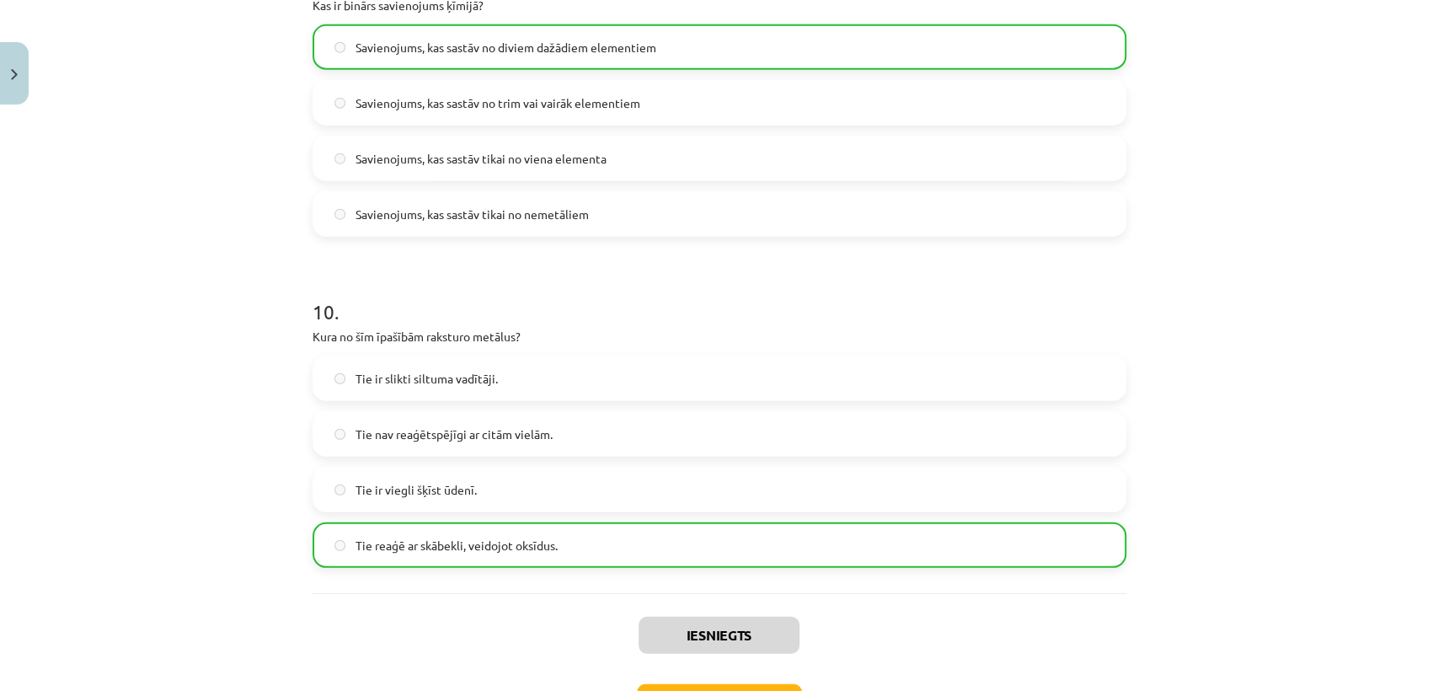
scroll to position [3170, 0]
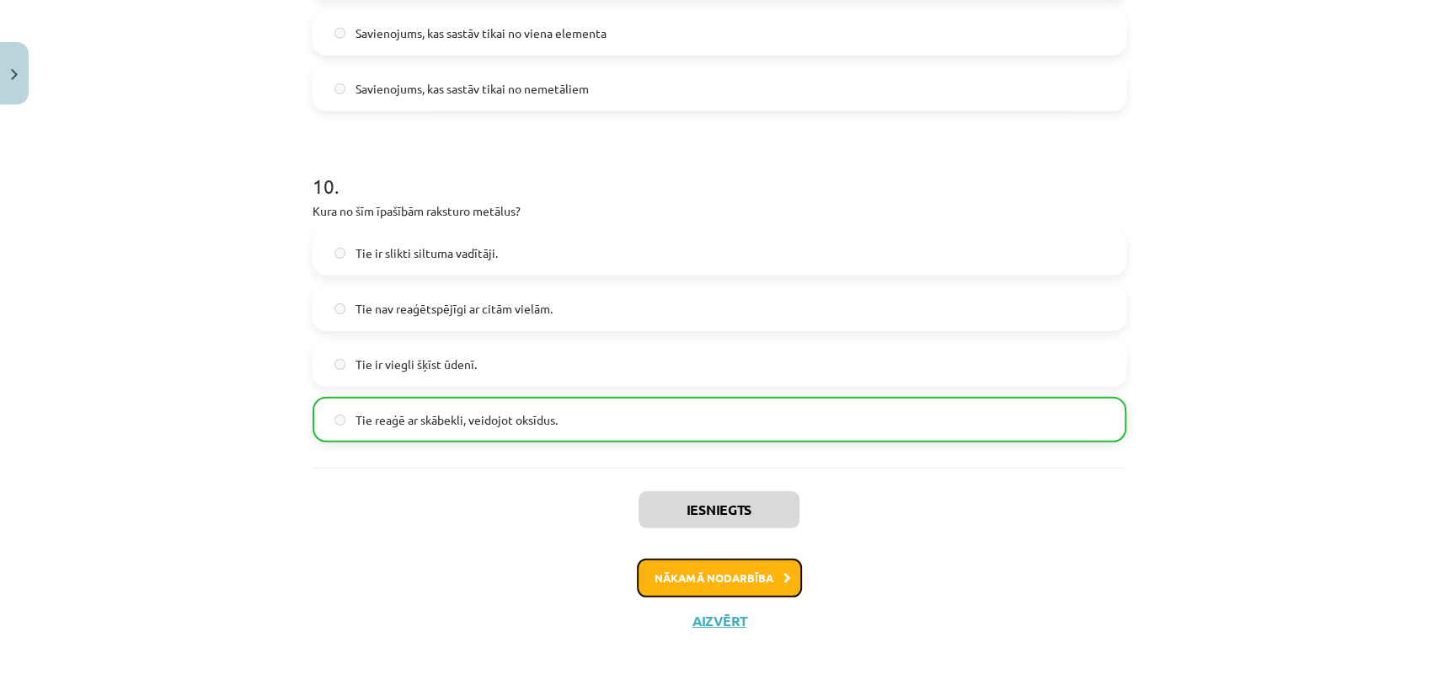
click at [755, 576] on button "Nākamā nodarbība" at bounding box center [719, 578] width 165 height 39
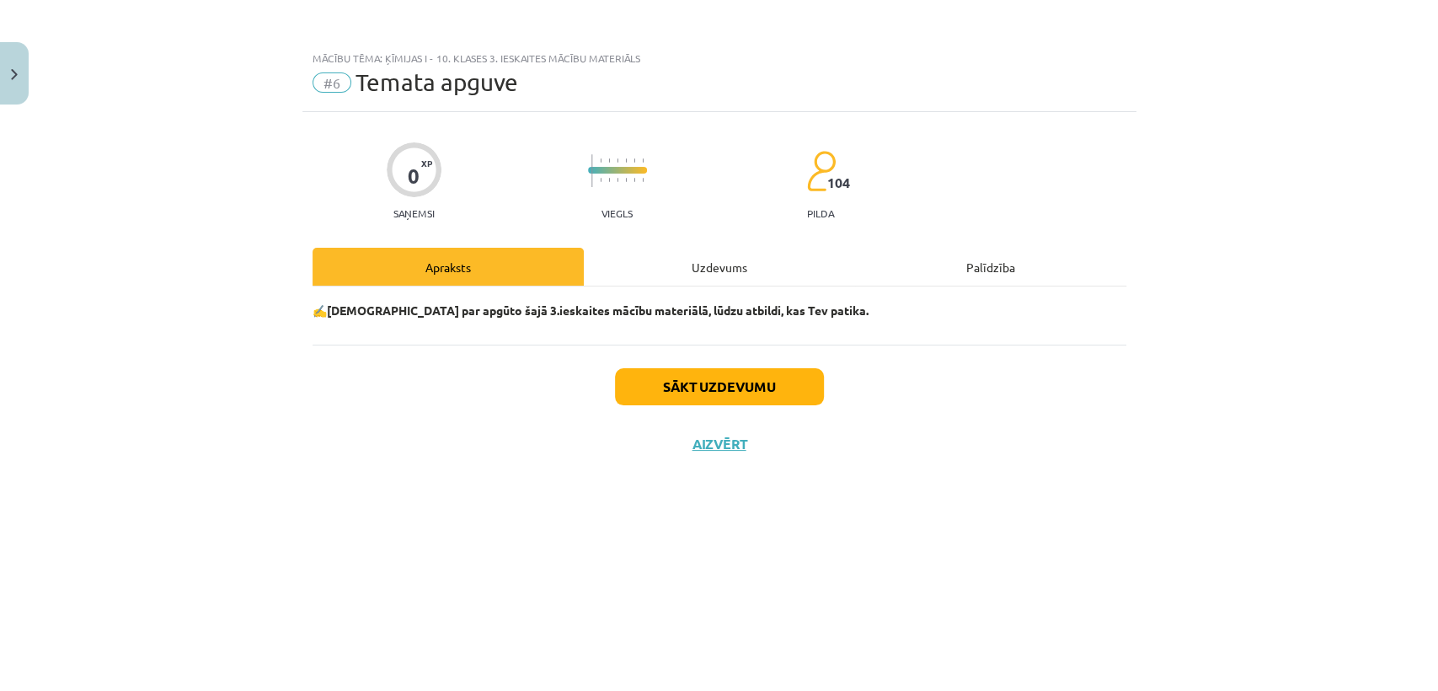
scroll to position [0, 0]
click at [766, 386] on button "Sākt uzdevumu" at bounding box center [719, 386] width 209 height 37
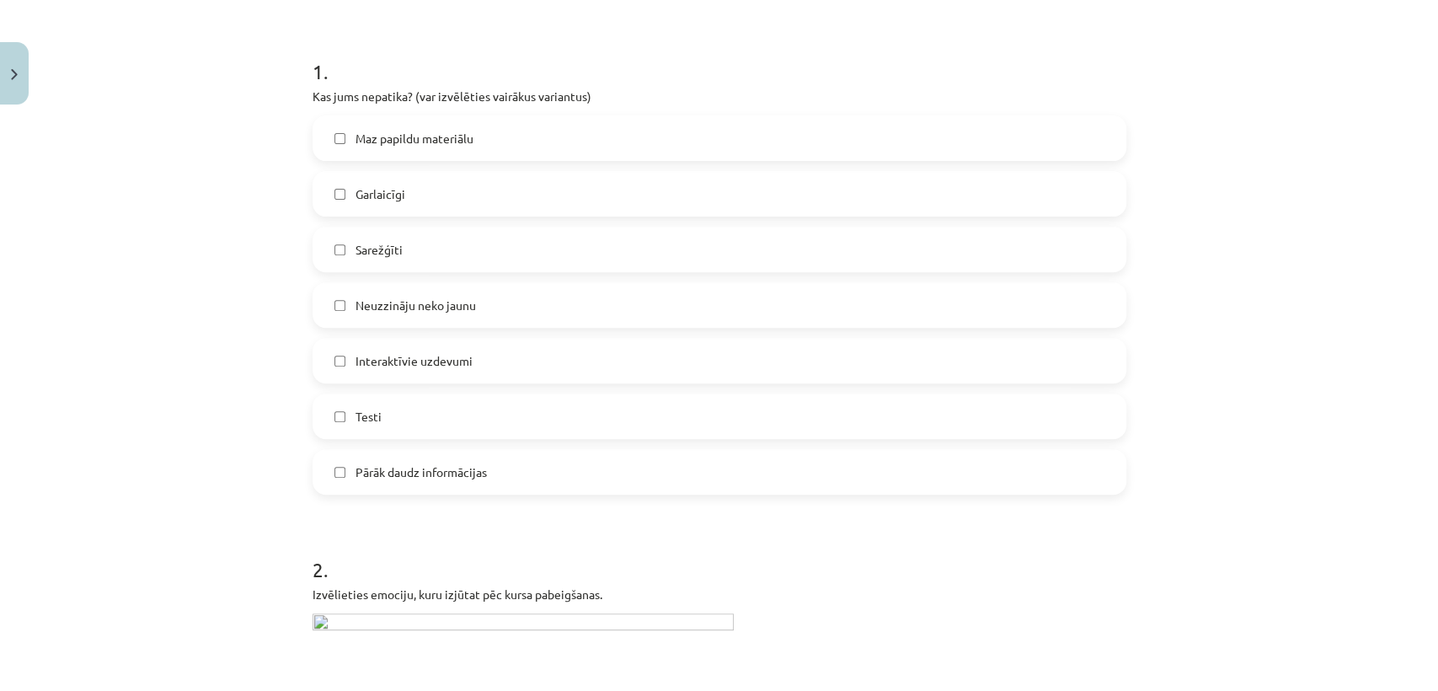
scroll to position [324, 0]
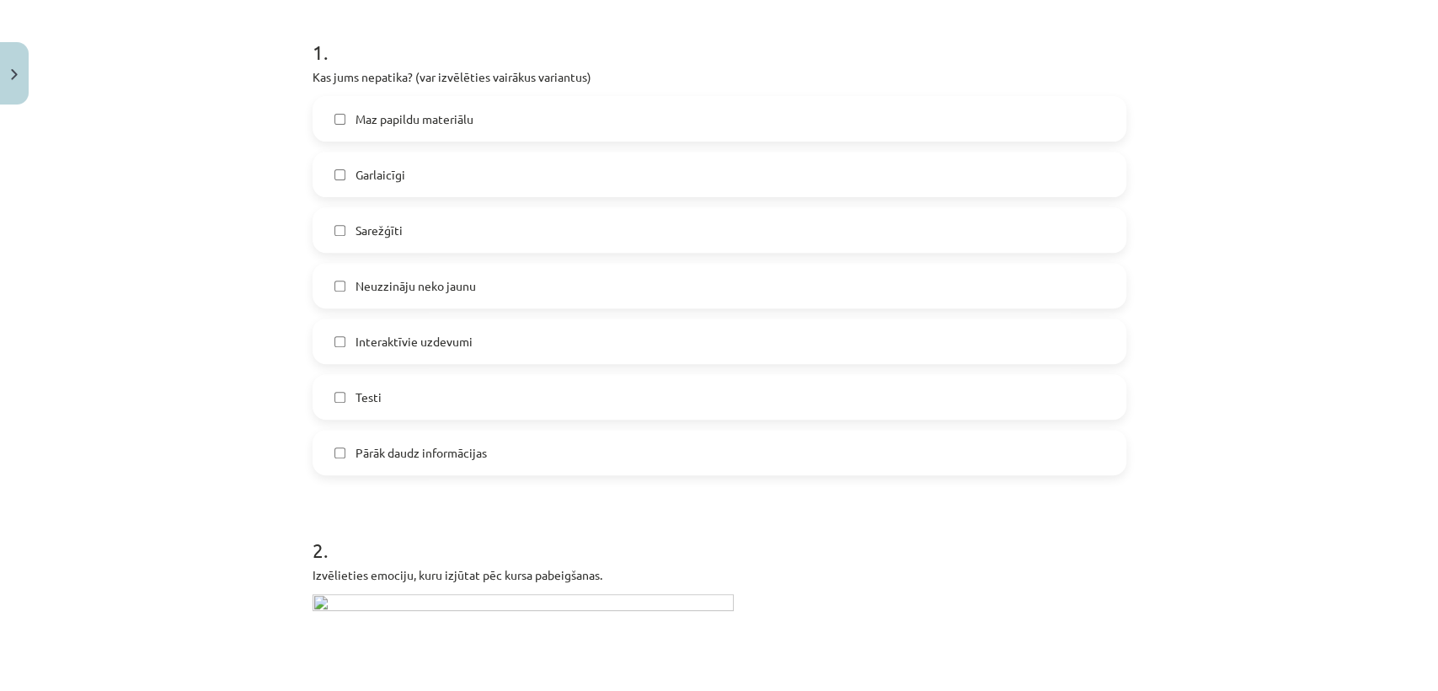
click at [708, 468] on label "Pārāk daudz informācijas" at bounding box center [719, 452] width 810 height 42
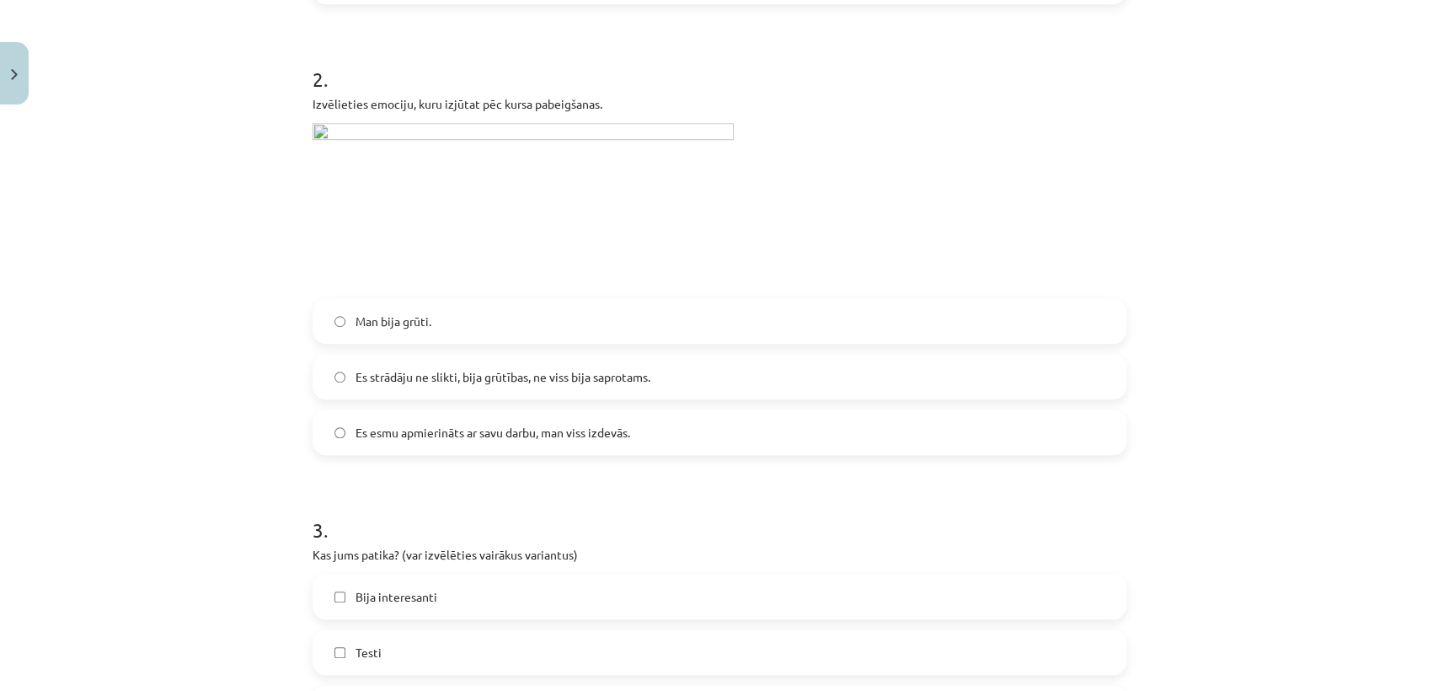
scroll to position [799, 0]
click at [655, 442] on label "Es esmu apmierināts ar savu darbu, man viss izdevās." at bounding box center [719, 428] width 810 height 42
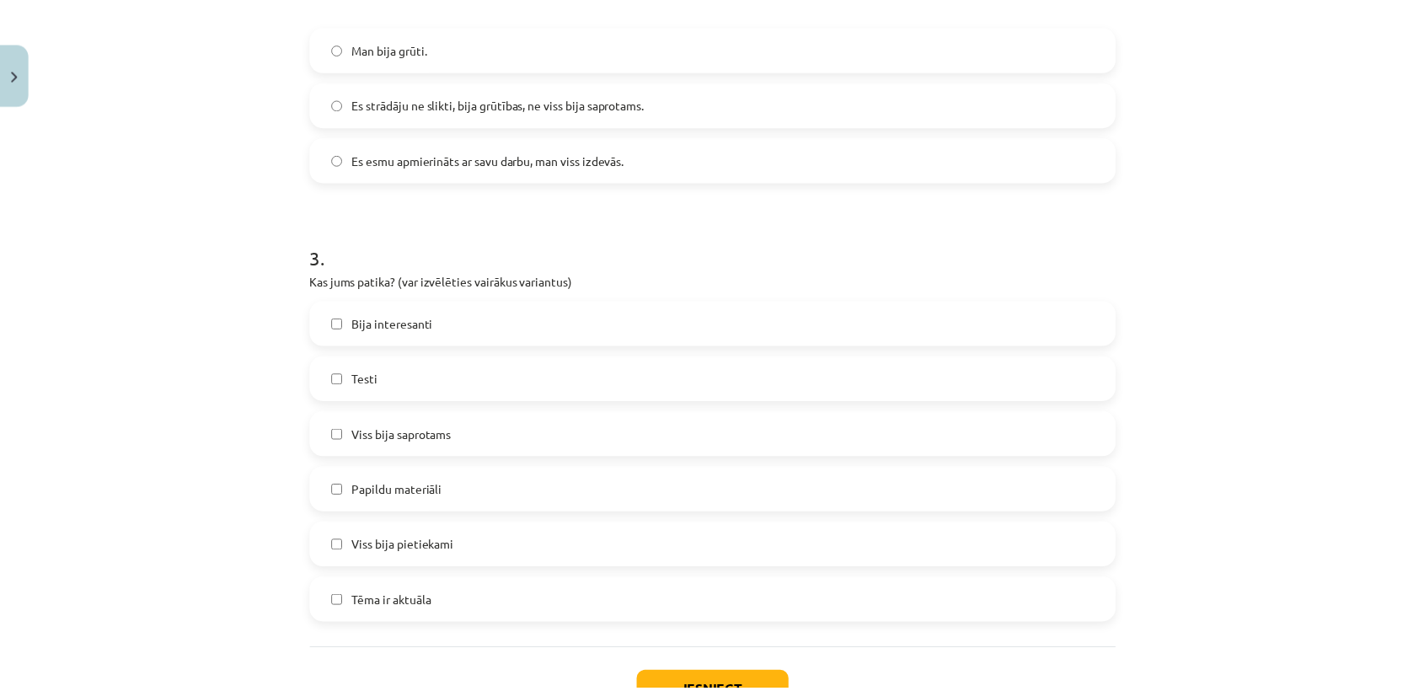
scroll to position [1189, 0]
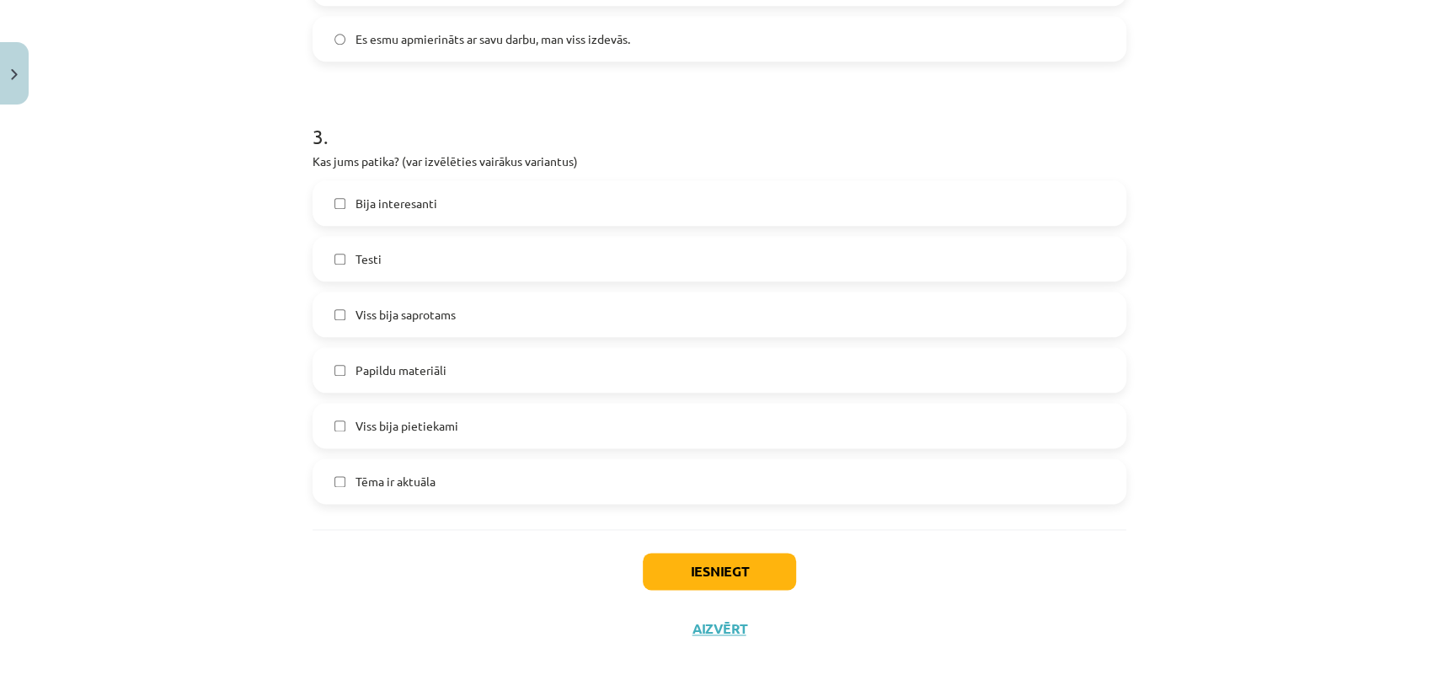
click at [428, 252] on label "Testi" at bounding box center [719, 259] width 810 height 42
click at [500, 186] on label "Bija interesanti" at bounding box center [719, 203] width 810 height 42
click at [695, 578] on button "Iesniegt" at bounding box center [719, 571] width 153 height 37
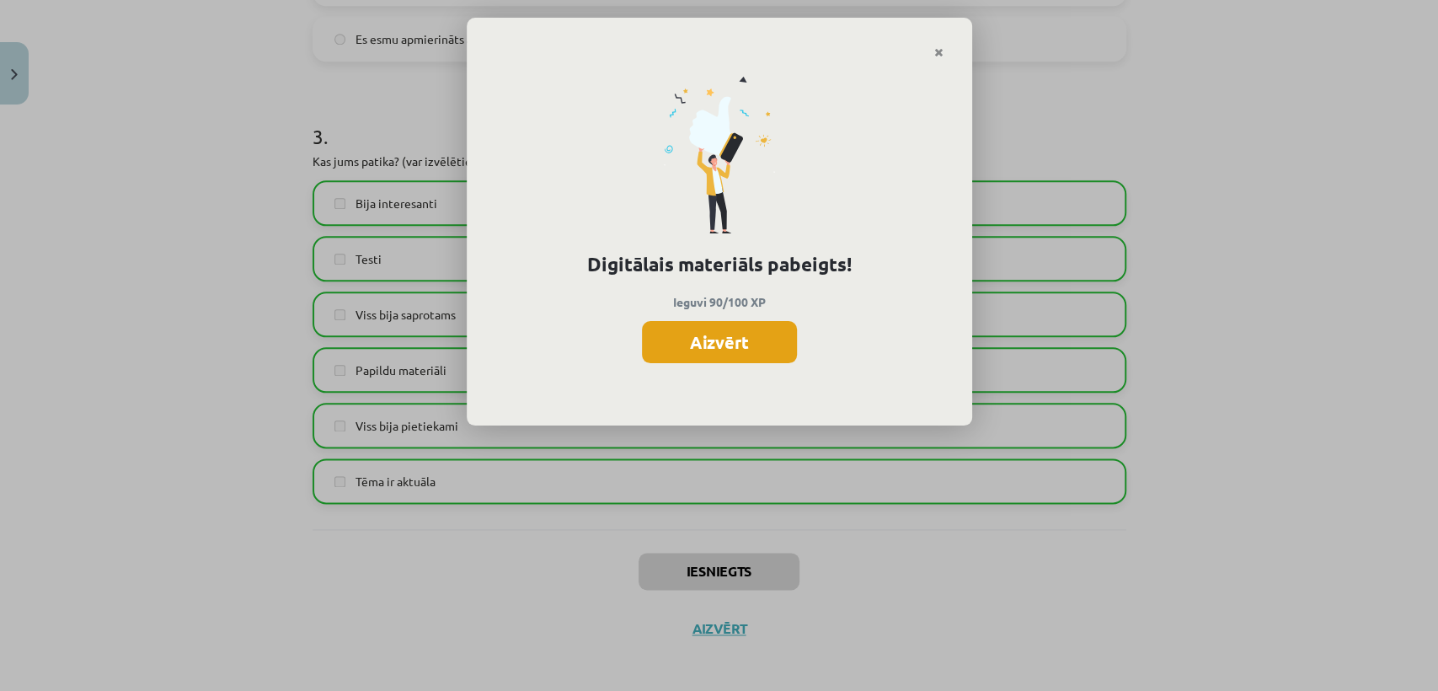
click at [750, 352] on button "Aizvērt" at bounding box center [719, 342] width 155 height 42
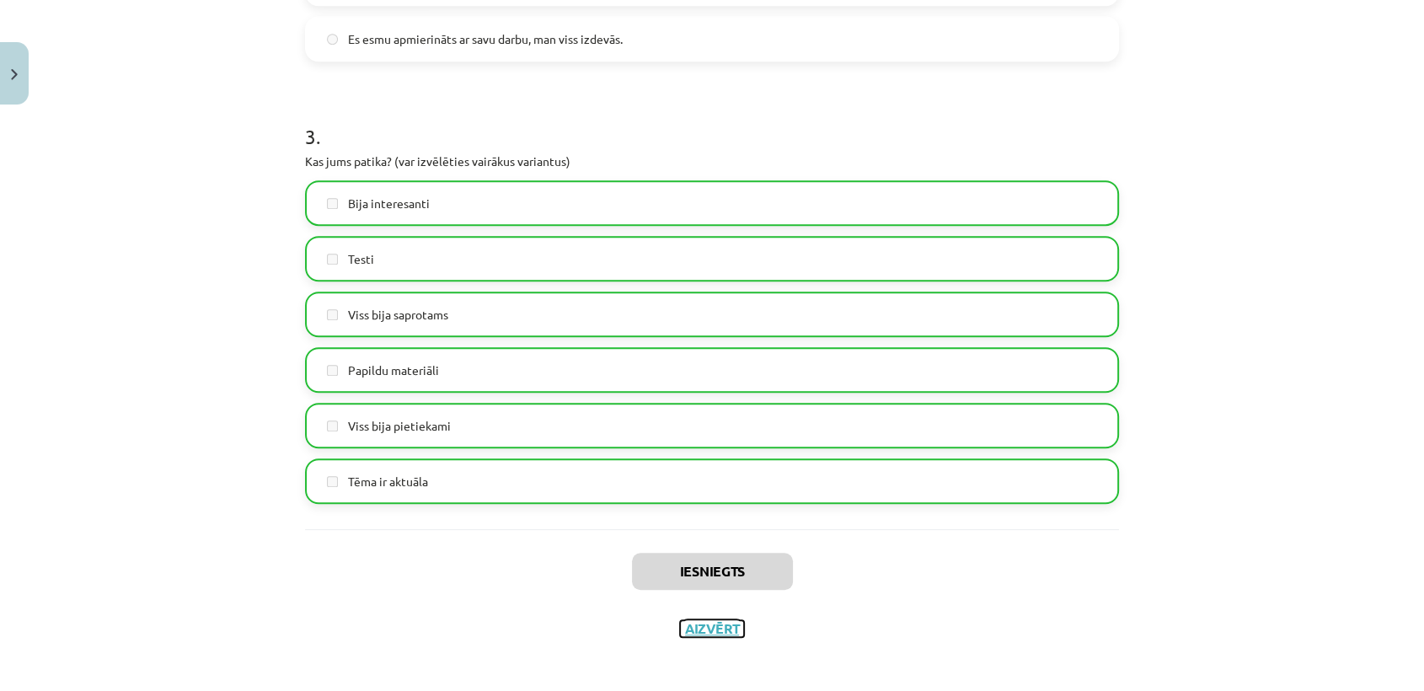
click at [707, 620] on button "Aizvērt" at bounding box center [712, 628] width 64 height 17
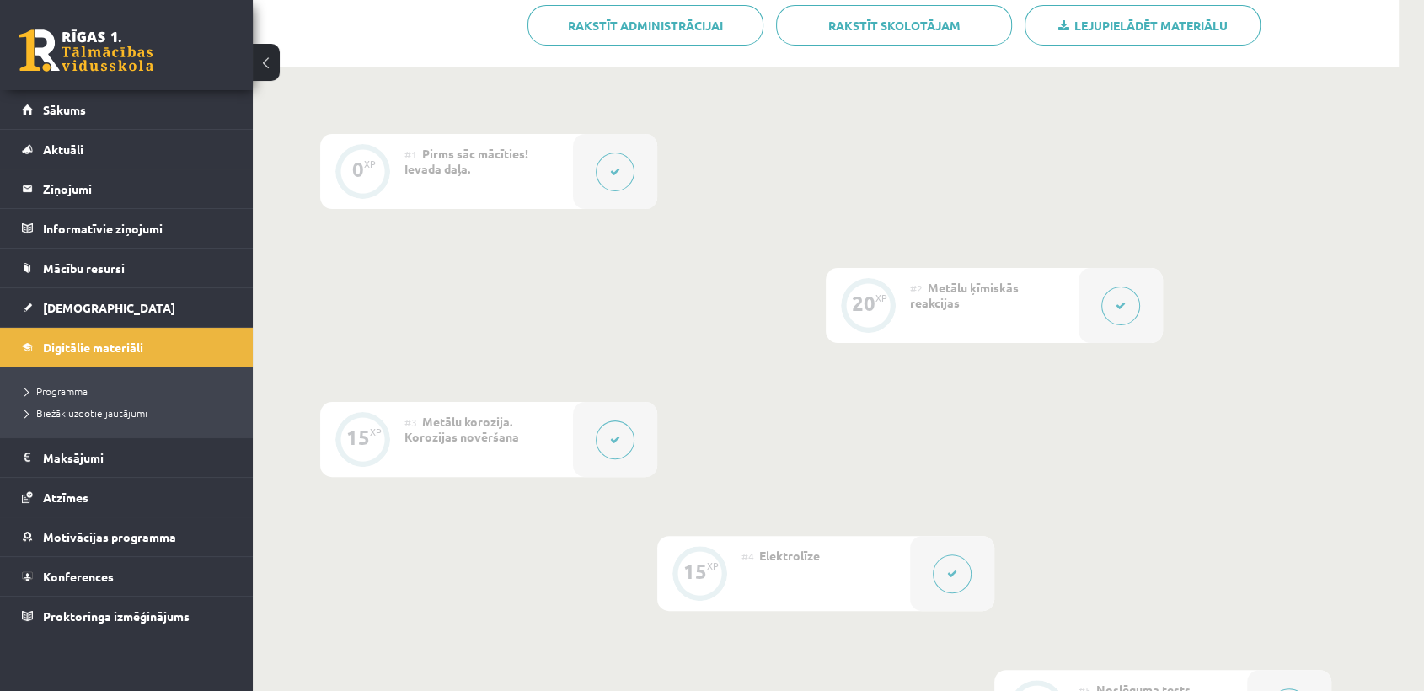
scroll to position [0, 0]
